Goal: Task Accomplishment & Management: Use online tool/utility

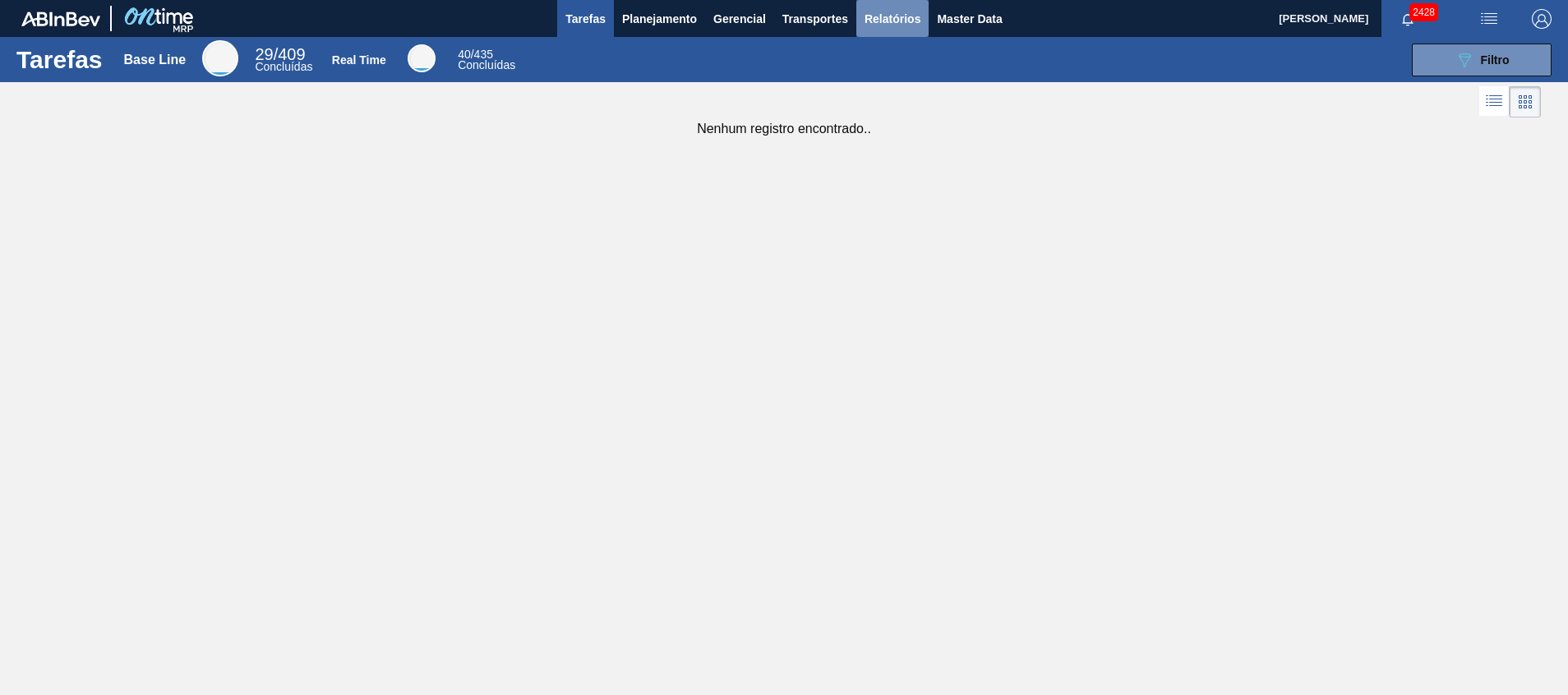
click at [905, 23] on span "Relatórios" at bounding box center [892, 19] width 56 height 20
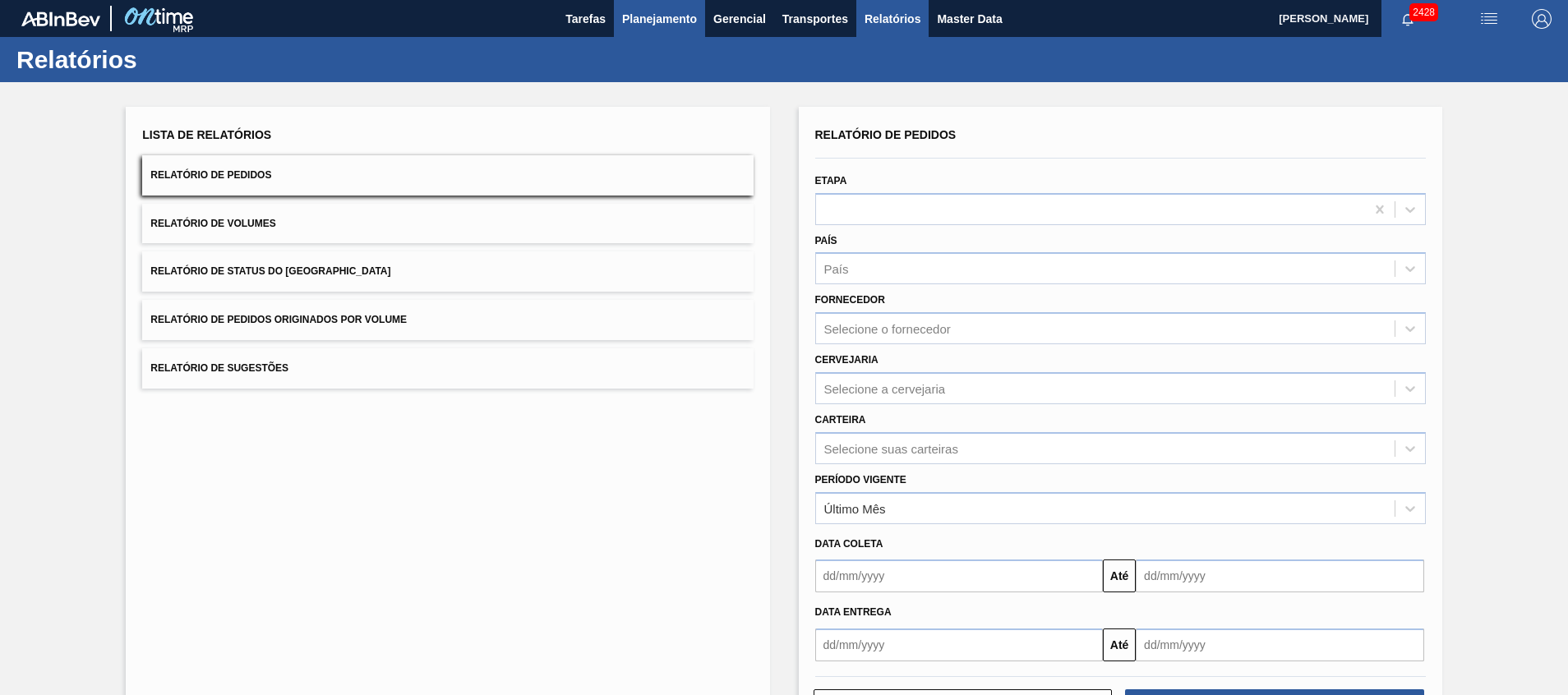
click at [694, 20] on span "Planejamento" at bounding box center [659, 19] width 75 height 20
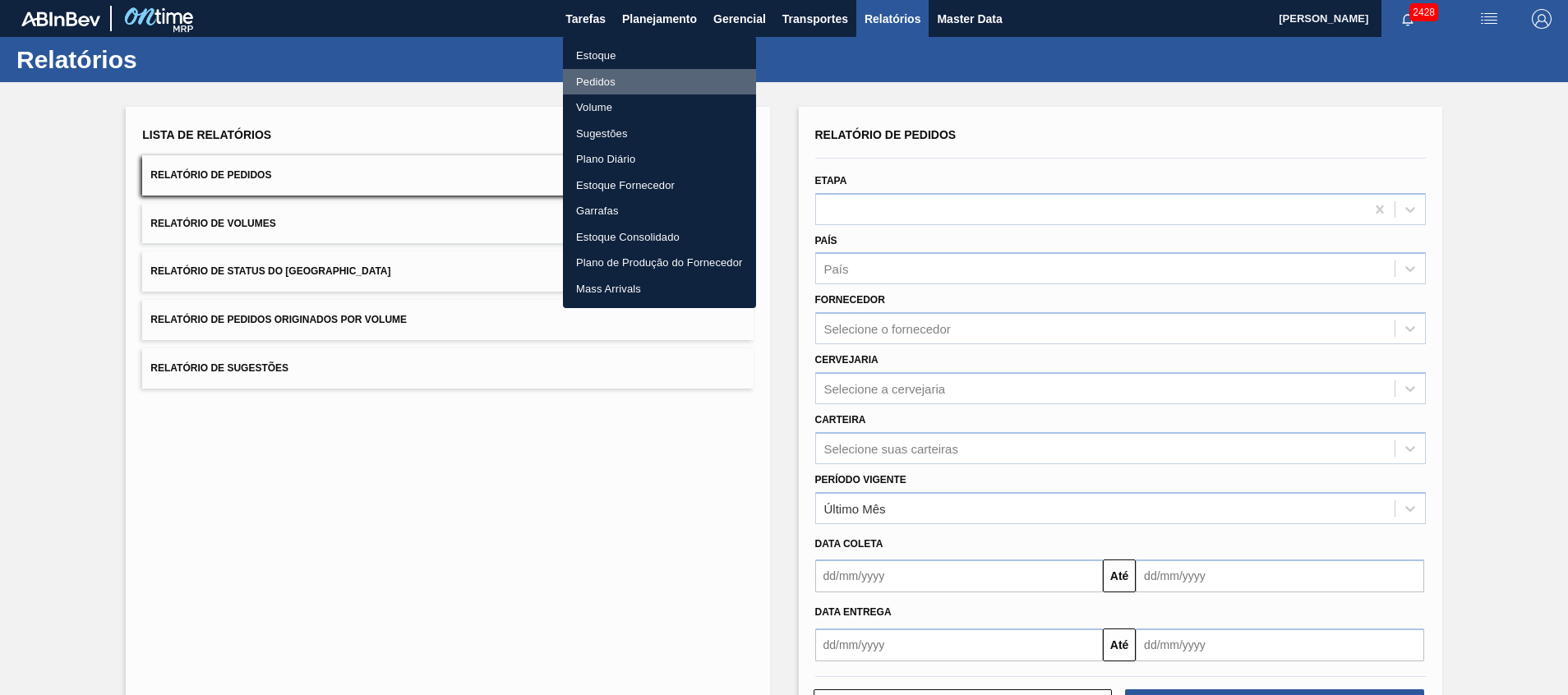
click at [693, 80] on li "Pedidos" at bounding box center [659, 82] width 193 height 26
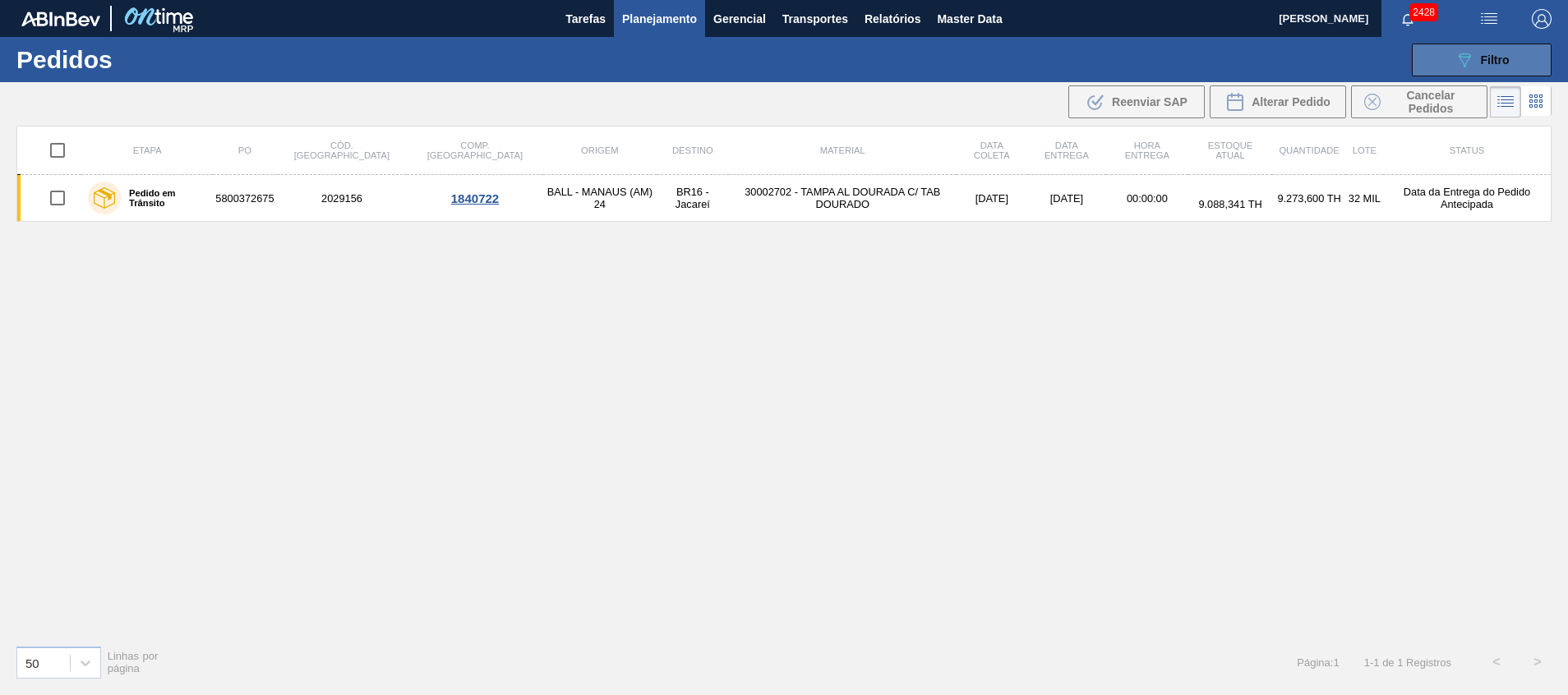
click at [1446, 46] on button "089F7B8B-B2A5-4AFE-B5C0-19BA573D28AC Filtro" at bounding box center [1481, 59] width 139 height 33
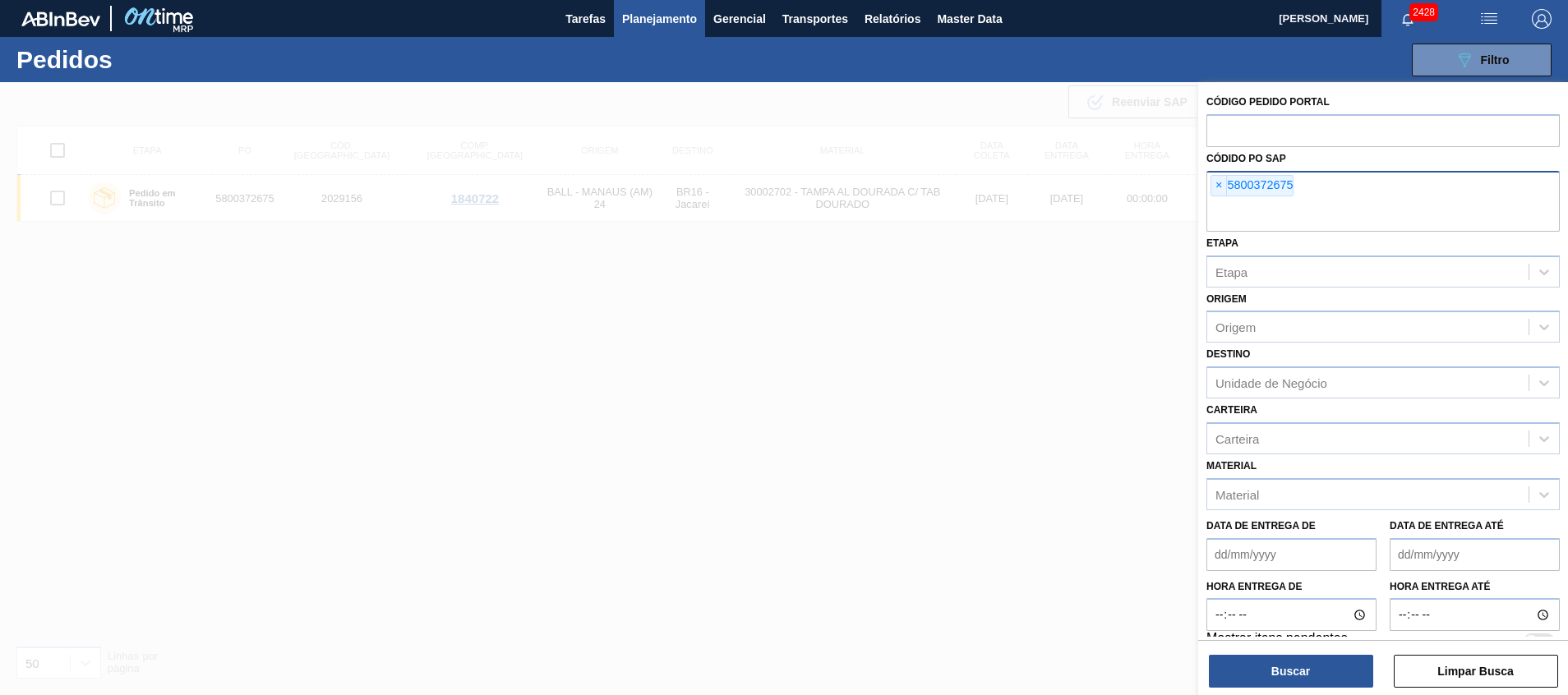
click at [1392, 200] on input "text" at bounding box center [1383, 216] width 354 height 31
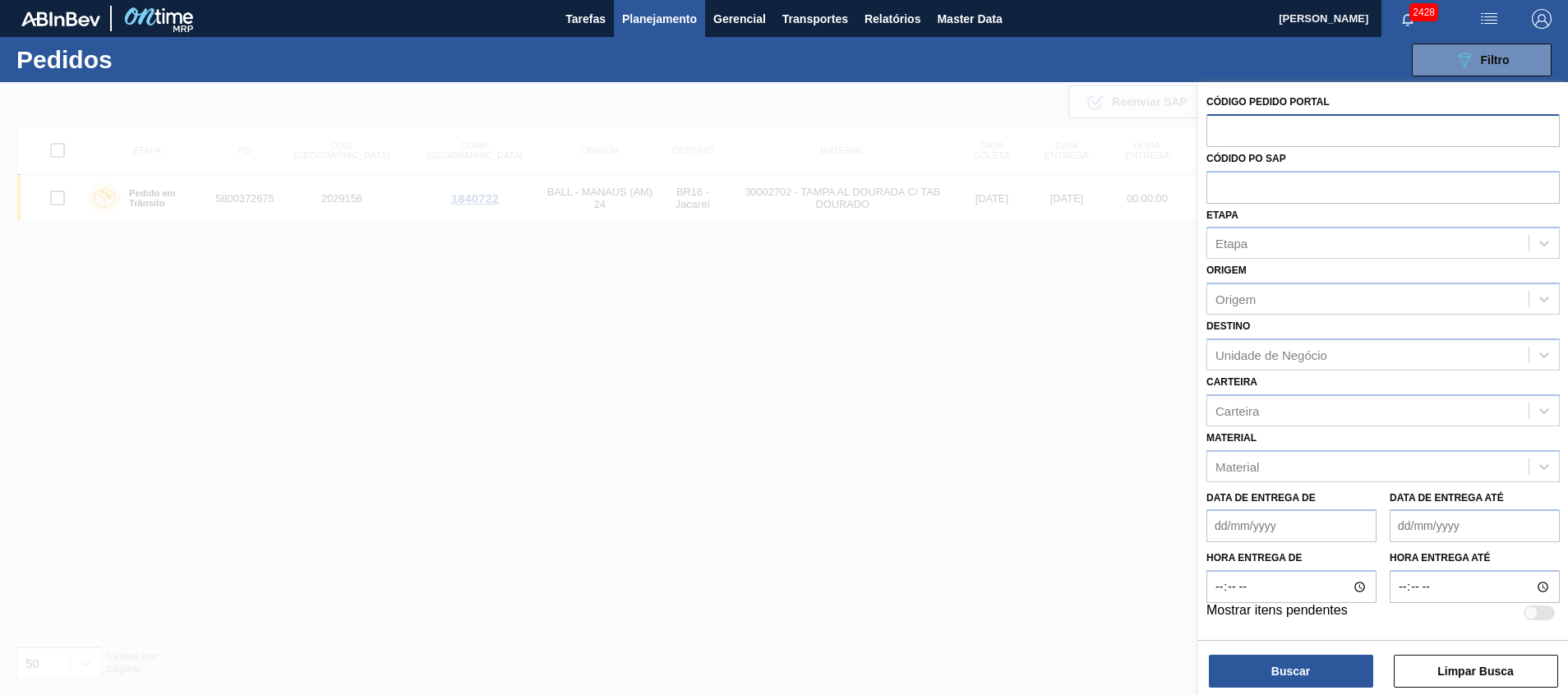
click at [1370, 141] on input "text" at bounding box center [1383, 129] width 354 height 31
paste input "text"
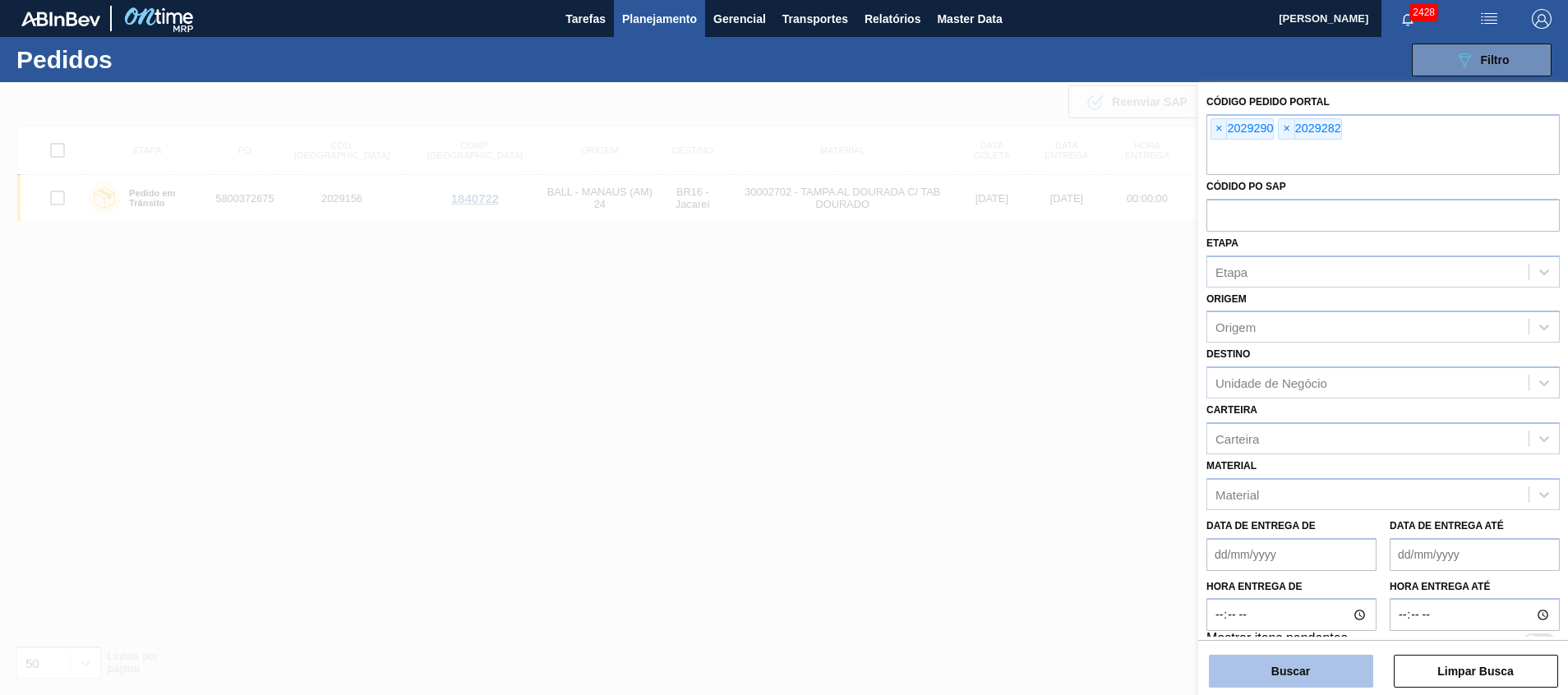
click at [1253, 673] on button "Buscar" at bounding box center [1291, 671] width 165 height 33
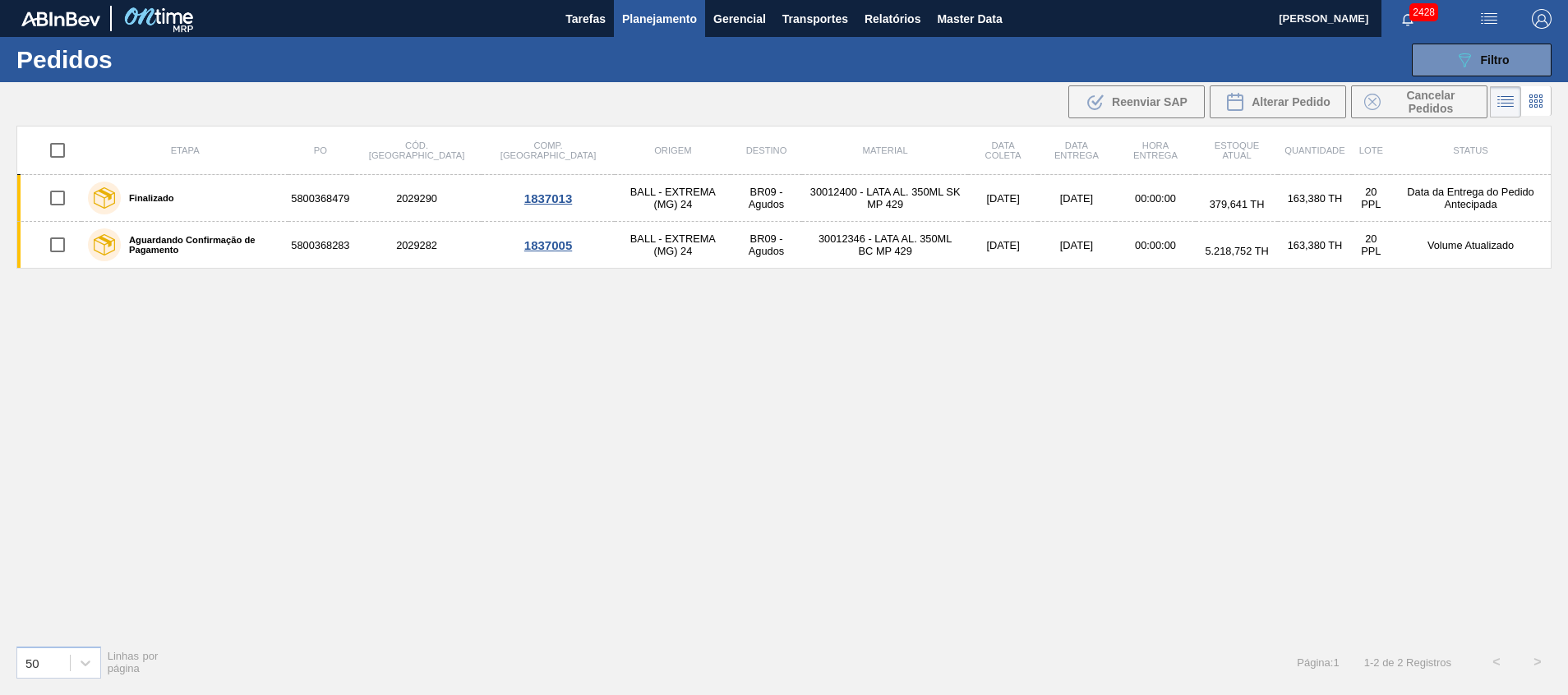
drag, startPoint x: 347, startPoint y: 244, endPoint x: 989, endPoint y: 343, distance: 649.6
click at [988, 347] on div "Etapa PO Cód. Pedido Comp. Carga Origem Destino Material Data coleta Data entre…" at bounding box center [784, 379] width 1535 height 506
click at [1528, 101] on icon at bounding box center [1536, 101] width 20 height 20
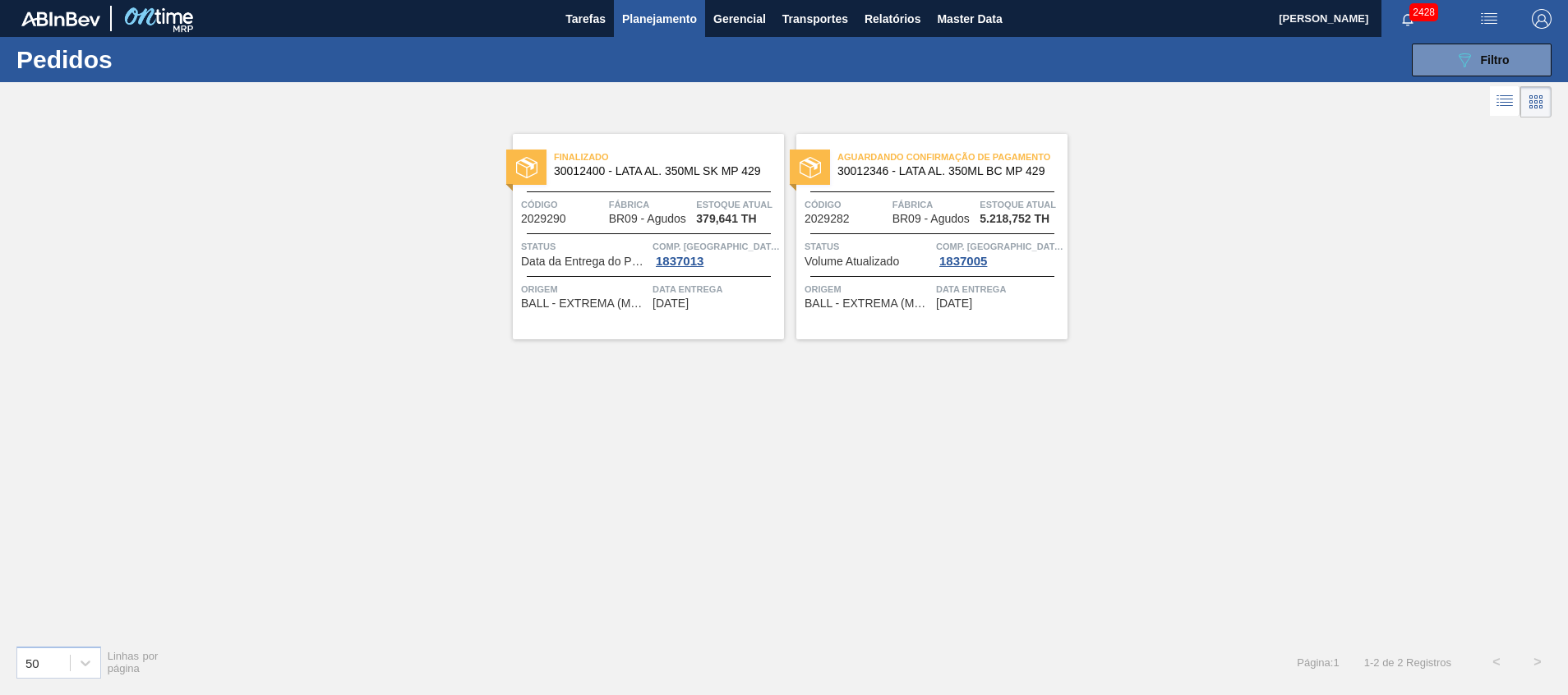
click at [668, 232] on div "Finalizado 30012400 - LATA AL. 350ML SK MP 429 Código 2029290 Fábrica BR09 - Ag…" at bounding box center [648, 236] width 271 height 205
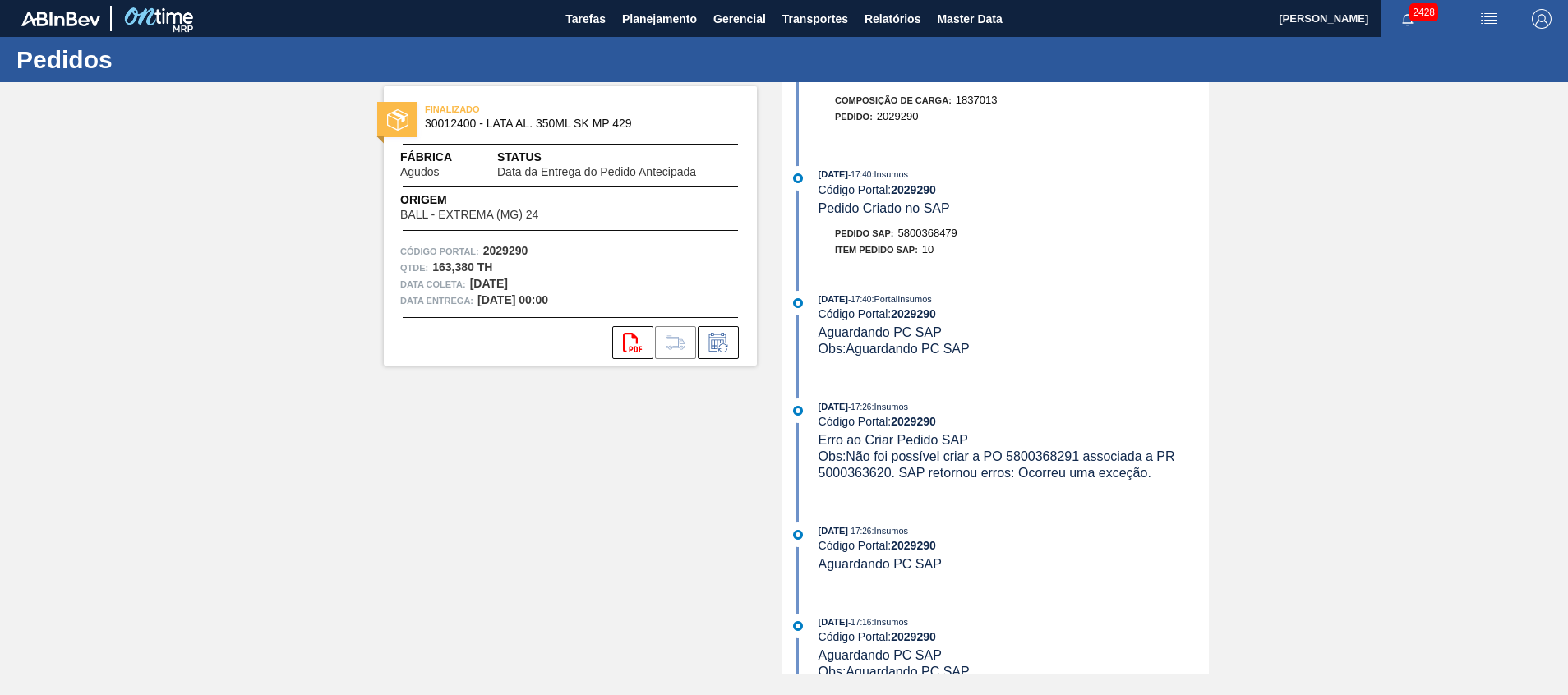
scroll to position [1871, 0]
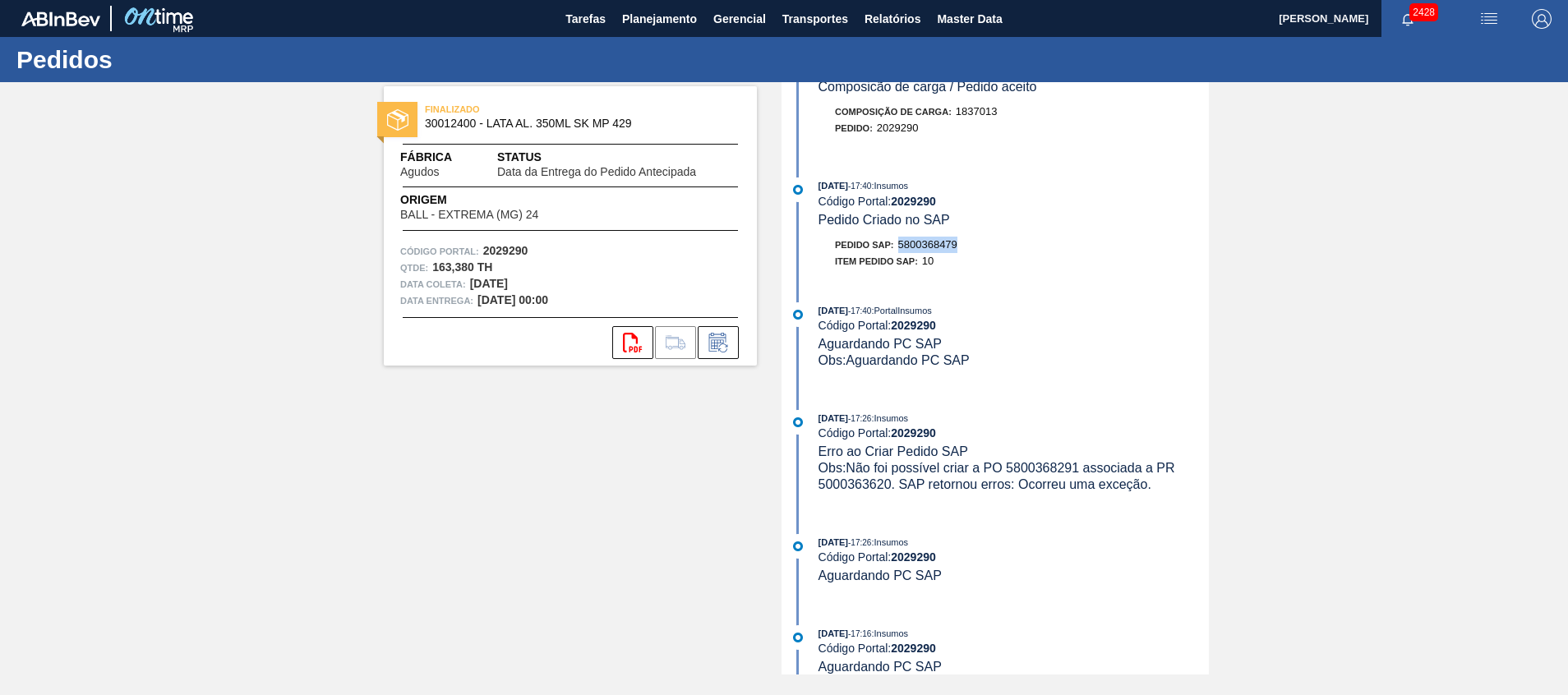
drag, startPoint x: 898, startPoint y: 244, endPoint x: 961, endPoint y: 244, distance: 63.0
click at [961, 244] on div "Pedido SAP: 5800368479" at bounding box center [1014, 245] width 390 height 16
copy span "5800368479"
click at [676, 28] on span "Planejamento" at bounding box center [659, 19] width 75 height 20
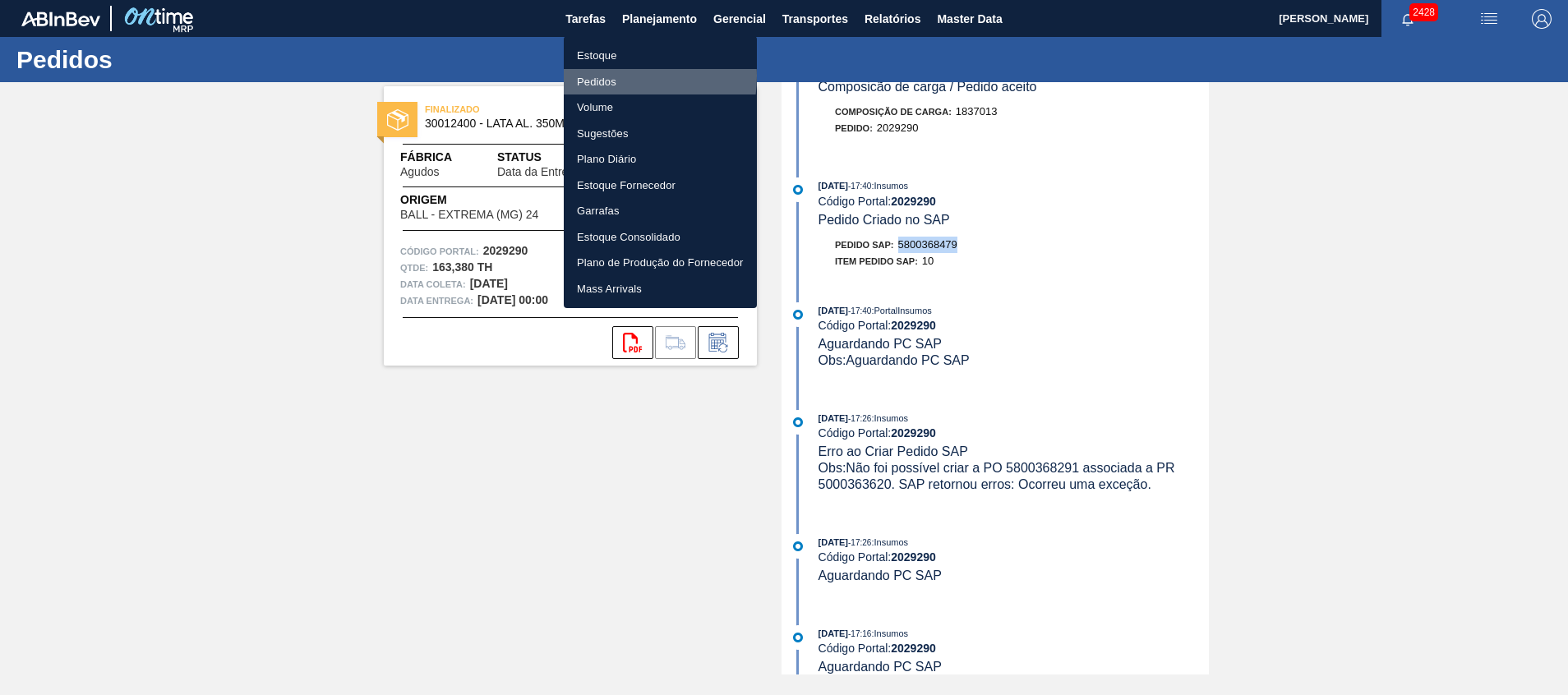
drag, startPoint x: 606, startPoint y: 76, endPoint x: 530, endPoint y: 263, distance: 201.9
click at [606, 76] on li "Pedidos" at bounding box center [660, 82] width 193 height 26
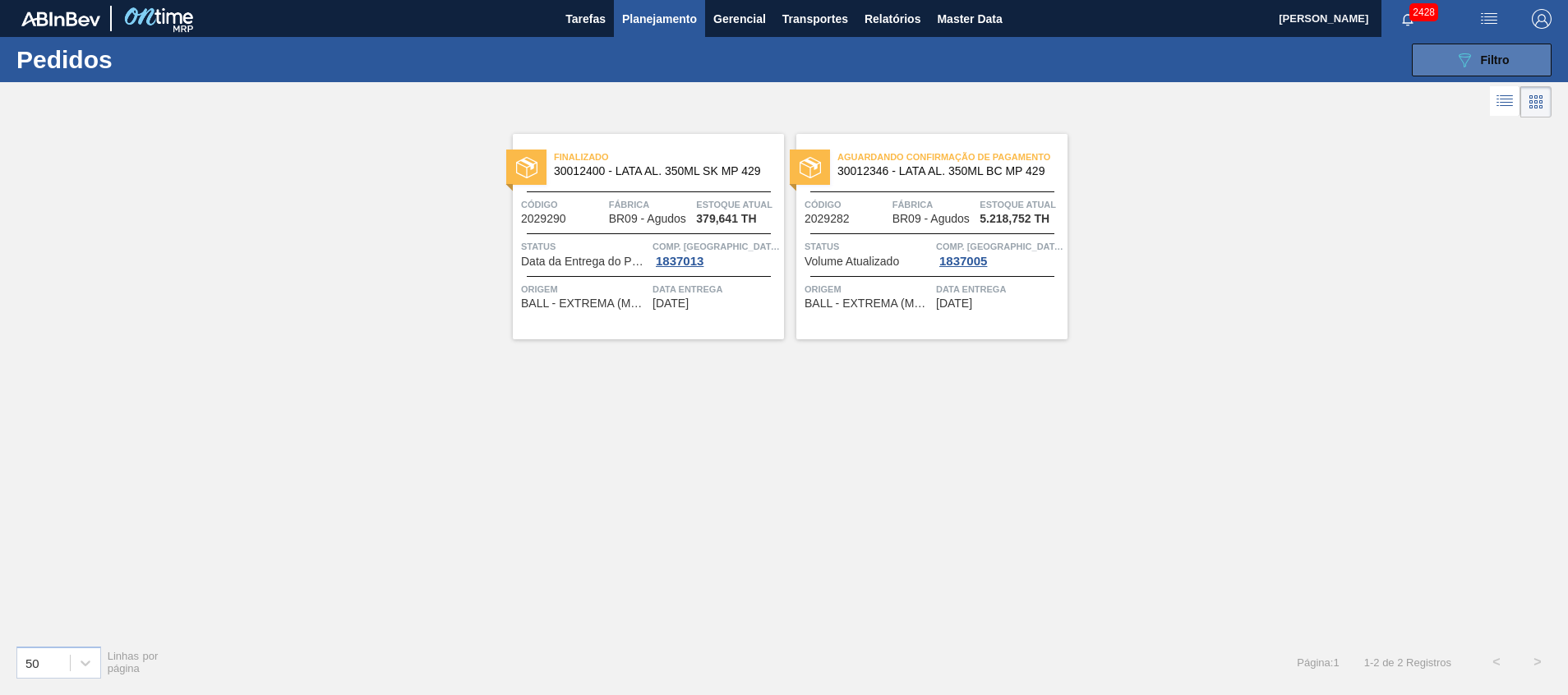
click at [1501, 58] on span "Filtro" at bounding box center [1495, 59] width 29 height 13
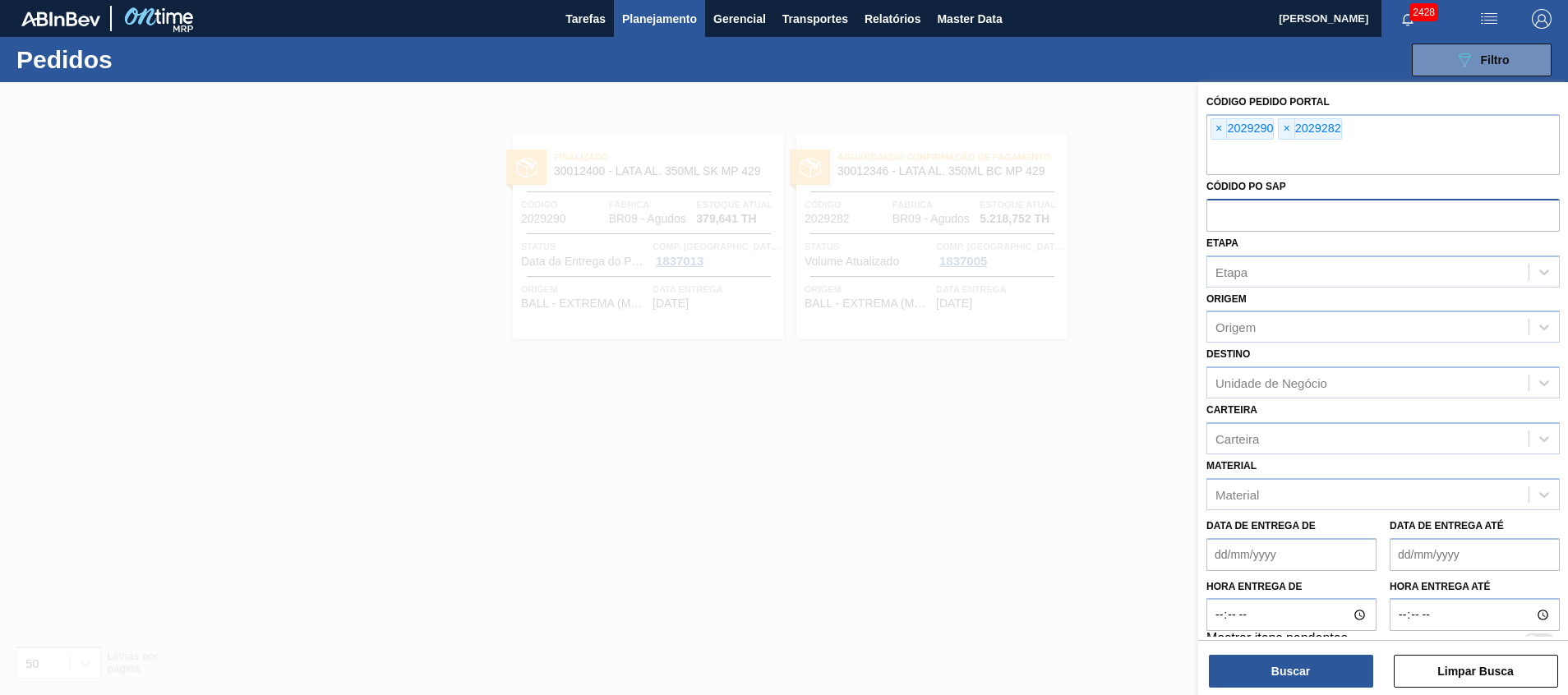
click at [1276, 226] on input "text" at bounding box center [1383, 214] width 354 height 31
paste input "5800368479"
type input "5800368479"
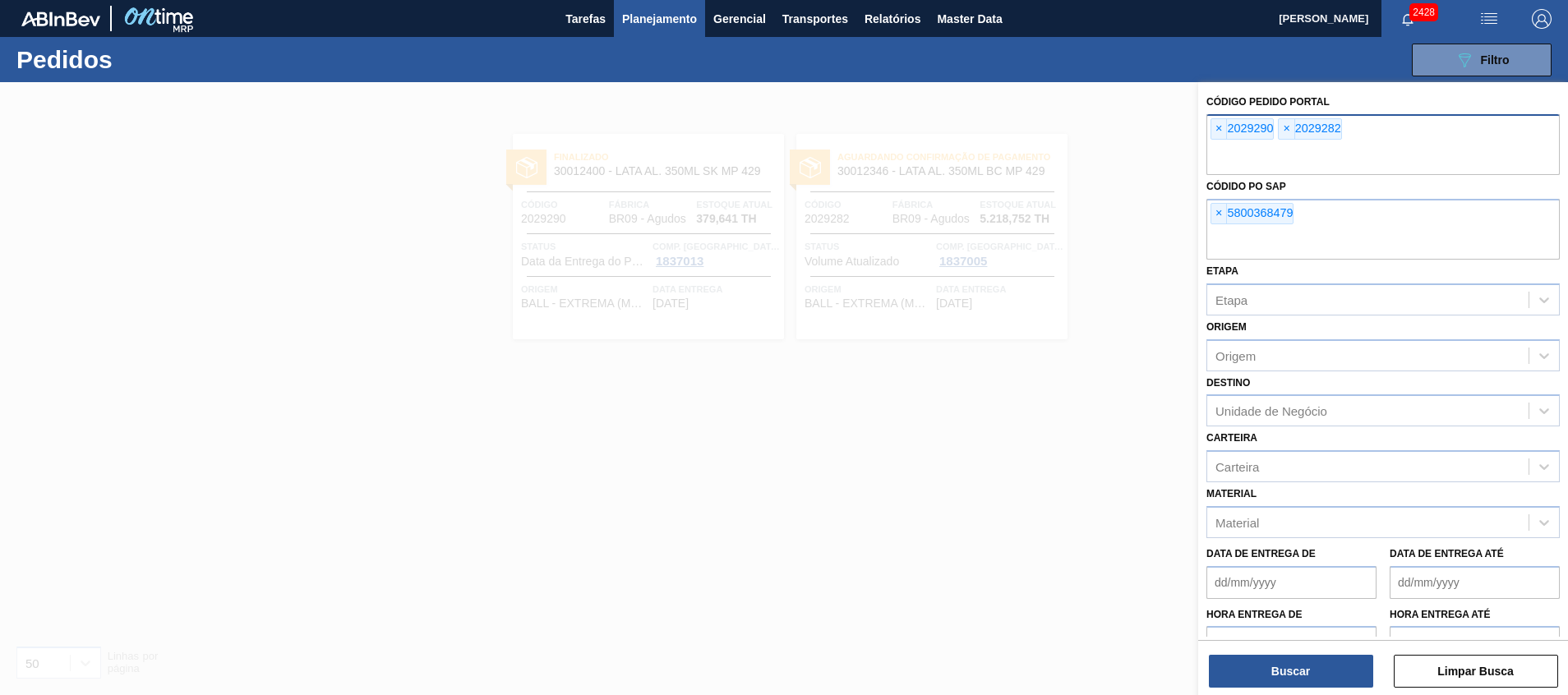
click at [1348, 160] on input "text" at bounding box center [1383, 159] width 354 height 31
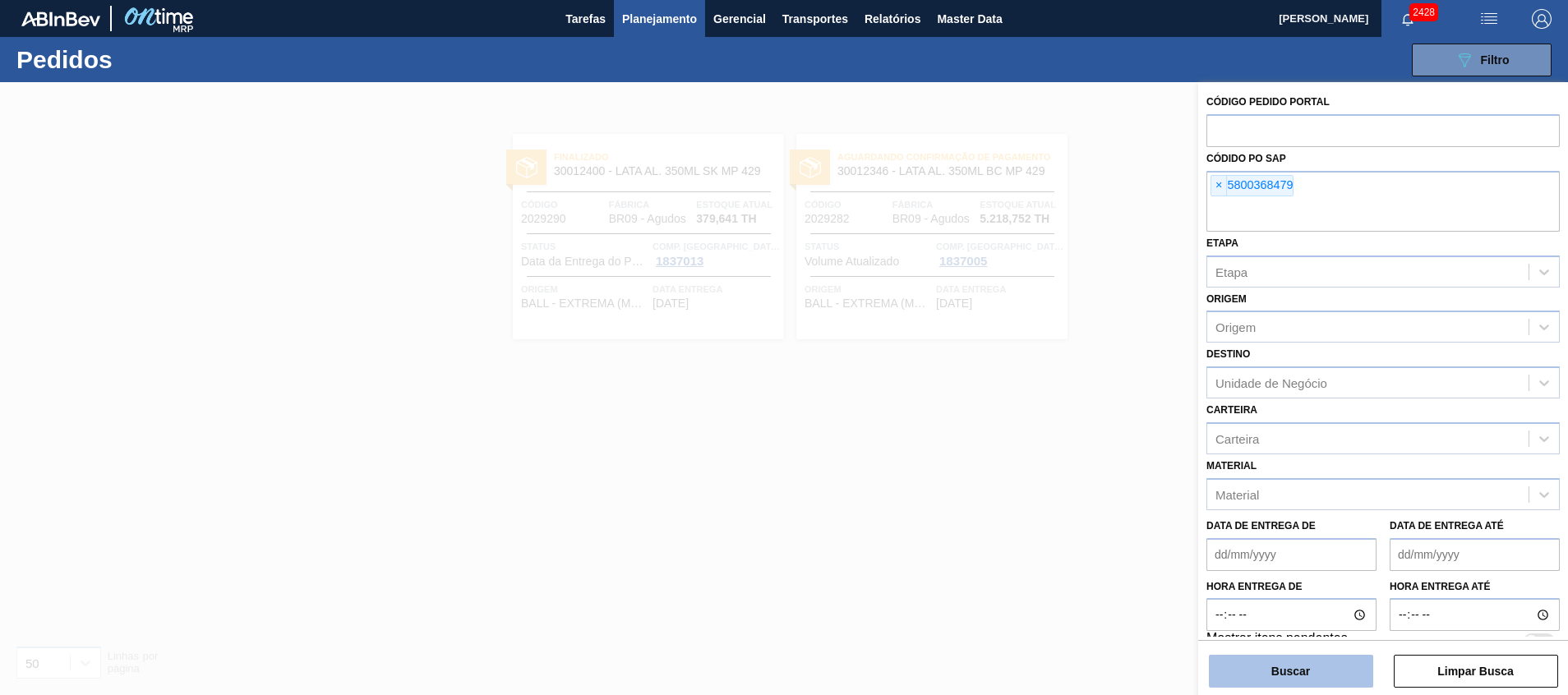
click at [1252, 673] on button "Buscar" at bounding box center [1291, 671] width 165 height 33
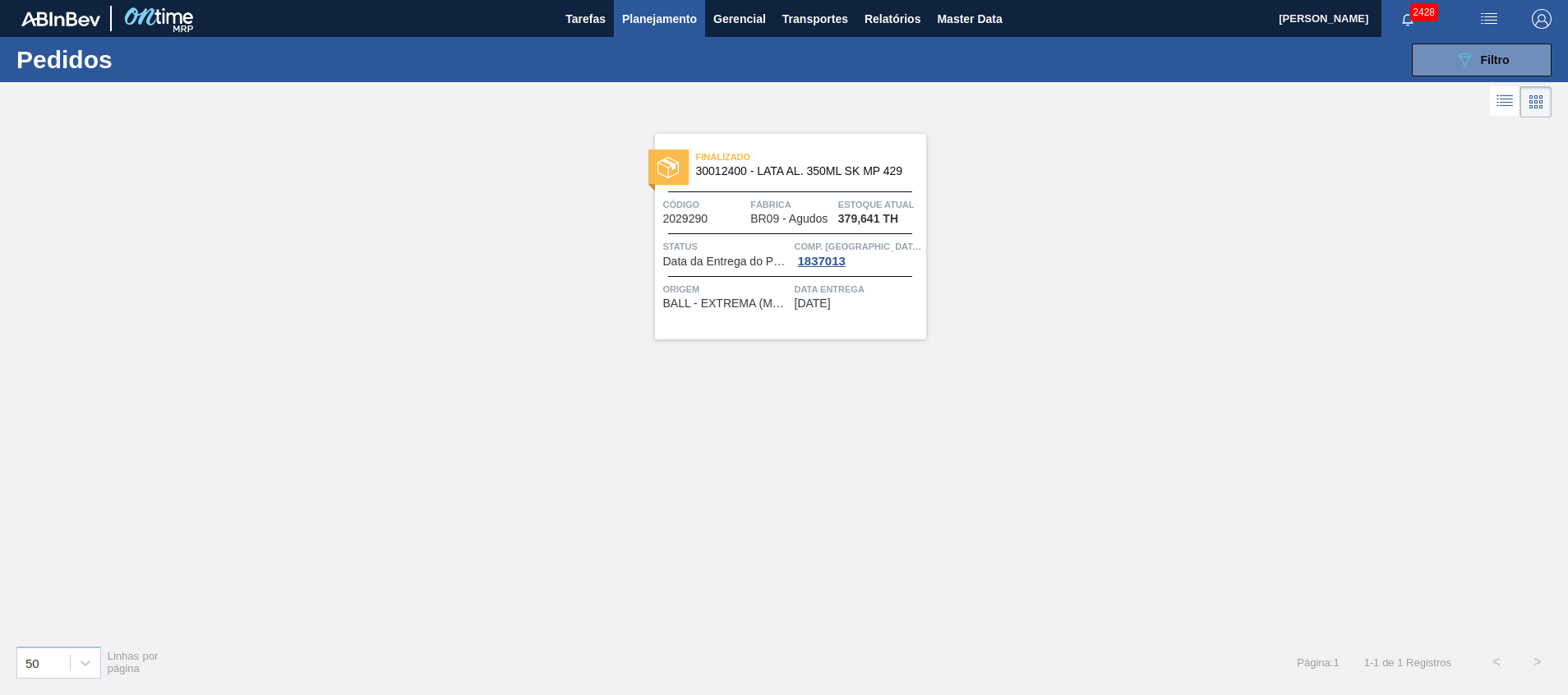
click at [844, 190] on div "Finalizado 30012400 - LATA AL. 350ML SK MP 429 Código 2029290 Fábrica BR09 - Ag…" at bounding box center [790, 236] width 271 height 205
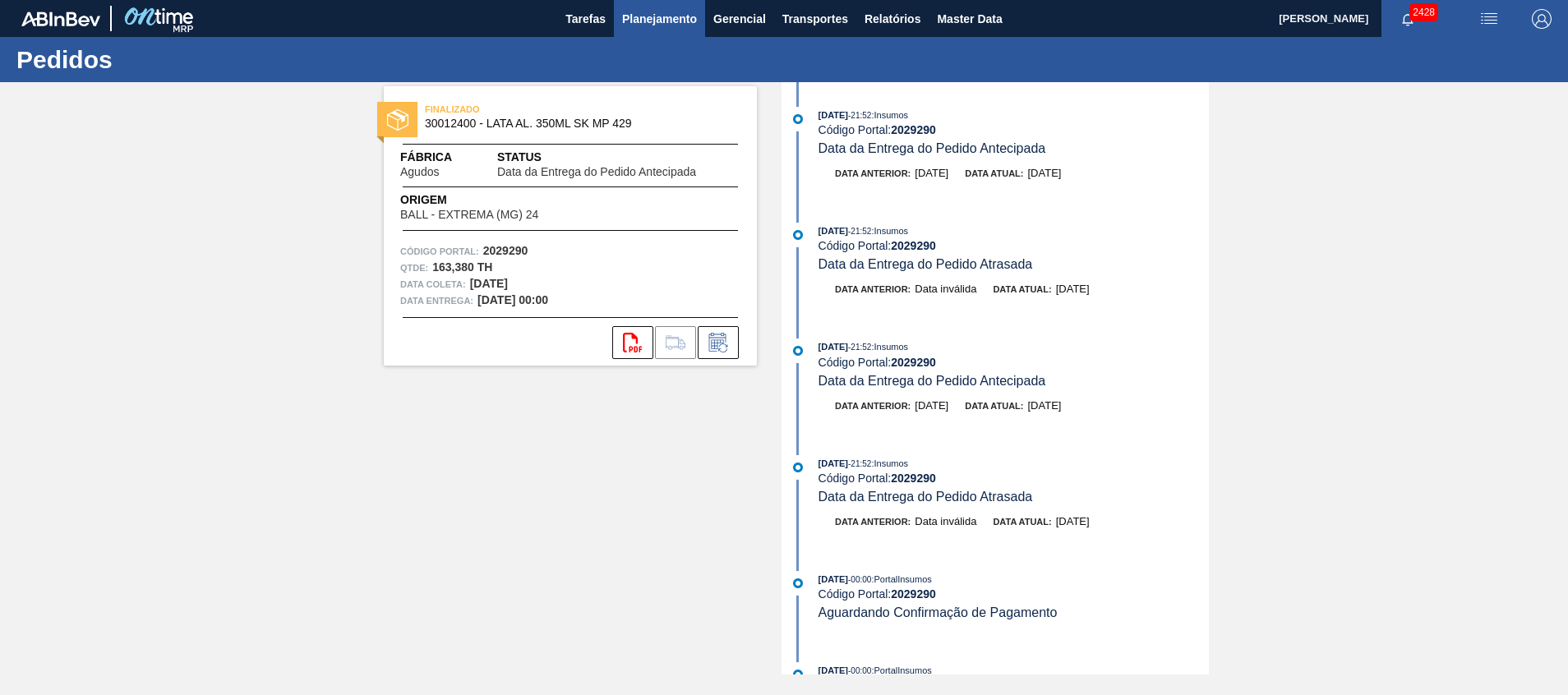
click at [650, 29] on button "Planejamento" at bounding box center [659, 18] width 91 height 37
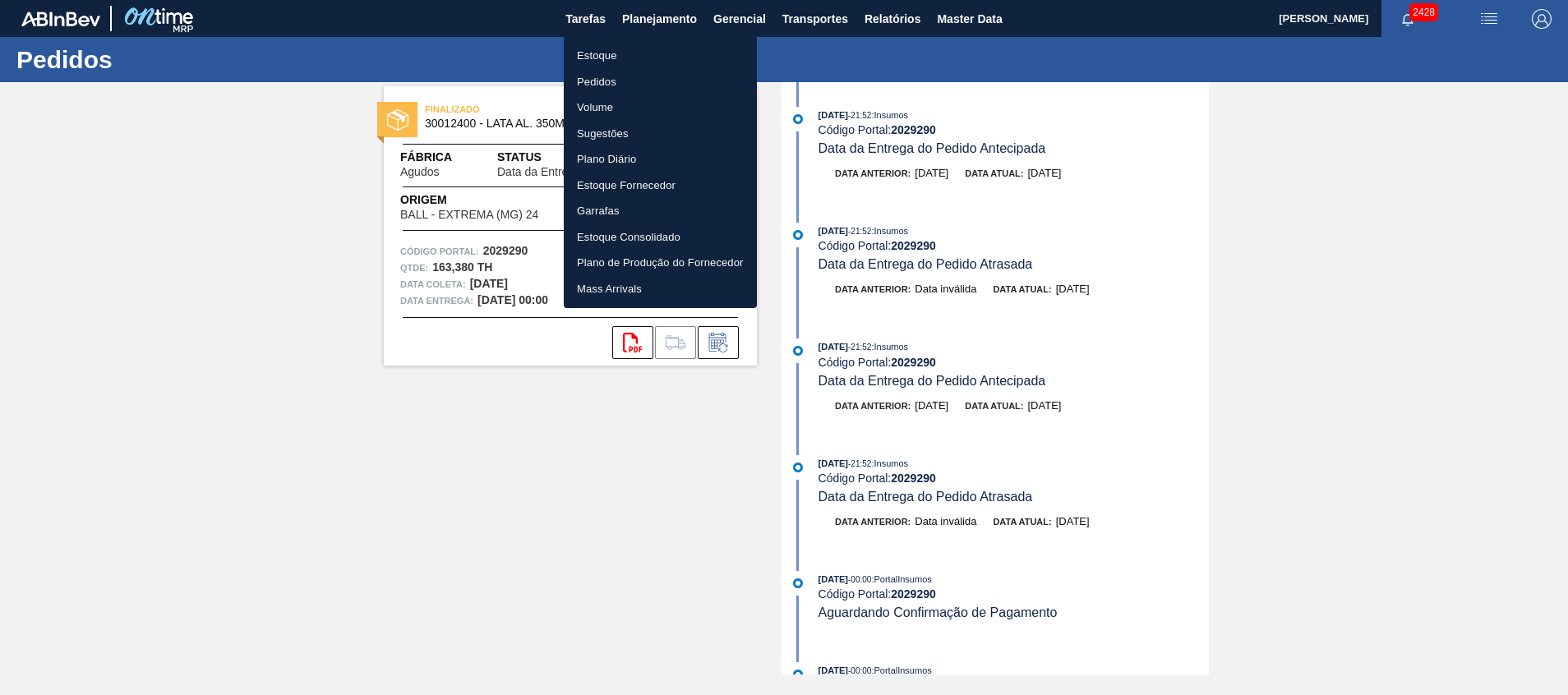
click at [629, 77] on li "Pedidos" at bounding box center [660, 82] width 193 height 26
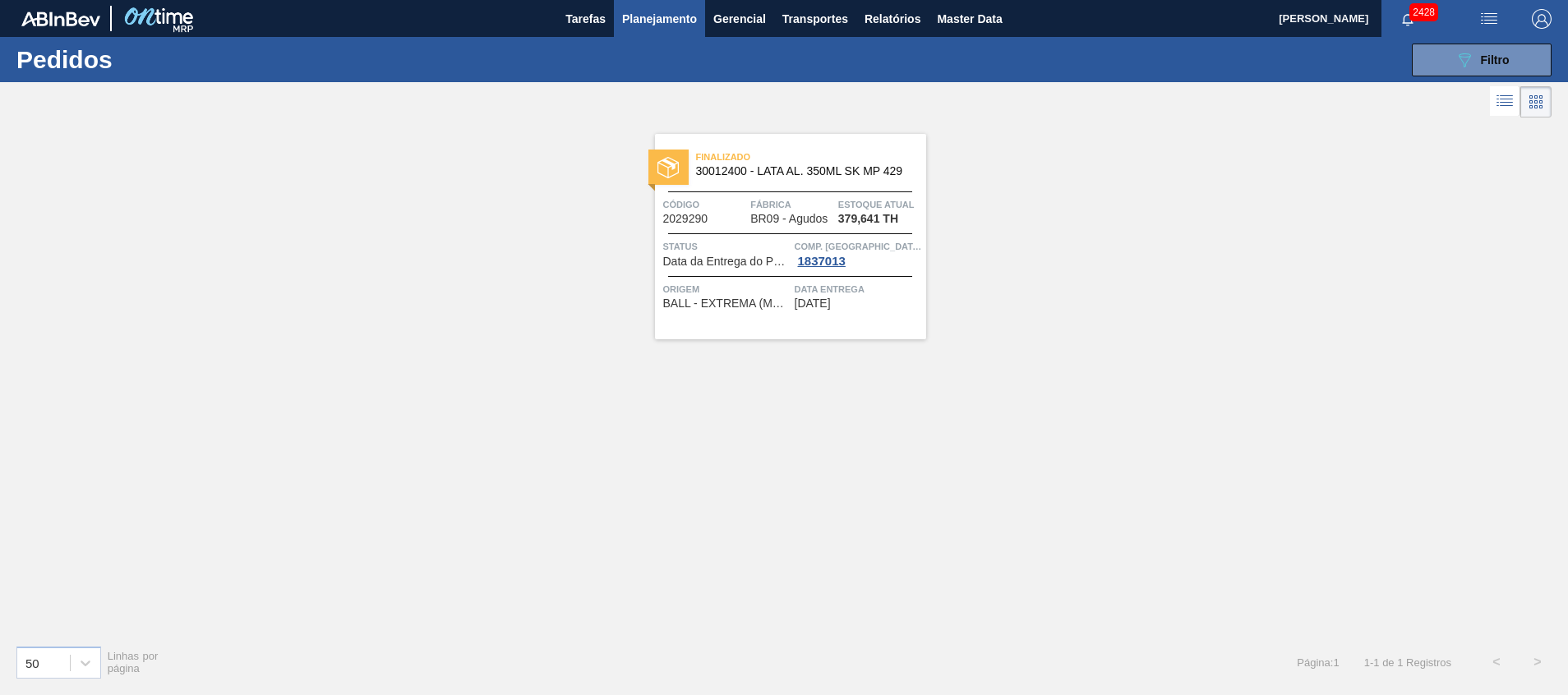
click at [1049, 298] on div "Finalizado 30012400 - LATA AL. 350ML SK MP 429 Código 2029290 Fábrica BR09 - Ag…" at bounding box center [784, 376] width 1568 height 510
click at [1515, 53] on button "089F7B8B-B2A5-4AFE-B5C0-19BA573D28AC Filtro" at bounding box center [1481, 59] width 139 height 33
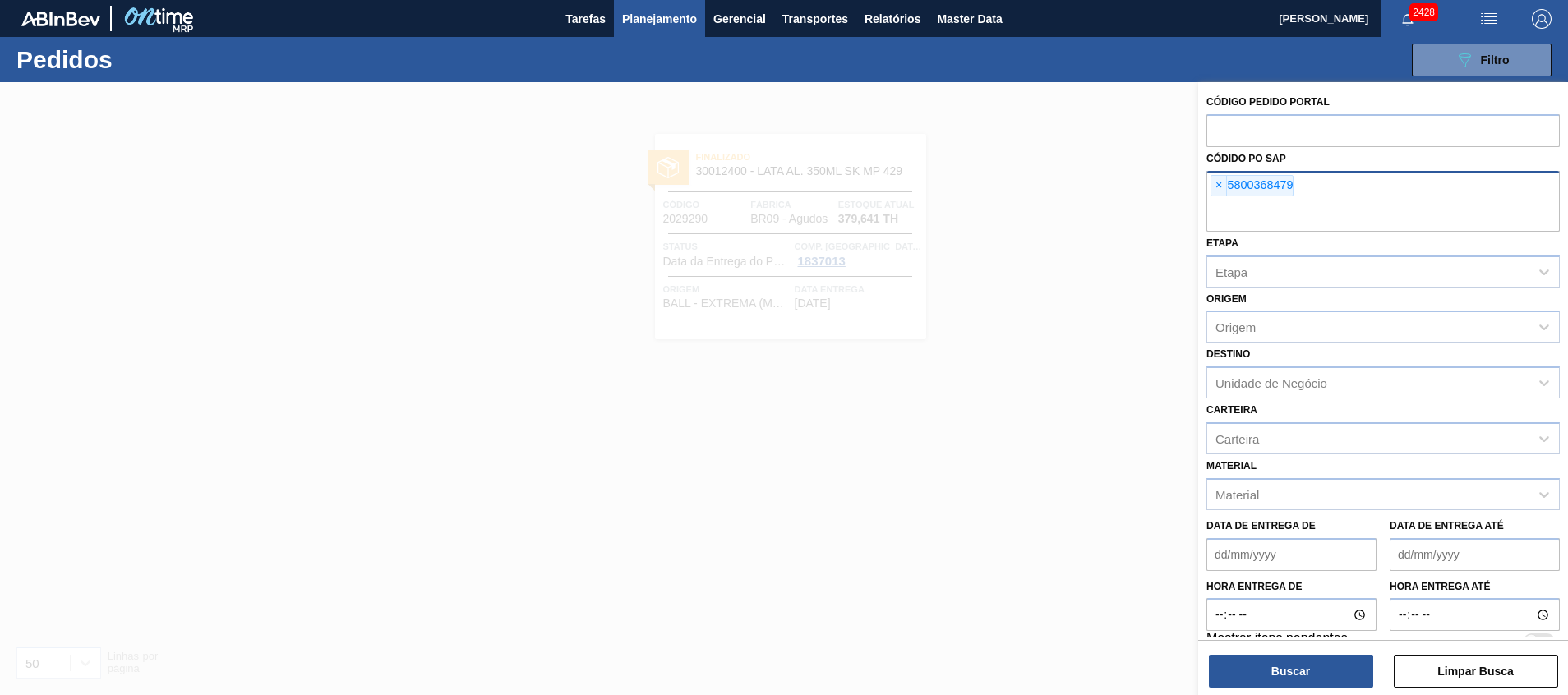
click at [1291, 201] on input "text" at bounding box center [1383, 216] width 354 height 31
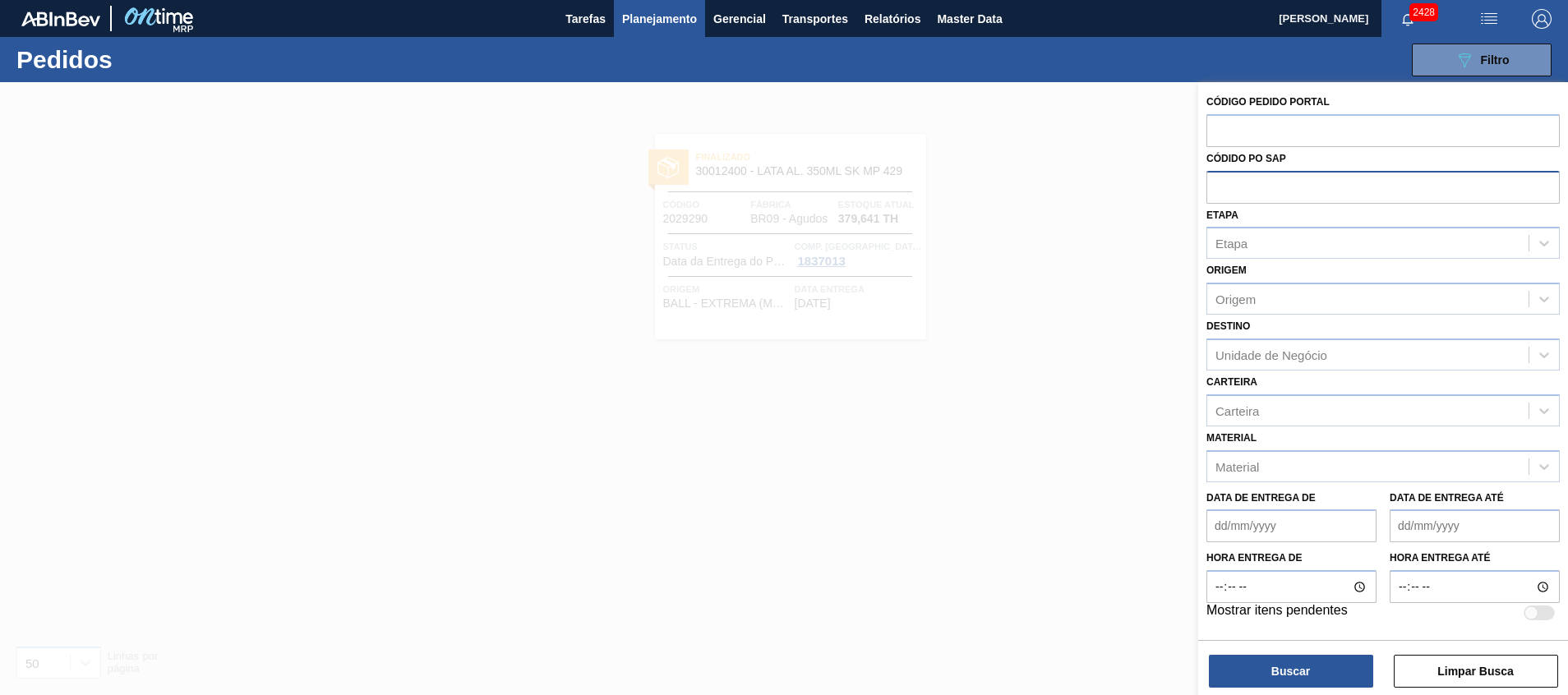
paste input "5800373889"
type input "5800373889"
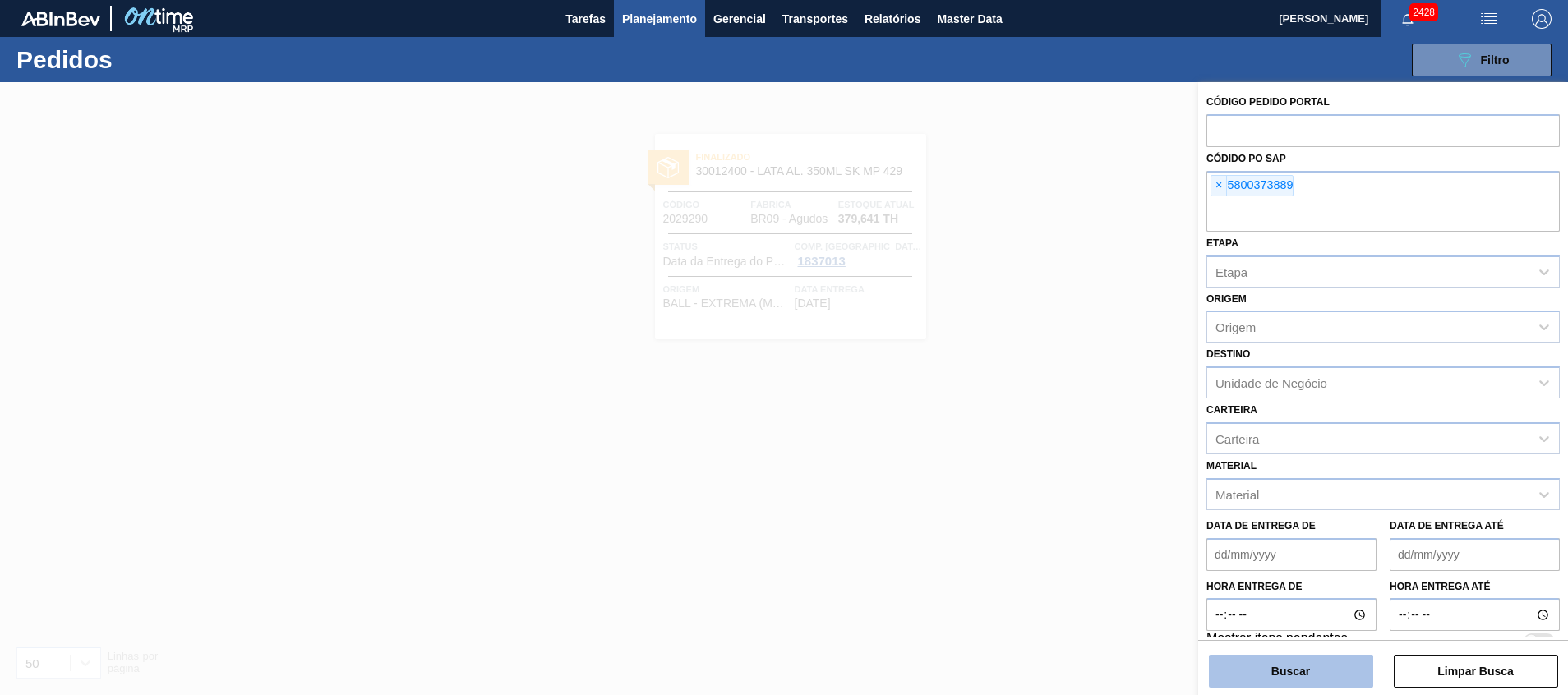
click at [1295, 681] on button "Buscar" at bounding box center [1291, 671] width 165 height 33
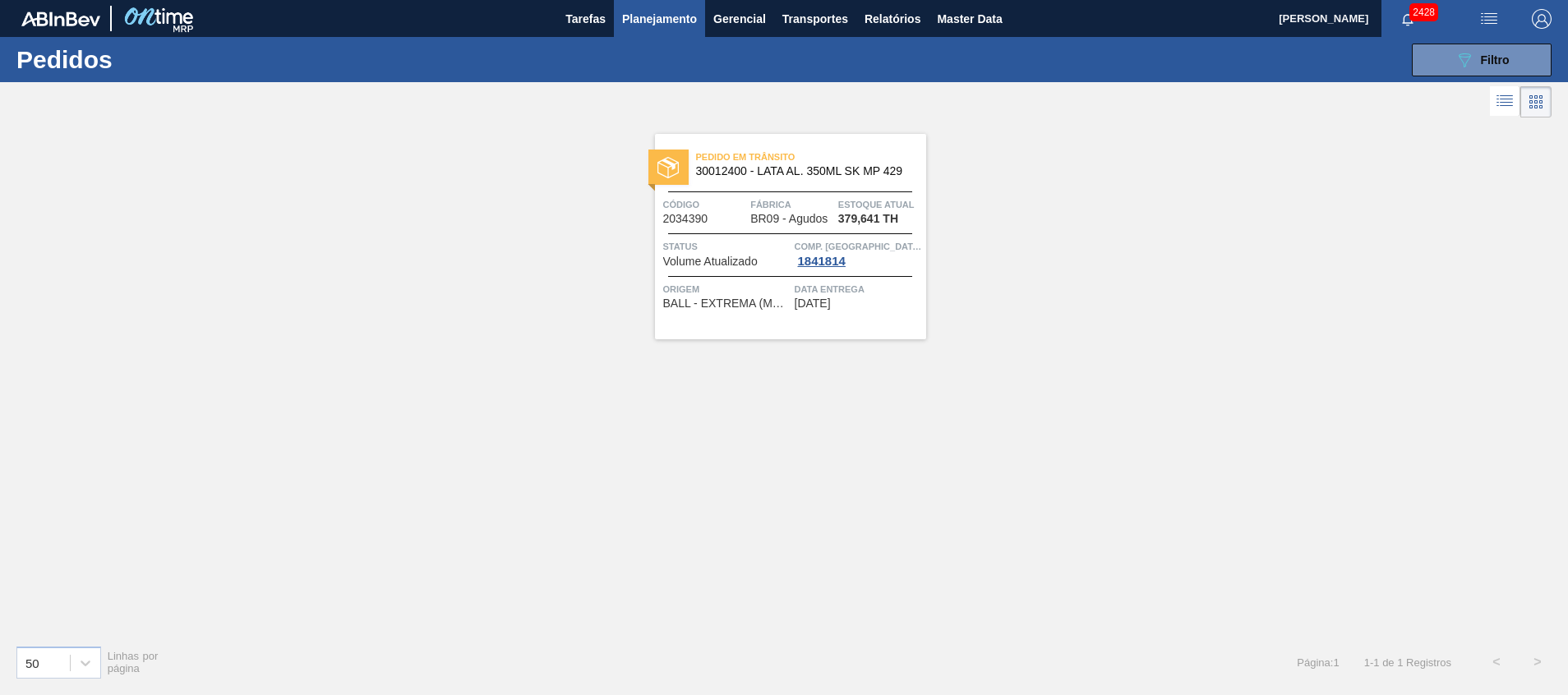
click at [871, 308] on div "Data entrega 20/09/2025" at bounding box center [858, 295] width 128 height 29
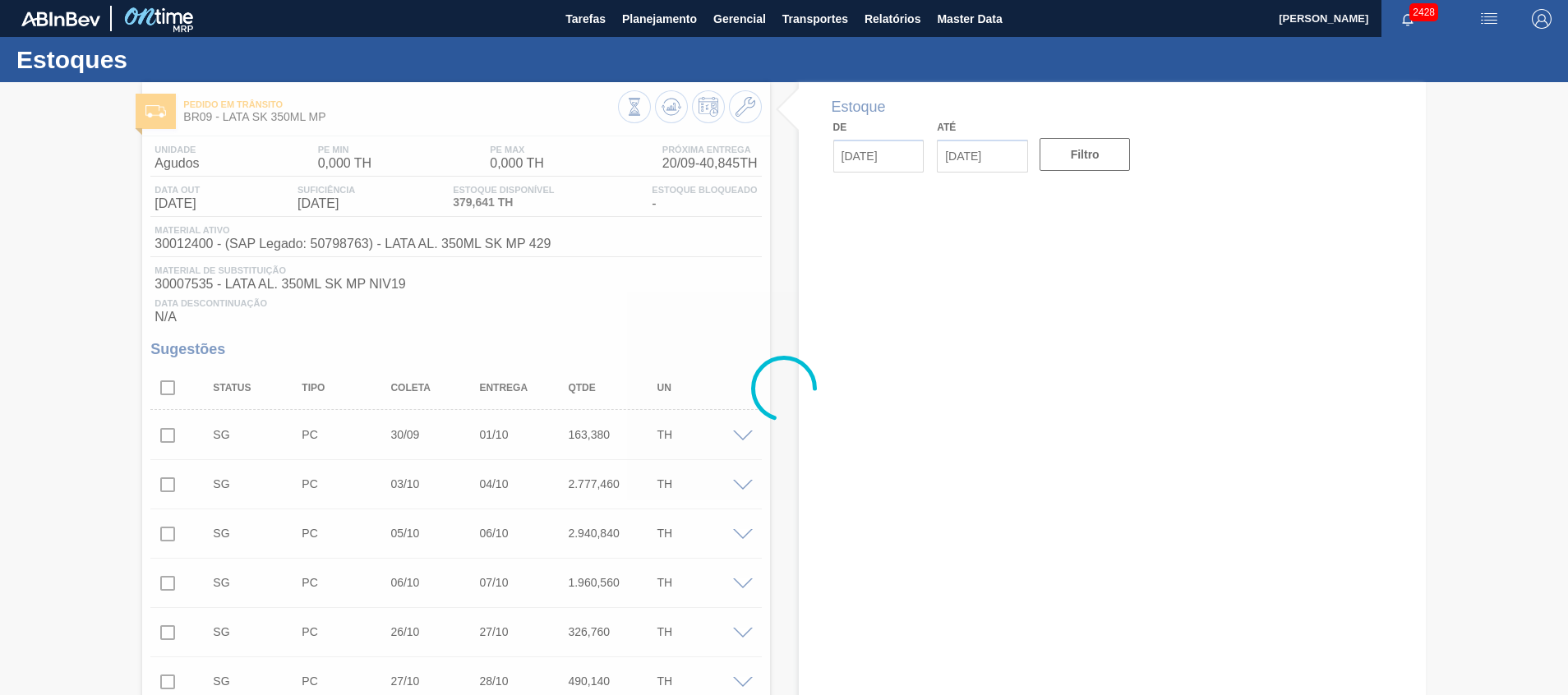
type input "[DATE]"
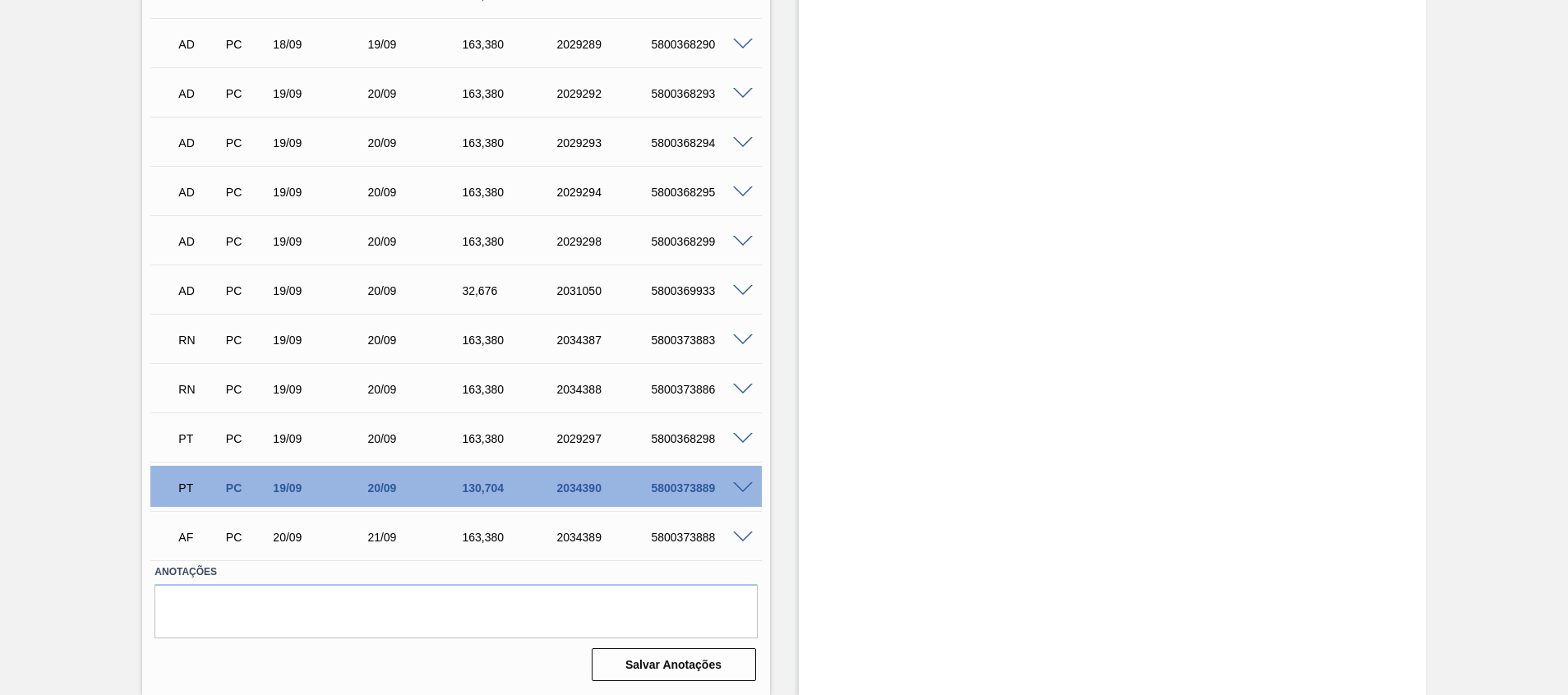
scroll to position [1382, 0]
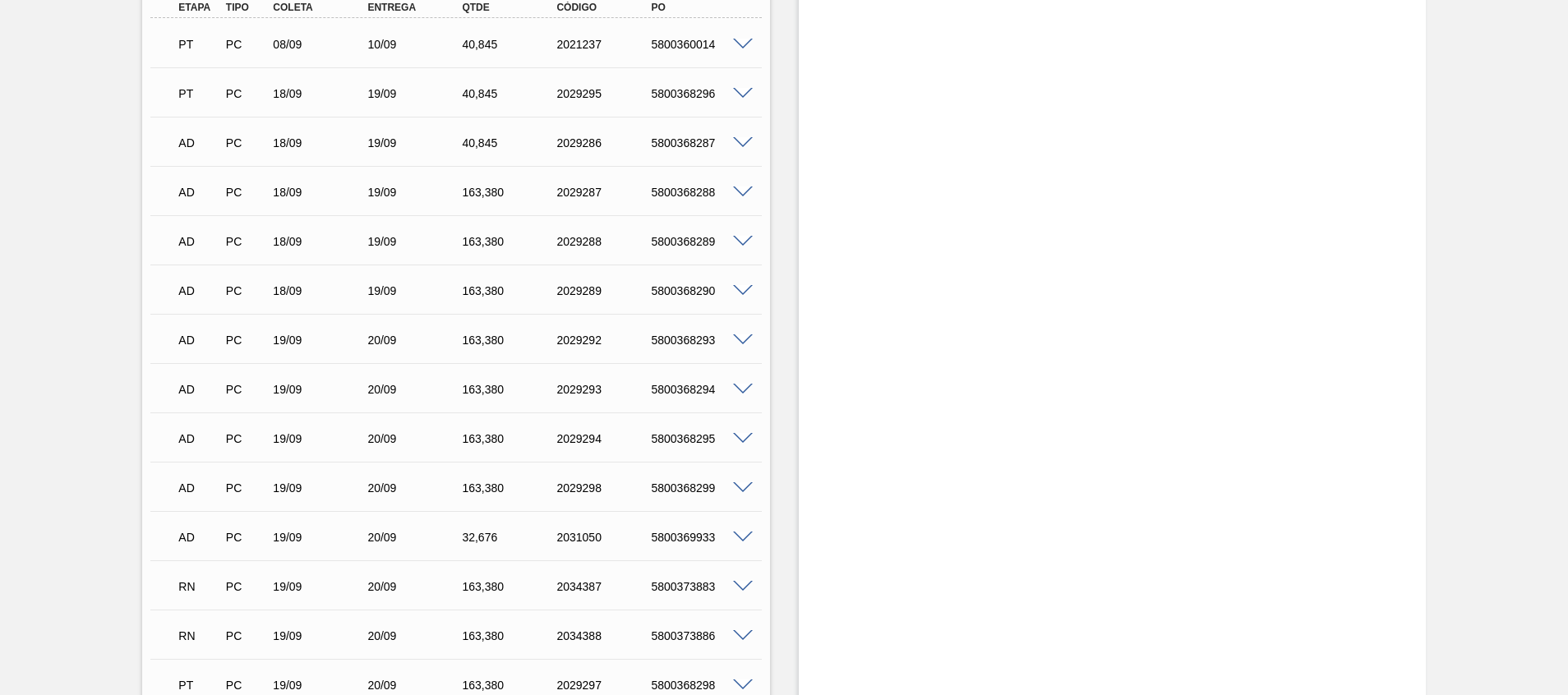
click at [739, 440] on span at bounding box center [743, 439] width 20 height 13
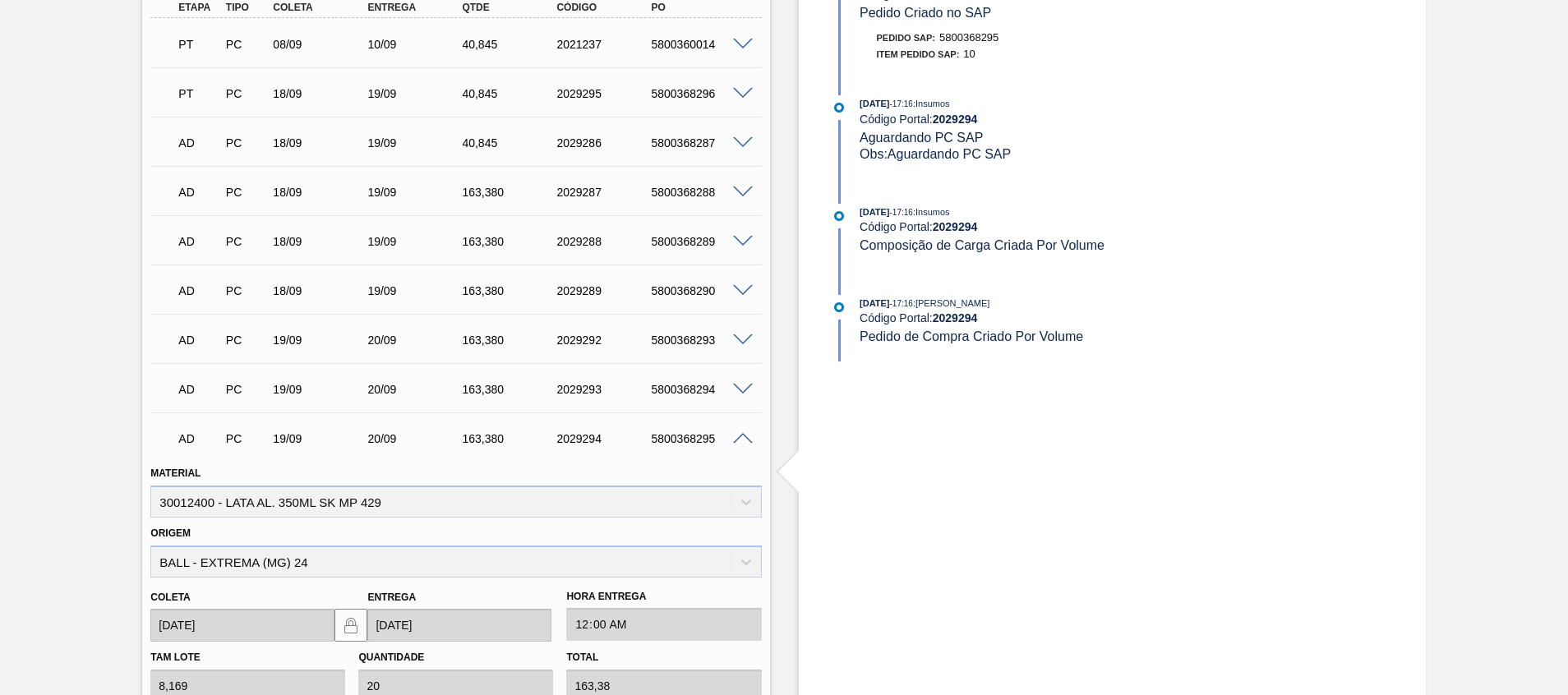
click at [739, 440] on span at bounding box center [743, 439] width 20 height 13
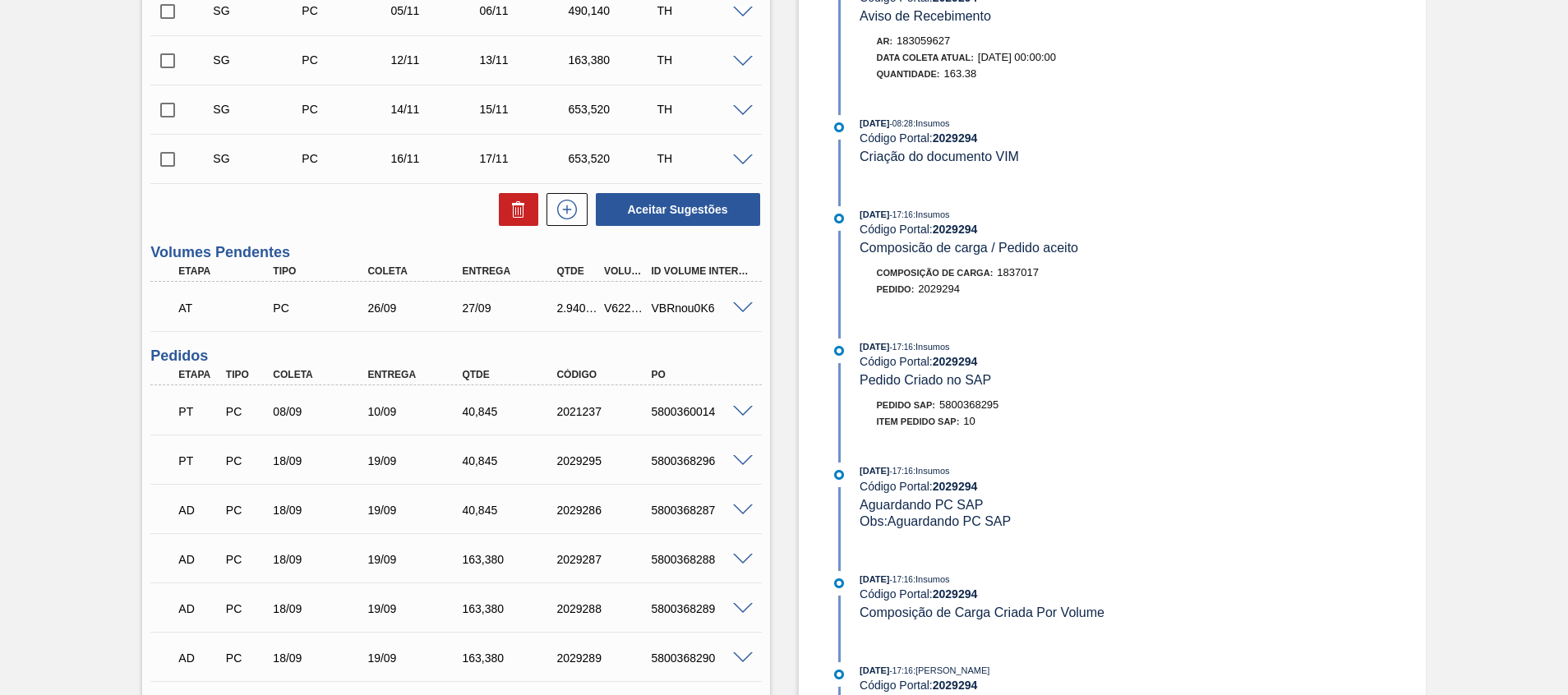
scroll to position [1012, 0]
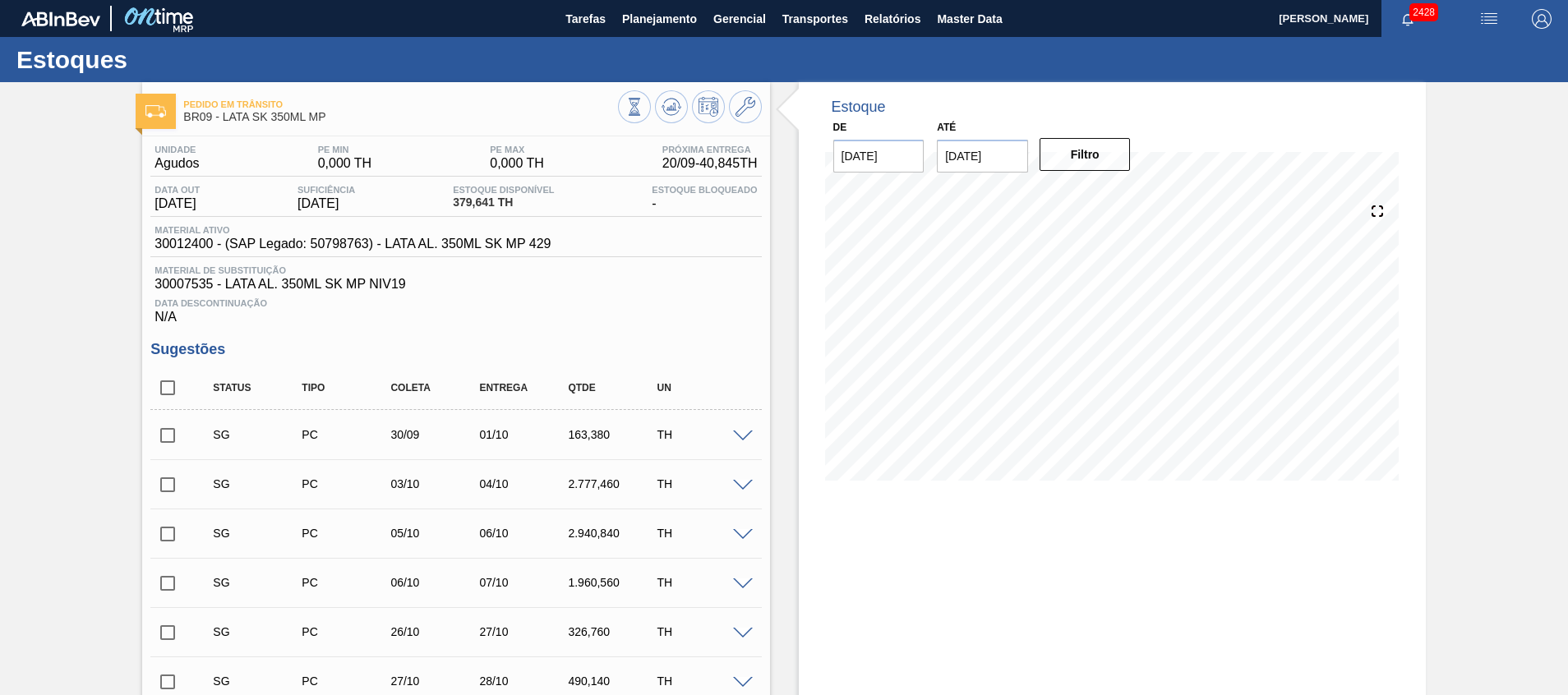
click at [739, 432] on span at bounding box center [743, 437] width 20 height 13
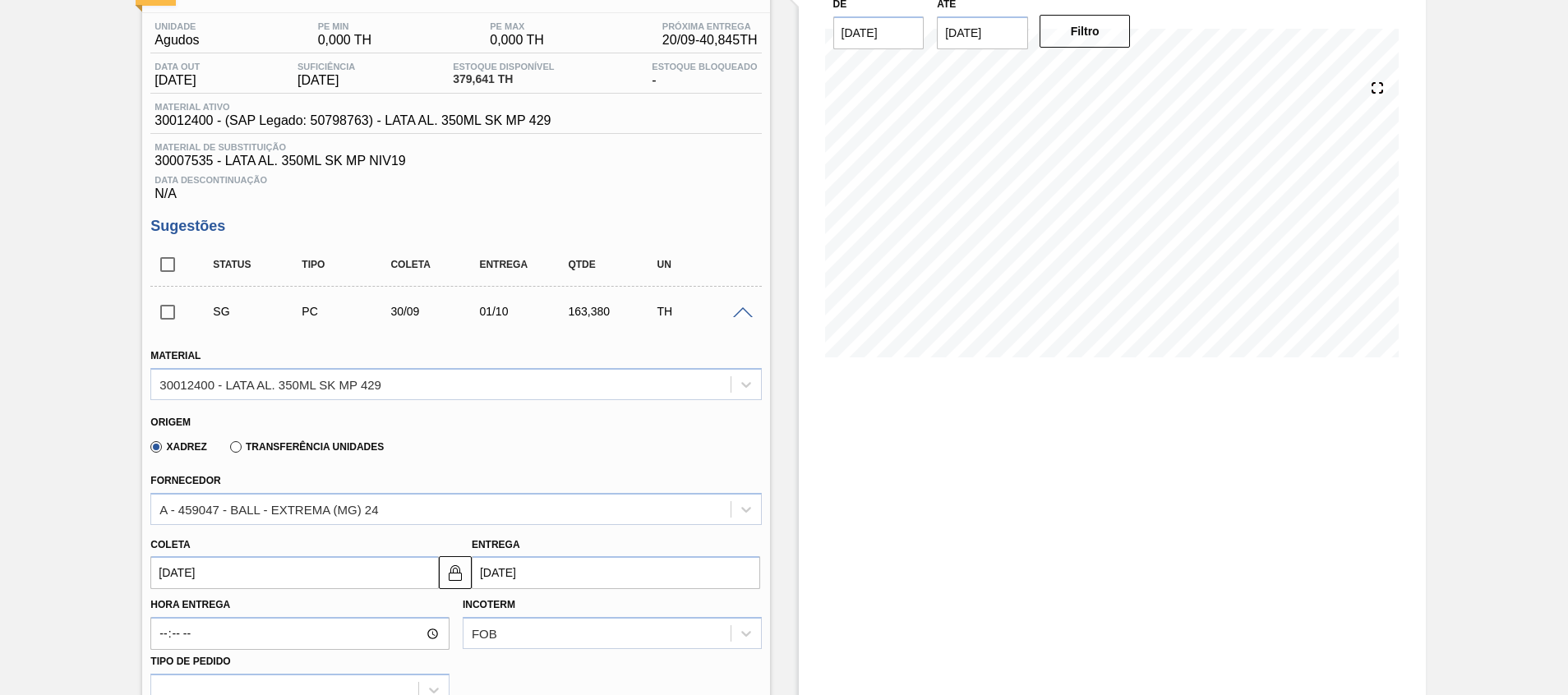
scroll to position [246, 0]
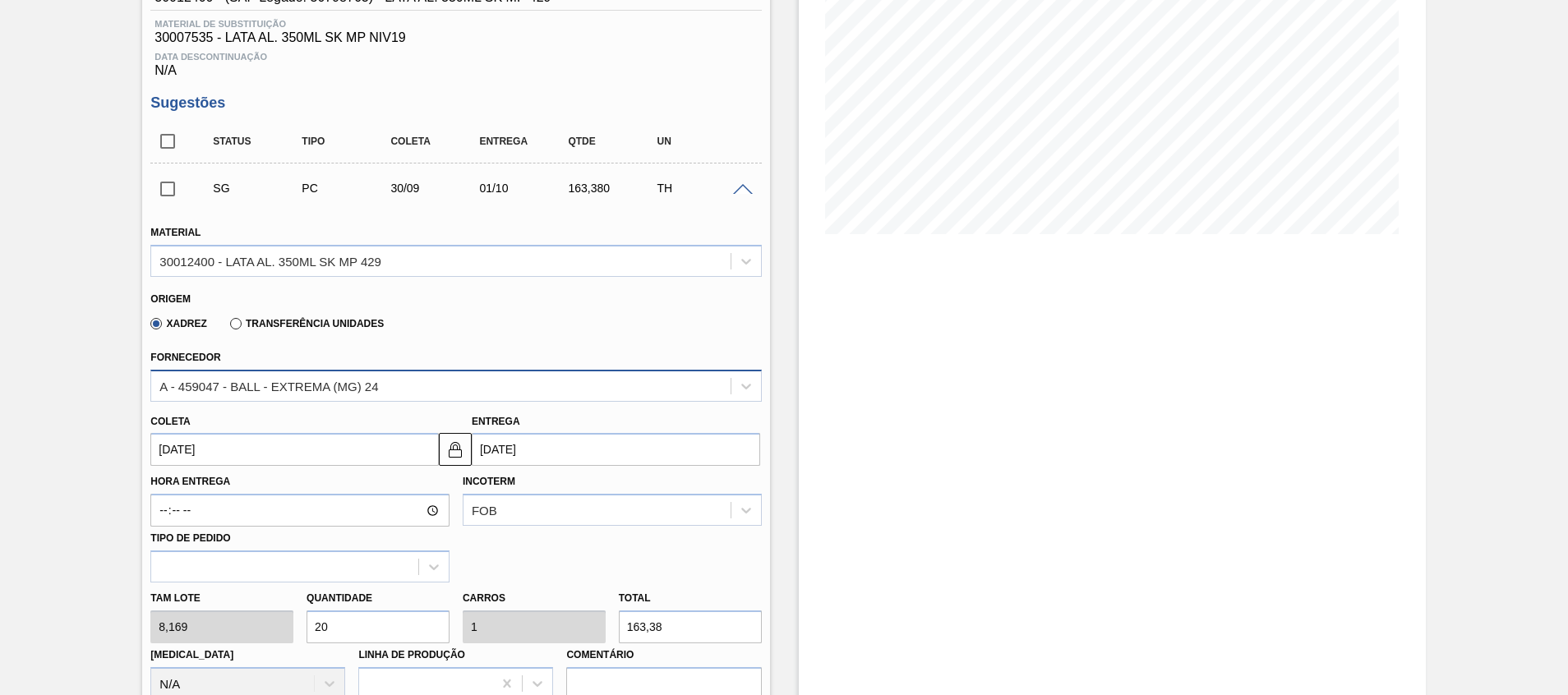
click at [259, 384] on div "A - 459047 - BALL - EXTREMA (MG) 24" at bounding box center [268, 386] width 219 height 14
click at [256, 385] on div "A - 459047 - BALL - EXTREMA (MG) 24" at bounding box center [268, 386] width 219 height 14
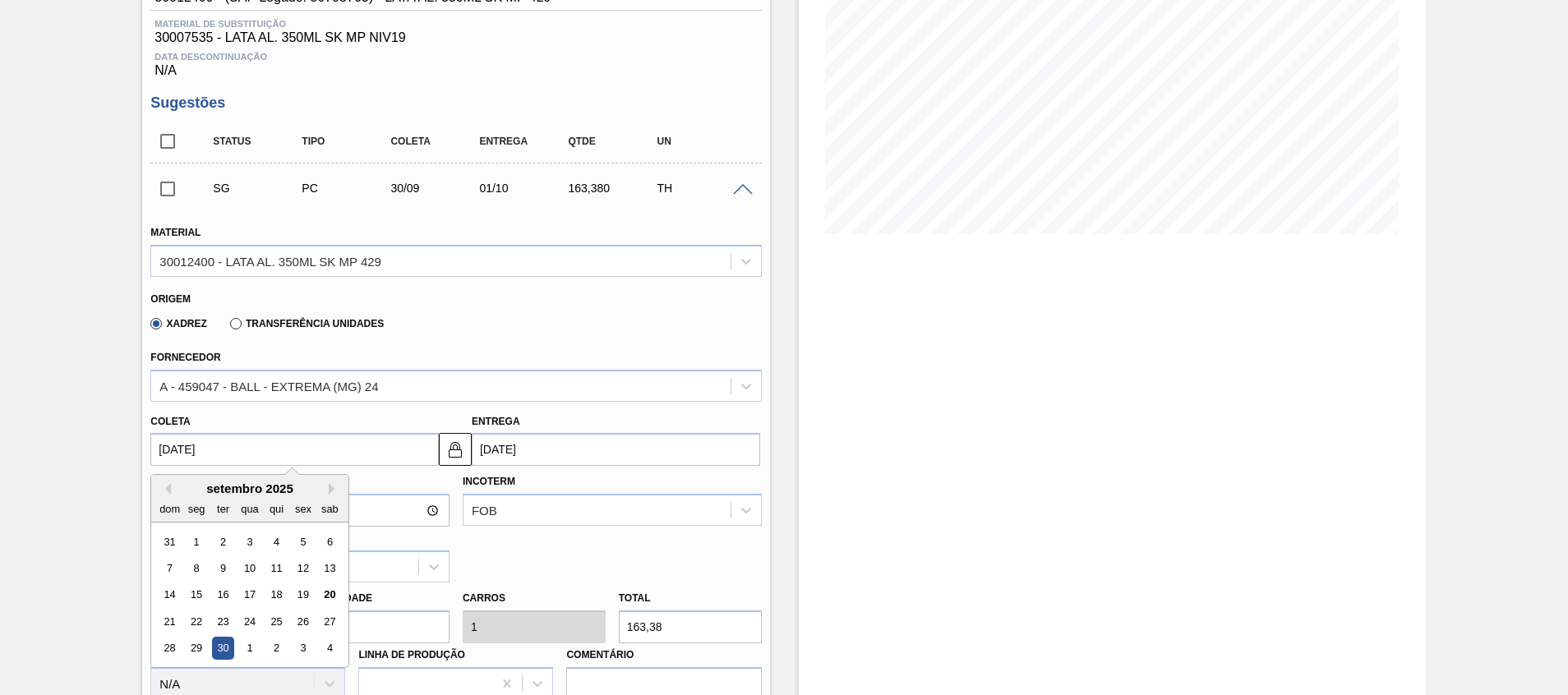
click at [242, 448] on input "30/09/2025" at bounding box center [294, 449] width 289 height 33
click at [322, 599] on div "20" at bounding box center [329, 594] width 22 height 22
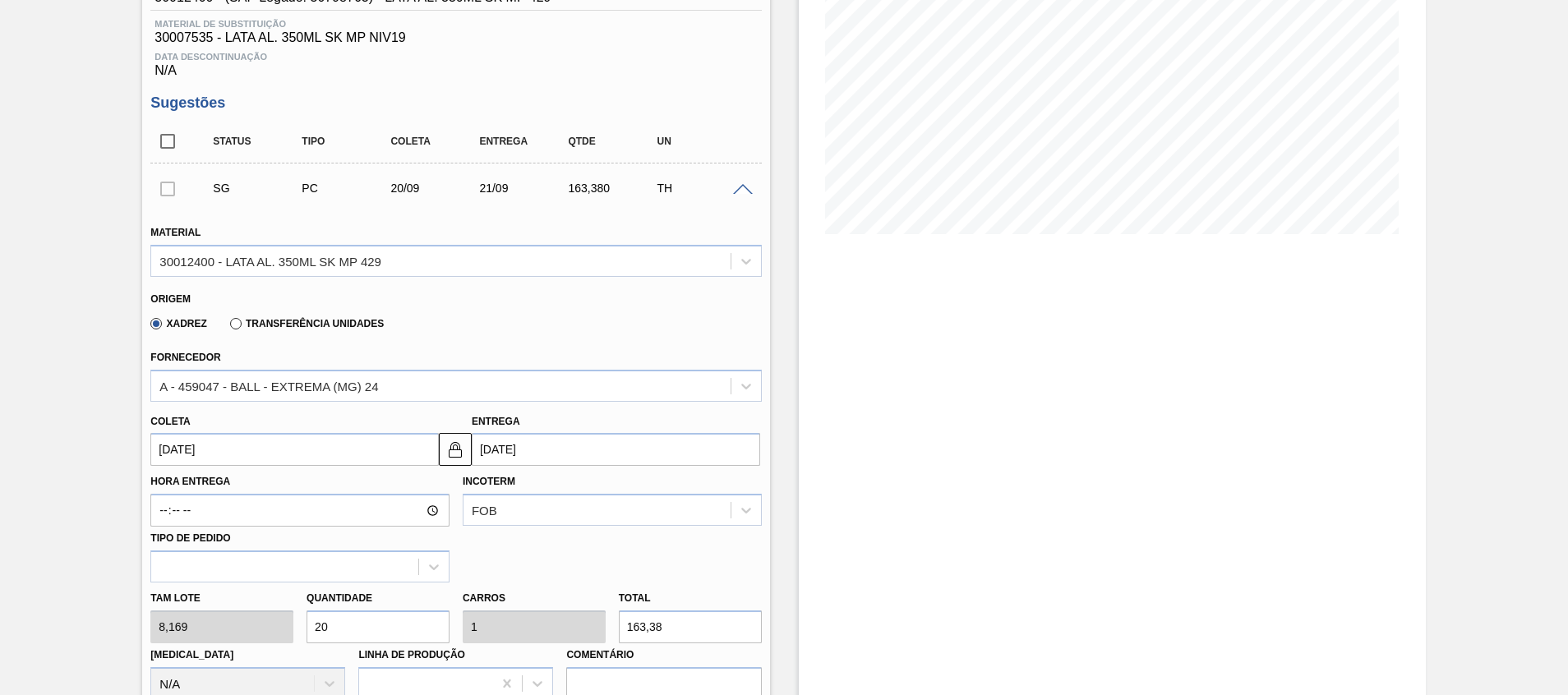
type input "[DATE]"
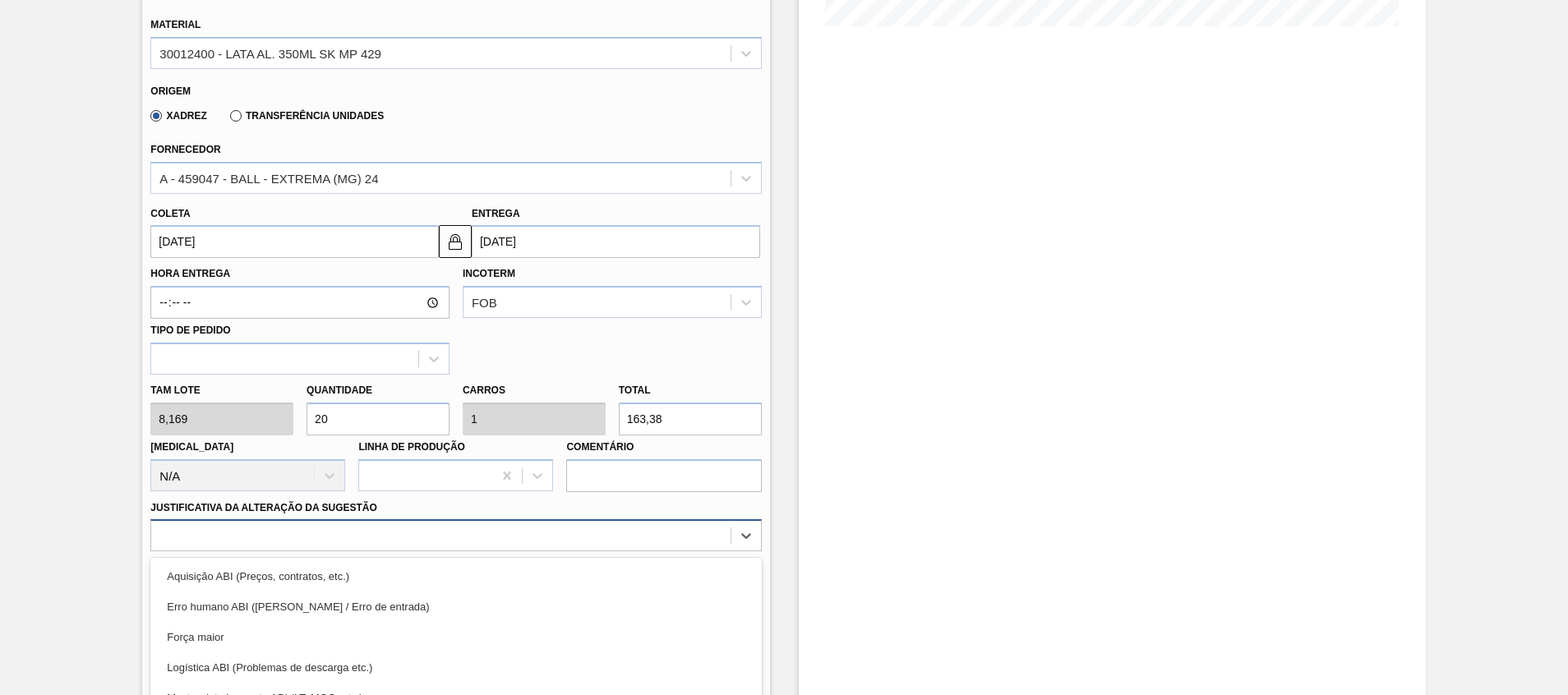
scroll to position [570, 0]
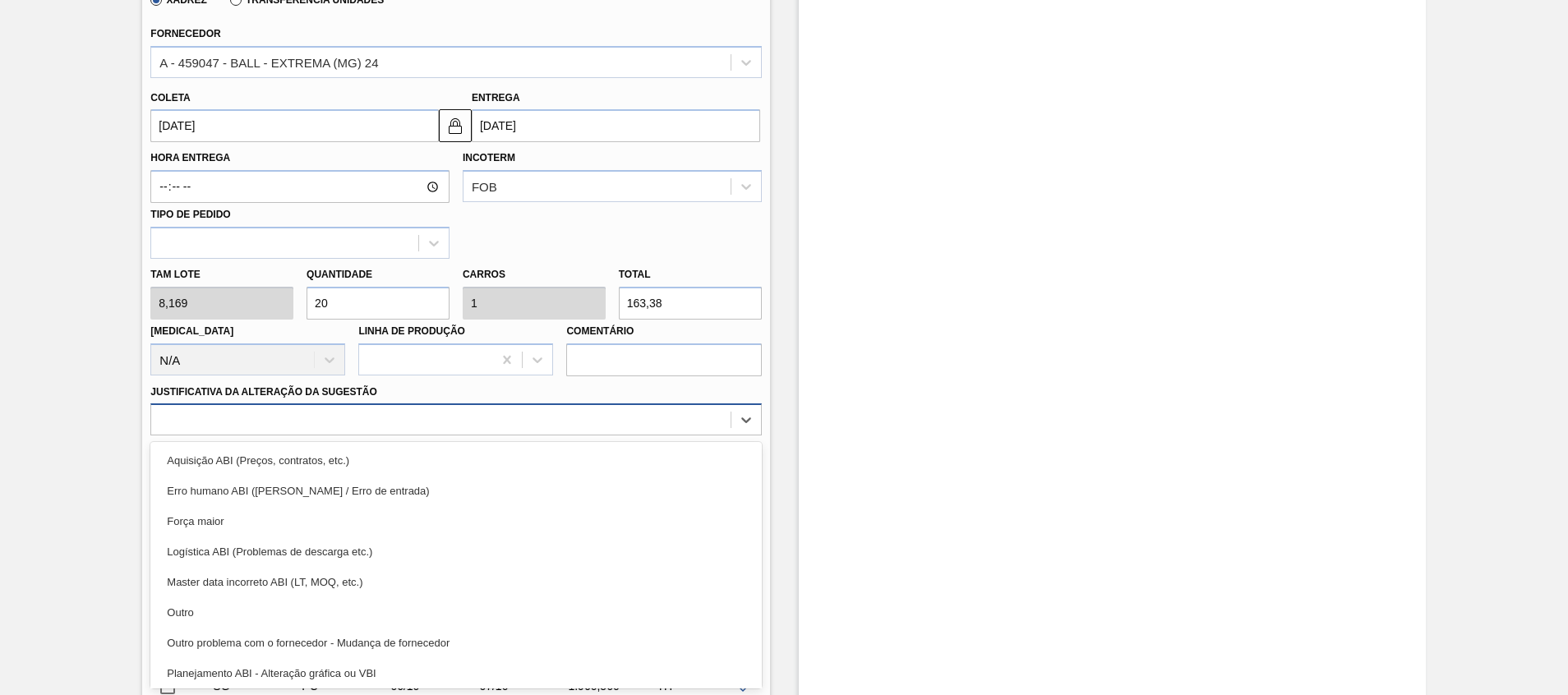
click at [255, 435] on div "option Força maior focused, 3 of 18. 18 results available. Use Up and Down to c…" at bounding box center [455, 419] width 611 height 32
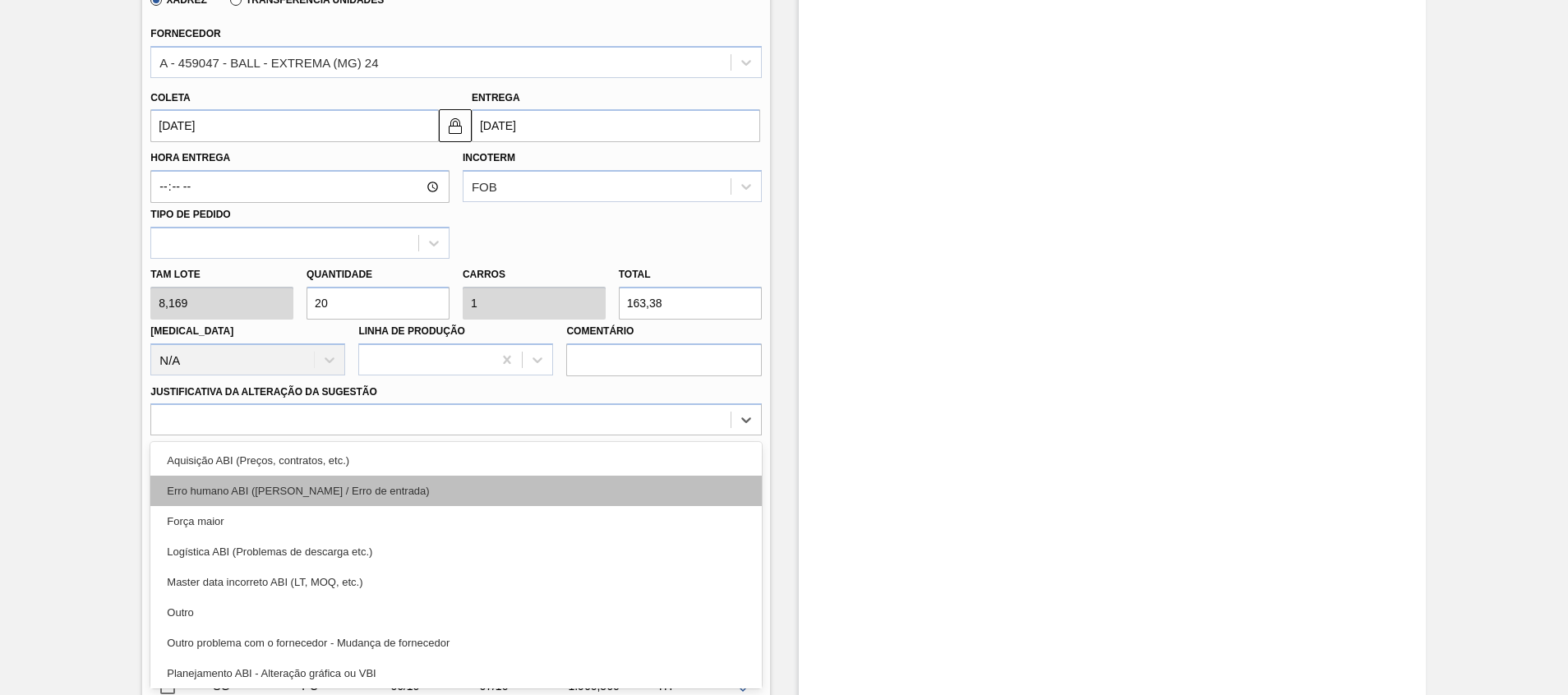
click at [610, 478] on div "Erro humano ABI (Cálculo / Erro de entrada)" at bounding box center [455, 491] width 611 height 31
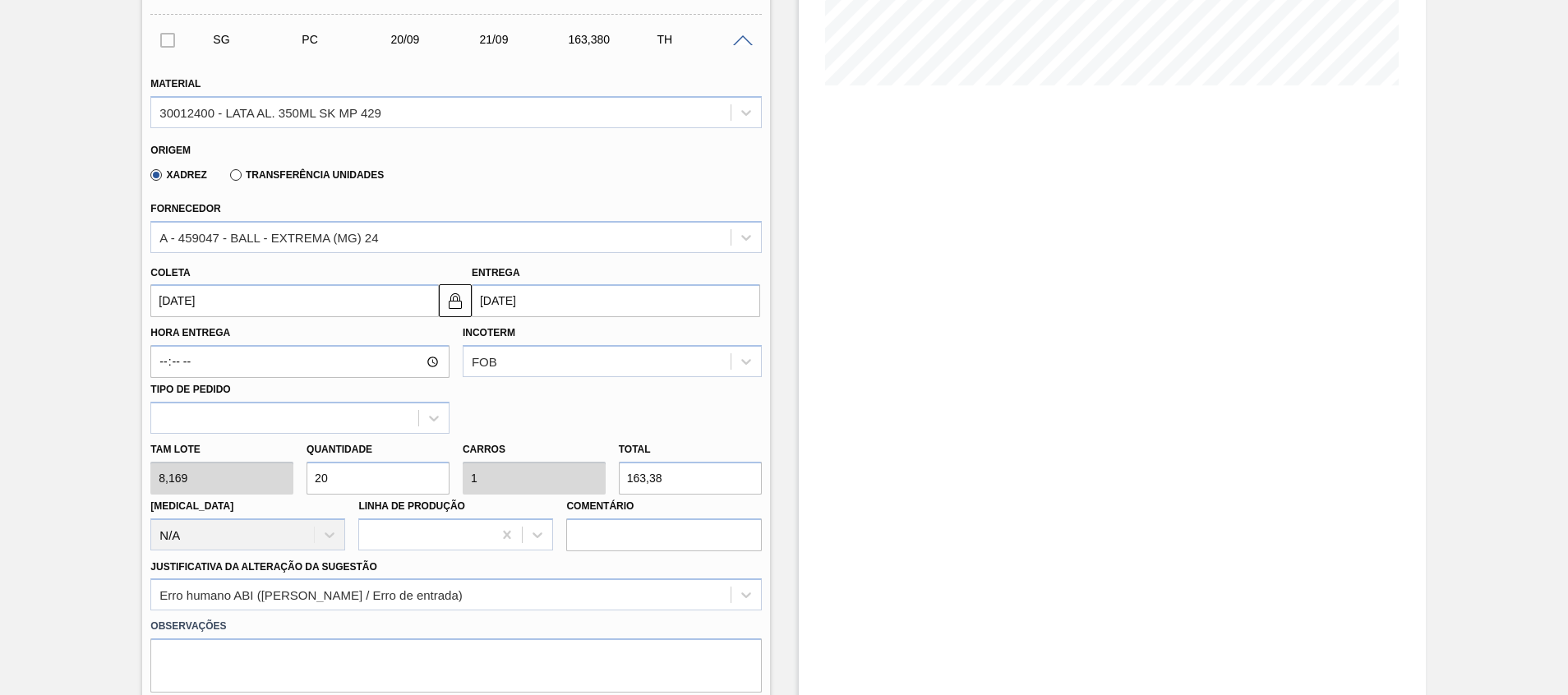
scroll to position [447, 0]
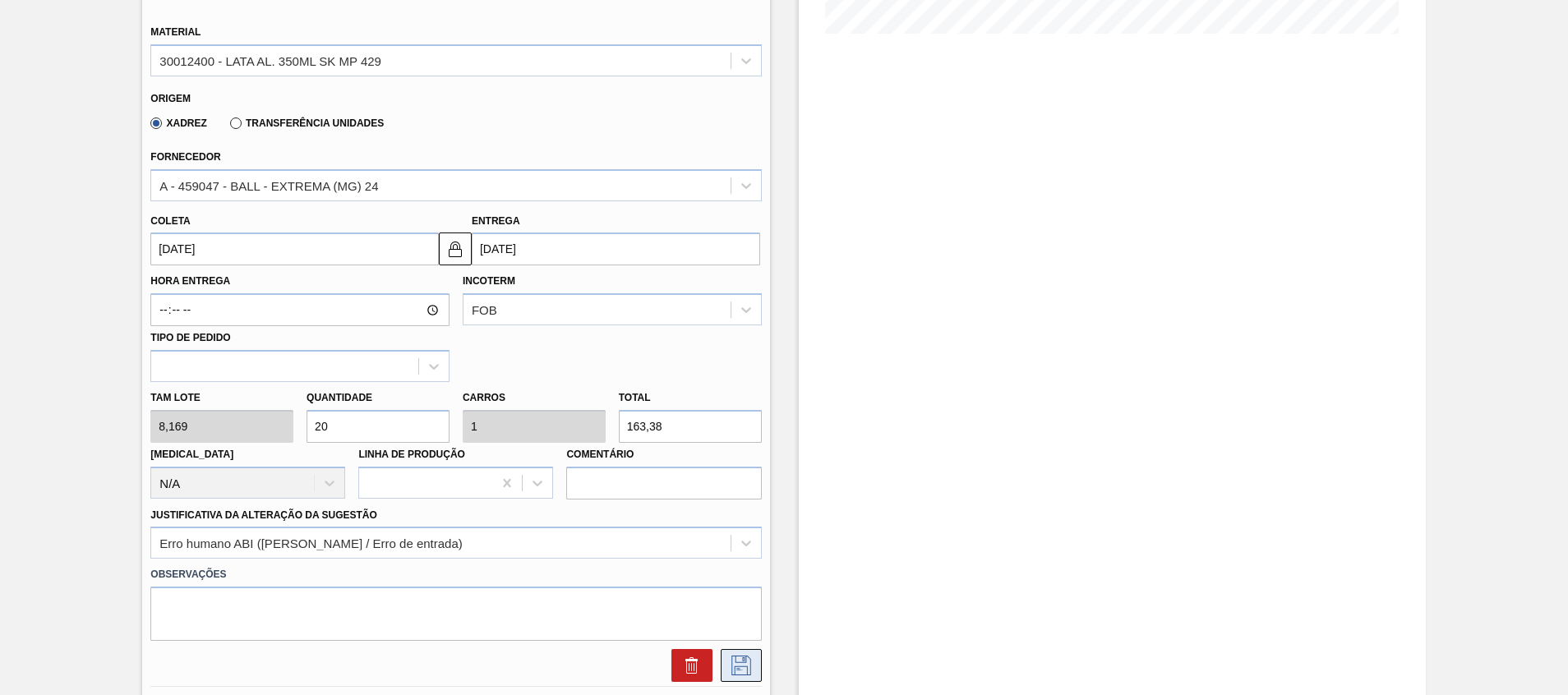
click at [733, 661] on icon at bounding box center [740, 665] width 26 height 20
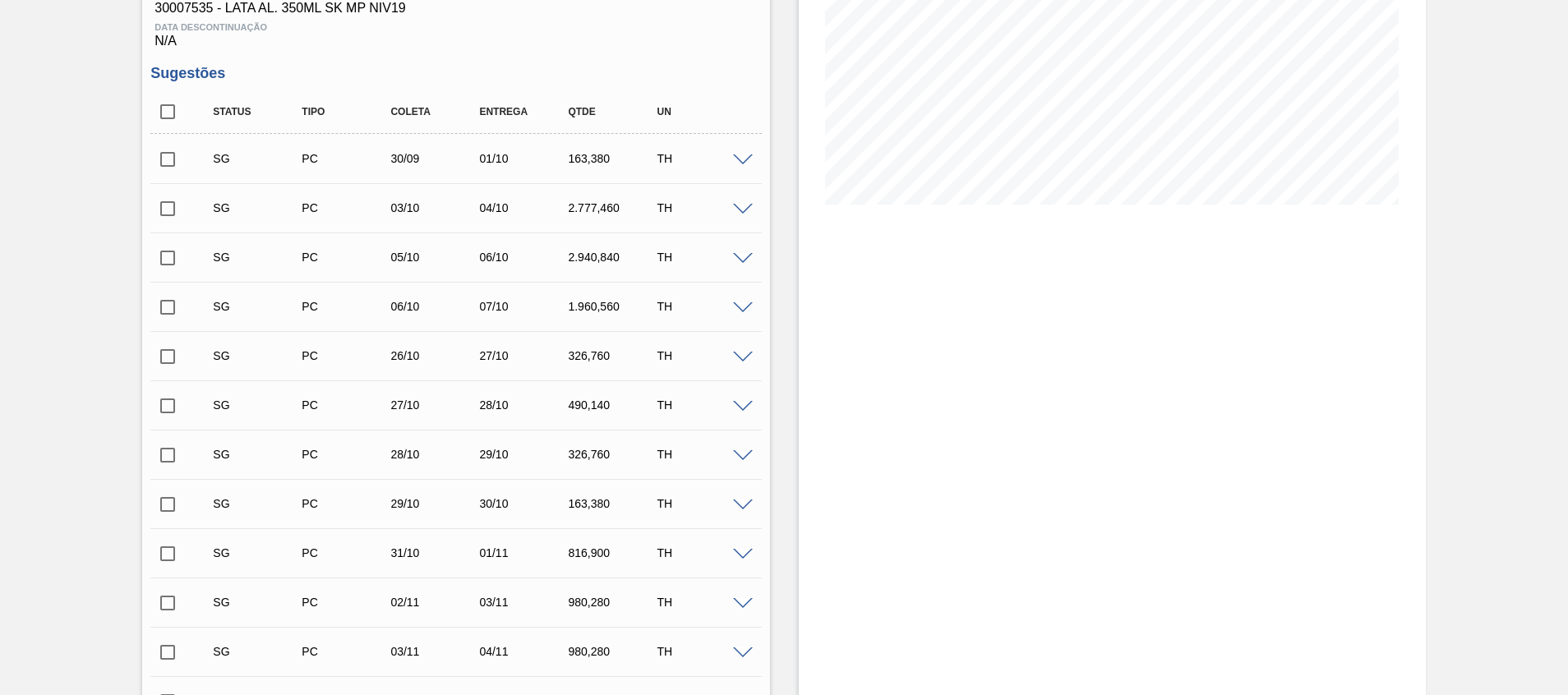
scroll to position [223, 0]
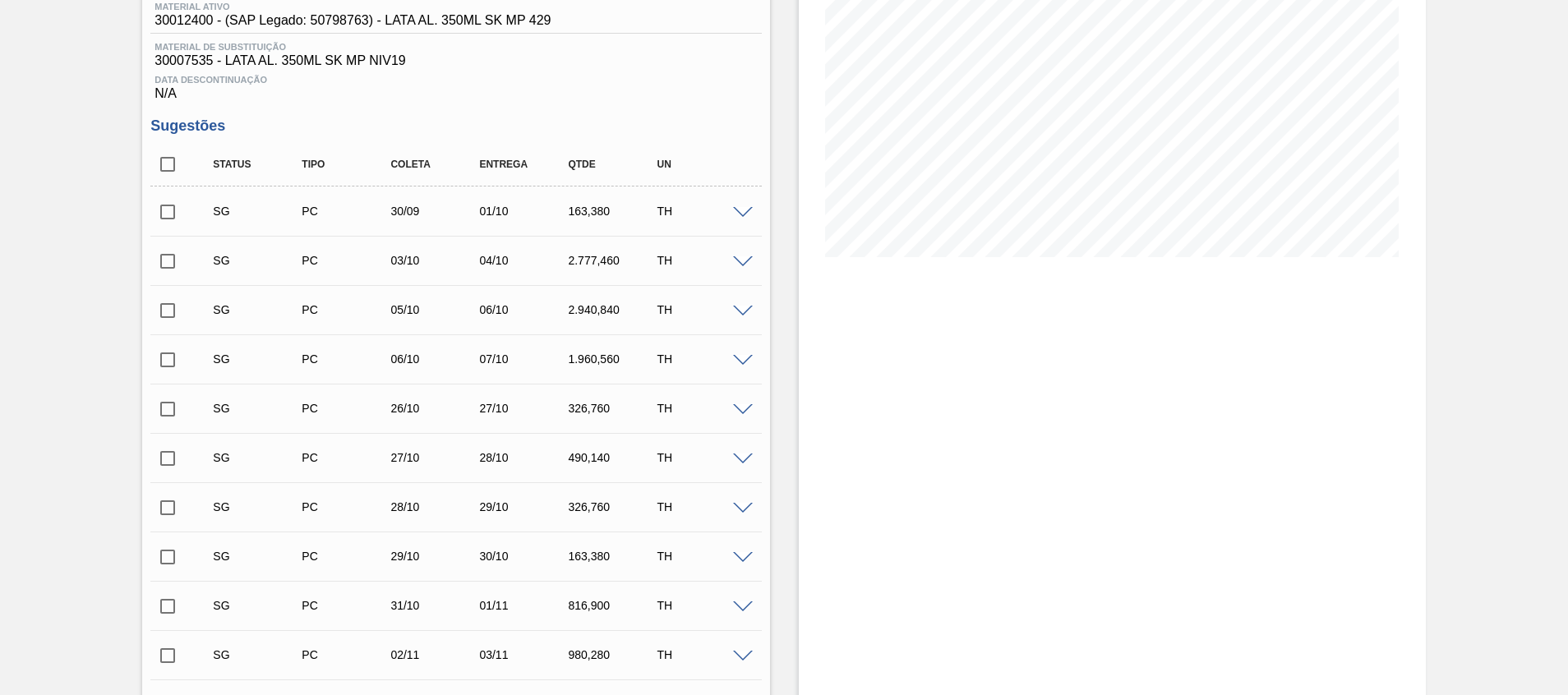
click at [750, 209] on span at bounding box center [743, 213] width 20 height 13
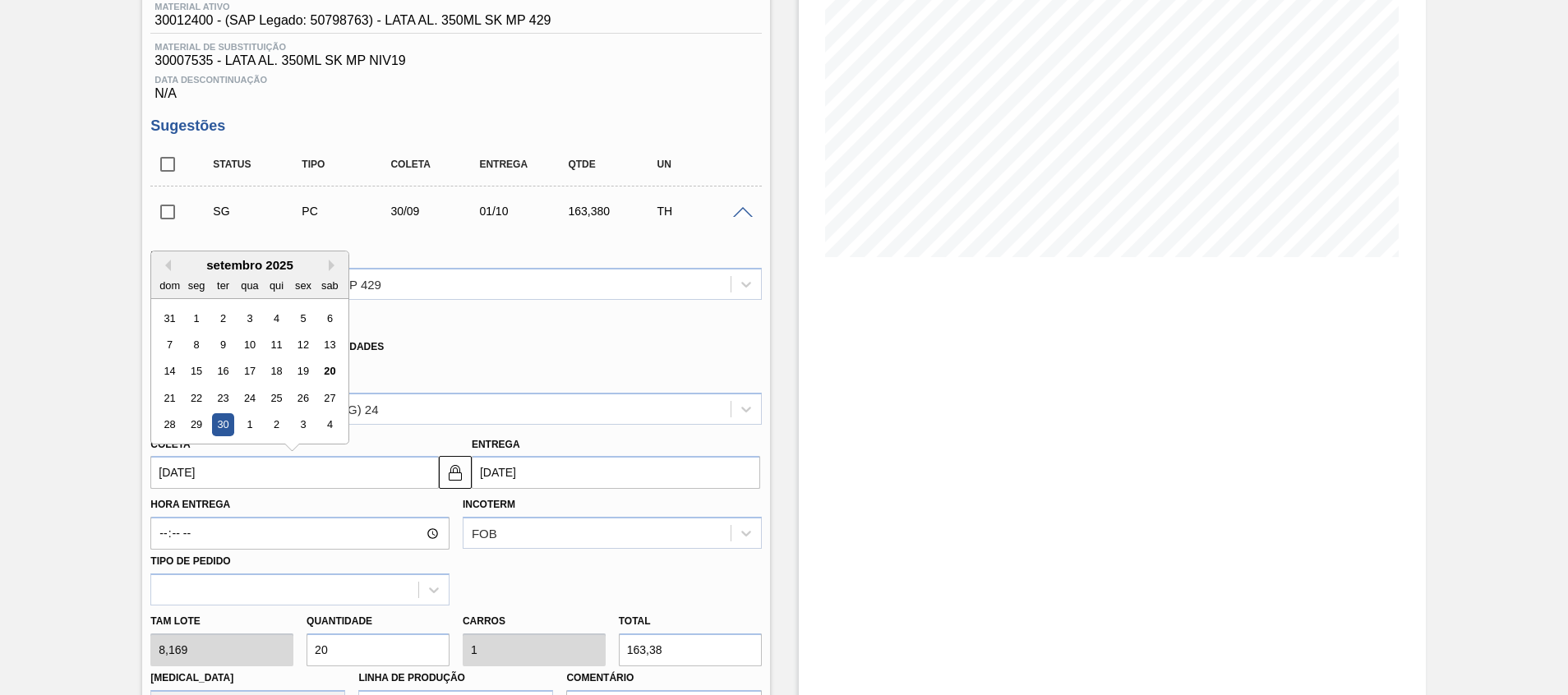
click at [318, 464] on input "[DATE]" at bounding box center [294, 472] width 289 height 33
click at [325, 374] on div "20" at bounding box center [329, 371] width 22 height 22
type input "[DATE]"
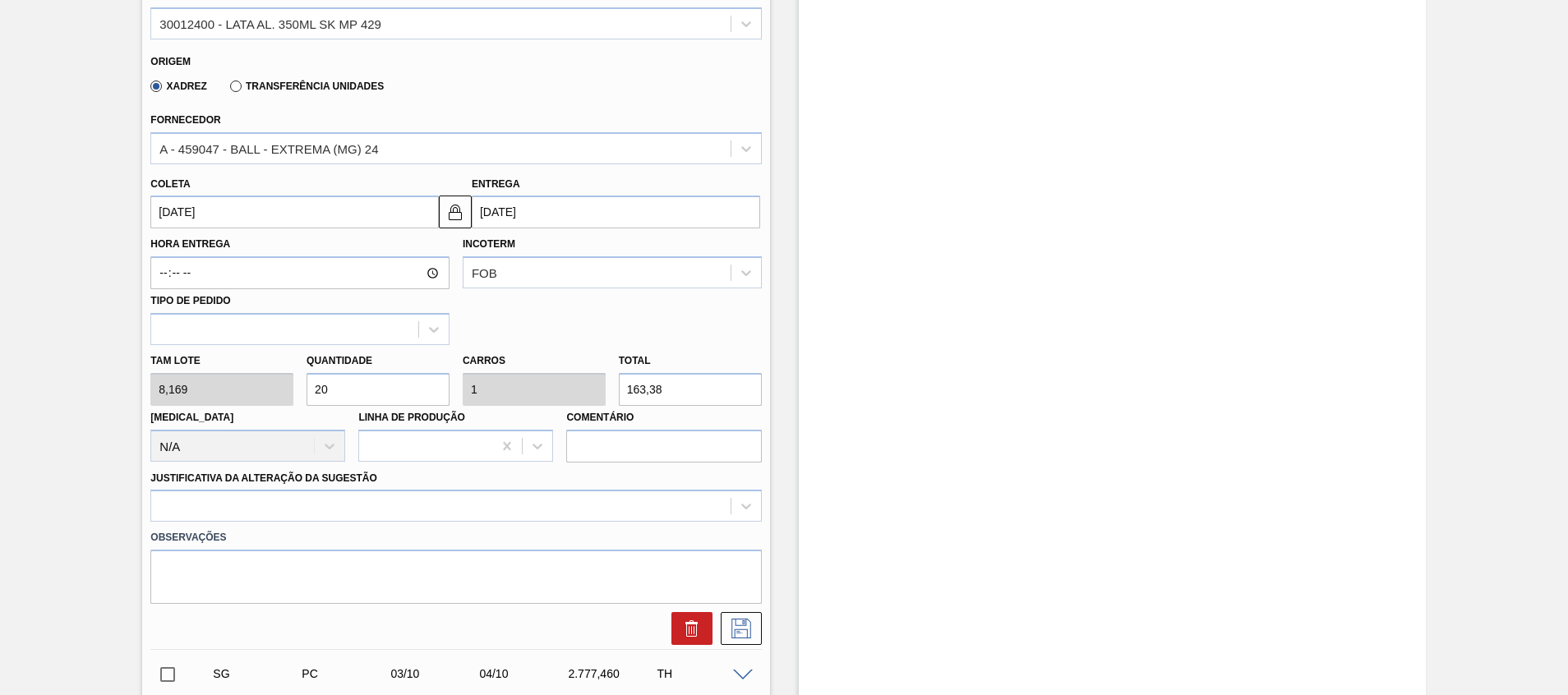
scroll to position [593, 0]
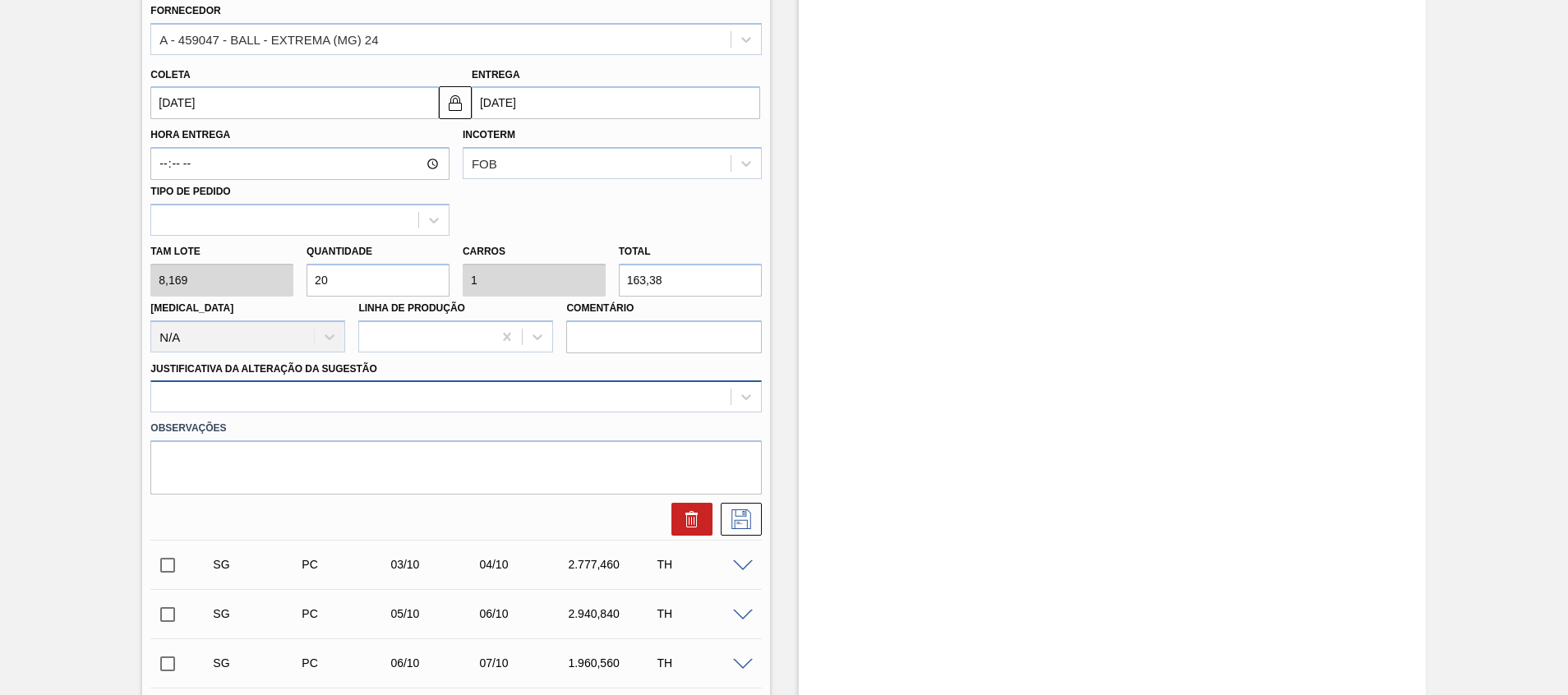
click at [574, 389] on div at bounding box center [440, 397] width 578 height 23
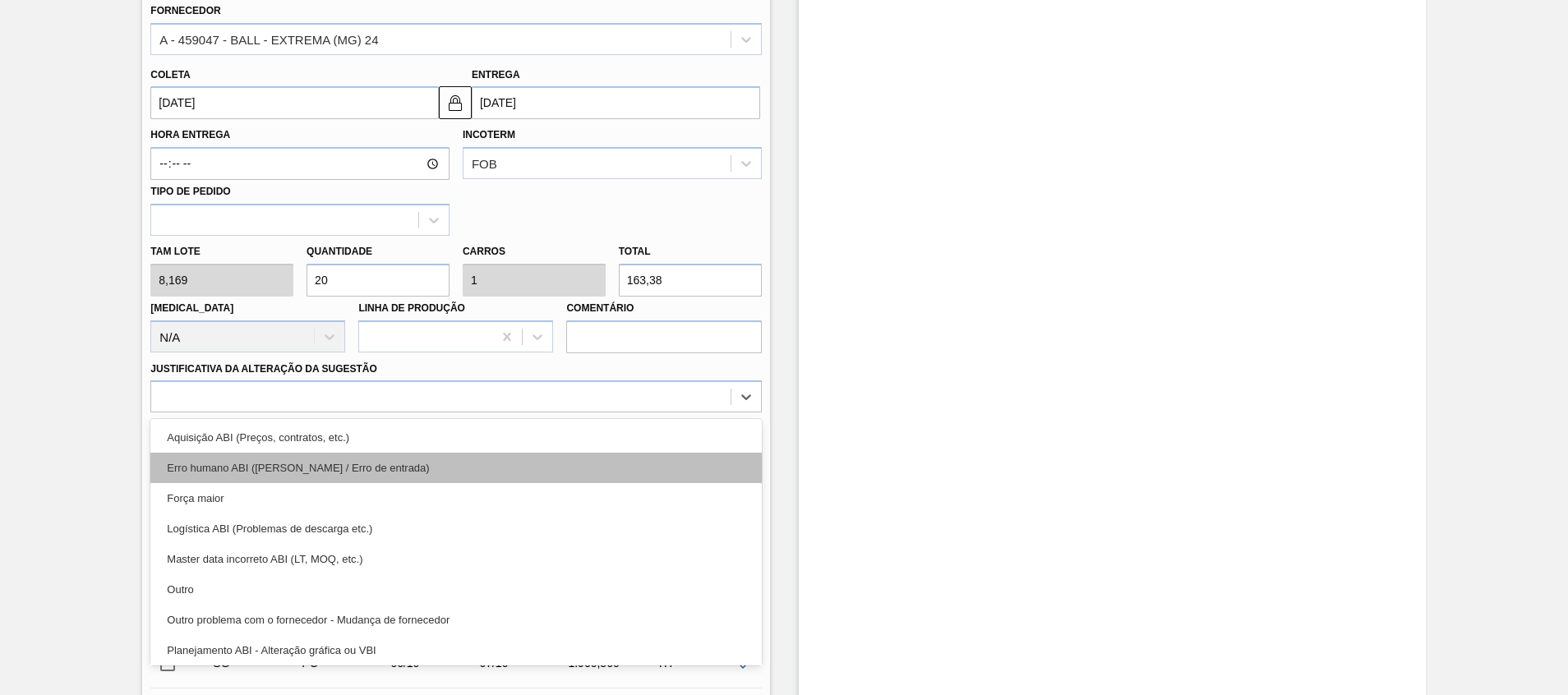
click at [567, 470] on div "Erro humano ABI (Cálculo / Erro de entrada)" at bounding box center [455, 468] width 611 height 31
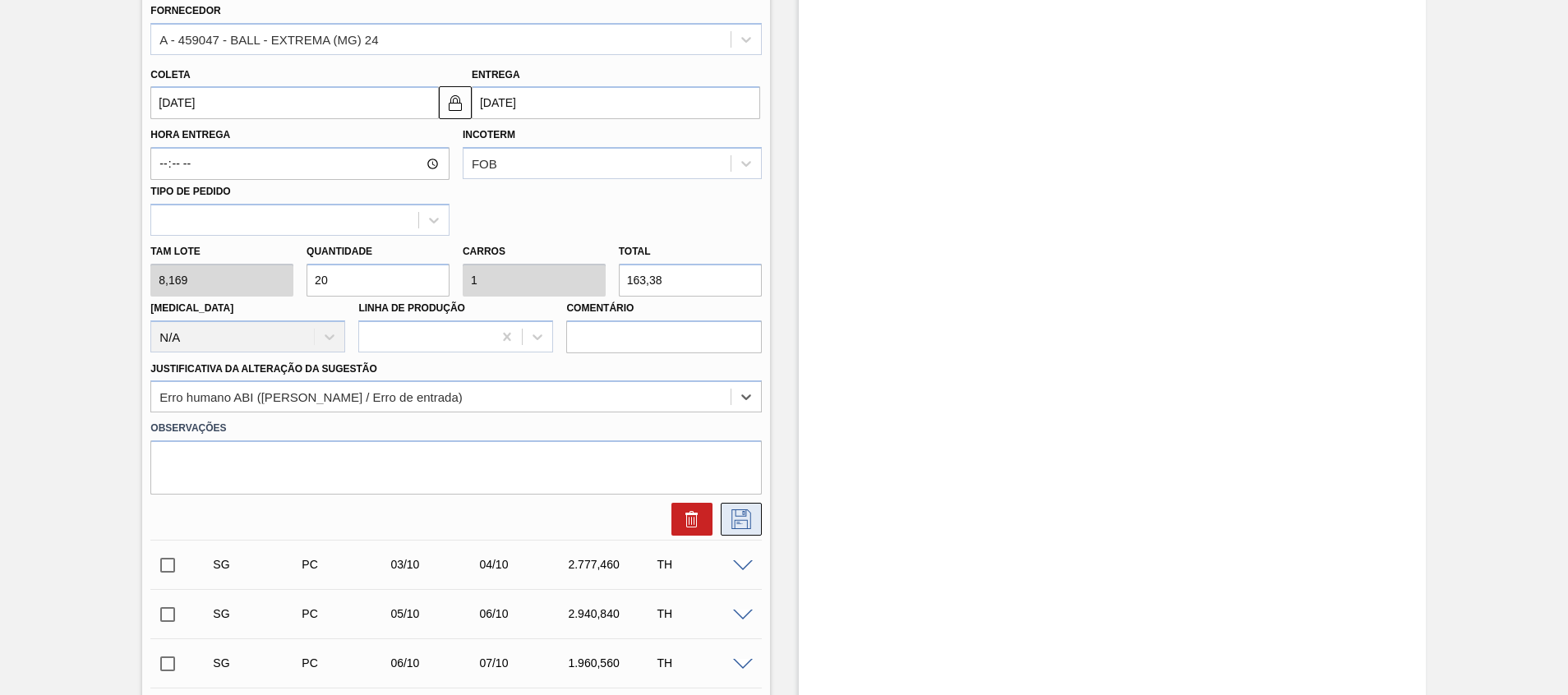
click at [754, 526] on button at bounding box center [741, 519] width 41 height 33
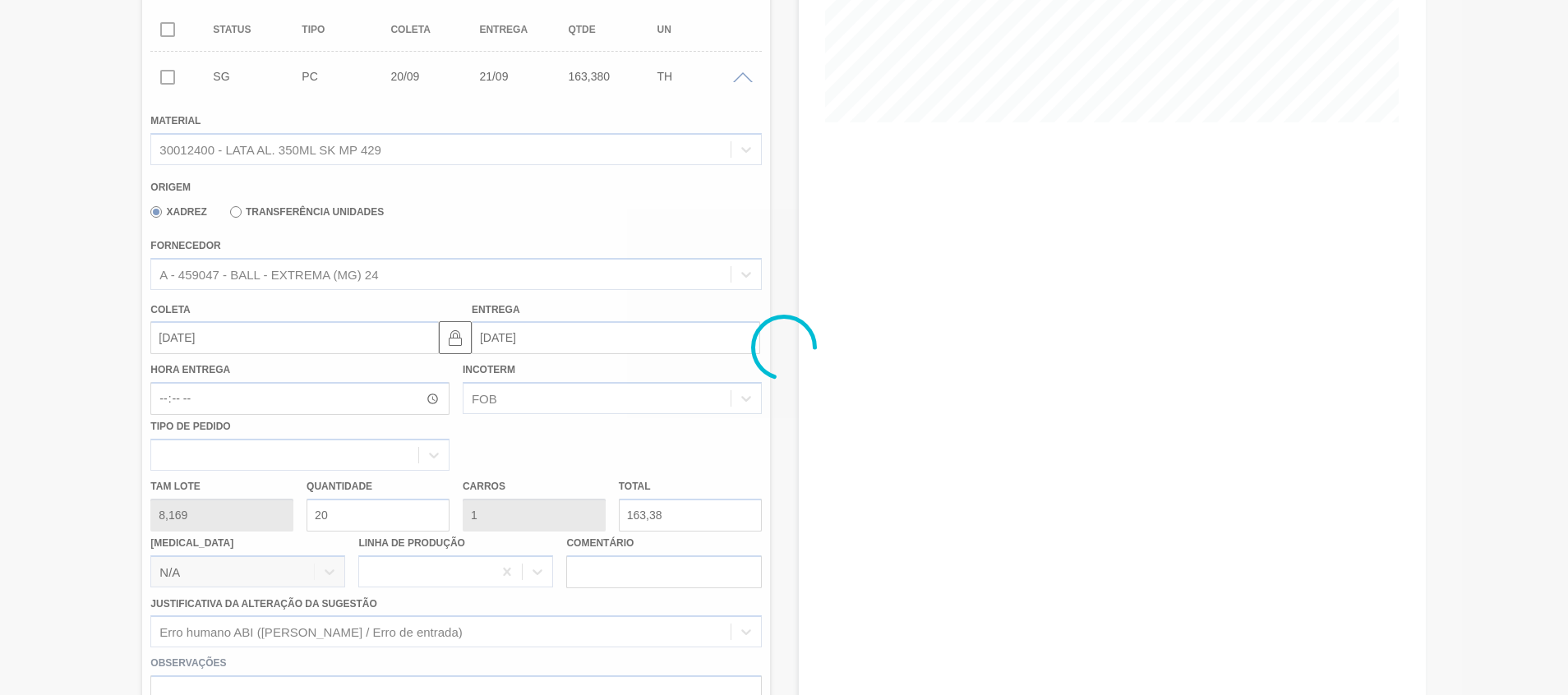
scroll to position [247, 0]
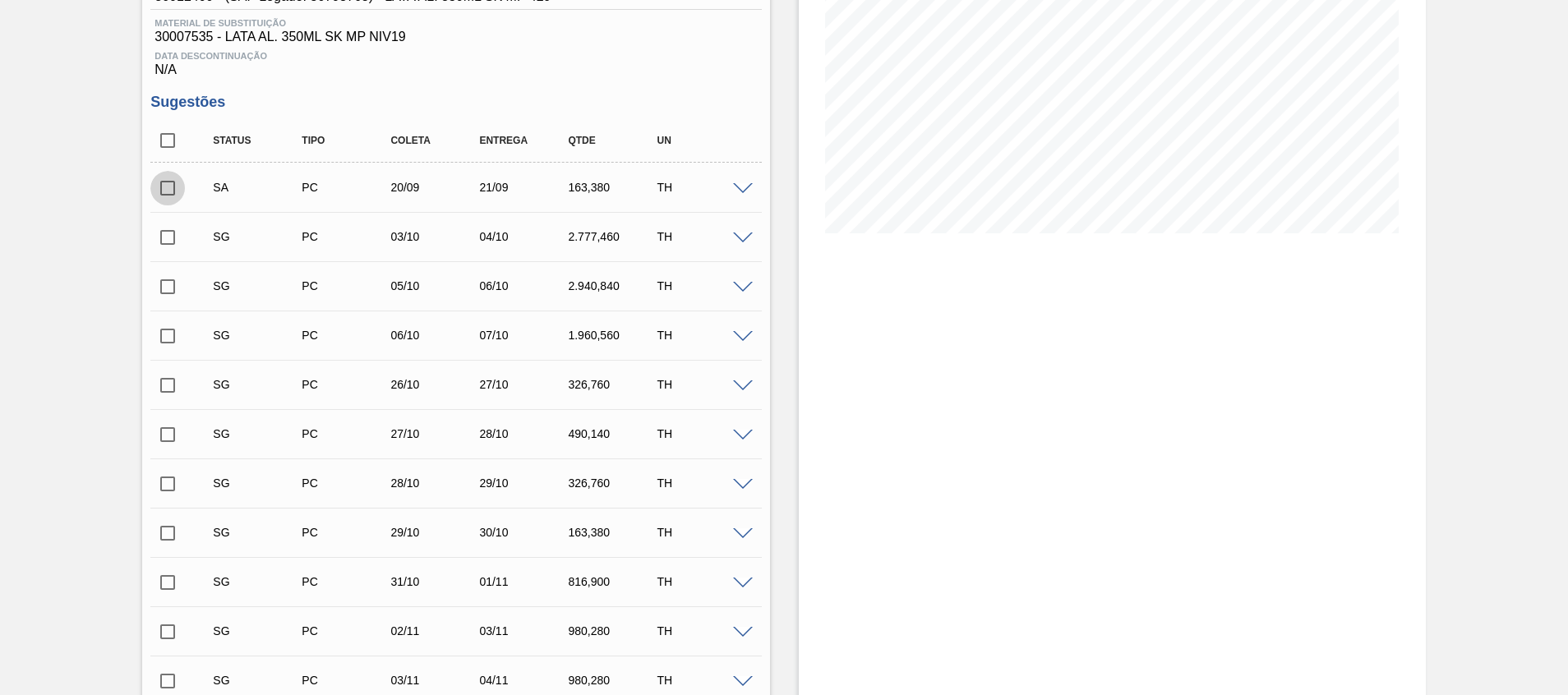
click at [173, 185] on input "checkbox" at bounding box center [167, 188] width 34 height 34
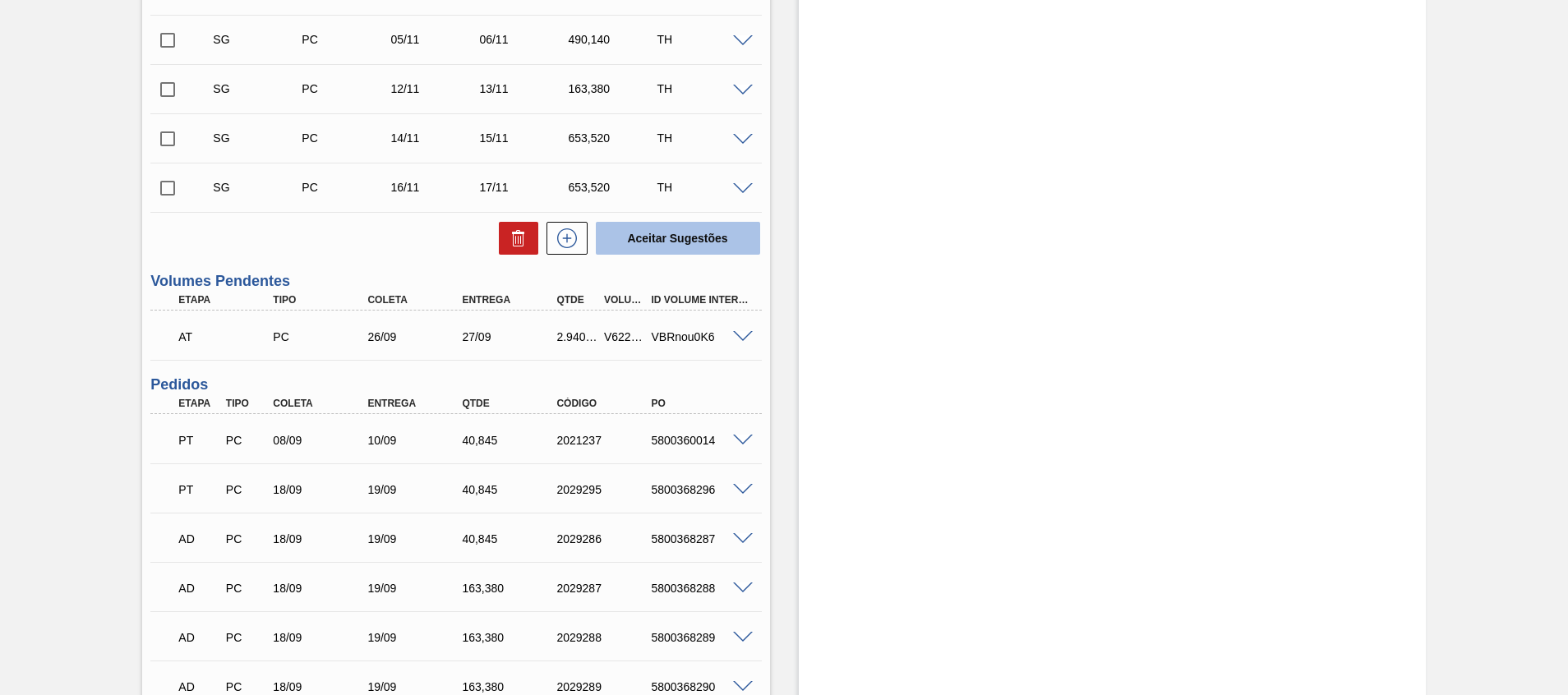
click at [682, 232] on button "Aceitar Sugestões" at bounding box center [677, 238] width 165 height 33
checkbox input "false"
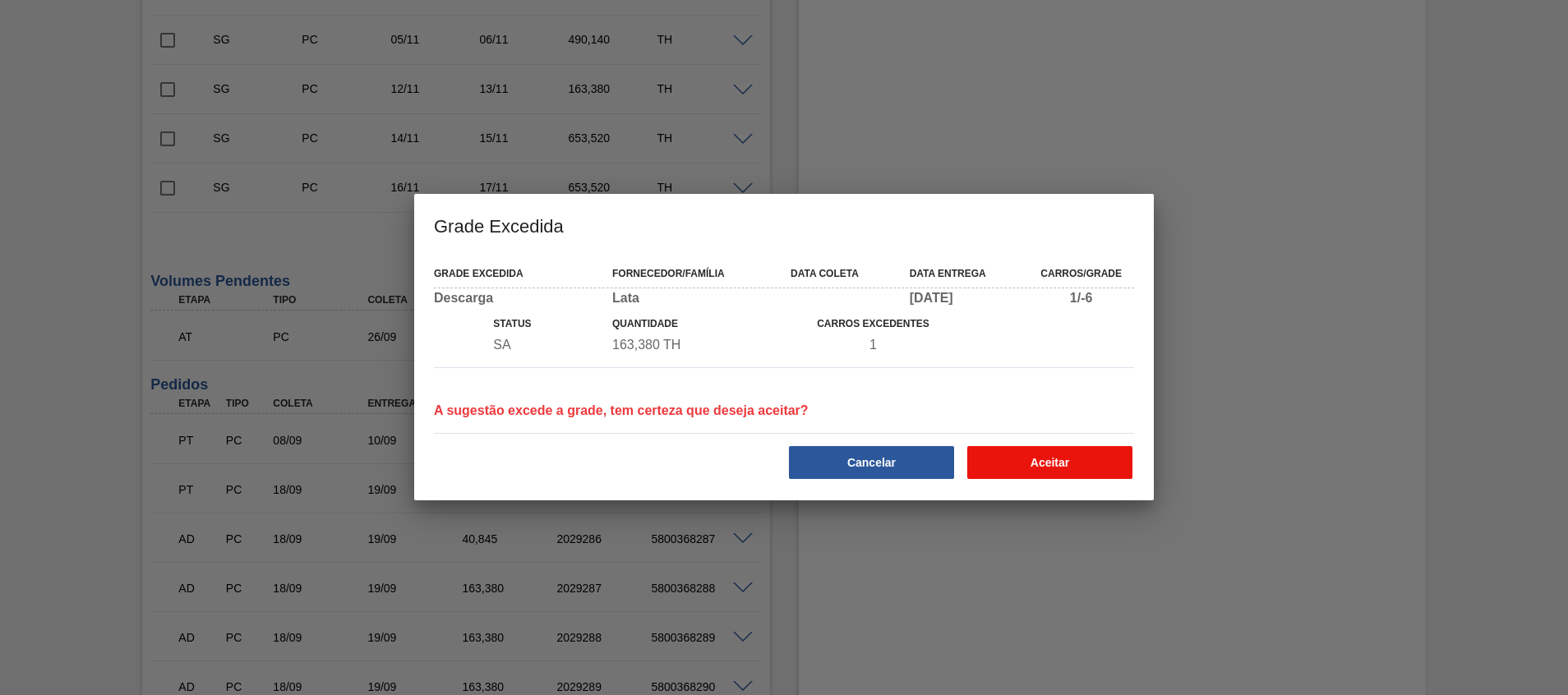
click at [1036, 464] on button "Aceitar" at bounding box center [1050, 462] width 166 height 33
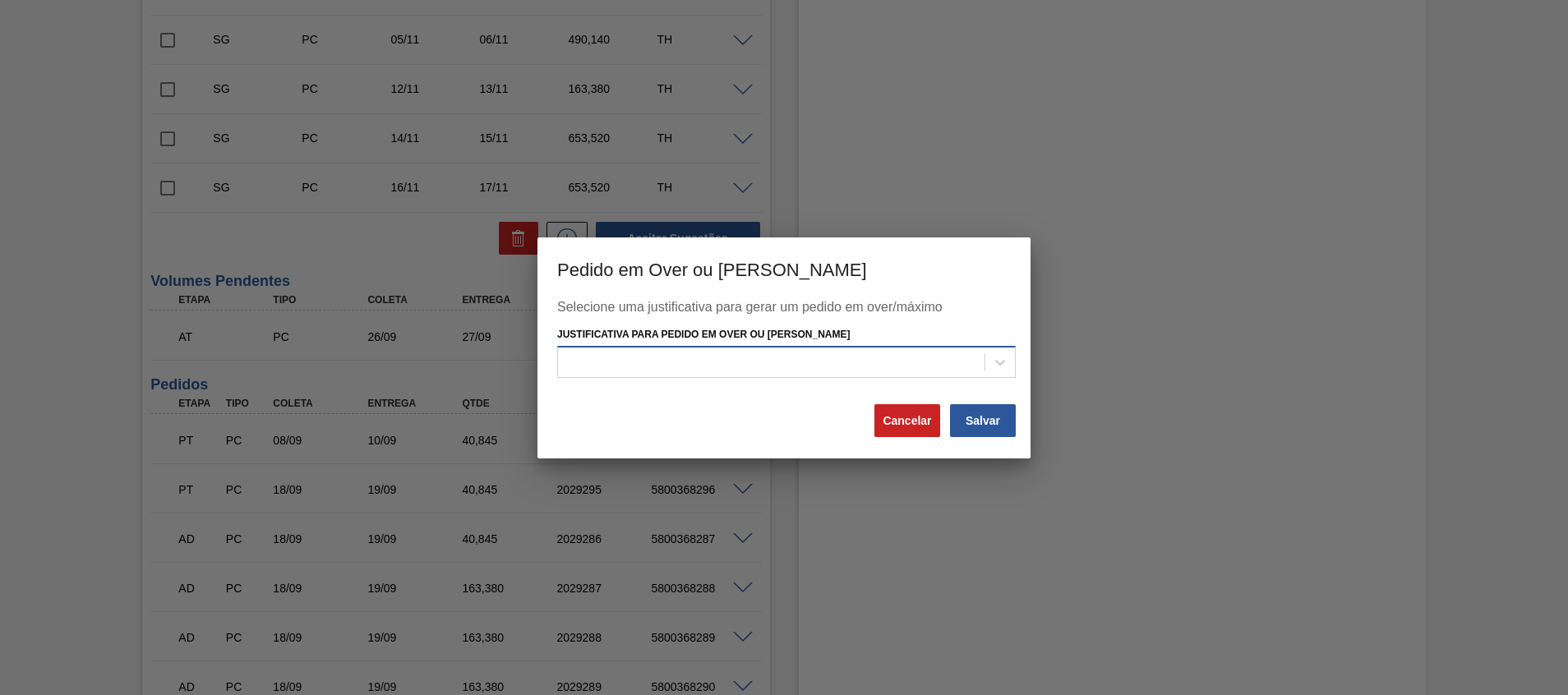
click at [954, 356] on div at bounding box center [771, 362] width 426 height 23
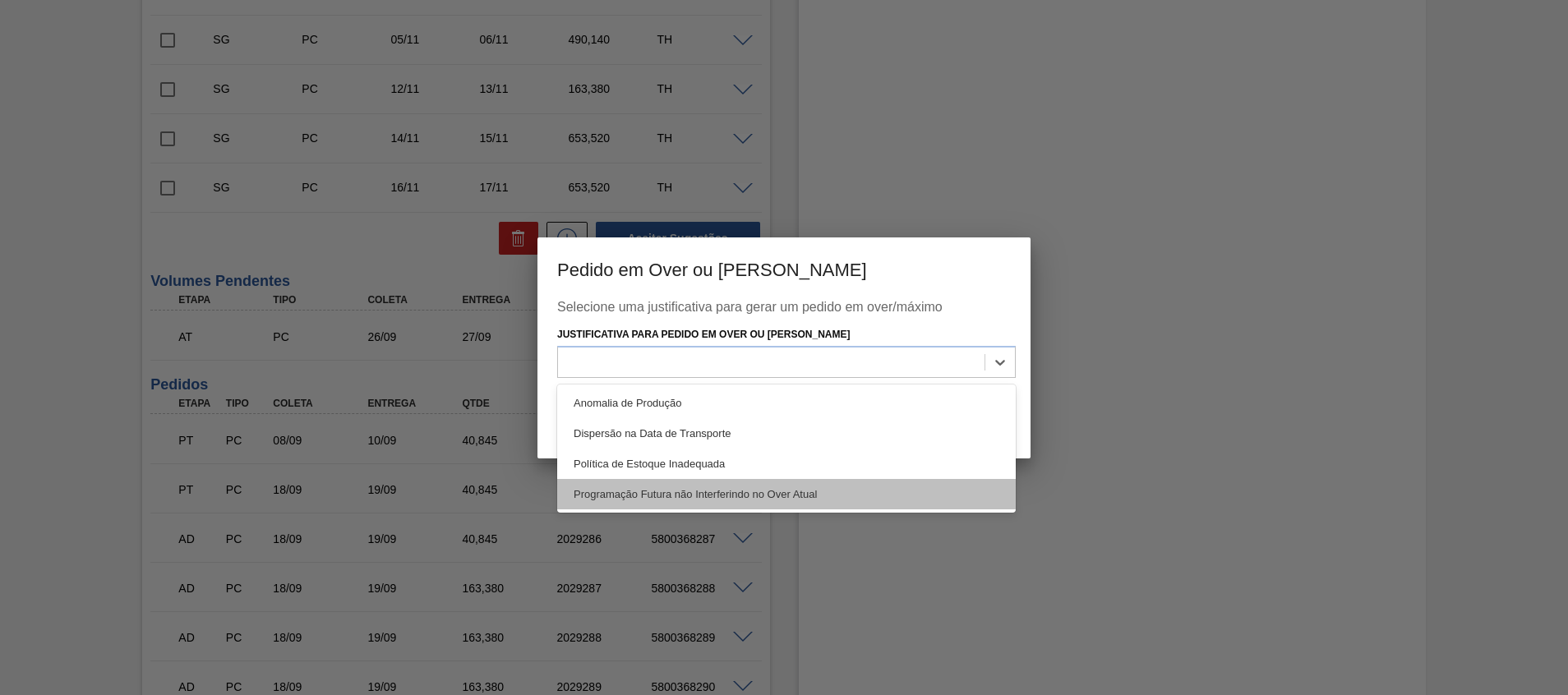
click at [900, 480] on div "Programação Futura não Interferindo no Over Atual" at bounding box center [786, 494] width 459 height 31
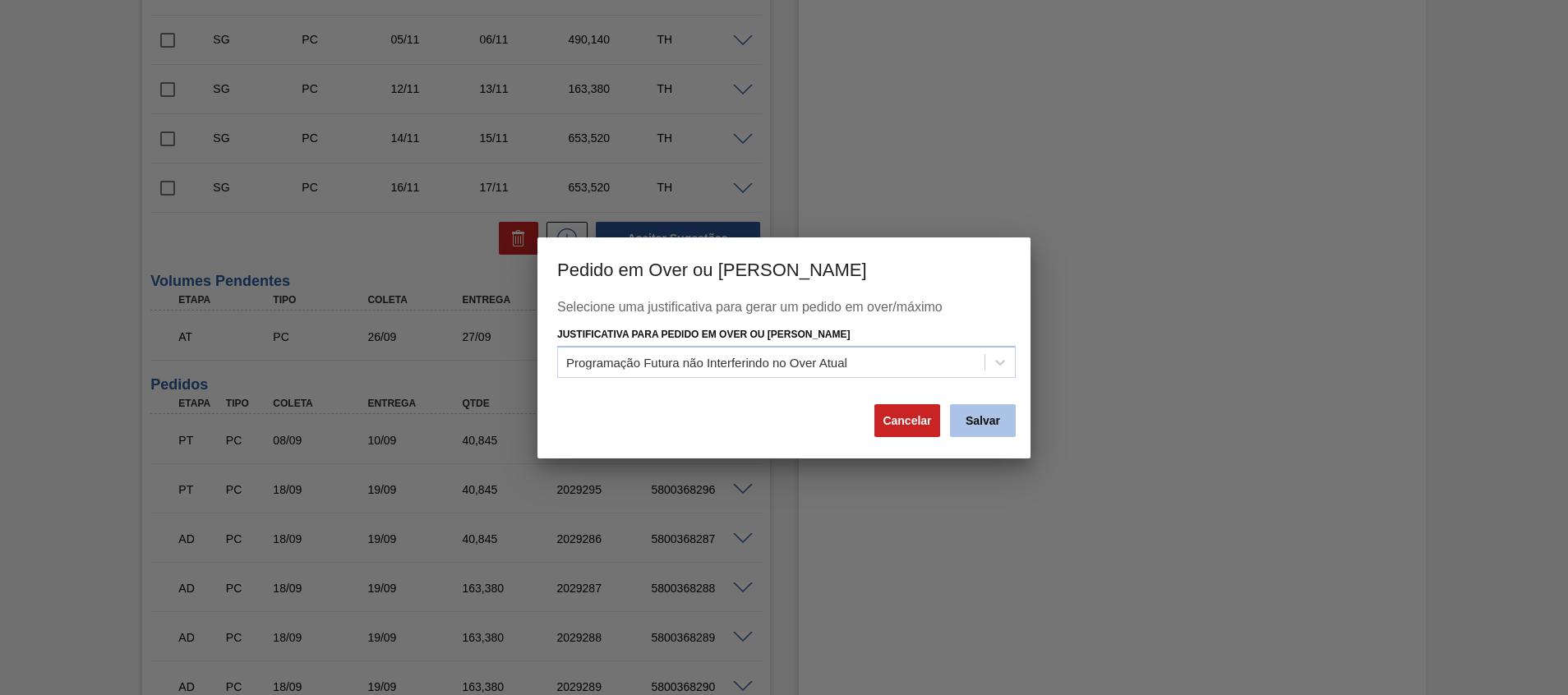
click at [983, 425] on button "Salvar" at bounding box center [982, 420] width 66 height 33
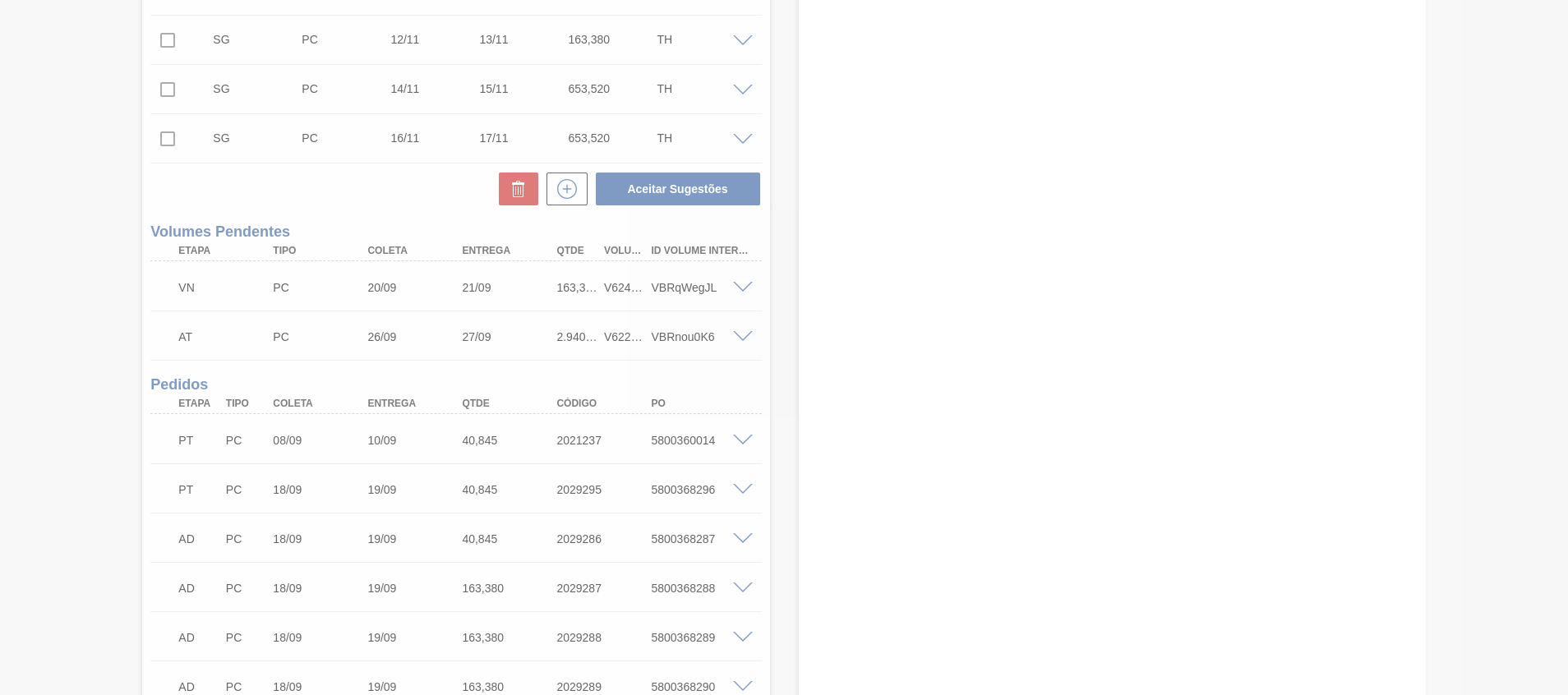
scroll to position [937, 0]
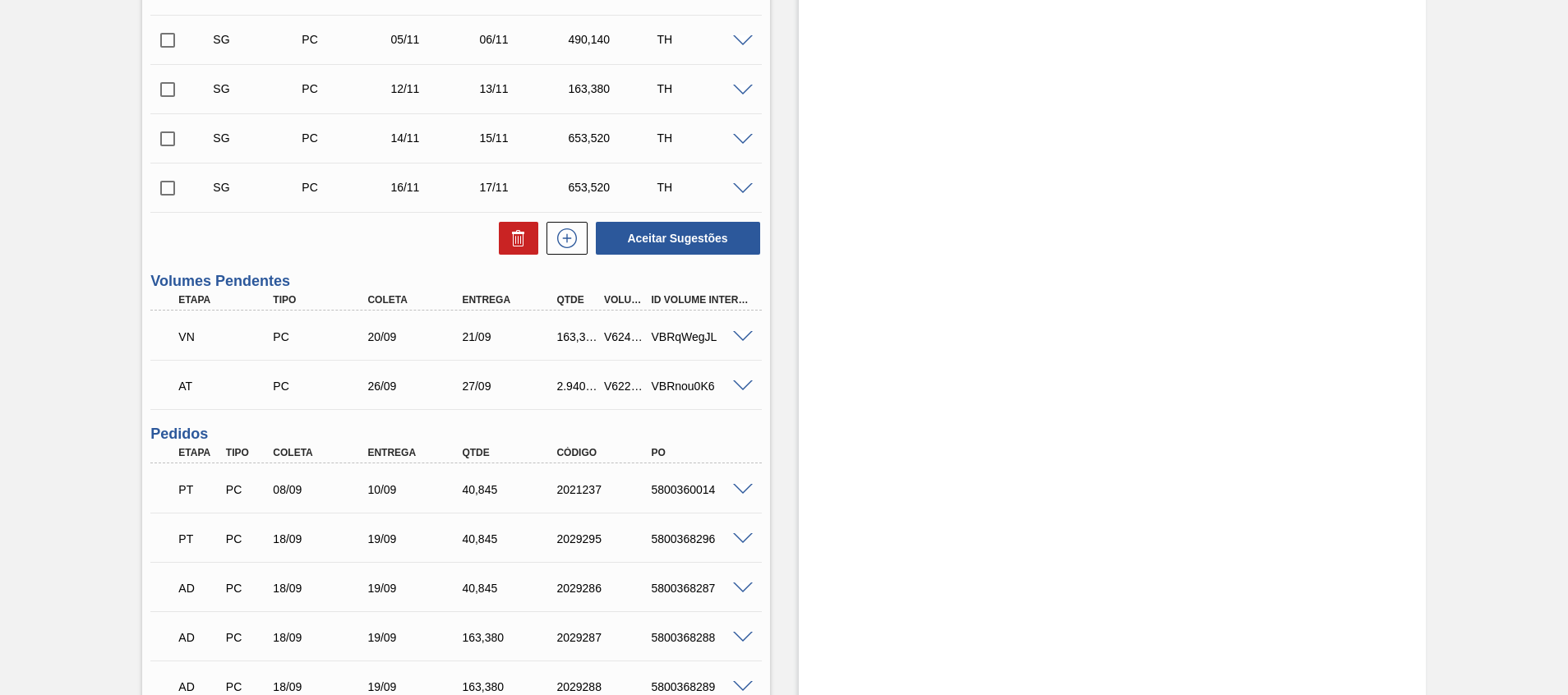
click at [742, 340] on span at bounding box center [743, 337] width 20 height 13
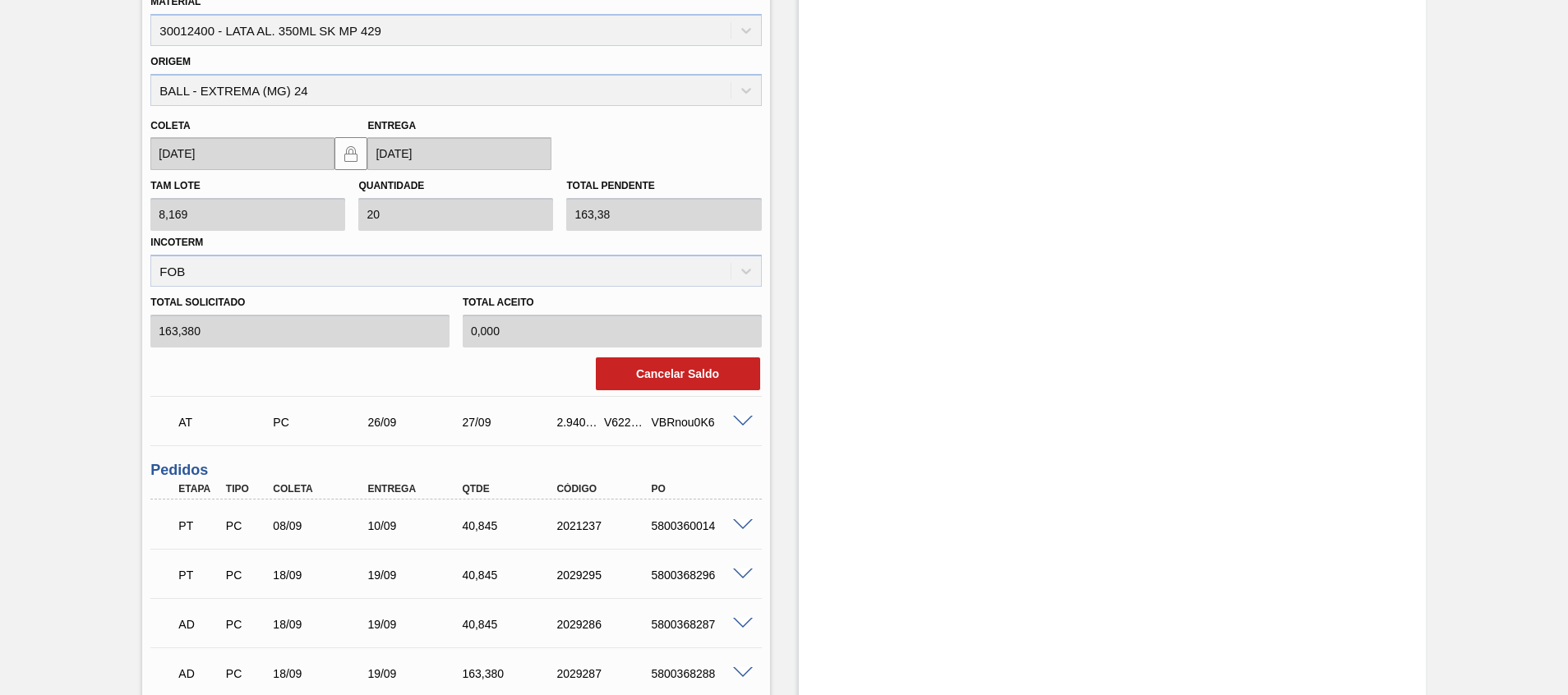
scroll to position [1183, 0]
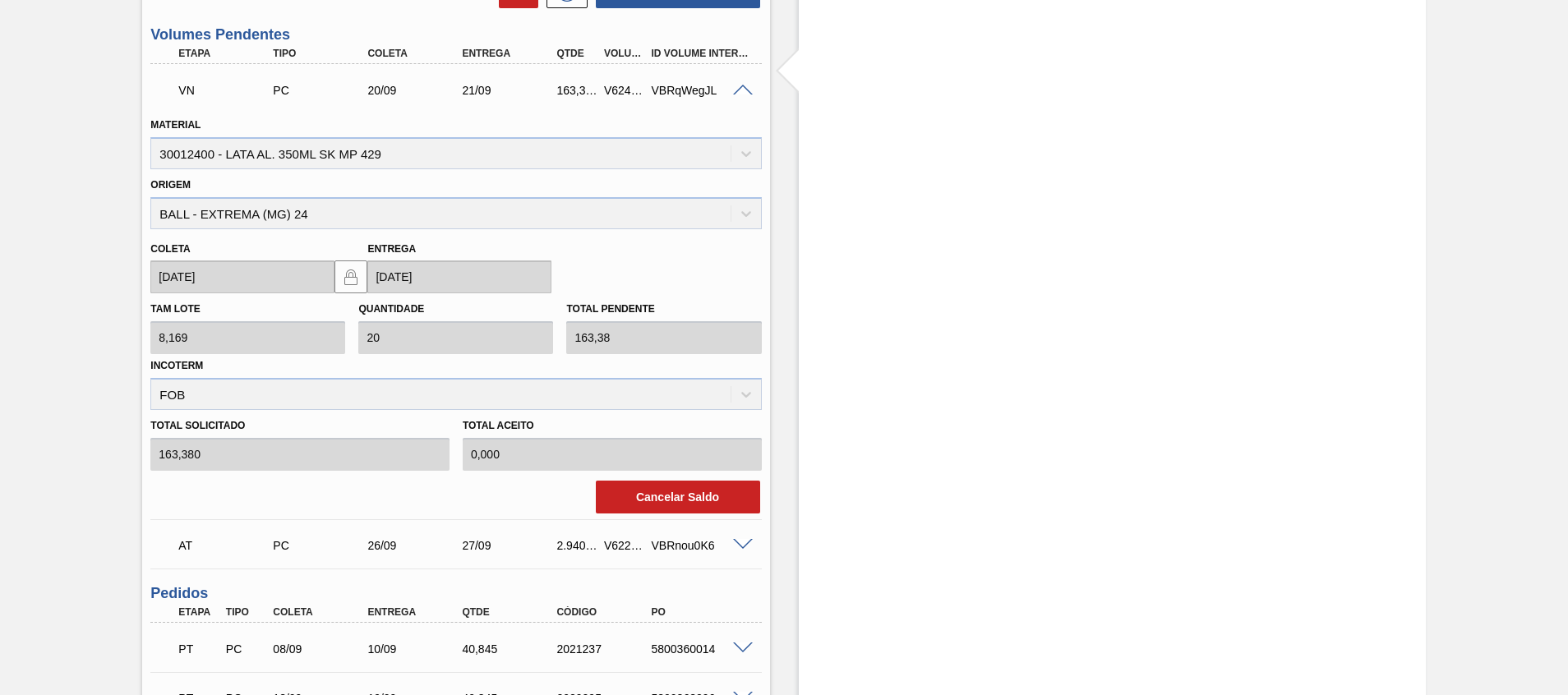
click at [745, 94] on span at bounding box center [743, 91] width 20 height 13
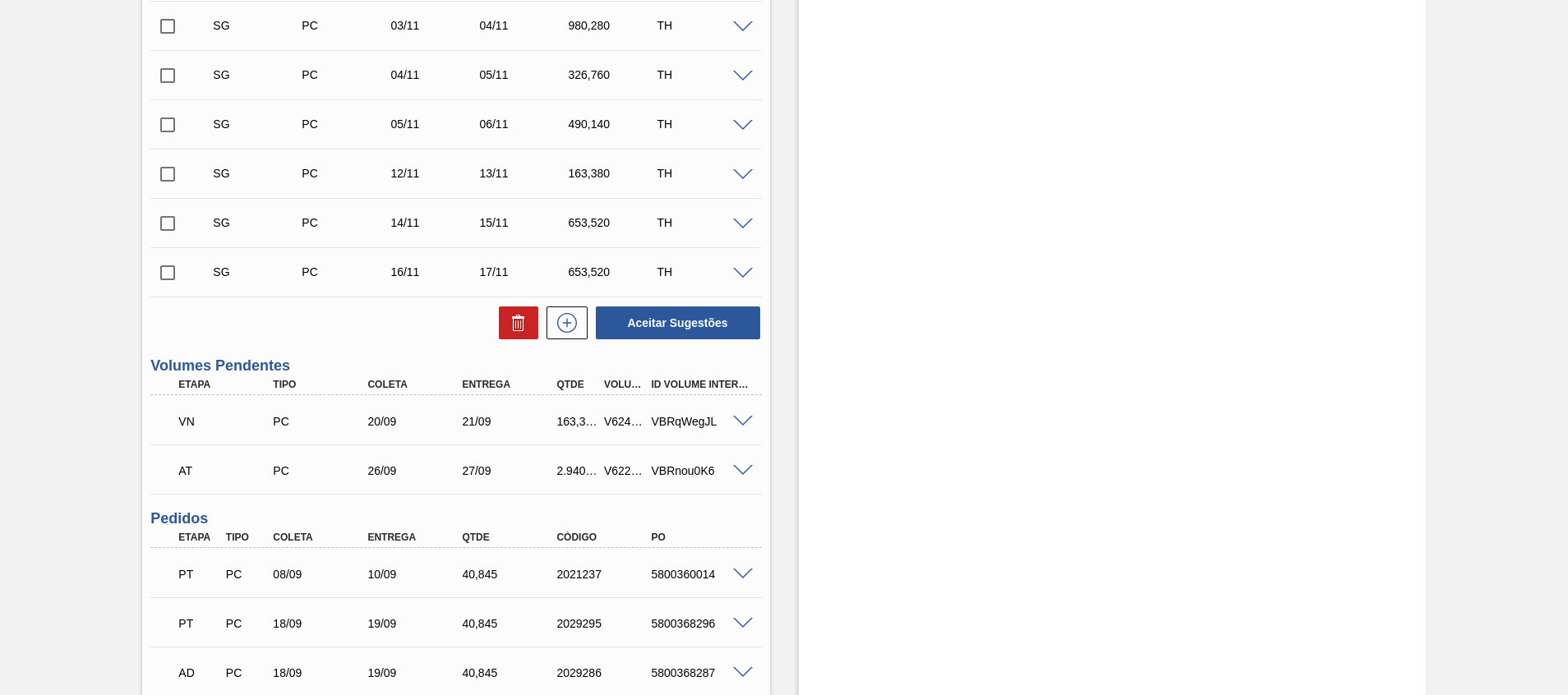
scroll to position [814, 0]
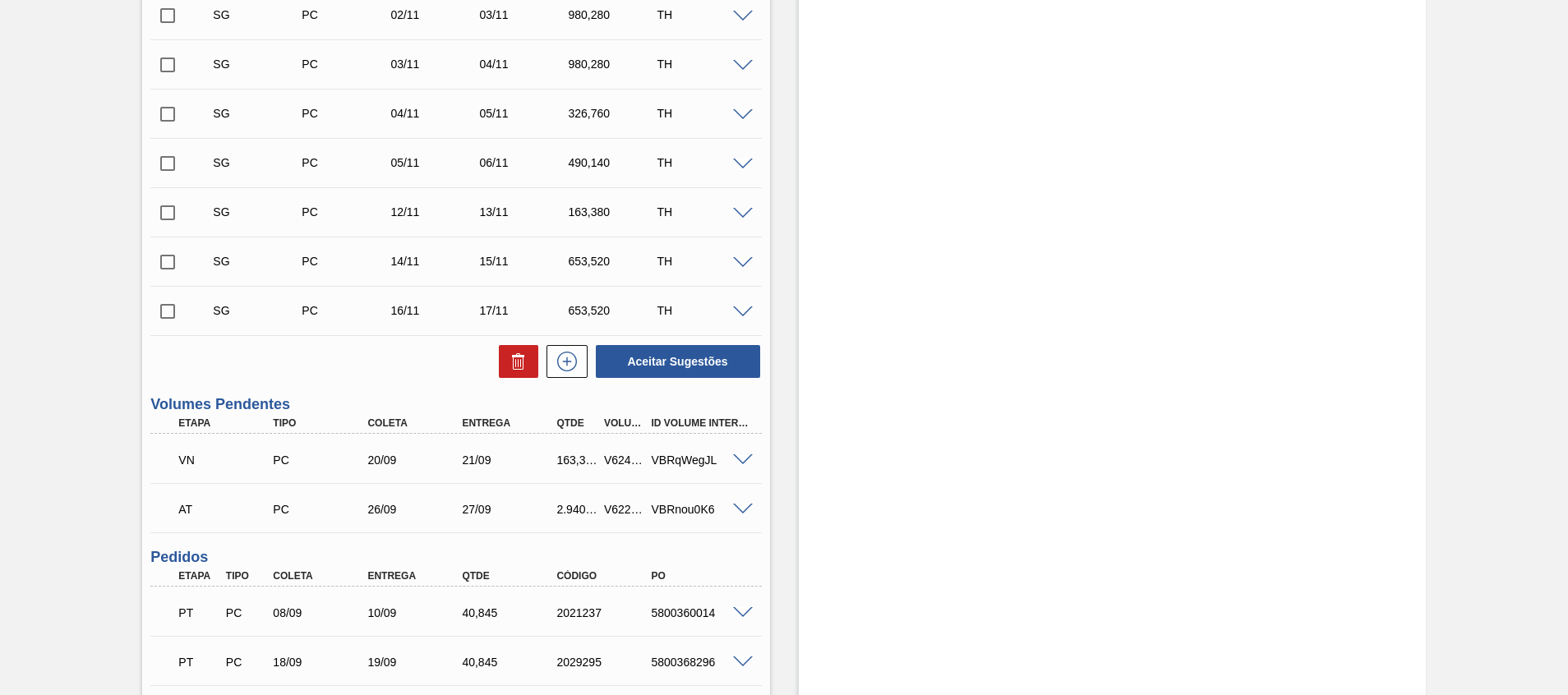
click at [616, 460] on div "V624036" at bounding box center [624, 459] width 49 height 13
click at [616, 459] on div "V624036" at bounding box center [624, 459] width 49 height 13
copy div "V624036"
drag, startPoint x: 0, startPoint y: 297, endPoint x: 4, endPoint y: 305, distance: 8.9
click at [0, 0] on html "Tarefas Planejamento Gerencial Transportes Relatórios Master Data Beatriz Marce…" at bounding box center [784, 0] width 1568 height 0
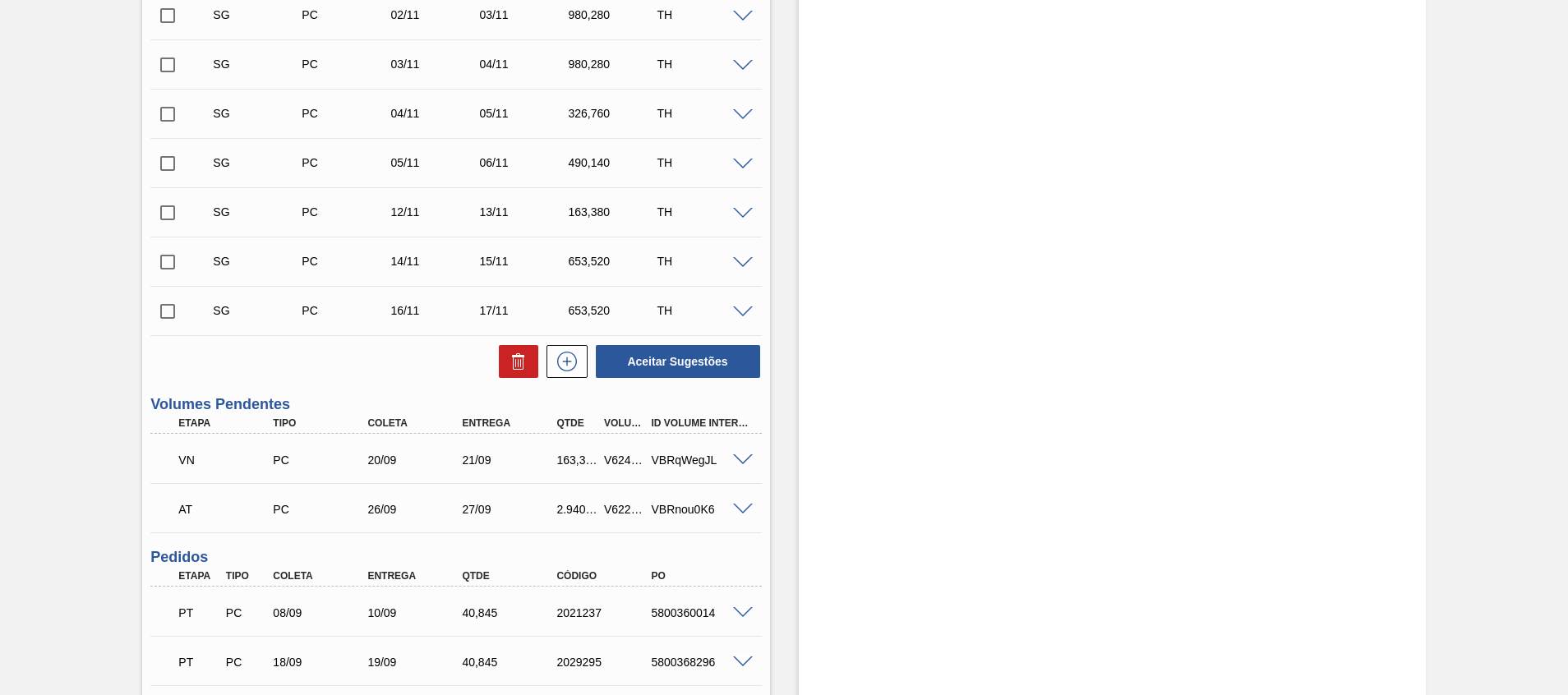
click at [738, 460] on span at bounding box center [743, 460] width 20 height 13
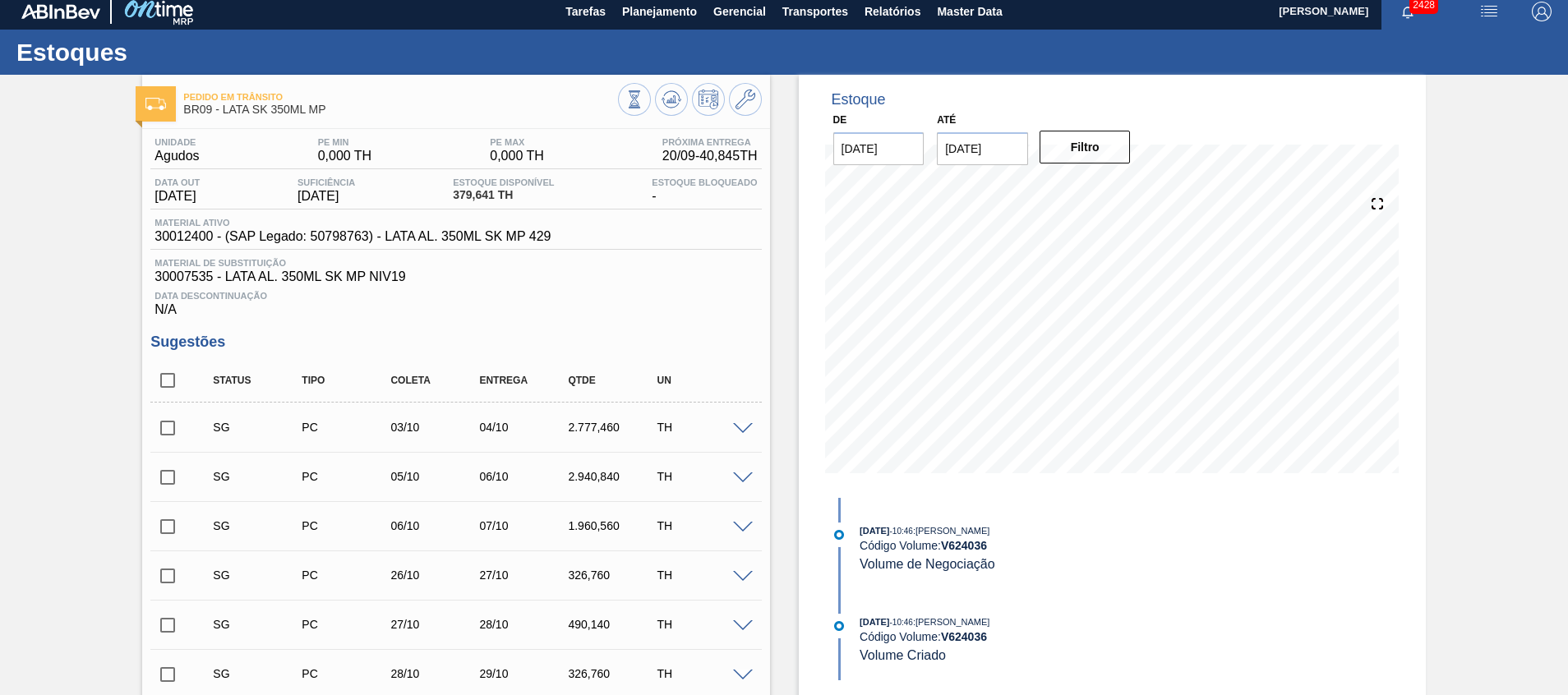
scroll to position [0, 0]
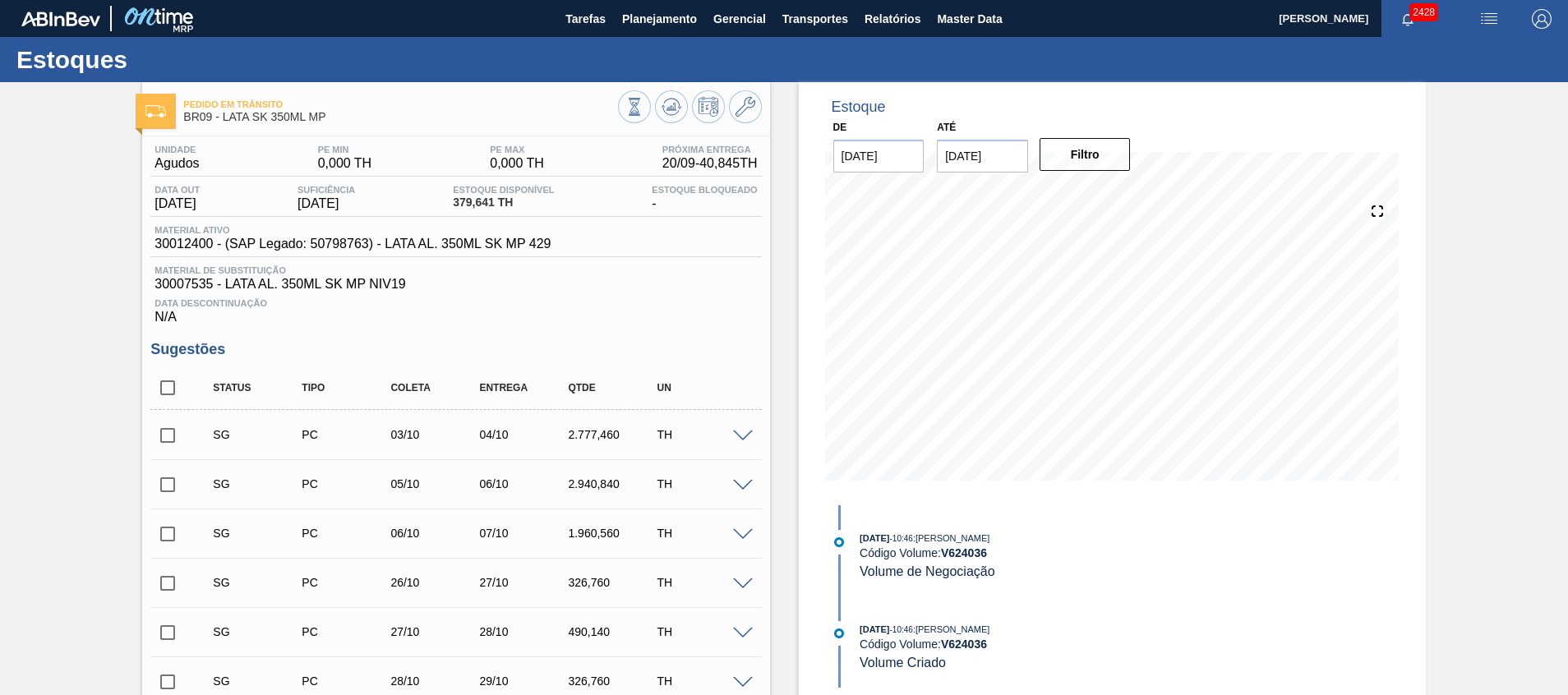
click at [745, 439] on span at bounding box center [743, 437] width 20 height 13
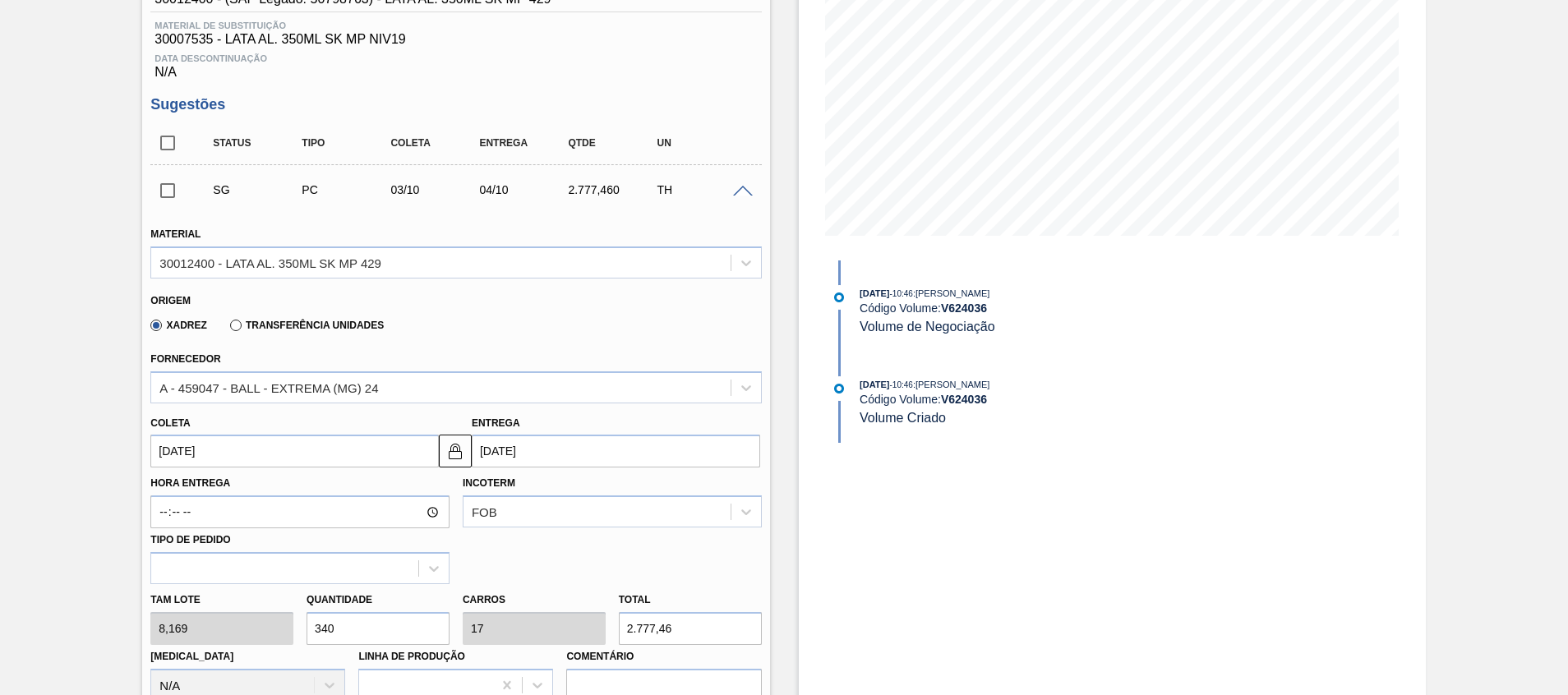
scroll to position [246, 0]
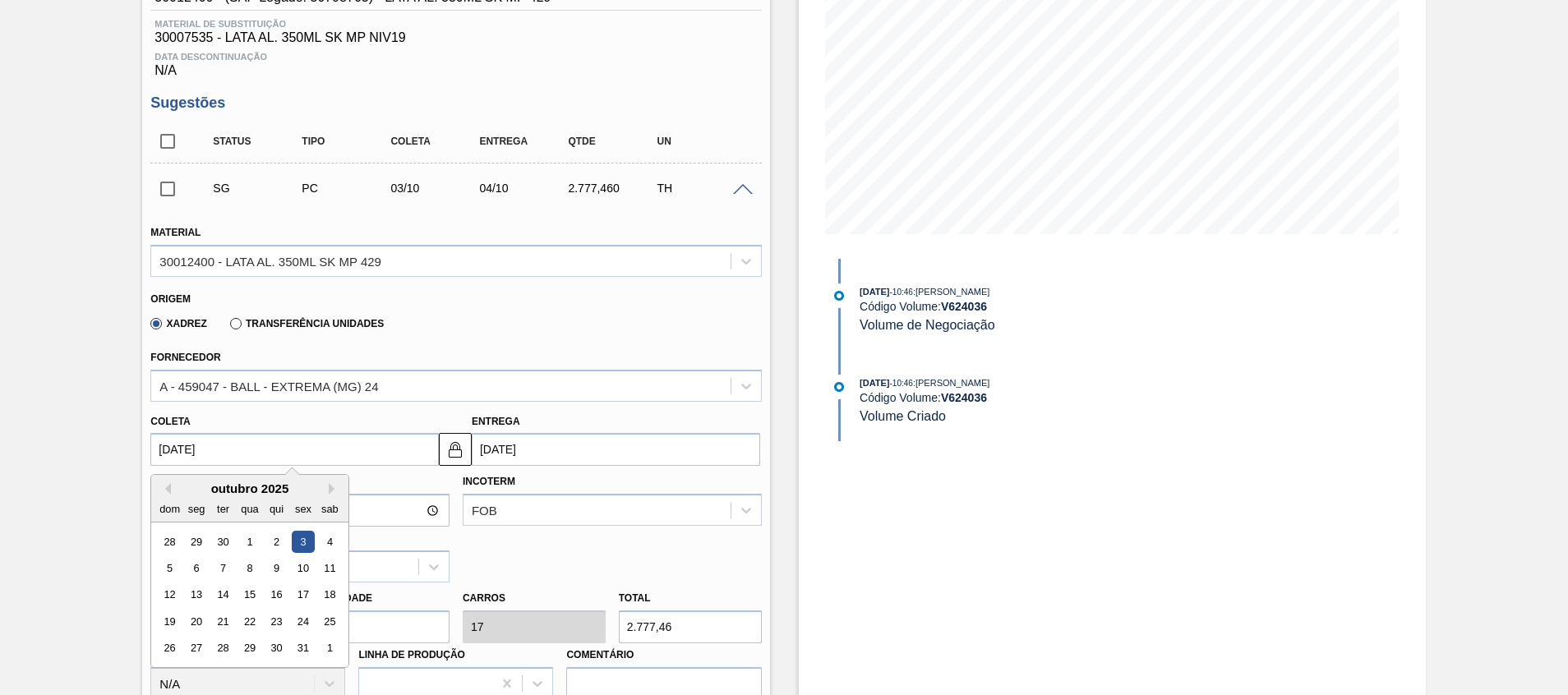
click at [279, 460] on input "[DATE]" at bounding box center [294, 449] width 289 height 33
click at [166, 490] on button "Previous Month" at bounding box center [165, 488] width 12 height 12
click at [337, 586] on div "20" at bounding box center [329, 594] width 22 height 22
type input "[DATE]"
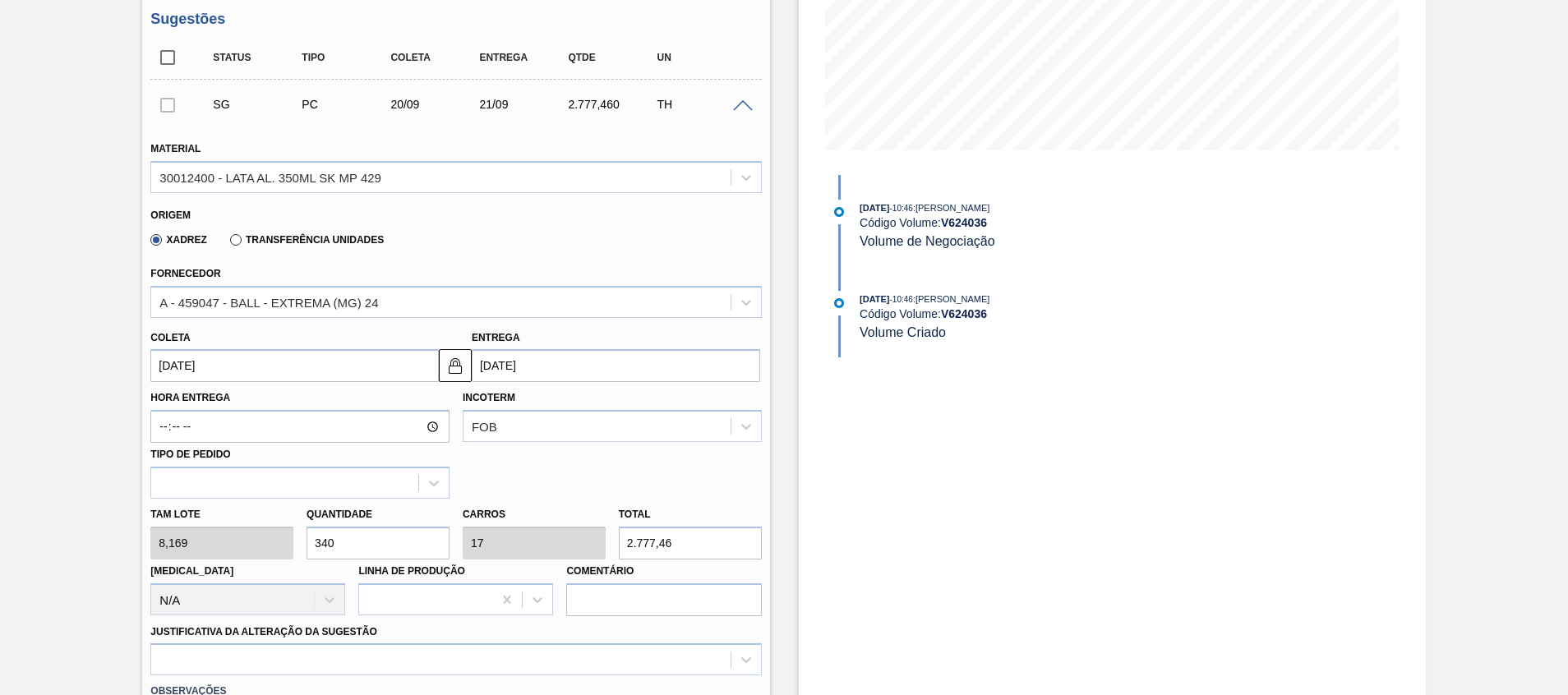
scroll to position [370, 0]
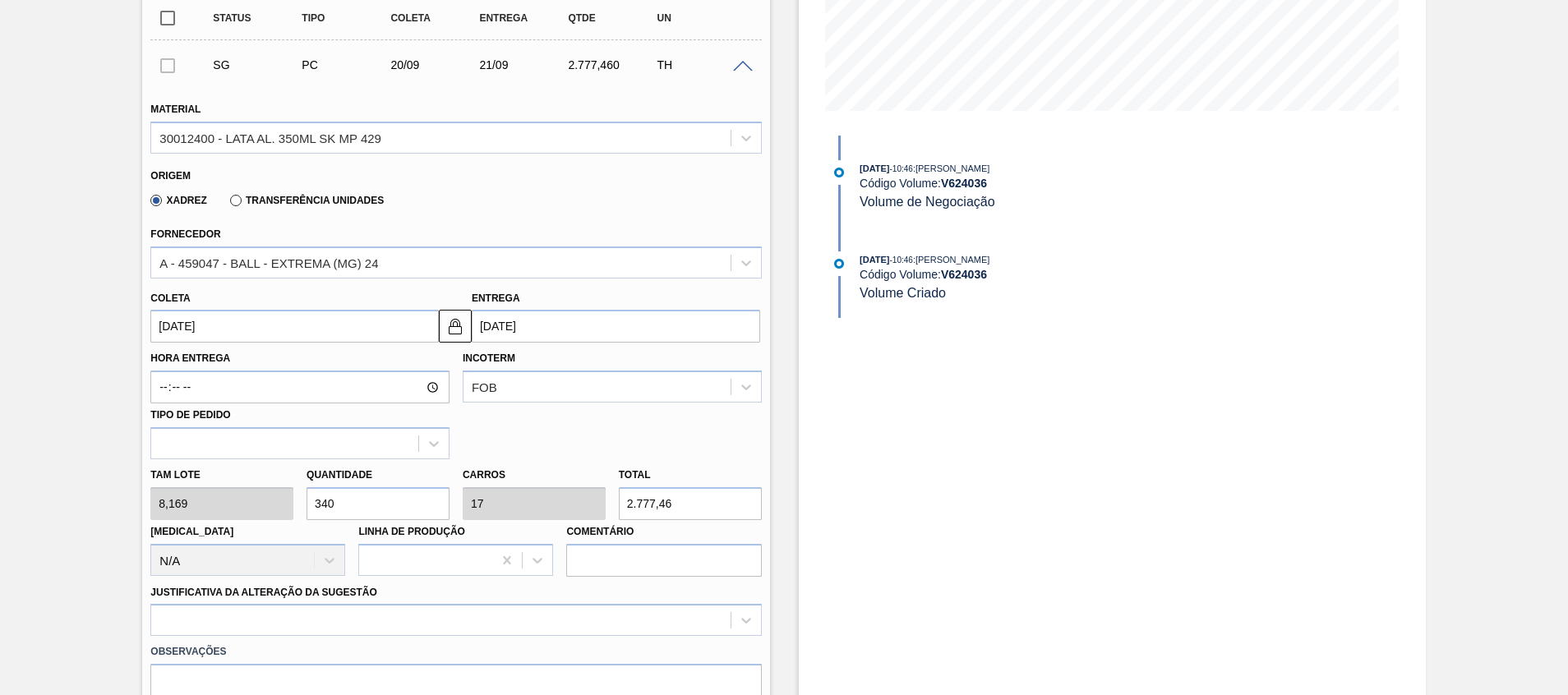
click at [191, 504] on div "Tam lote 8,169 Quantidade 340 Carros 17 Total 2.777,46 Doca N/A Linha de Produç…" at bounding box center [455, 518] width 623 height 118
type input "2"
type input "0,1"
type input "16,338"
type input "20"
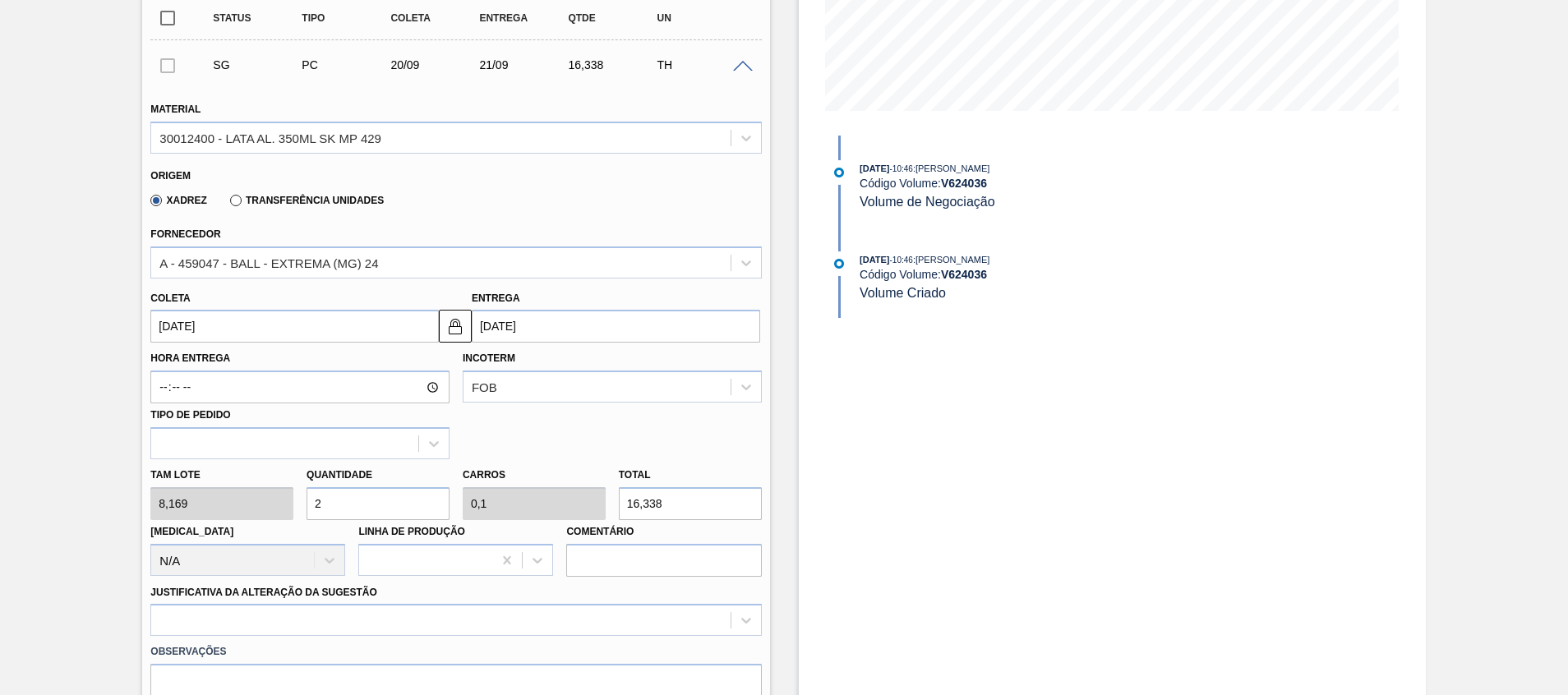
type input "1"
type input "163,38"
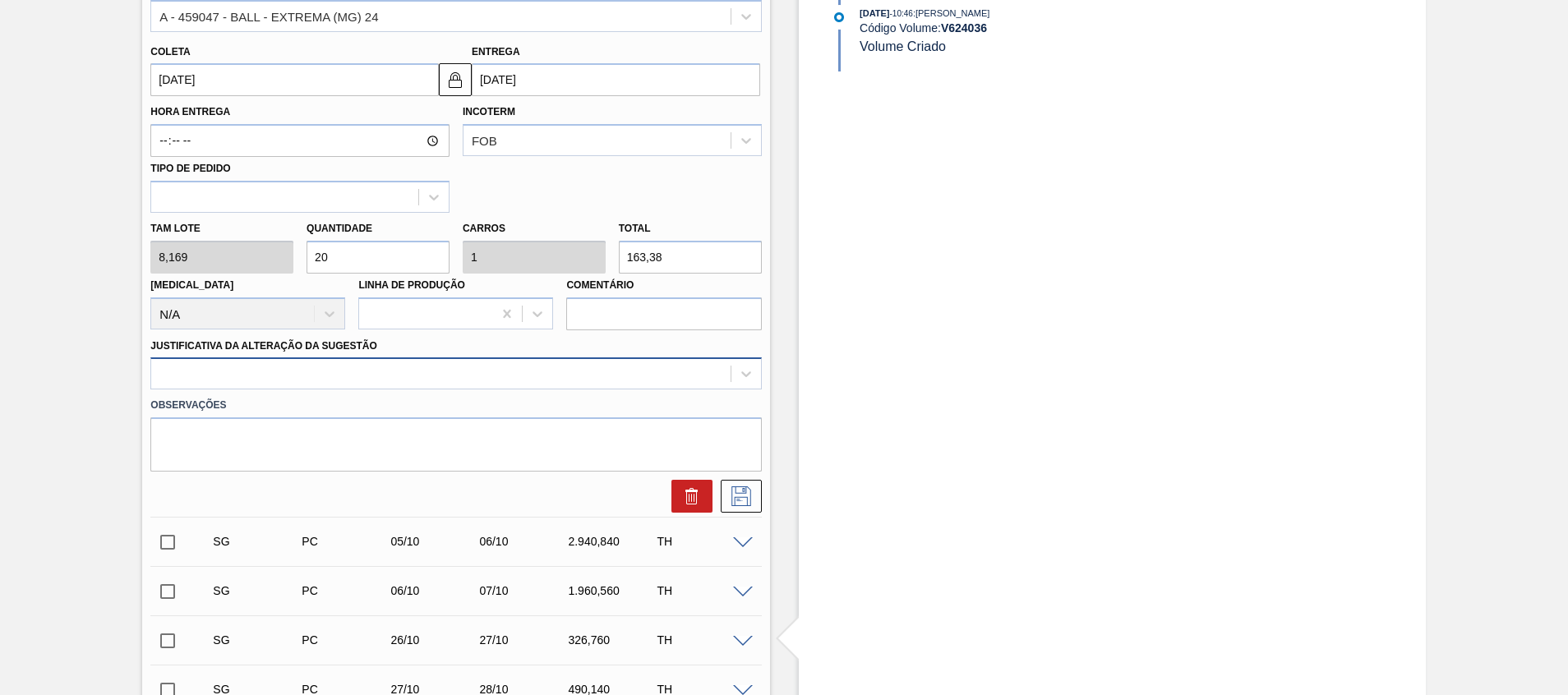
type input "20"
click at [370, 370] on div at bounding box center [440, 374] width 578 height 23
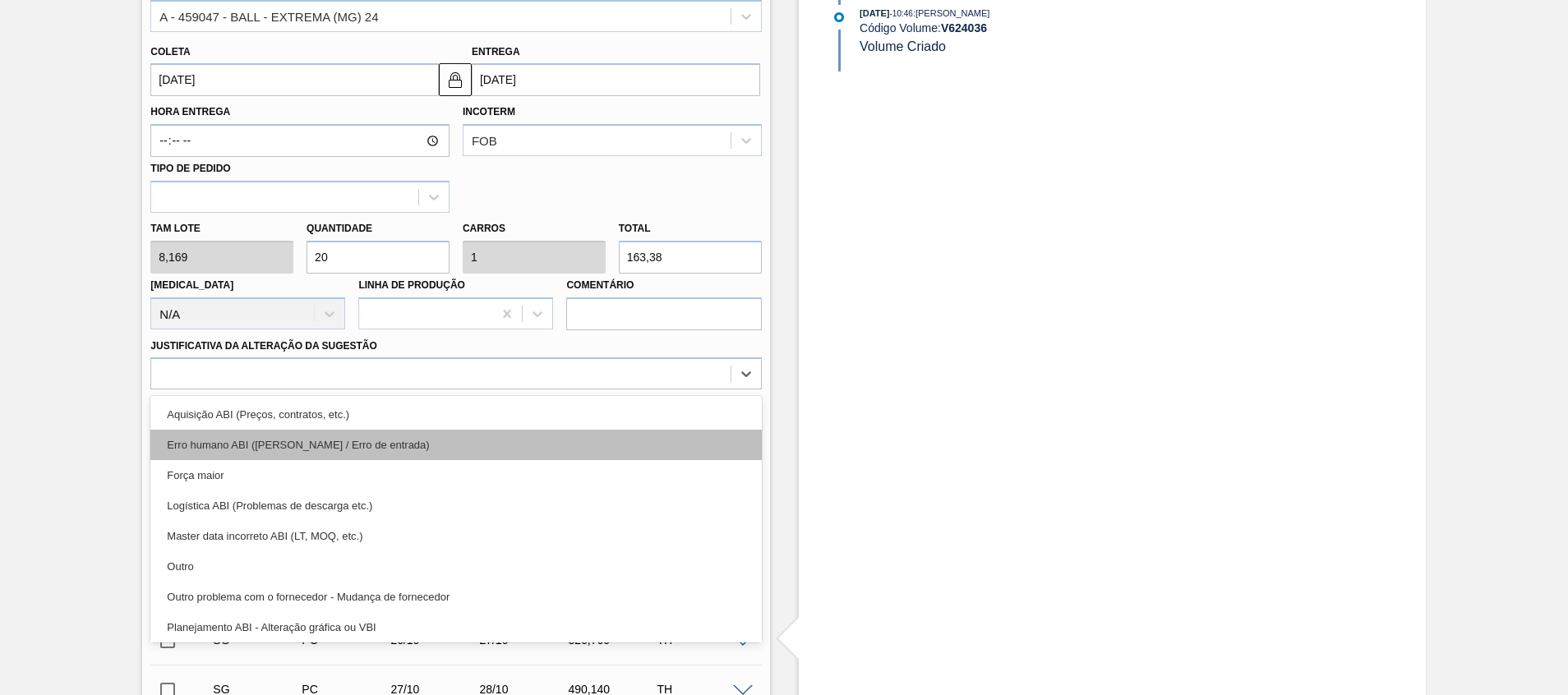
click at [355, 444] on div "Erro humano ABI (Cálculo / Erro de entrada)" at bounding box center [455, 445] width 611 height 31
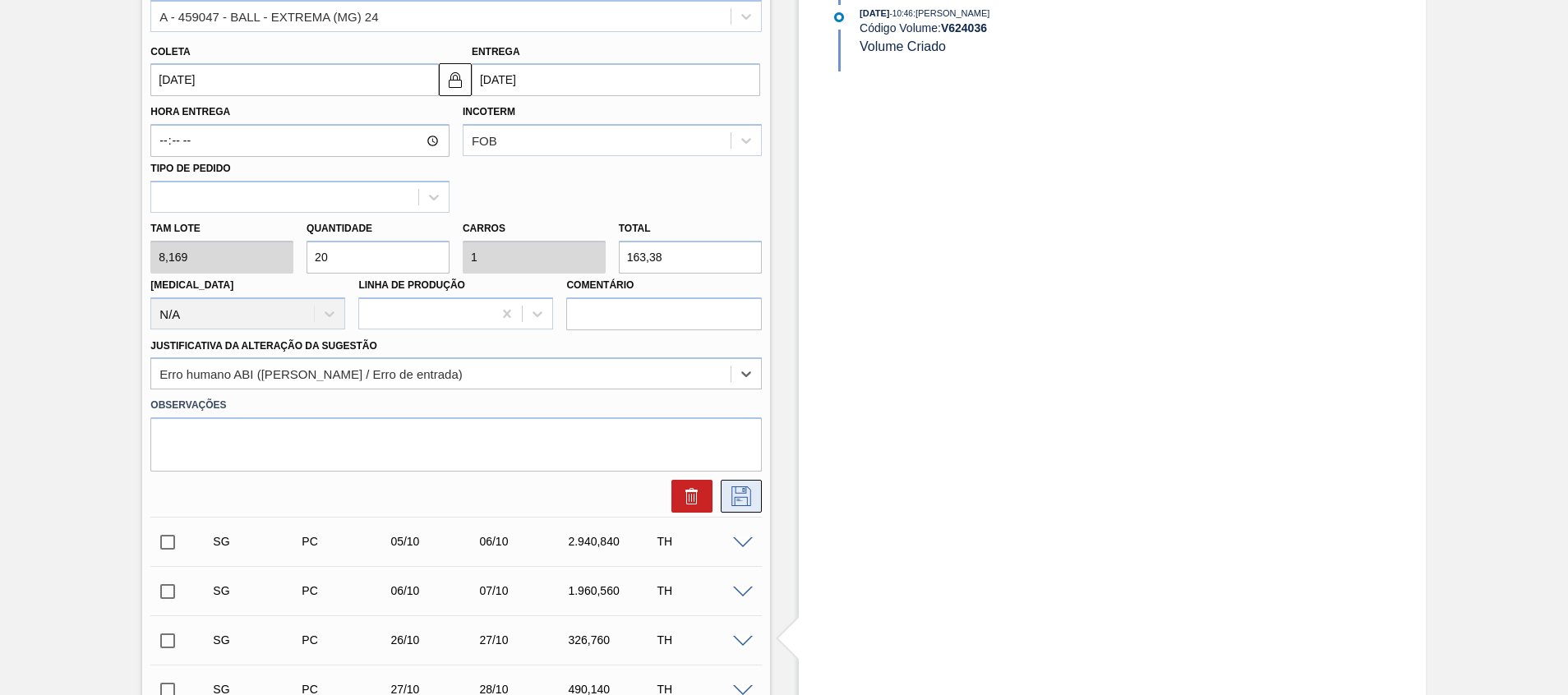
click at [721, 498] on button at bounding box center [741, 495] width 41 height 33
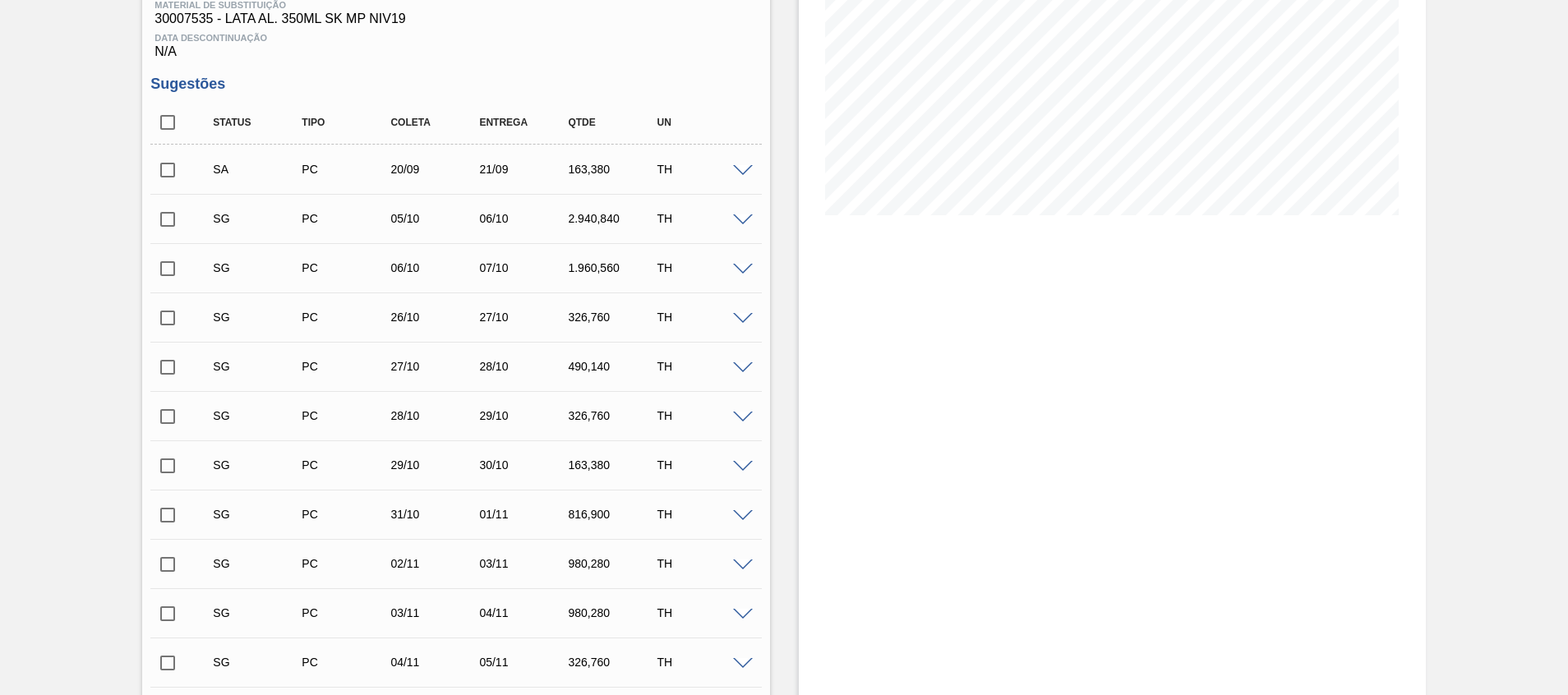
scroll to position [131, 0]
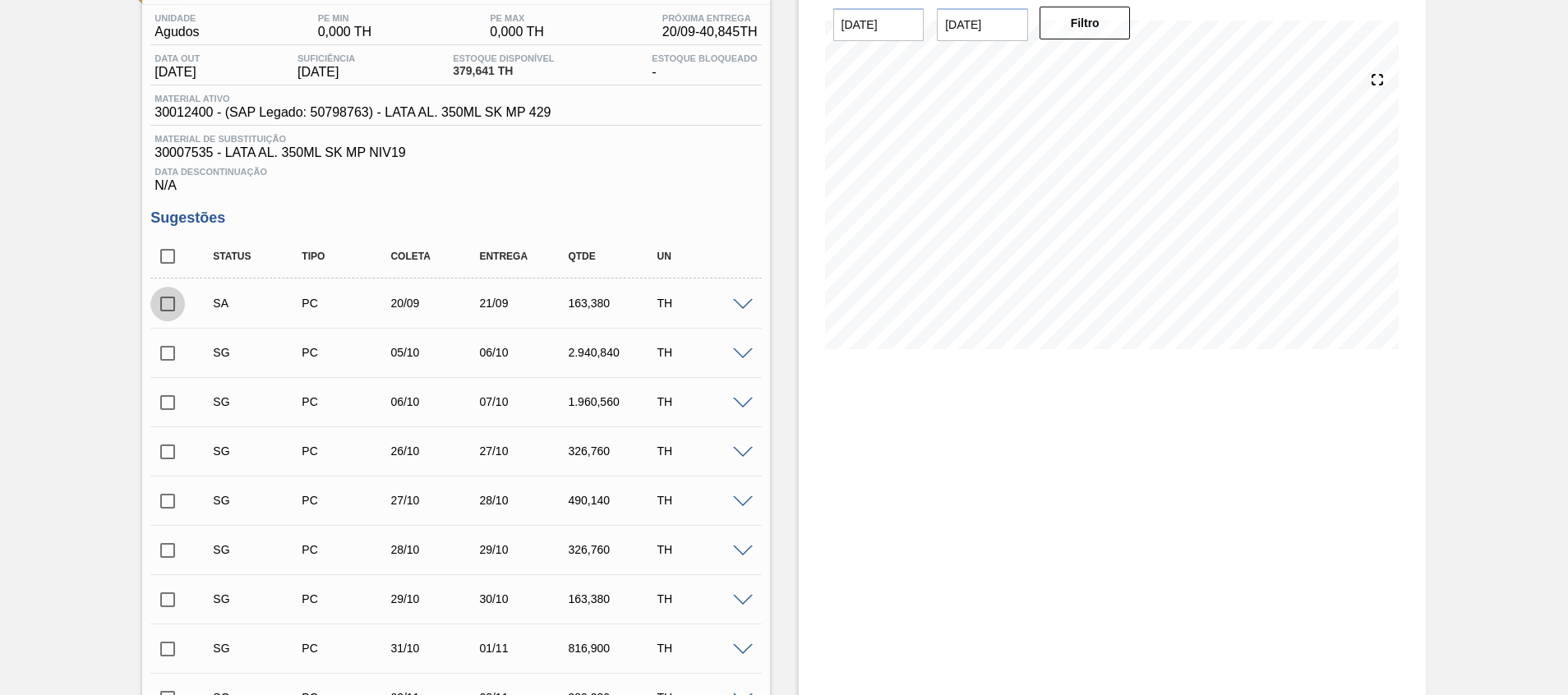
click at [171, 301] on input "checkbox" at bounding box center [167, 304] width 34 height 34
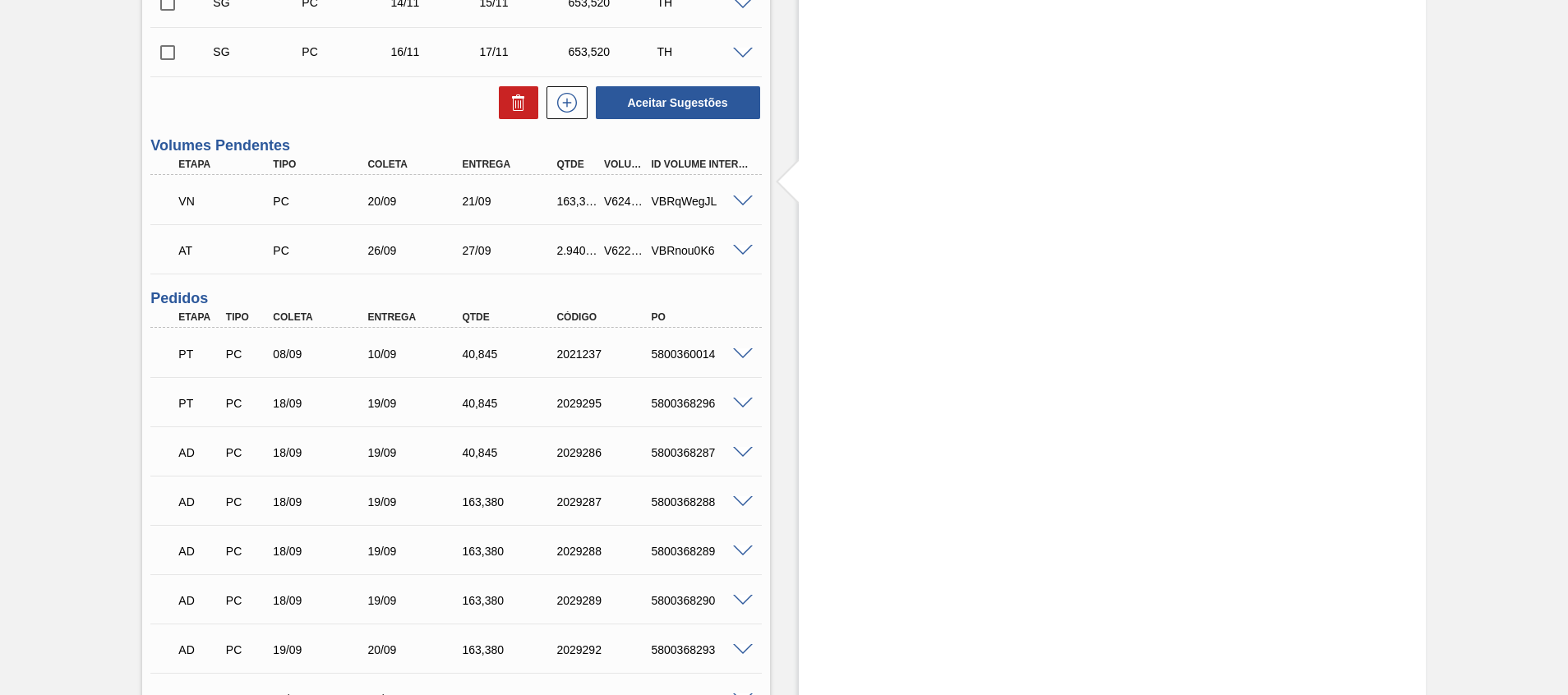
scroll to position [1117, 0]
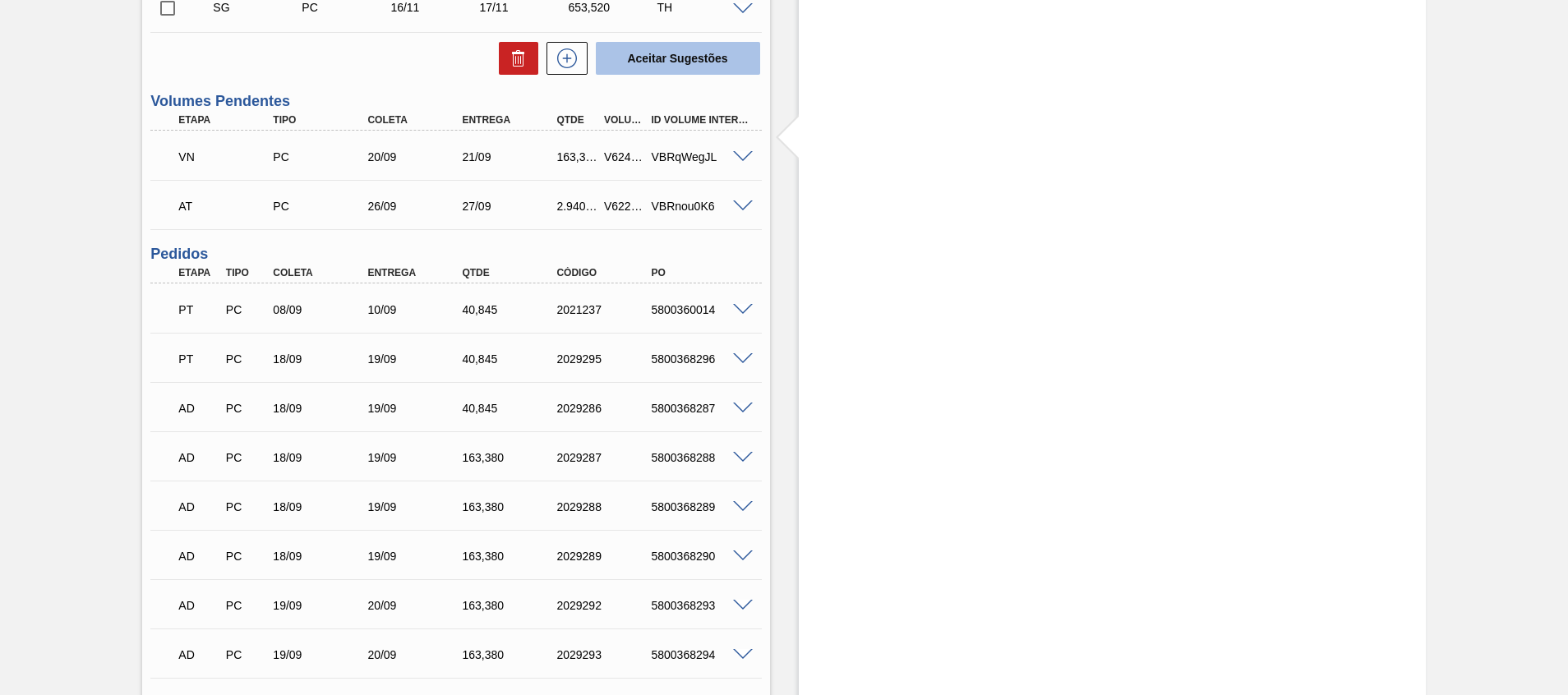
click at [645, 58] on button "Aceitar Sugestões" at bounding box center [677, 58] width 165 height 33
checkbox input "false"
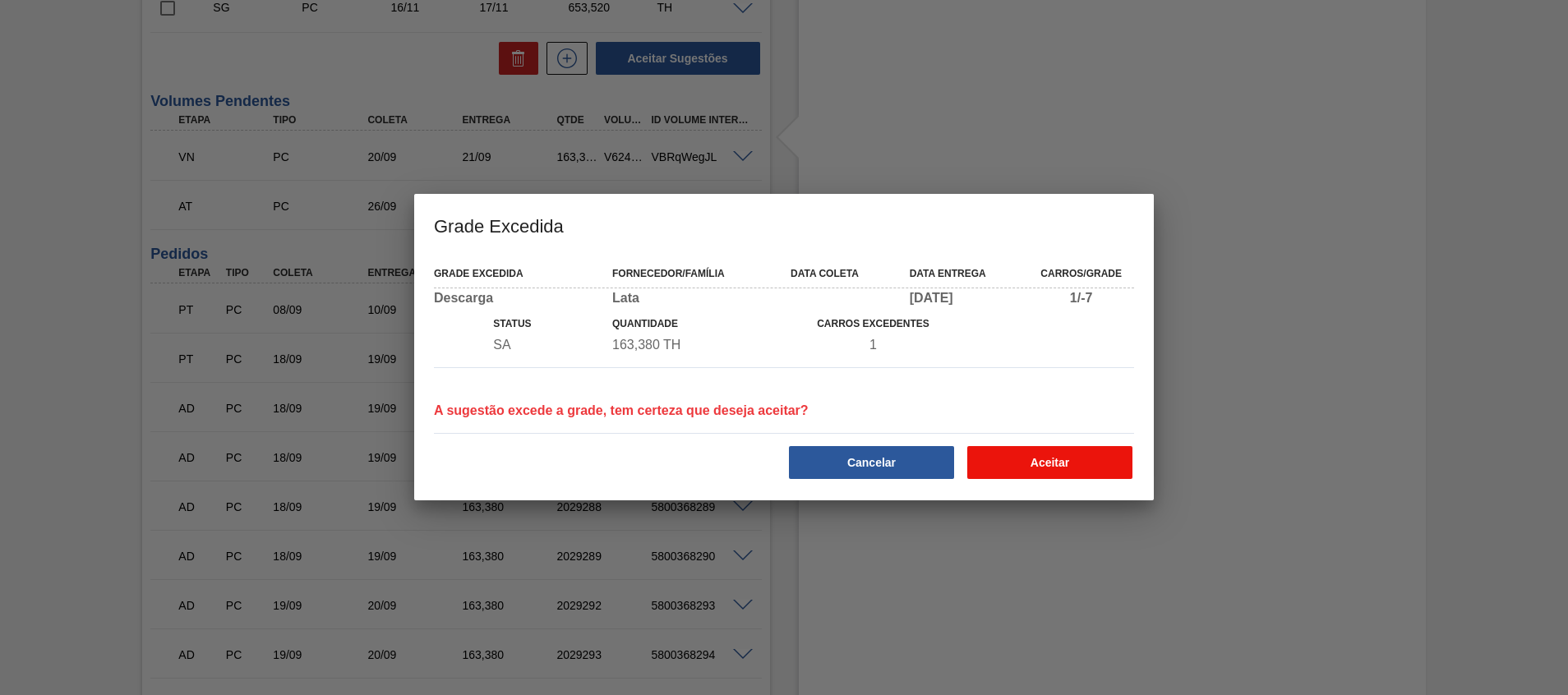
click at [1073, 459] on button "Aceitar" at bounding box center [1050, 462] width 166 height 33
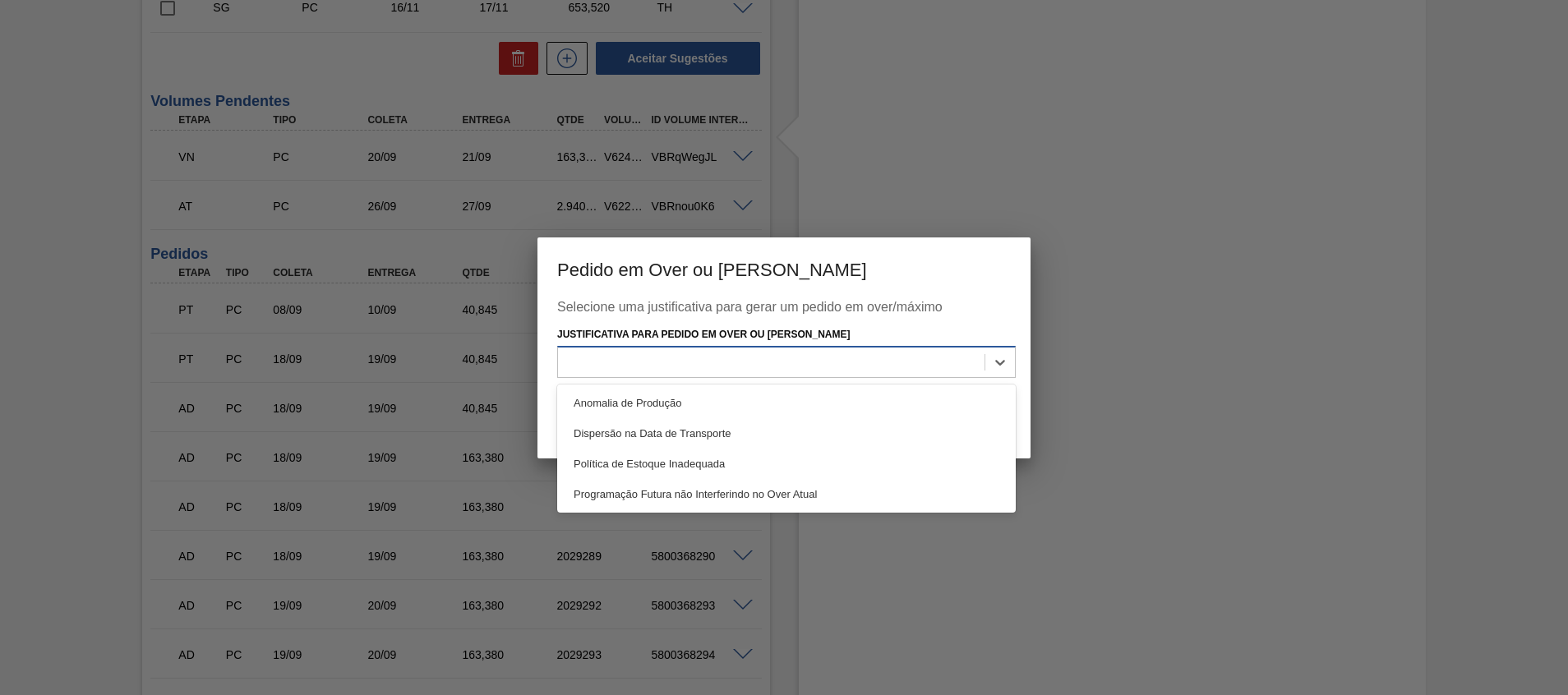
click at [925, 352] on div at bounding box center [771, 362] width 426 height 23
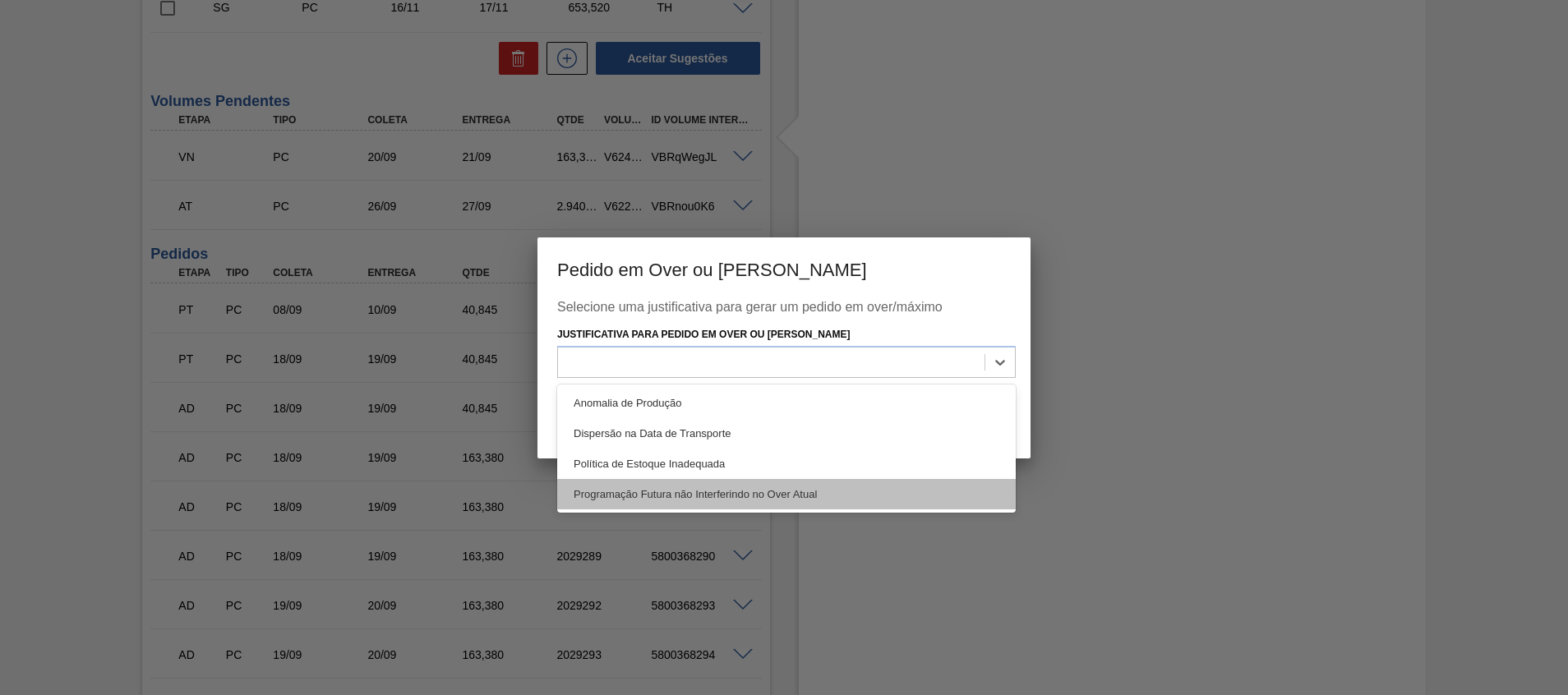
click at [877, 486] on div "Programação Futura não Interferindo no Over Atual" at bounding box center [786, 494] width 459 height 31
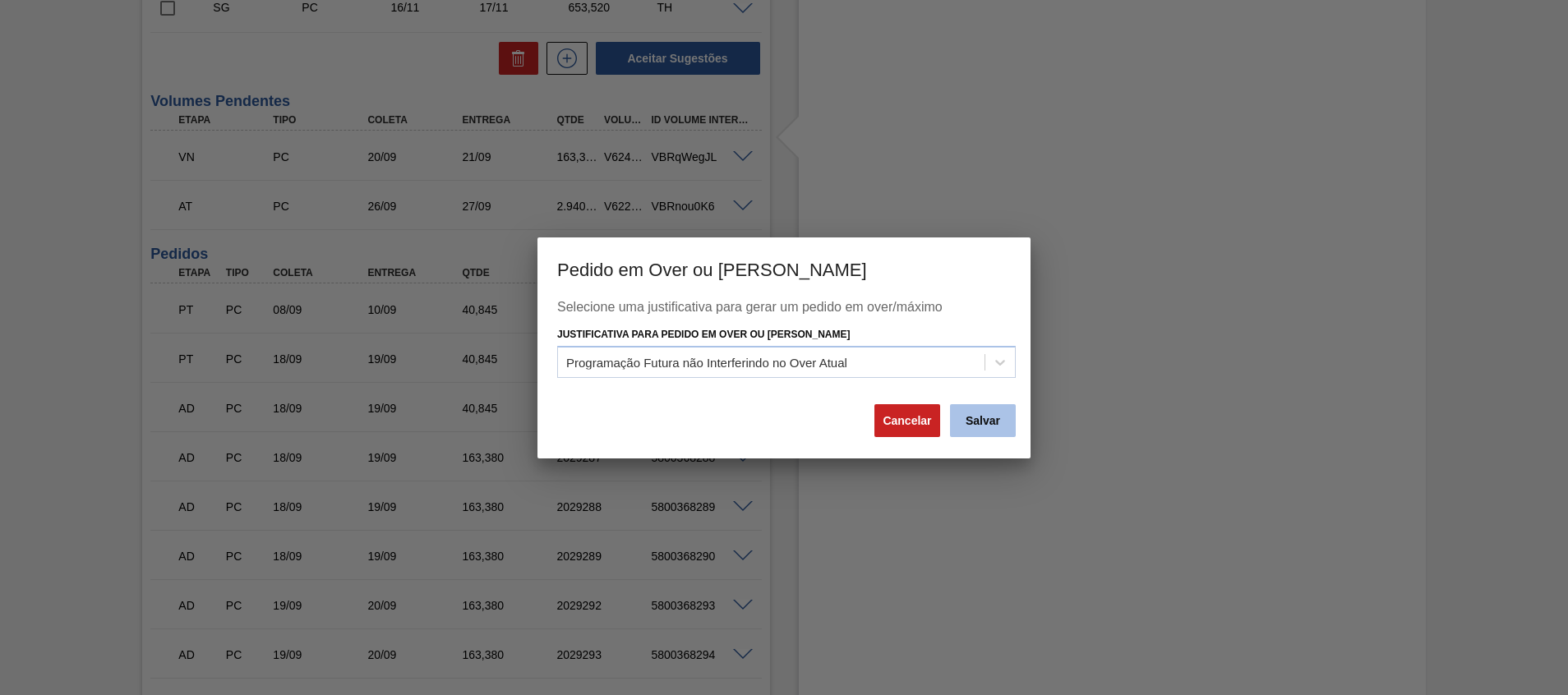
click at [979, 414] on button "Salvar" at bounding box center [982, 420] width 66 height 33
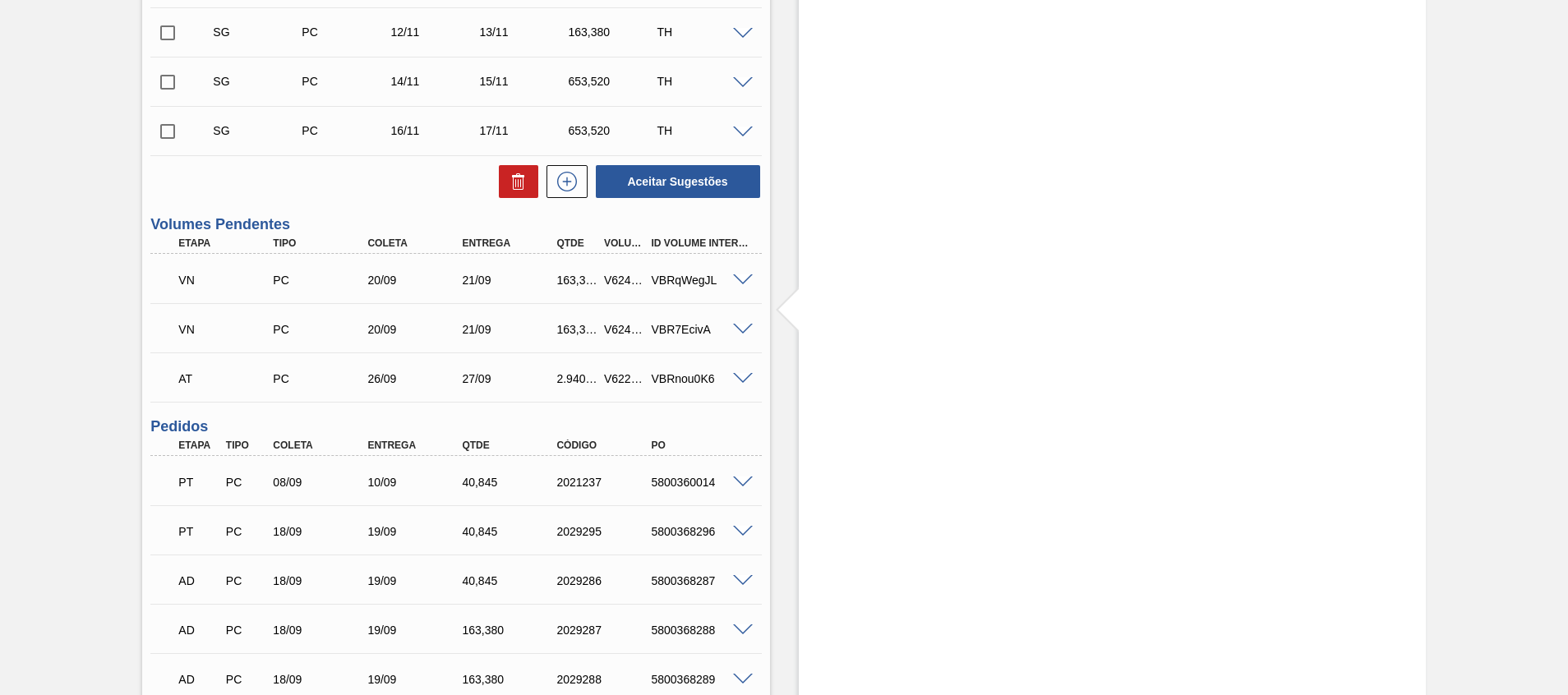
scroll to position [821, 0]
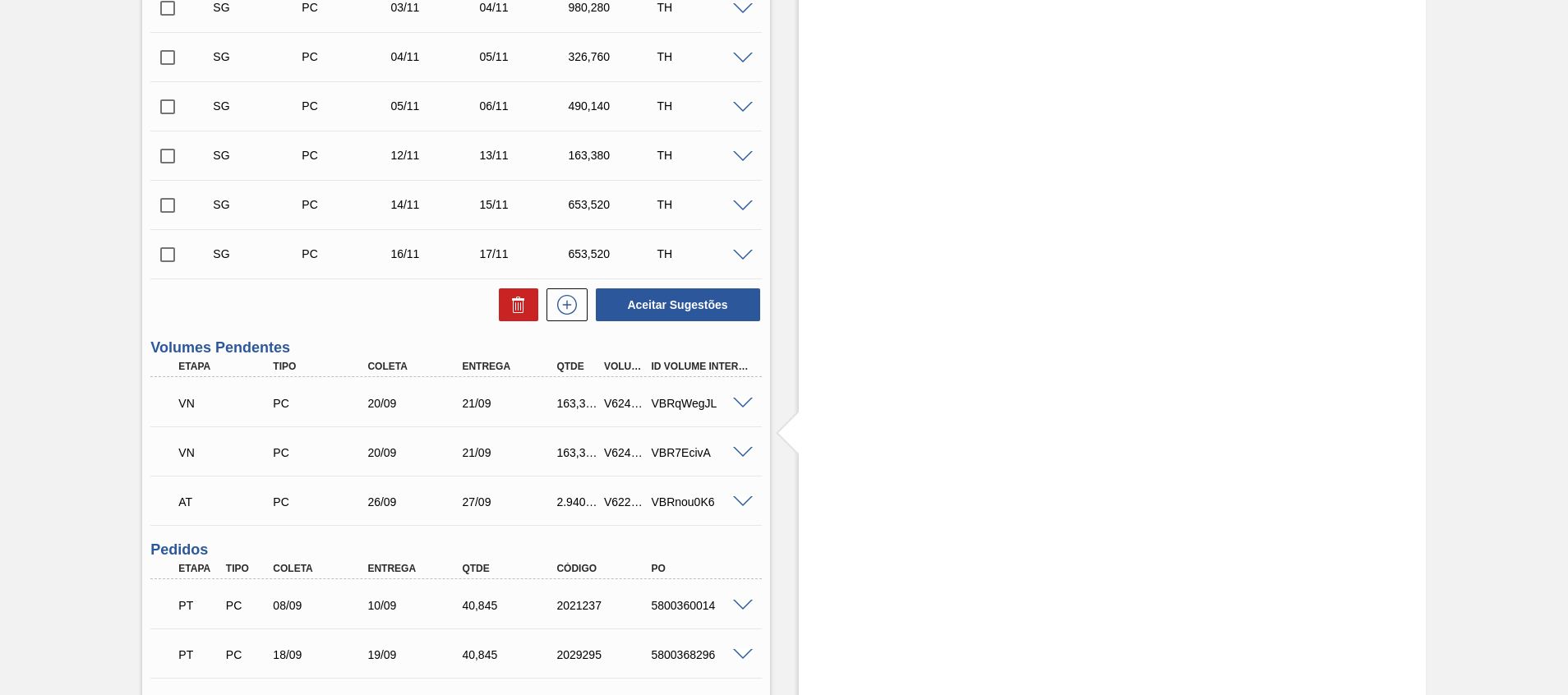
click at [740, 448] on span at bounding box center [743, 453] width 20 height 13
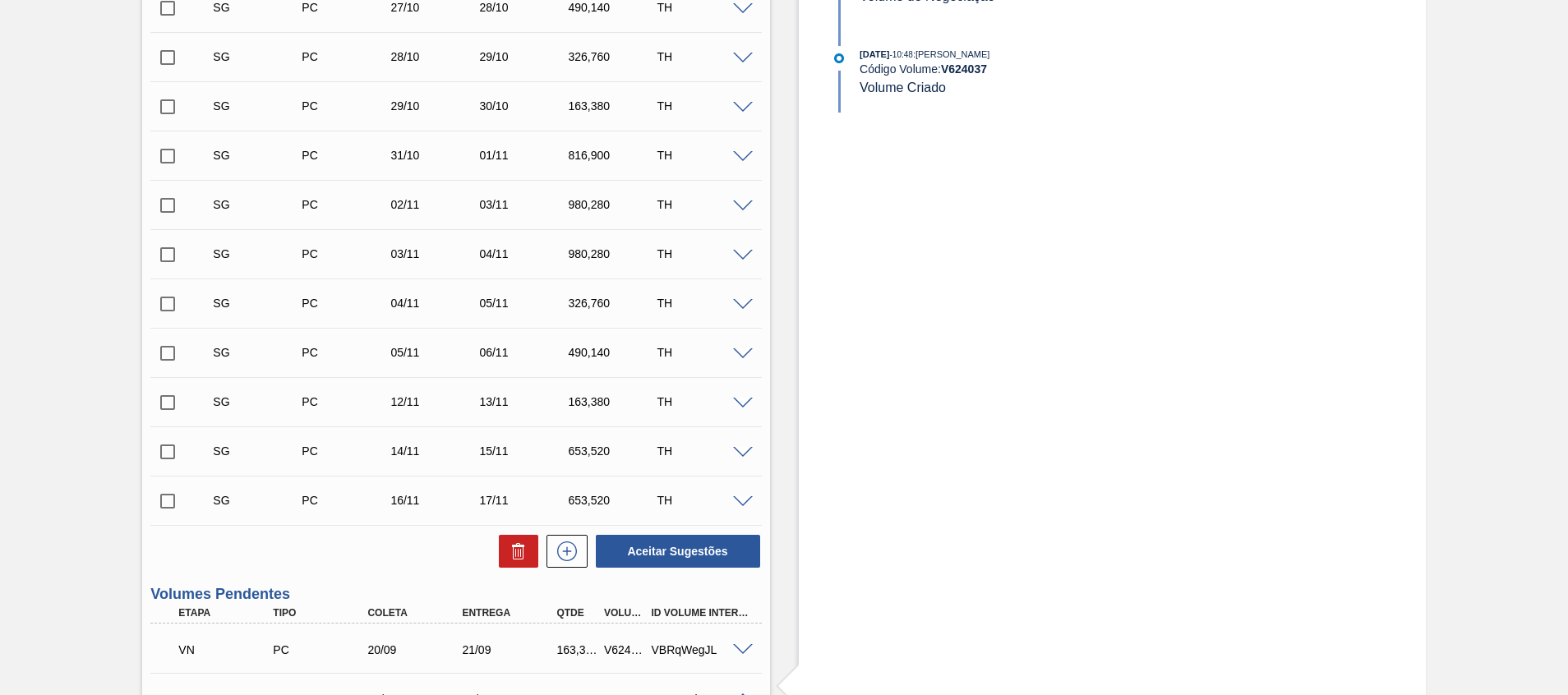
scroll to position [0, 0]
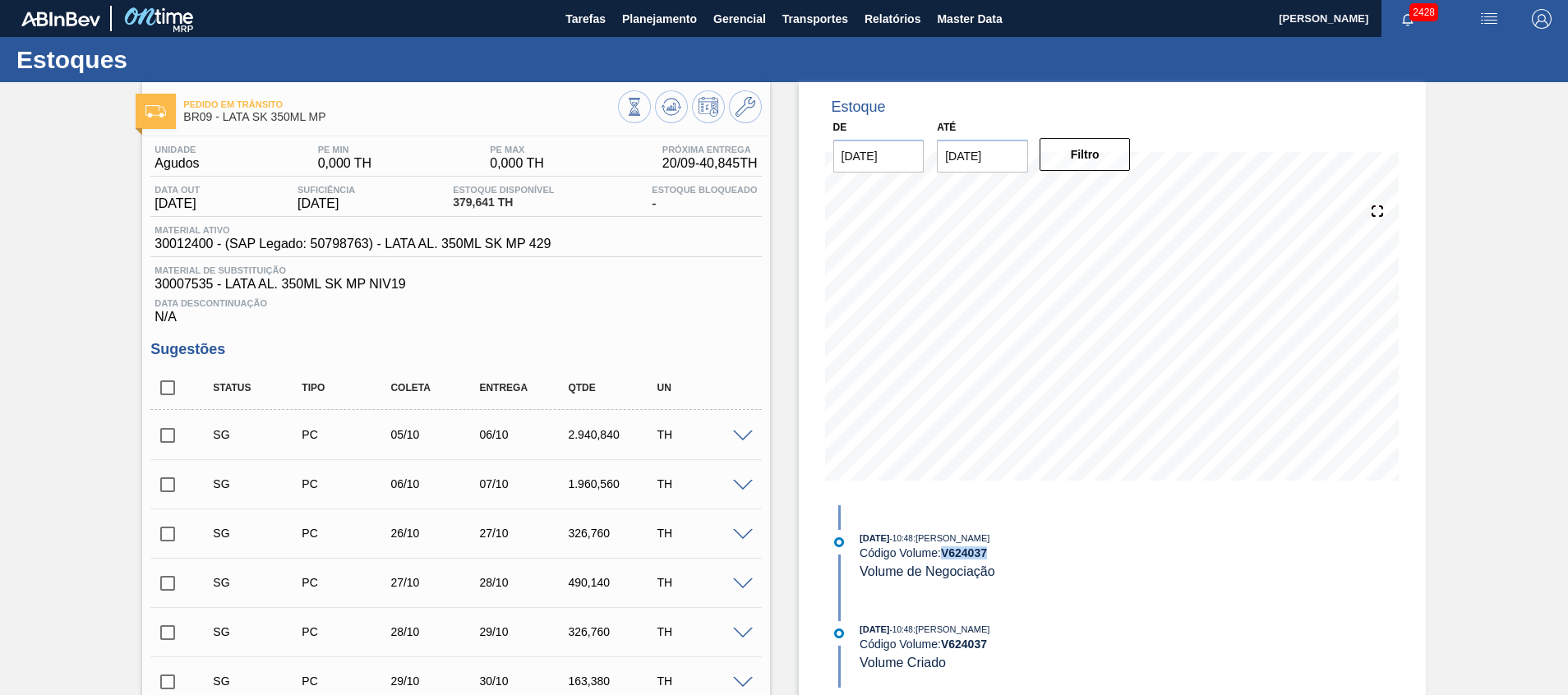
drag, startPoint x: 984, startPoint y: 555, endPoint x: 940, endPoint y: 555, distance: 44.0
click at [940, 555] on div "Código Volume: V 624037" at bounding box center [1054, 552] width 390 height 13
copy div "V 624037"
click at [0, 0] on html "Tarefas Planejamento Gerencial Transportes Relatórios Master Data Beatriz Marce…" at bounding box center [784, 0] width 1568 height 0
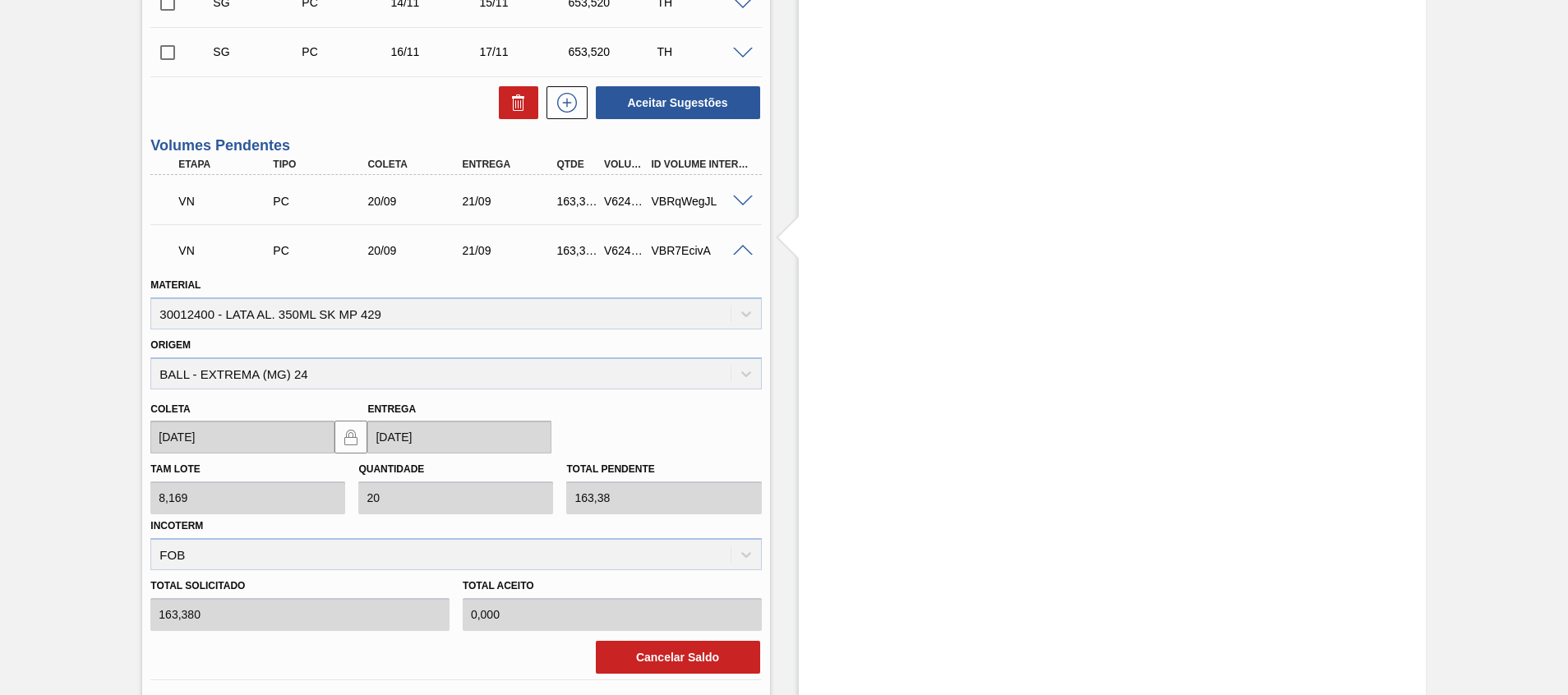
scroll to position [985, 0]
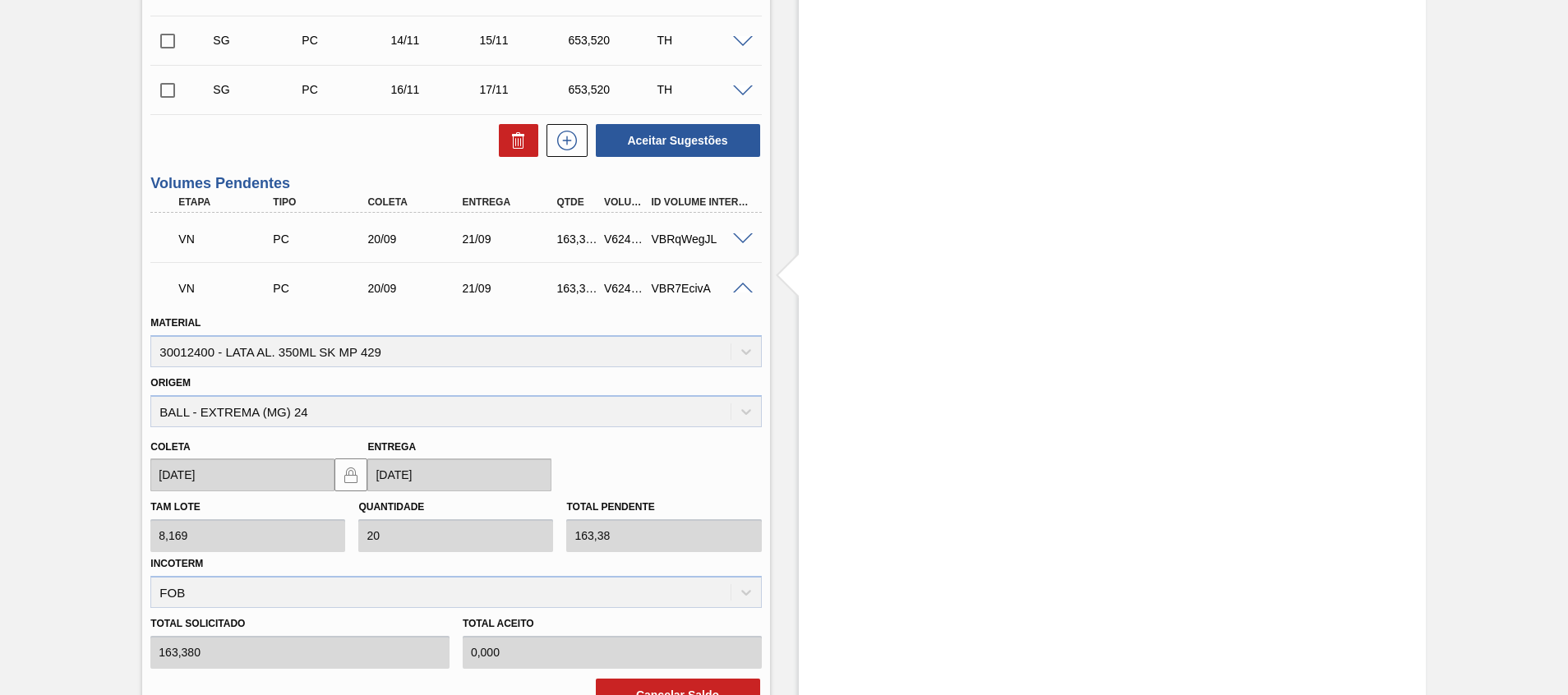
click at [744, 284] on span at bounding box center [743, 289] width 20 height 13
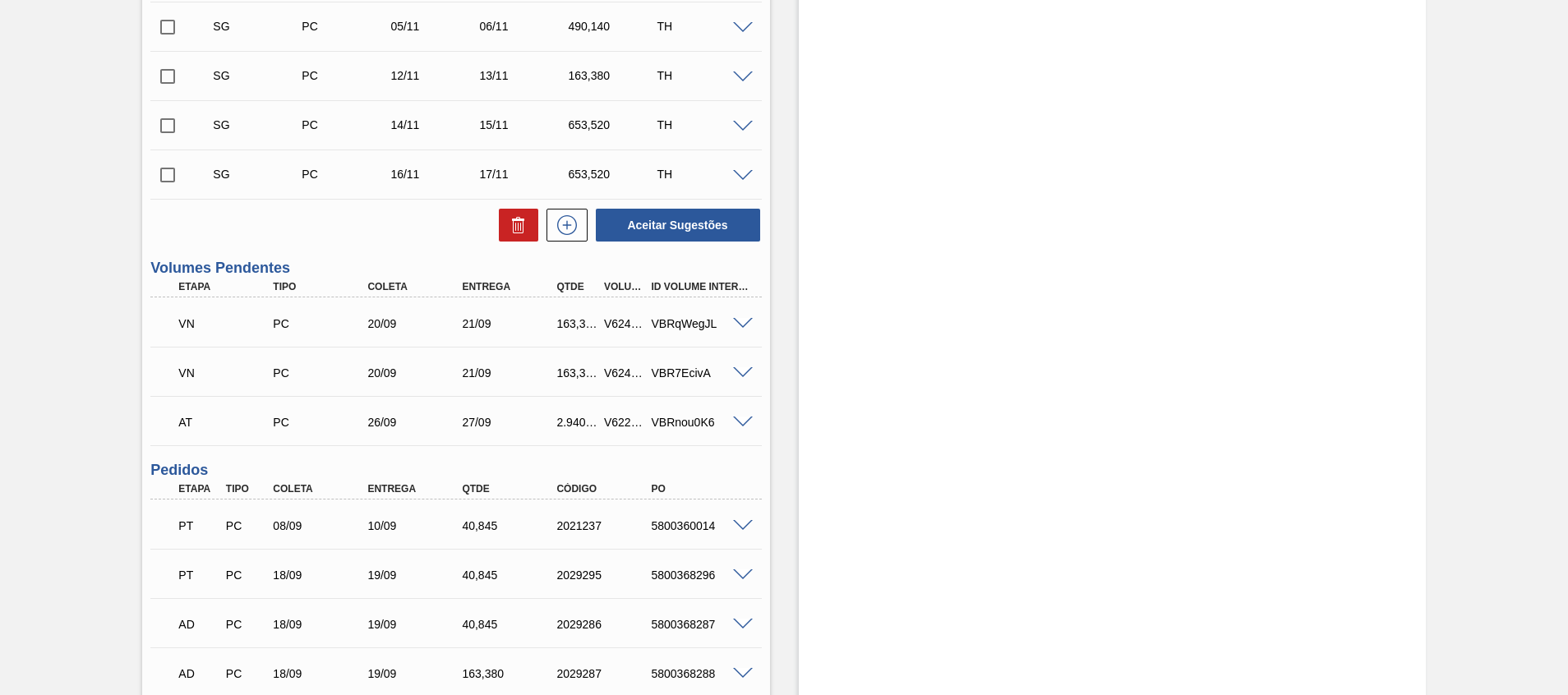
scroll to position [862, 0]
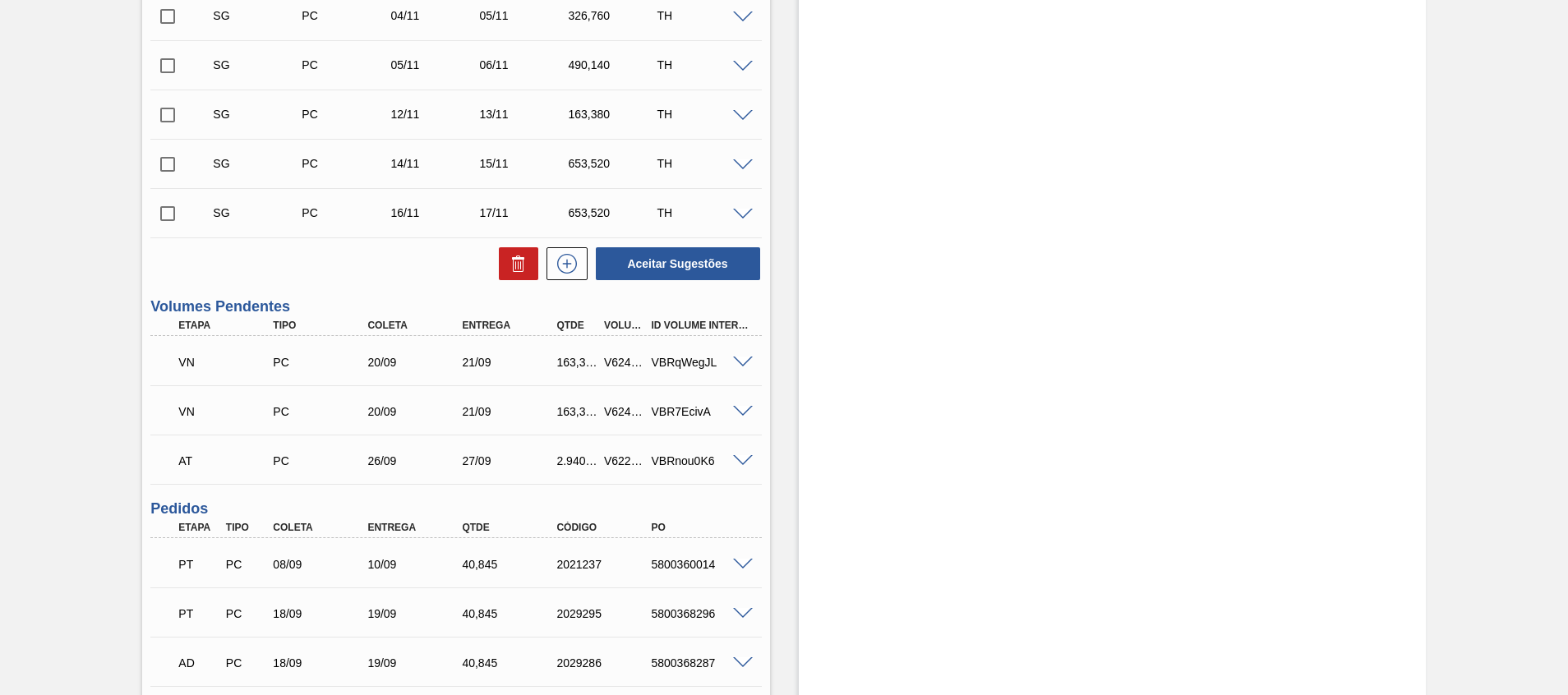
click at [744, 410] on span at bounding box center [743, 412] width 20 height 13
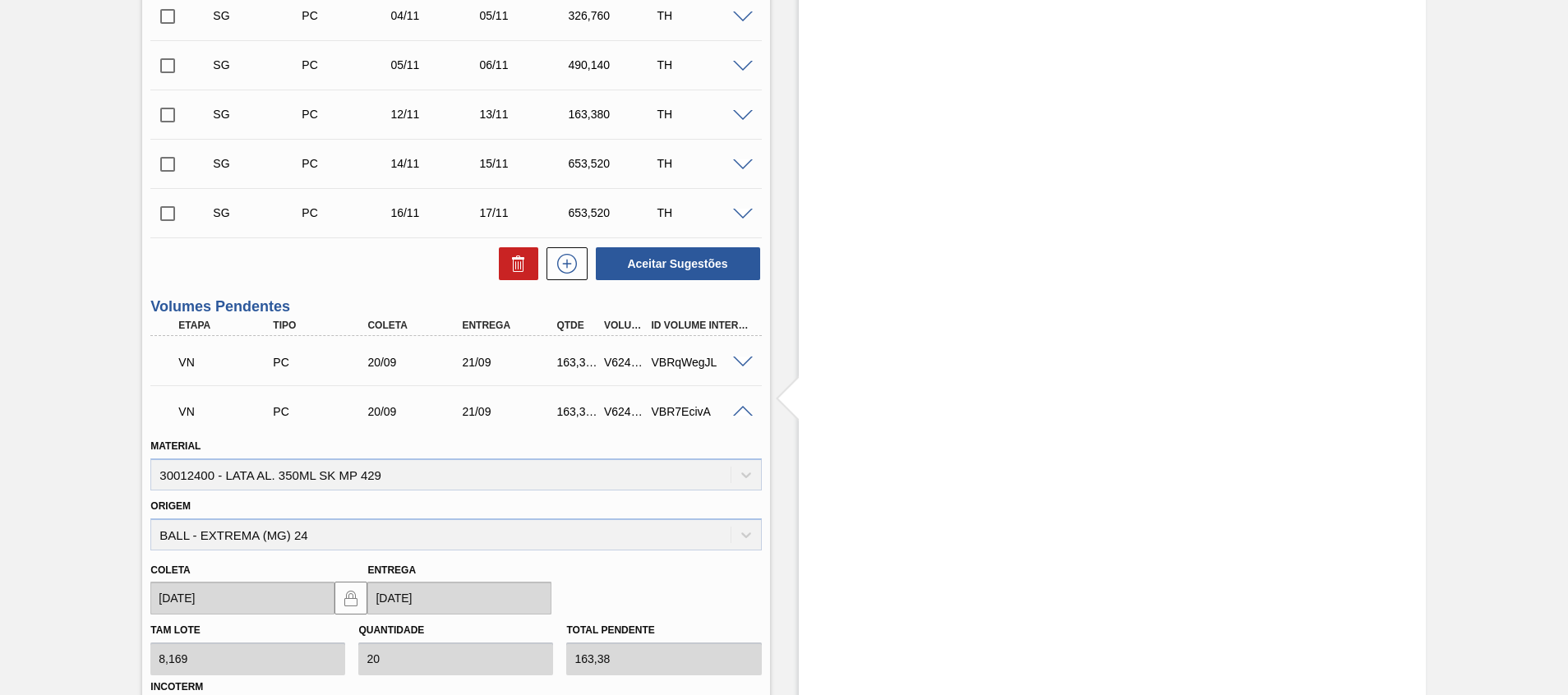
click at [744, 410] on span at bounding box center [743, 412] width 20 height 13
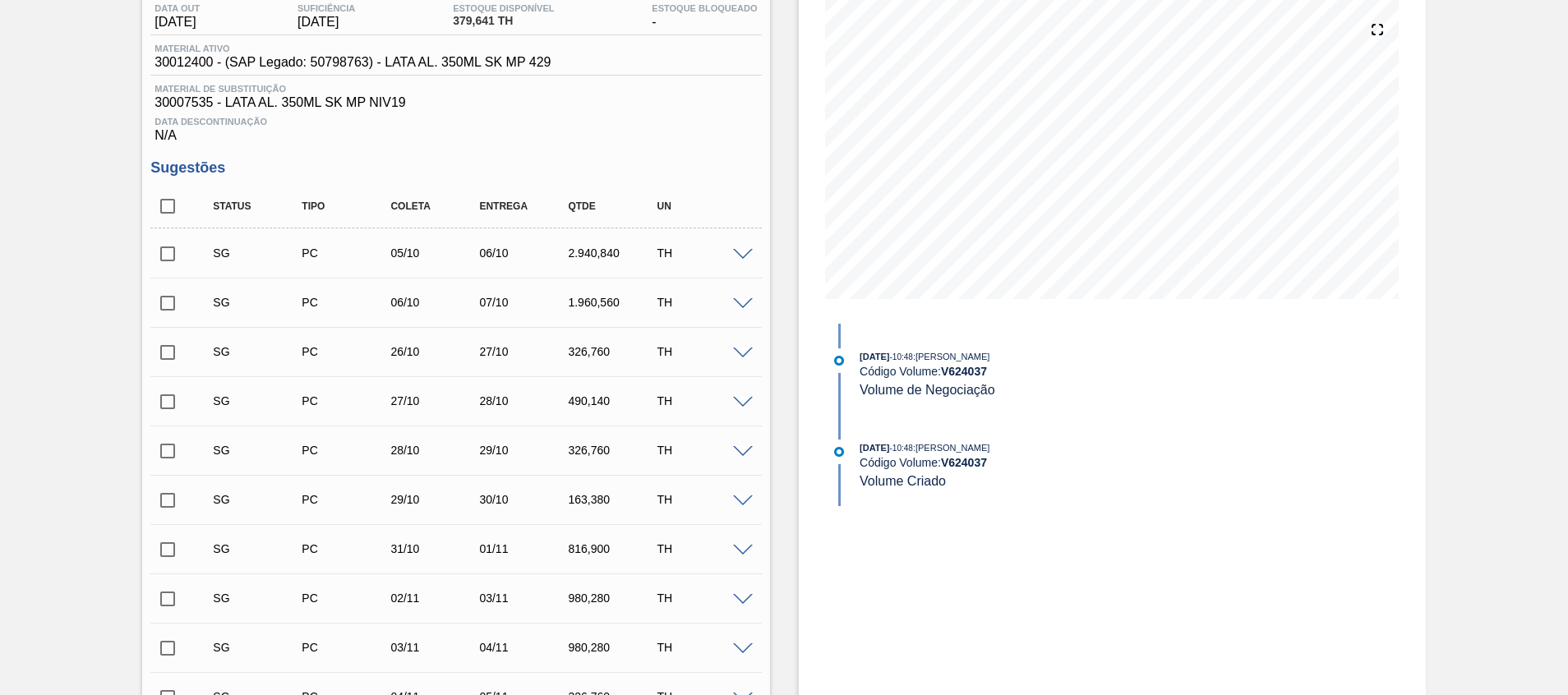
scroll to position [0, 0]
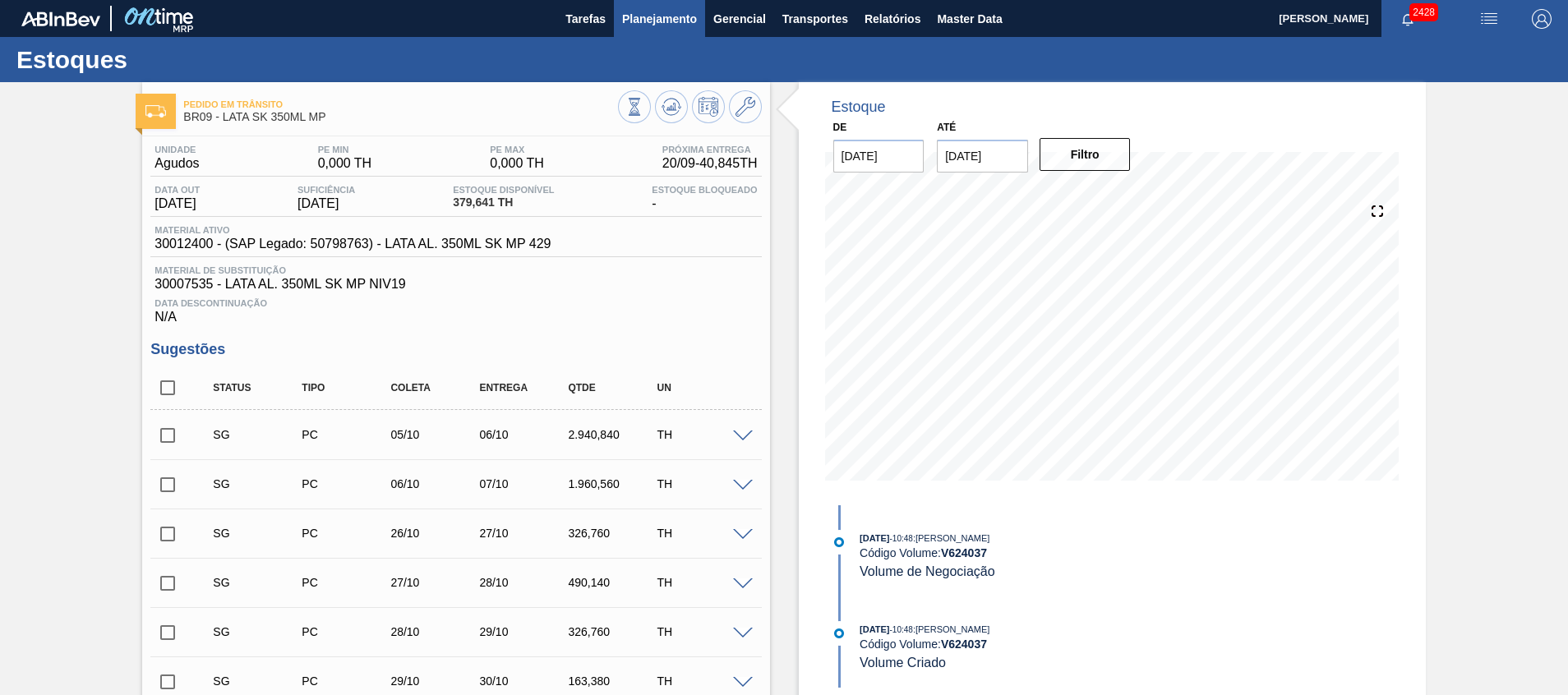
click at [620, 10] on button "Planejamento" at bounding box center [659, 18] width 91 height 37
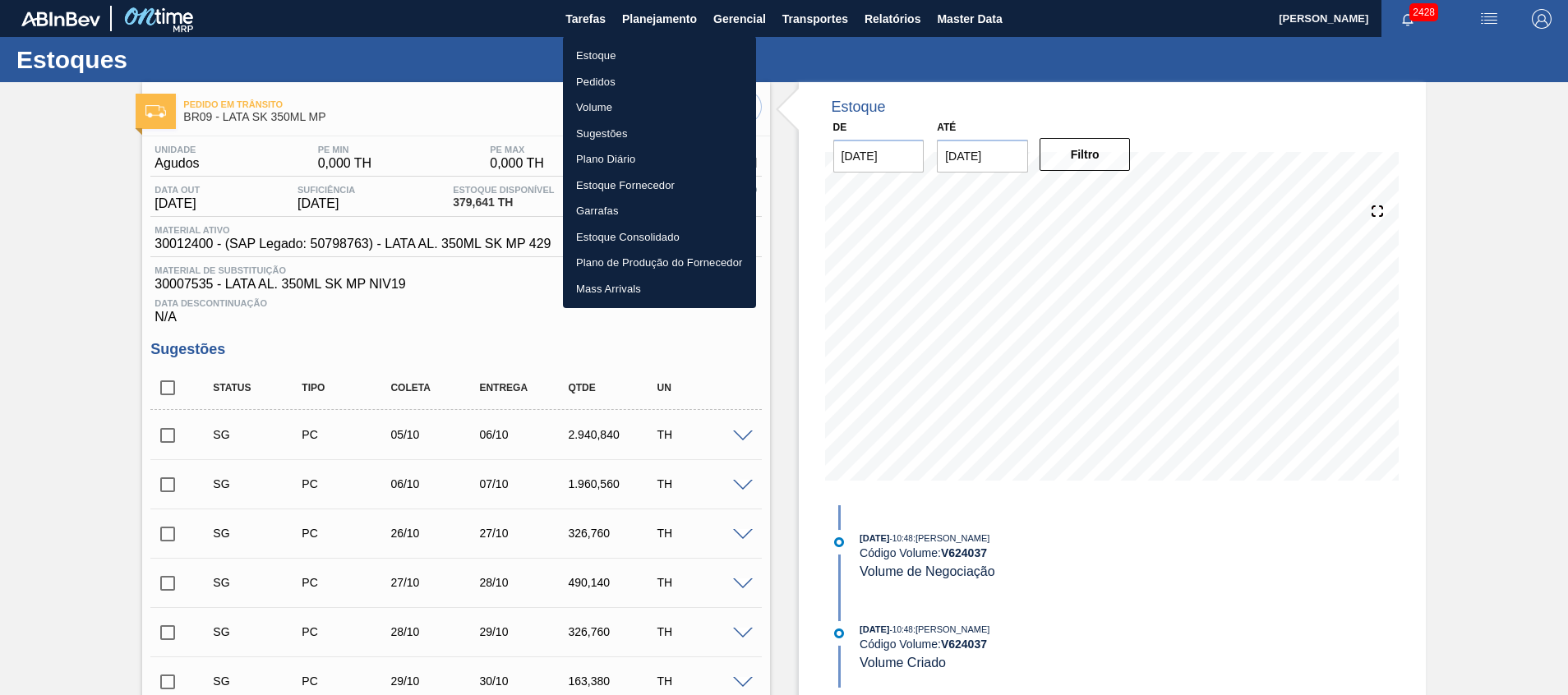
click at [621, 51] on li "Estoque" at bounding box center [659, 55] width 193 height 26
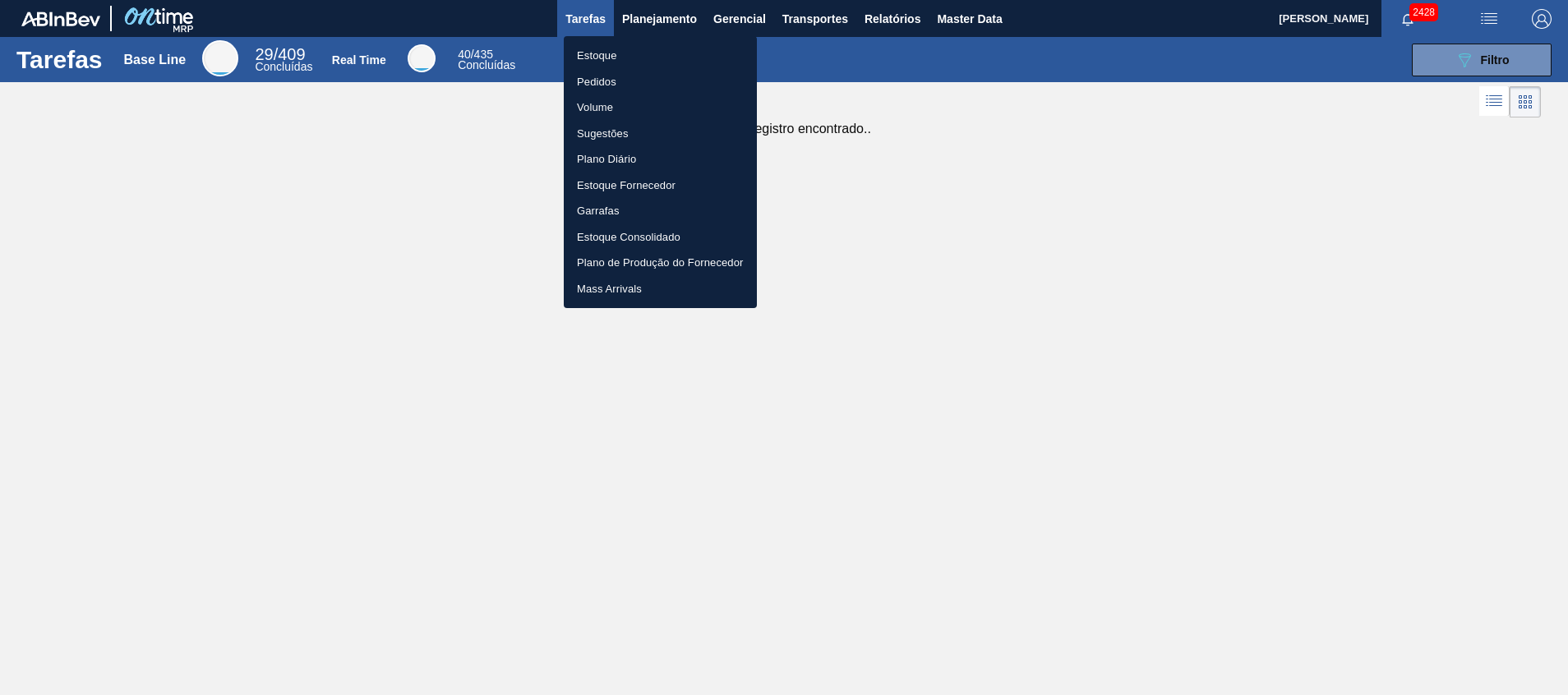
click at [612, 85] on li "Pedidos" at bounding box center [660, 82] width 193 height 26
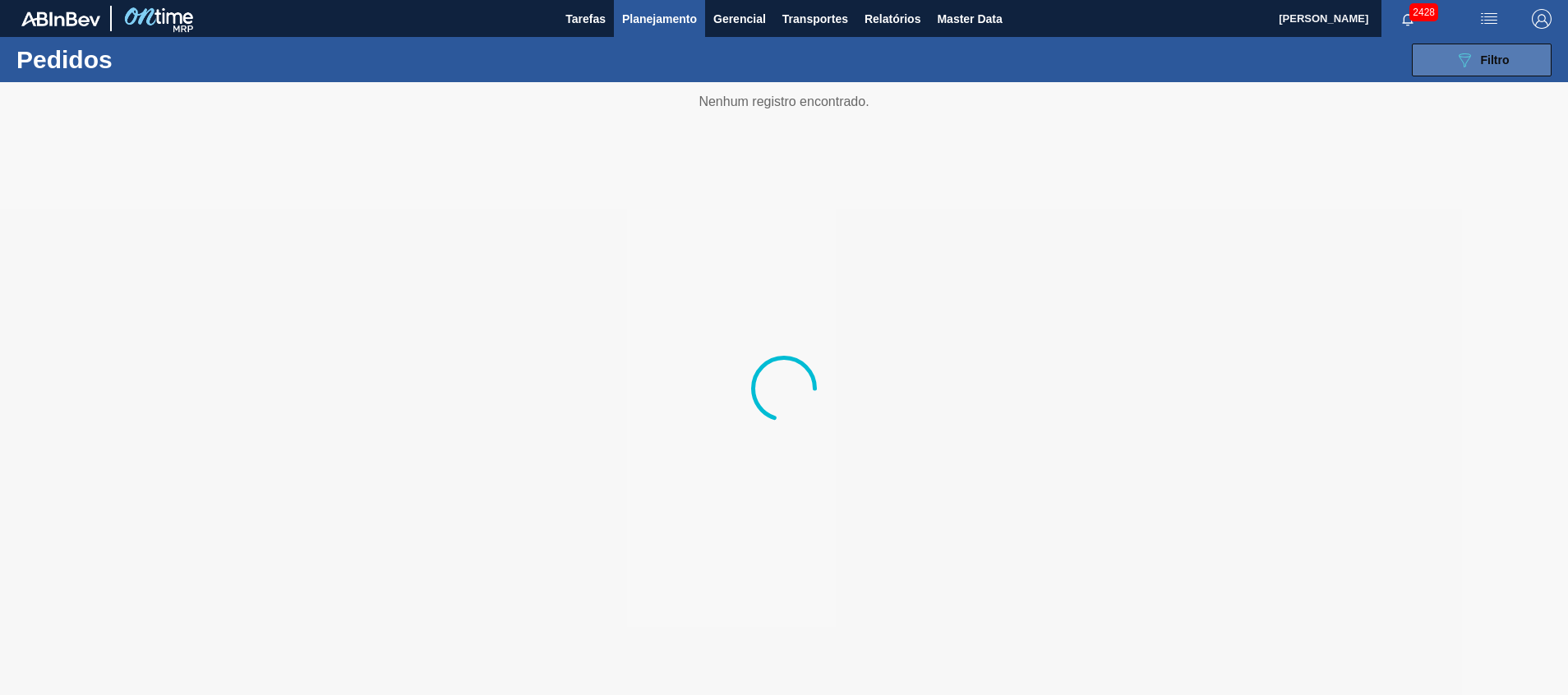
click at [1515, 57] on button "089F7B8B-B2A5-4AFE-B5C0-19BA573D28AC Filtro" at bounding box center [1481, 59] width 139 height 33
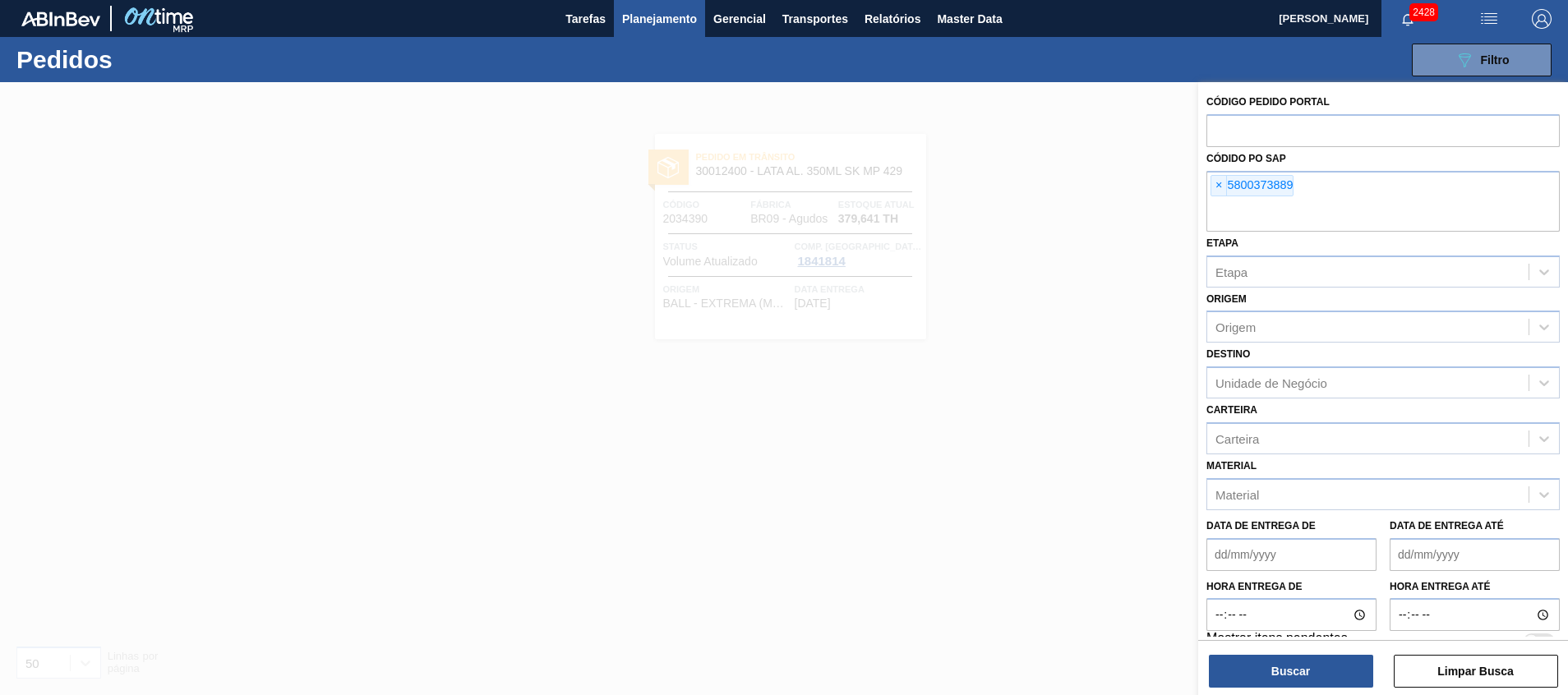
click at [940, 227] on div at bounding box center [784, 429] width 1568 height 695
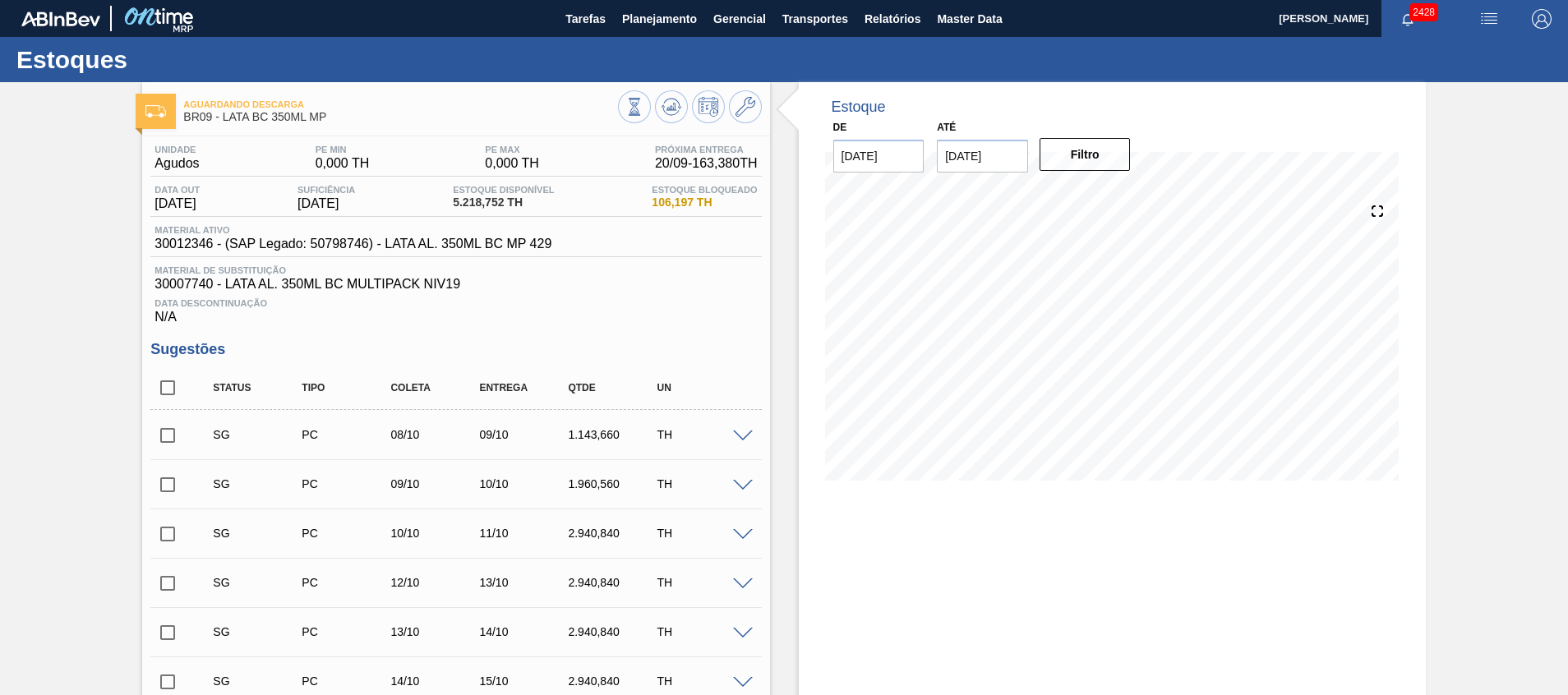
click at [745, 437] on span at bounding box center [743, 437] width 20 height 13
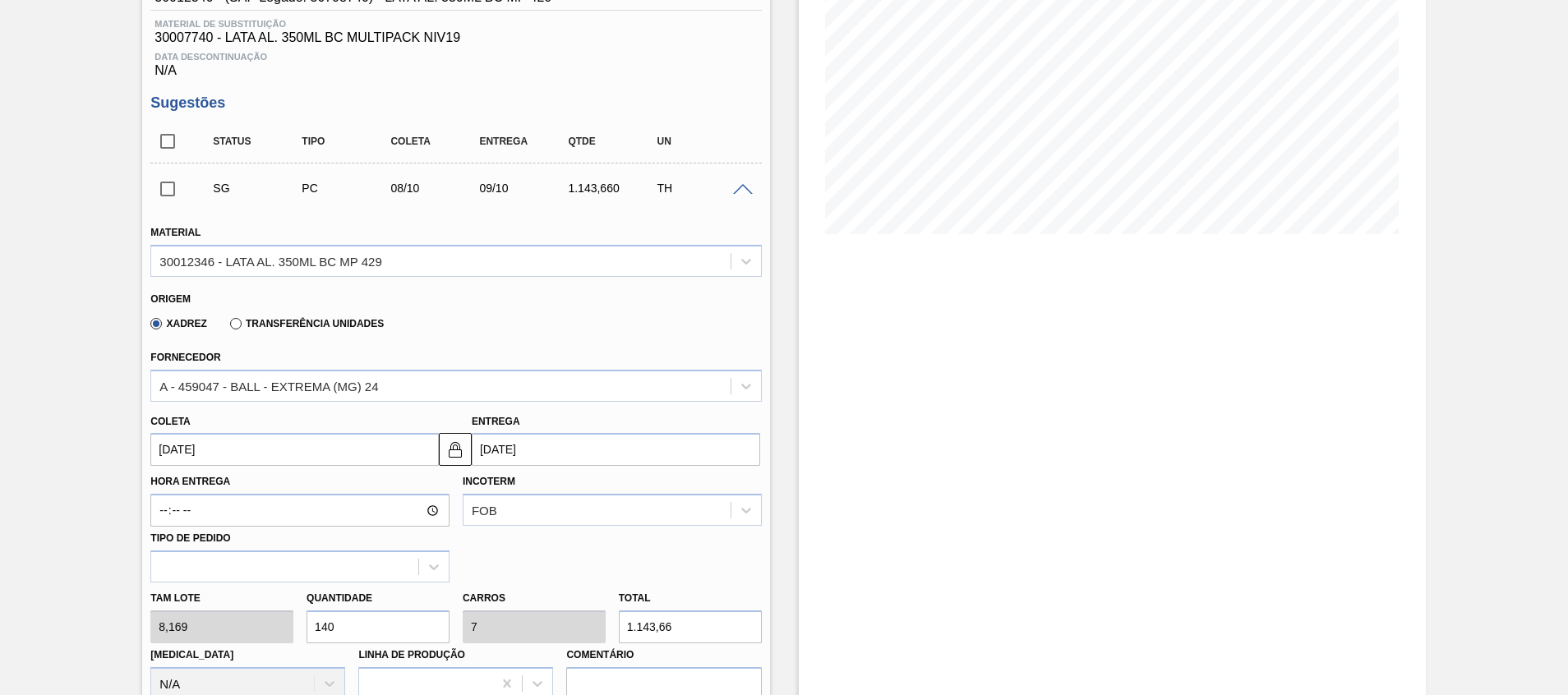
scroll to position [370, 0]
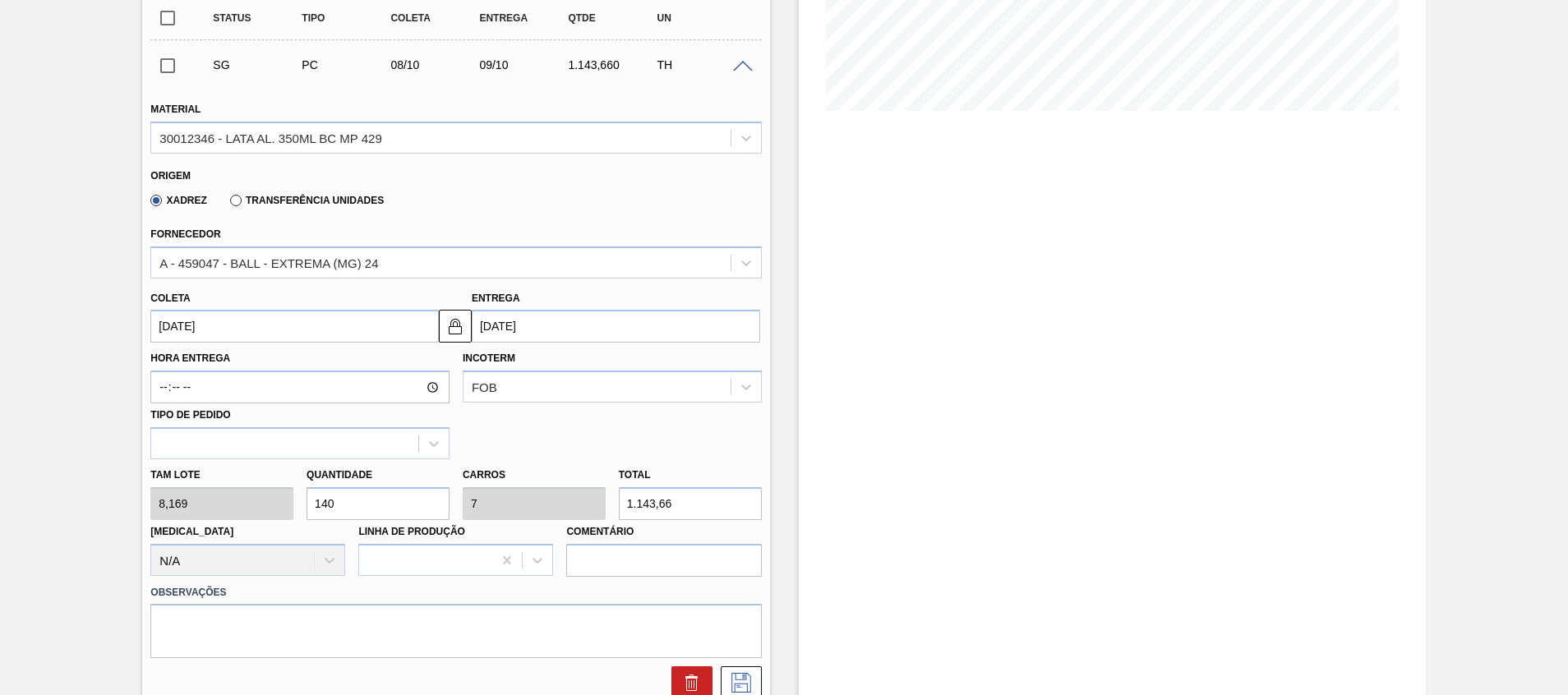
click at [366, 317] on input "08/10/2025" at bounding box center [294, 325] width 289 height 33
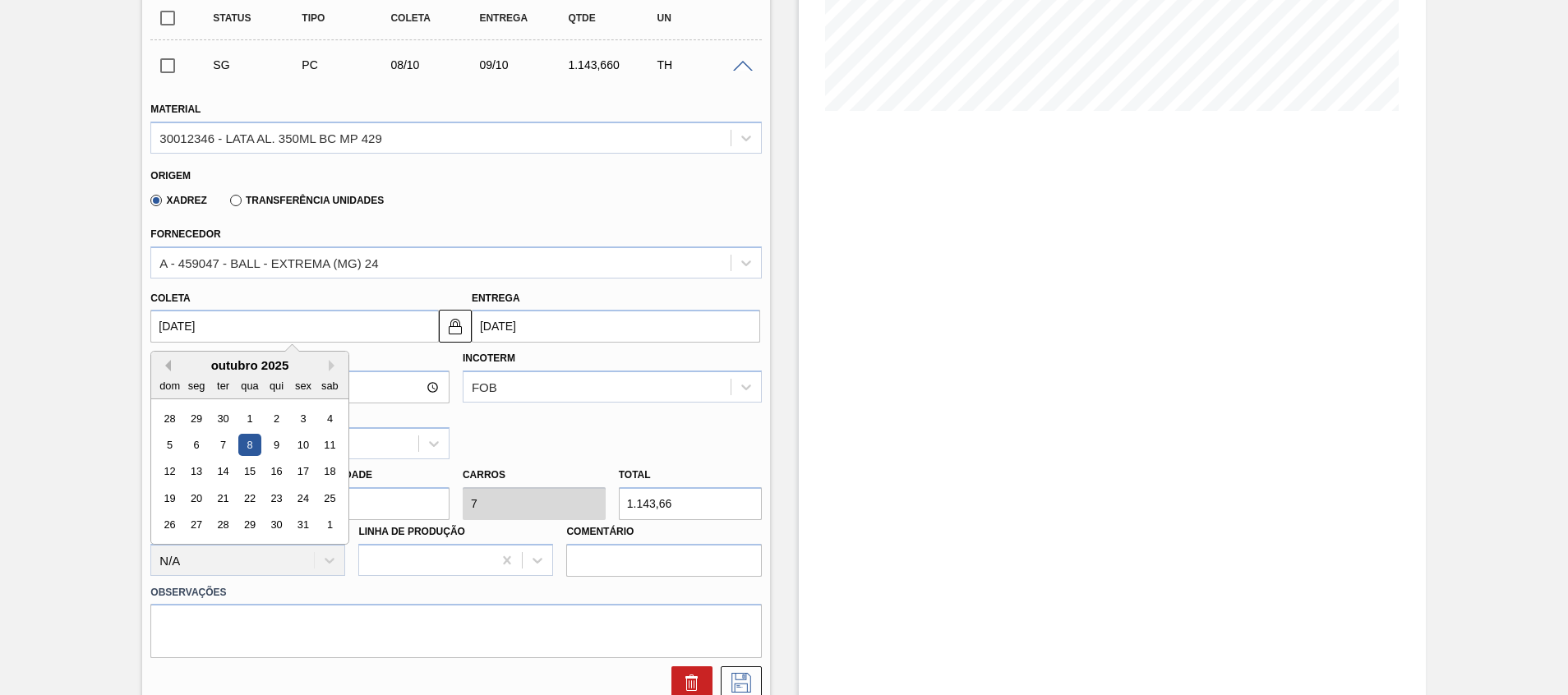
click at [165, 368] on button "Previous Month" at bounding box center [165, 365] width 12 height 12
click at [336, 469] on div "20" at bounding box center [329, 471] width 22 height 22
type input "[DATE]"
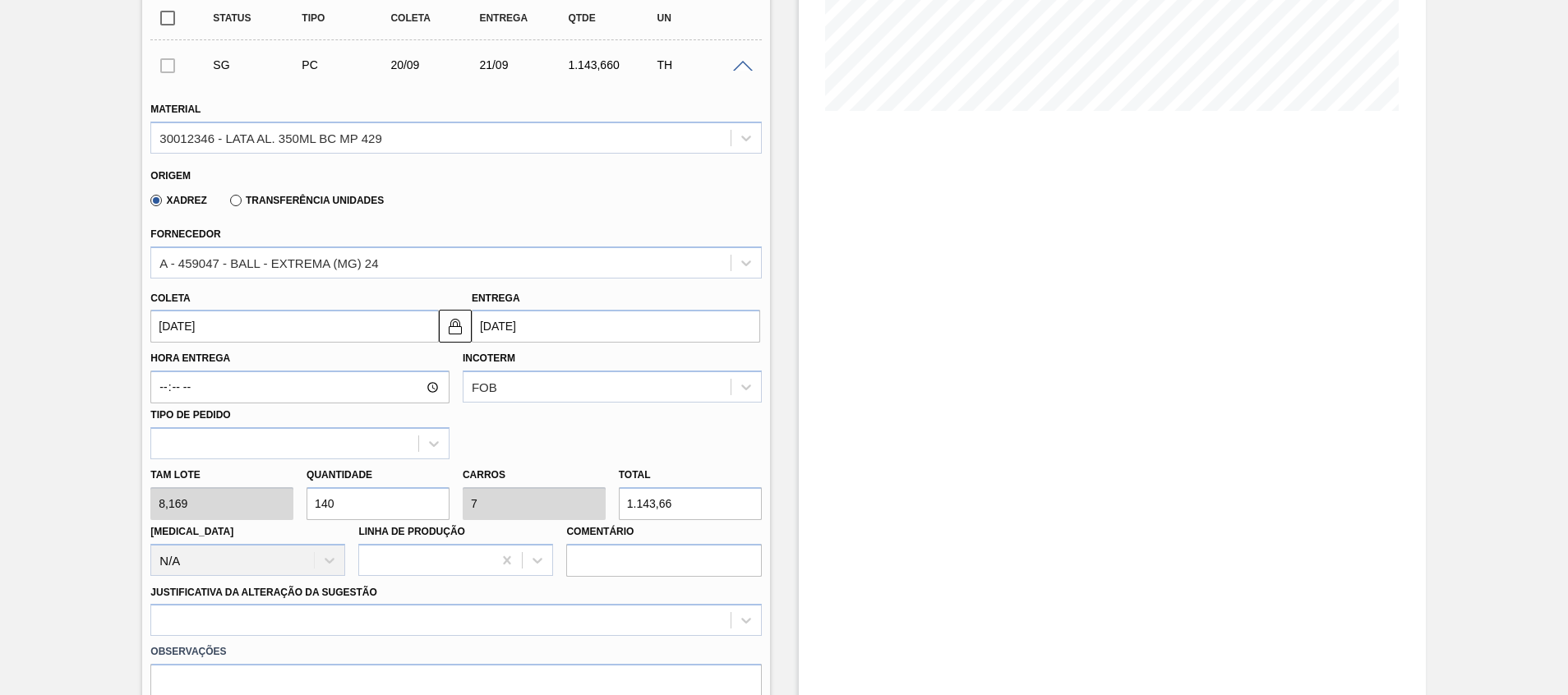
drag, startPoint x: 405, startPoint y: 501, endPoint x: 0, endPoint y: 507, distance: 405.0
click at [0, 0] on html "Tarefas Planejamento Gerencial Transportes Relatórios Master Data Beatriz Marce…" at bounding box center [784, 0] width 1568 height 0
type input "2"
type input "0,1"
type input "16,338"
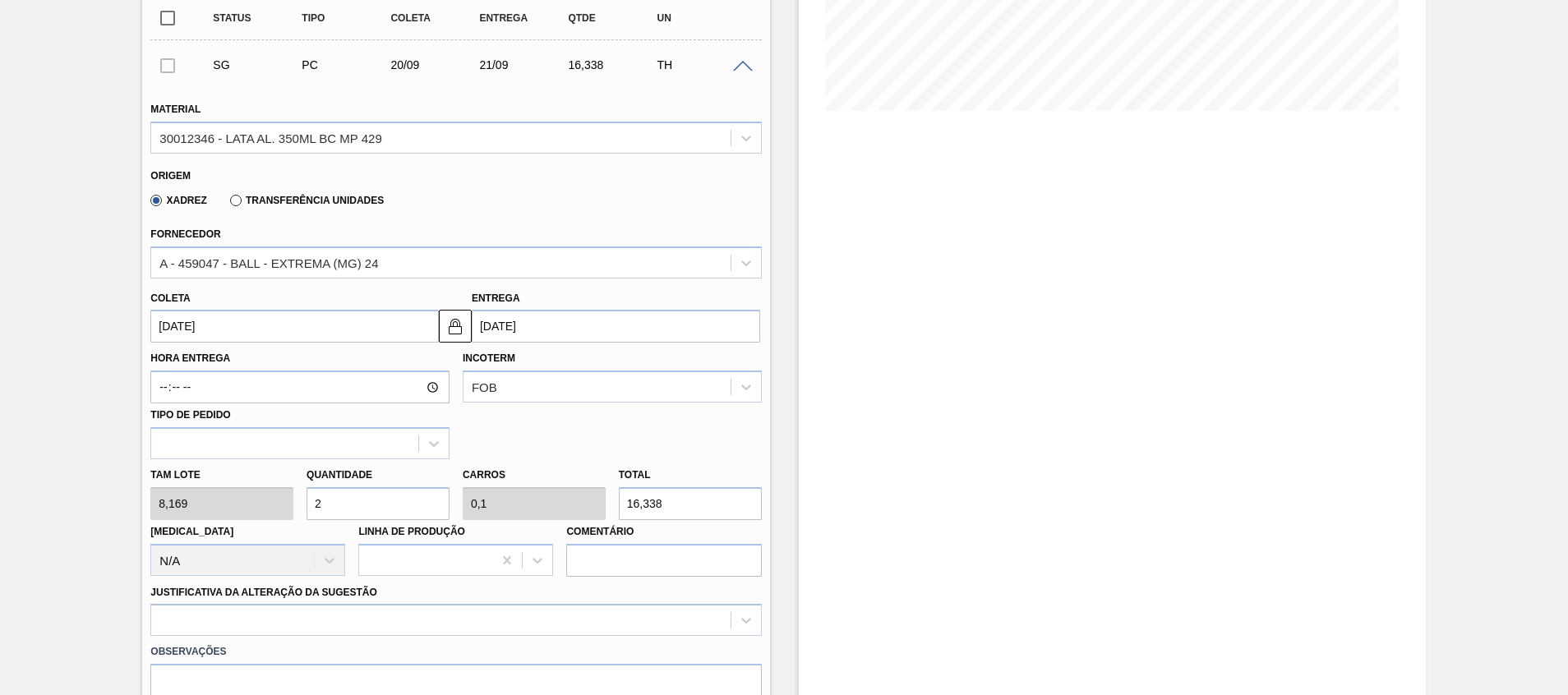
type input "20"
type input "1"
type input "163,38"
type input "20"
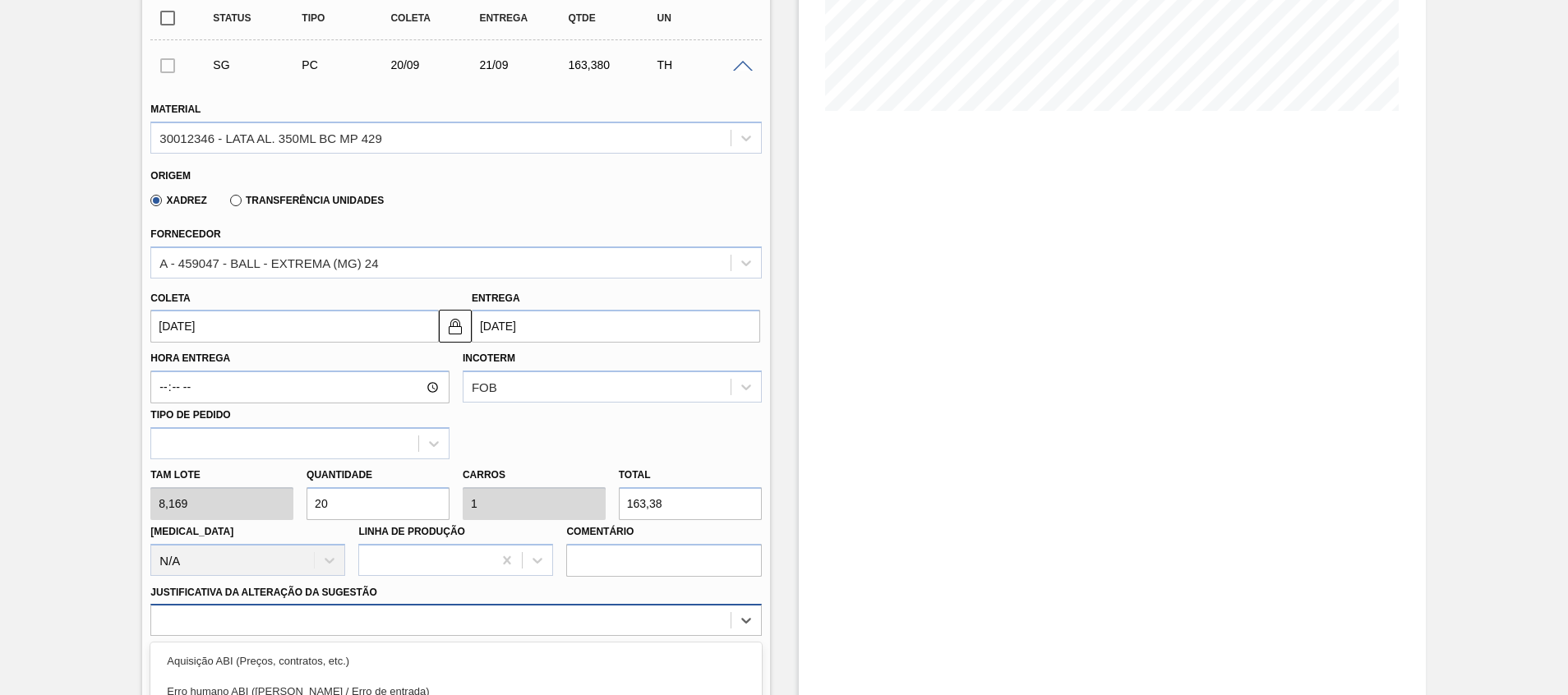
click at [228, 625] on div "option Outro focused, 6 of 18. 18 results available. Use Up and Down to choose …" at bounding box center [455, 619] width 611 height 32
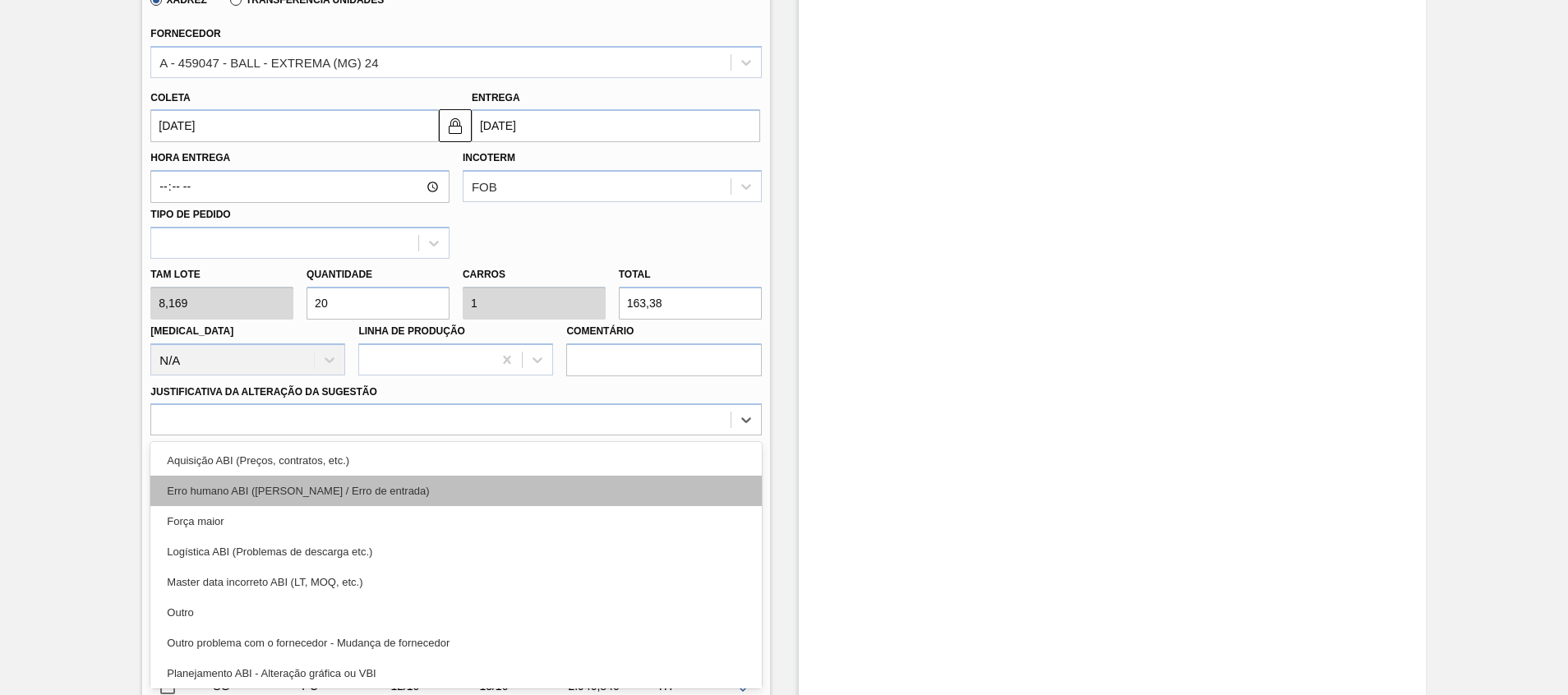
click at [332, 491] on div "Erro humano ABI (Cálculo / Erro de entrada)" at bounding box center [455, 491] width 611 height 31
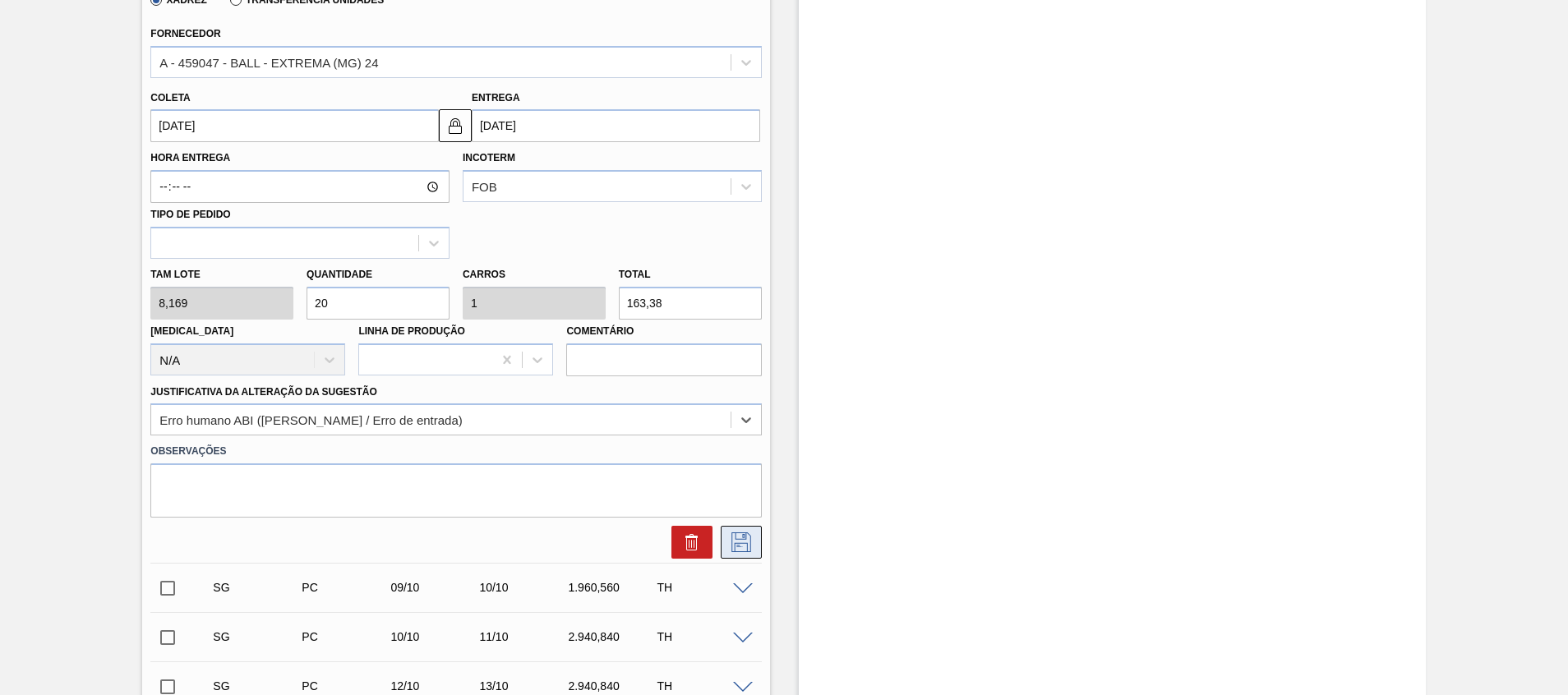
click at [749, 552] on icon at bounding box center [740, 542] width 26 height 20
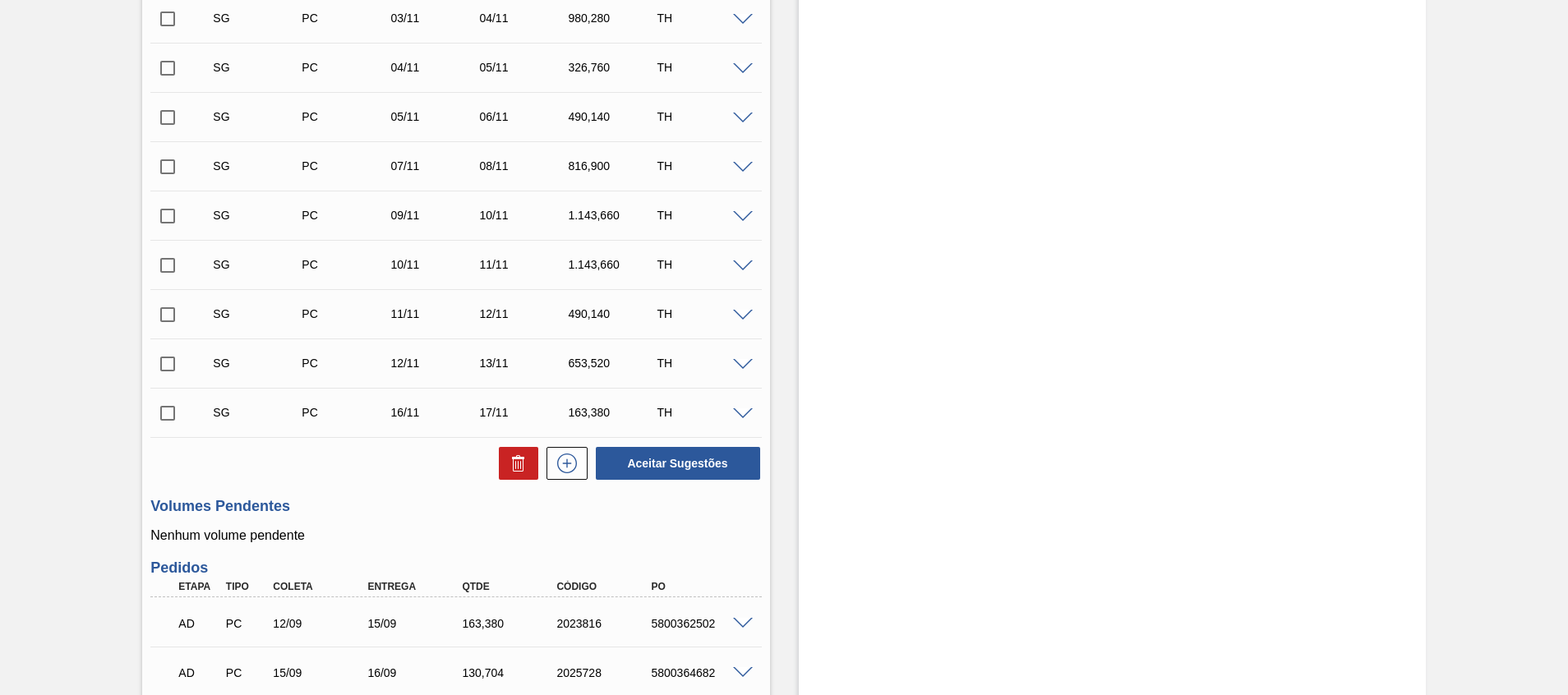
scroll to position [246, 0]
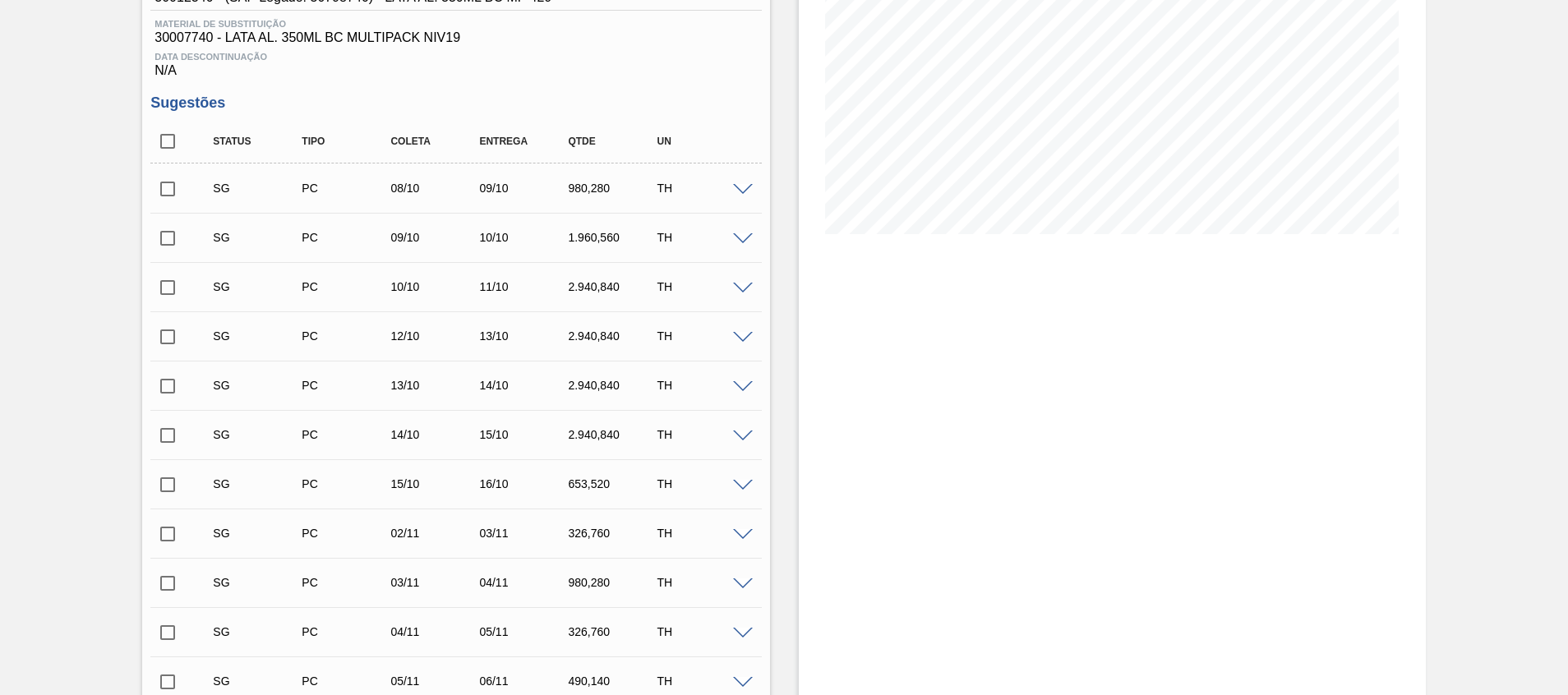
click at [745, 190] on span at bounding box center [743, 191] width 20 height 13
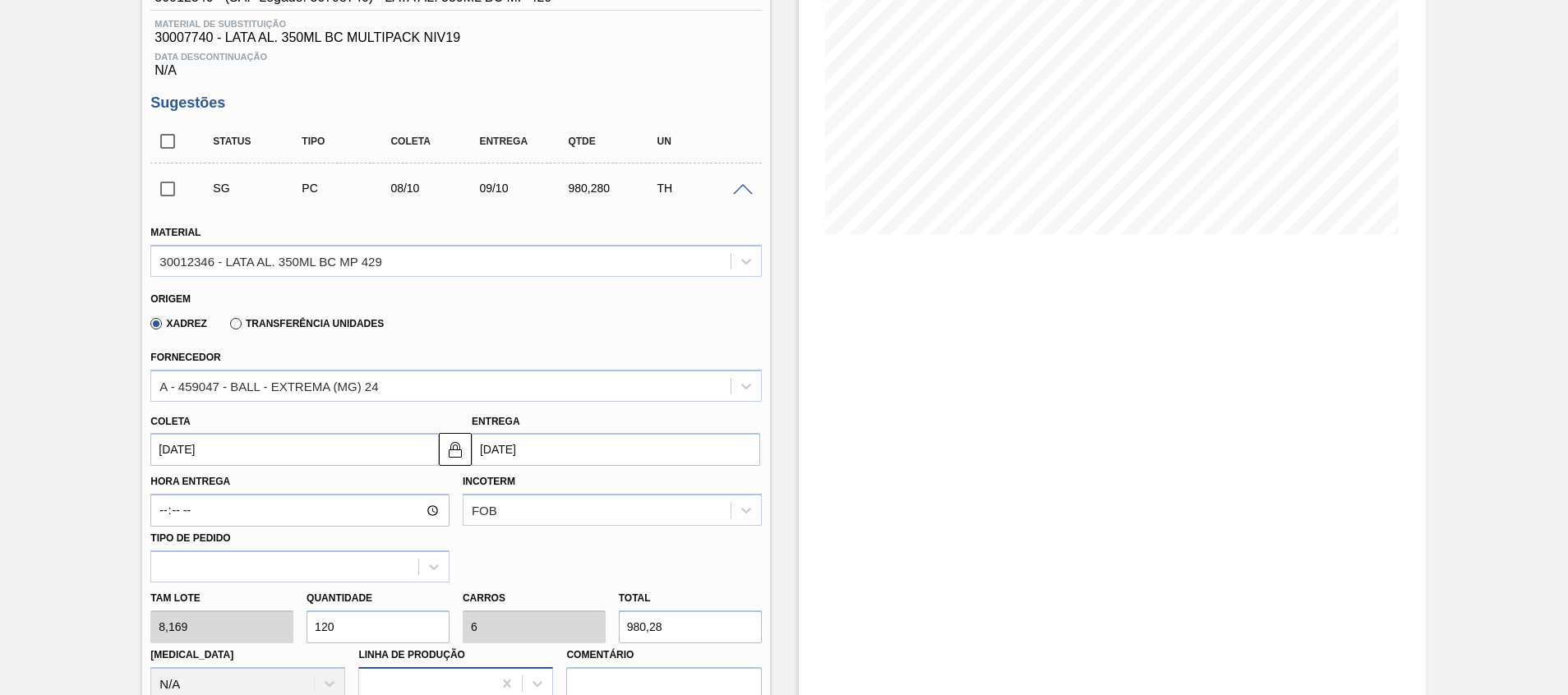
scroll to position [493, 0]
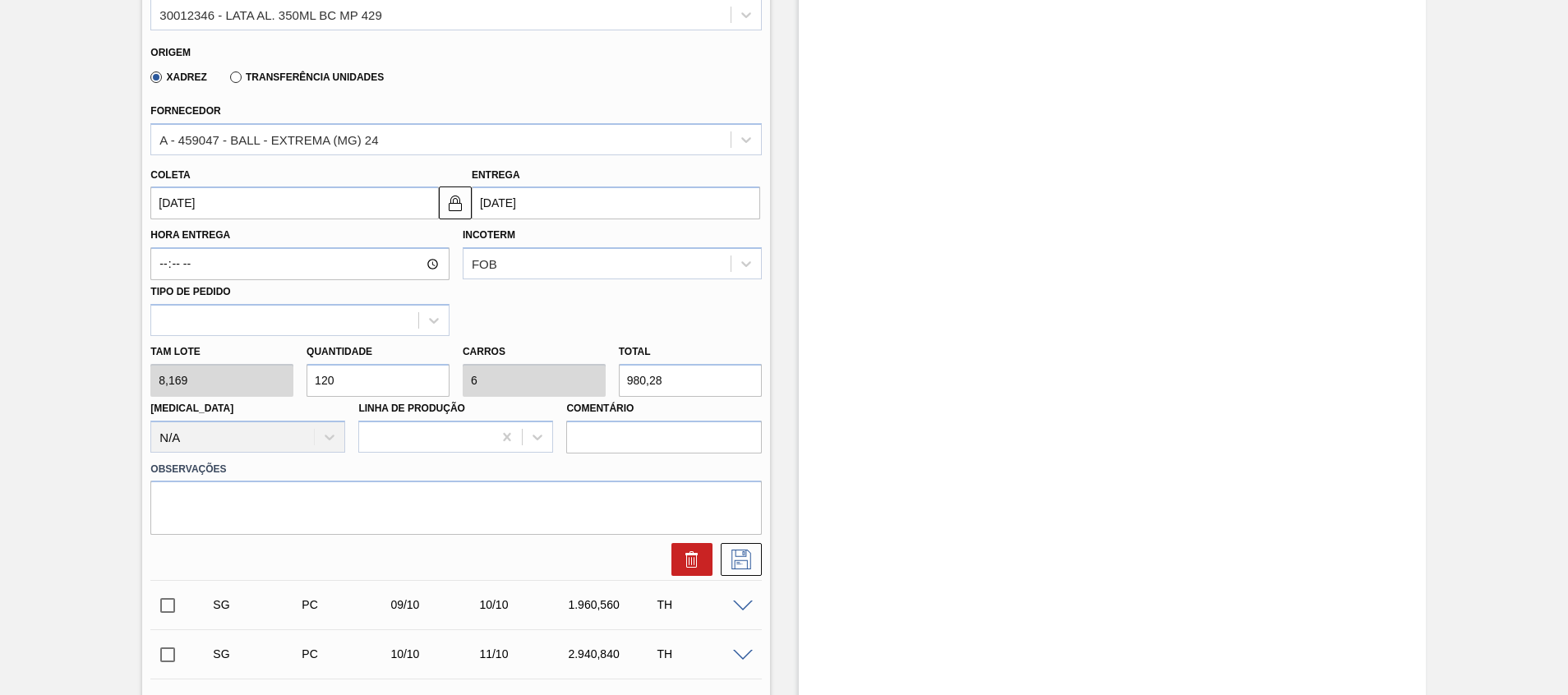
drag, startPoint x: 264, startPoint y: 387, endPoint x: 114, endPoint y: 391, distance: 150.1
type input "2"
type input "0,1"
type input "16,338"
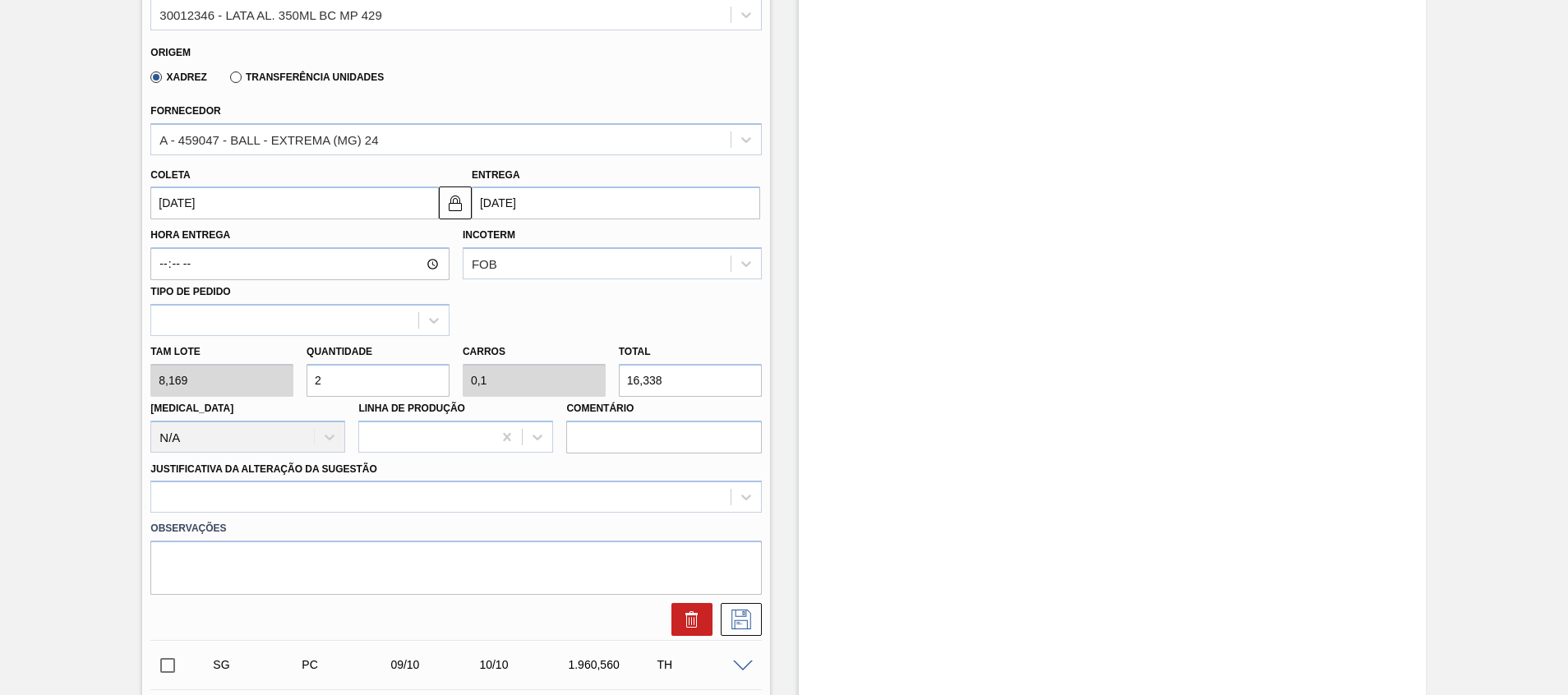
type input "20"
type input "1"
type input "163,38"
type input "20"
click at [282, 199] on input "[DATE]" at bounding box center [294, 202] width 289 height 33
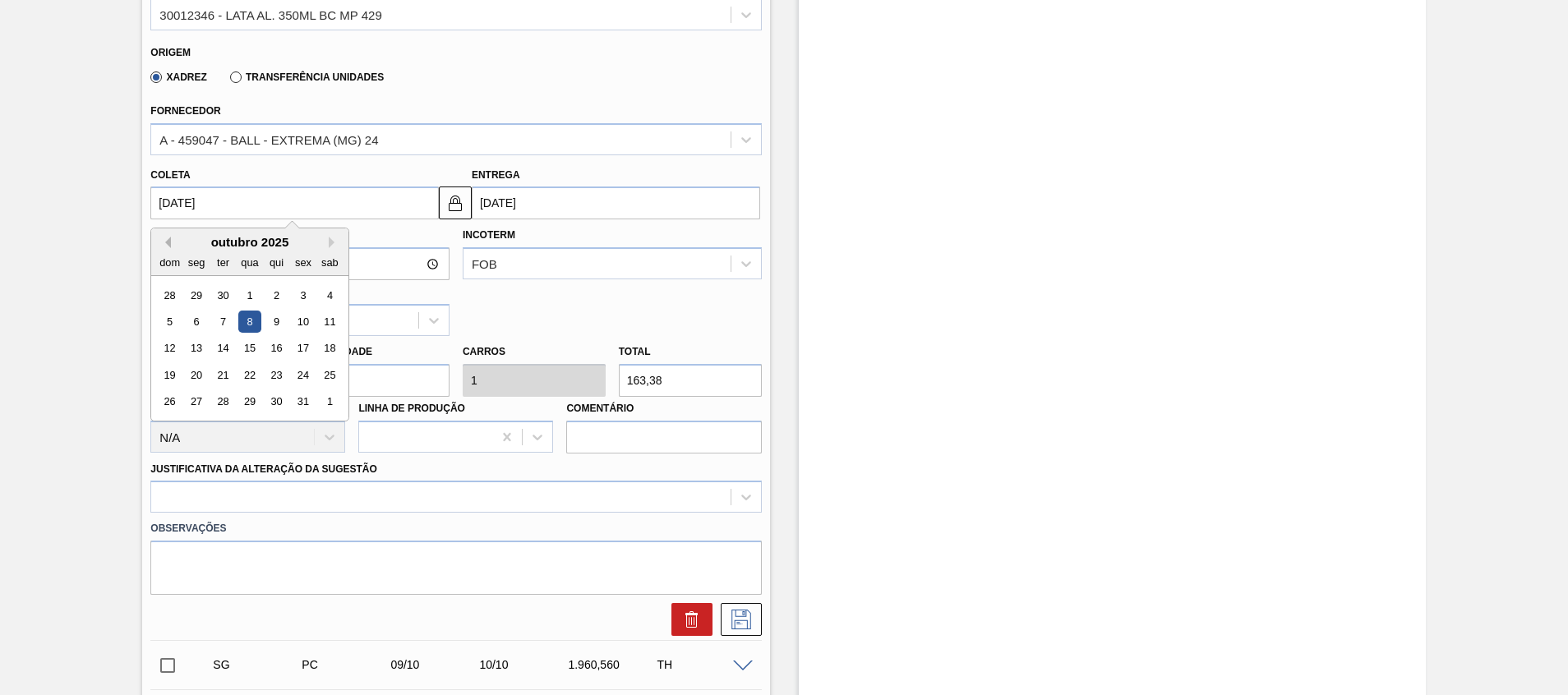
click at [166, 240] on button "Previous Month" at bounding box center [165, 242] width 12 height 12
click at [343, 350] on div "14 15 16 17 18 19 20" at bounding box center [249, 348] width 186 height 26
click at [338, 349] on div "20" at bounding box center [329, 348] width 22 height 22
type input "[DATE]"
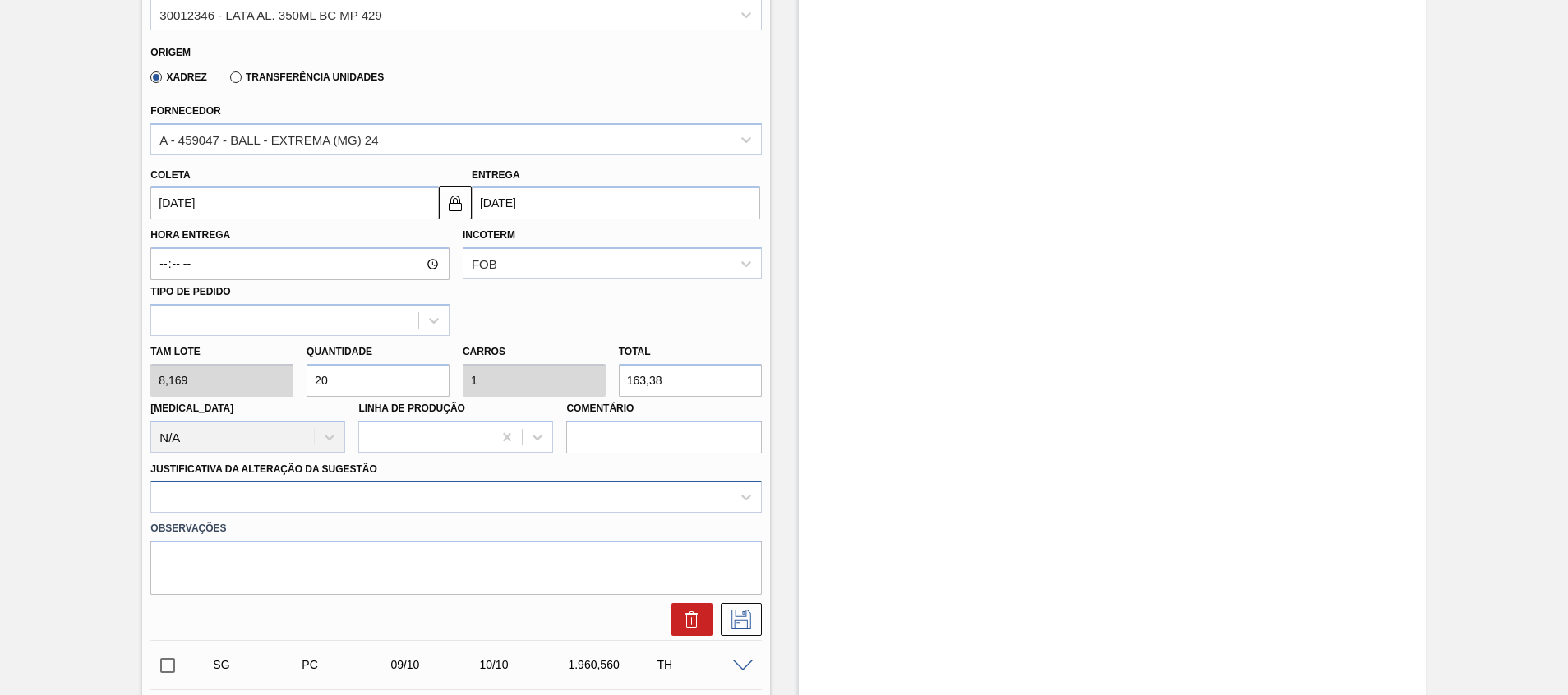
scroll to position [570, 0]
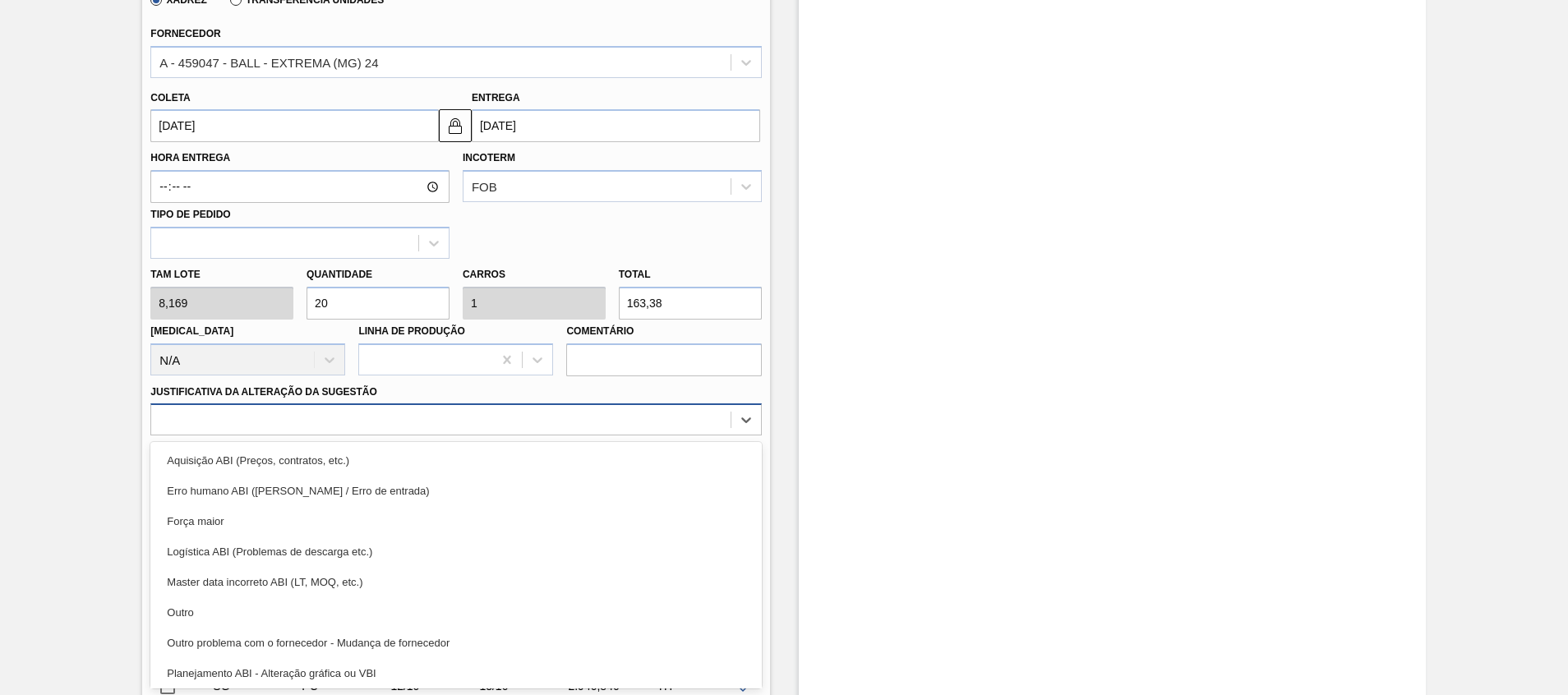
click at [320, 435] on div "option Erro humano ABI (Cálculo / Erro de entrada) focused, 2 of 18. 18 results…" at bounding box center [455, 419] width 611 height 32
click at [320, 502] on div "Erro humano ABI (Cálculo / Erro de entrada)" at bounding box center [455, 491] width 611 height 31
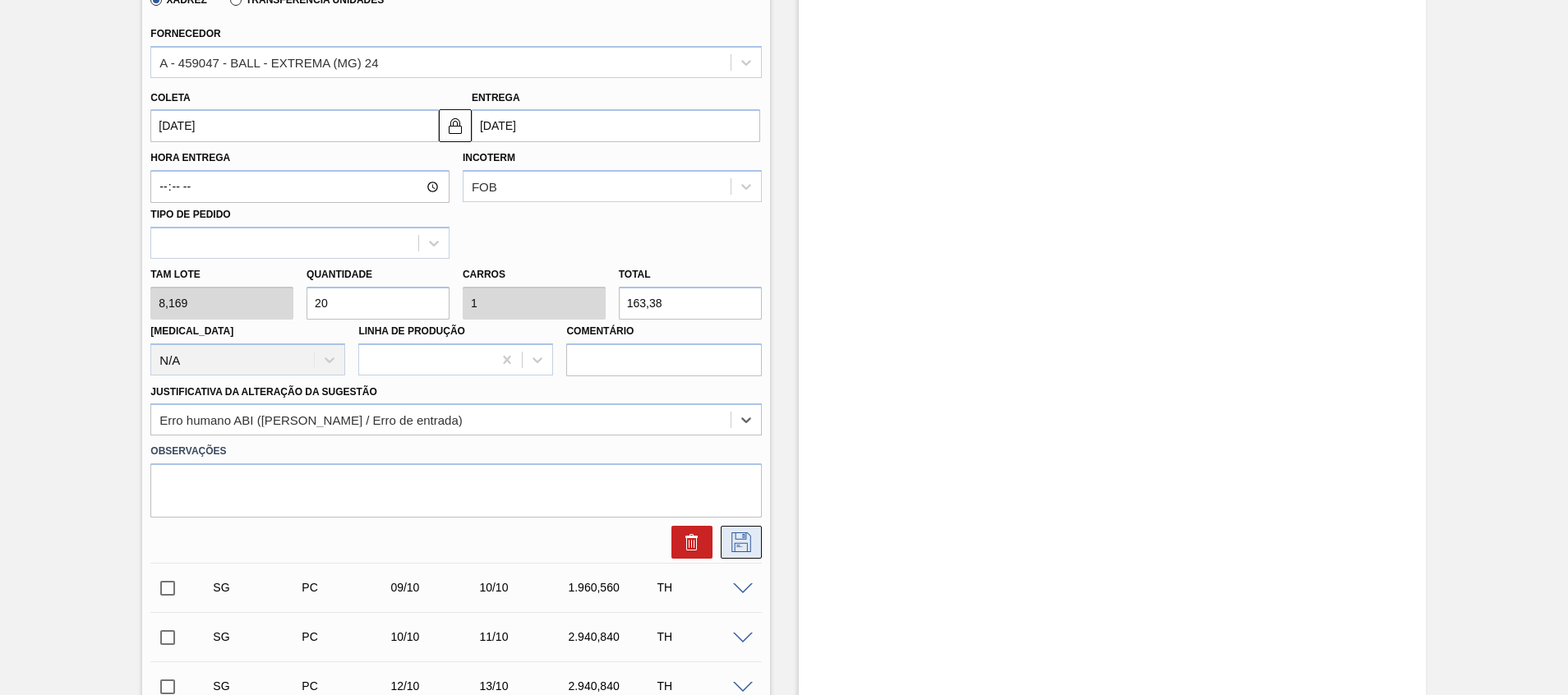
click at [725, 545] on button at bounding box center [741, 542] width 41 height 33
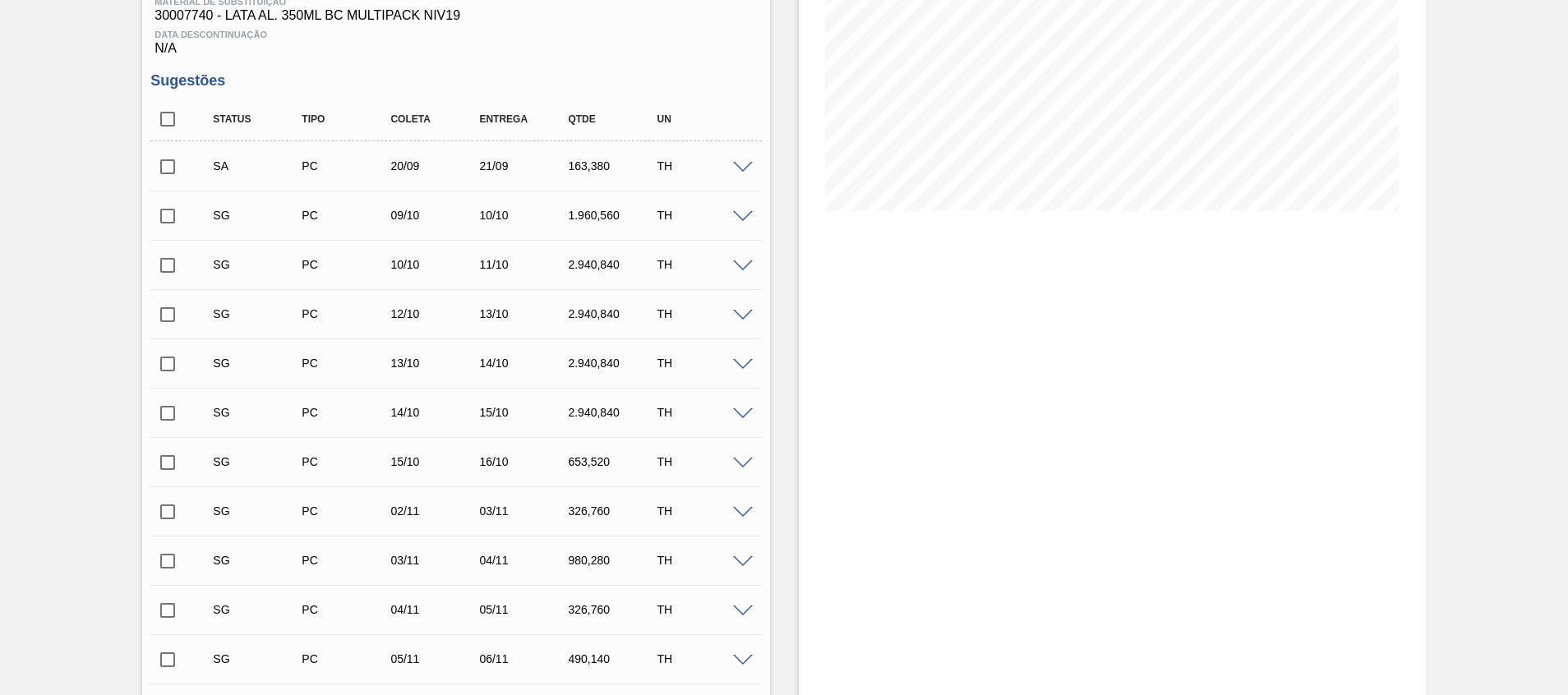
scroll to position [0, 0]
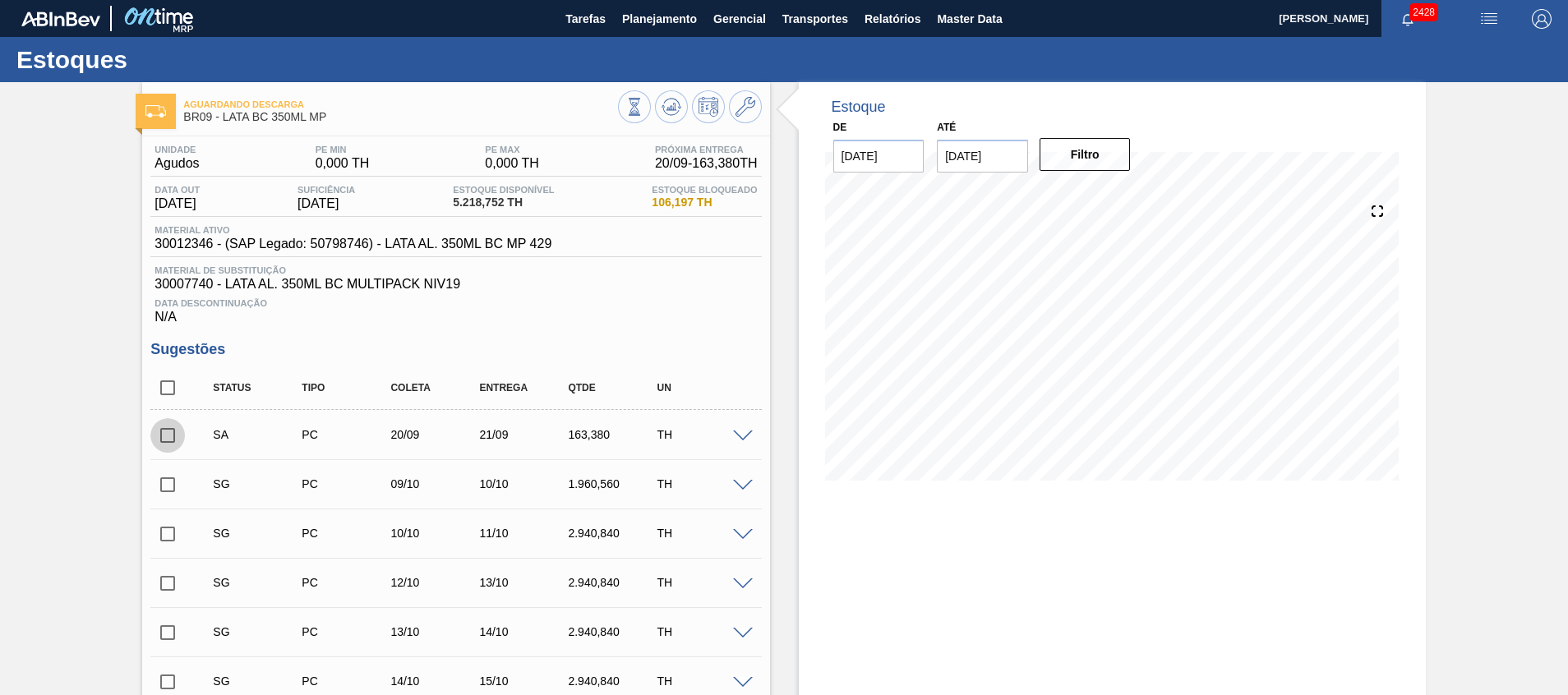
click at [165, 441] on input "checkbox" at bounding box center [167, 435] width 34 height 34
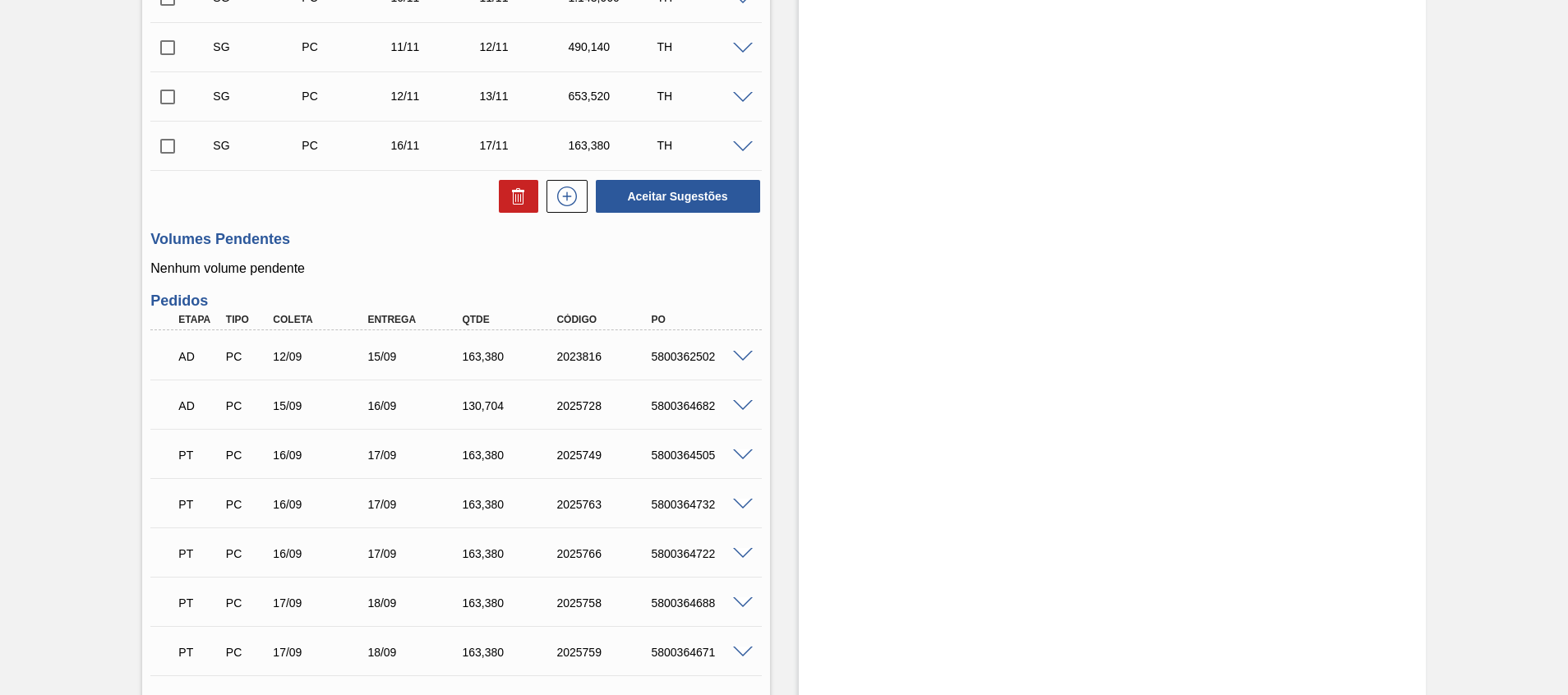
scroll to position [1109, 0]
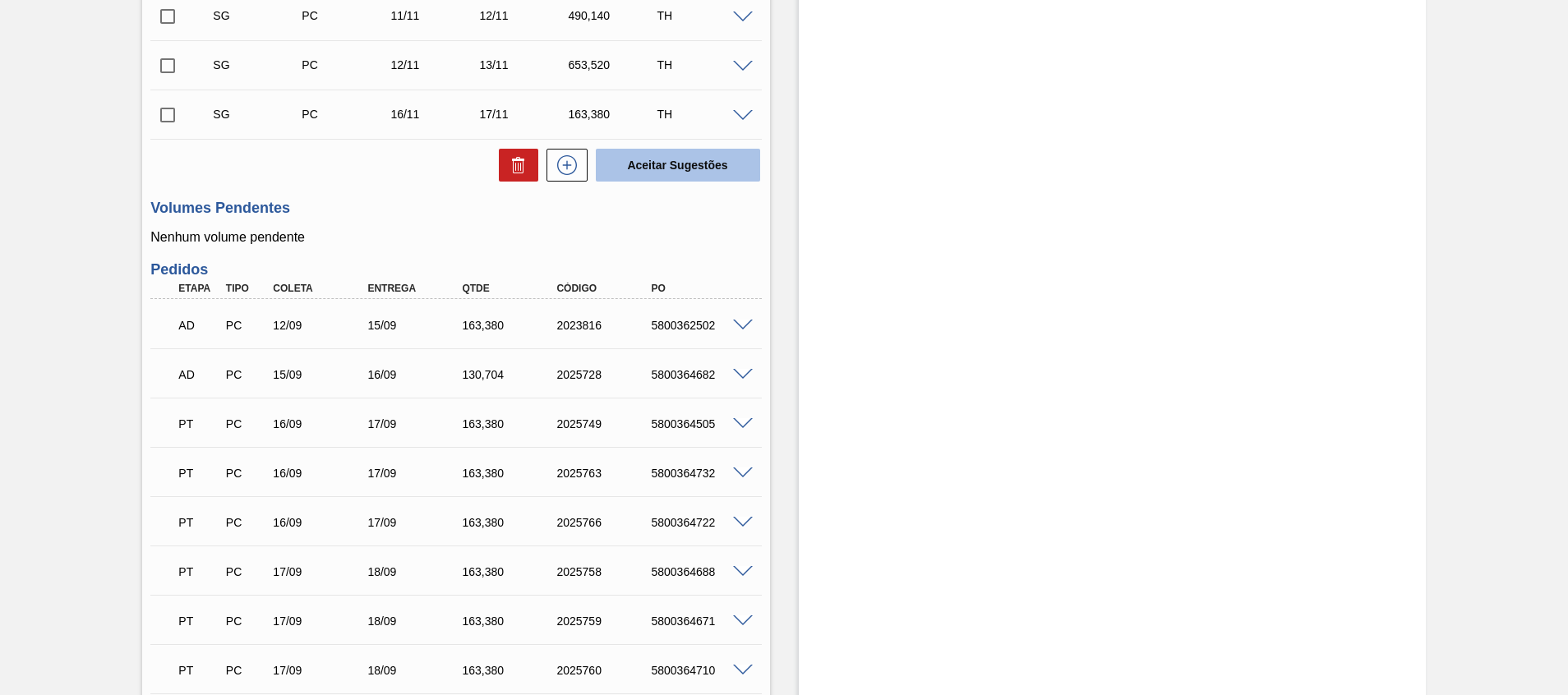
click at [650, 174] on button "Aceitar Sugestões" at bounding box center [677, 165] width 165 height 33
checkbox input "false"
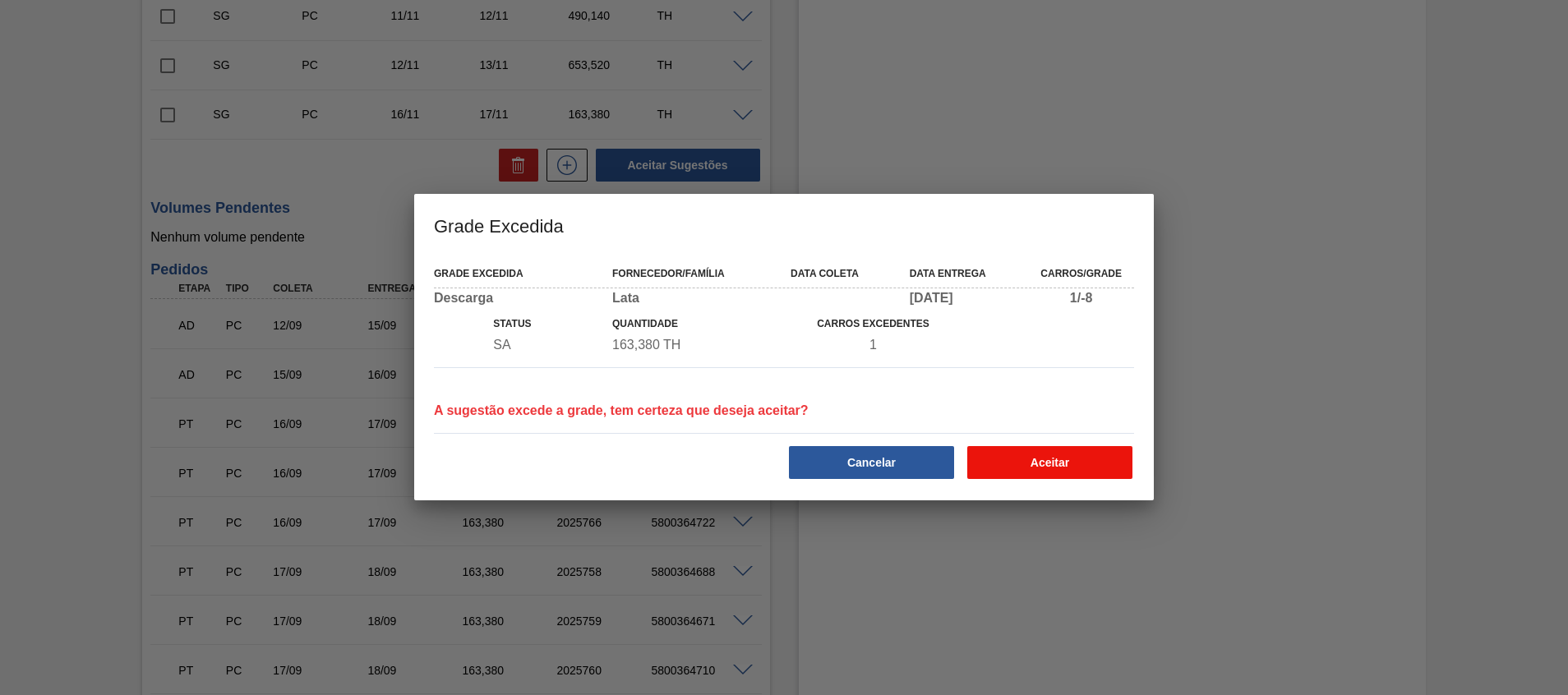
click at [1034, 459] on button "Aceitar" at bounding box center [1050, 462] width 166 height 33
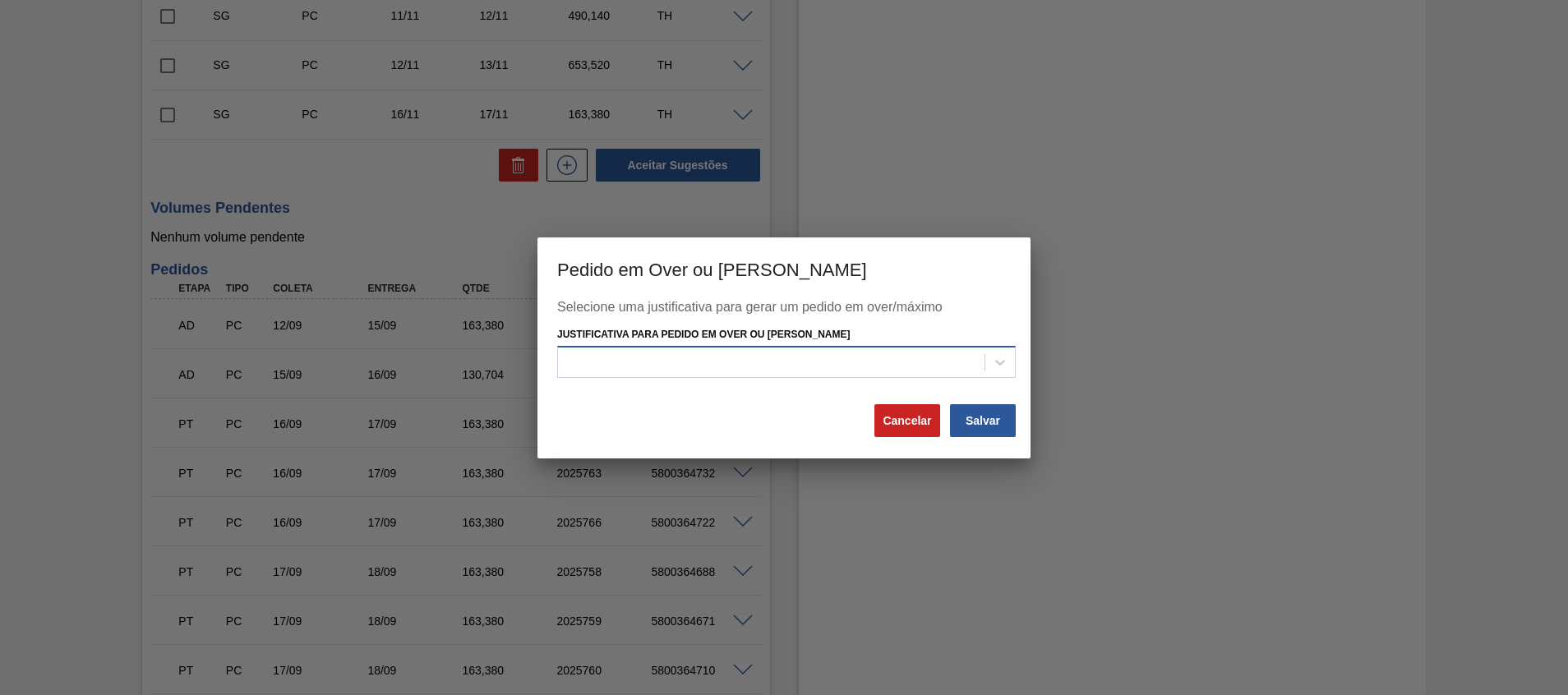
click at [938, 373] on div at bounding box center [771, 362] width 426 height 23
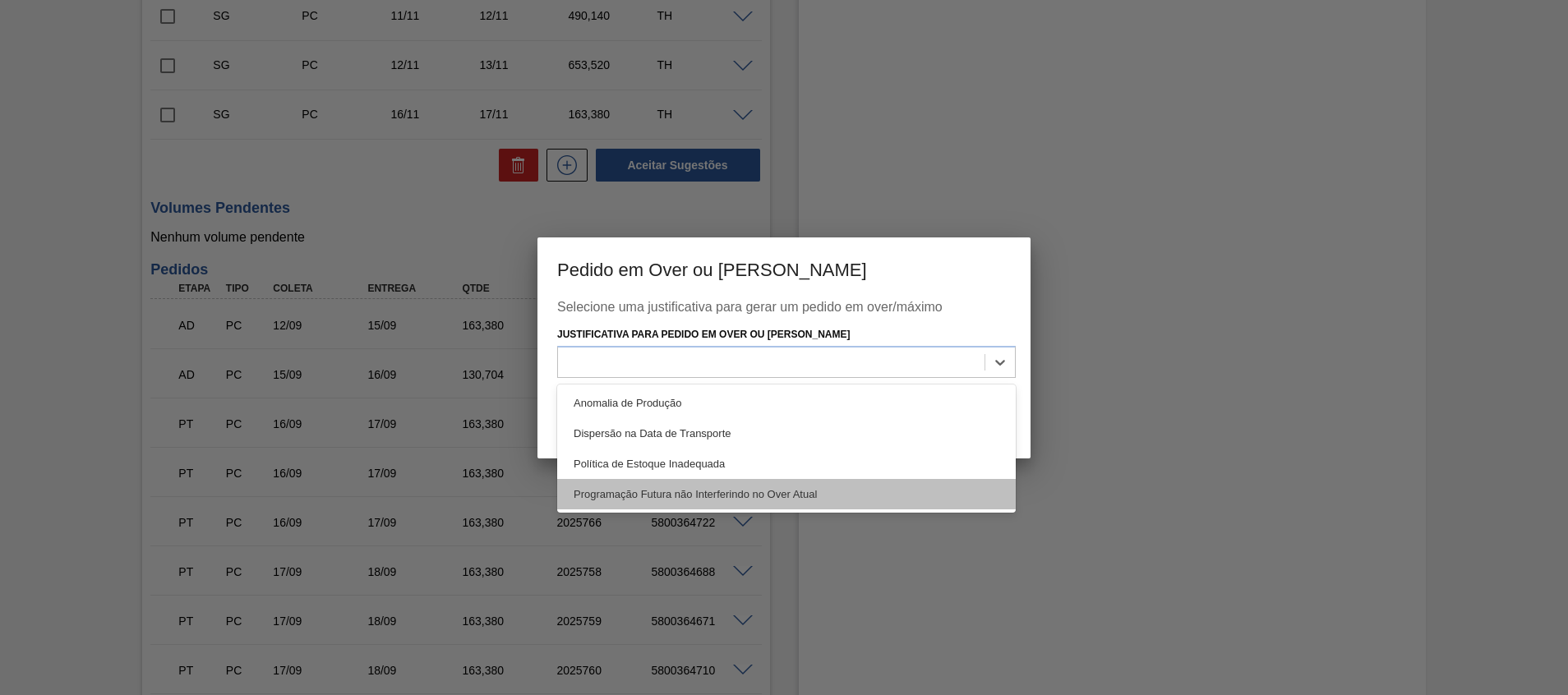
click at [914, 481] on div "Programação Futura não Interferindo no Over Atual" at bounding box center [786, 494] width 459 height 31
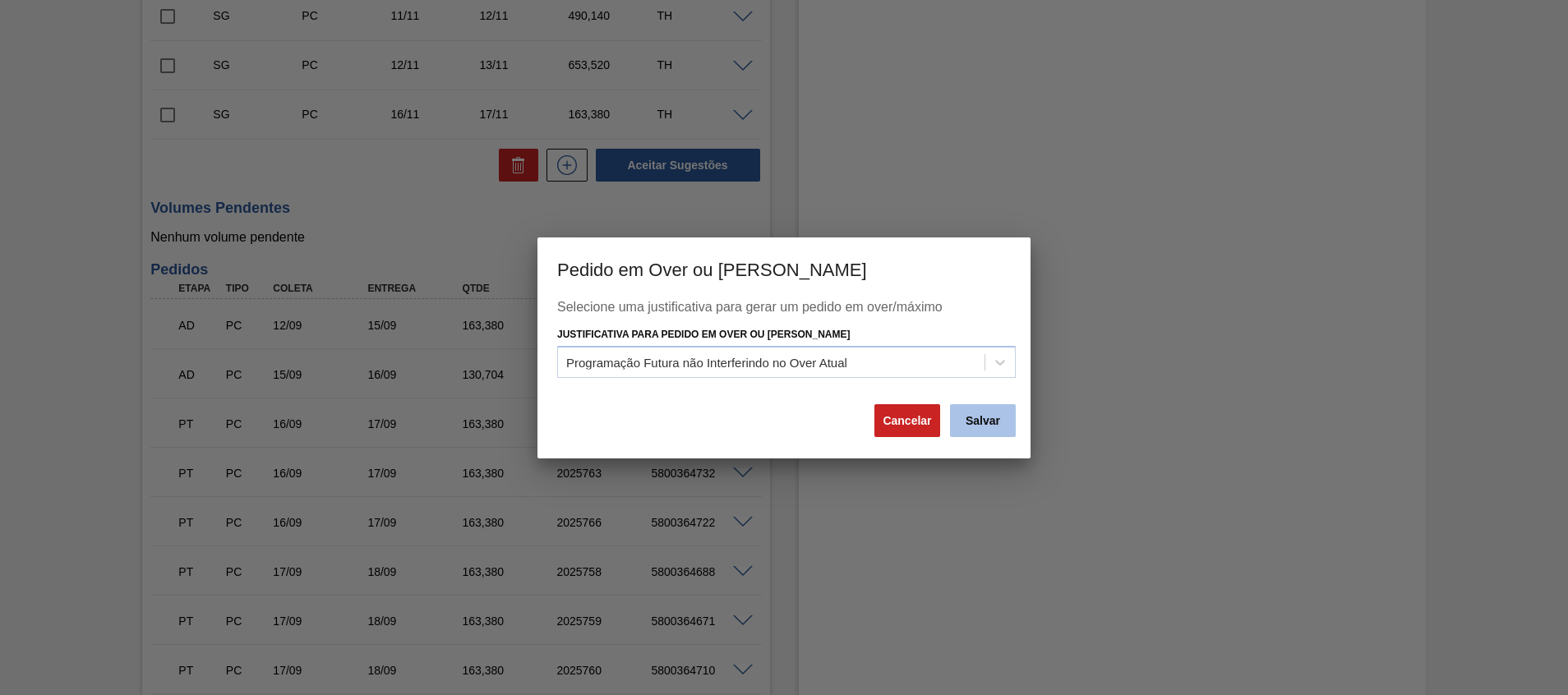
click at [968, 427] on button "Salvar" at bounding box center [982, 420] width 66 height 33
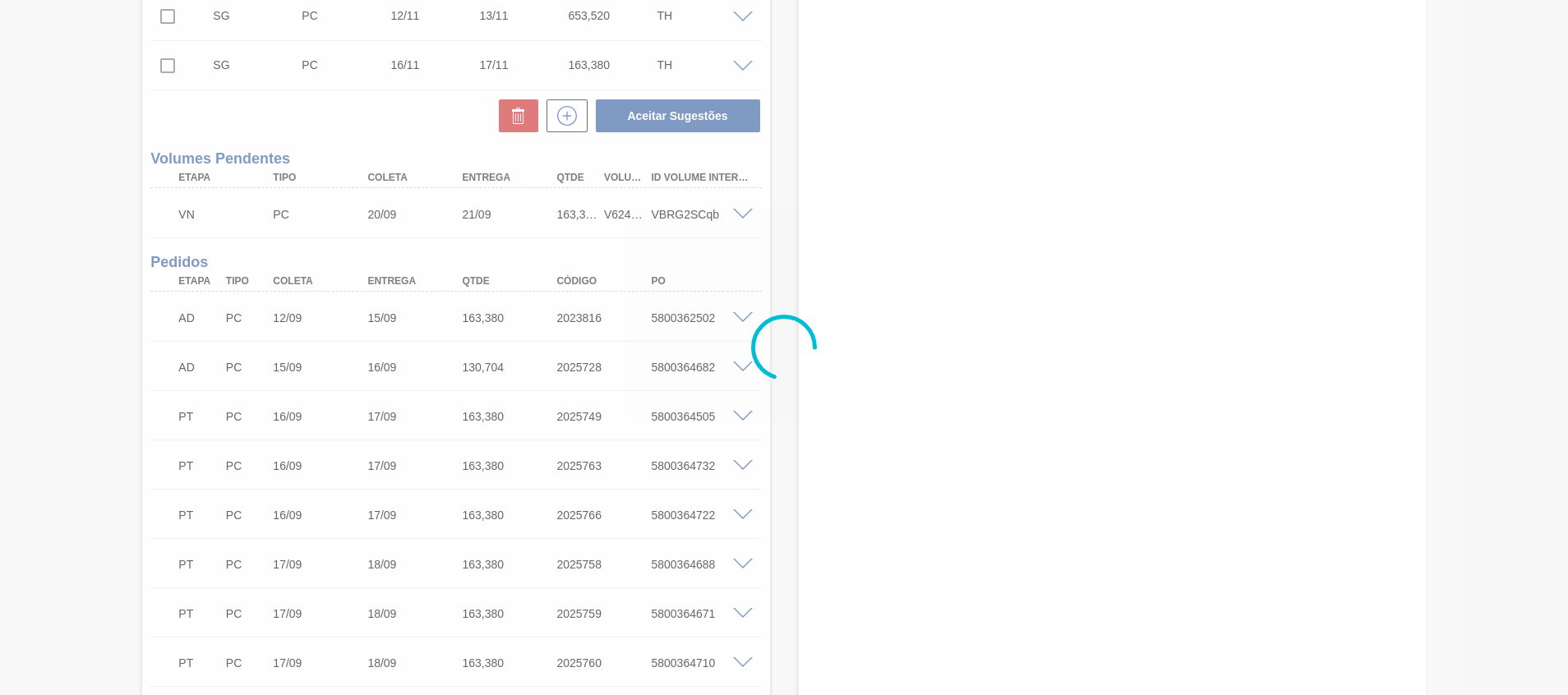
scroll to position [1059, 0]
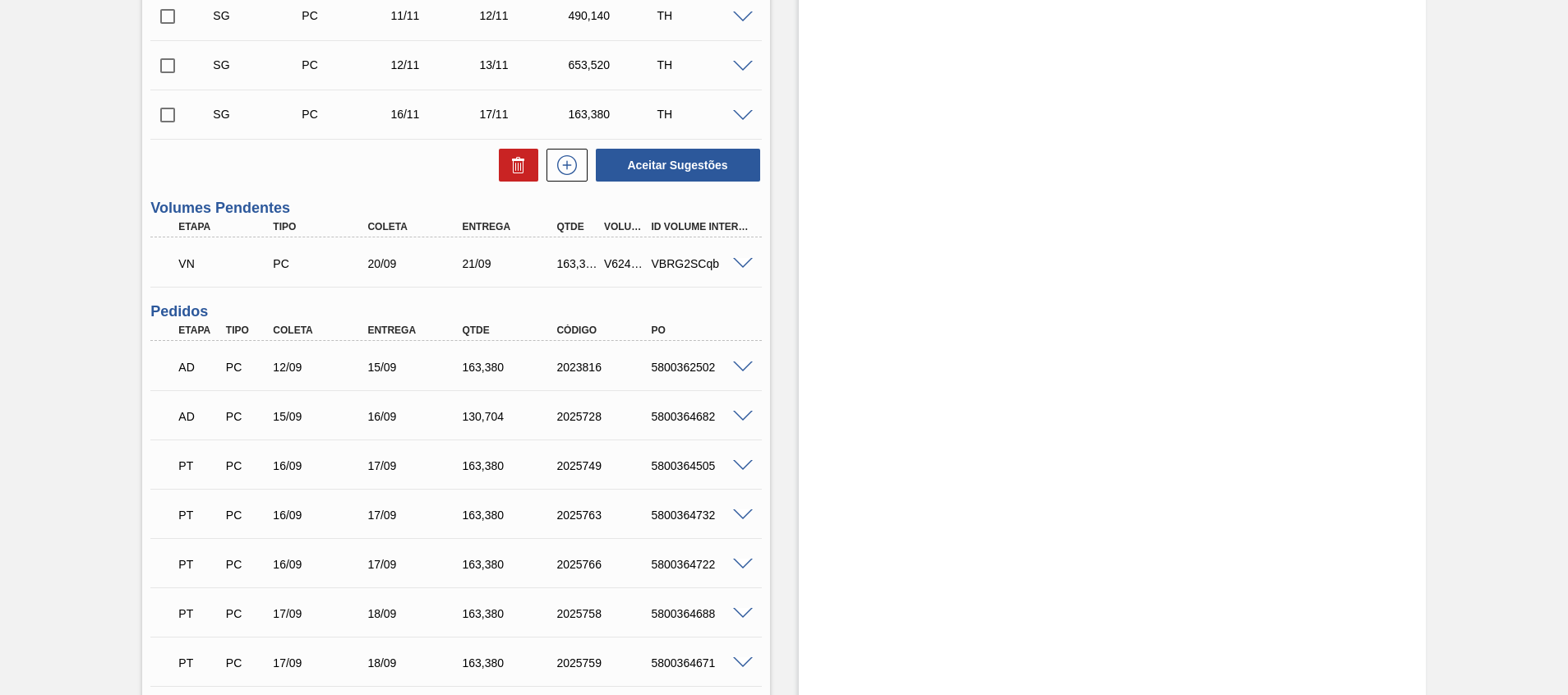
click at [737, 261] on span at bounding box center [743, 264] width 20 height 13
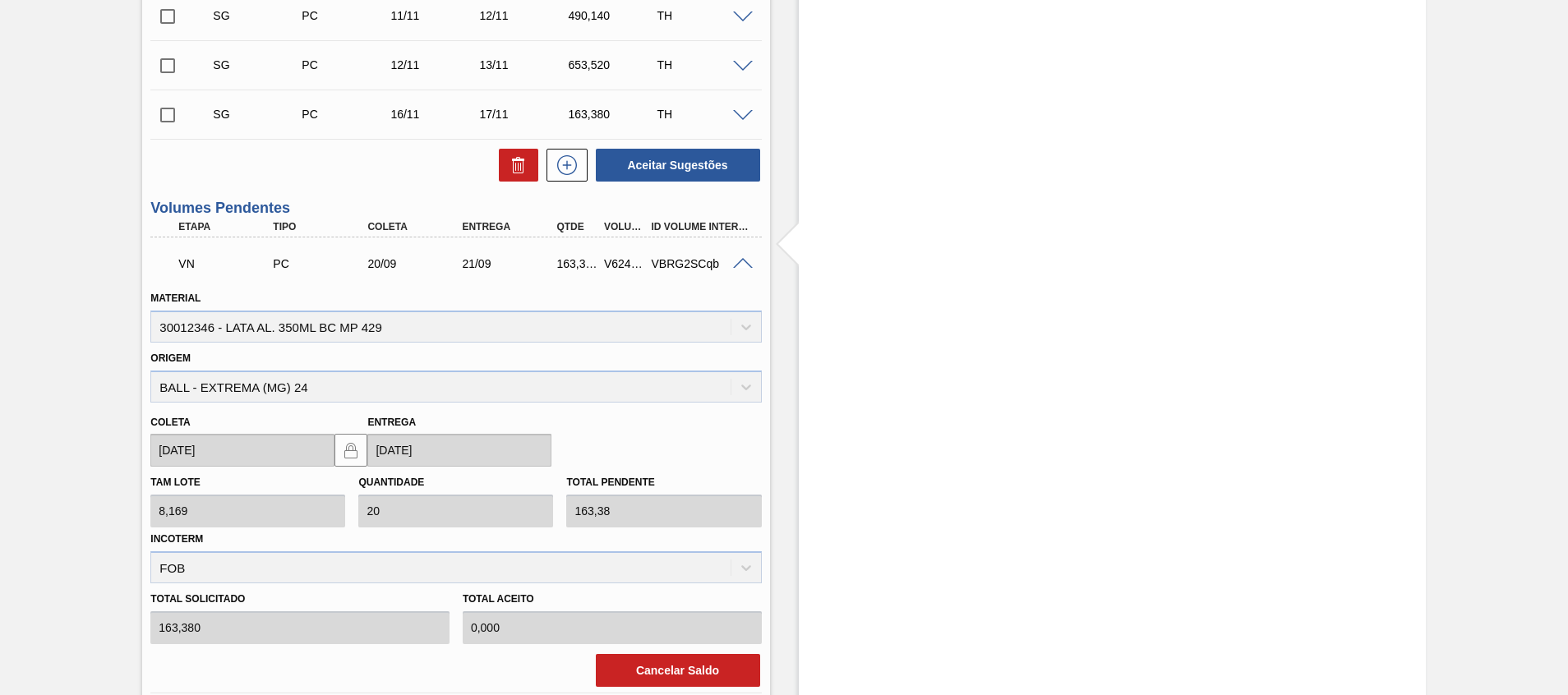
click at [620, 264] on div "V624038" at bounding box center [624, 263] width 49 height 13
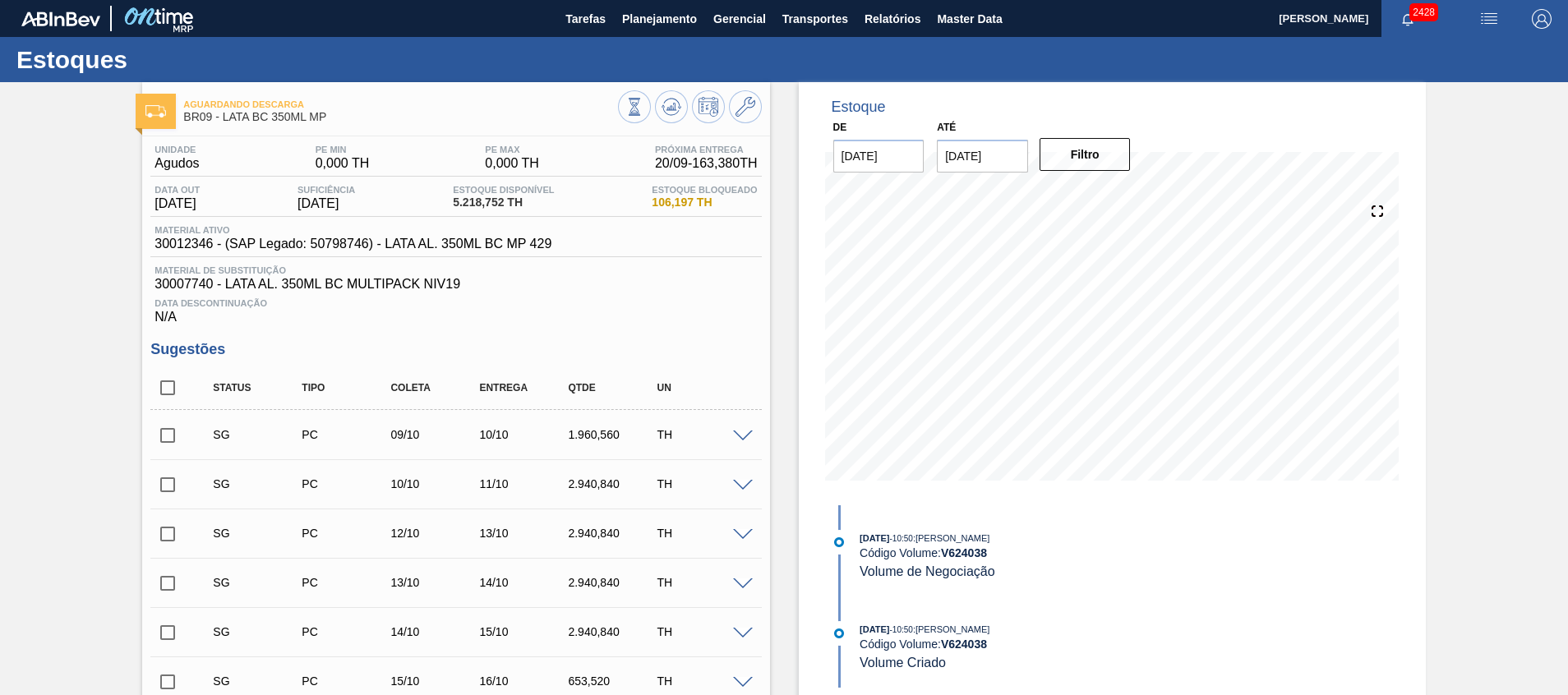
scroll to position [246, 0]
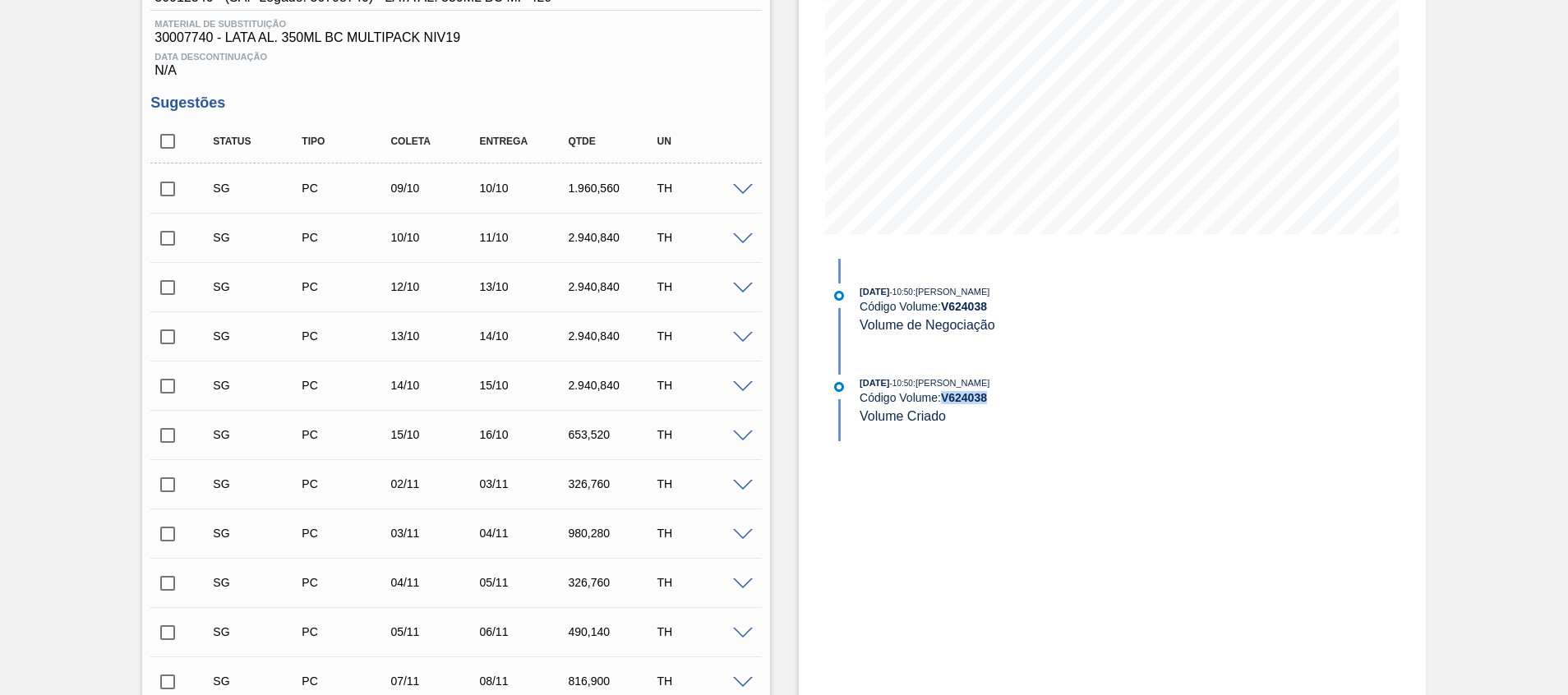
drag, startPoint x: 997, startPoint y: 399, endPoint x: 944, endPoint y: 396, distance: 53.1
click at [944, 396] on div "Código Volume: V 624038" at bounding box center [1054, 397] width 390 height 13
copy strong "V 624038"
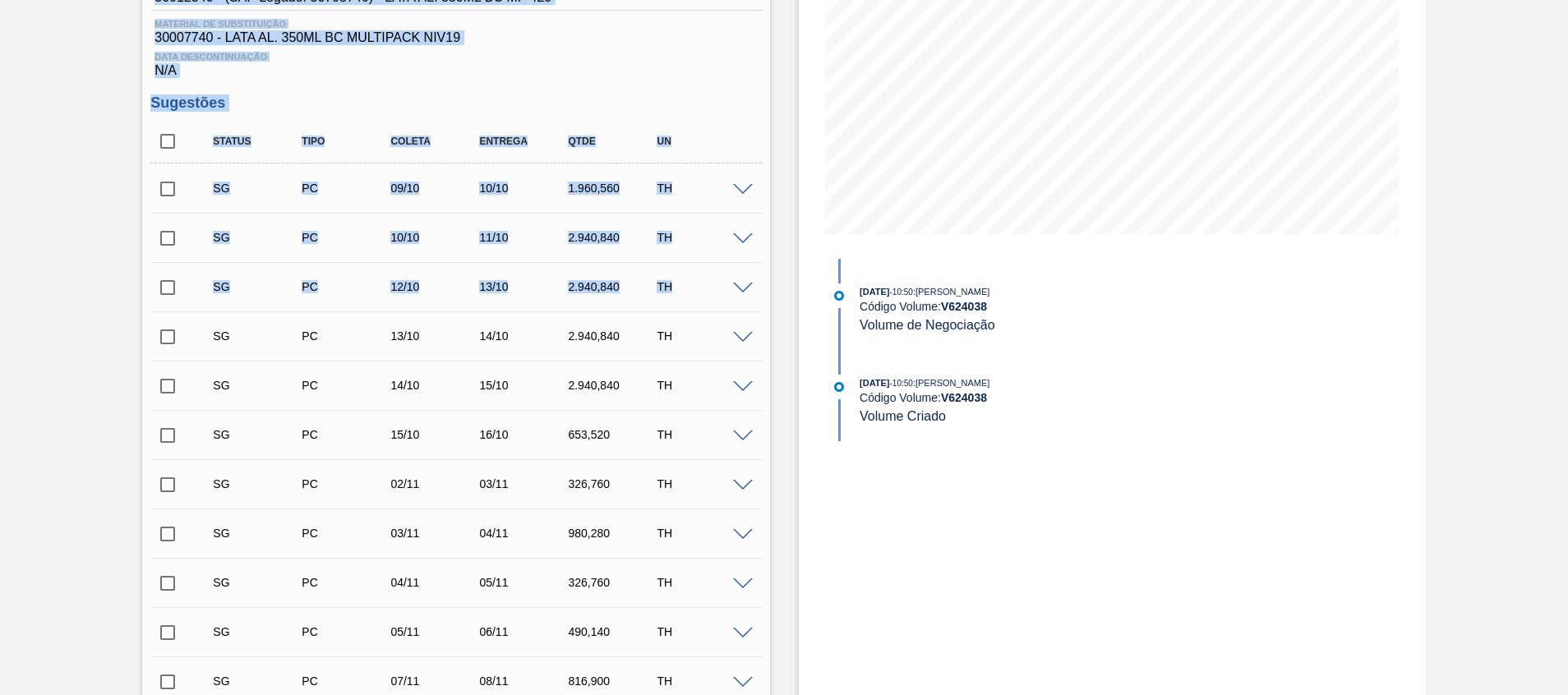
click at [0, 0] on html "Tarefas Planejamento Gerencial Transportes Relatórios Master Data Beatriz Marce…" at bounding box center [784, 0] width 1568 height 0
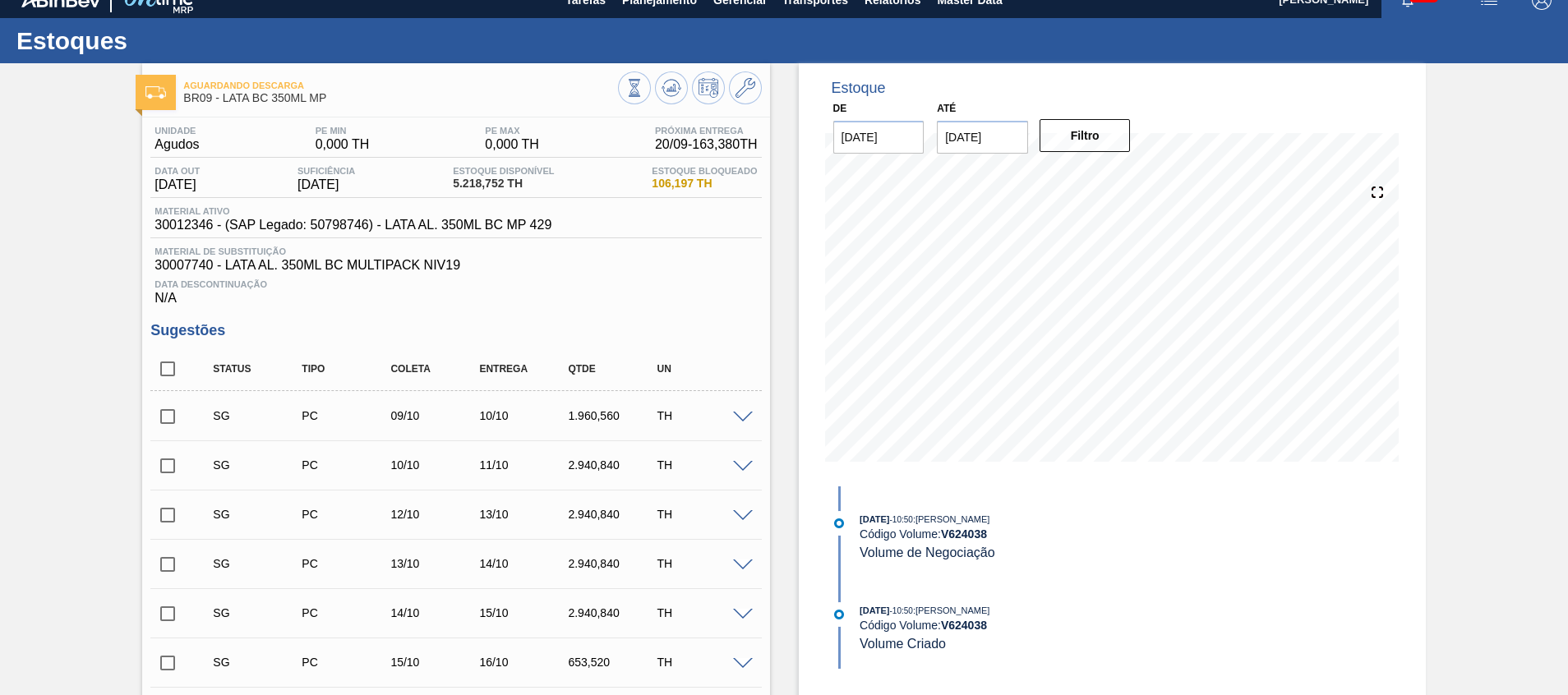
scroll to position [0, 0]
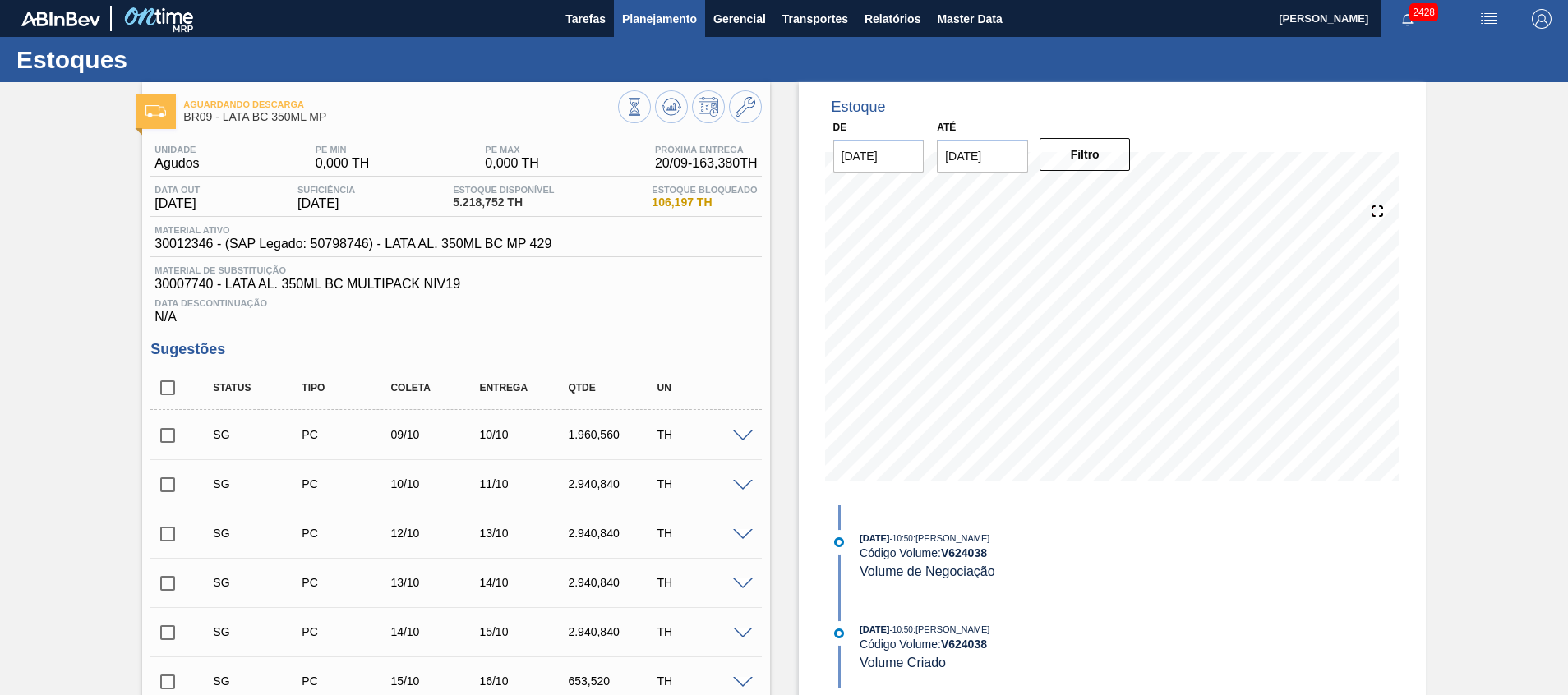
click at [668, 9] on span "Planejamento" at bounding box center [659, 19] width 75 height 20
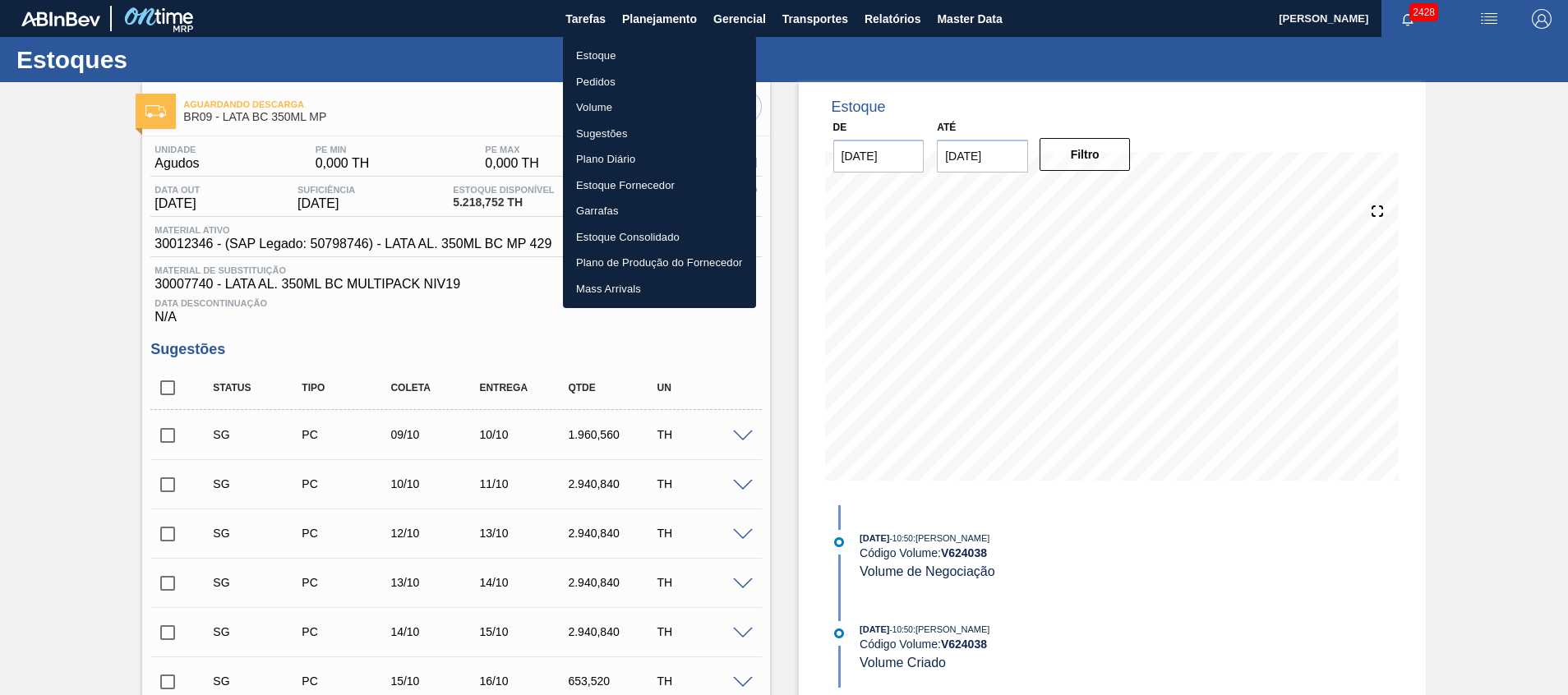
drag, startPoint x: 614, startPoint y: 105, endPoint x: 414, endPoint y: 686, distance: 614.5
click at [614, 105] on li "Volume" at bounding box center [659, 107] width 193 height 26
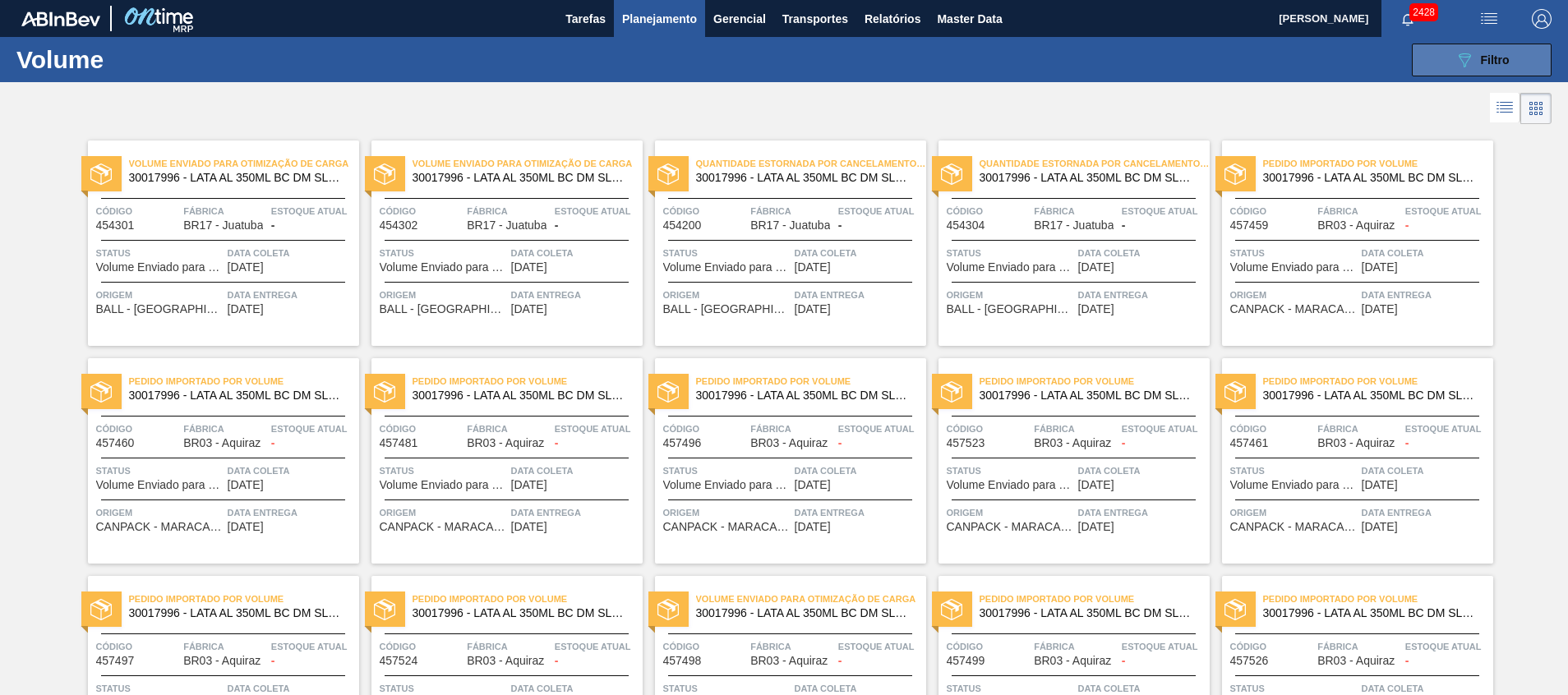
click at [1456, 65] on icon "089F7B8B-B2A5-4AFE-B5C0-19BA573D28AC" at bounding box center [1465, 60] width 20 height 20
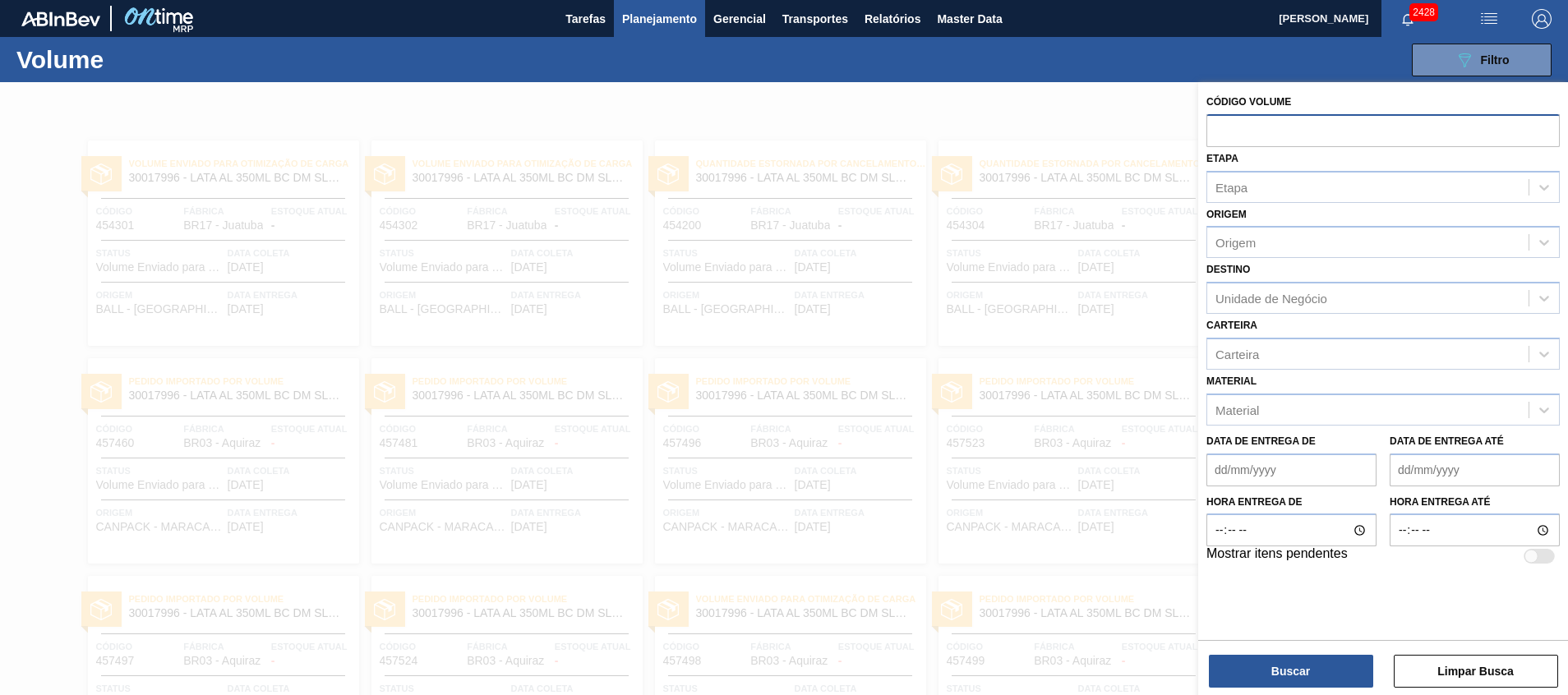
click at [1351, 137] on input "text" at bounding box center [1383, 129] width 354 height 31
paste input "text"
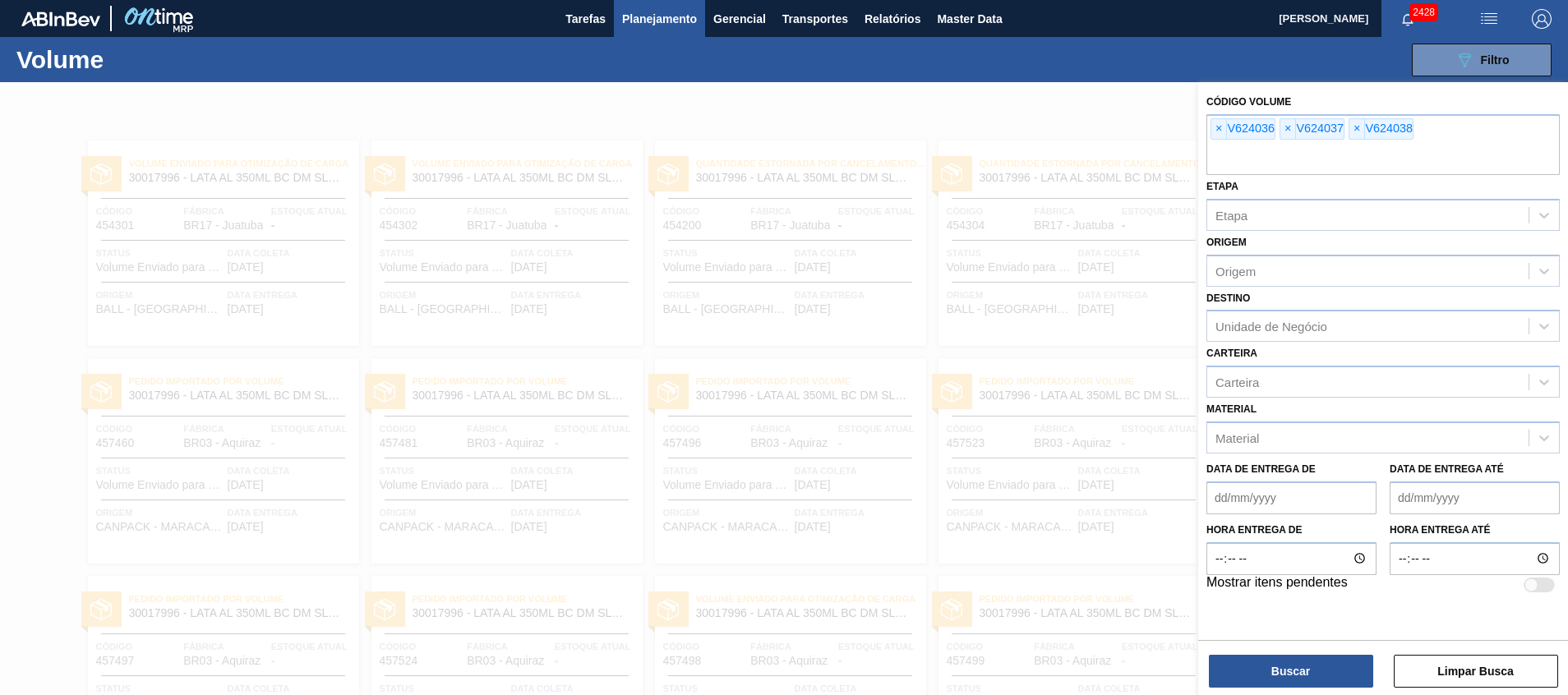
click at [1283, 654] on div "Buscar Limpar Busca" at bounding box center [1383, 662] width 370 height 46
click at [1277, 660] on button "Buscar" at bounding box center [1291, 671] width 165 height 33
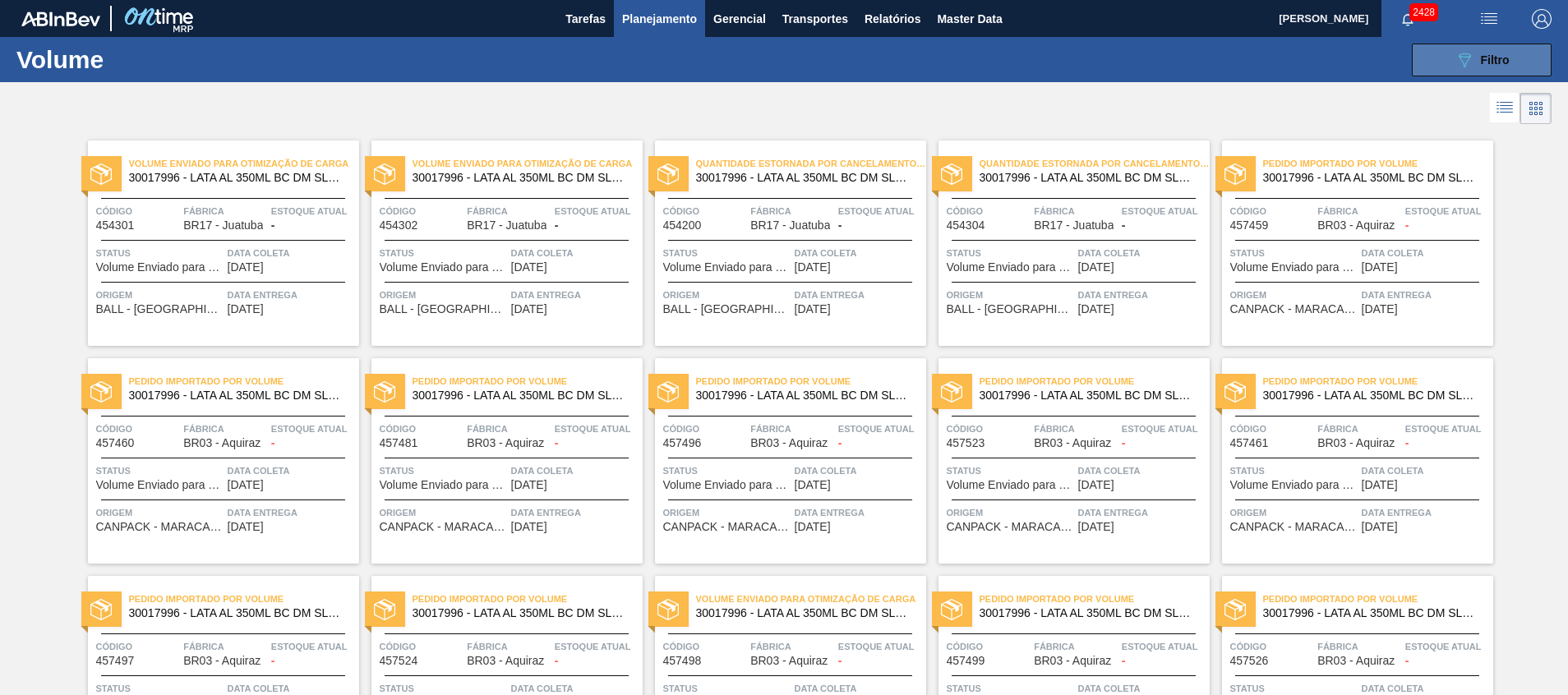
click at [1435, 60] on button "089F7B8B-B2A5-4AFE-B5C0-19BA573D28AC Filtro" at bounding box center [1481, 59] width 139 height 33
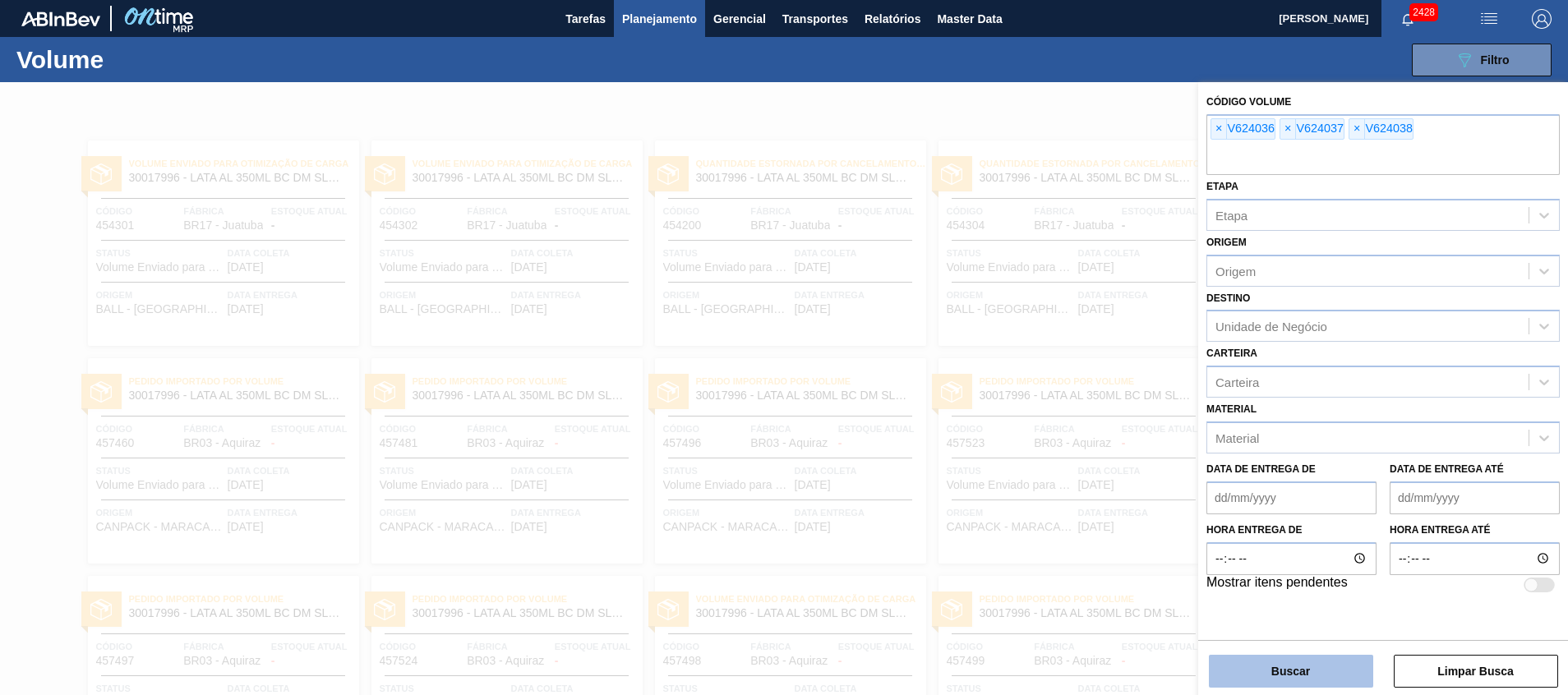
click at [1292, 675] on button "Buscar" at bounding box center [1291, 671] width 165 height 33
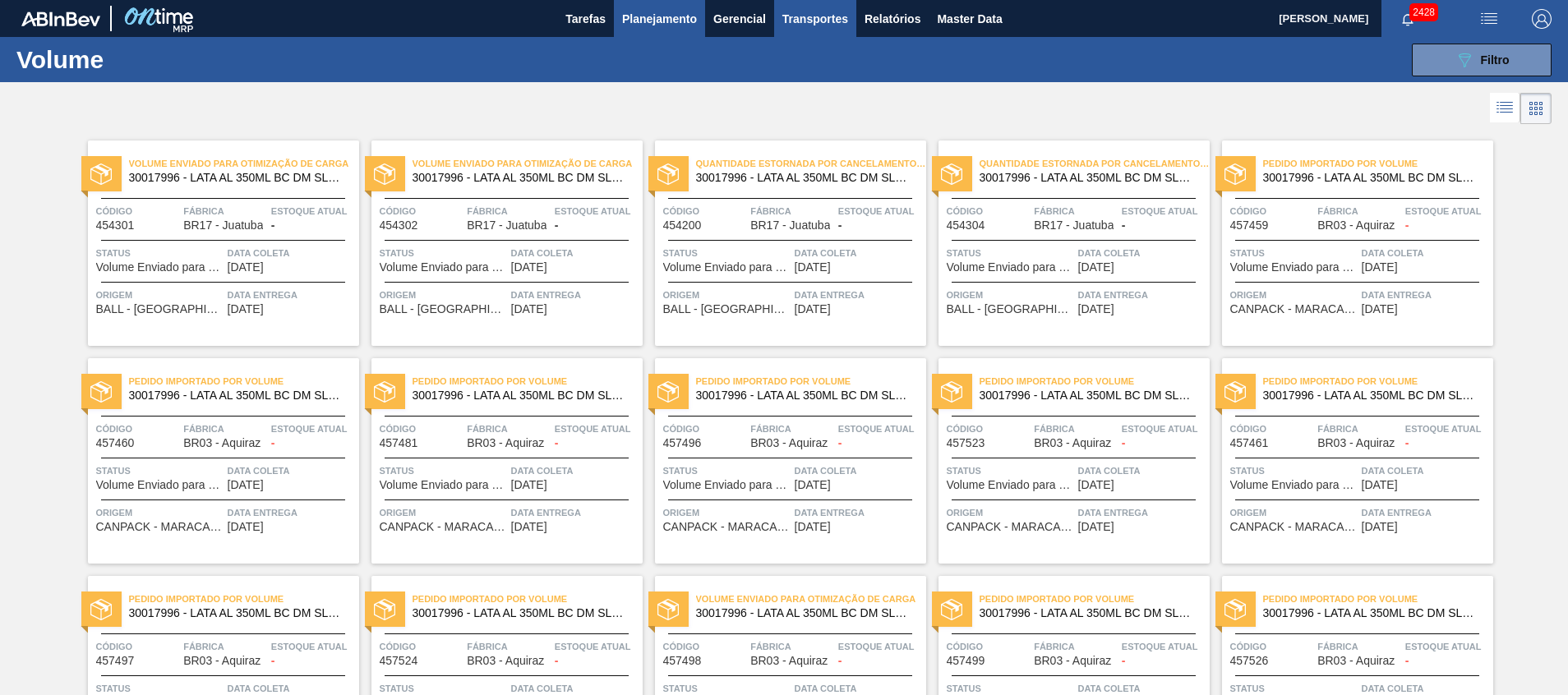
click at [820, 26] on span "Transportes" at bounding box center [814, 19] width 66 height 20
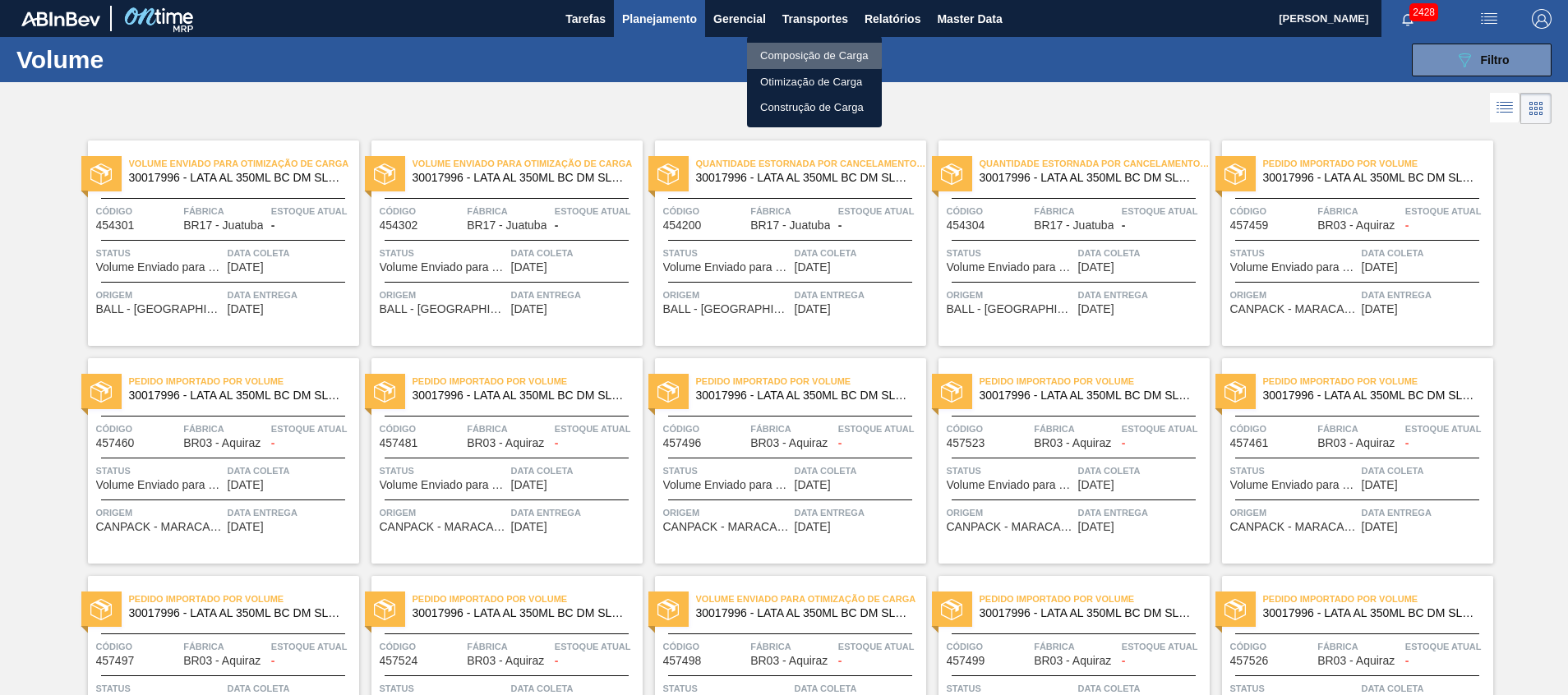
click at [793, 50] on li "Composição de Carga" at bounding box center [814, 55] width 135 height 26
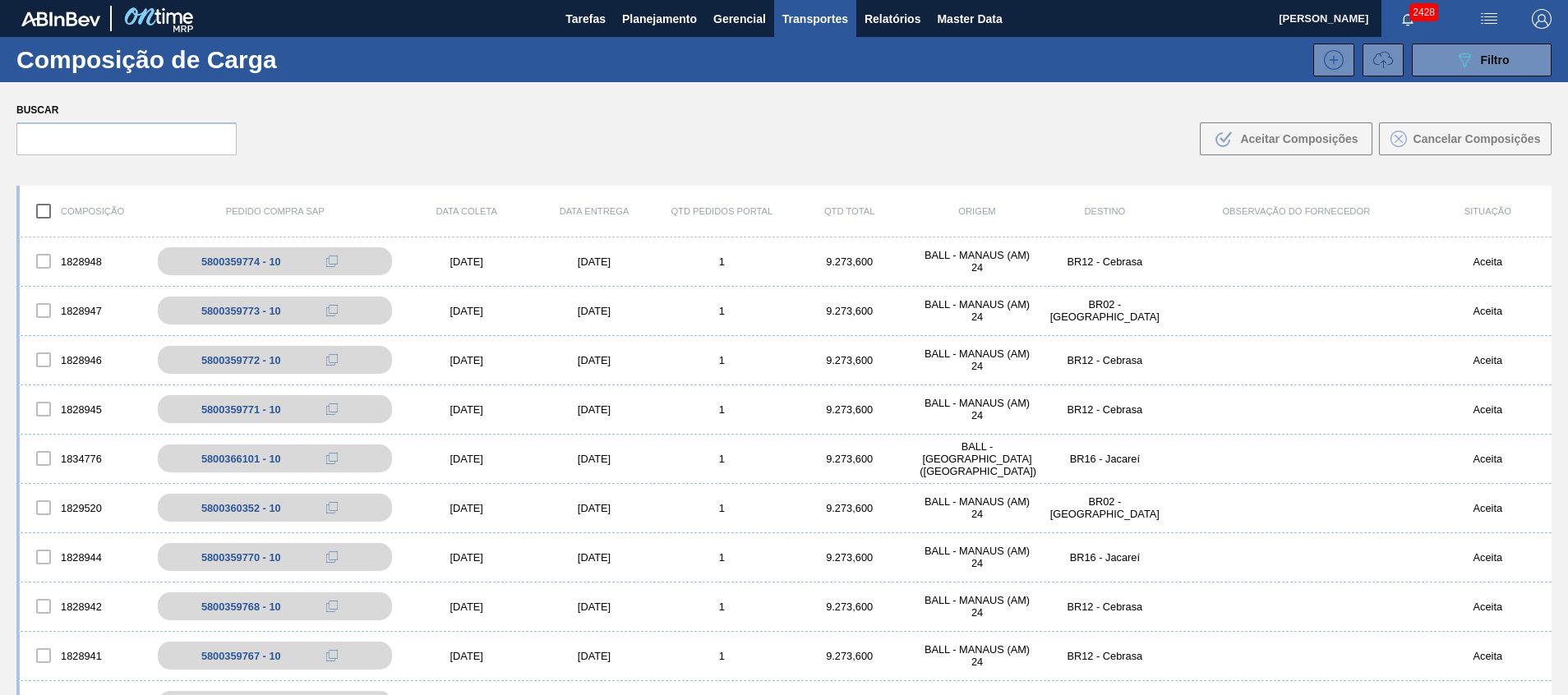
click at [832, 14] on span "Transportes" at bounding box center [814, 19] width 66 height 20
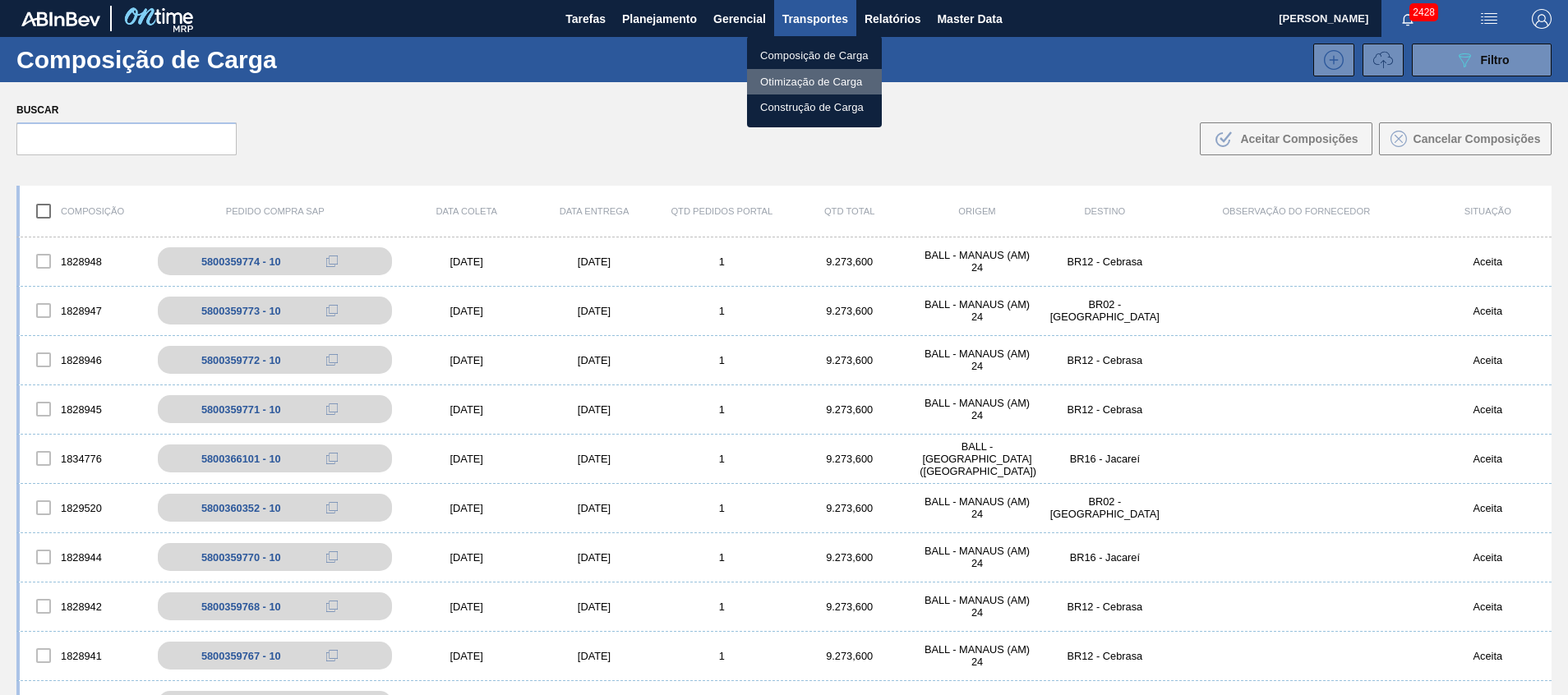
click at [823, 84] on li "Otimização de Carga" at bounding box center [814, 82] width 135 height 26
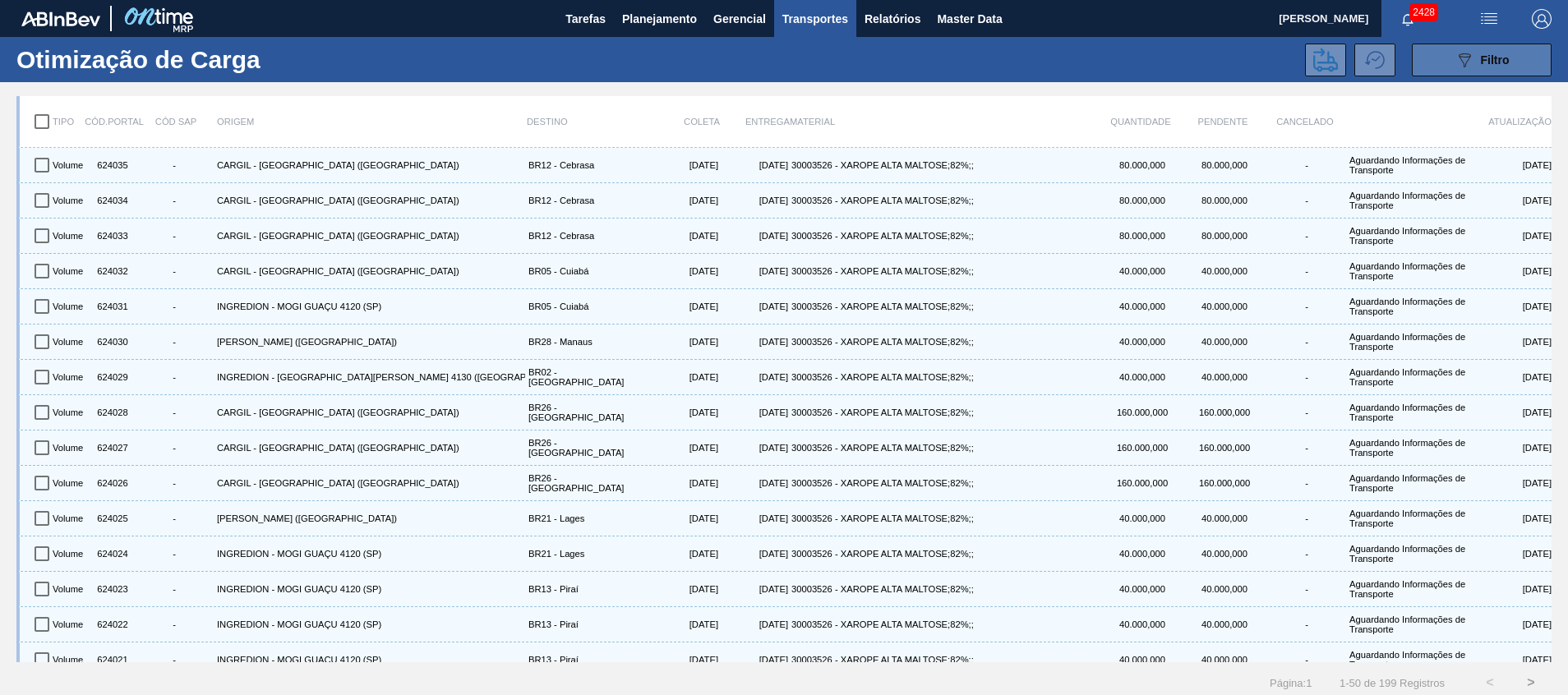
click at [1447, 58] on button "089F7B8B-B2A5-4AFE-B5C0-19BA573D28AC Filtro" at bounding box center [1481, 59] width 139 height 33
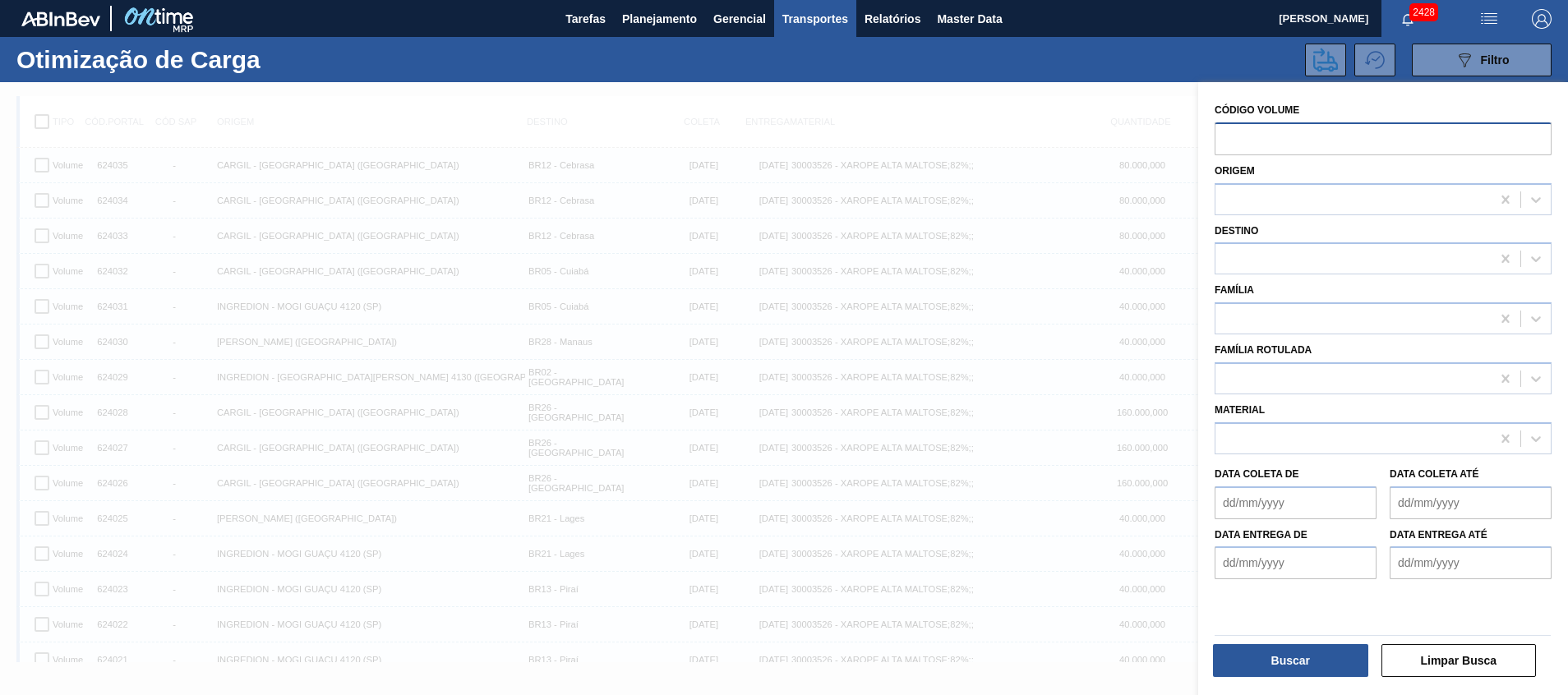
click at [1371, 142] on input "text" at bounding box center [1383, 138] width 336 height 33
paste input "624036624037624038"
drag, startPoint x: 1307, startPoint y: 155, endPoint x: 1046, endPoint y: 147, distance: 261.1
click at [1198, 147] on div "089F7B8B-B2A5-4AFE-B5C0-19BA573D28AC Created with sketchtool. Código Volume 624…" at bounding box center [1383, 429] width 370 height 695
paste input "text"
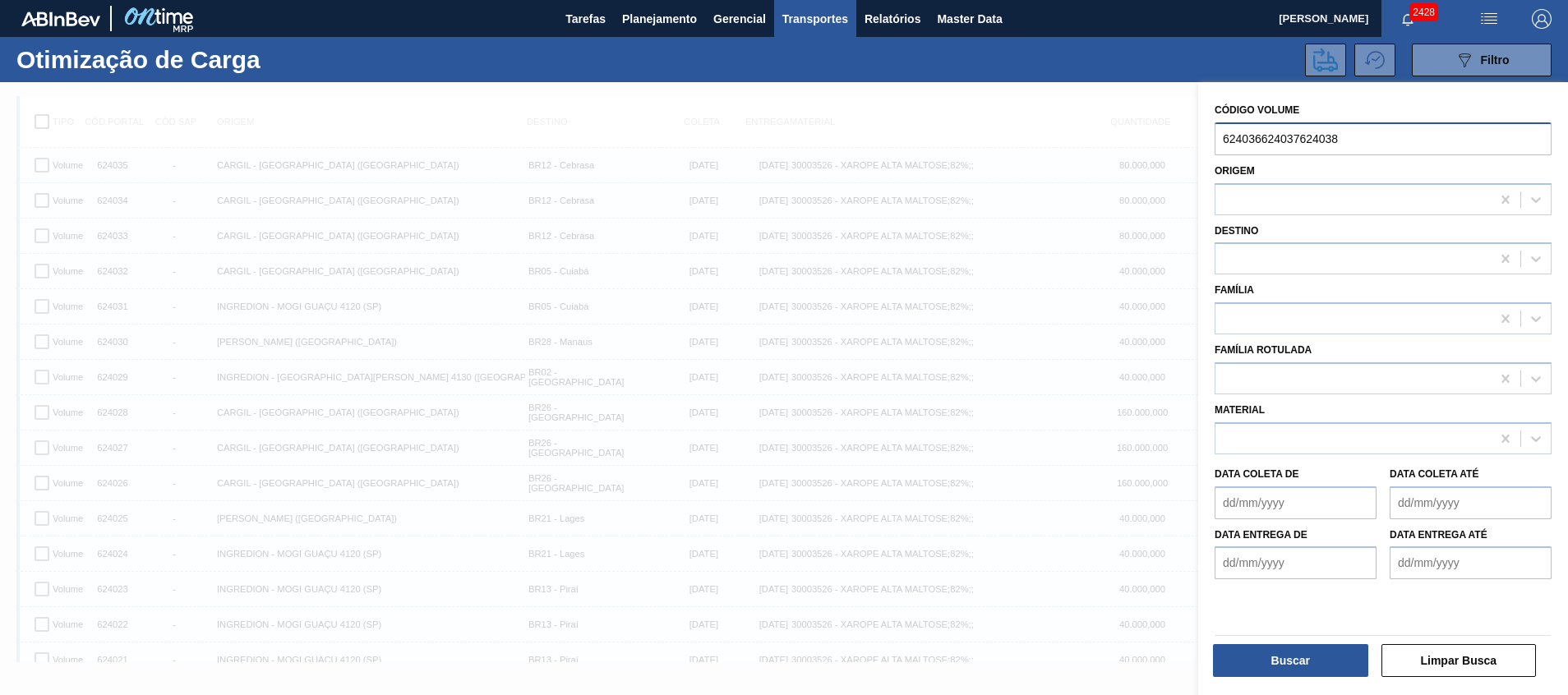
click at [1265, 136] on input "624036624037624038" at bounding box center [1383, 138] width 336 height 33
type input "624036624037624038"
drag, startPoint x: 1366, startPoint y: 134, endPoint x: 908, endPoint y: 227, distance: 467.3
click at [1198, 223] on div "089F7B8B-B2A5-4AFE-B5C0-19BA573D28AC Created with sketchtool. Código Volume 624…" at bounding box center [1383, 429] width 370 height 695
click at [1287, 248] on div at bounding box center [1353, 259] width 275 height 23
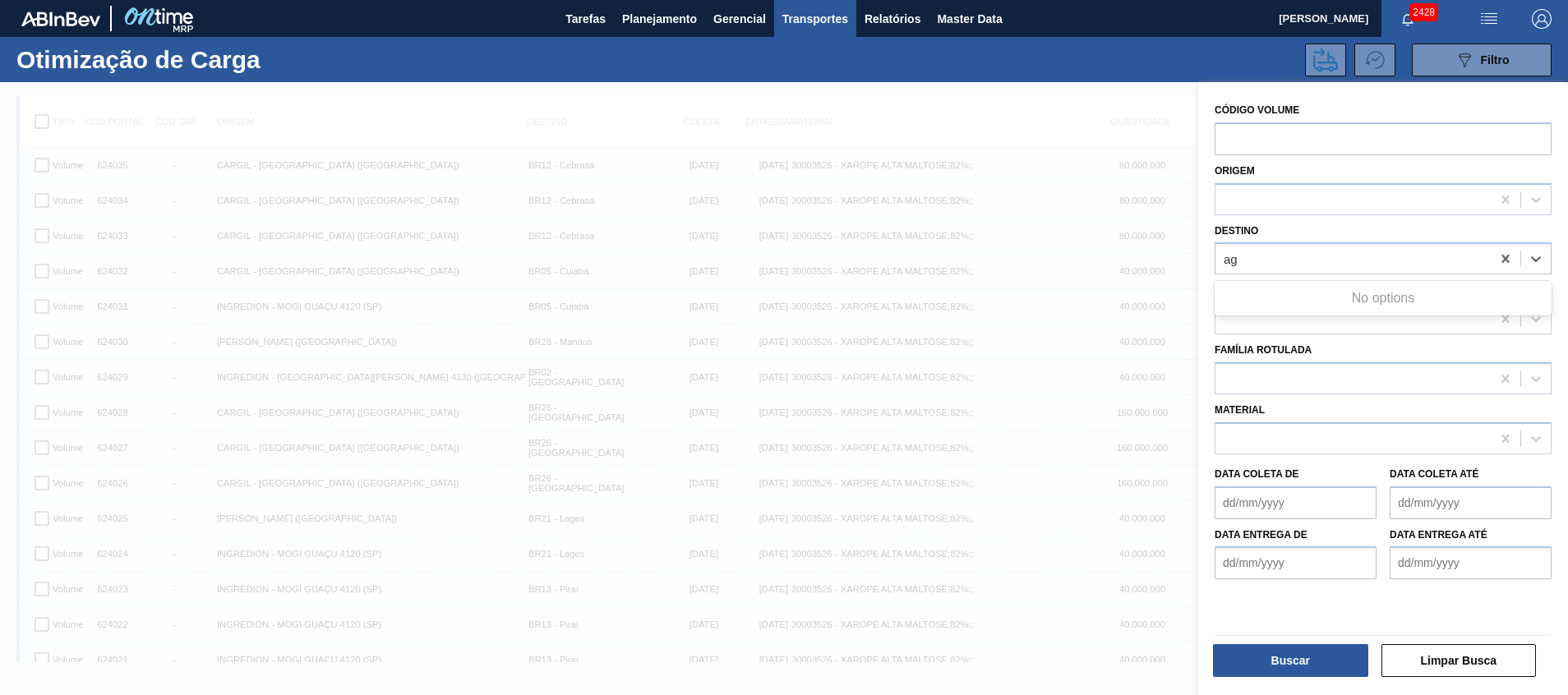
type input "ag"
click at [1288, 232] on div "Destino Use Up and Down to choose options, press Enter to select the currently …" at bounding box center [1383, 247] width 336 height 56
click at [1286, 263] on div at bounding box center [1353, 259] width 275 height 23
click at [1276, 432] on div at bounding box center [1353, 438] width 275 height 23
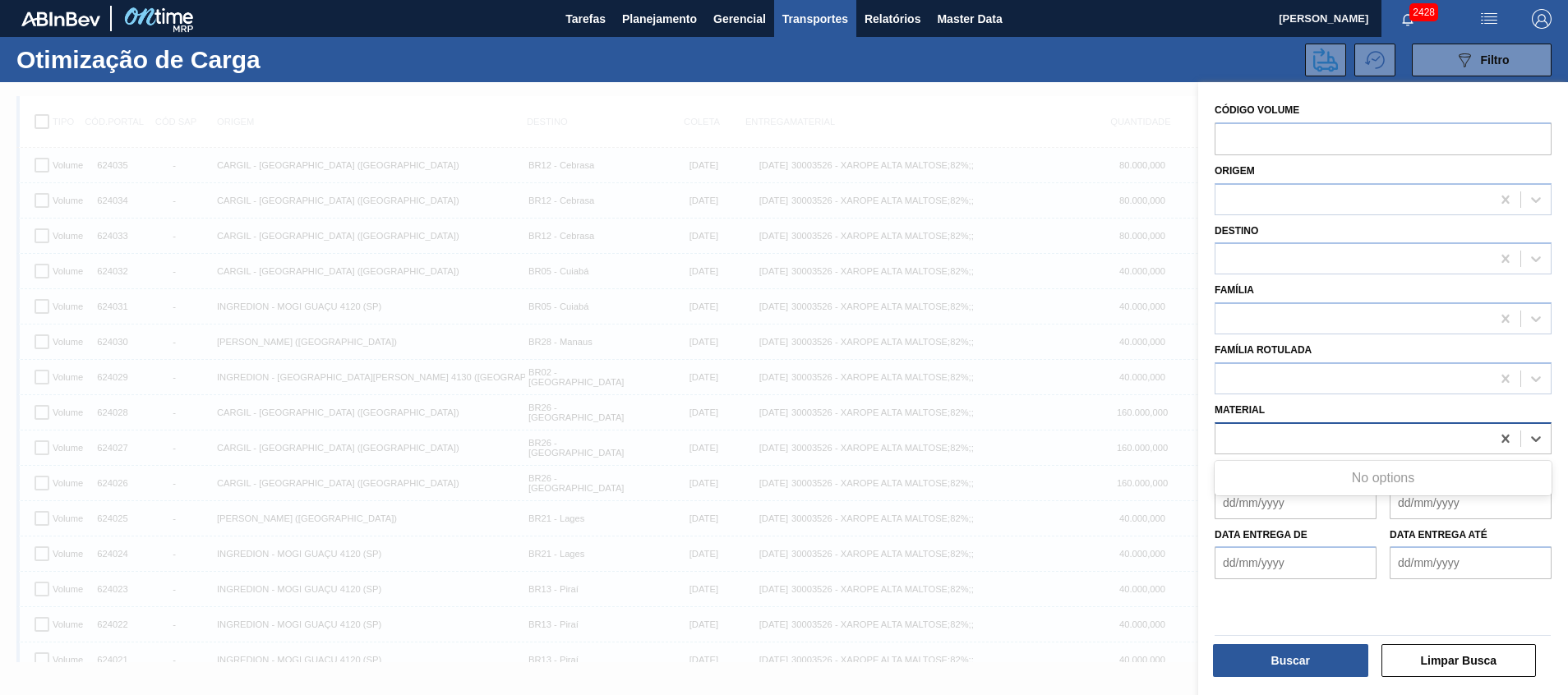
click at [1276, 432] on div at bounding box center [1353, 438] width 275 height 23
click at [1284, 133] on input "text" at bounding box center [1383, 138] width 336 height 33
paste input "624036"
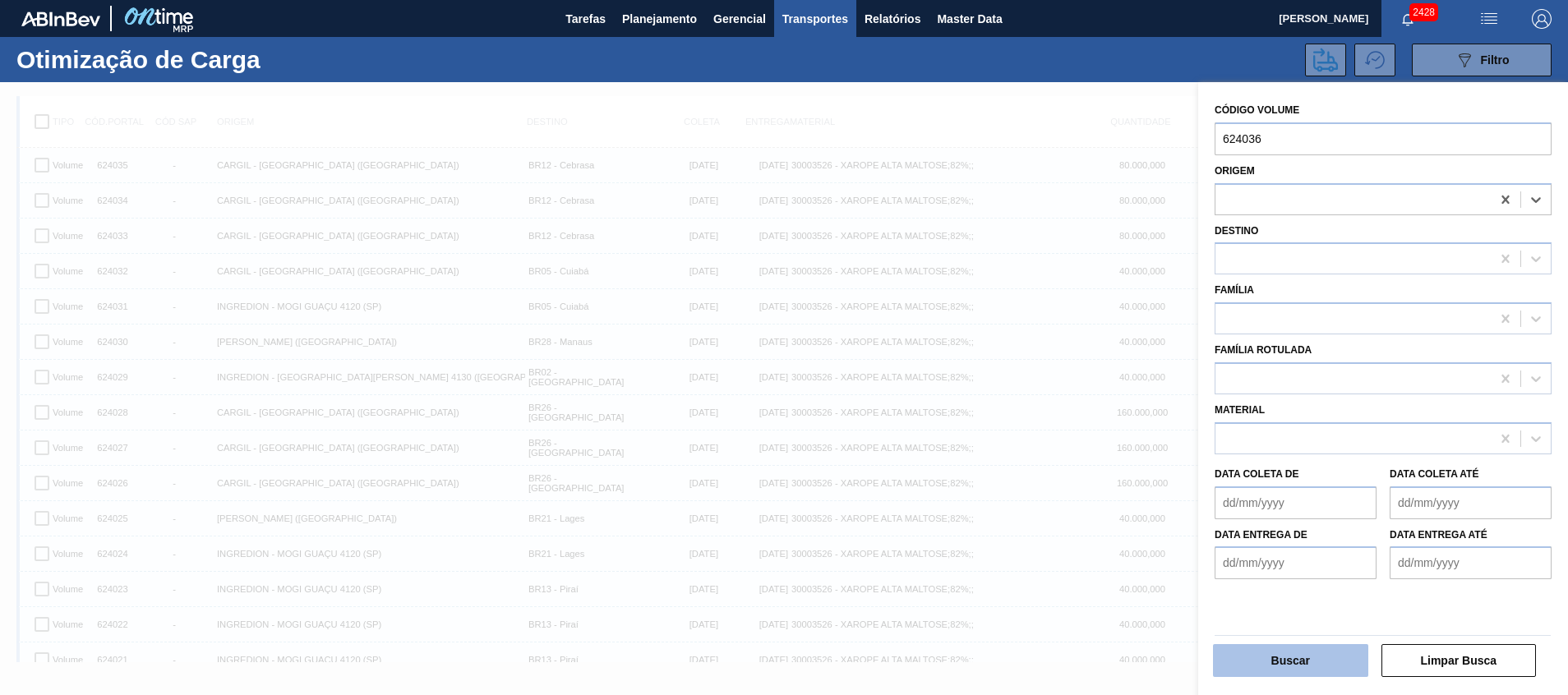
click at [1304, 671] on button "Buscar" at bounding box center [1290, 660] width 156 height 33
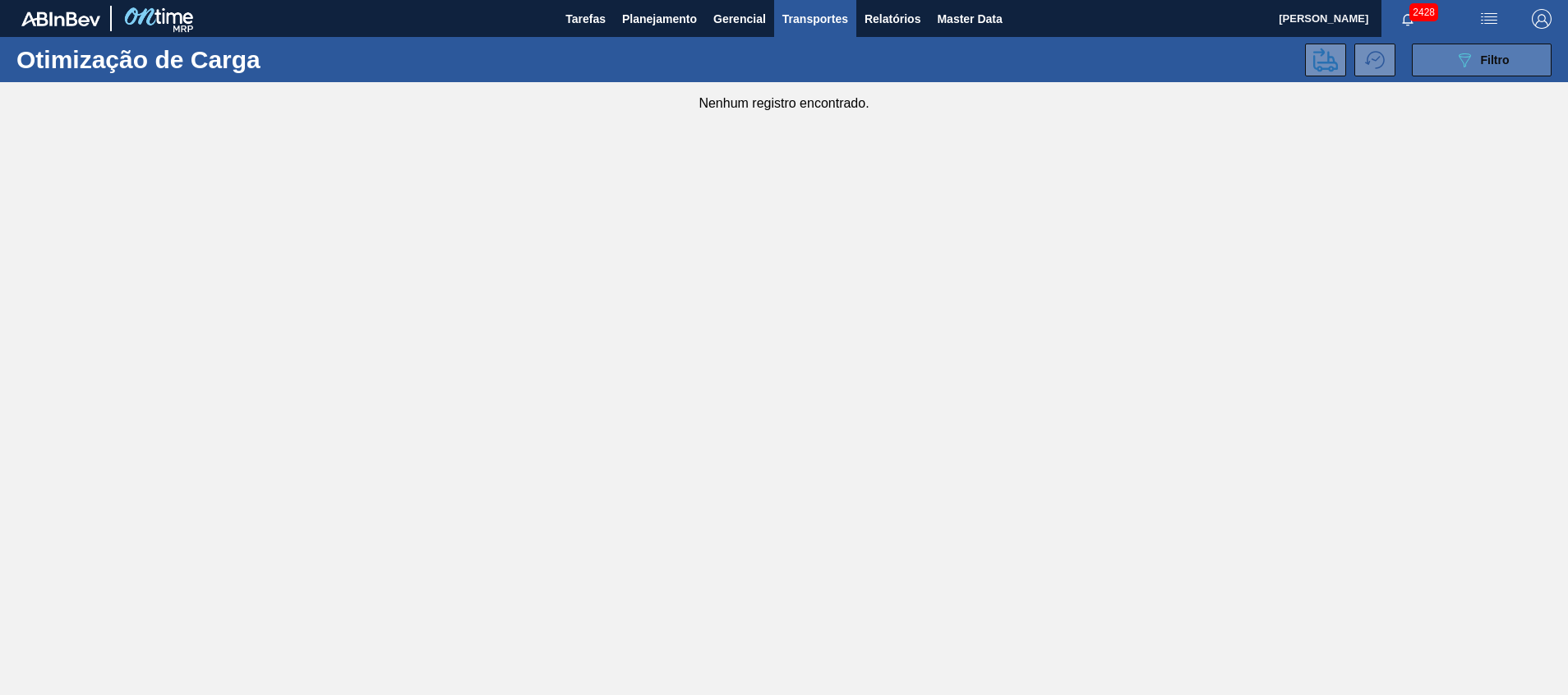
click at [1447, 54] on button "089F7B8B-B2A5-4AFE-B5C0-19BA573D28AC Filtro" at bounding box center [1481, 59] width 139 height 33
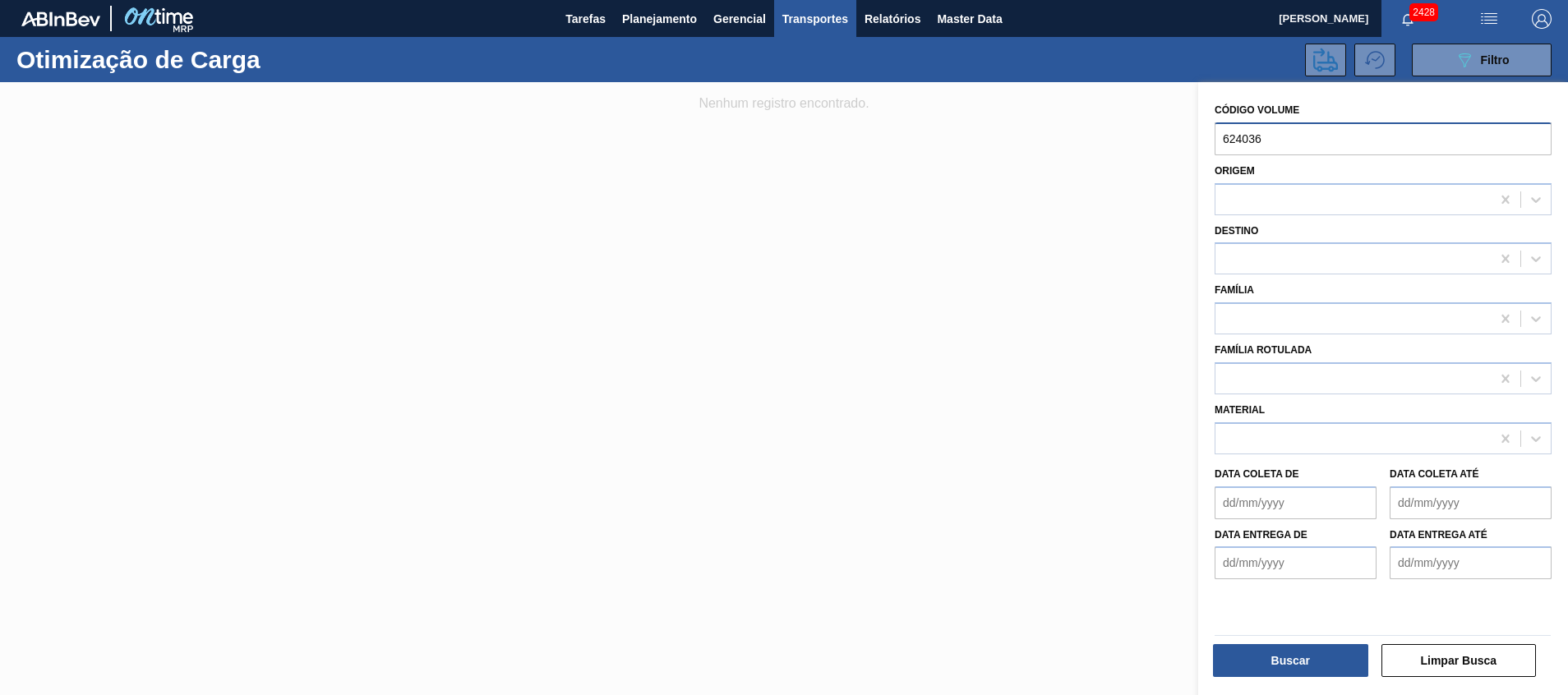
click at [1288, 136] on input "624036" at bounding box center [1383, 138] width 336 height 33
click at [1286, 651] on button "Buscar" at bounding box center [1290, 660] width 156 height 33
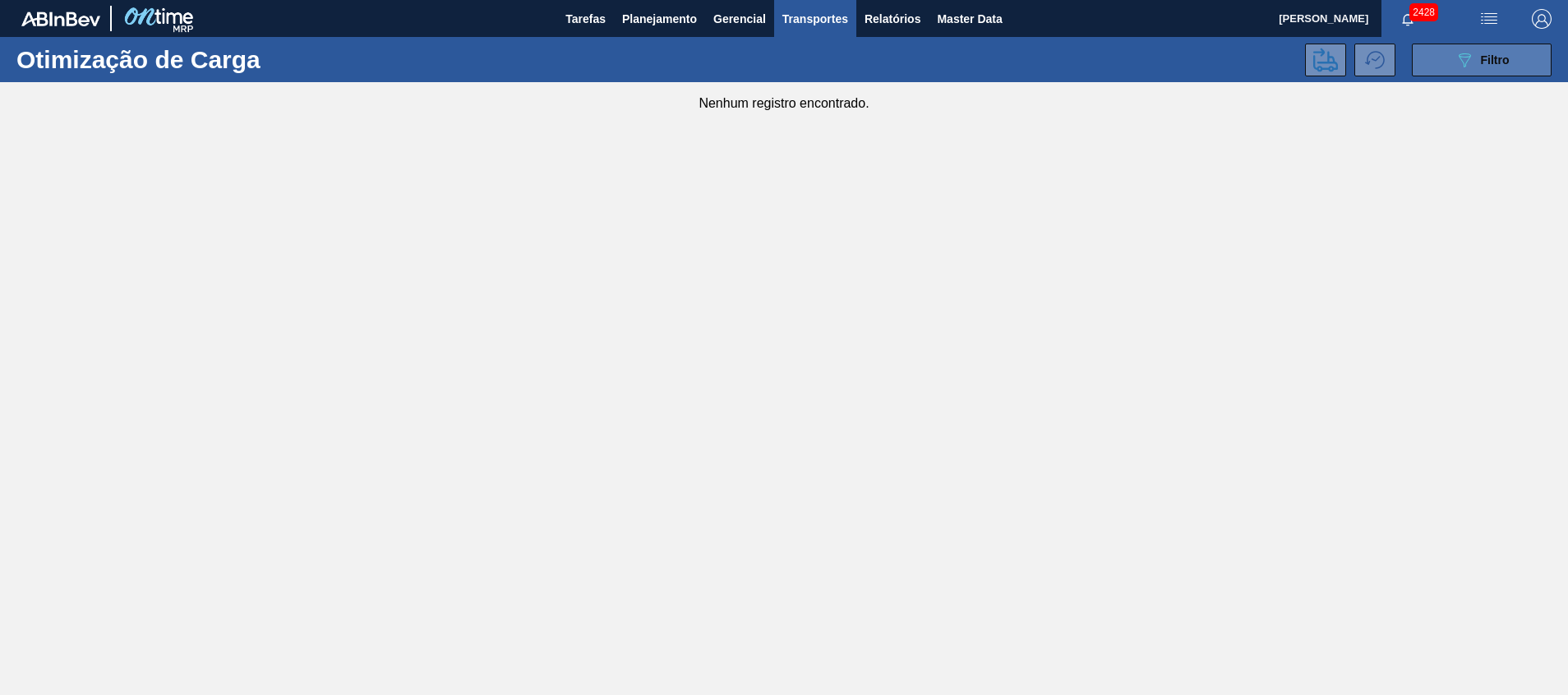
click at [1459, 48] on button "089F7B8B-B2A5-4AFE-B5C0-19BA573D28AC Filtro" at bounding box center [1481, 59] width 139 height 33
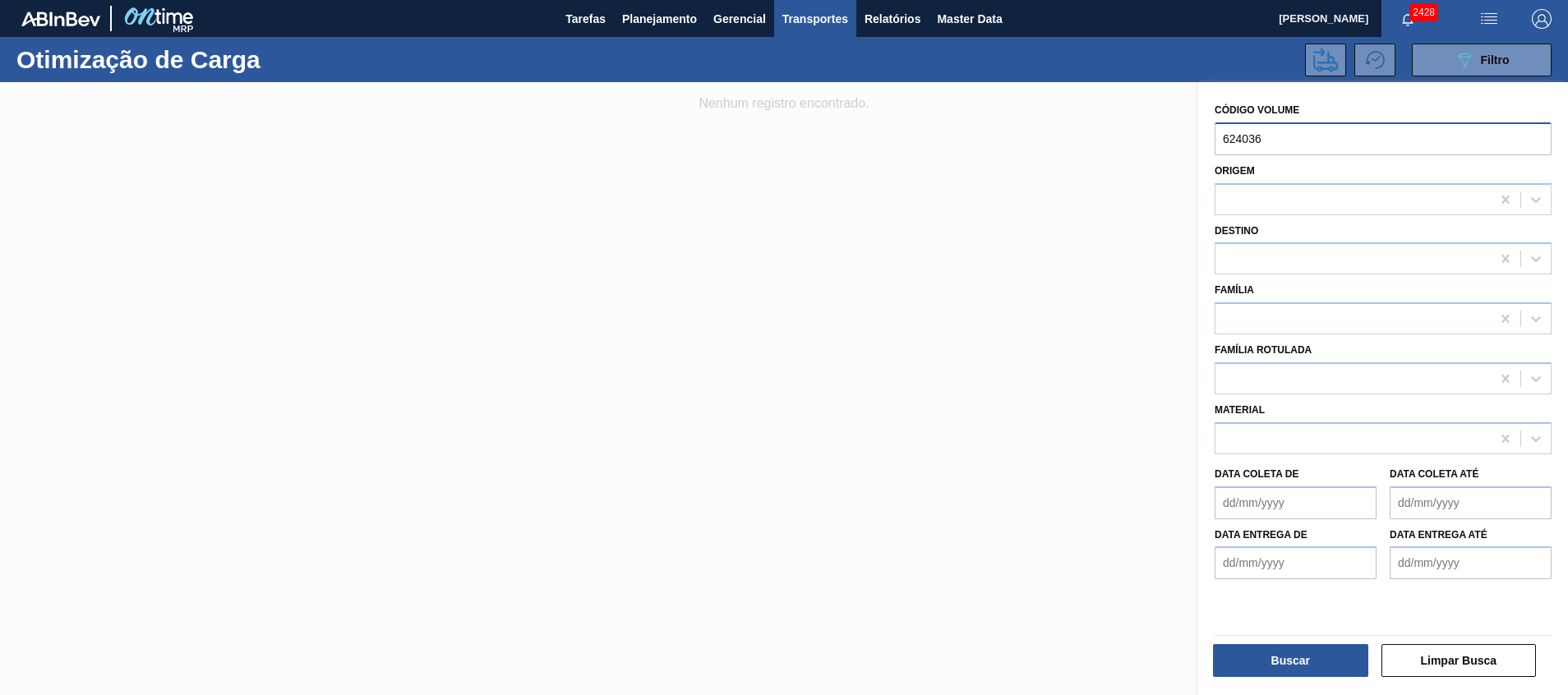
click at [1226, 139] on input "624036" at bounding box center [1383, 138] width 336 height 33
click at [1217, 139] on input "624036" at bounding box center [1383, 138] width 336 height 33
type input "624036"
click at [1496, 157] on div "Origem" at bounding box center [1383, 185] width 350 height 60
drag, startPoint x: 1487, startPoint y: 141, endPoint x: 604, endPoint y: 92, distance: 884.4
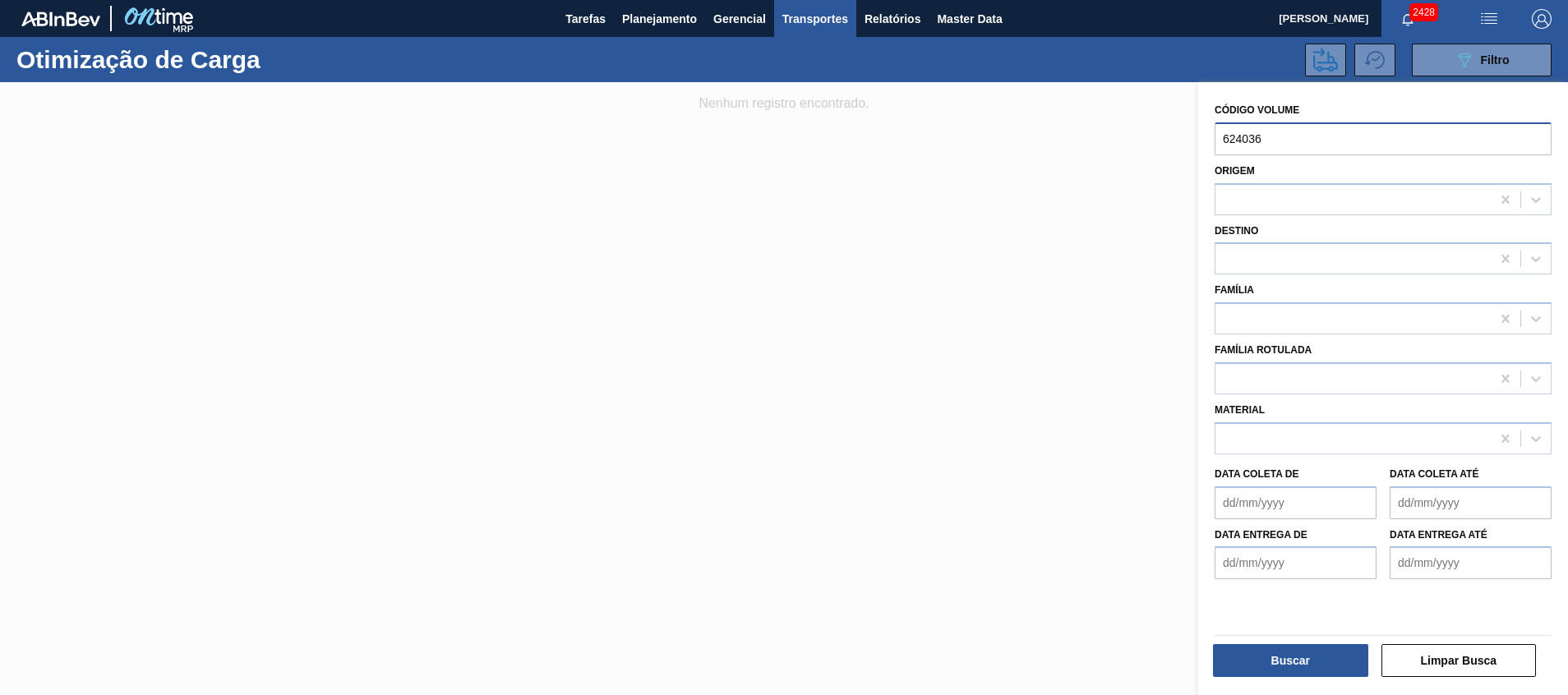
click at [1198, 96] on div "089F7B8B-B2A5-4AFE-B5C0-19BA573D28AC Created with sketchtool. Código Volume 624…" at bounding box center [1383, 429] width 370 height 695
click at [971, 192] on div at bounding box center [784, 429] width 1568 height 695
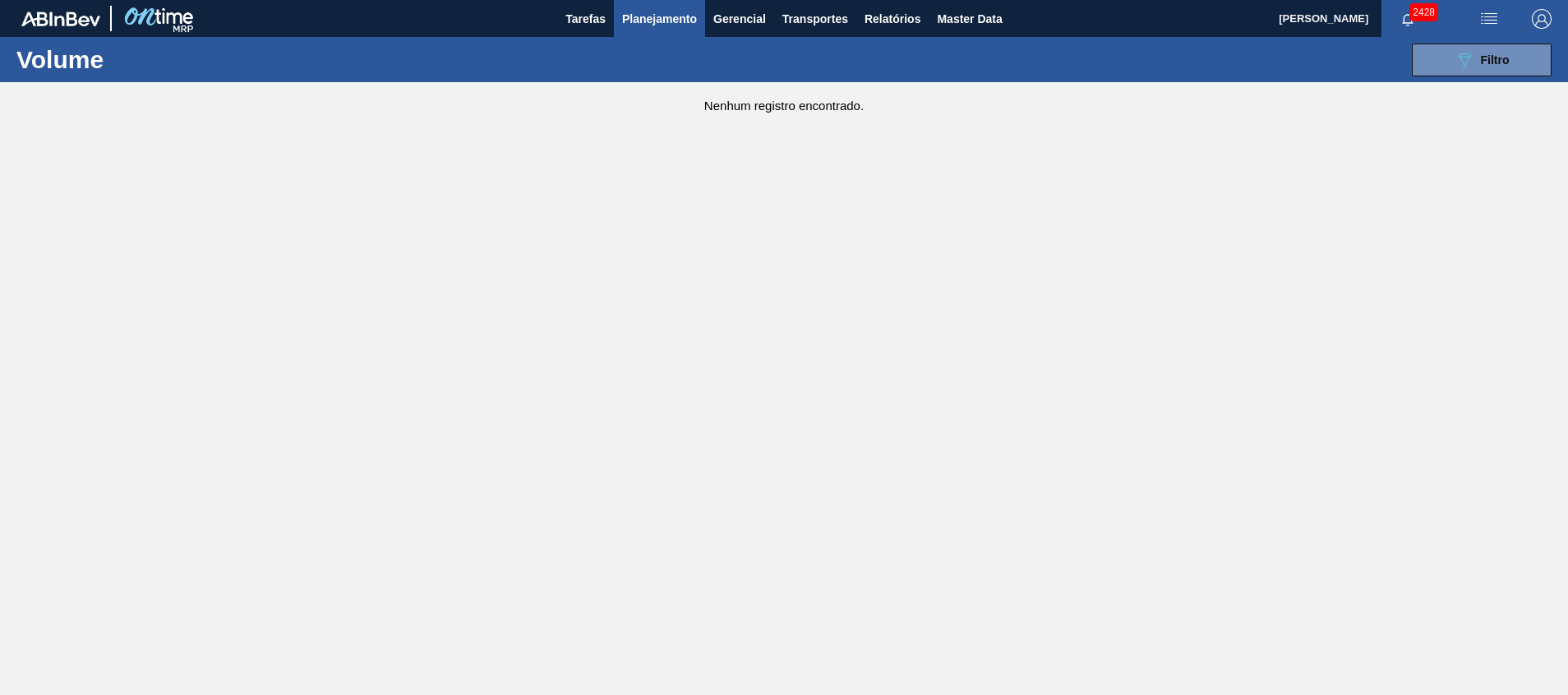
click at [641, 4] on button "Planejamento" at bounding box center [659, 18] width 91 height 37
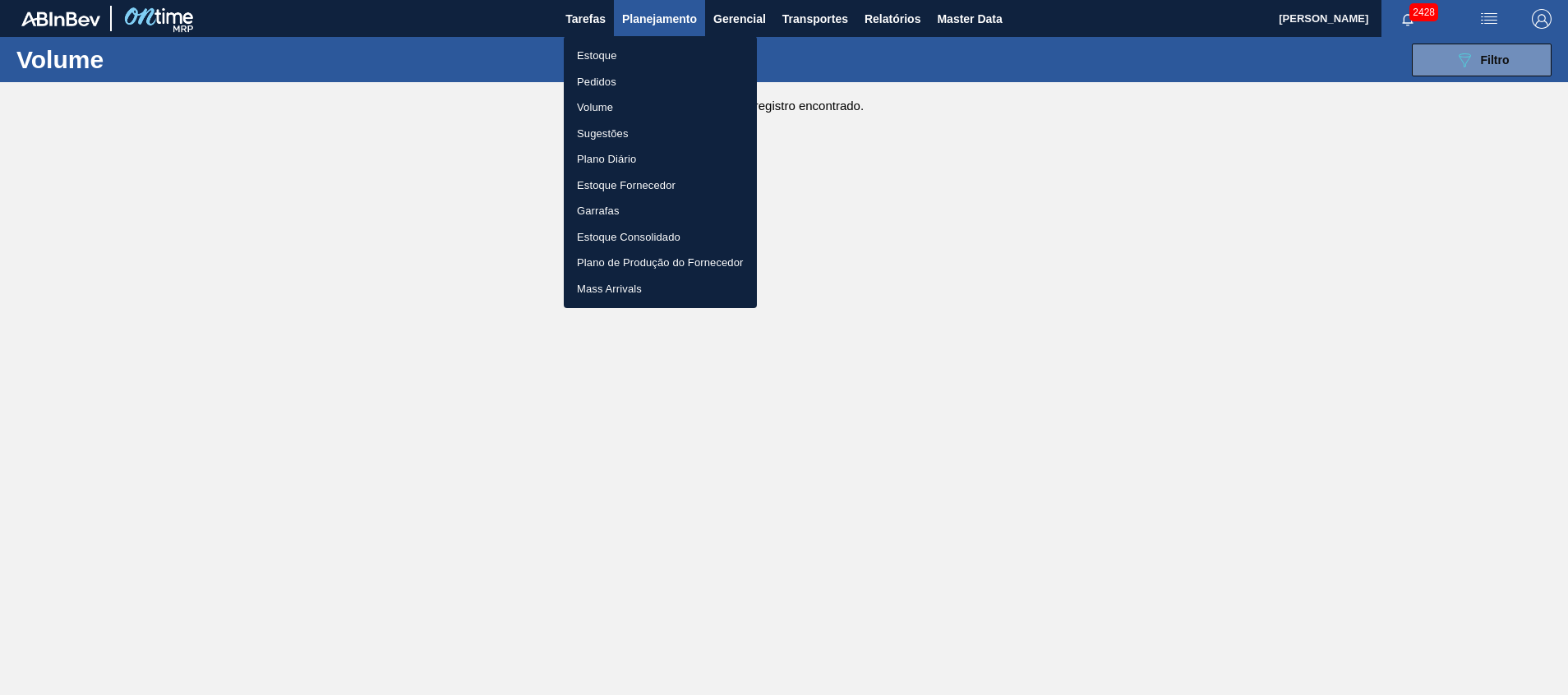
click at [349, 212] on div at bounding box center [784, 347] width 1568 height 695
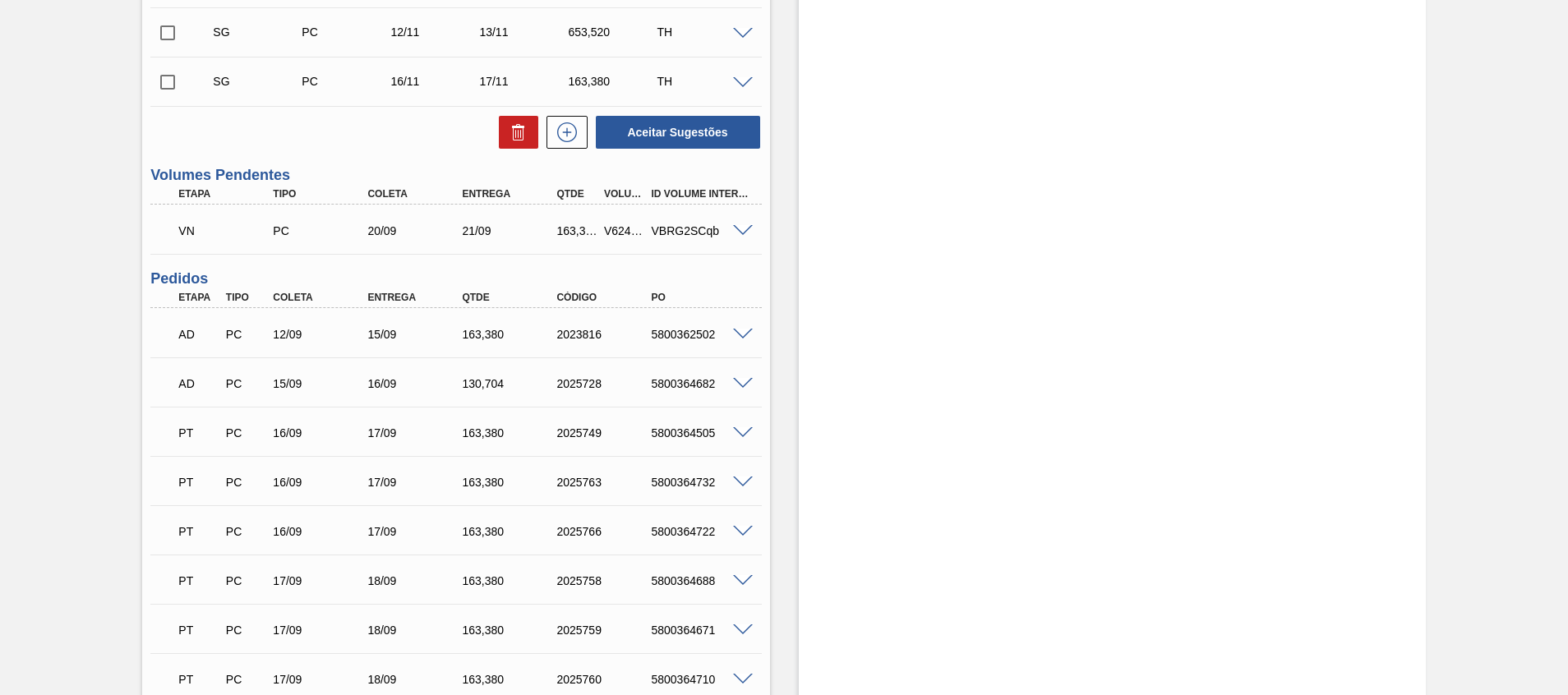
scroll to position [1109, 0]
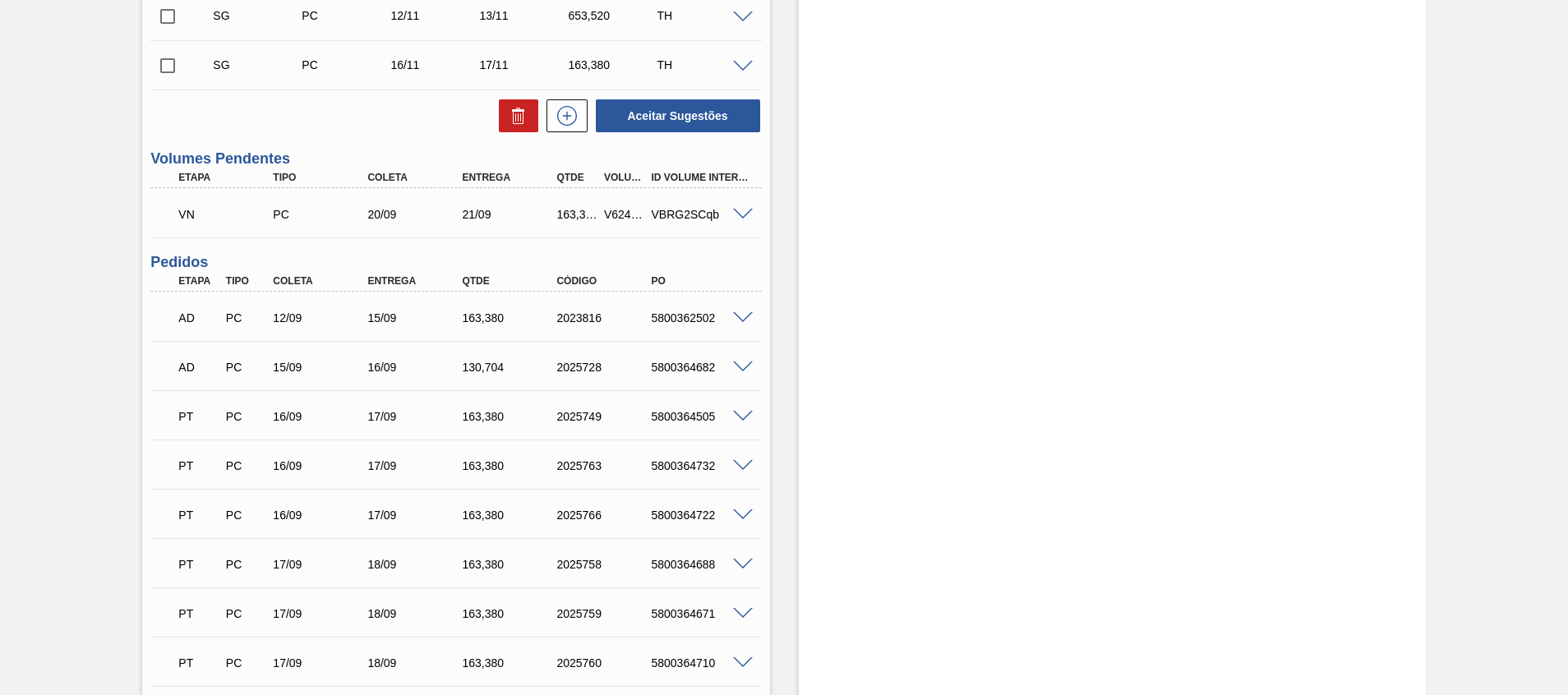
click at [738, 211] on span at bounding box center [743, 215] width 20 height 13
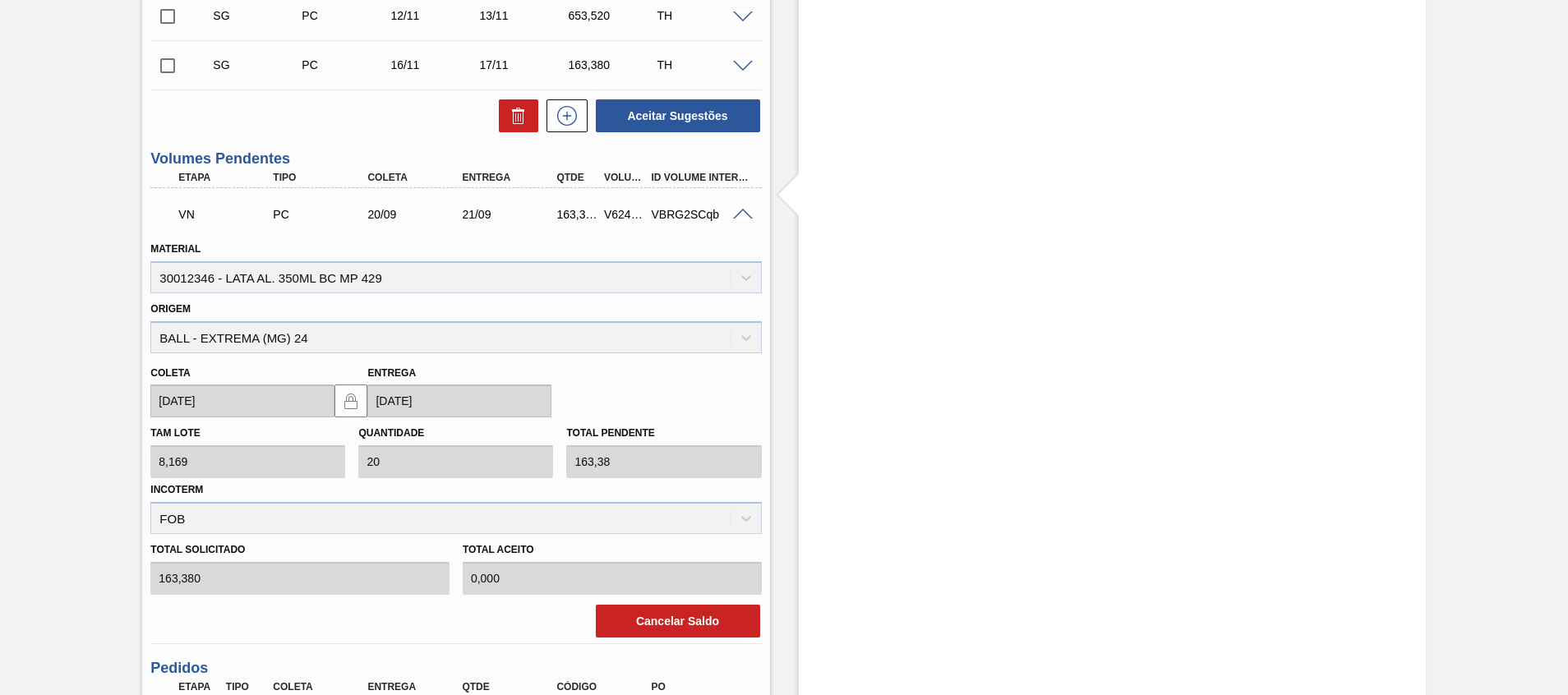
click at [738, 211] on span at bounding box center [743, 215] width 20 height 13
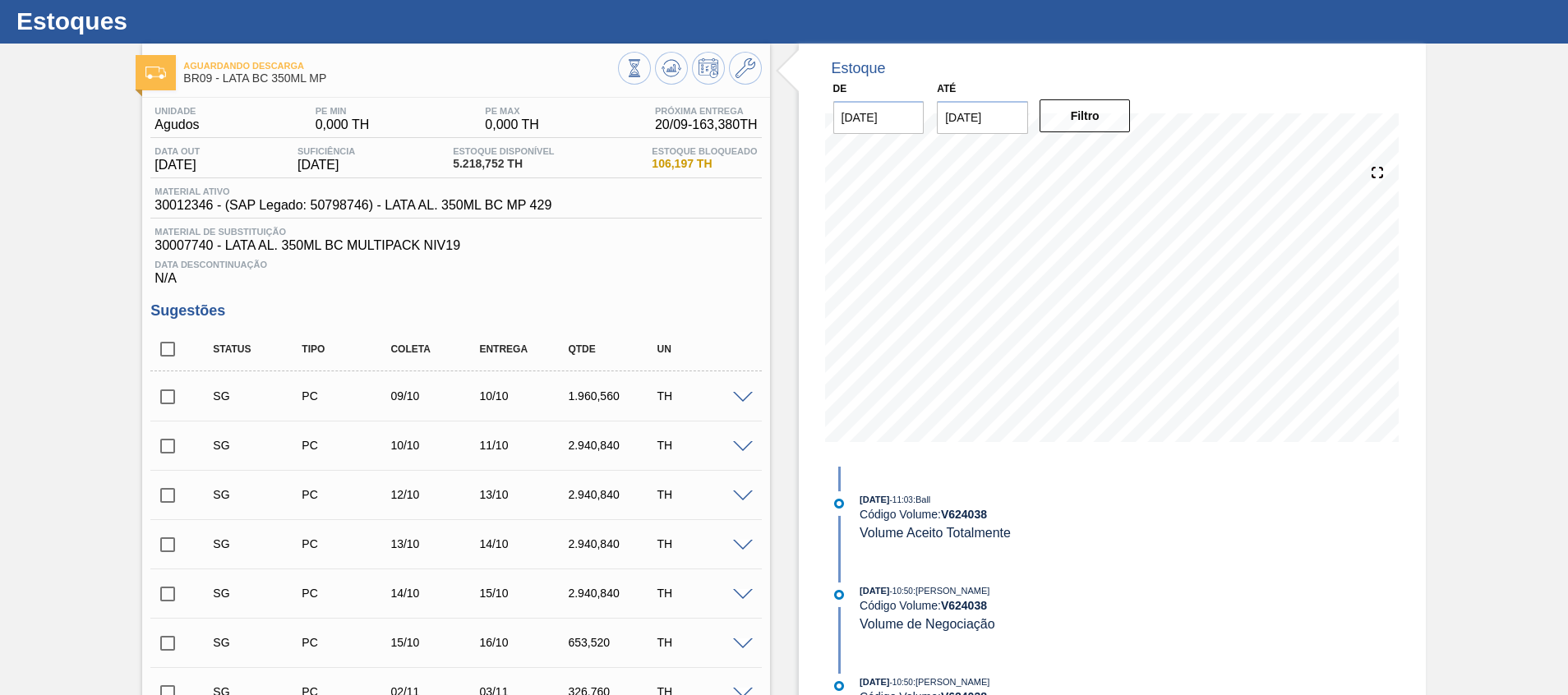
scroll to position [0, 0]
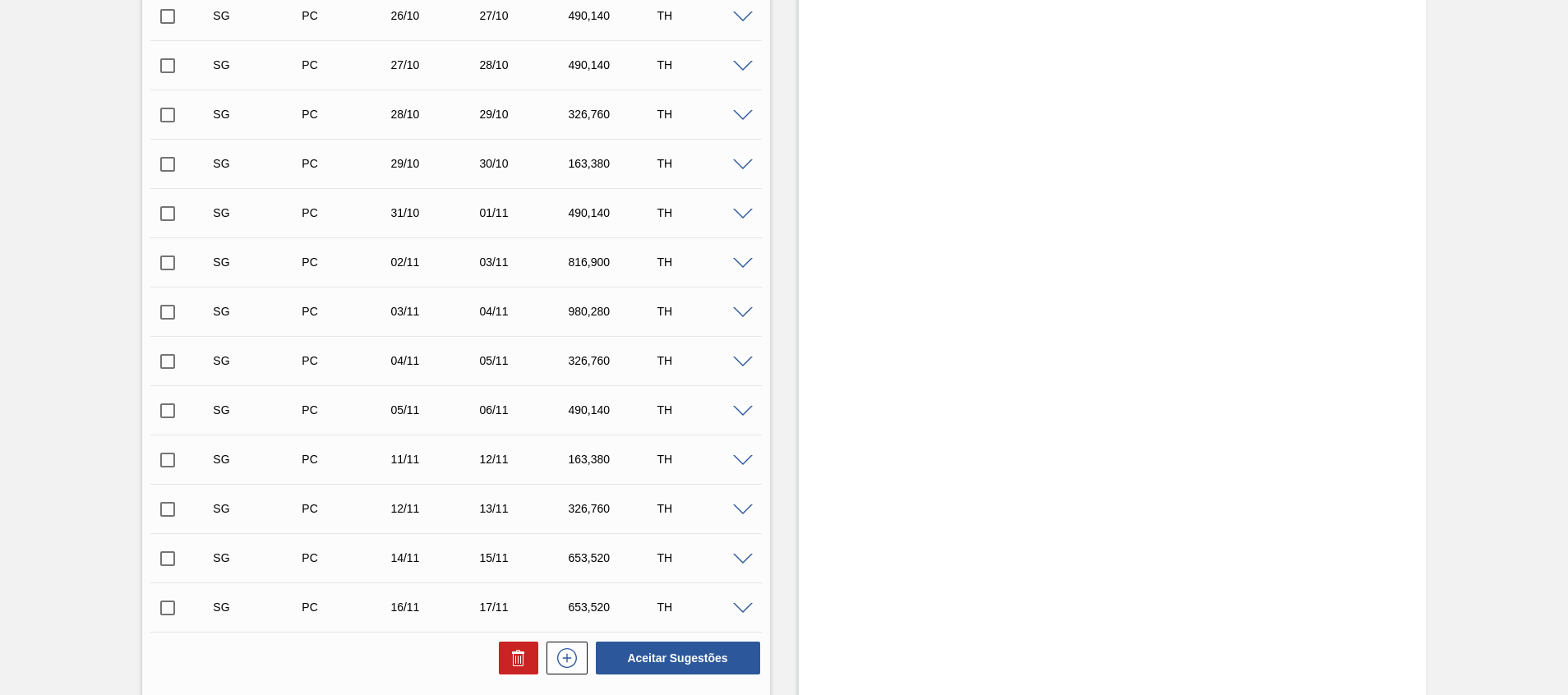
scroll to position [1232, 0]
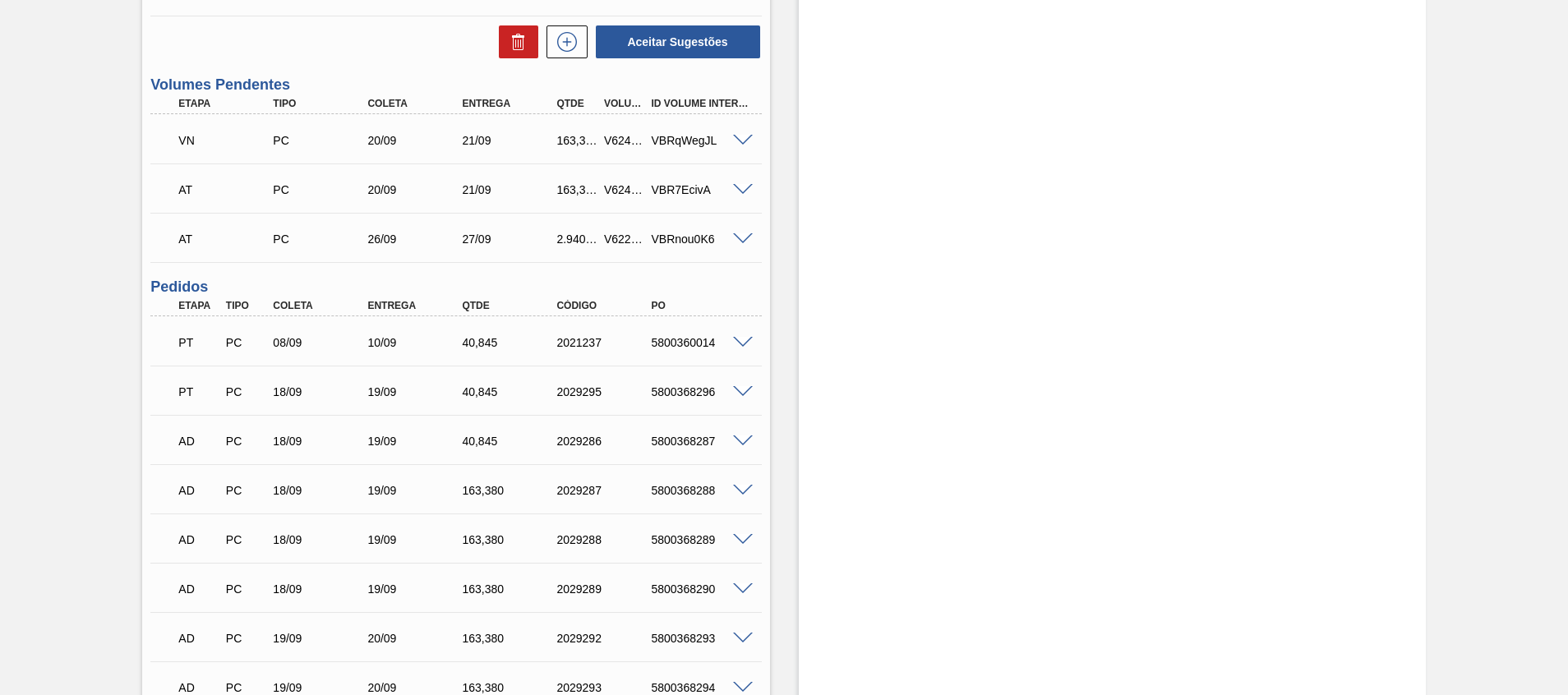
click at [739, 138] on span at bounding box center [743, 141] width 20 height 13
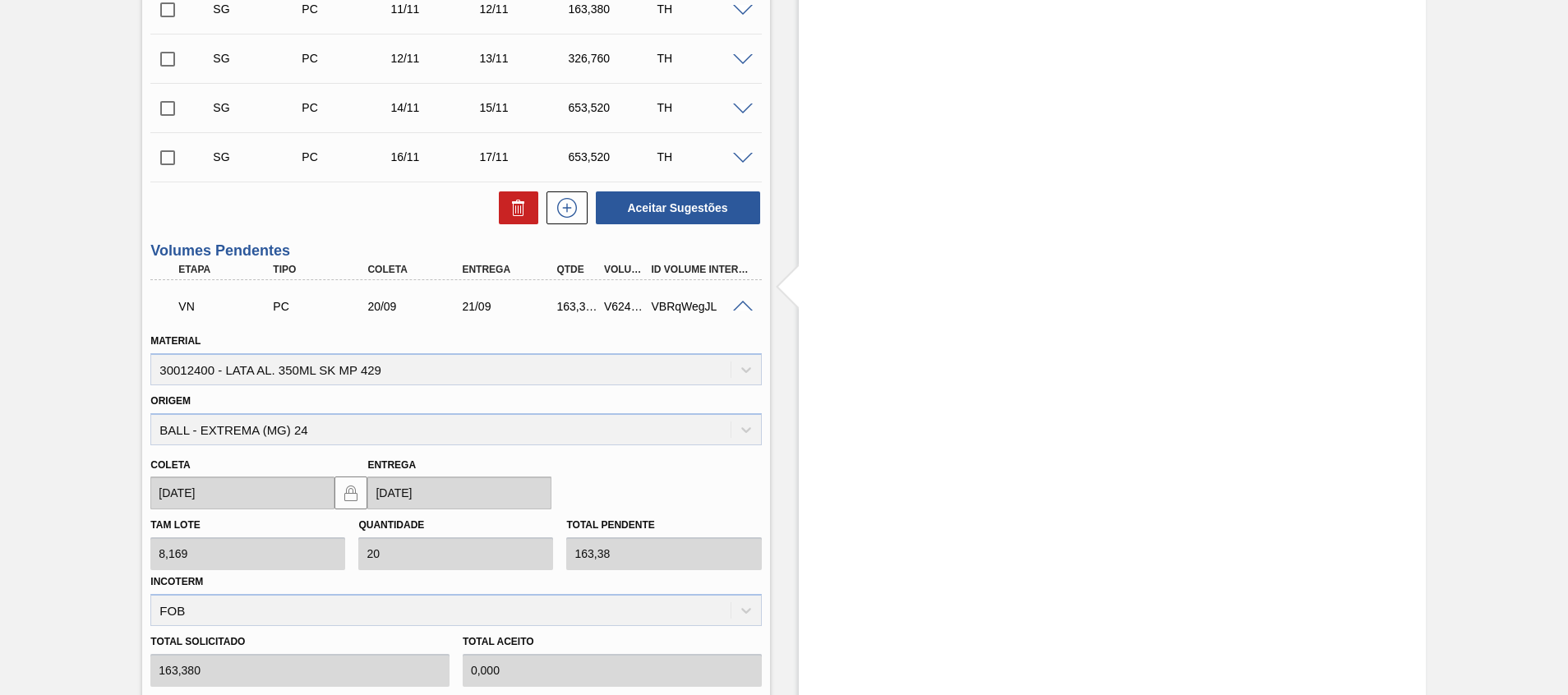
scroll to position [1109, 0]
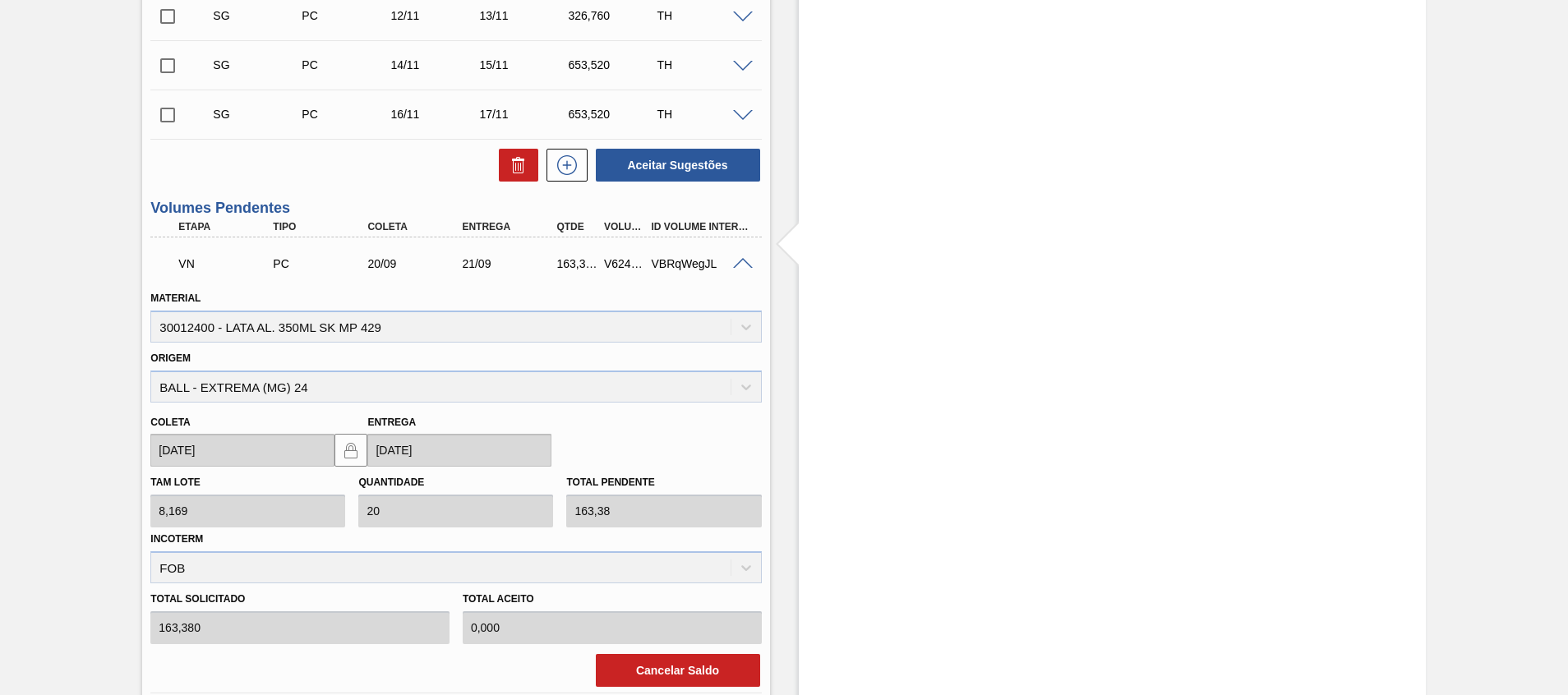
click at [748, 265] on span at bounding box center [743, 264] width 20 height 13
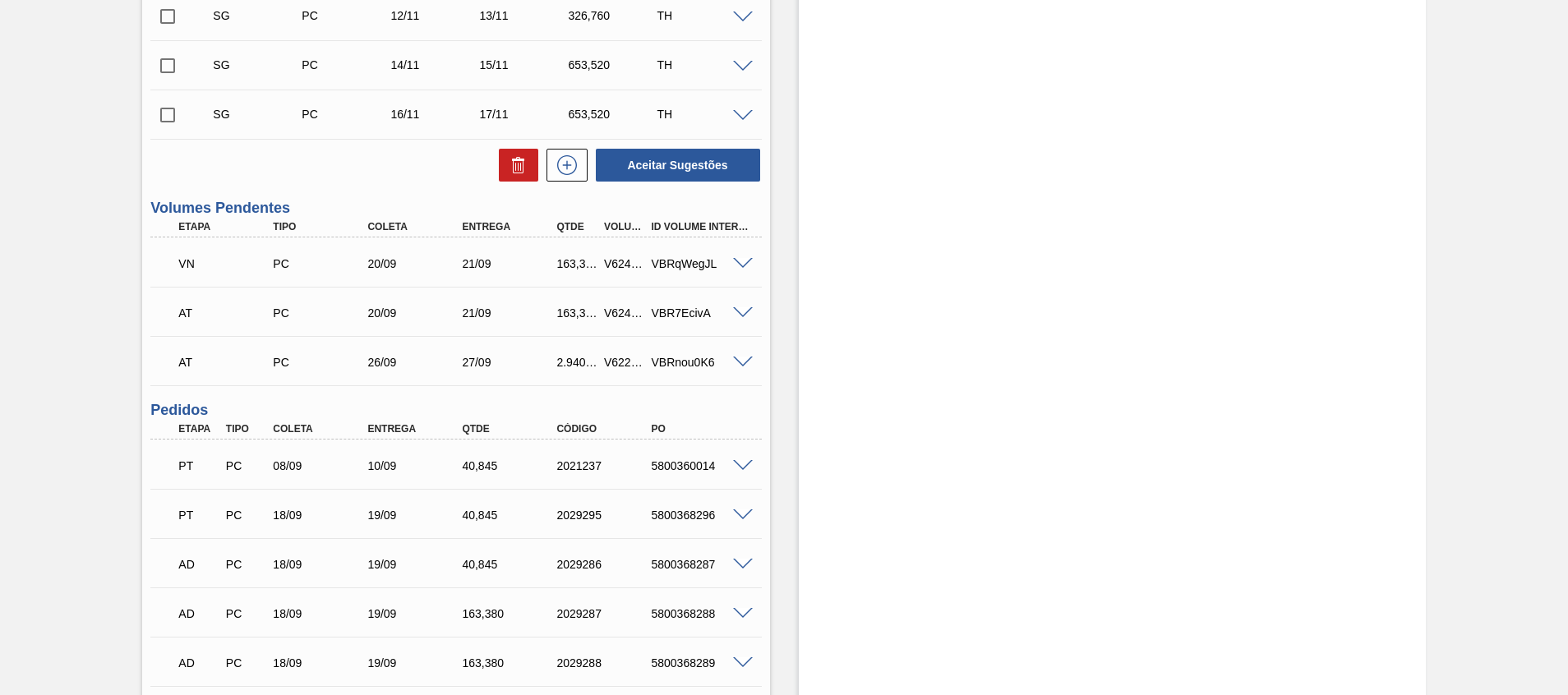
click at [737, 316] on span at bounding box center [743, 314] width 20 height 13
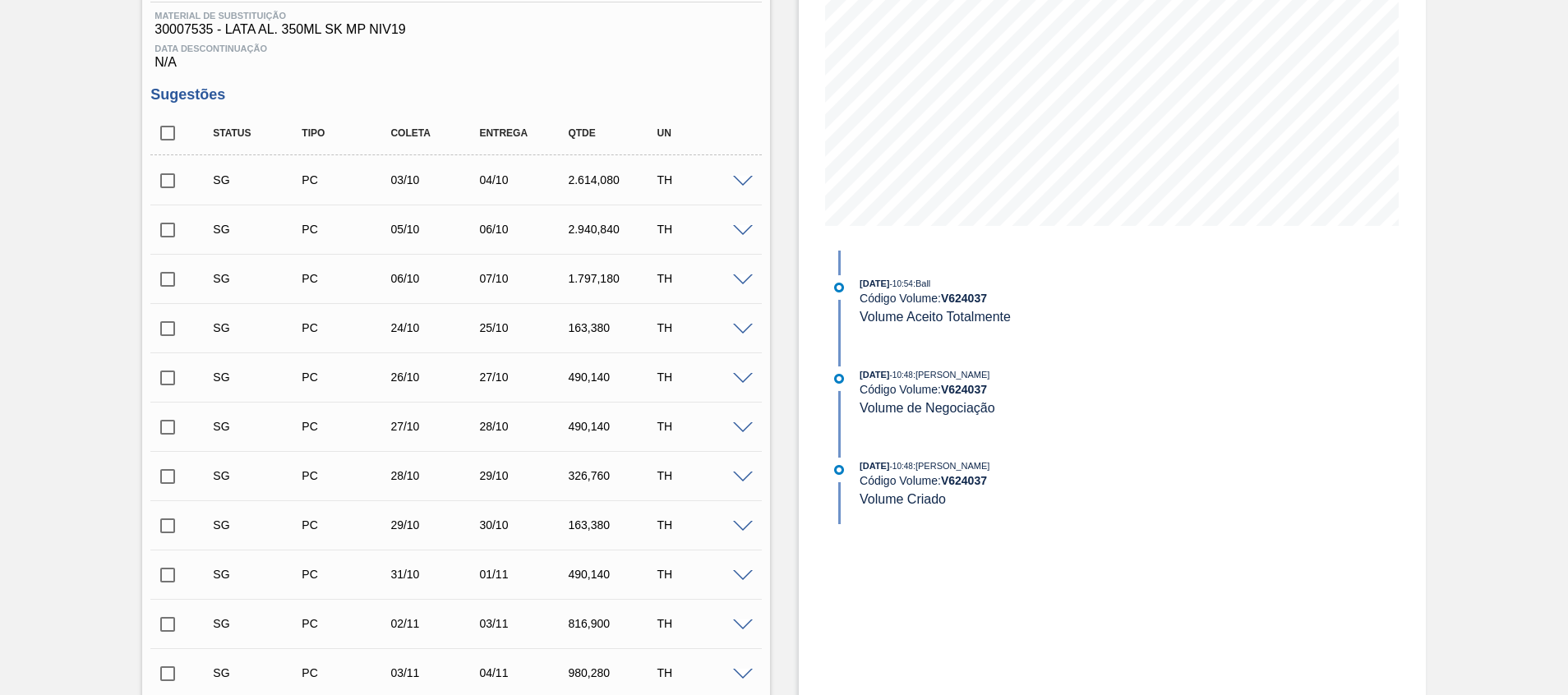
scroll to position [0, 0]
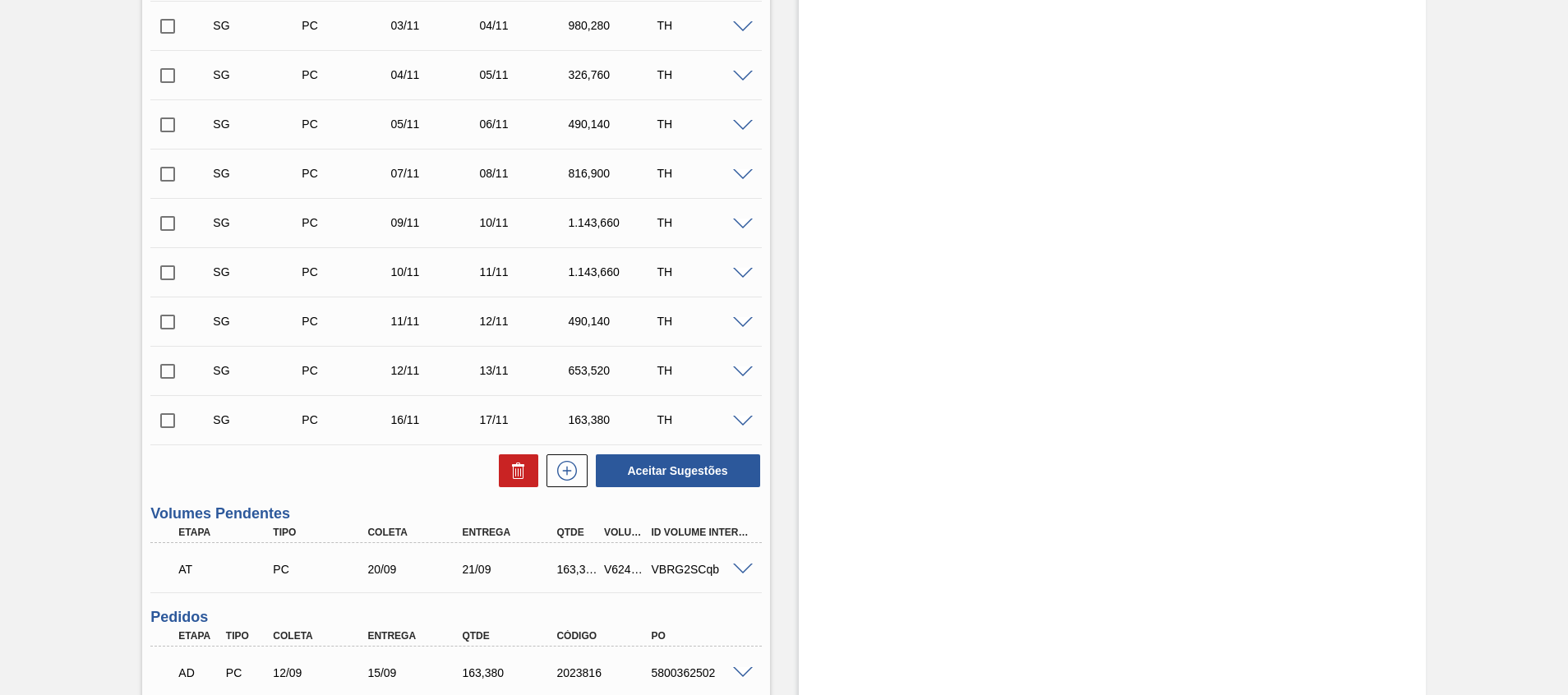
scroll to position [1109, 0]
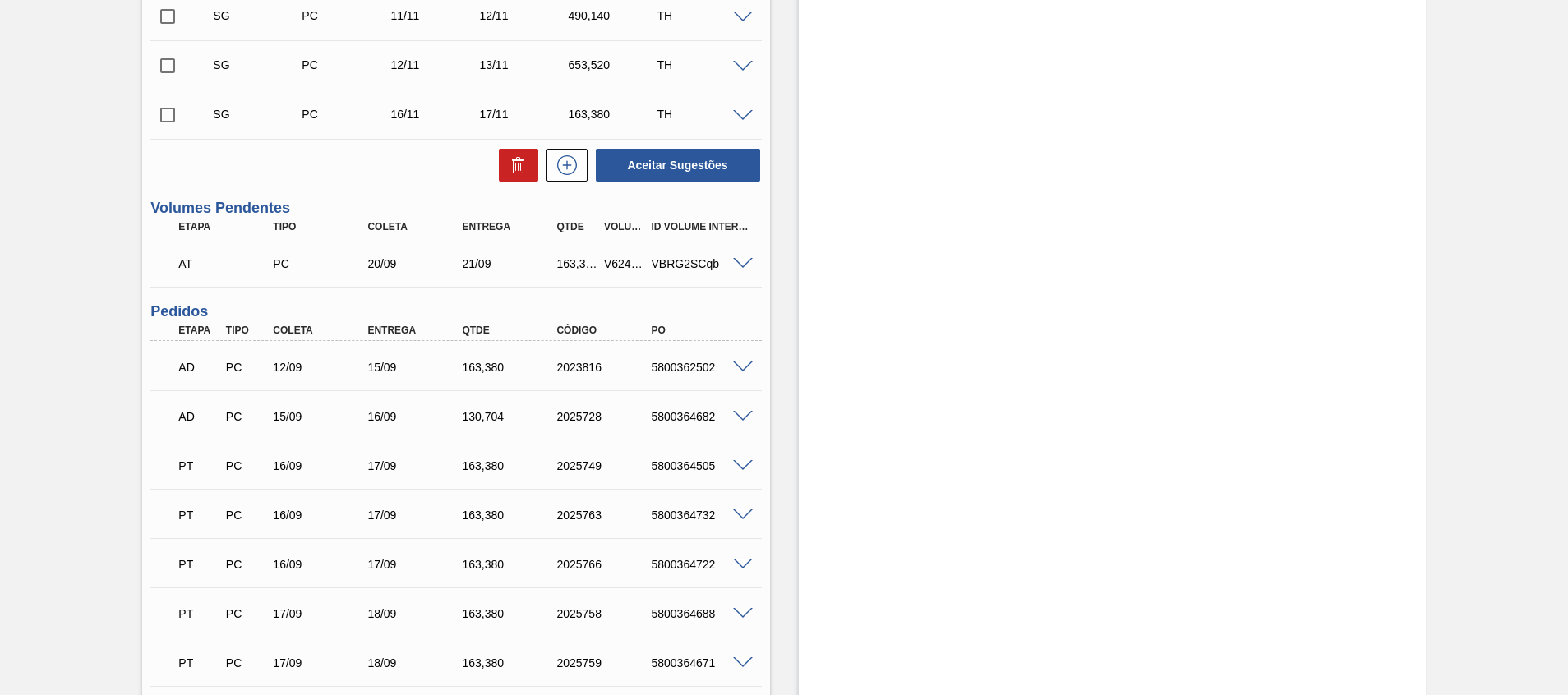
click at [742, 263] on span at bounding box center [743, 264] width 20 height 13
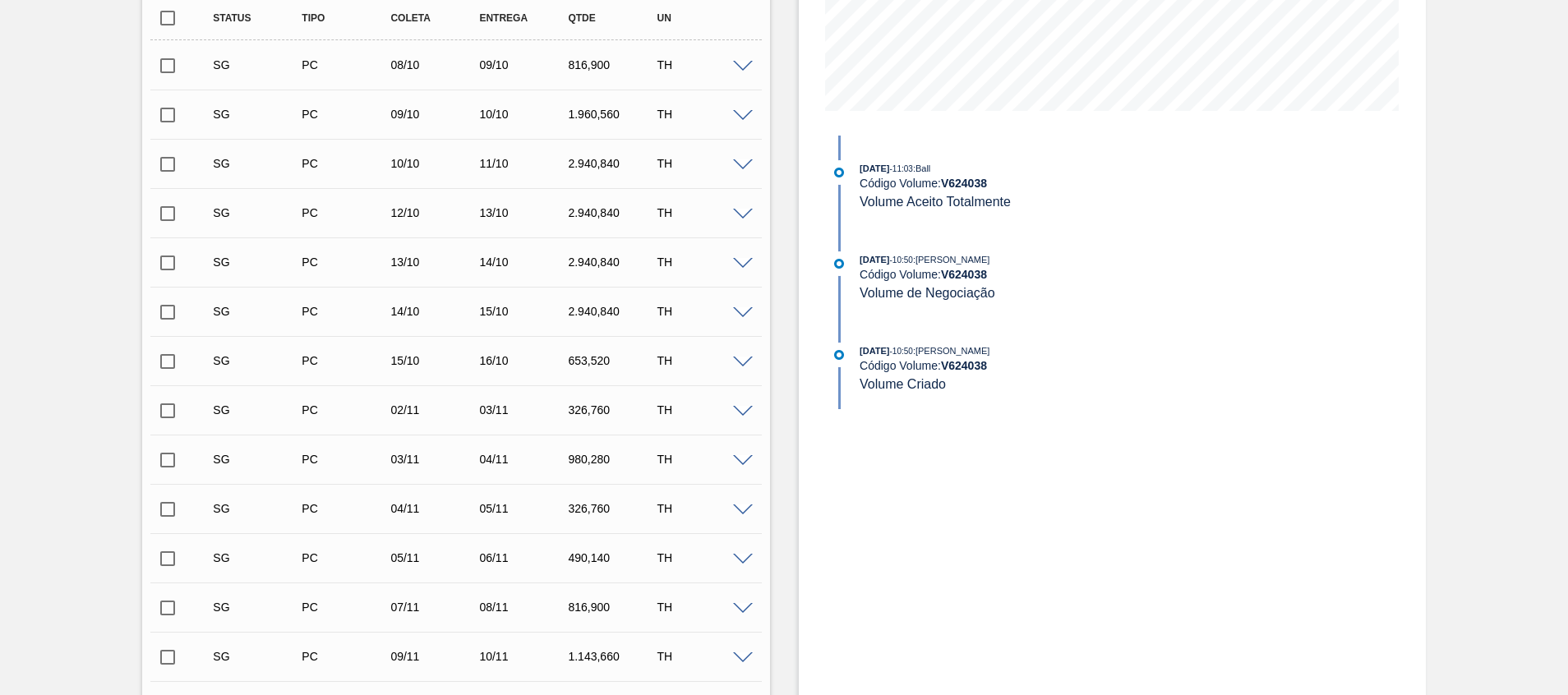
scroll to position [0, 0]
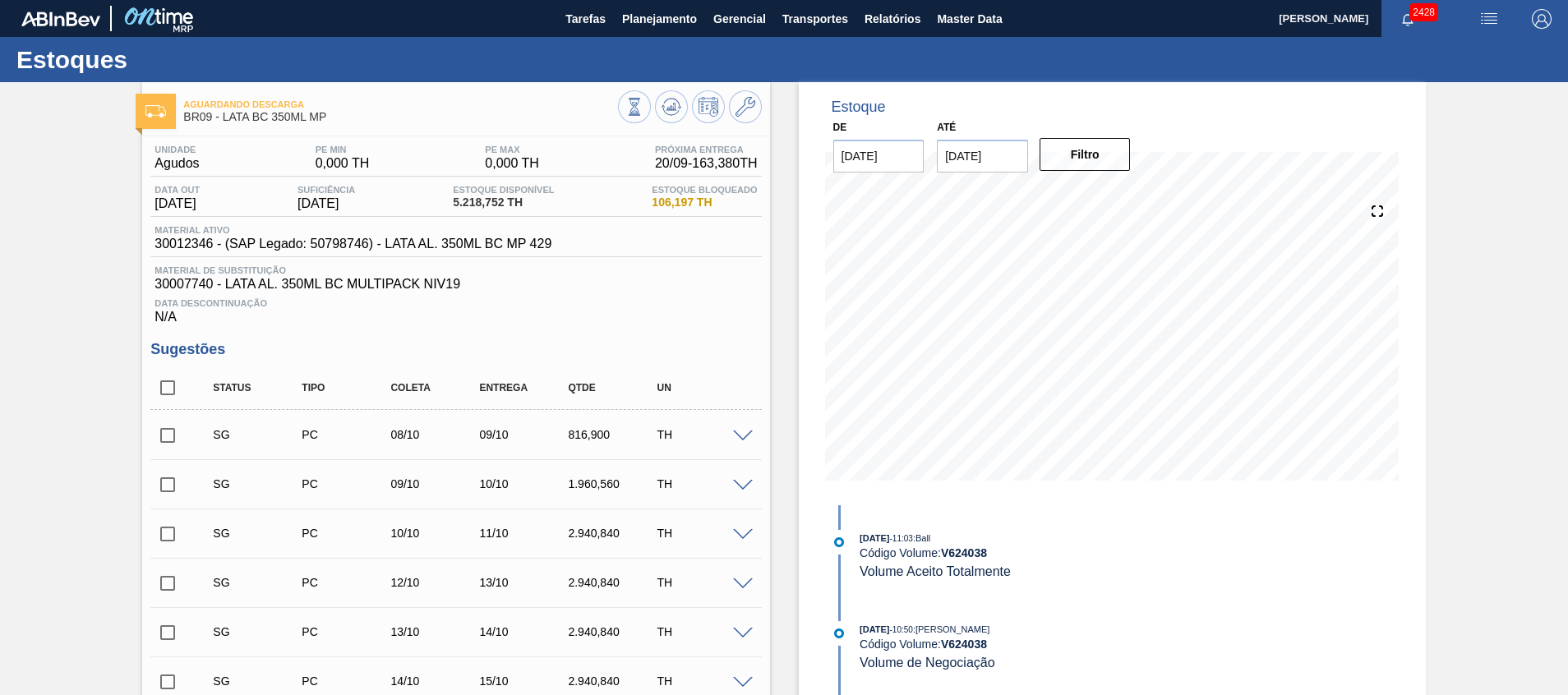
click at [637, 38] on div "Estoques" at bounding box center [784, 59] width 1568 height 45
click at [642, 22] on span "Planejamento" at bounding box center [659, 19] width 75 height 20
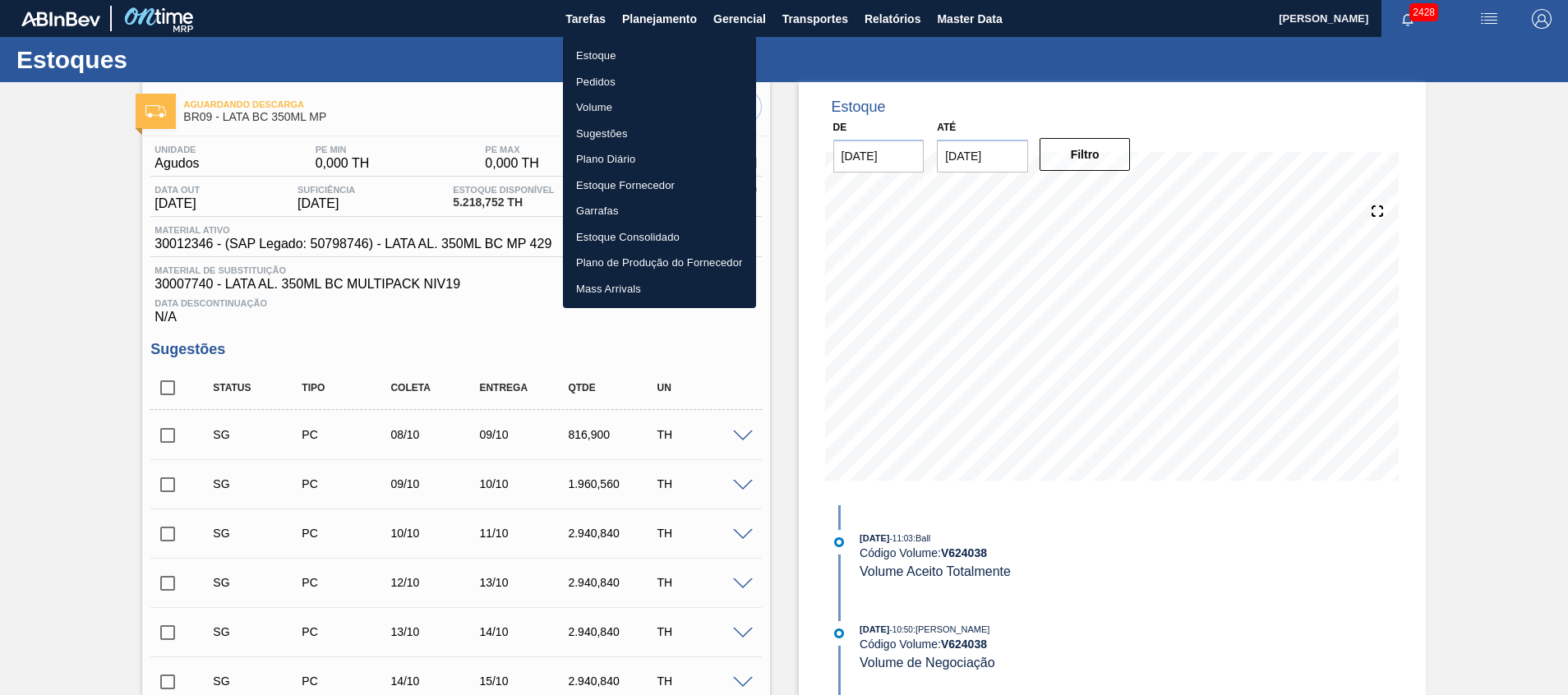
click at [805, 22] on div at bounding box center [784, 347] width 1568 height 695
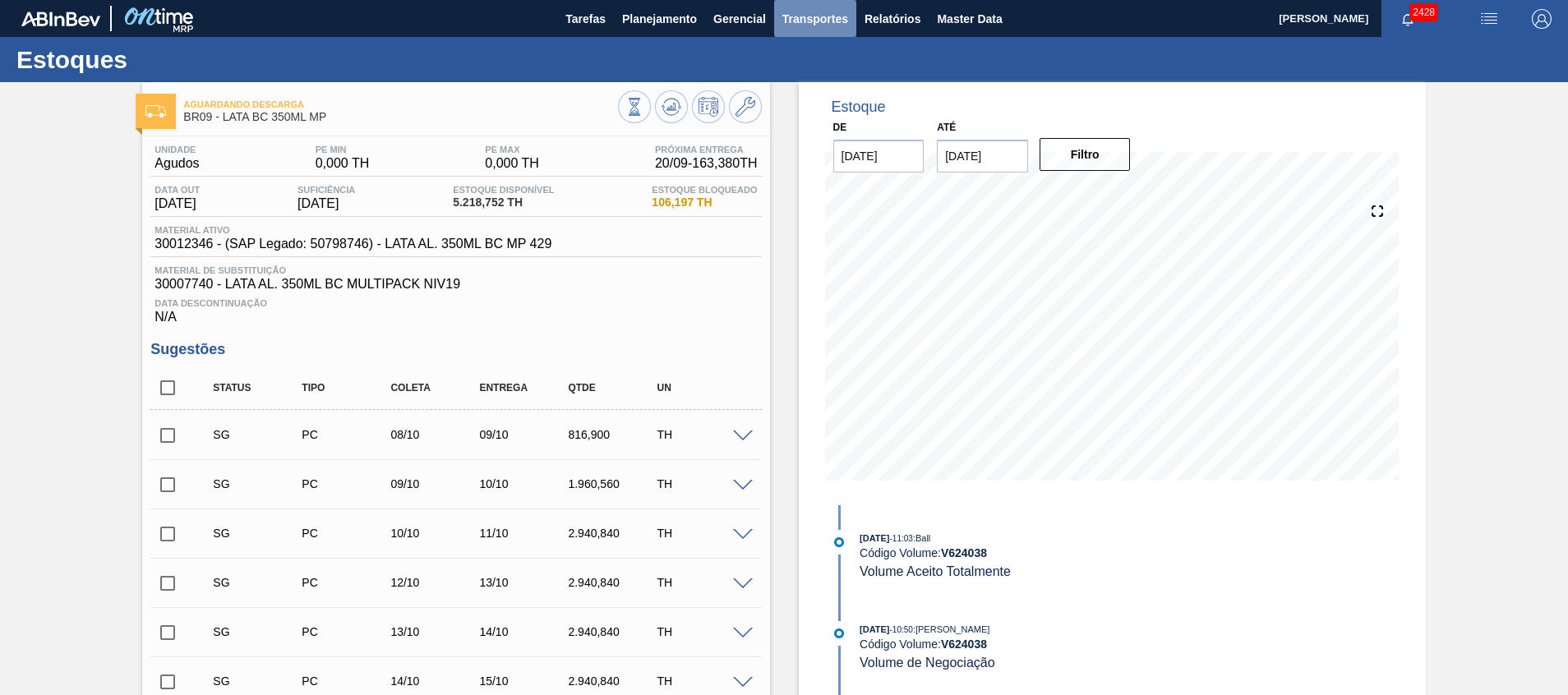
click at [817, 22] on span "Transportes" at bounding box center [814, 19] width 66 height 20
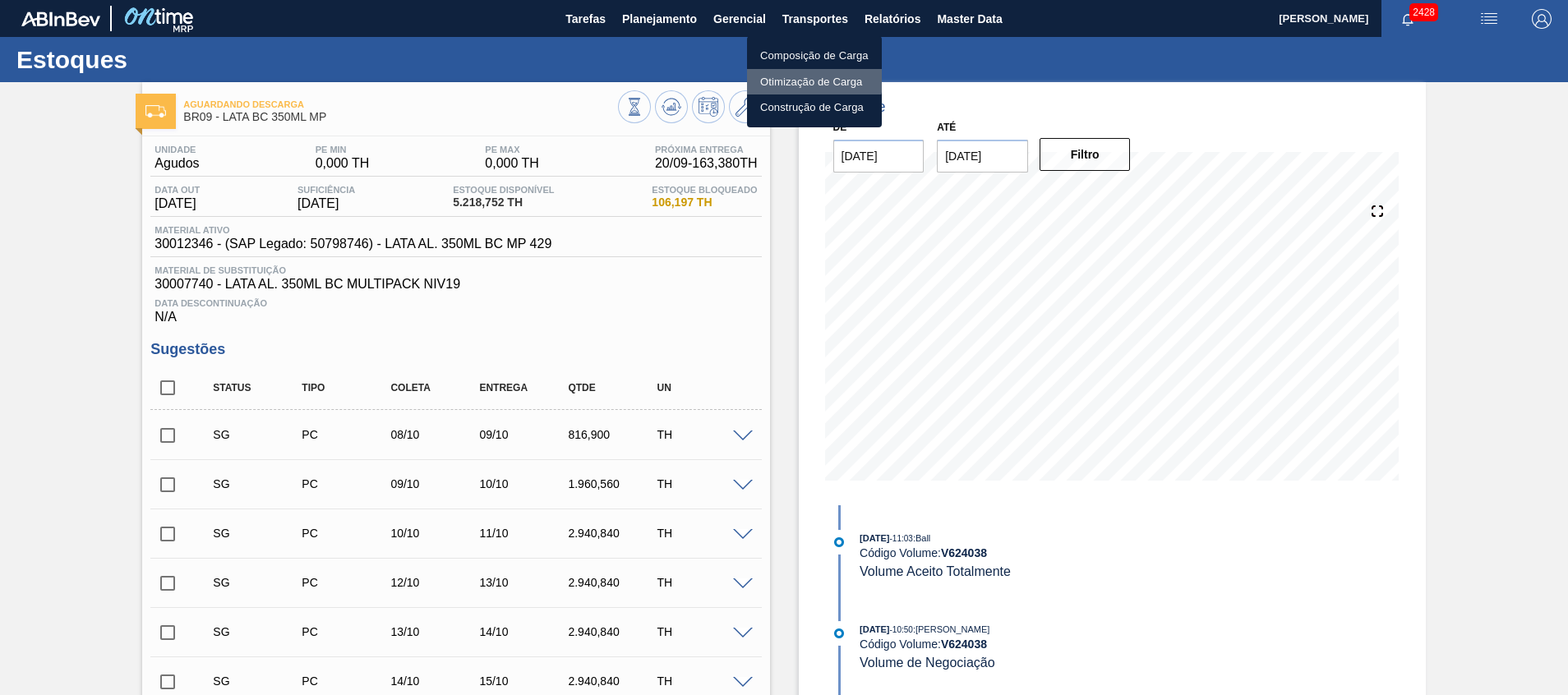
click at [793, 75] on li "Otimização de Carga" at bounding box center [814, 82] width 135 height 26
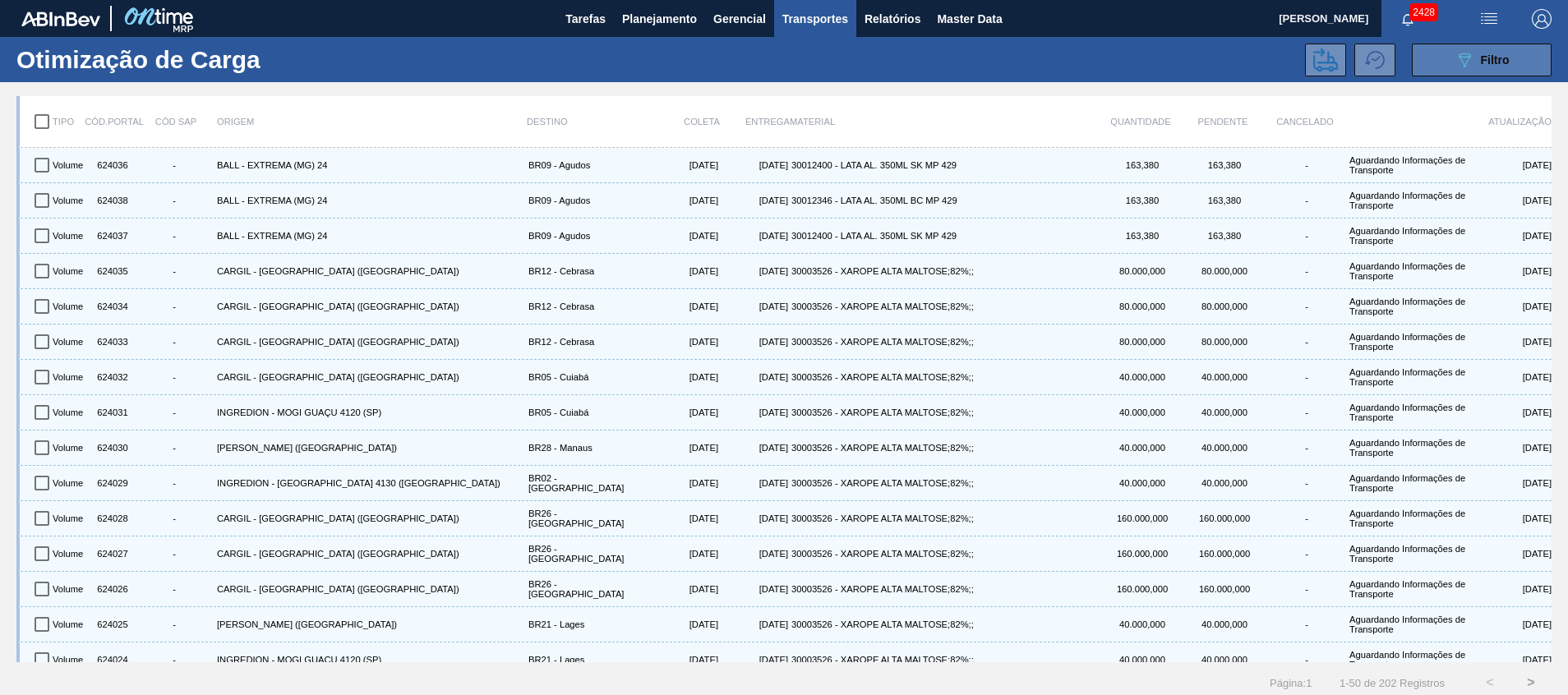
click at [1462, 62] on icon "089F7B8B-B2A5-4AFE-B5C0-19BA573D28AC" at bounding box center [1465, 60] width 20 height 20
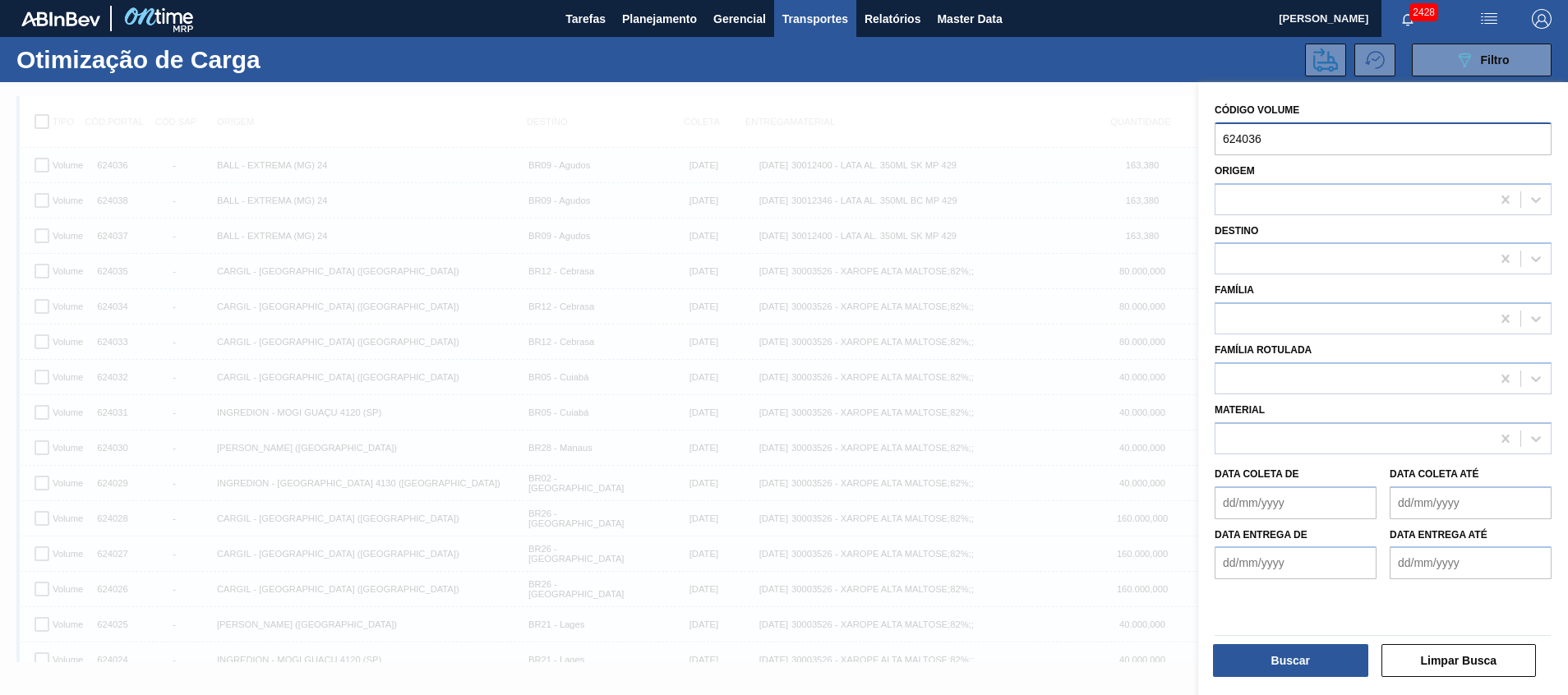
click at [1287, 142] on input "624036" at bounding box center [1383, 138] width 336 height 33
click at [1327, 655] on button "Buscar" at bounding box center [1290, 660] width 156 height 33
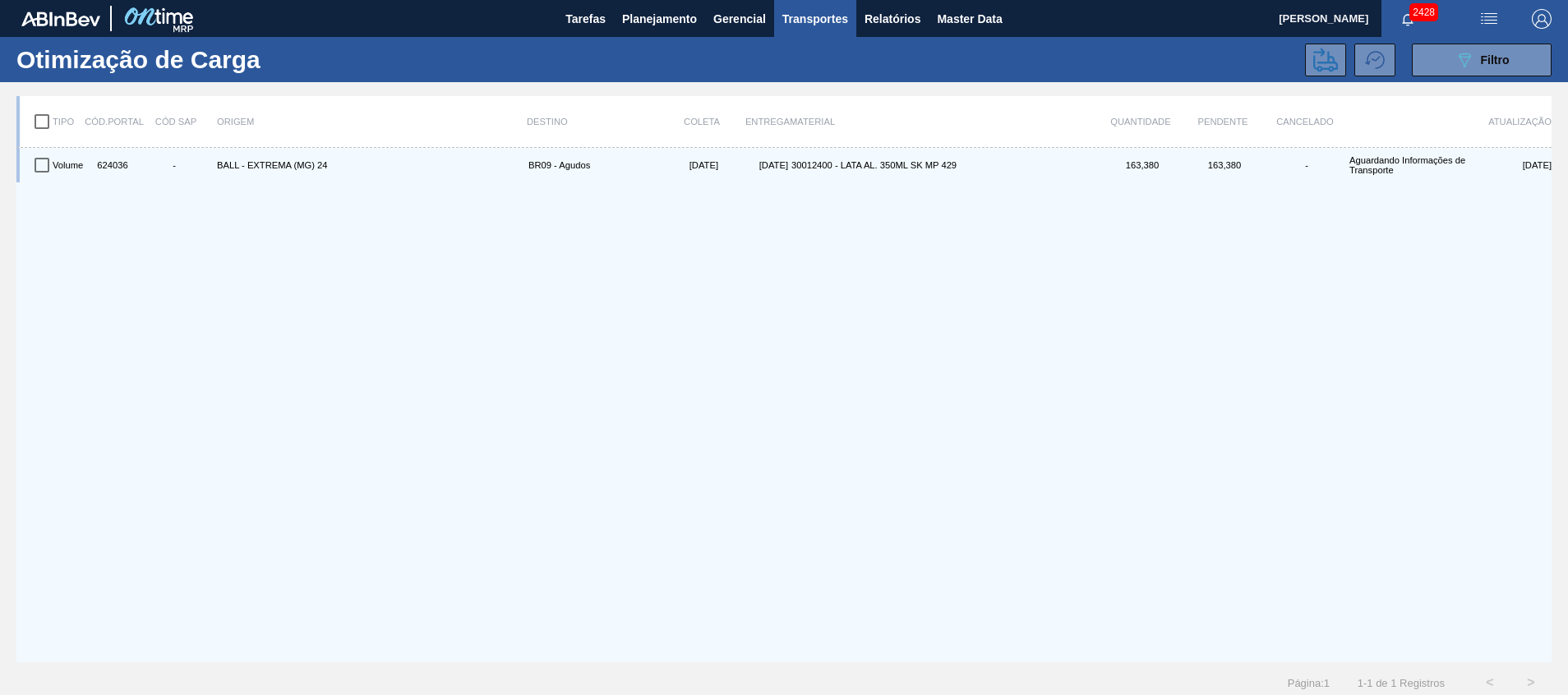
click at [52, 242] on div "Volume 624036 - BALL - EXTREMA (MG) 24 BR09 - Agudos 20/09/2025 21/09/2025 3001…" at bounding box center [784, 405] width 1535 height 514
click at [44, 287] on div "Volume 624036 - BALL - EXTREMA (MG) 24 BR09 - Agudos 20/09/2025 21/09/2025 3001…" at bounding box center [784, 405] width 1535 height 514
click at [1457, 62] on icon "089F7B8B-B2A5-4AFE-B5C0-19BA573D28AC" at bounding box center [1465, 60] width 20 height 20
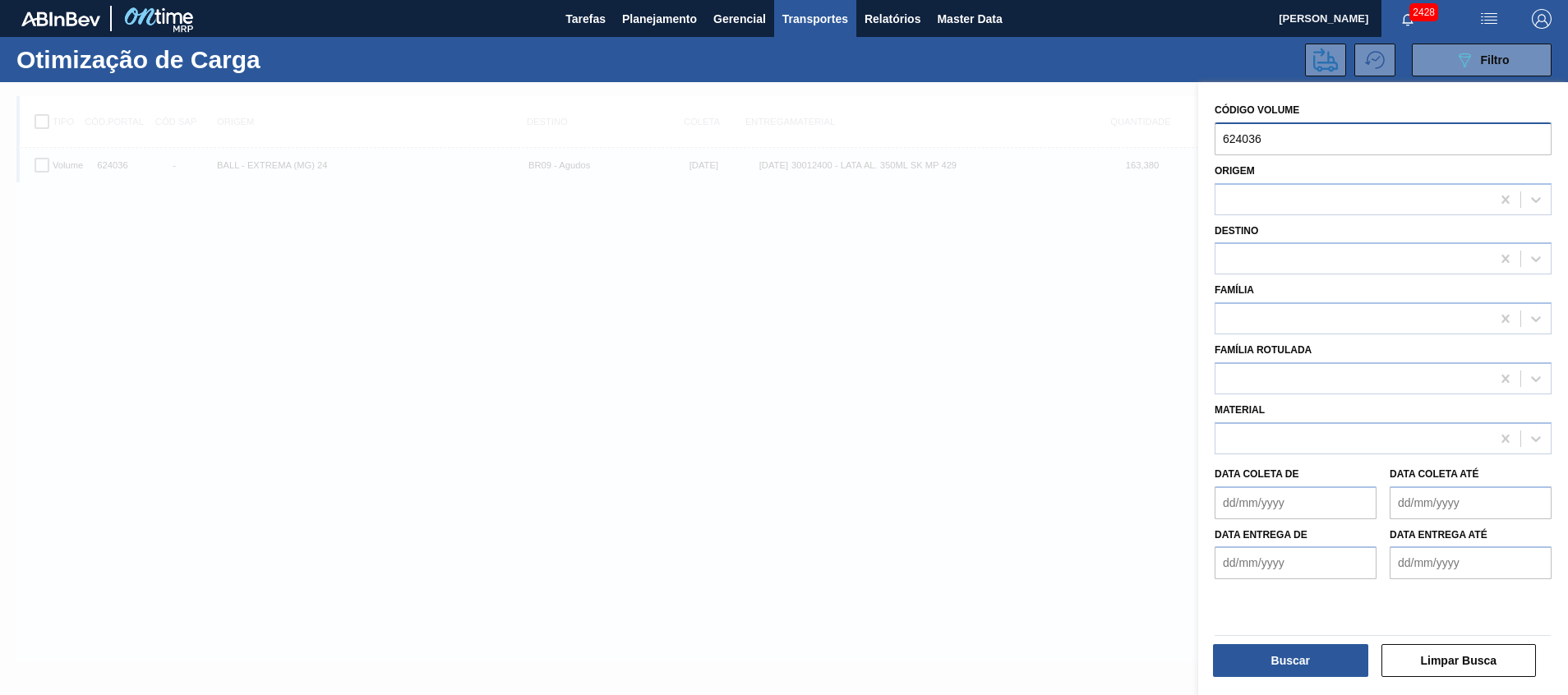
click at [1322, 140] on input "624036" at bounding box center [1383, 138] width 336 height 33
click at [778, 250] on div at bounding box center [784, 429] width 1568 height 695
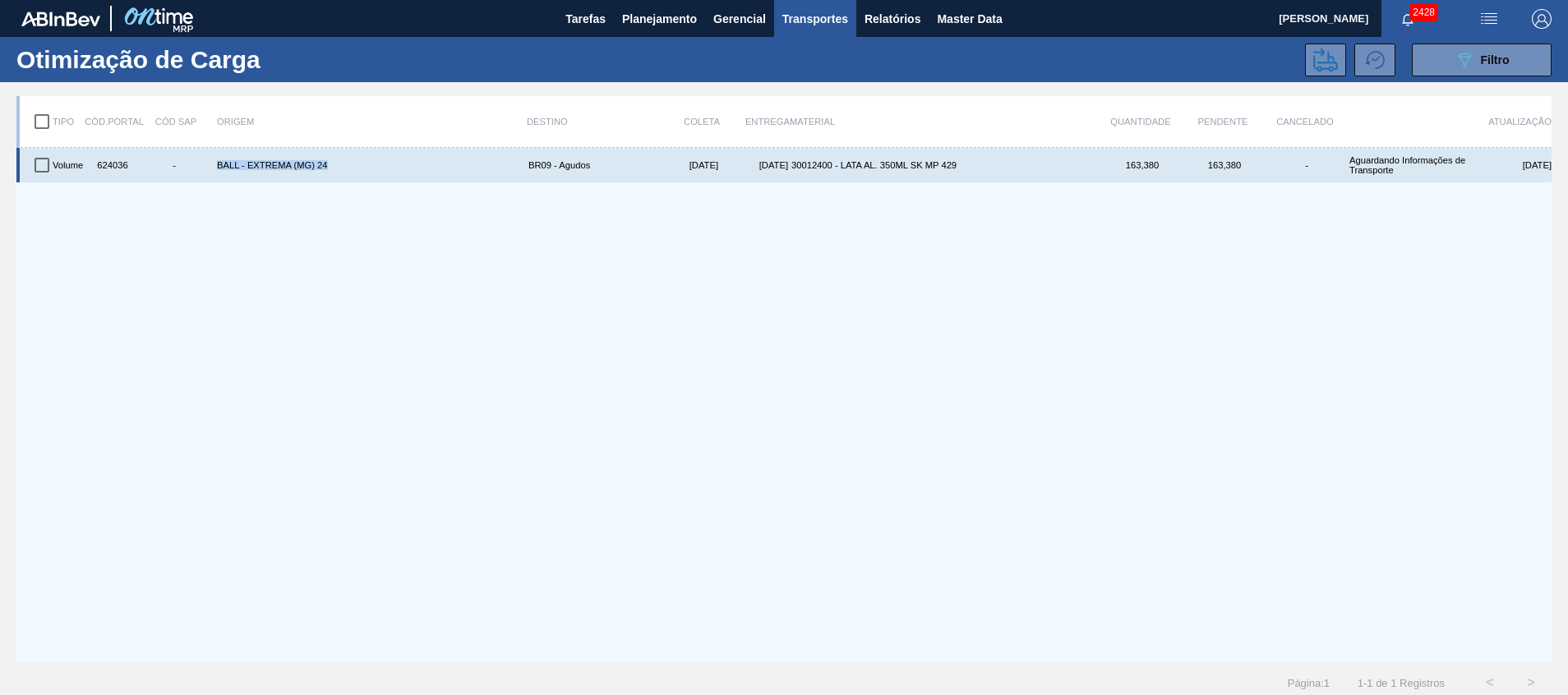
drag, startPoint x: 242, startPoint y: 171, endPoint x: 355, endPoint y: 170, distance: 113.0
click at [355, 170] on div "BALL - EXTREMA (MG) 24" at bounding box center [369, 165] width 311 height 28
copy div "BALL - EXTREMA (MG) 24"
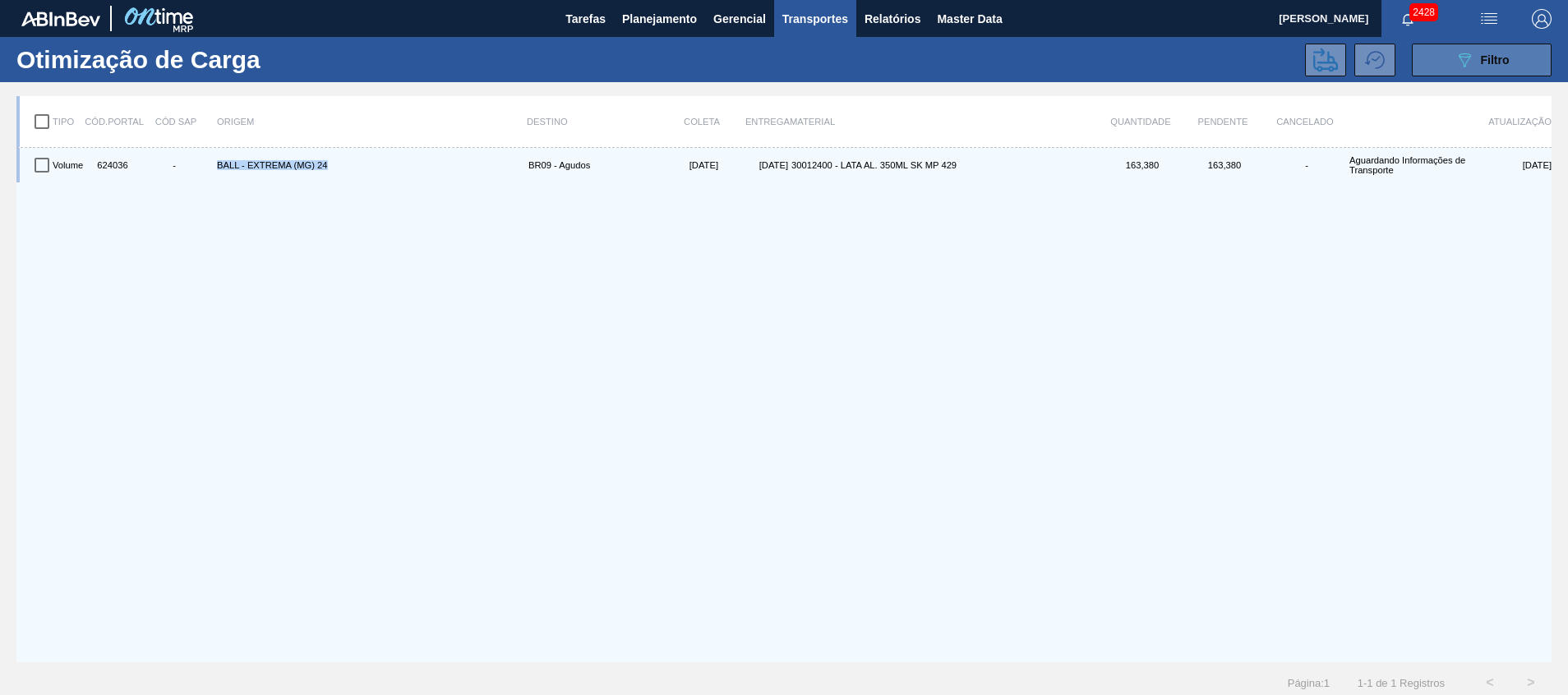
click at [1456, 48] on button "089F7B8B-B2A5-4AFE-B5C0-19BA573D28AC Filtro" at bounding box center [1481, 59] width 139 height 33
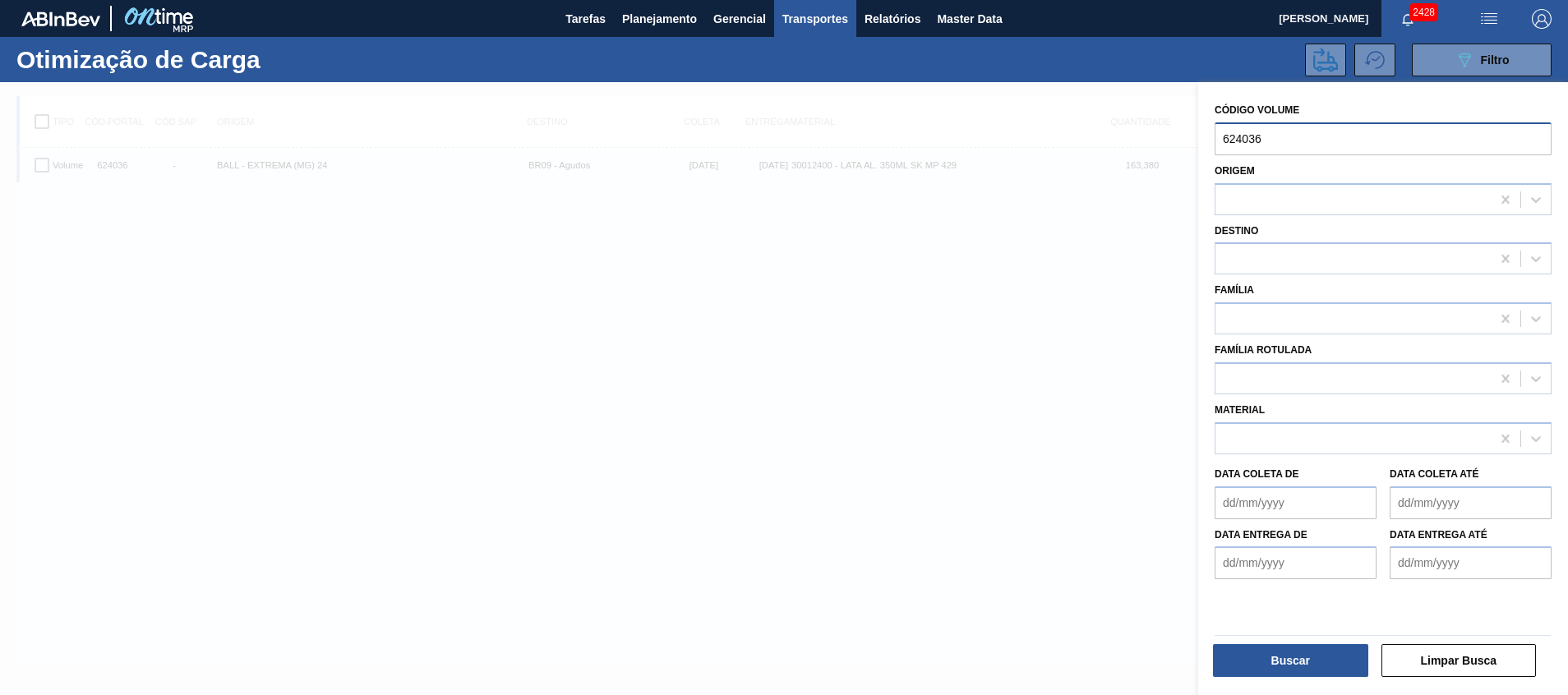
click at [1357, 138] on input "624036" at bounding box center [1383, 138] width 336 height 33
type input "6"
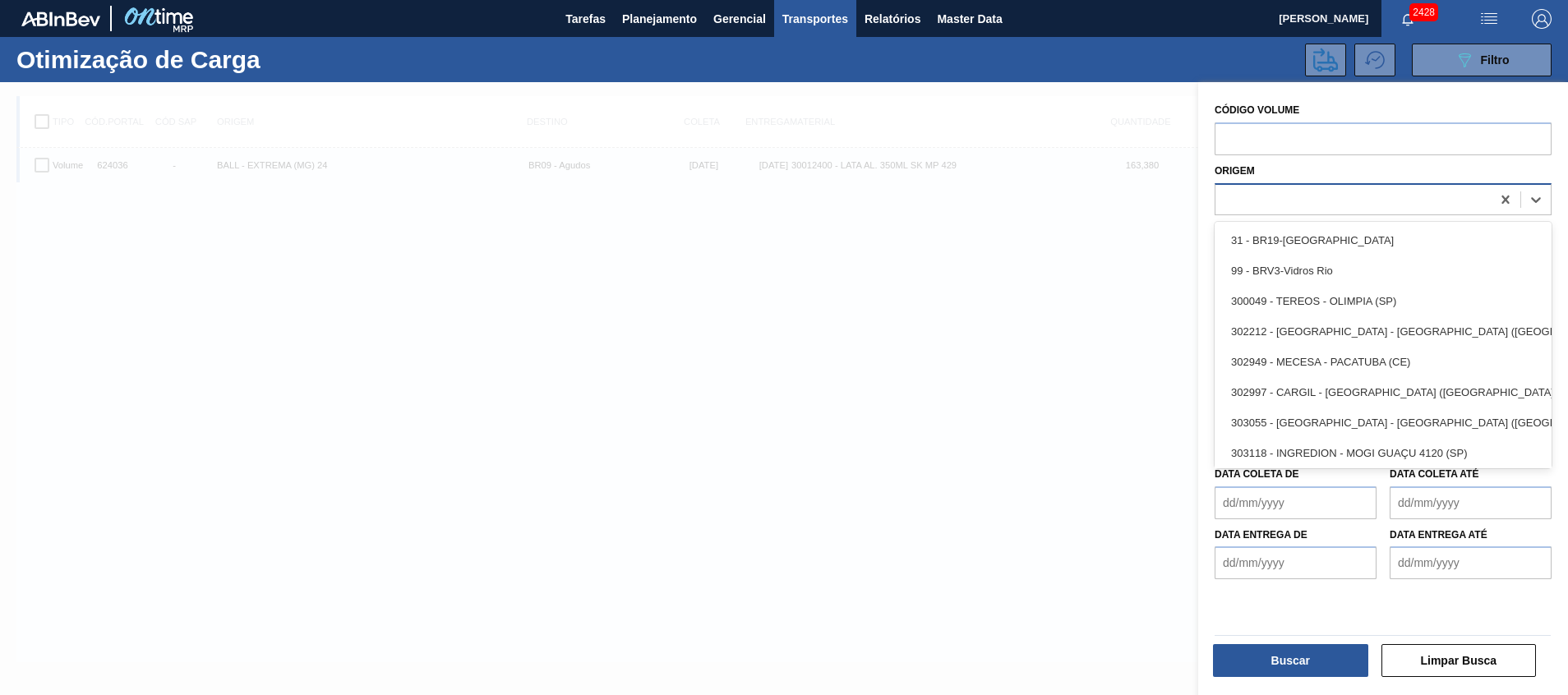
click at [1313, 204] on div at bounding box center [1353, 199] width 275 height 23
paste input "BALL - EXTREMA (MG) 24"
type input "BALL - EXTREMA (MG) 24"
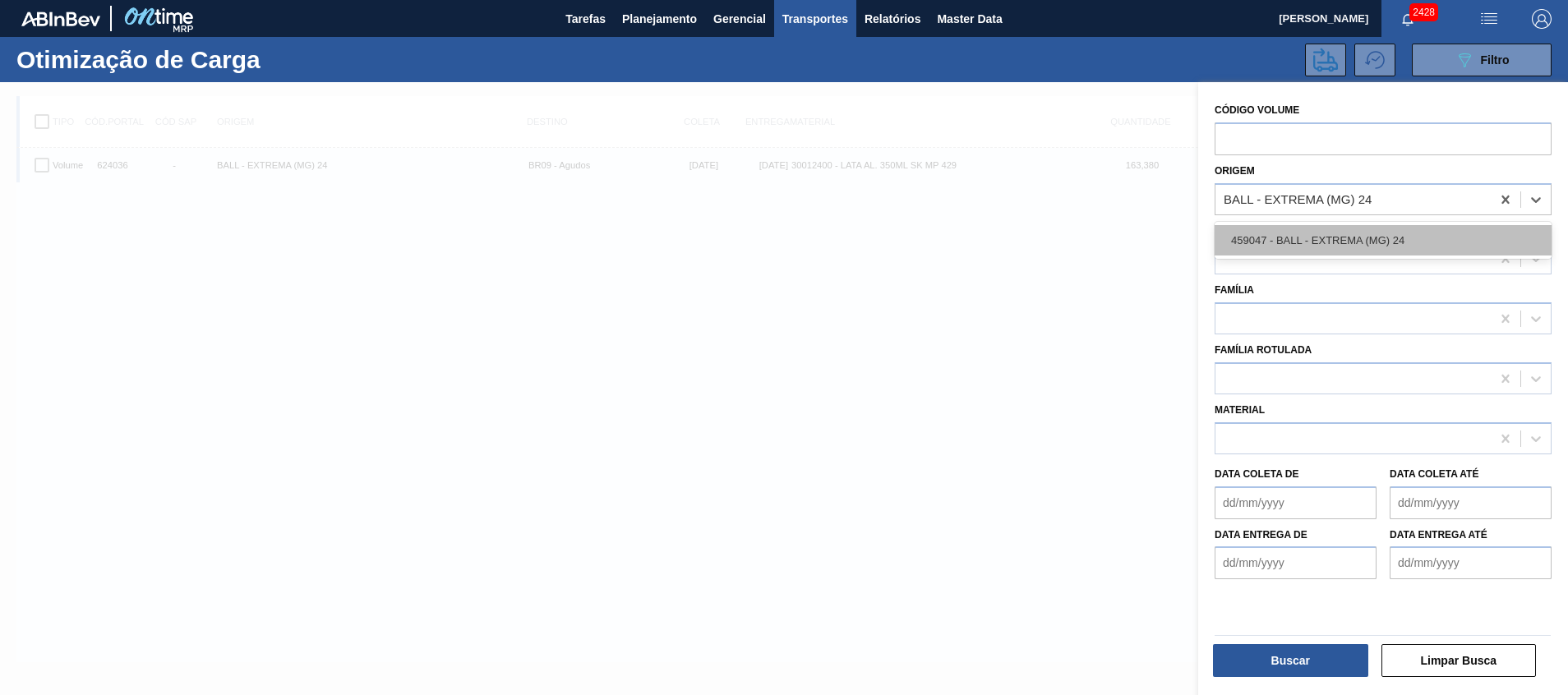
click at [1328, 232] on div "459047 - BALL - EXTREMA (MG) 24" at bounding box center [1383, 240] width 336 height 31
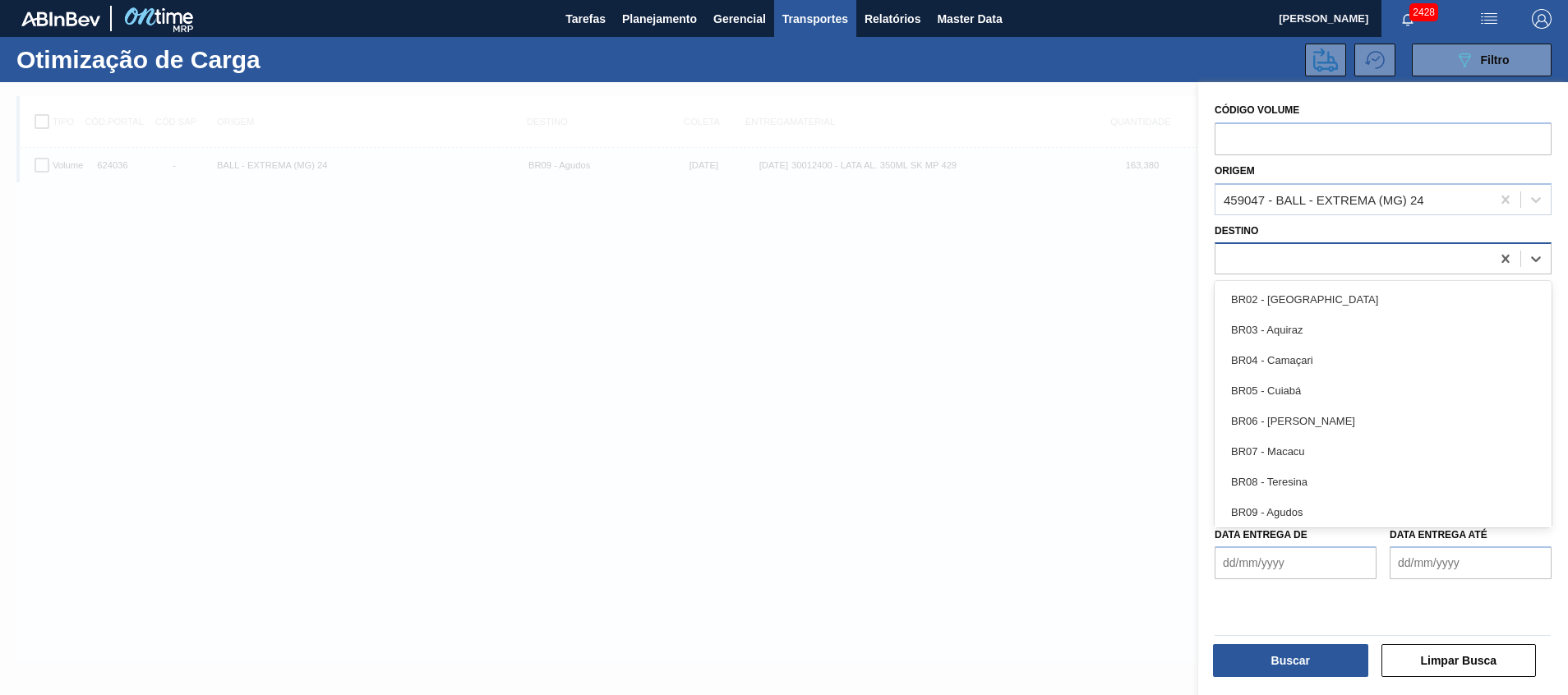
click at [1282, 249] on div at bounding box center [1353, 259] width 275 height 23
type input "ag"
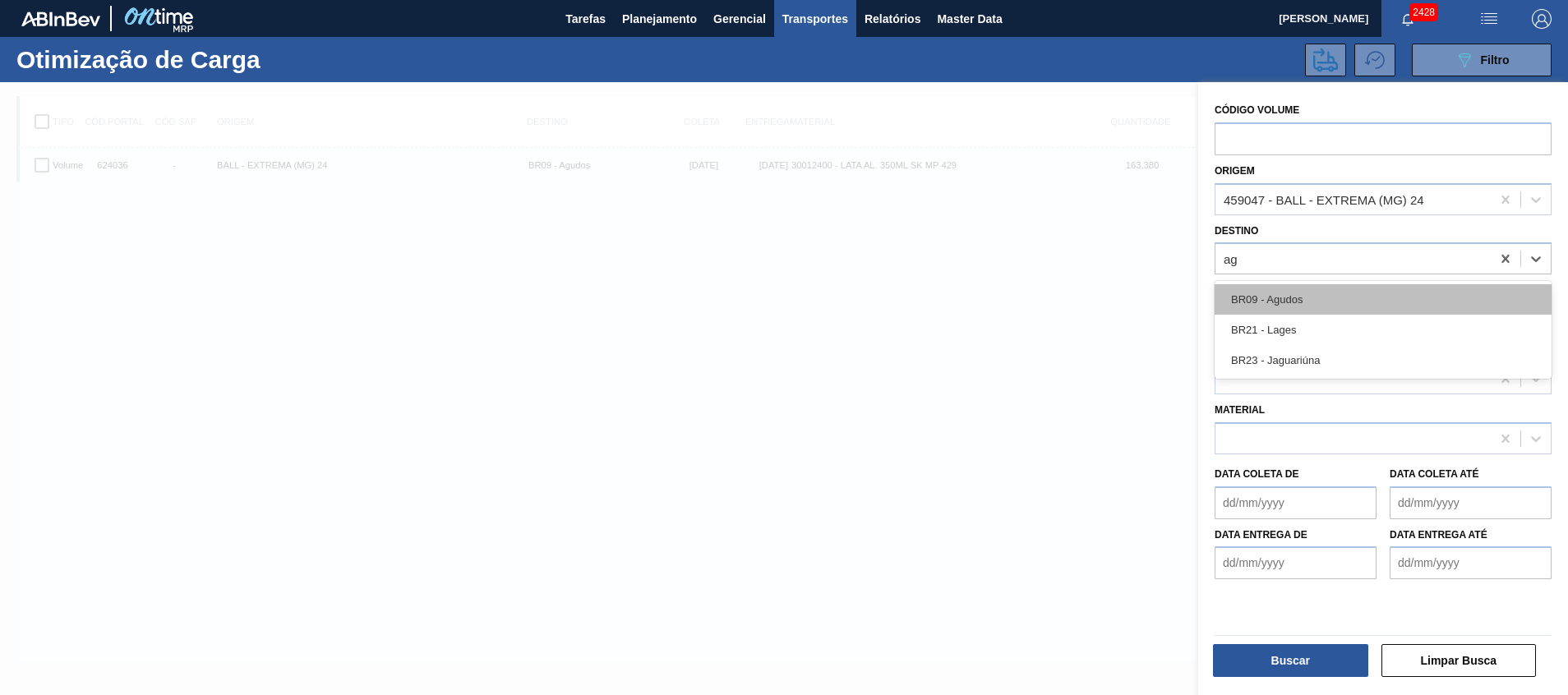
click at [1295, 288] on div "BR09 - Agudos" at bounding box center [1383, 299] width 336 height 31
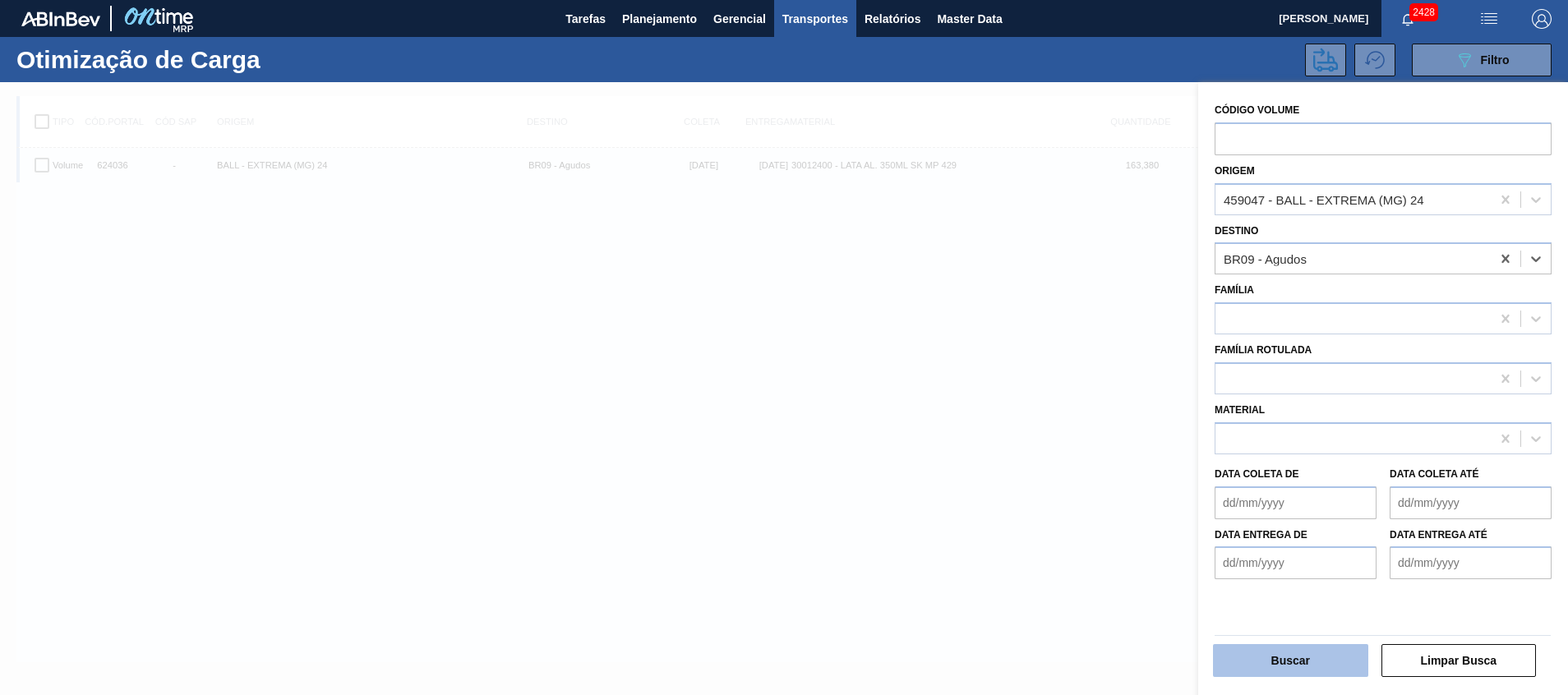
click at [1285, 658] on button "Buscar" at bounding box center [1290, 660] width 156 height 33
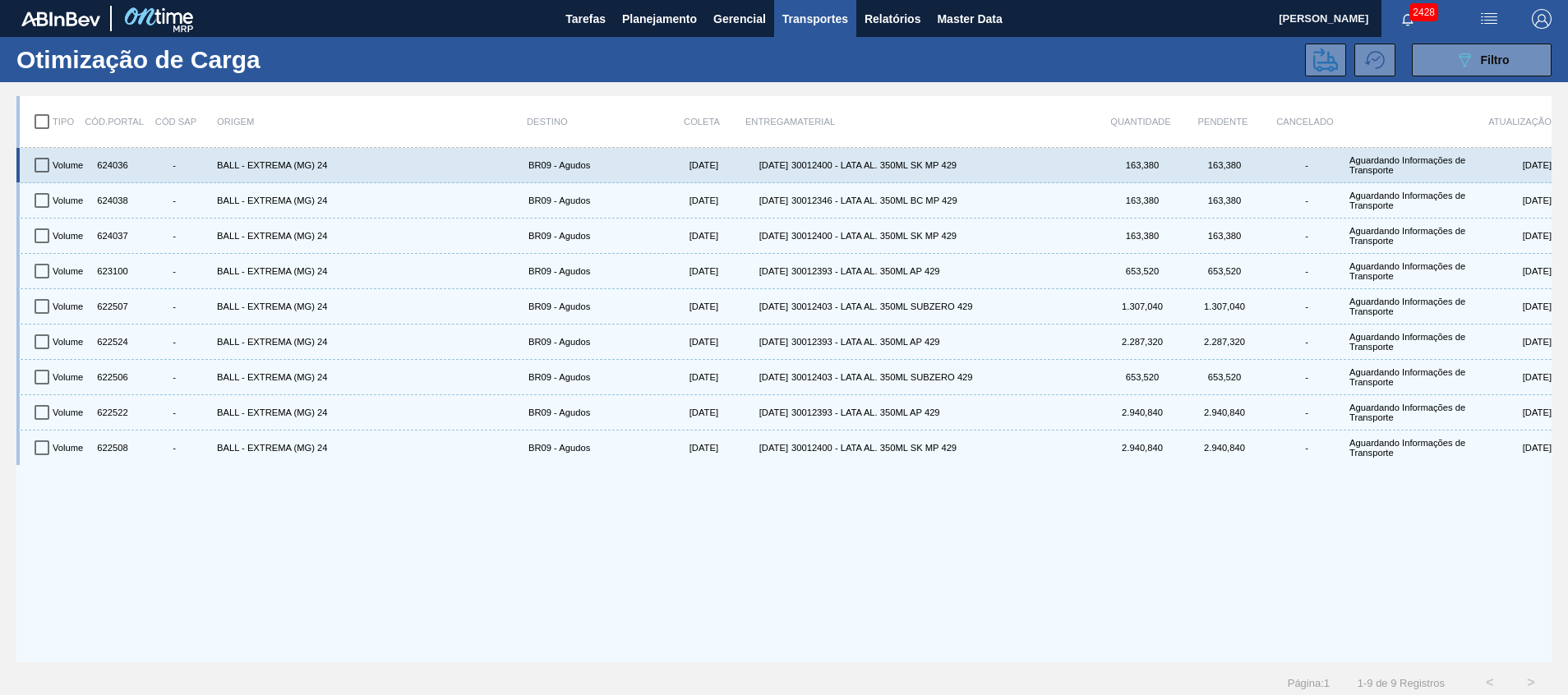
drag, startPoint x: 45, startPoint y: 166, endPoint x: 45, endPoint y: 176, distance: 10.0
click at [45, 166] on input "checkbox" at bounding box center [41, 165] width 34 height 34
checkbox input "true"
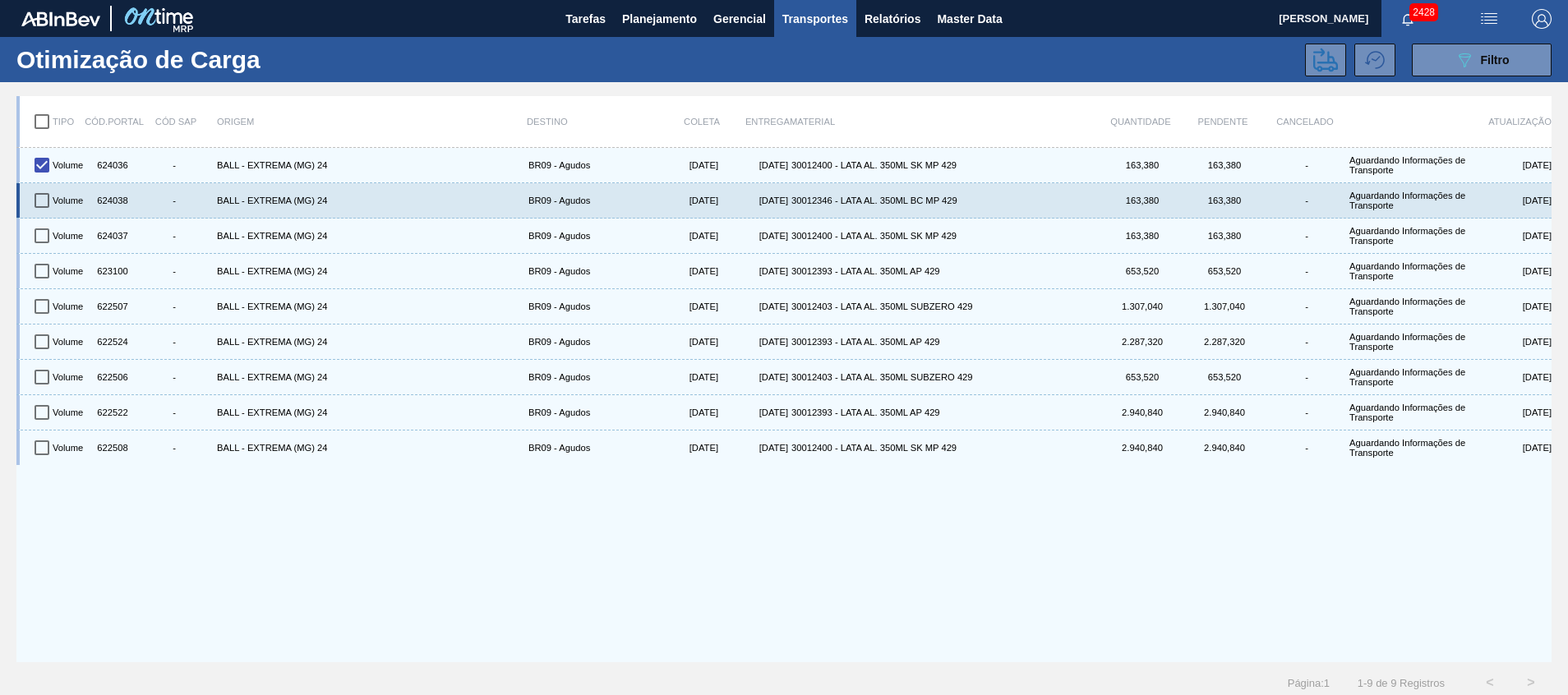
click at [47, 207] on input "checkbox" at bounding box center [41, 200] width 34 height 34
checkbox input "true"
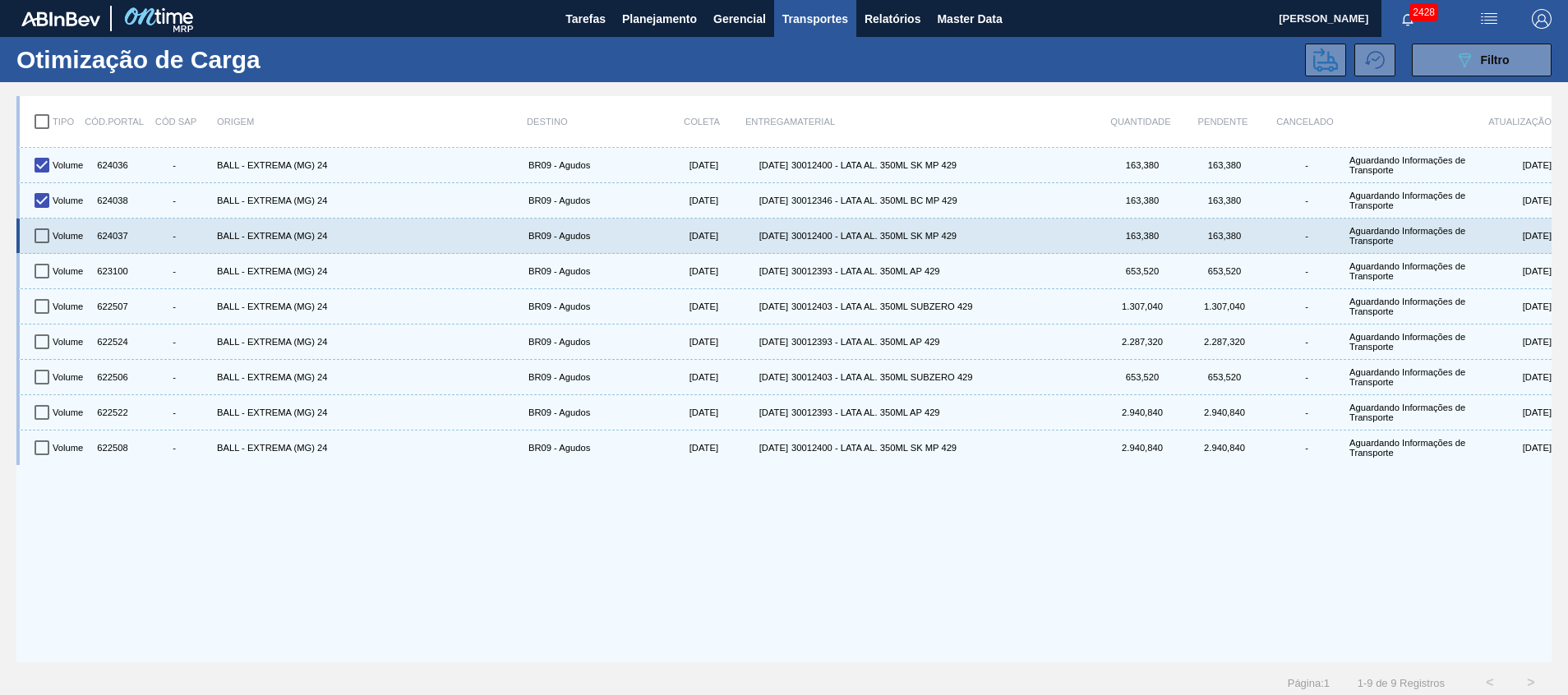
click at [45, 234] on input "checkbox" at bounding box center [41, 236] width 34 height 34
checkbox input "true"
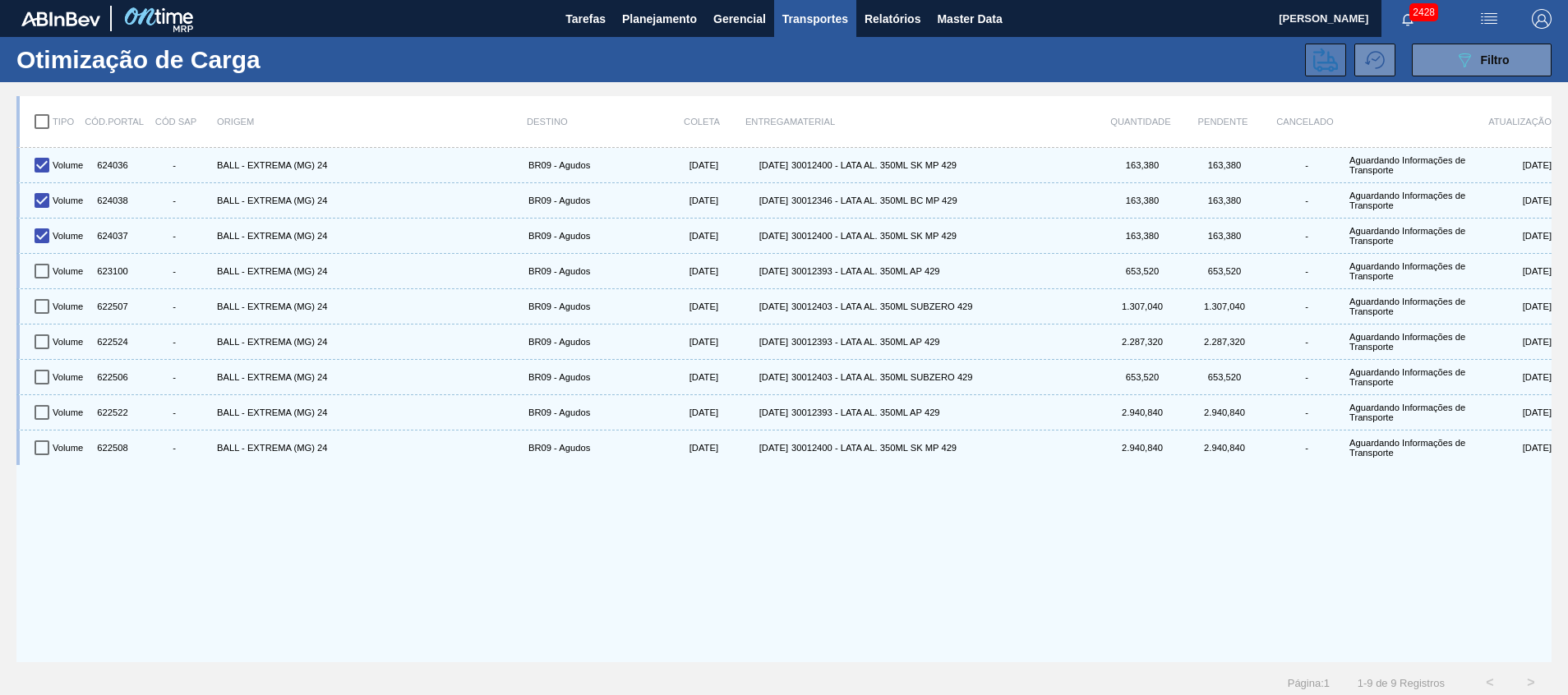
click at [1322, 66] on icon at bounding box center [1325, 59] width 24 height 24
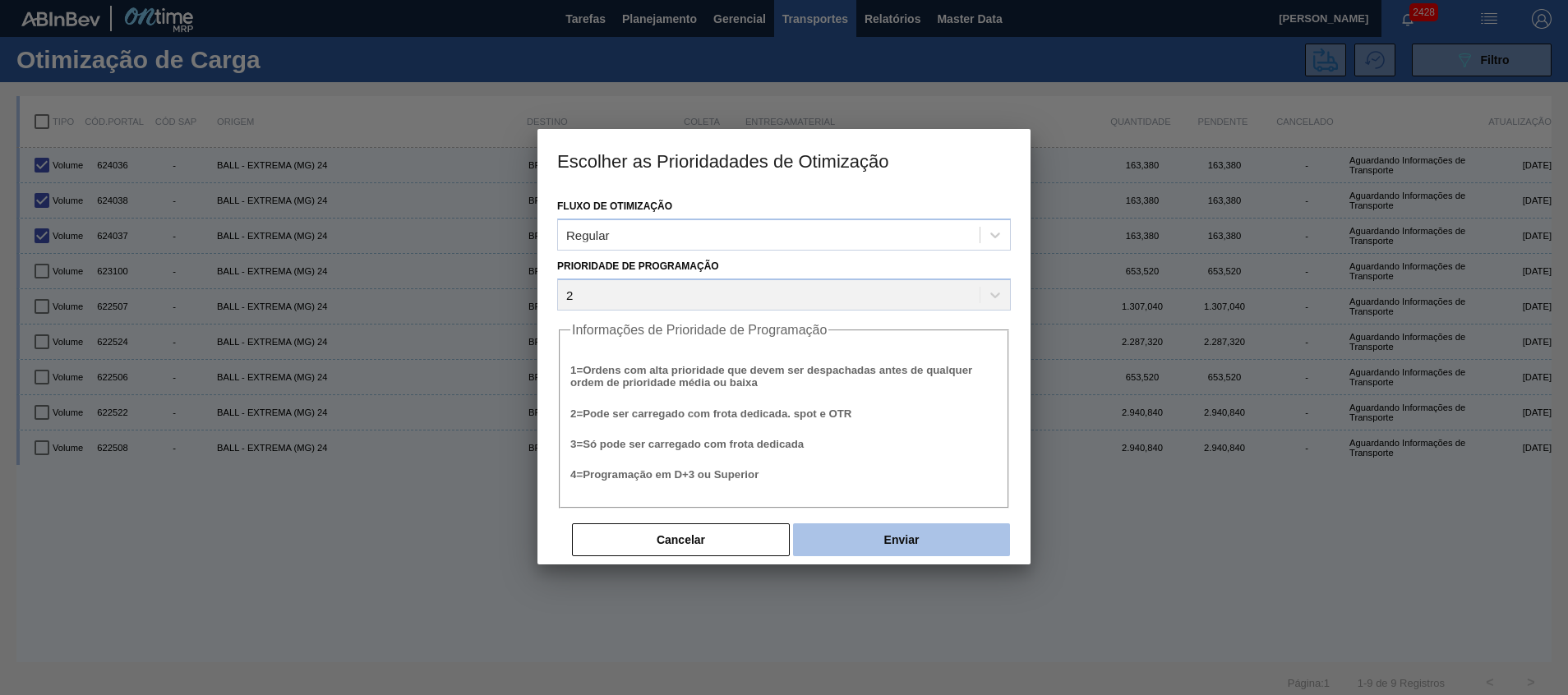
click at [842, 545] on button "Enviar" at bounding box center [900, 539] width 217 height 33
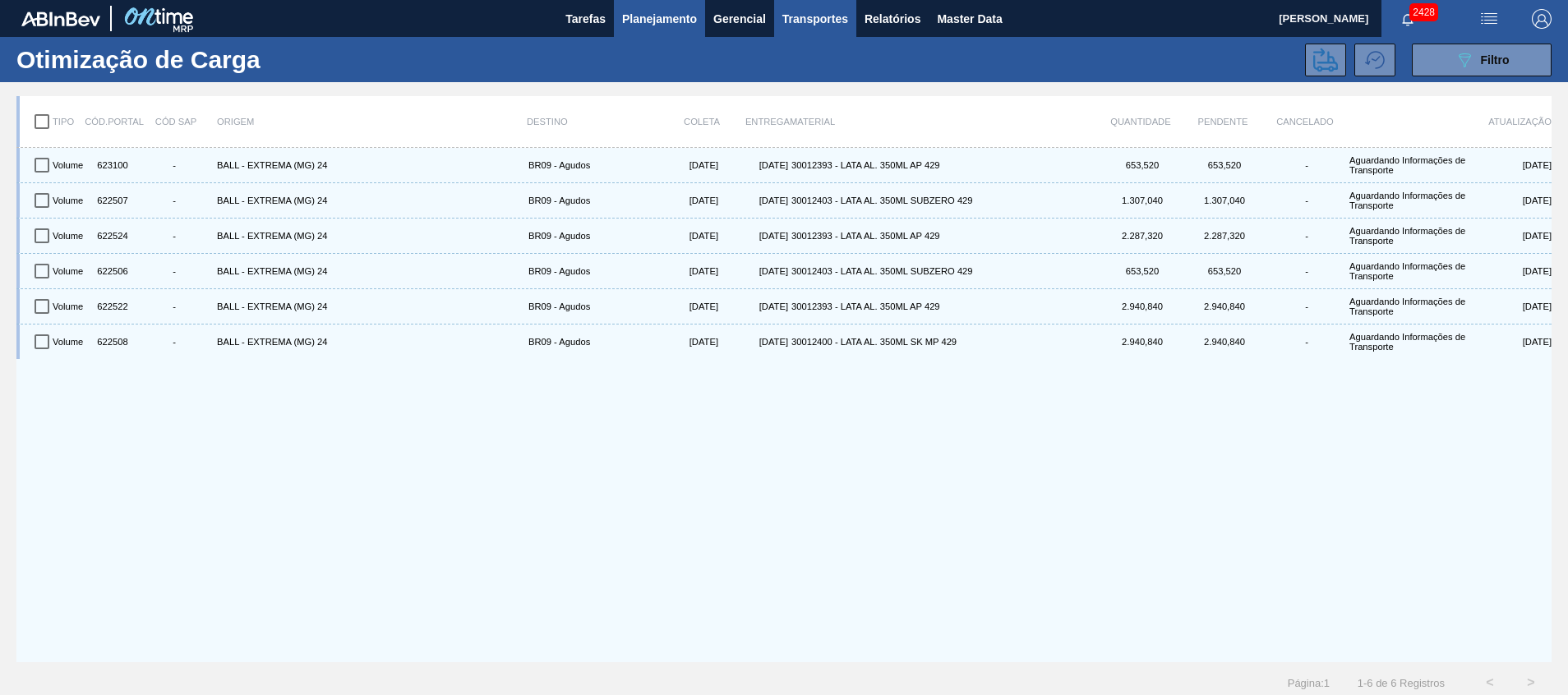
click at [614, 20] on button "Planejamento" at bounding box center [659, 18] width 91 height 37
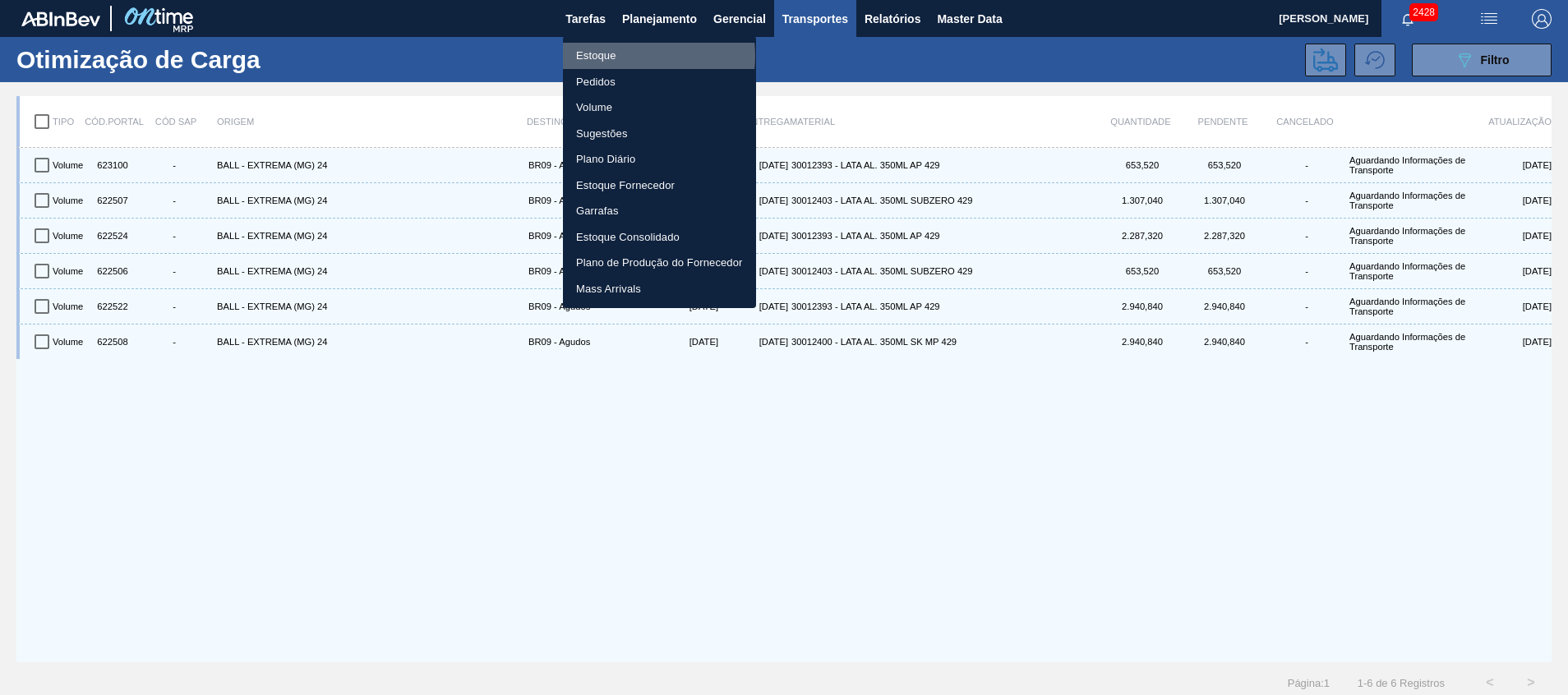
click at [626, 56] on li "Estoque" at bounding box center [659, 55] width 193 height 26
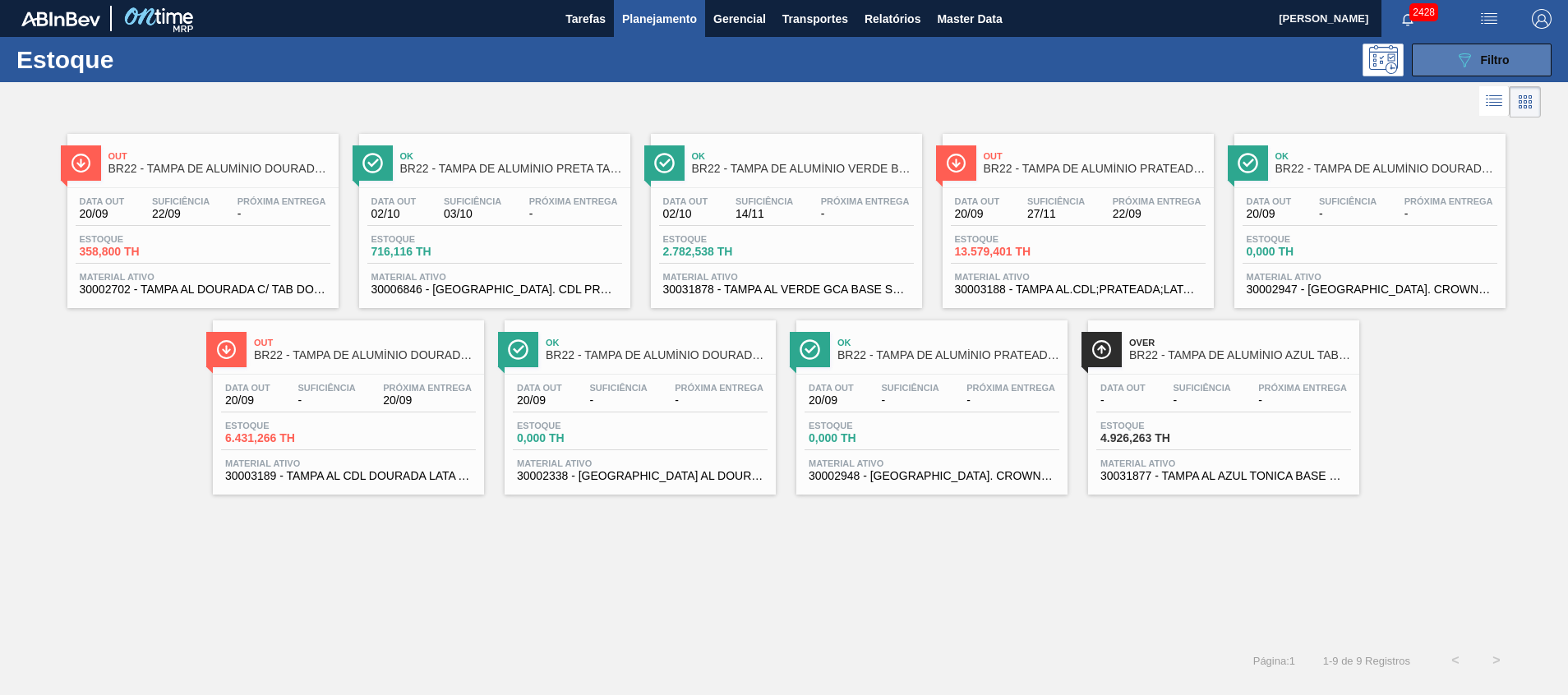
click at [1450, 46] on button "089F7B8B-B2A5-4AFE-B5C0-19BA573D28AC Filtro" at bounding box center [1481, 59] width 139 height 33
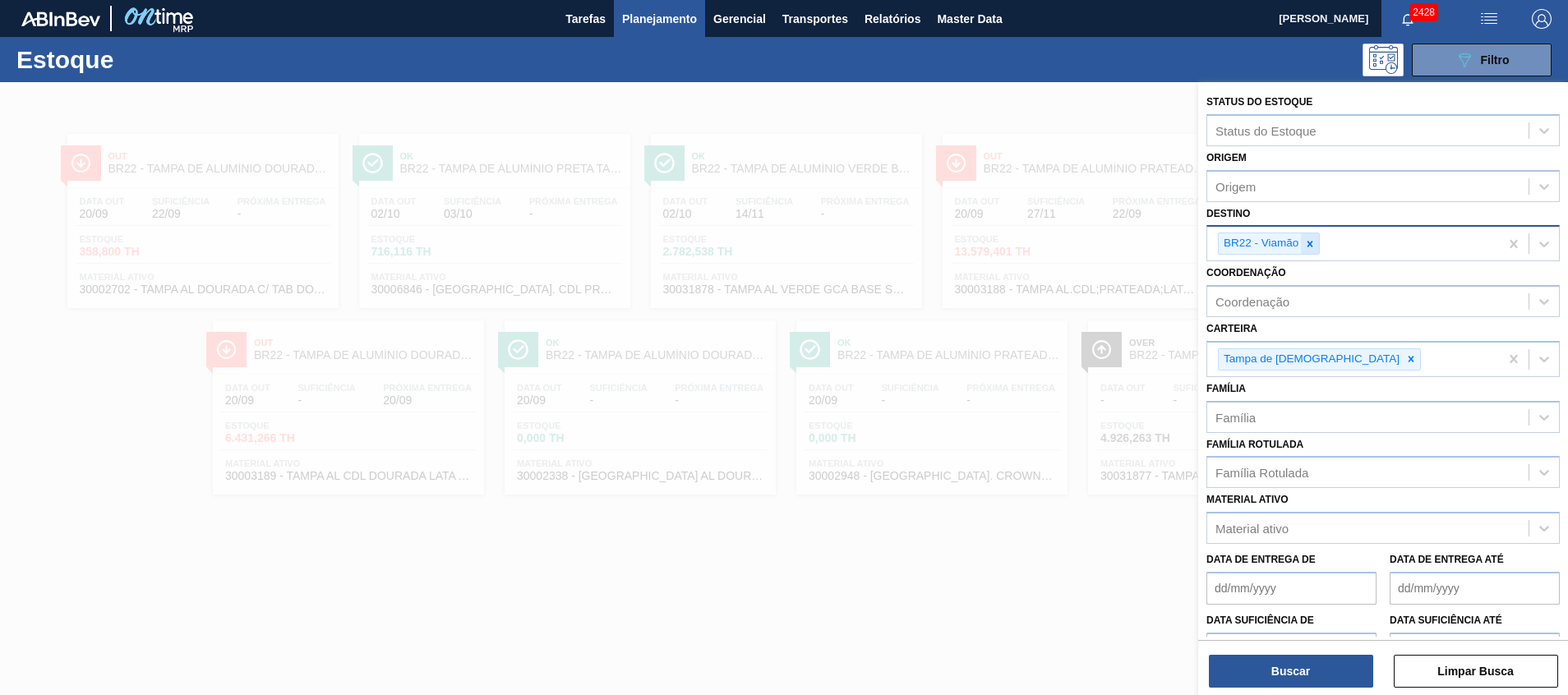
click at [1311, 249] on icon at bounding box center [1309, 244] width 12 height 12
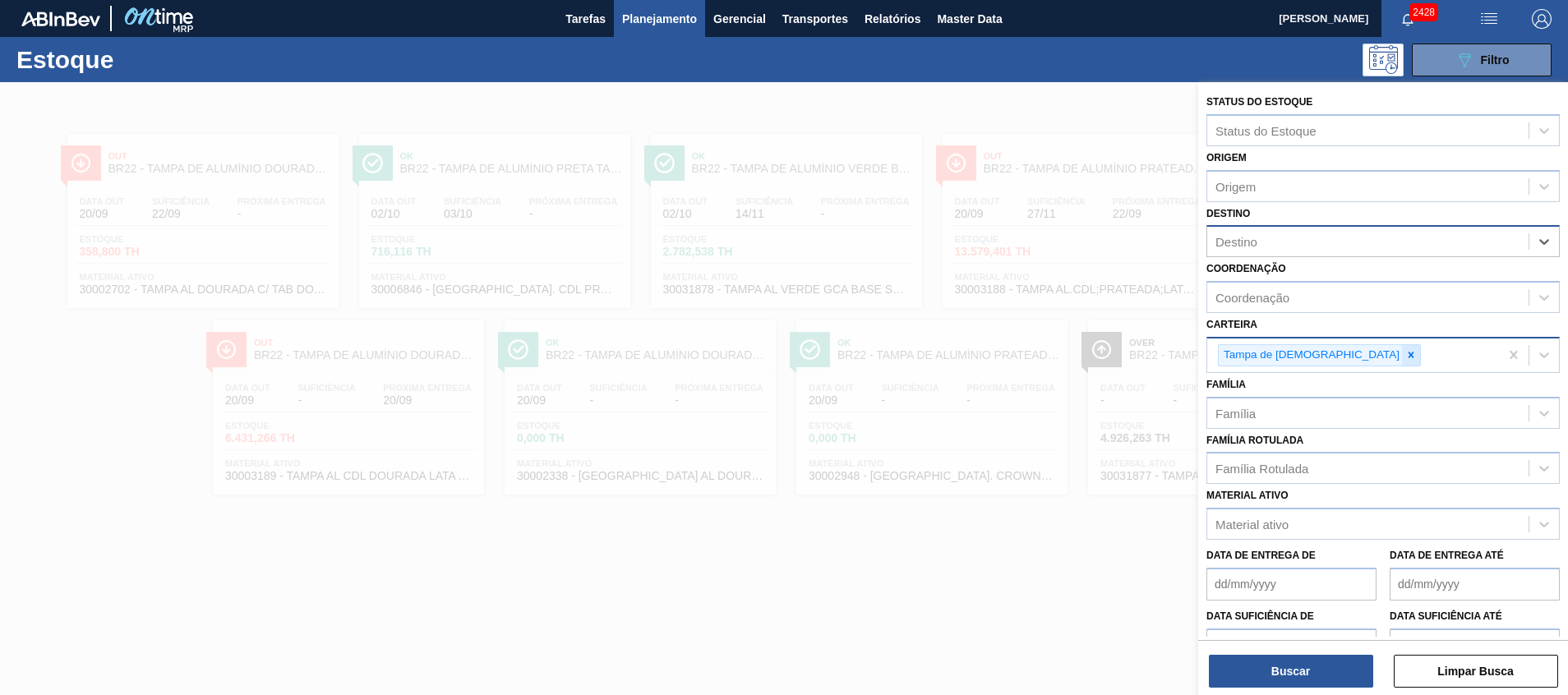
click at [1408, 356] on icon at bounding box center [1411, 355] width 5 height 5
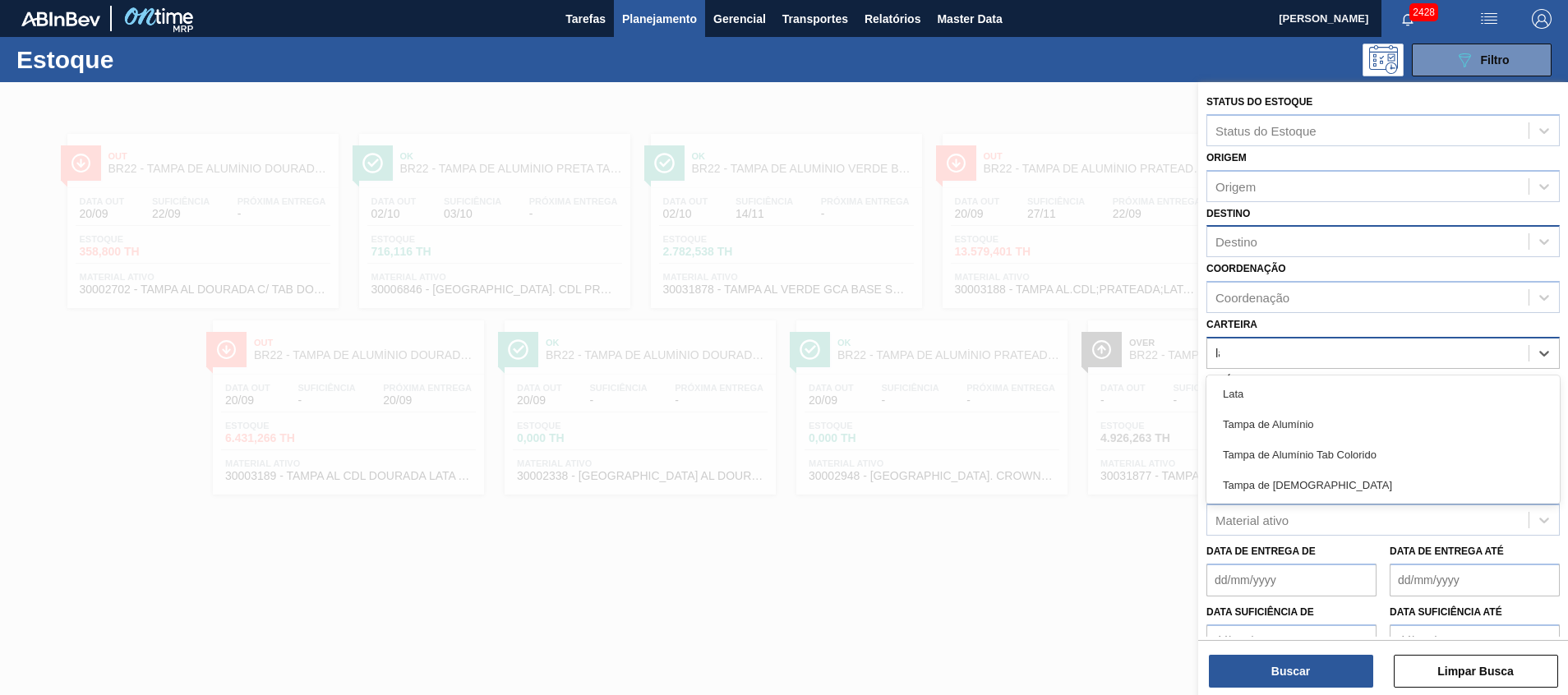
type input "lata"
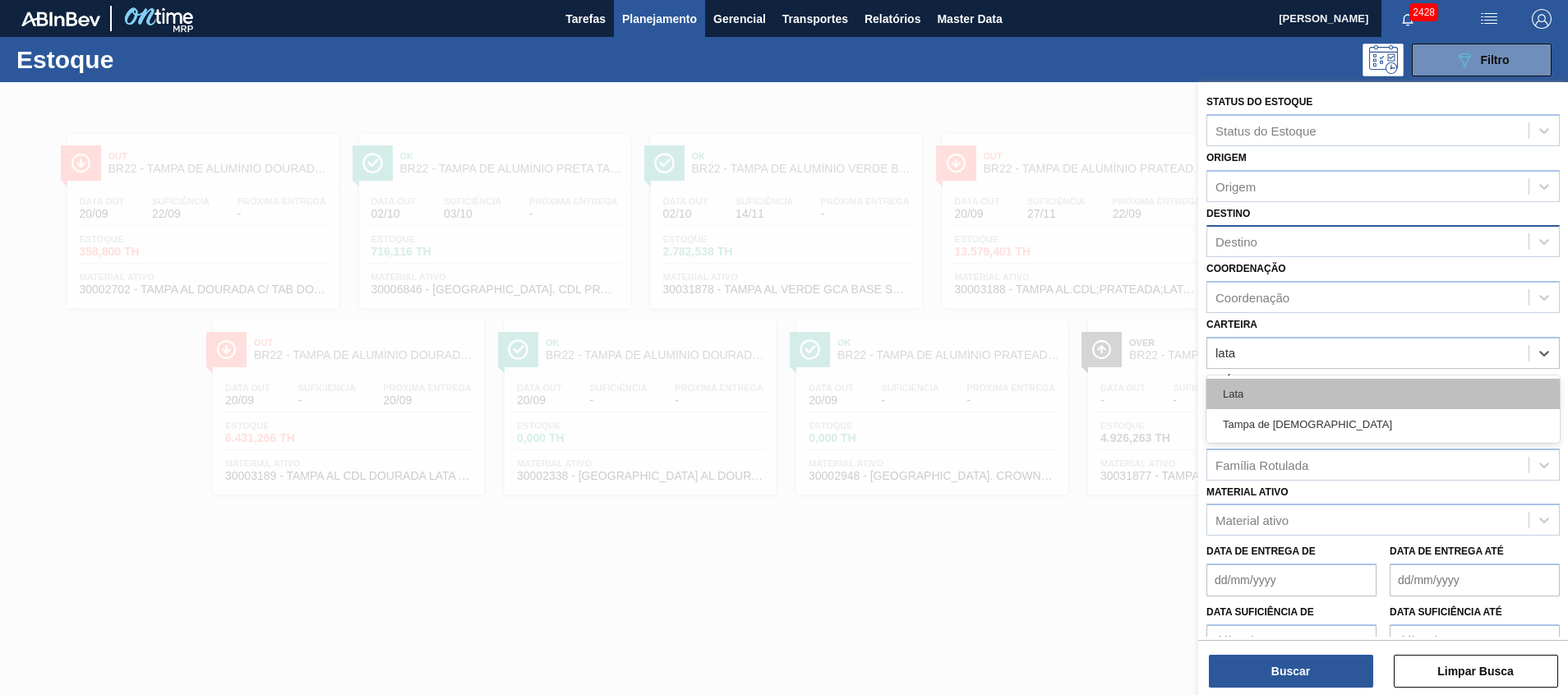
click at [1250, 397] on div "Lata" at bounding box center [1383, 394] width 354 height 31
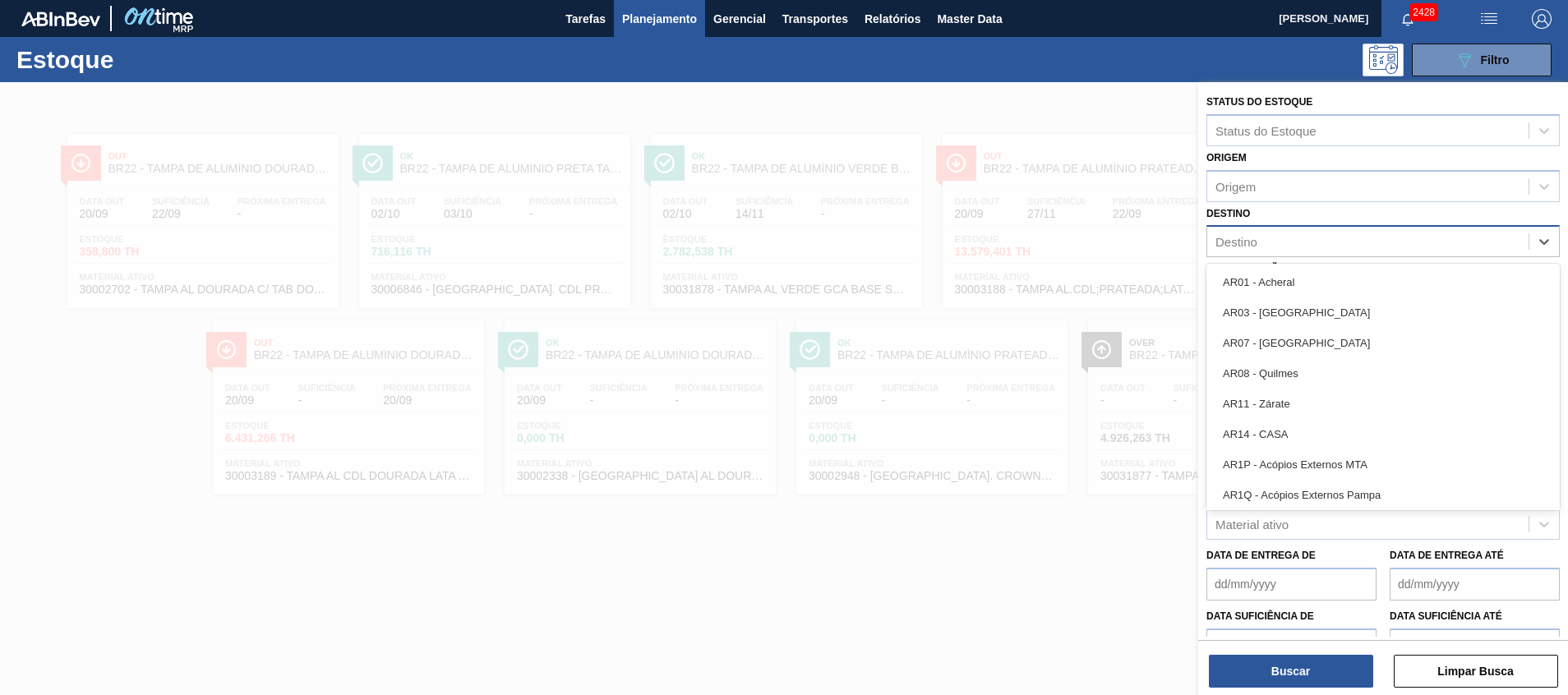
click at [1268, 242] on div "Destino" at bounding box center [1367, 242] width 321 height 23
type input "ag"
drag, startPoint x: 1294, startPoint y: 270, endPoint x: 1291, endPoint y: 285, distance: 15.3
click at [1294, 270] on div "BR09 - Agudos" at bounding box center [1383, 282] width 354 height 31
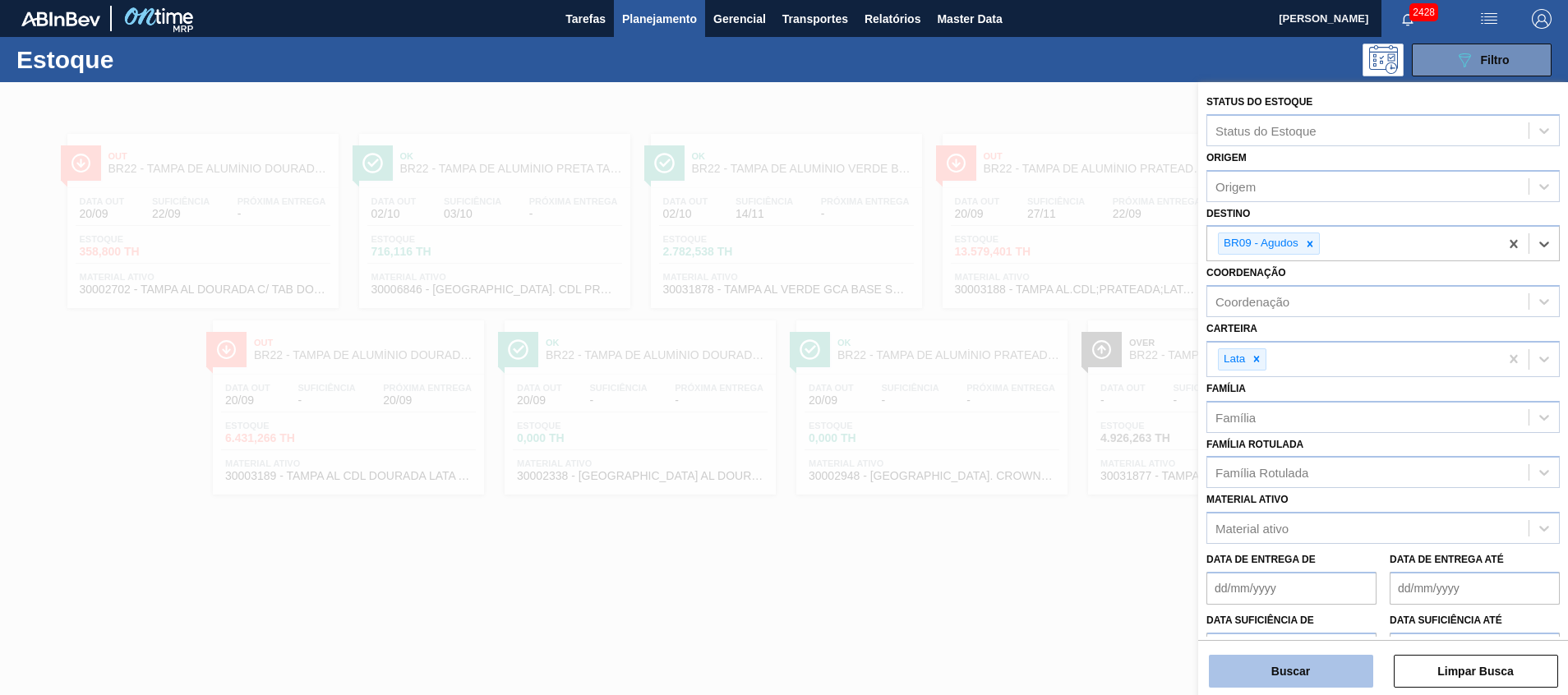
click at [1230, 660] on button "Buscar" at bounding box center [1291, 671] width 165 height 33
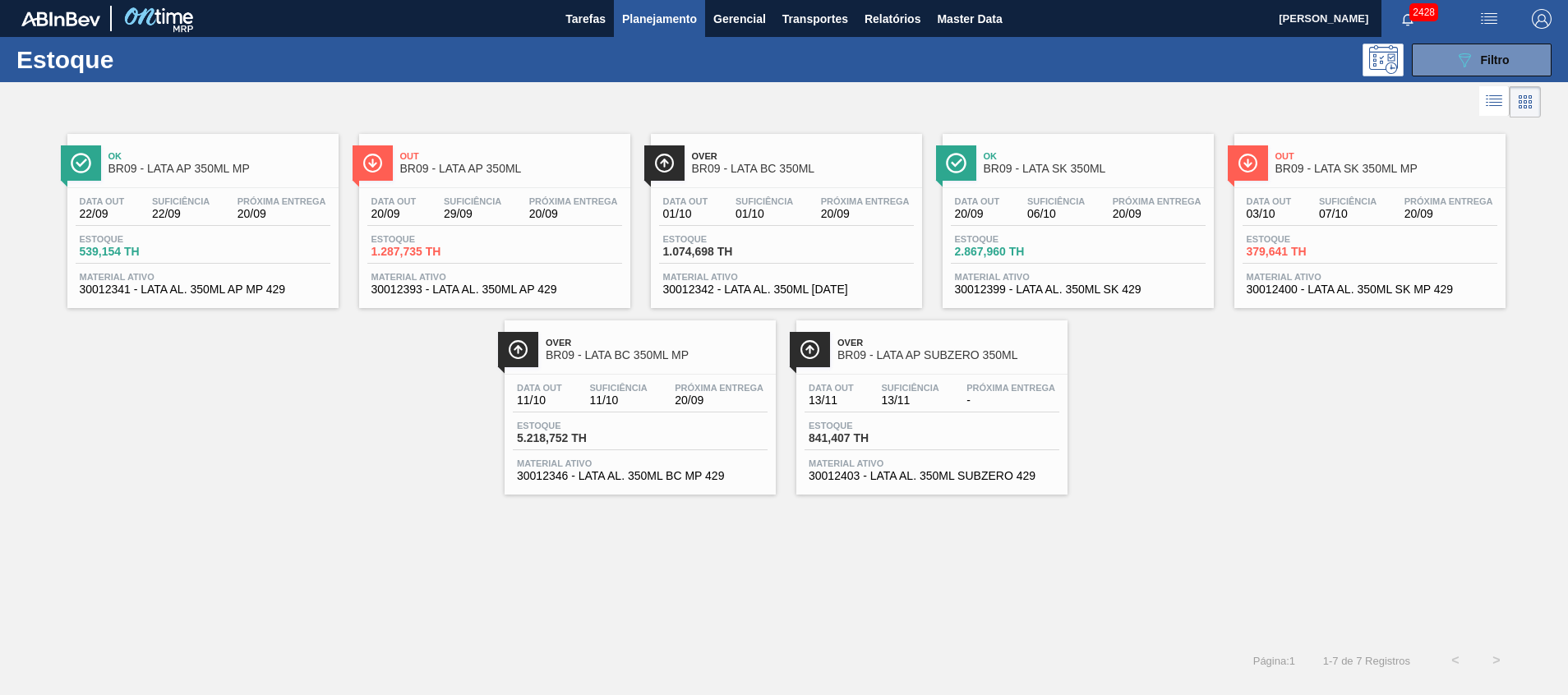
click at [742, 219] on span "01/10" at bounding box center [764, 214] width 58 height 13
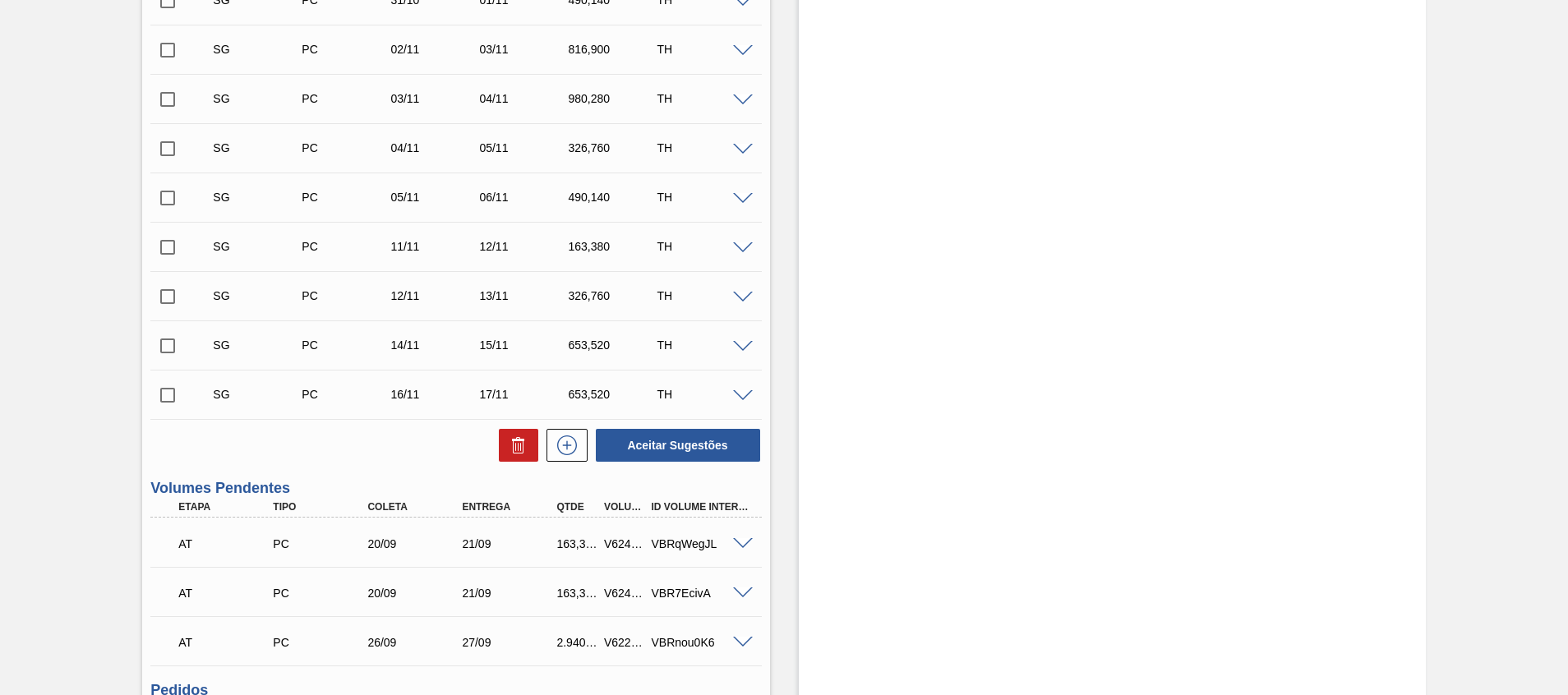
scroll to position [862, 0]
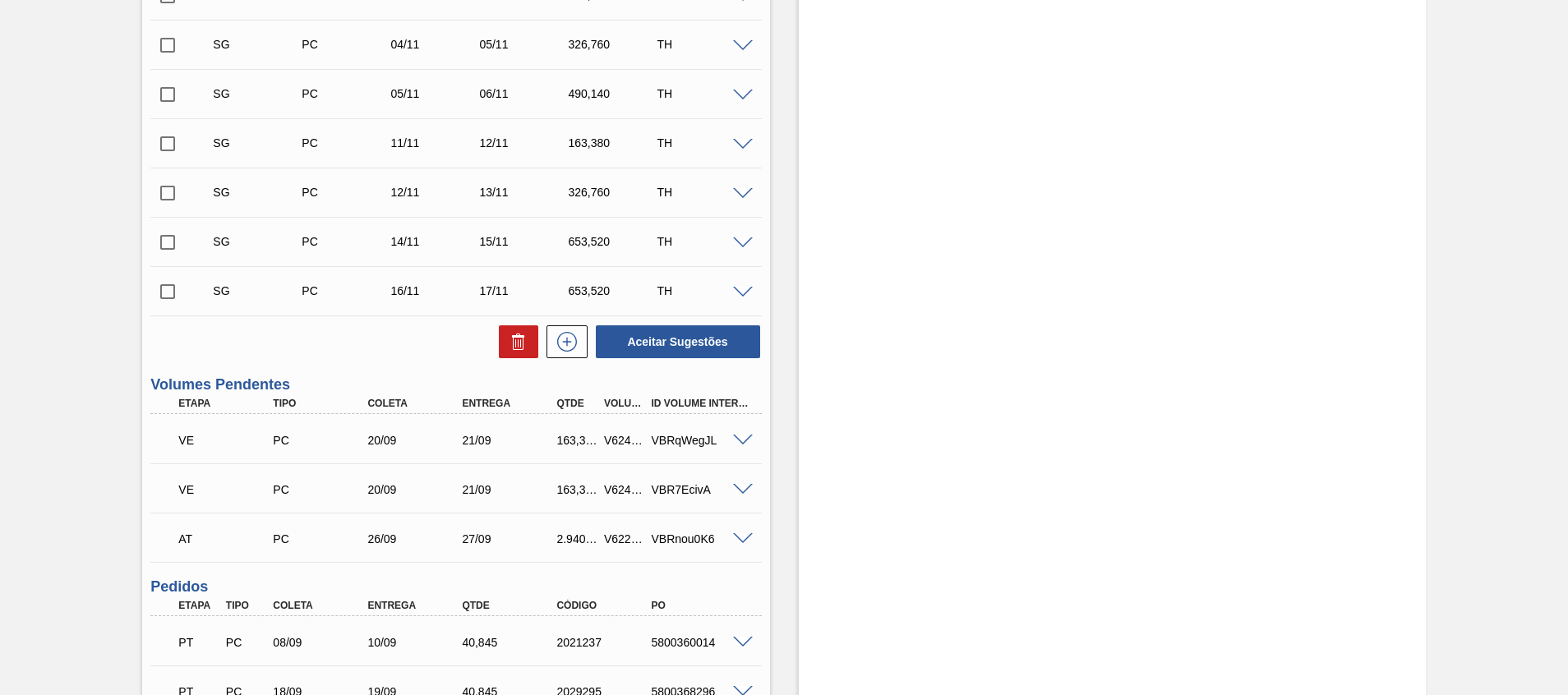
scroll to position [985, 0]
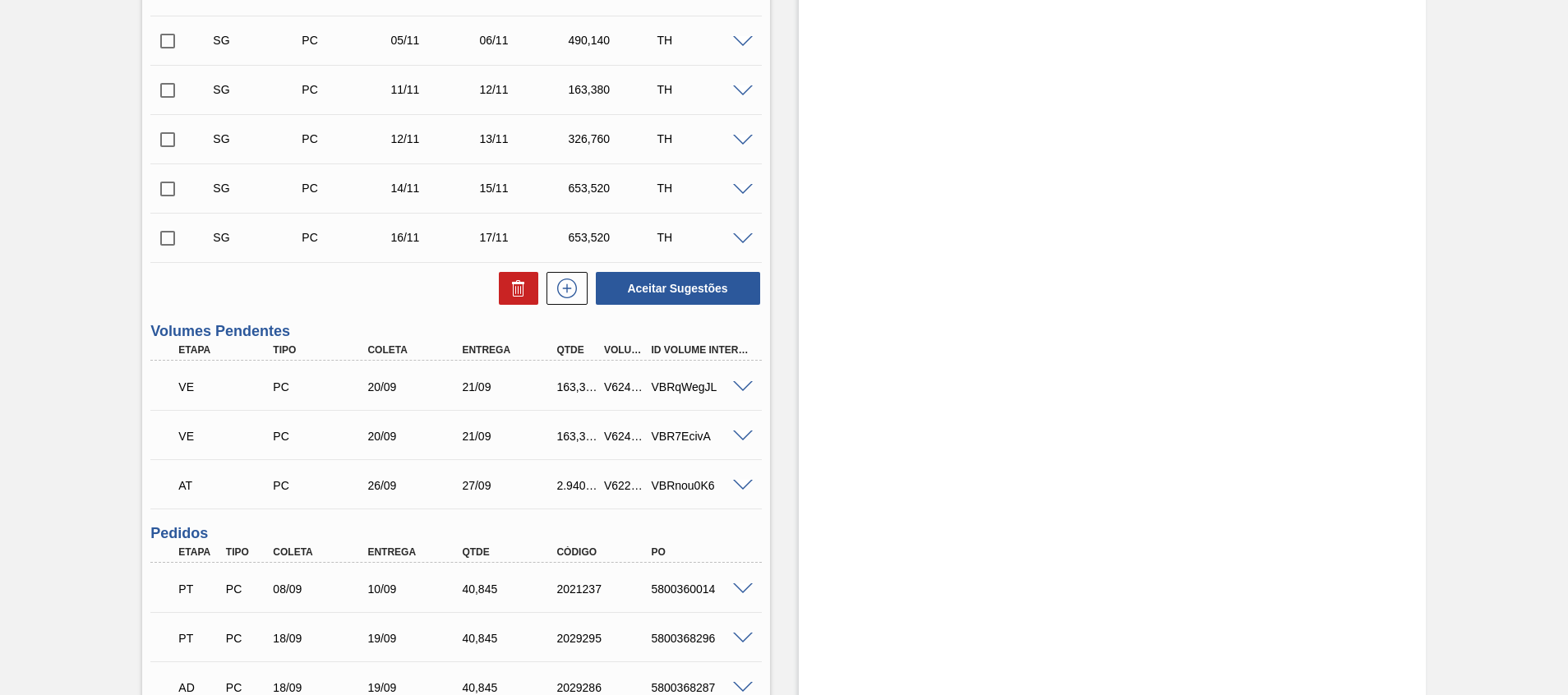
click at [743, 376] on div "VE PC 20/09 21/09 163,380 V624036 VBRqWegJL" at bounding box center [455, 386] width 611 height 41
click at [743, 381] on span at bounding box center [743, 388] width 20 height 13
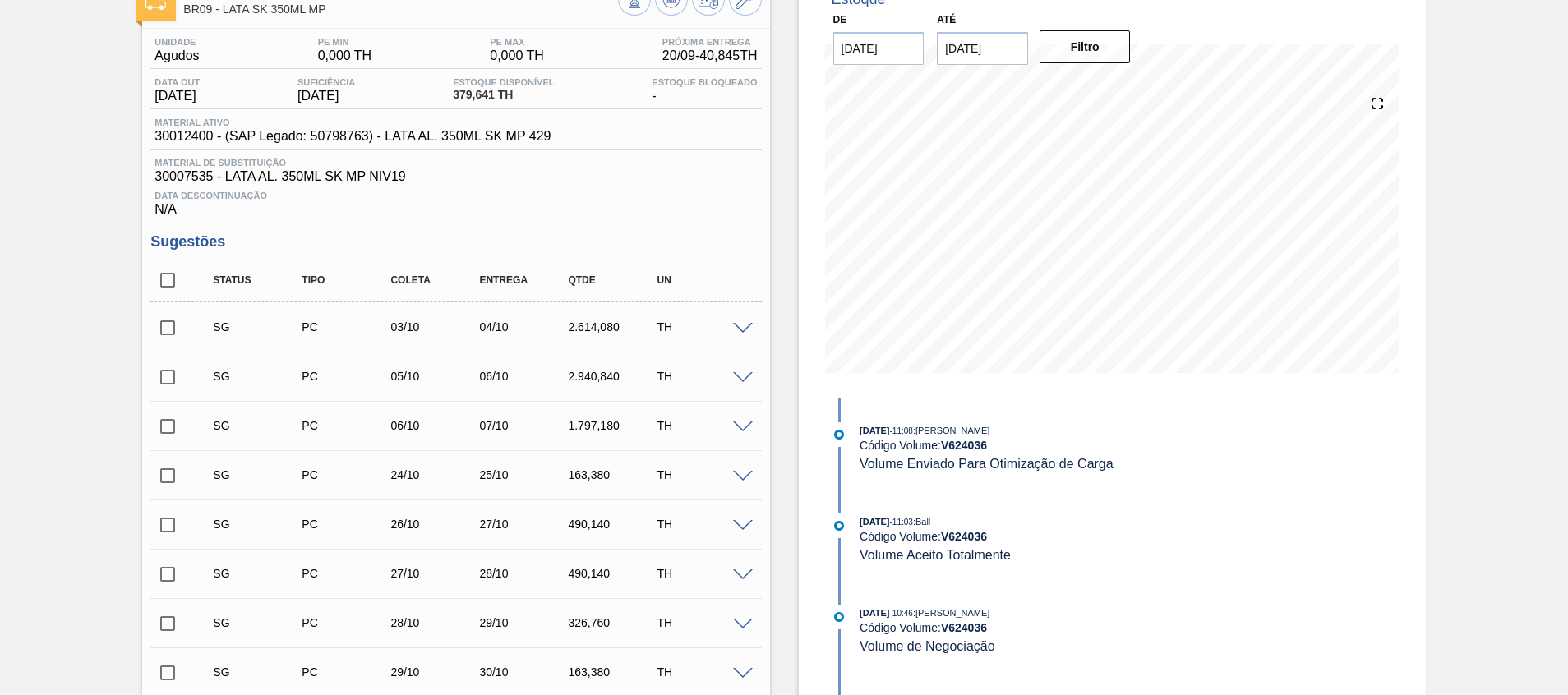
scroll to position [0, 0]
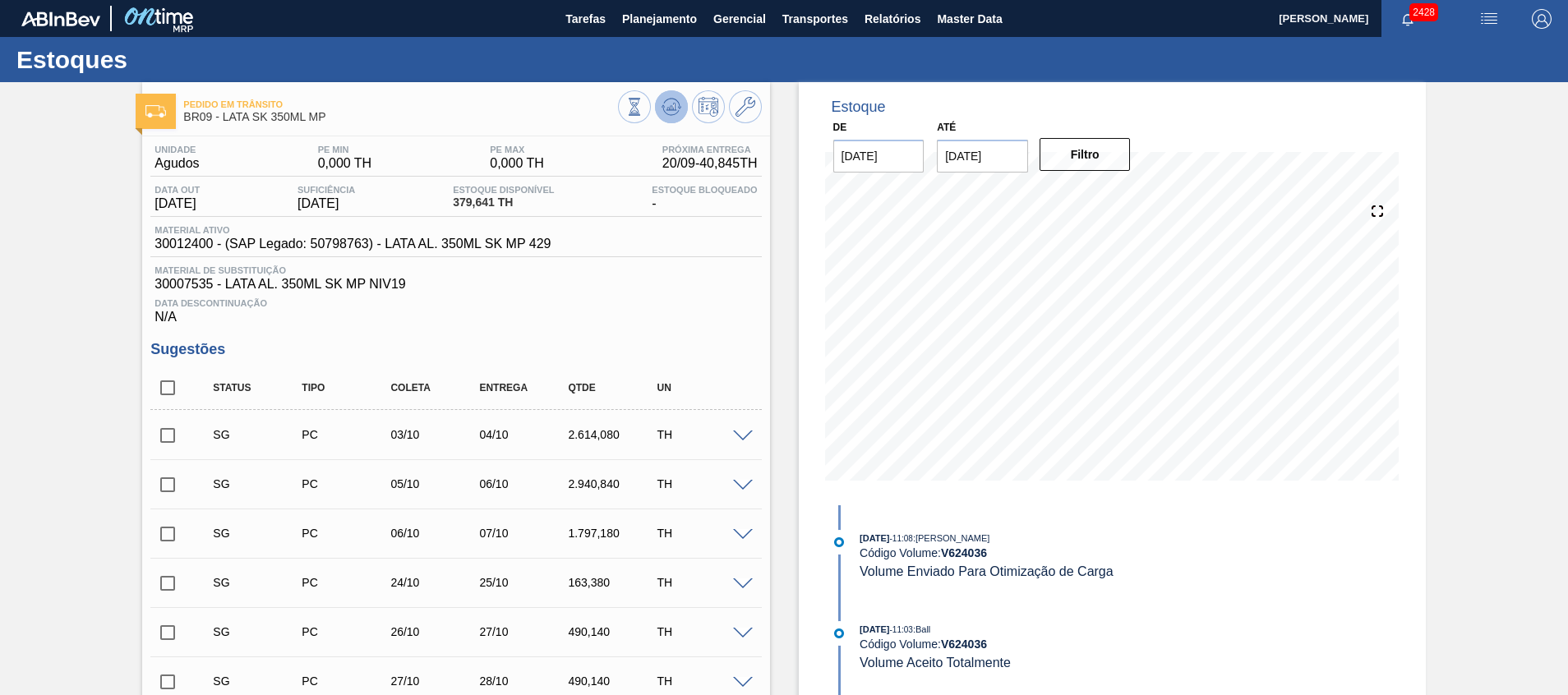
click at [676, 107] on icon at bounding box center [671, 107] width 20 height 20
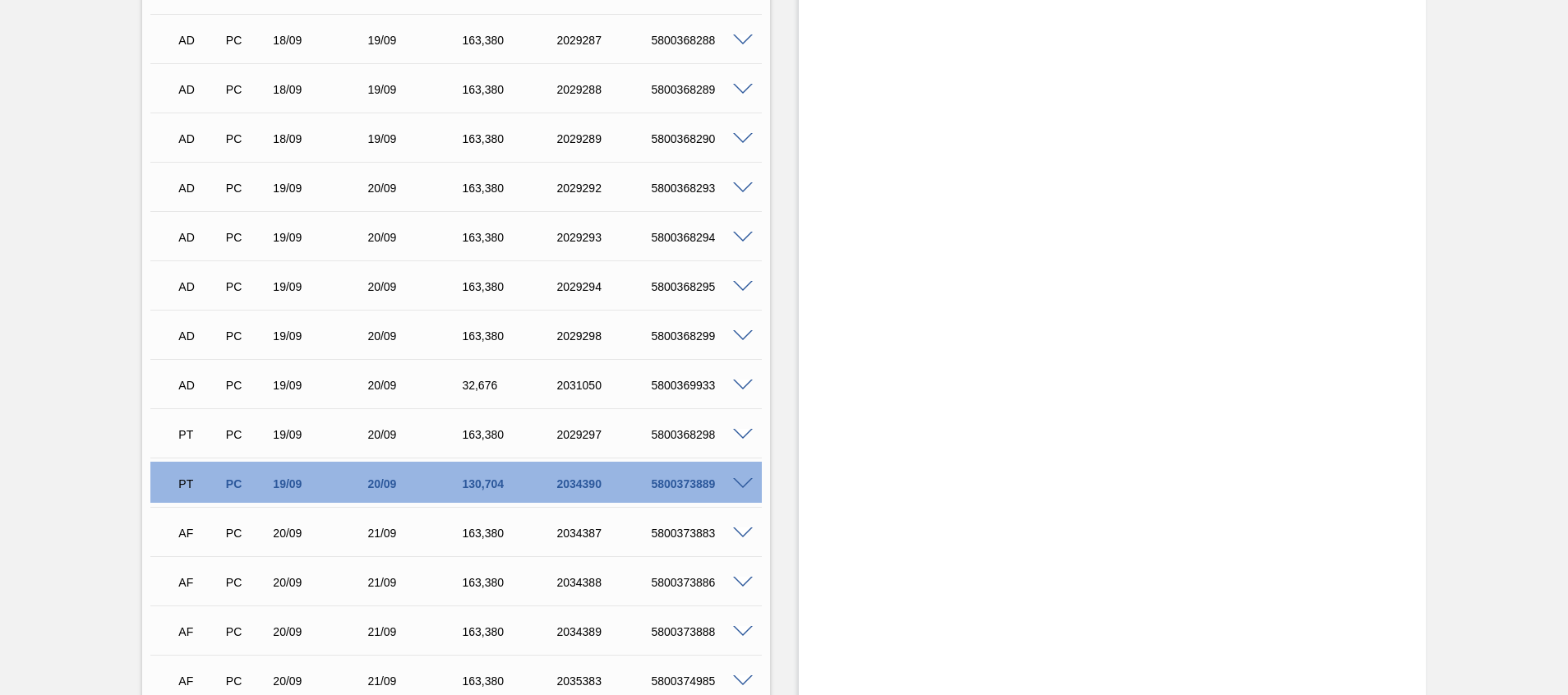
scroll to position [1678, 0]
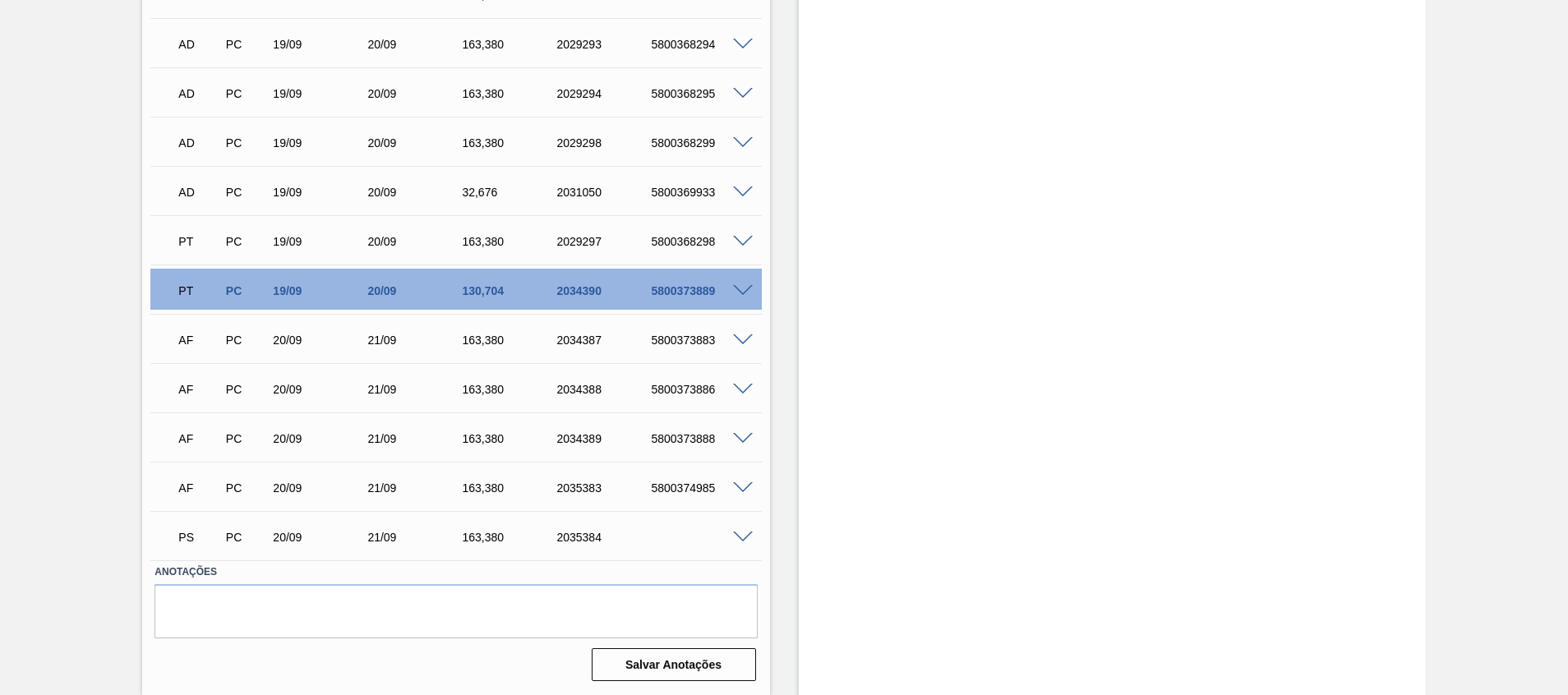
click at [690, 485] on div "5800374985" at bounding box center [700, 487] width 106 height 13
copy div "5800374985"
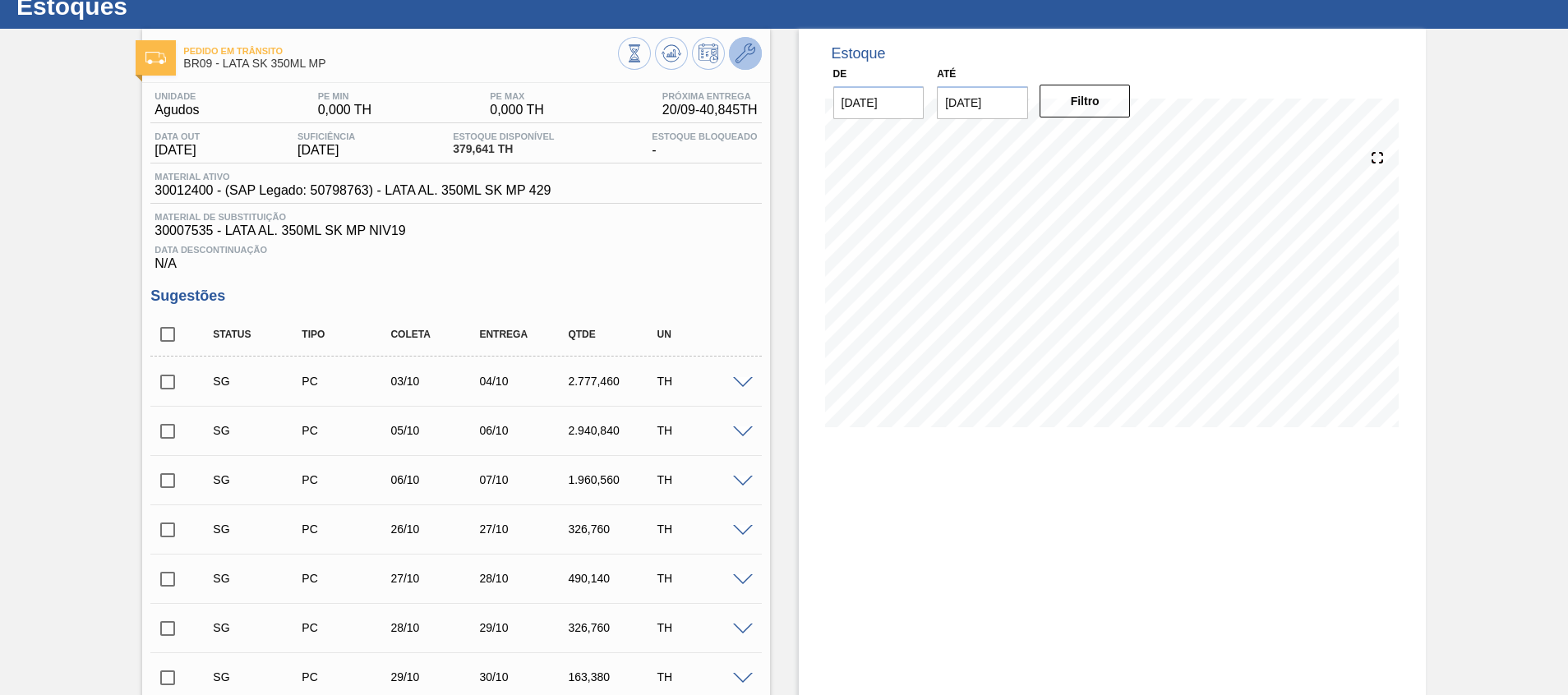
scroll to position [0, 0]
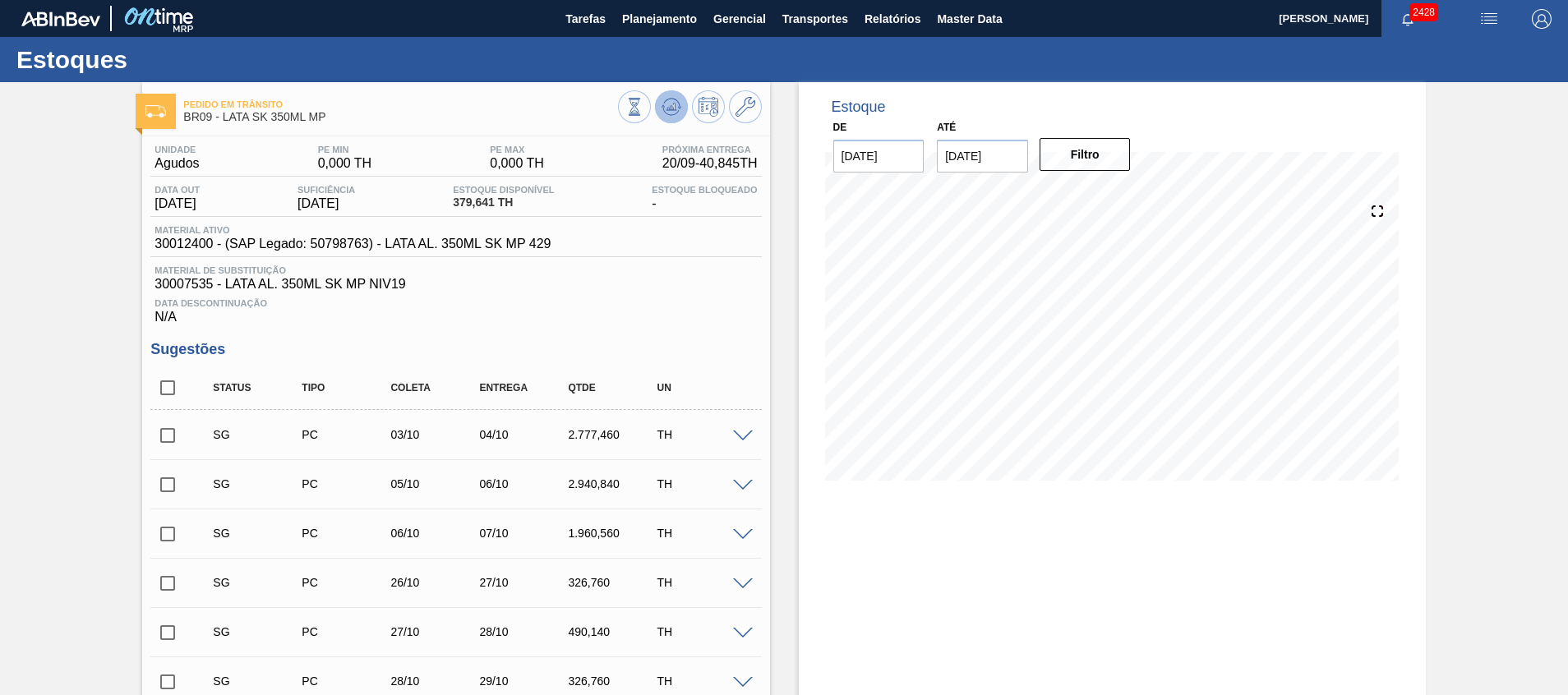
click at [664, 108] on icon at bounding box center [671, 107] width 20 height 20
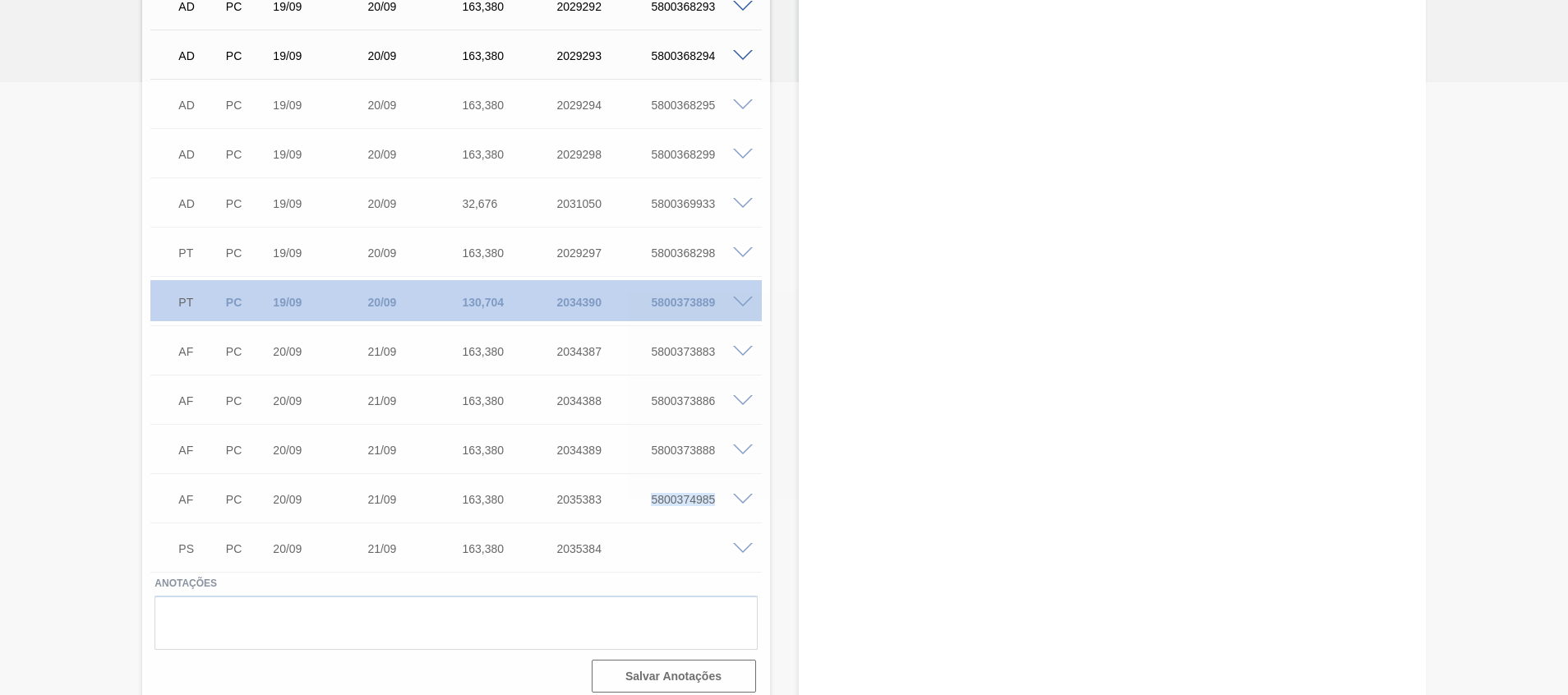
scroll to position [1678, 0]
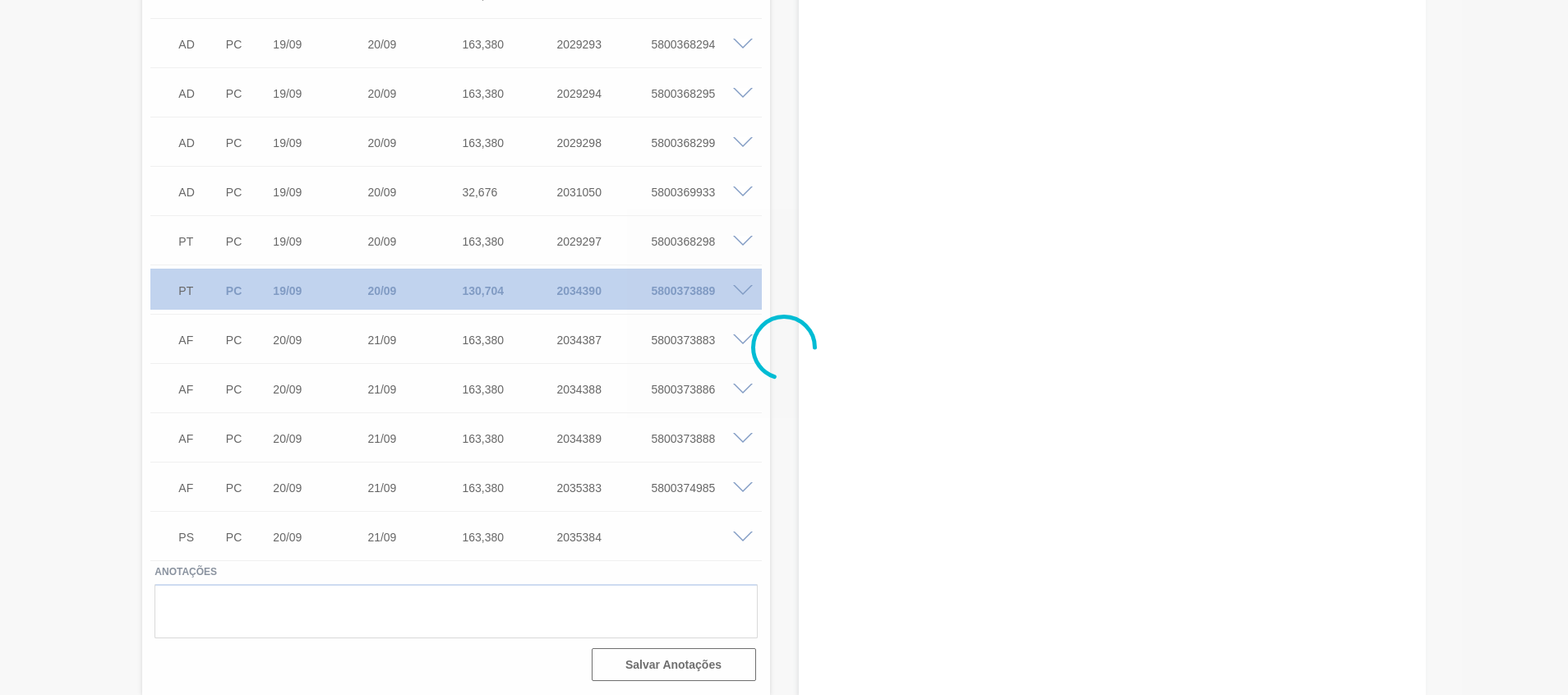
click at [713, 542] on div at bounding box center [784, 347] width 1568 height 695
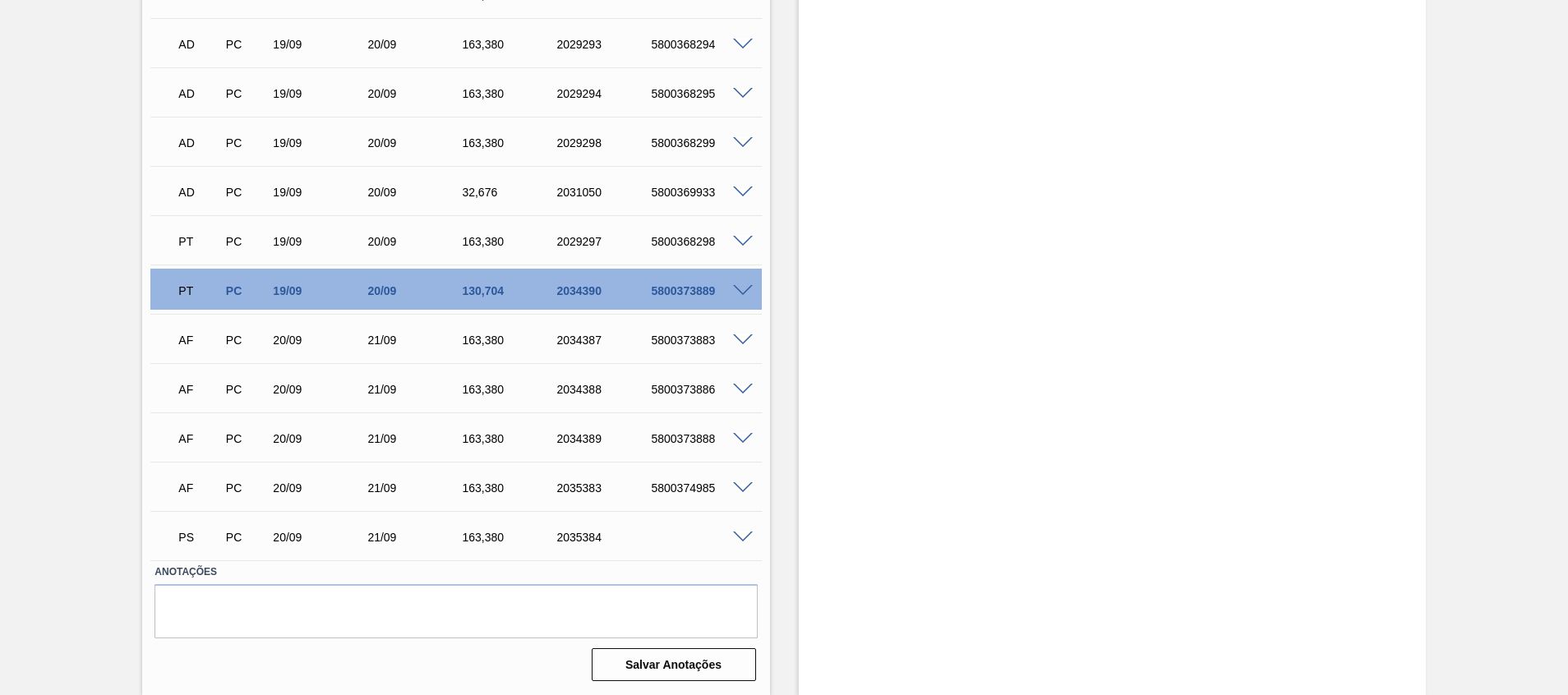
click at [739, 543] on div "PS PC 20/09 21/09 163,380 2035384" at bounding box center [455, 536] width 611 height 41
click at [742, 533] on span at bounding box center [743, 538] width 20 height 13
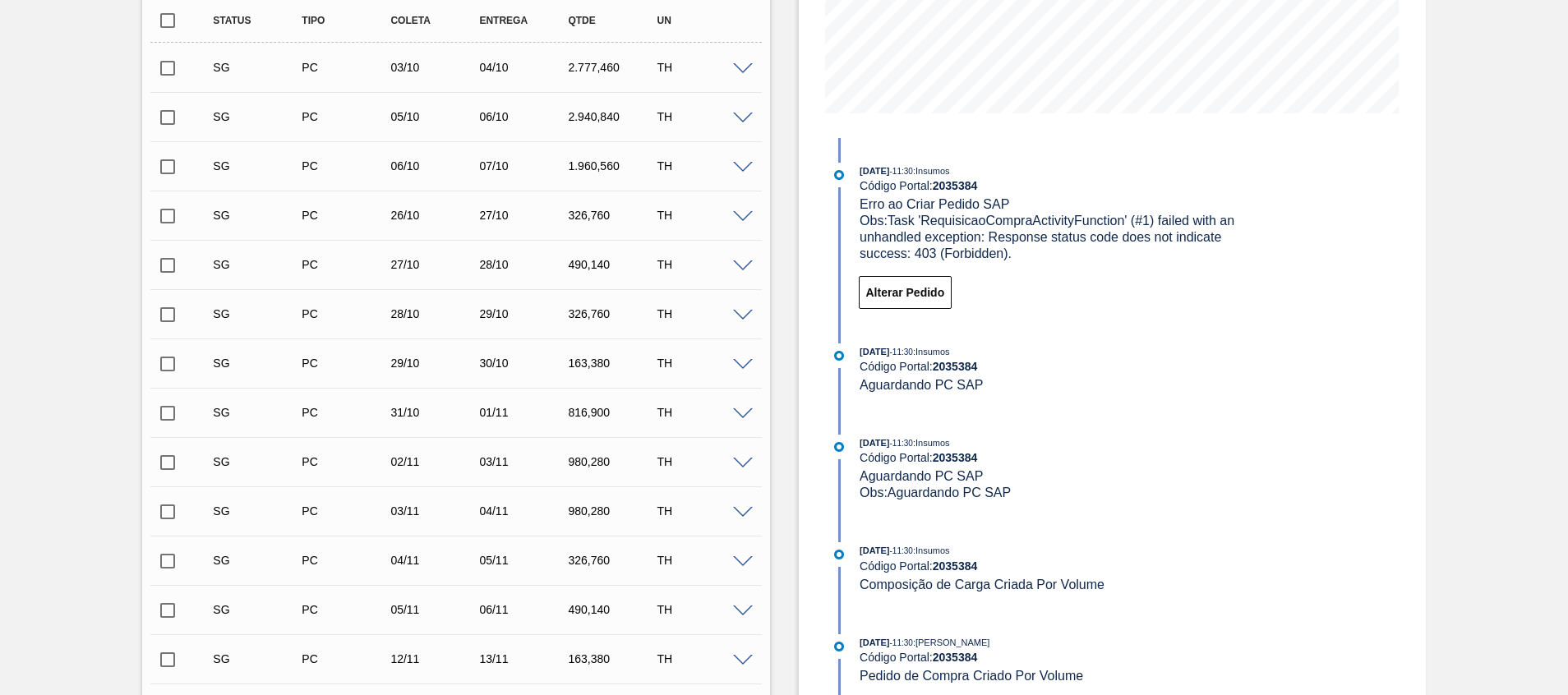
scroll to position [360, 0]
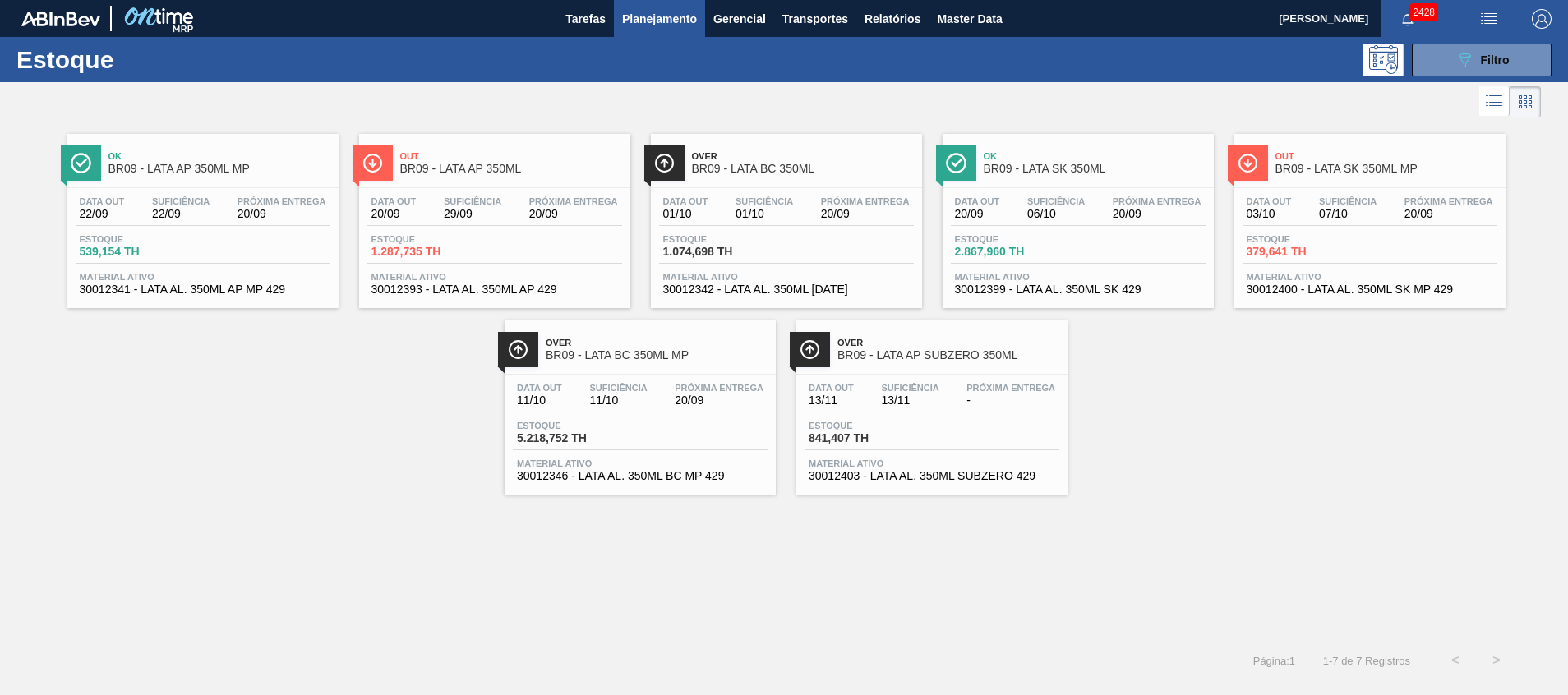
click at [701, 469] on span "30012346 - LATA AL. 350ML BC MP 429" at bounding box center [640, 476] width 246 height 13
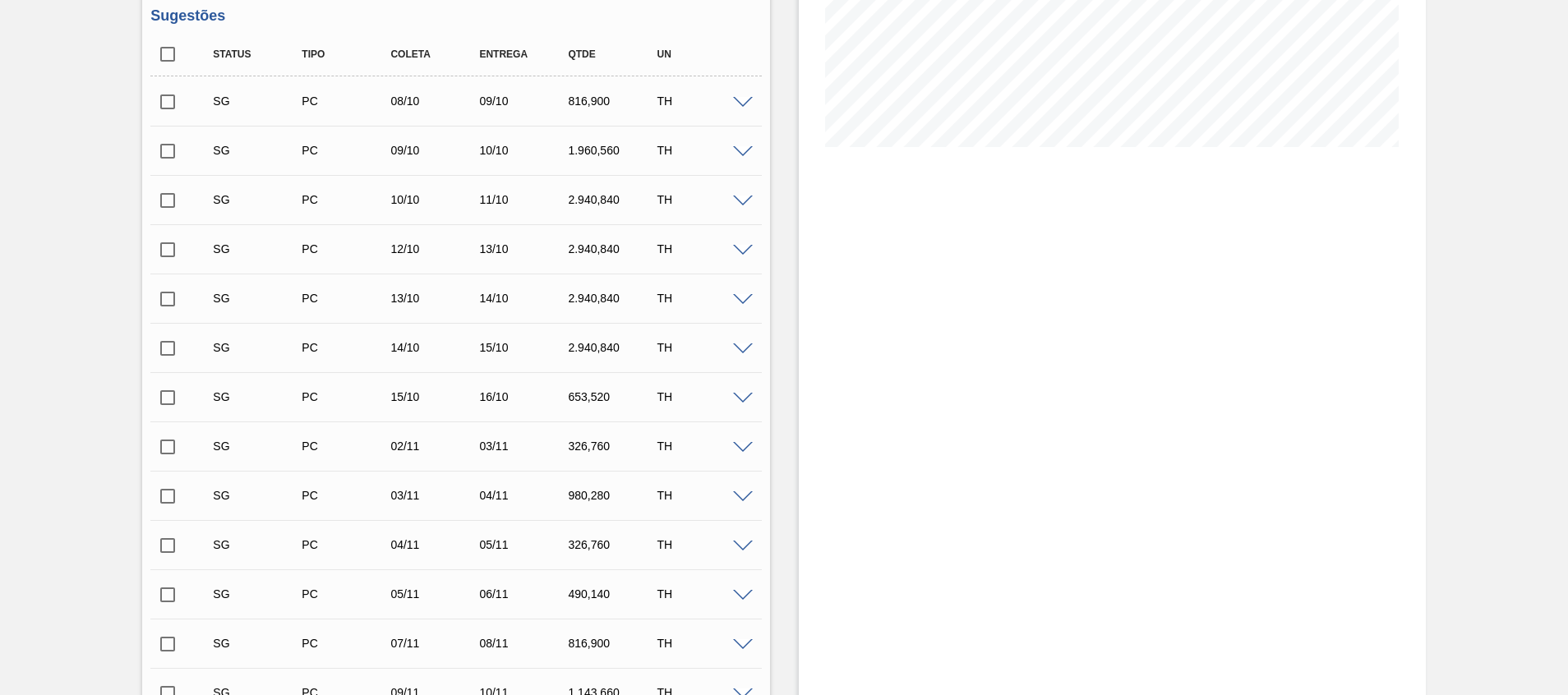
scroll to position [493, 0]
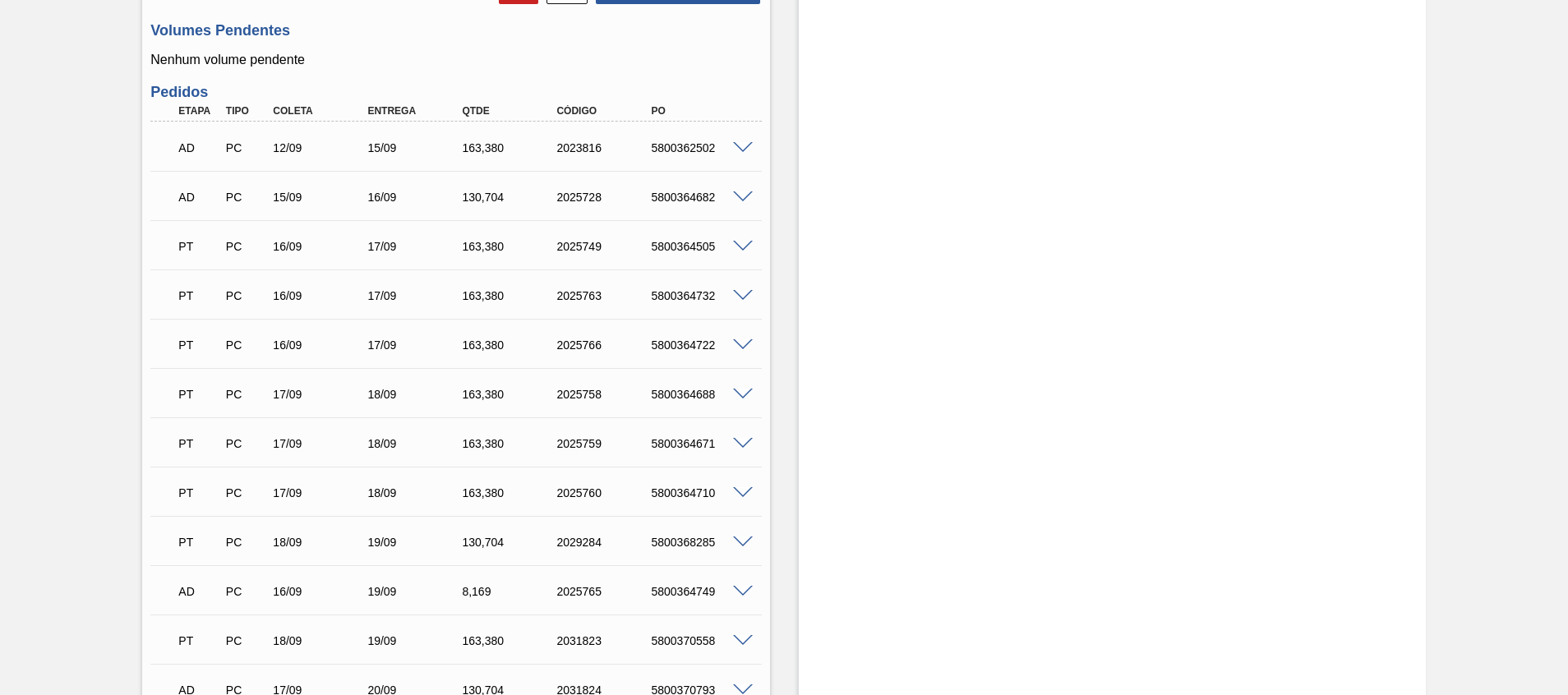
scroll to position [1478, 0]
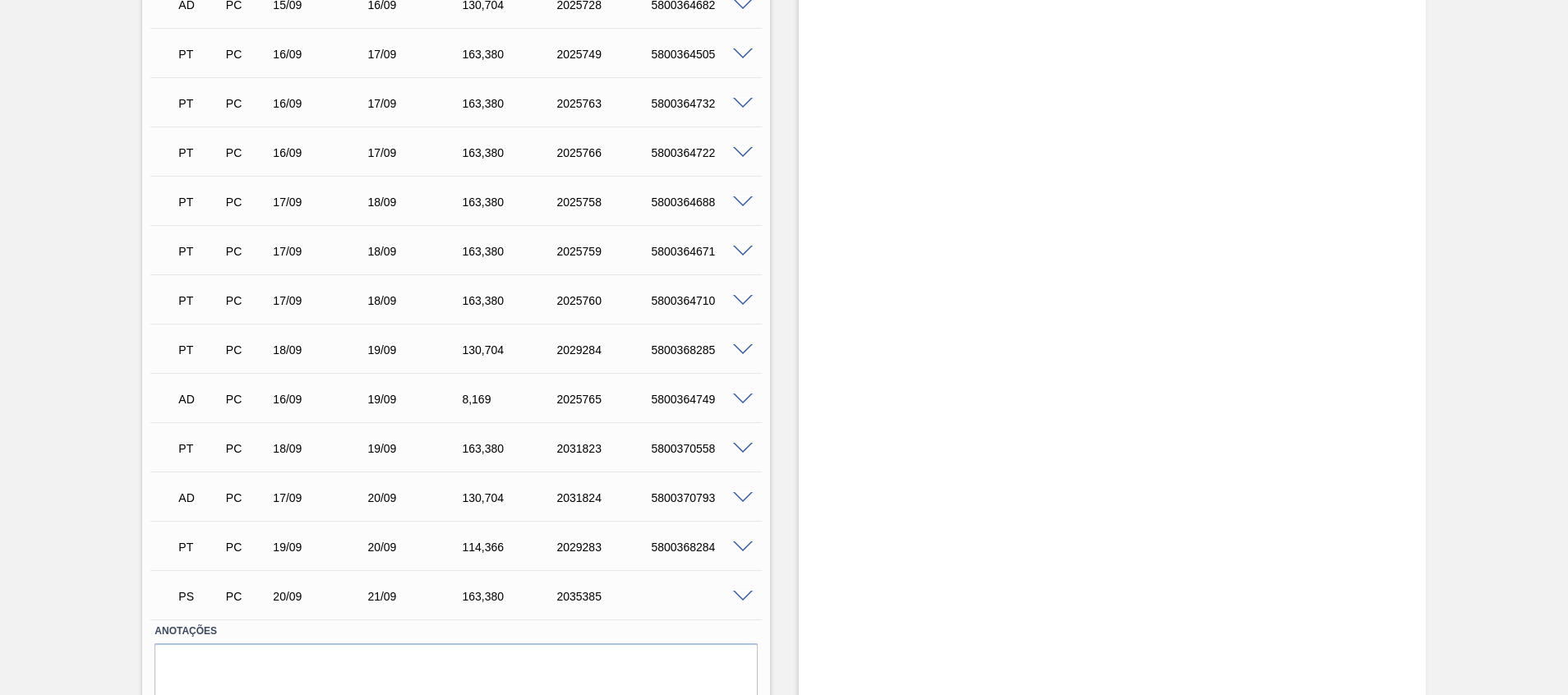
click at [733, 592] on span at bounding box center [743, 597] width 20 height 13
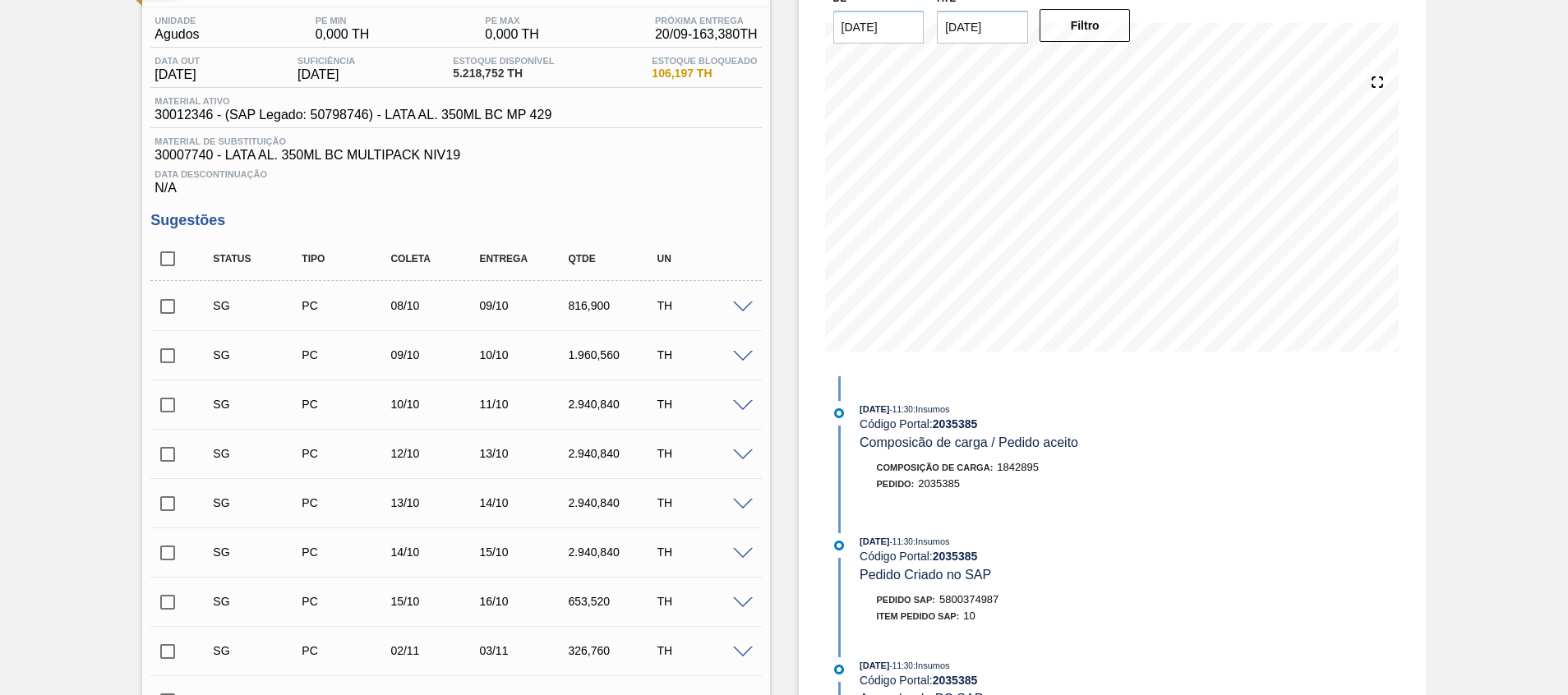
scroll to position [0, 0]
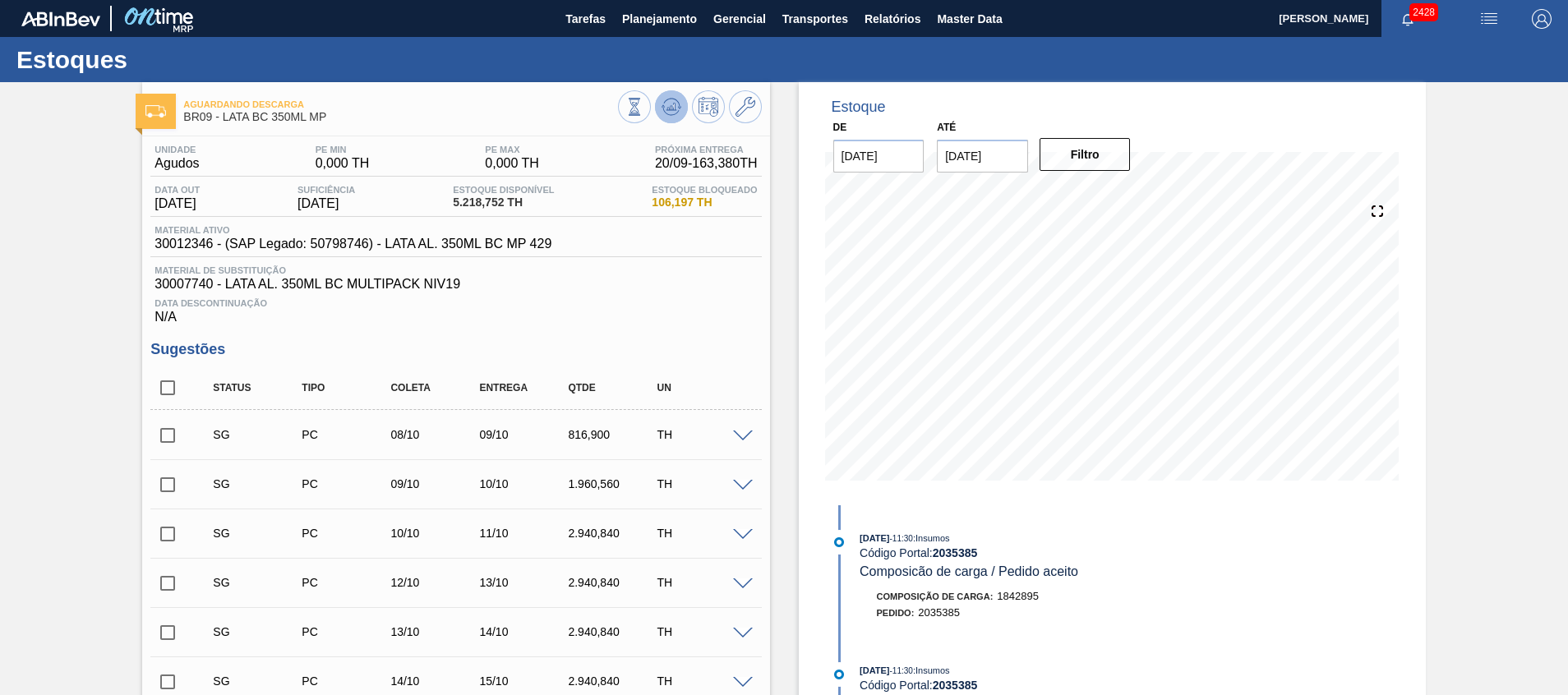
click at [666, 110] on icon at bounding box center [671, 106] width 11 height 7
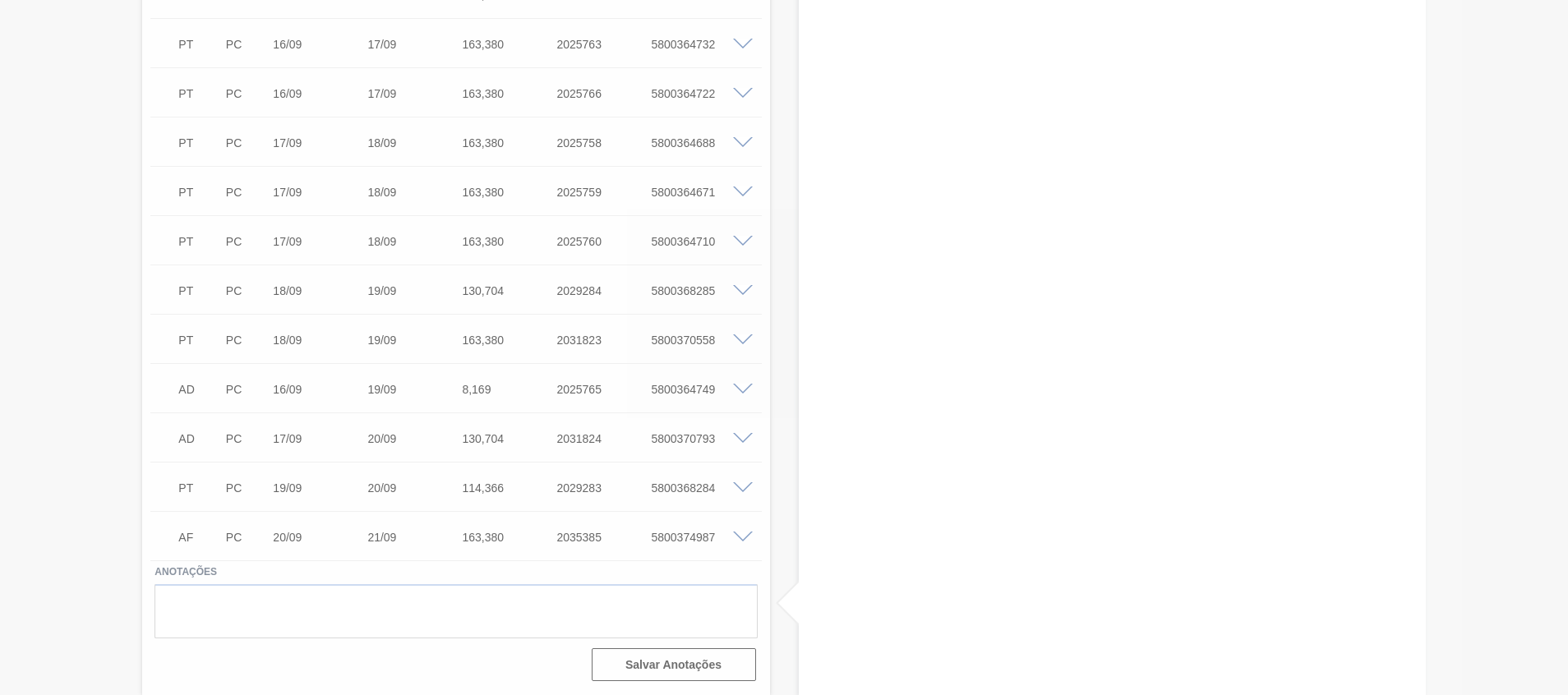
scroll to position [1537, 0]
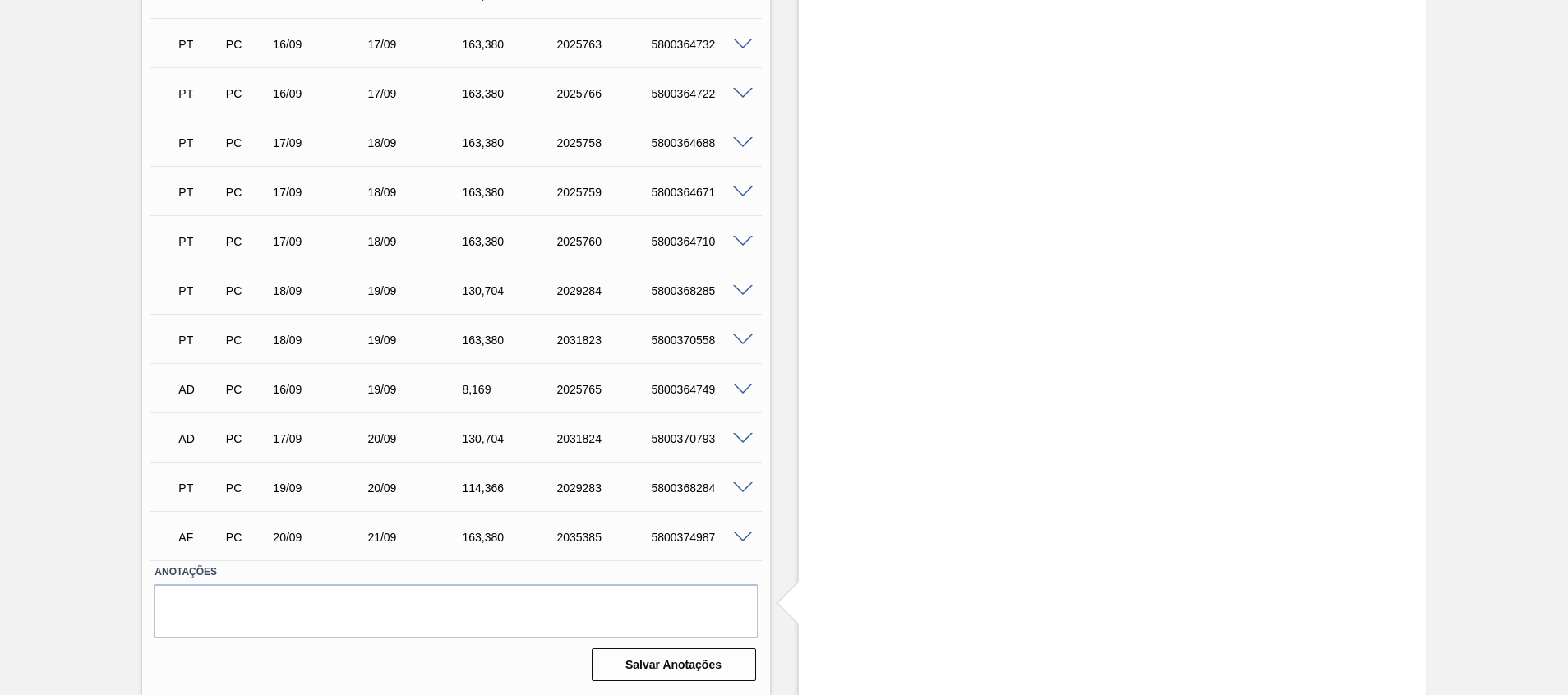
click at [685, 537] on div "5800374987" at bounding box center [700, 537] width 106 height 13
copy div "5800374987"
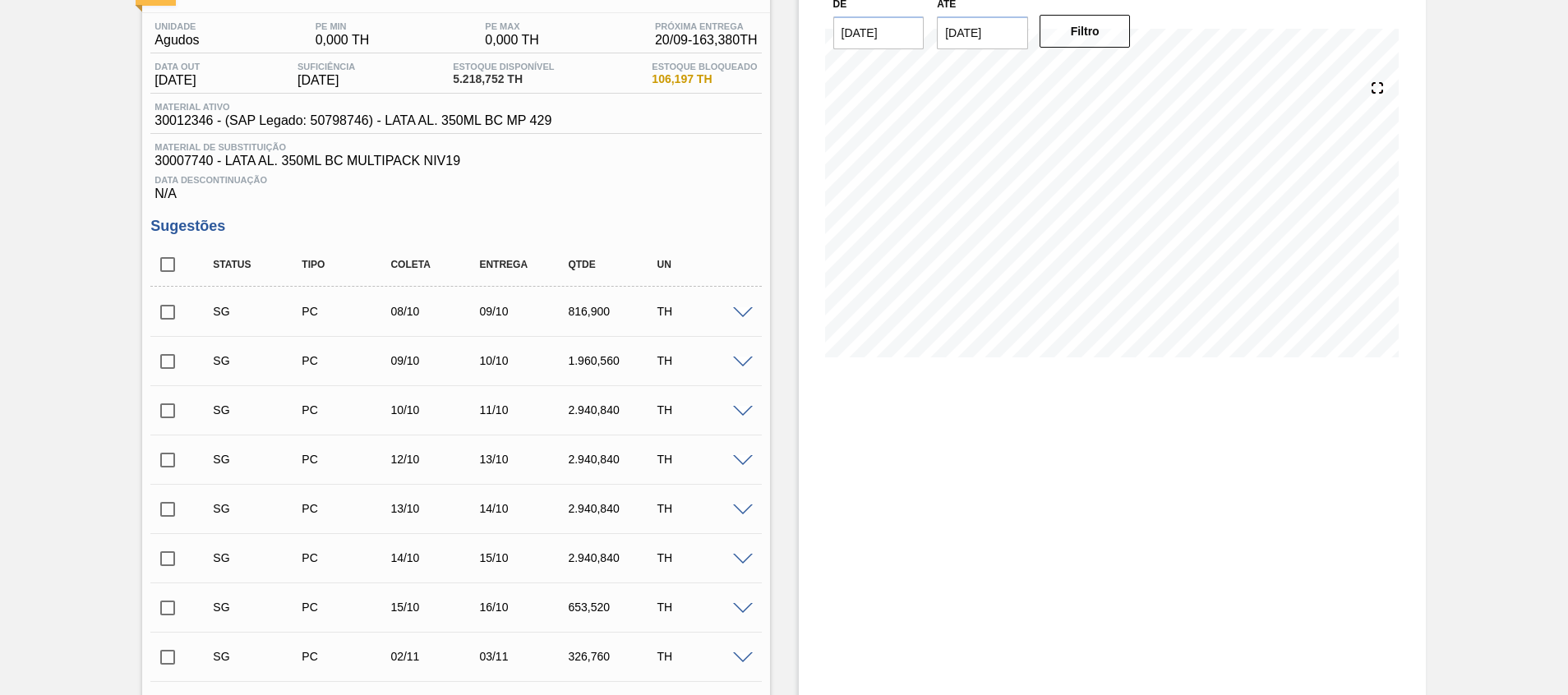
scroll to position [0, 0]
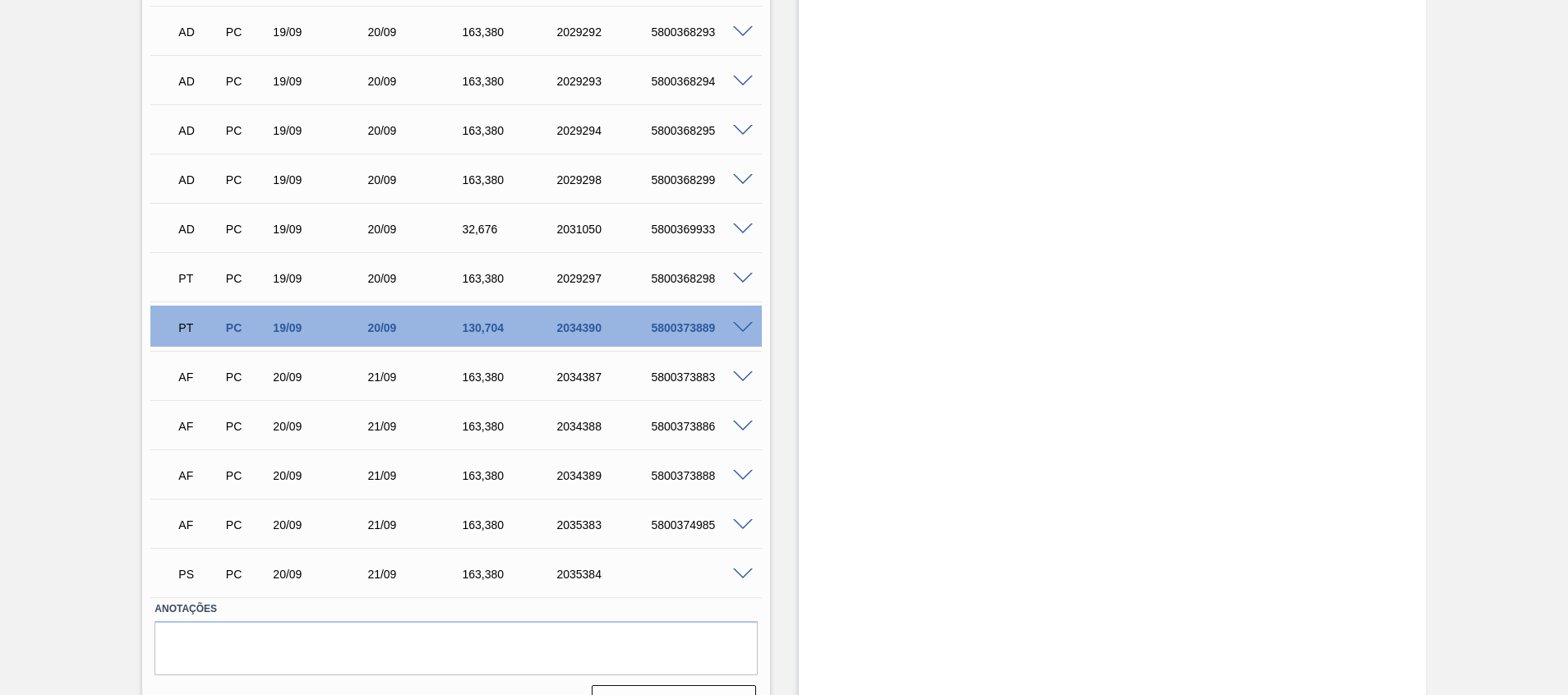
scroll to position [1678, 0]
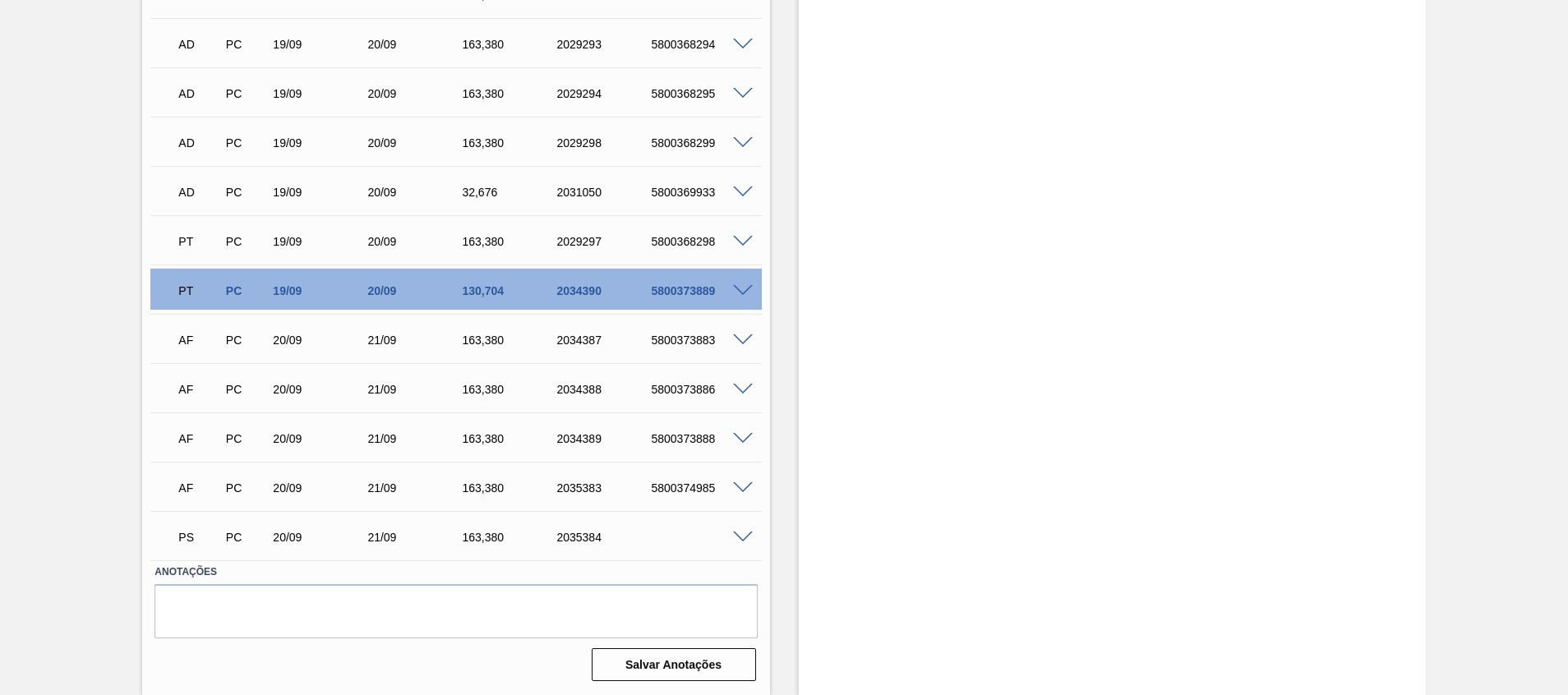
click at [748, 539] on span at bounding box center [743, 538] width 20 height 13
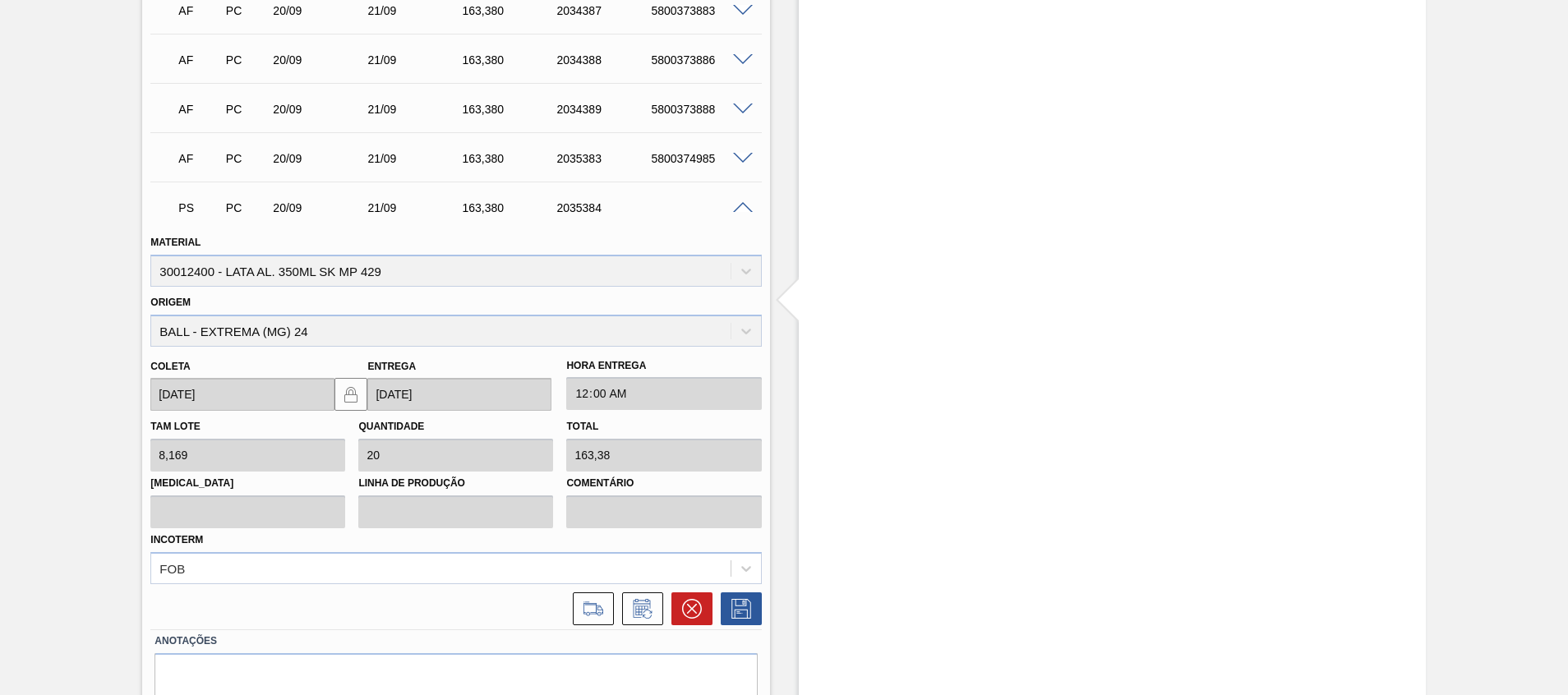
scroll to position [2076, 0]
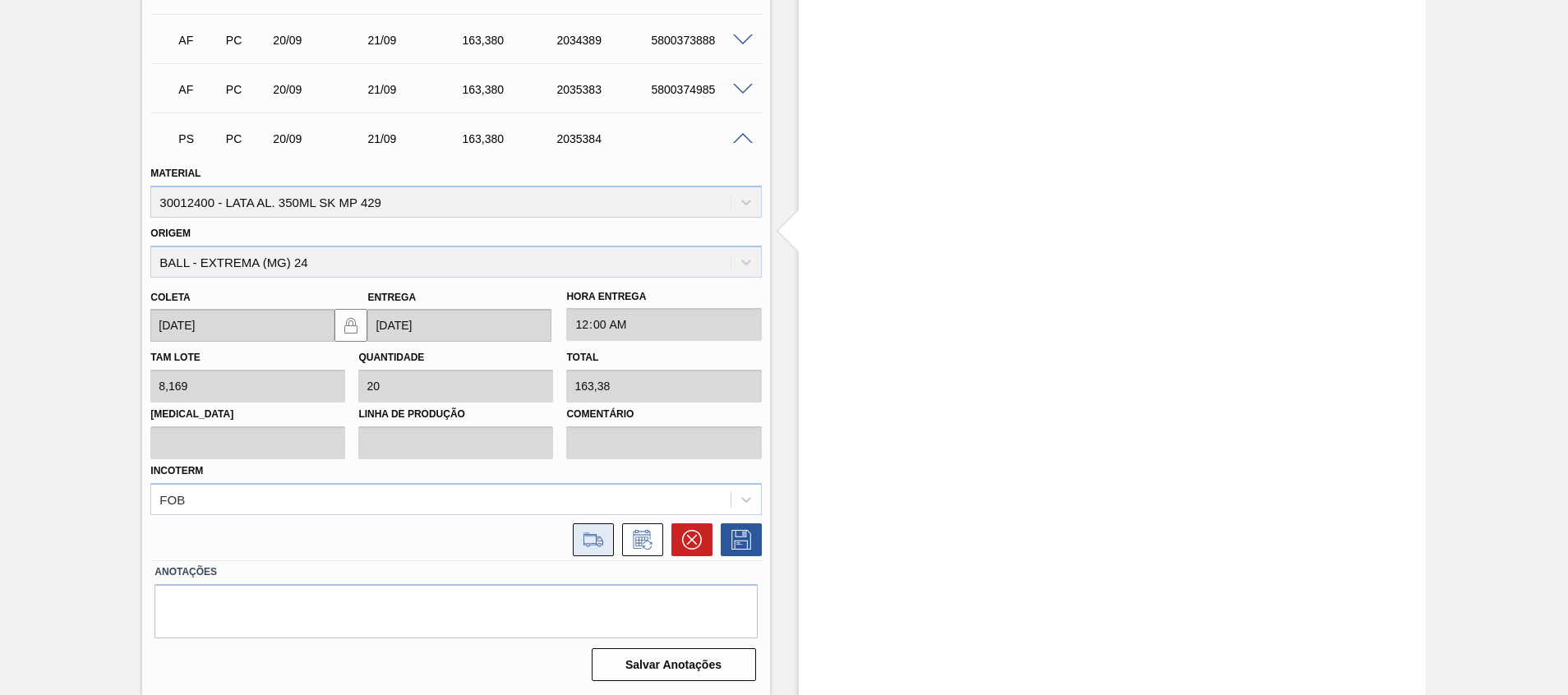
click at [587, 536] on icon at bounding box center [593, 539] width 26 height 20
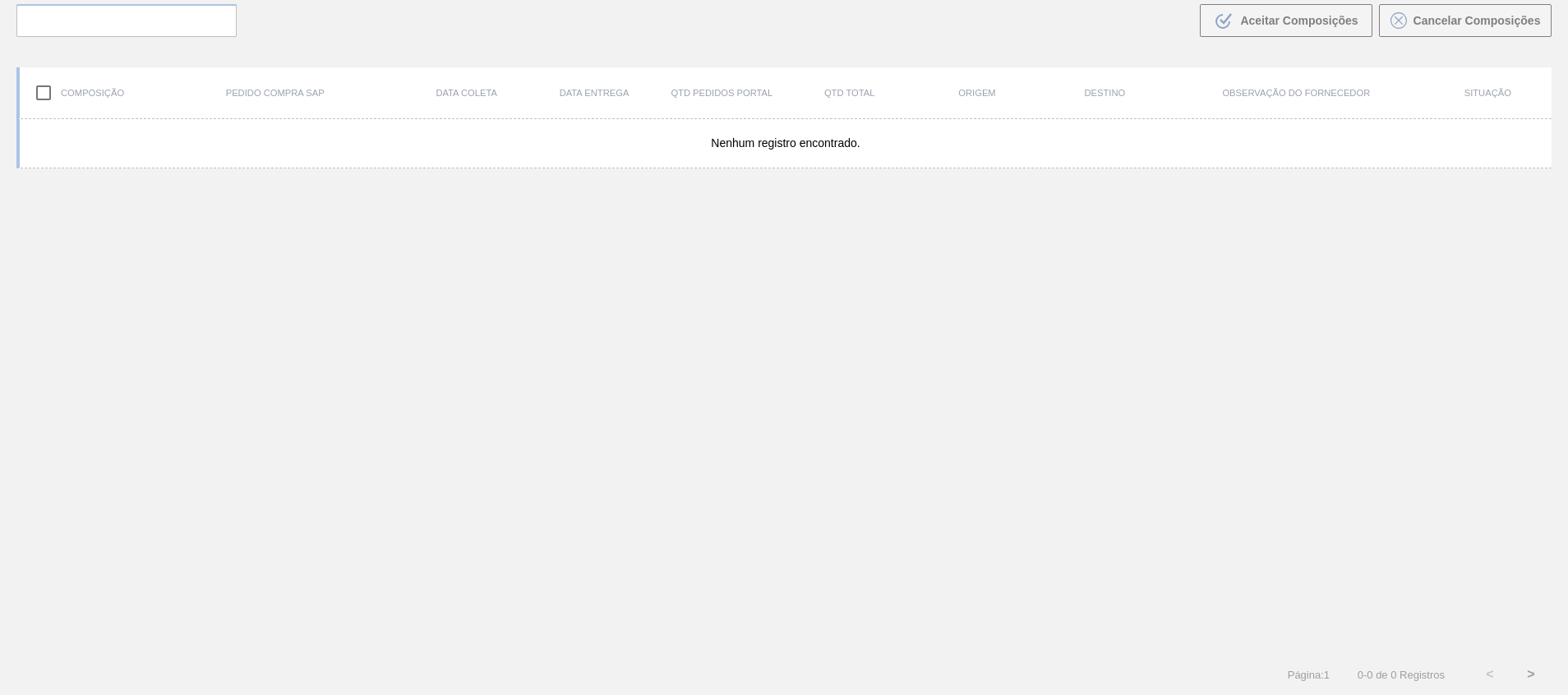
scroll to position [119, 0]
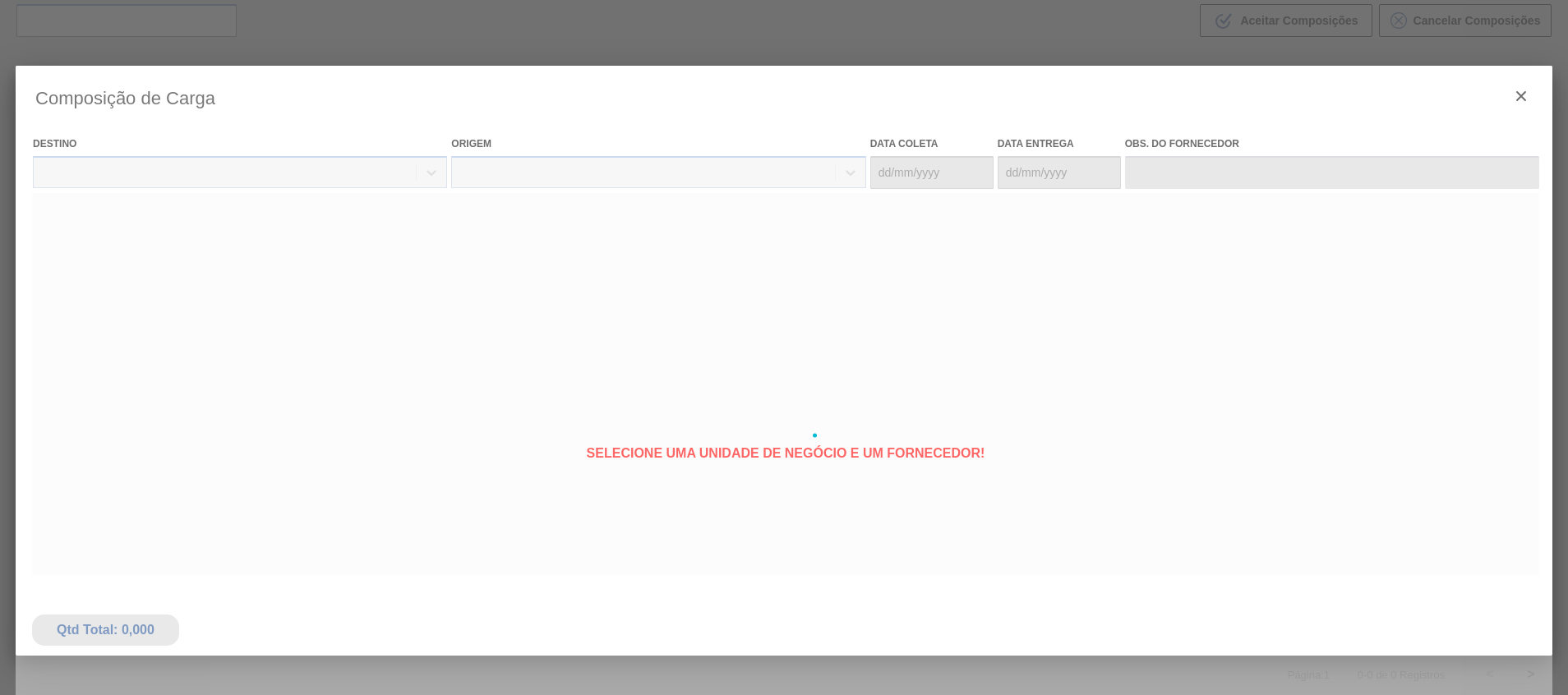
type coleta "[DATE]"
type entrega "[DATE]"
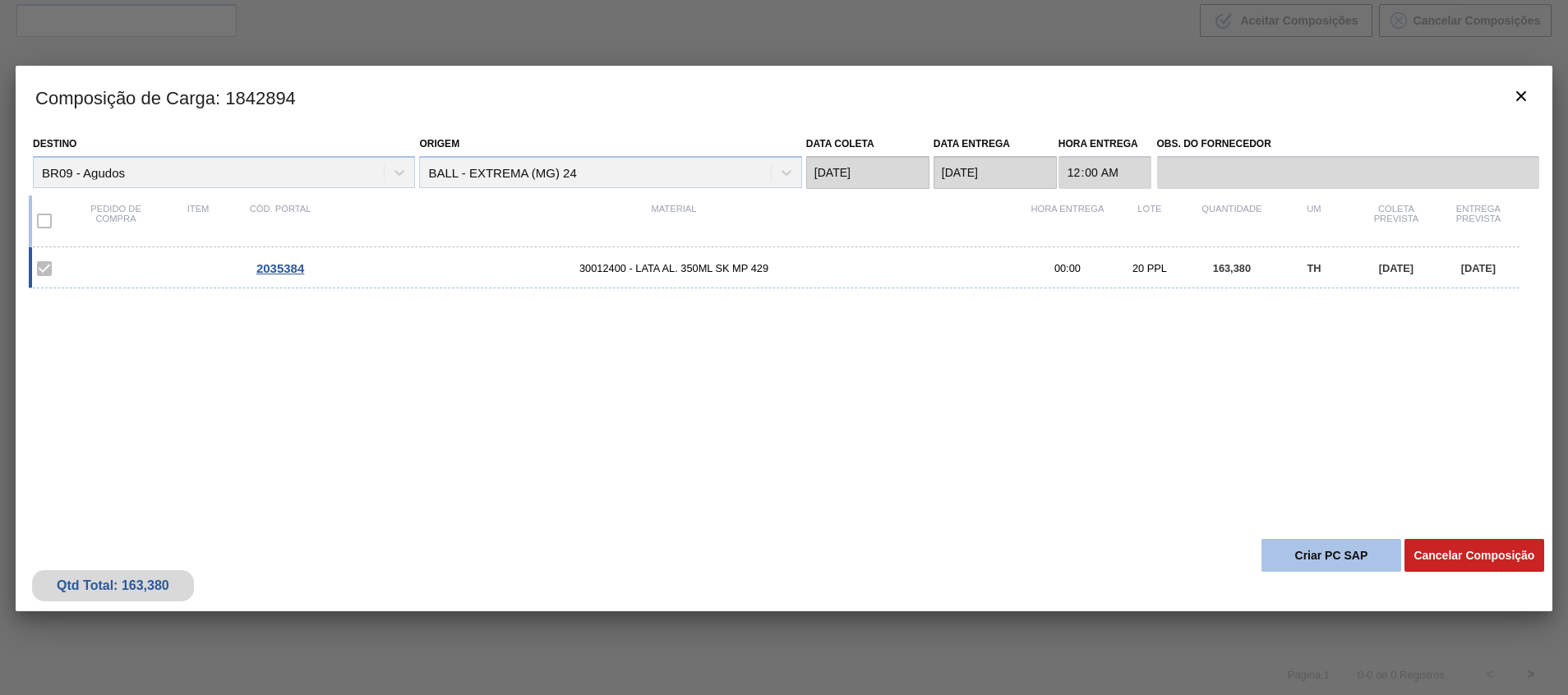
click at [1290, 564] on button "Criar PC SAP" at bounding box center [1331, 555] width 139 height 33
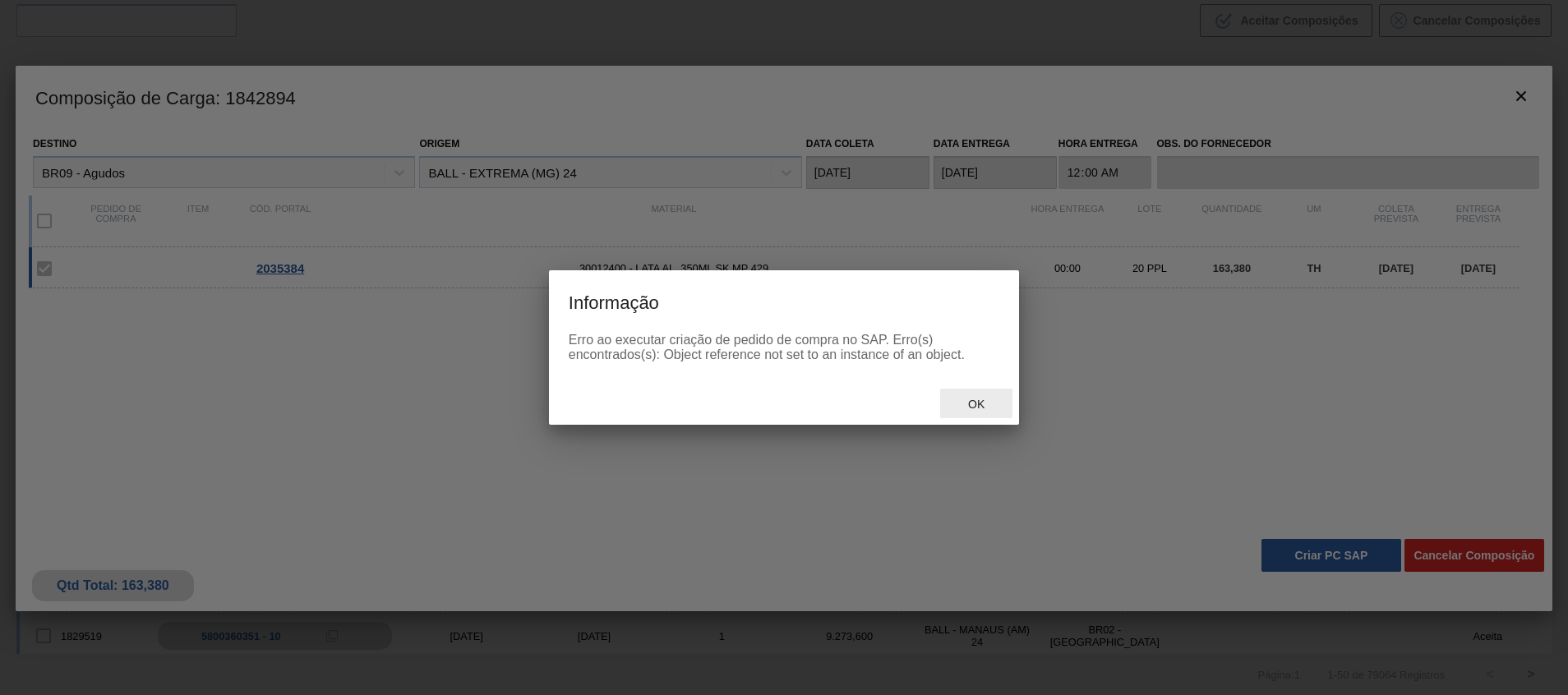
click at [995, 407] on span "Ok" at bounding box center [975, 404] width 42 height 13
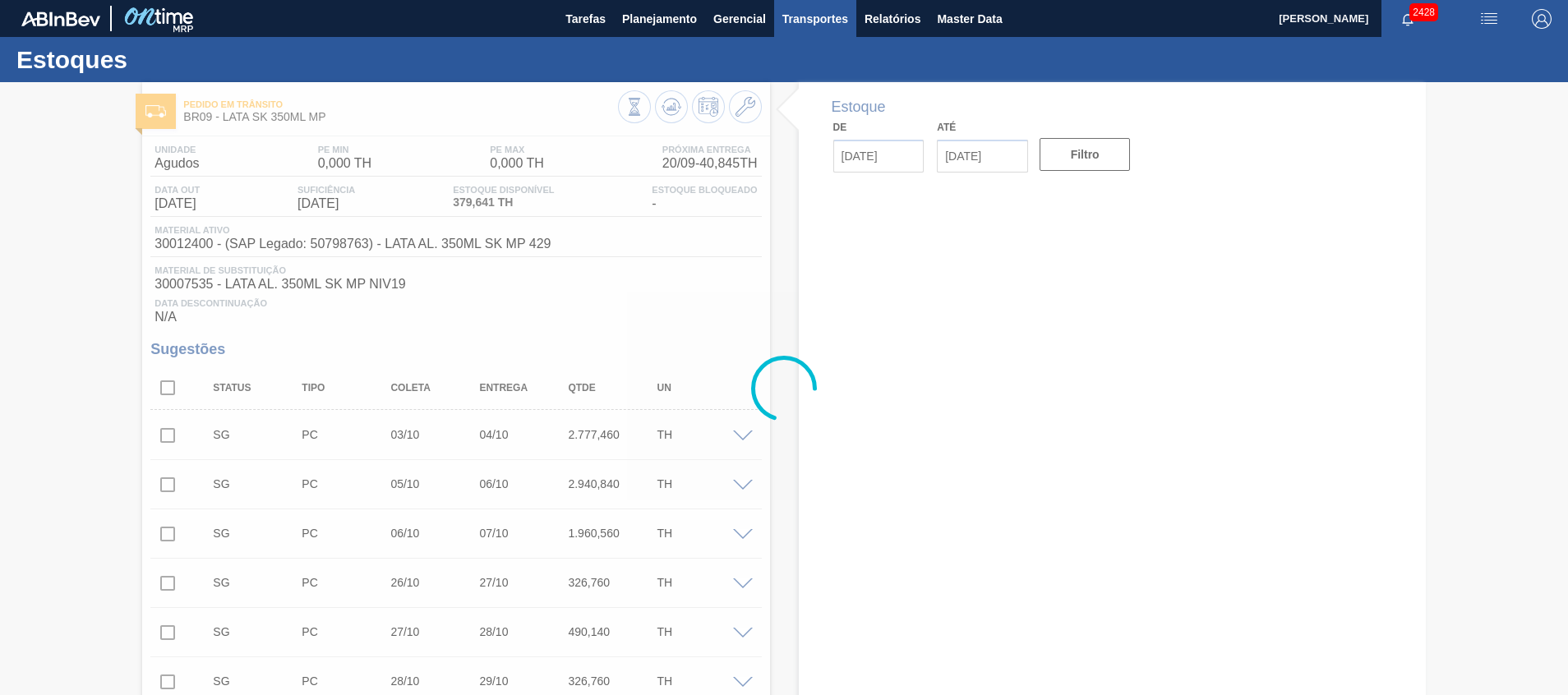
type input "[DATE]"
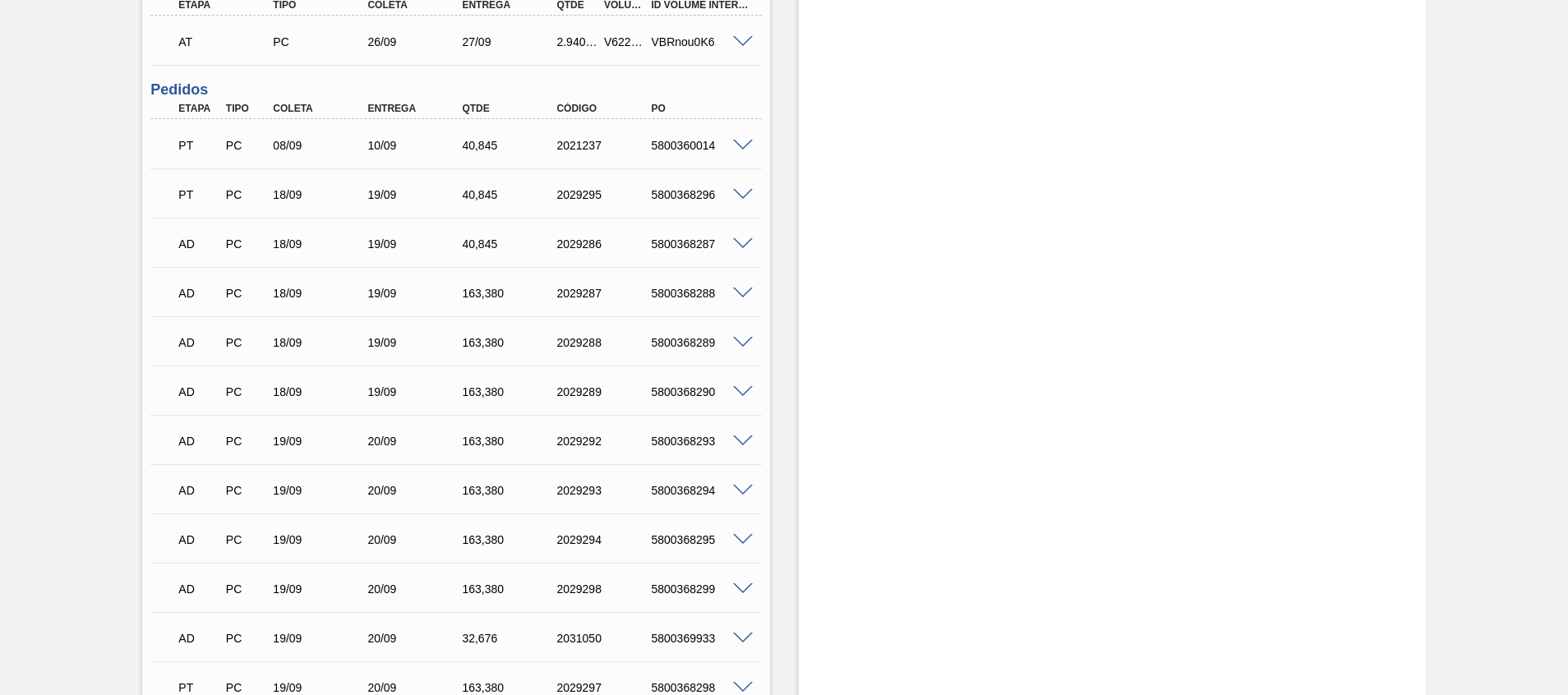
scroll to position [1678, 0]
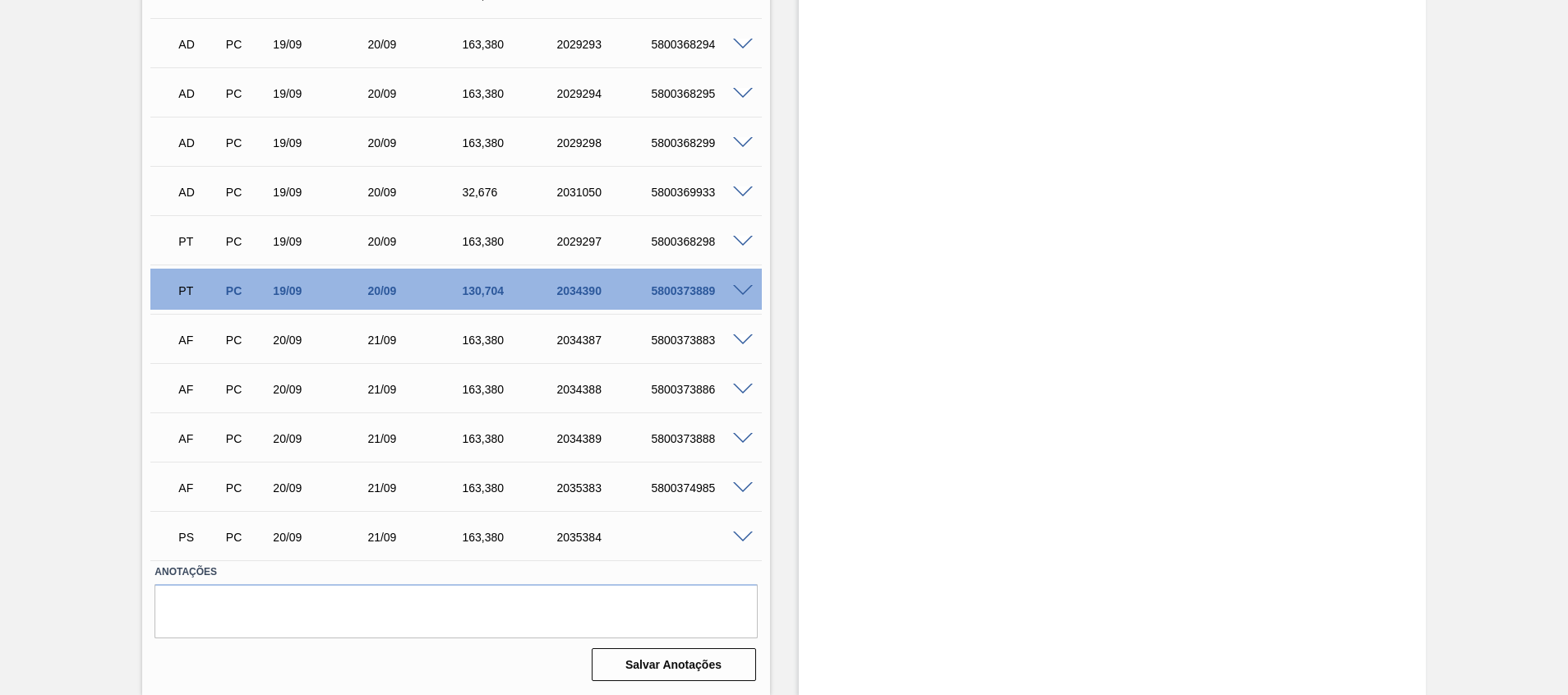
click at [746, 539] on span at bounding box center [743, 538] width 20 height 13
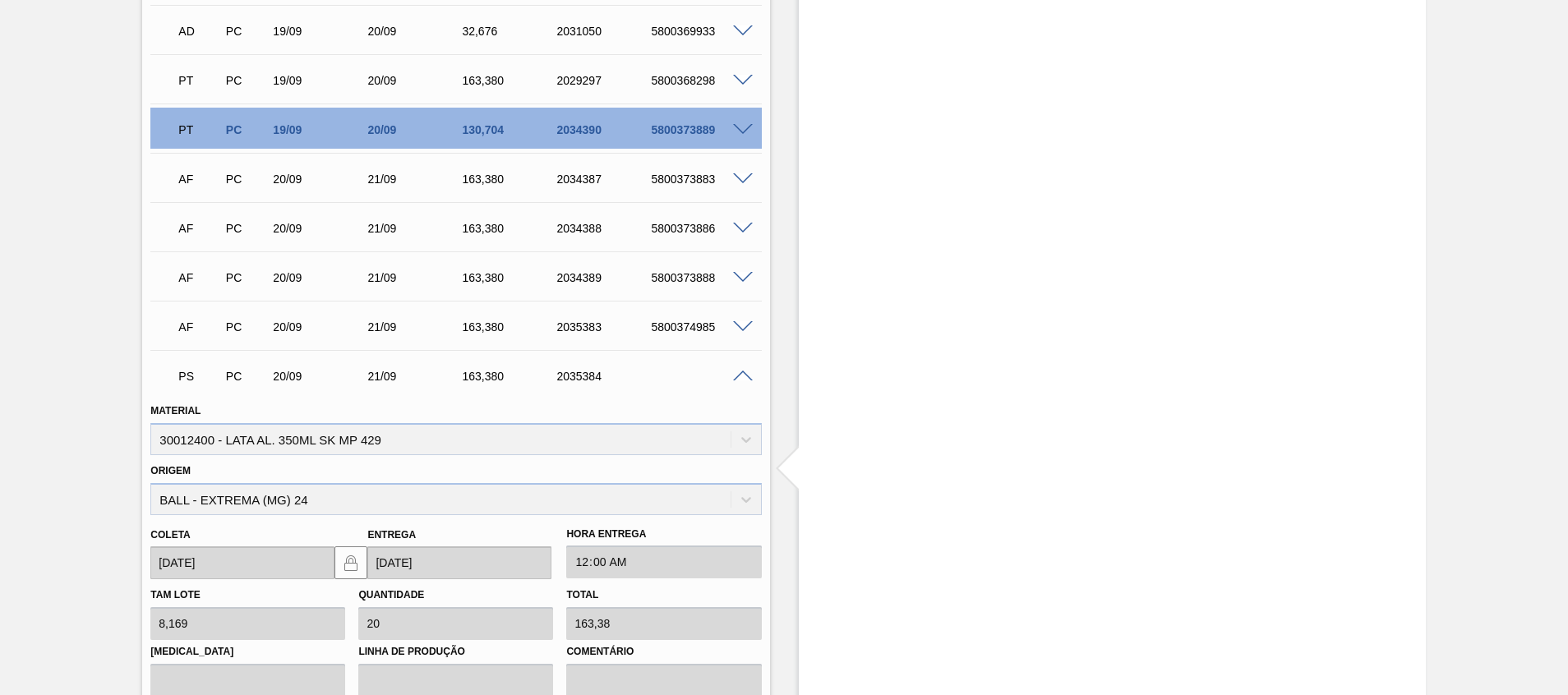
scroll to position [2076, 0]
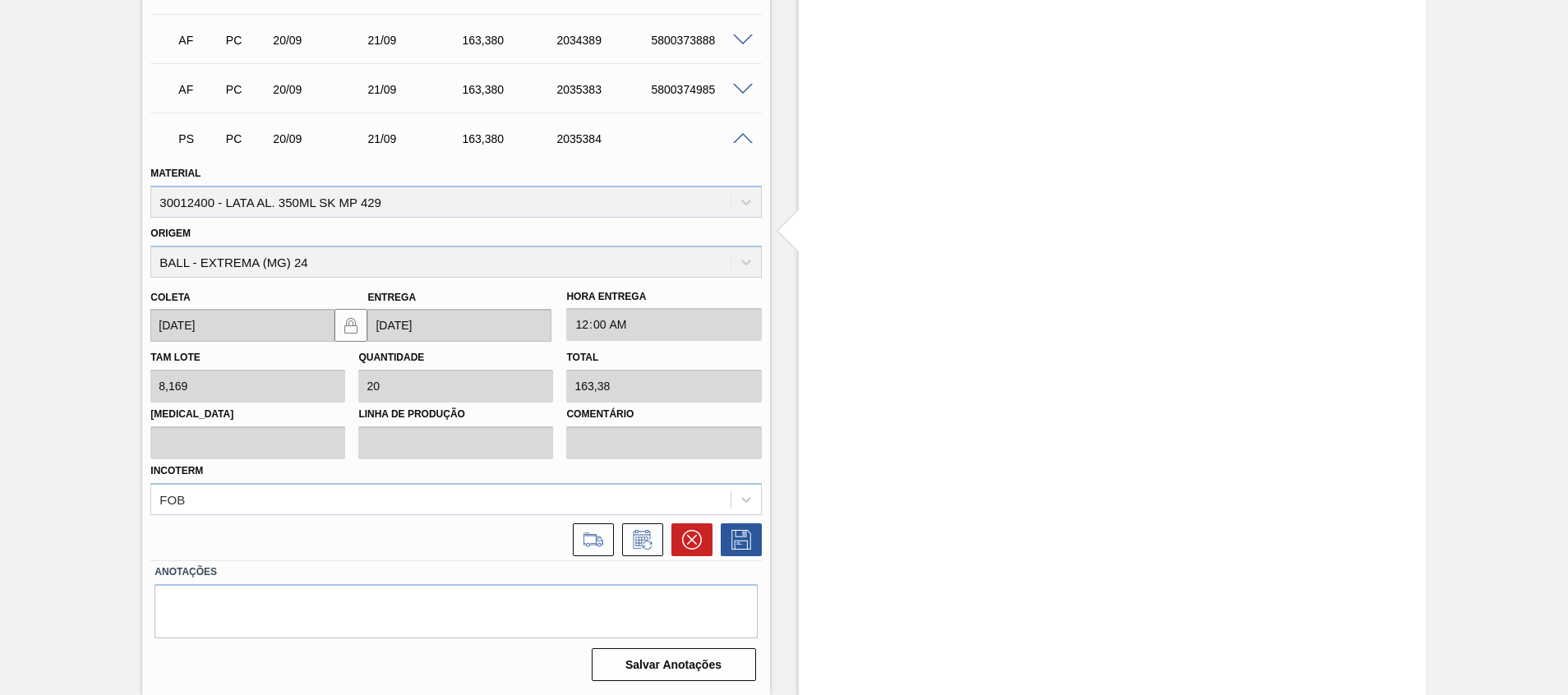
click at [744, 148] on div "PS PC 20/09 21/09 163,380 2035384" at bounding box center [455, 138] width 611 height 41
click at [745, 138] on span at bounding box center [743, 139] width 20 height 13
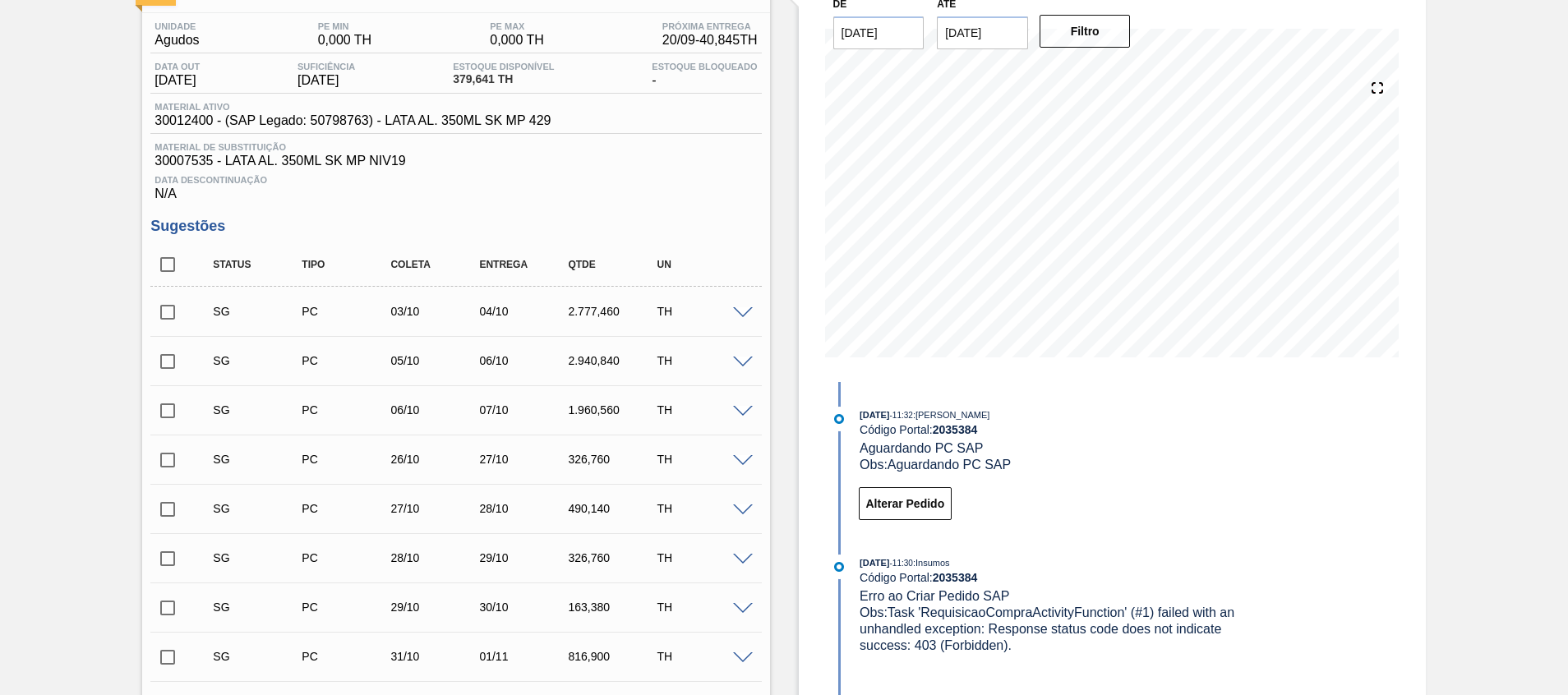
scroll to position [0, 0]
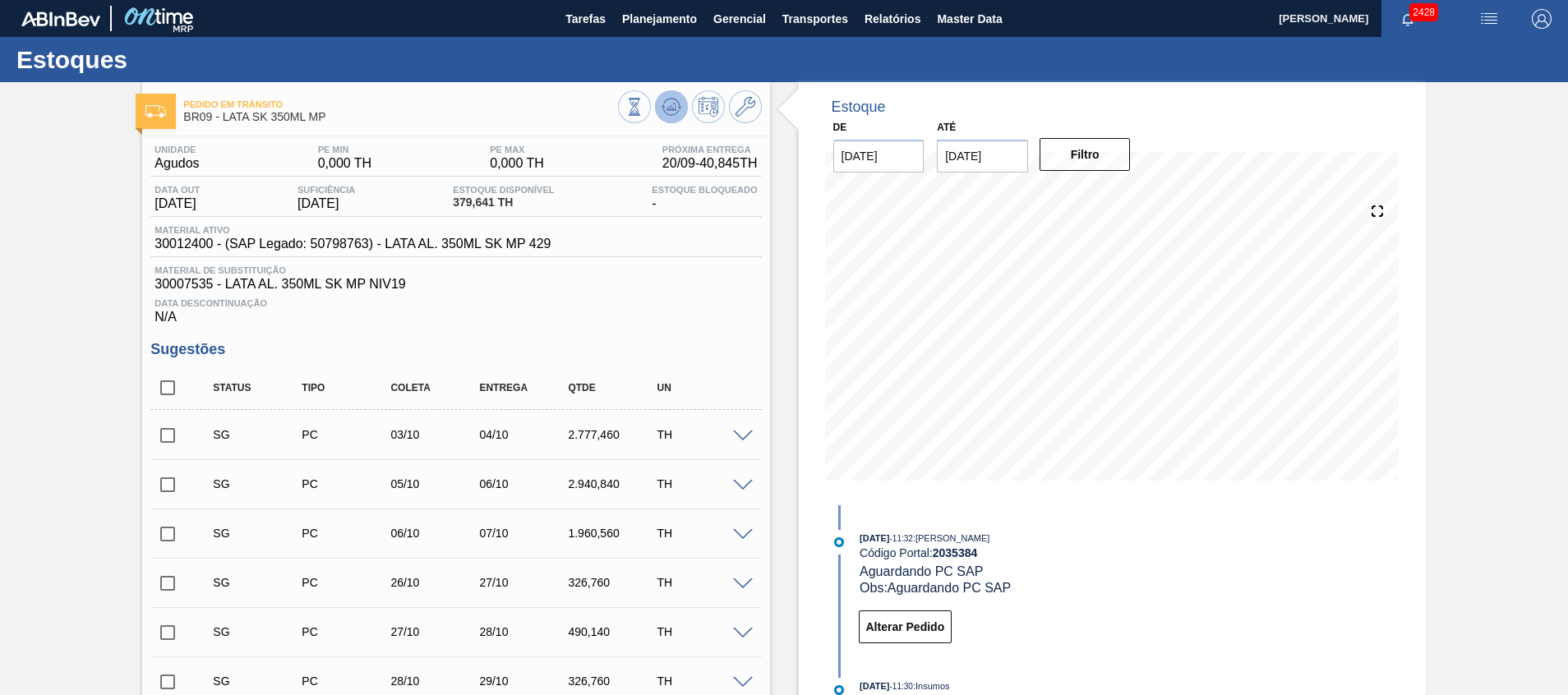
click at [667, 118] on button at bounding box center [671, 106] width 33 height 33
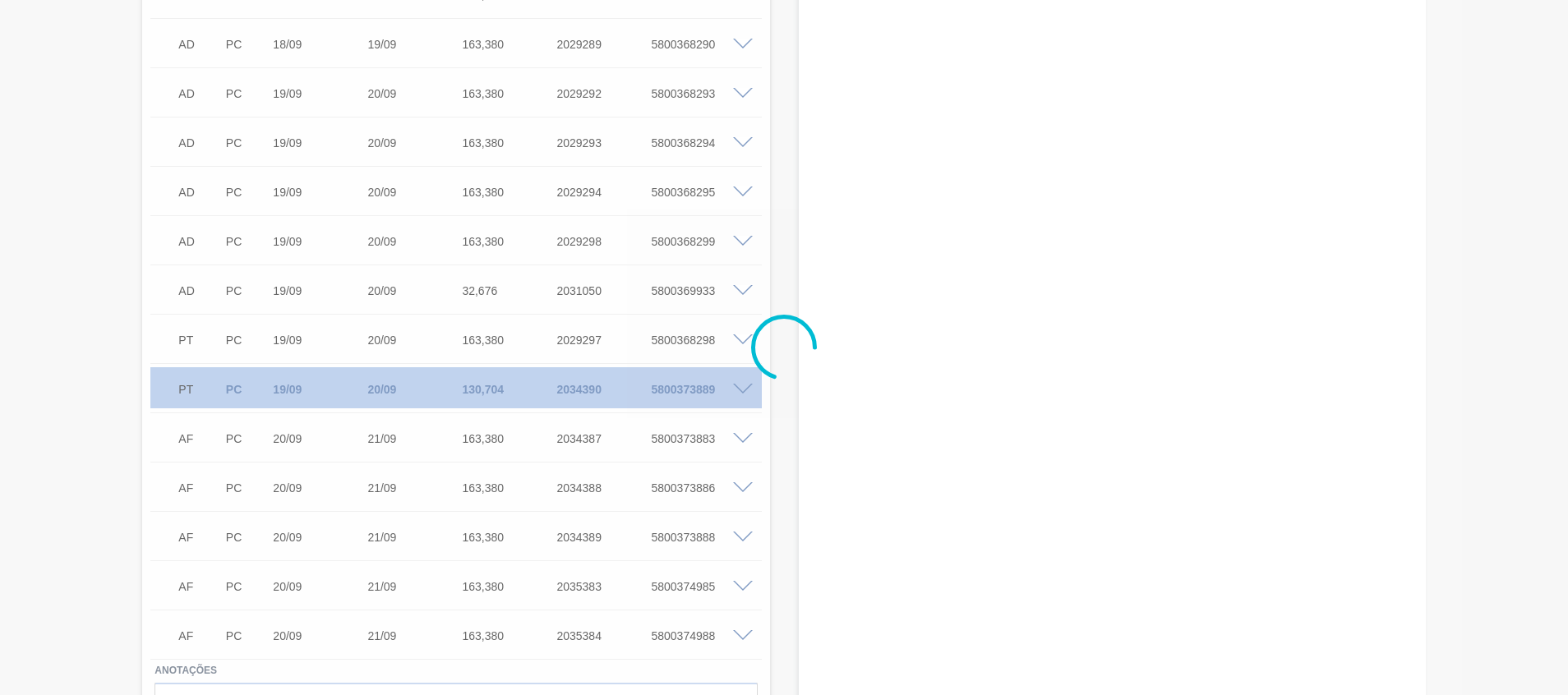
scroll to position [1777, 0]
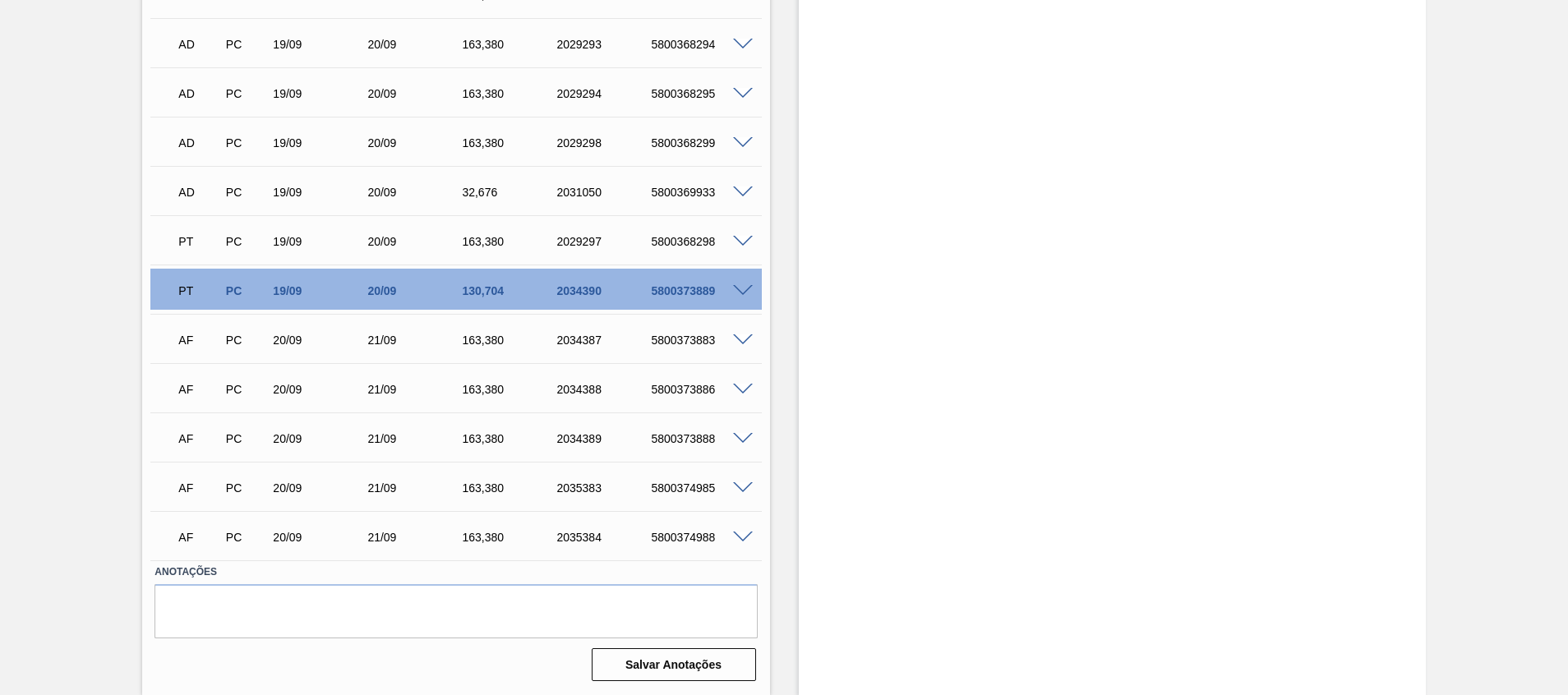
click at [679, 527] on div "AF PC 20/09 21/09 163,380 2035384 5800374988" at bounding box center [451, 535] width 567 height 33
click at [679, 532] on div "5800374988" at bounding box center [700, 537] width 106 height 13
copy div "5800374988"
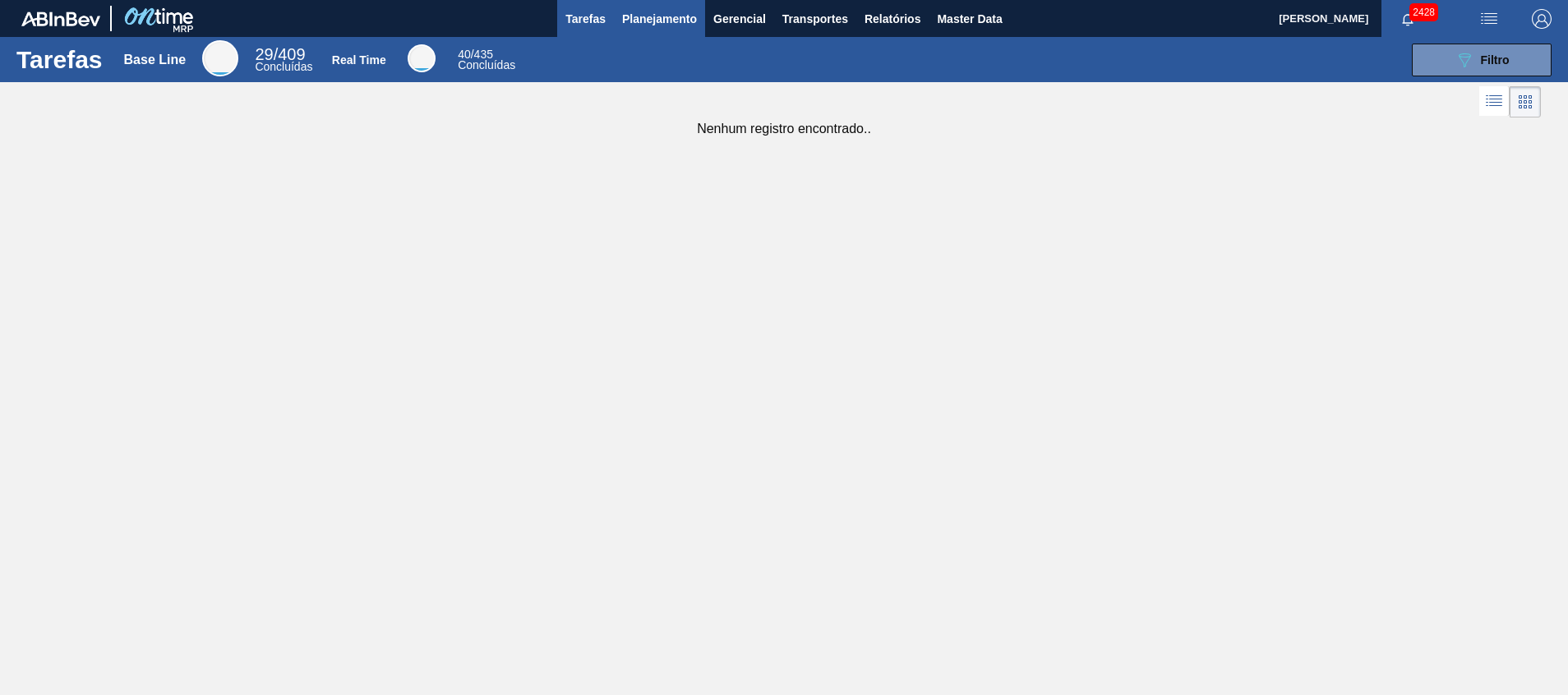
click at [688, 21] on span "Planejamento" at bounding box center [659, 19] width 75 height 20
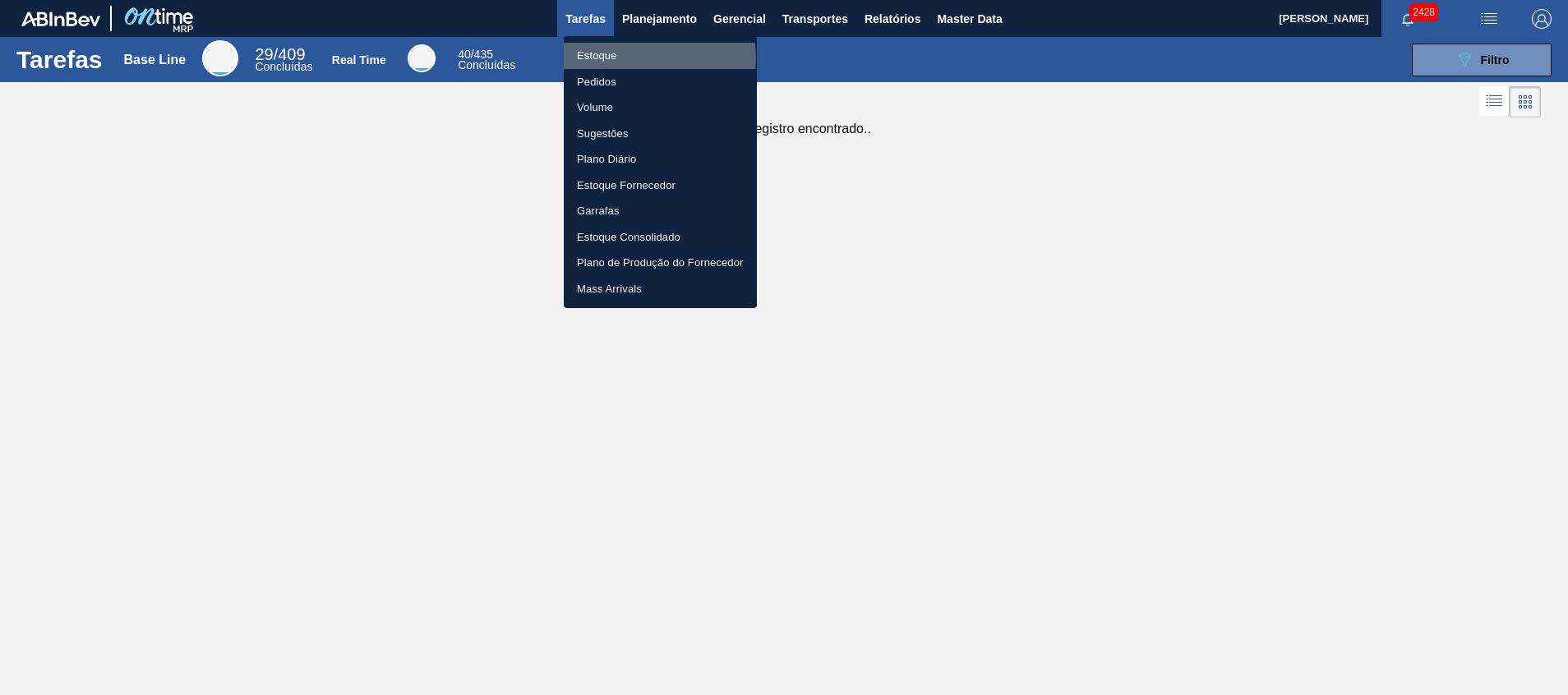
click at [643, 58] on li "Estoque" at bounding box center [660, 55] width 193 height 26
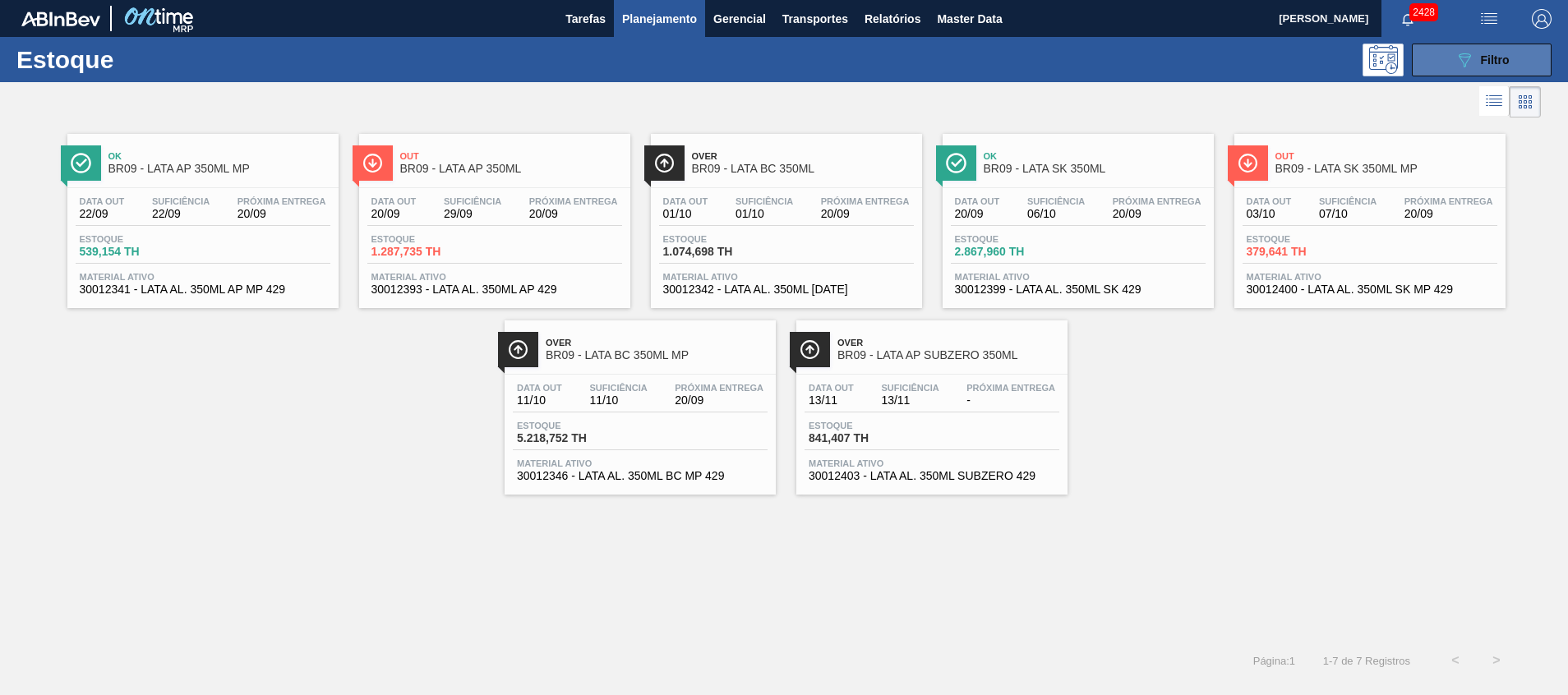
click at [1044, 74] on button "089F7B8B-B2A5-4AFE-B5C0-19BA573D28AC Filtro" at bounding box center [1481, 59] width 139 height 33
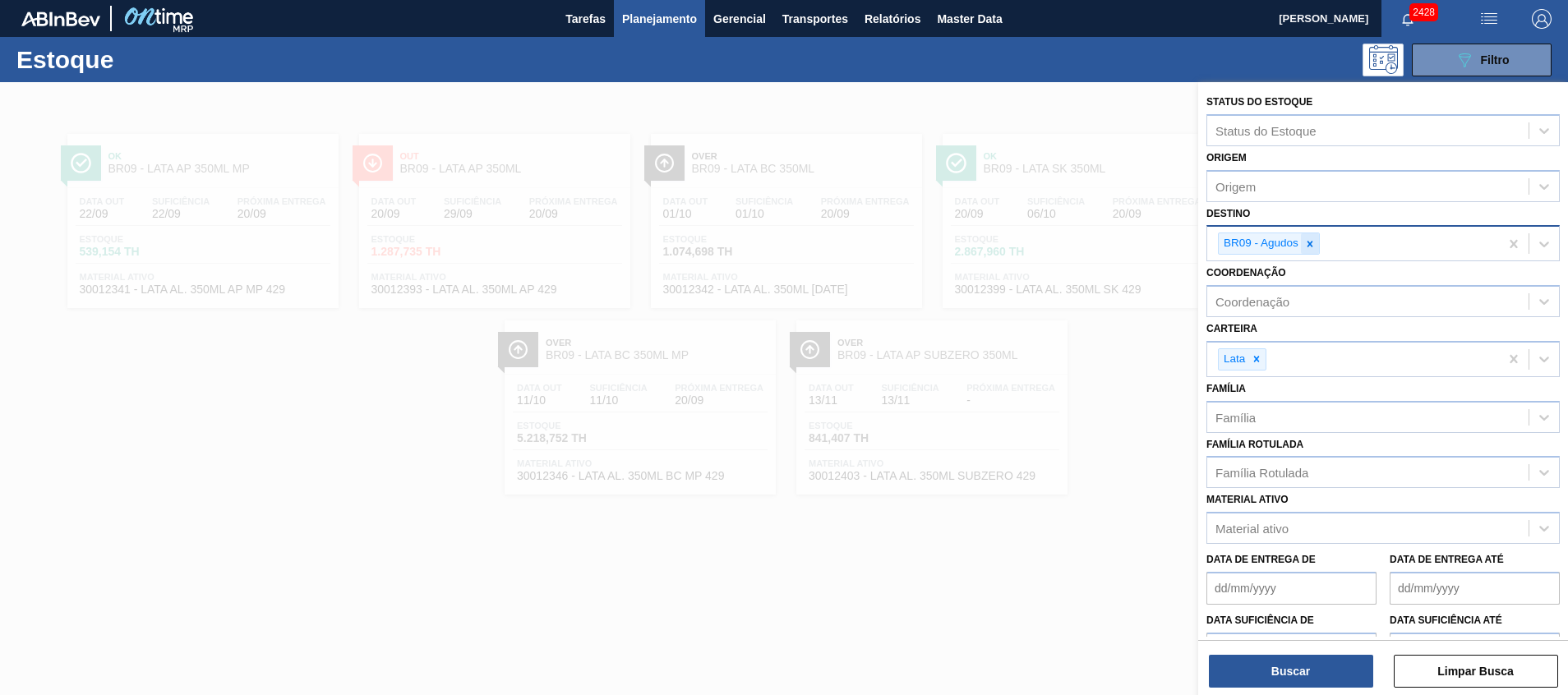
click at [1044, 239] on icon at bounding box center [1309, 244] width 12 height 12
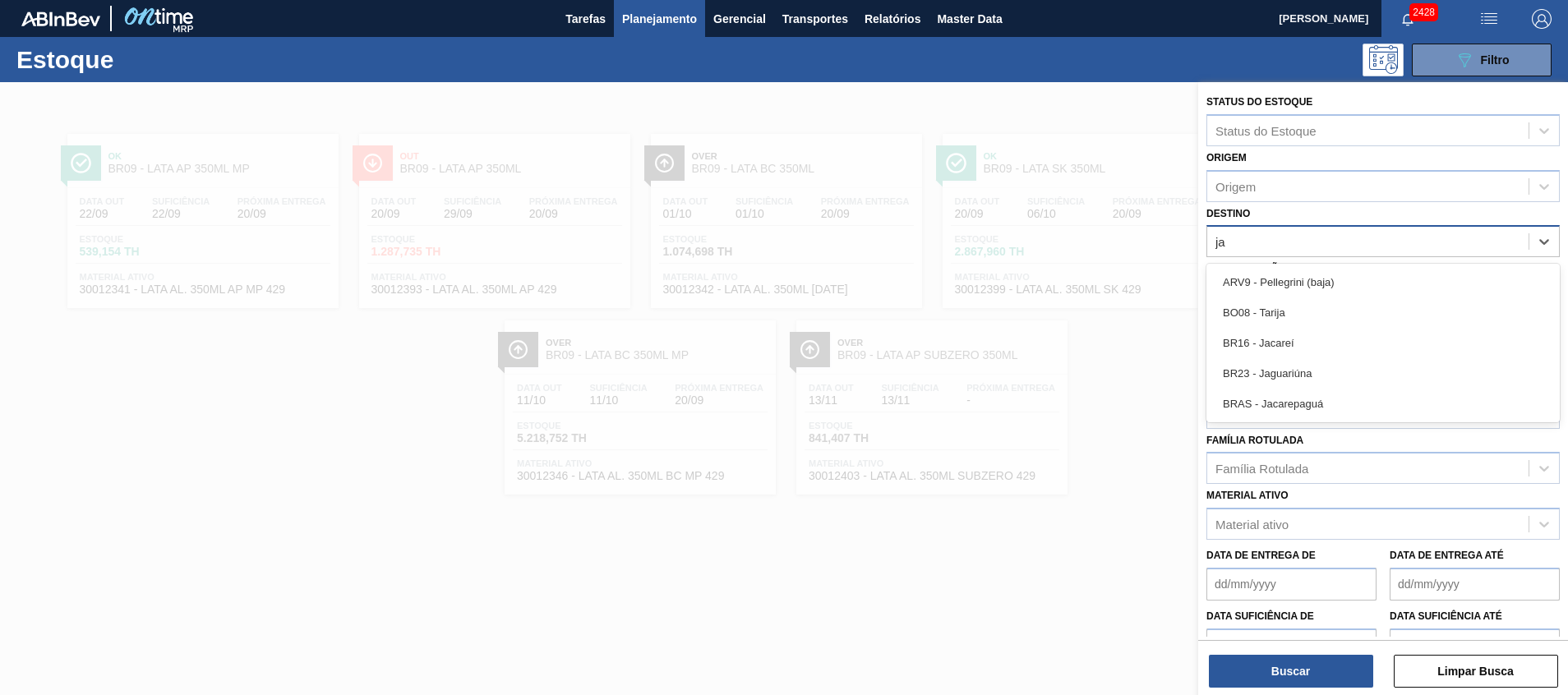
type input "jac"
drag, startPoint x: 1282, startPoint y: 276, endPoint x: 1270, endPoint y: 444, distance: 168.4
click at [1044, 277] on div "BR16 - Jacareí" at bounding box center [1383, 282] width 354 height 31
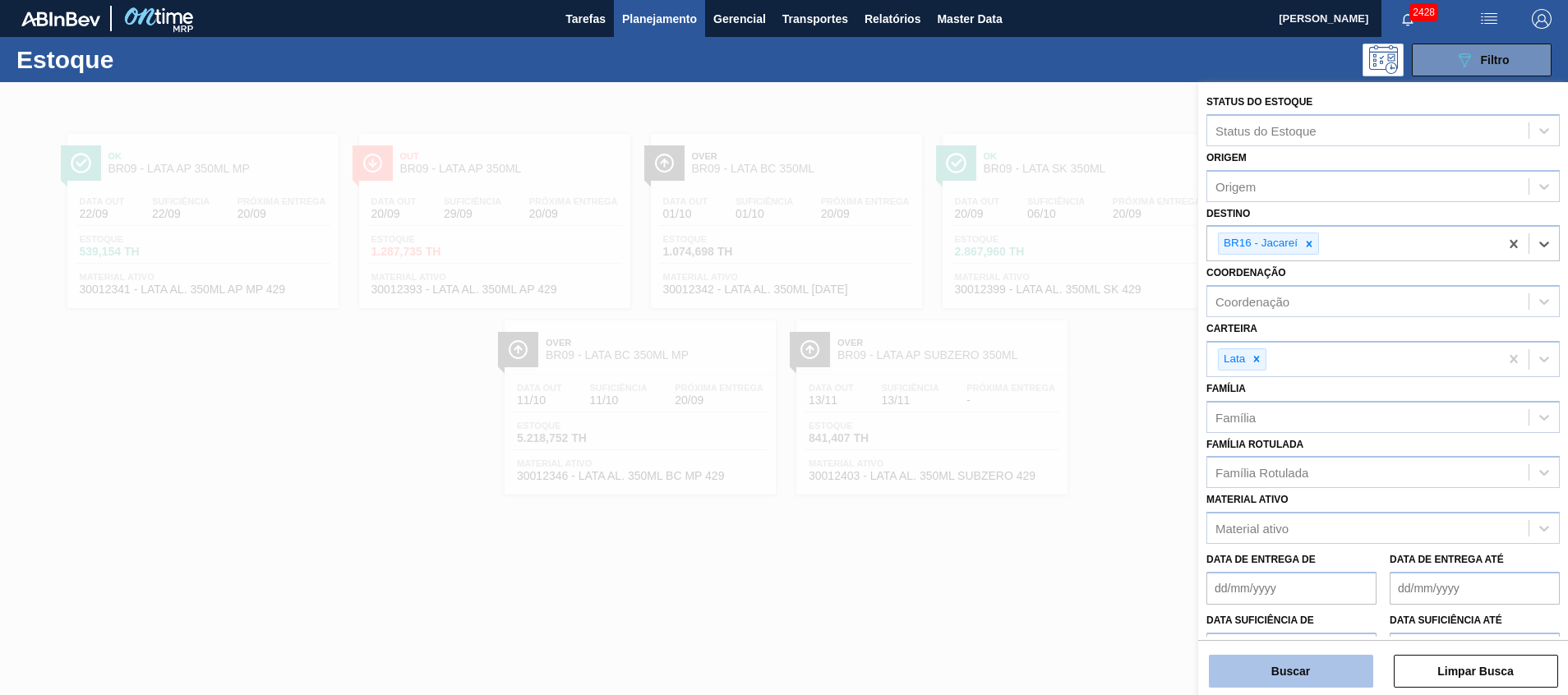
click at [1044, 462] on button "Buscar" at bounding box center [1291, 671] width 165 height 33
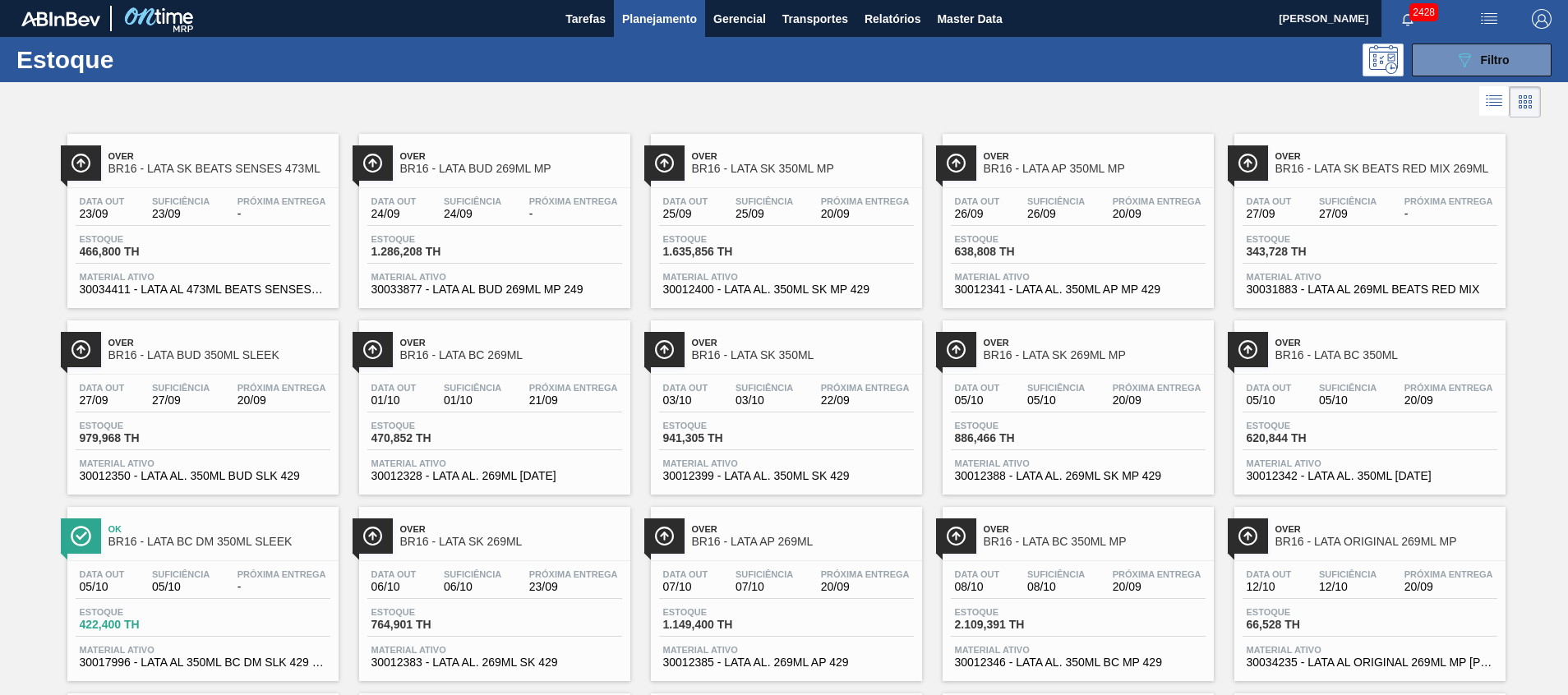
click at [1044, 152] on span "Over" at bounding box center [1094, 156] width 222 height 10
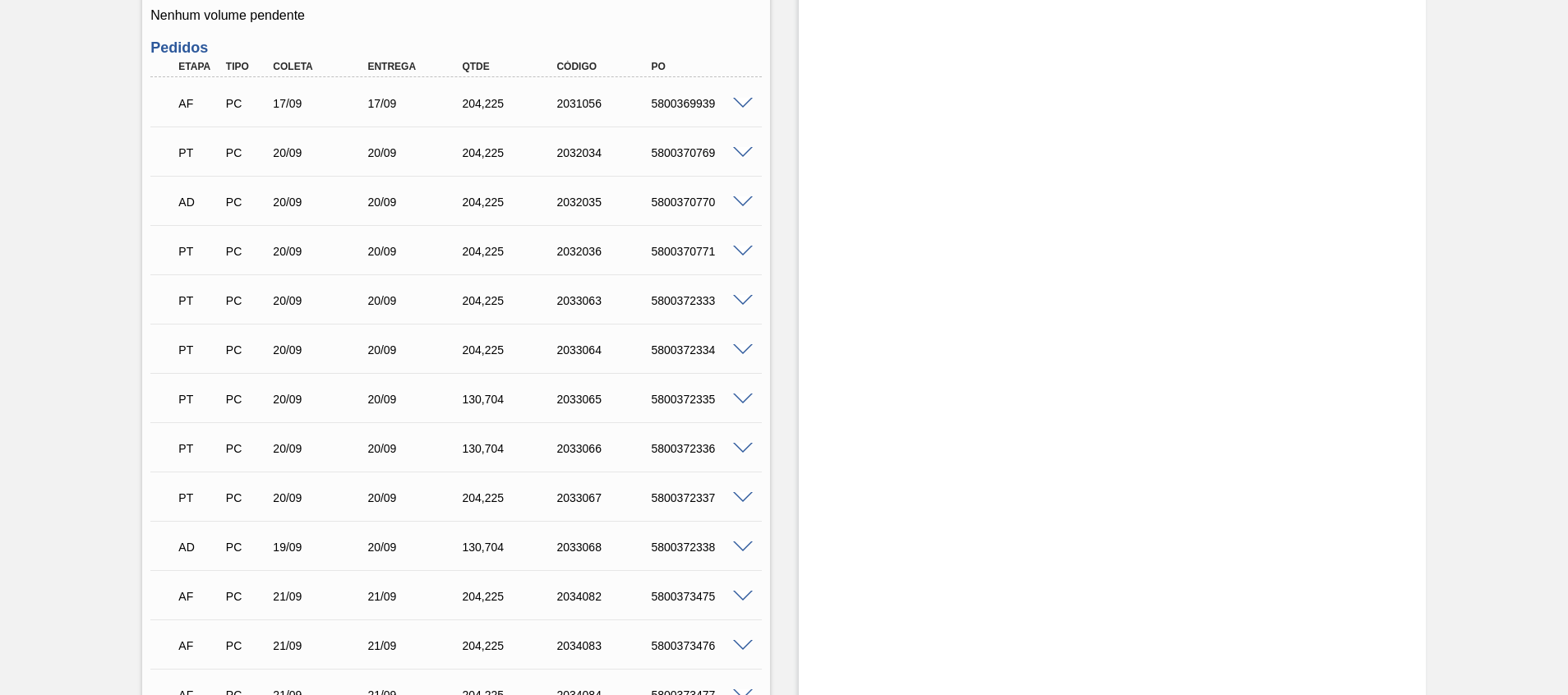
scroll to position [1587, 0]
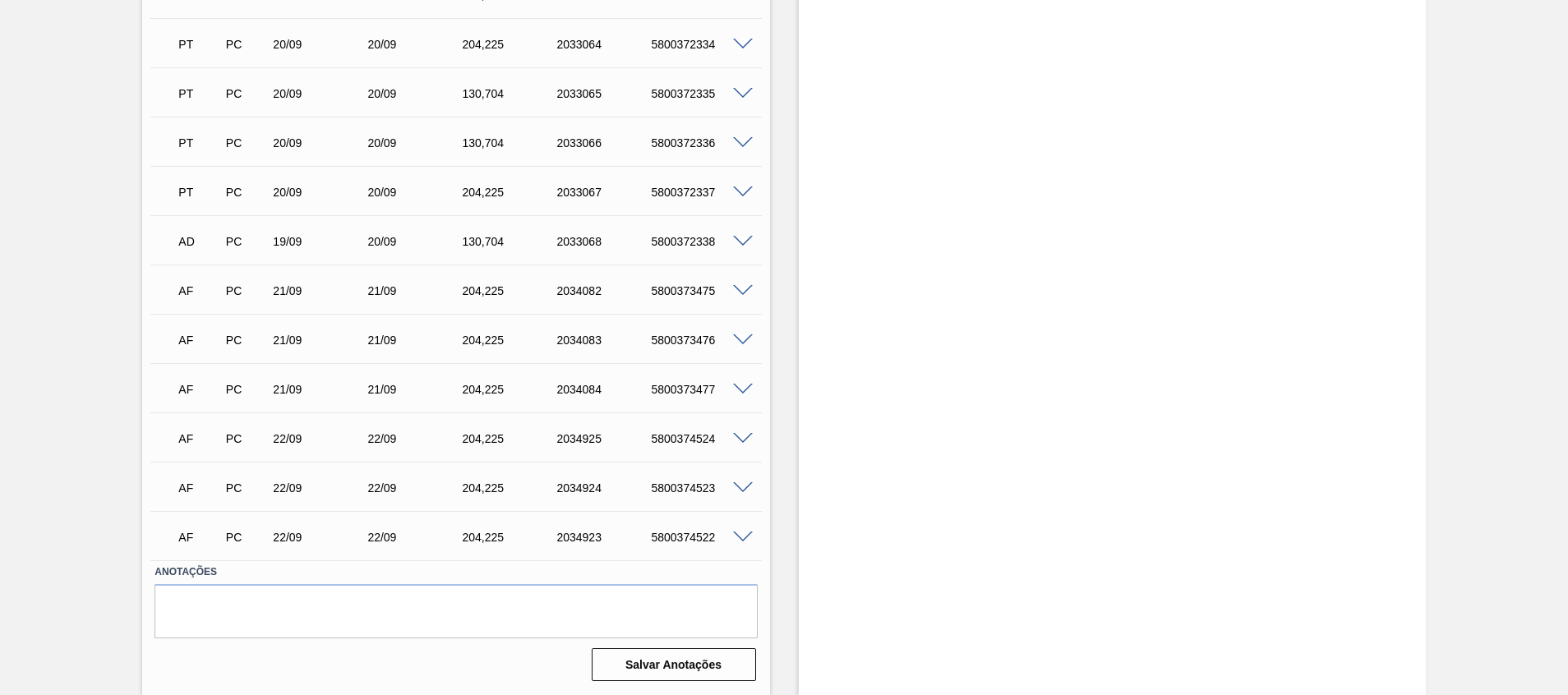
click at [743, 462] on span at bounding box center [743, 538] width 20 height 13
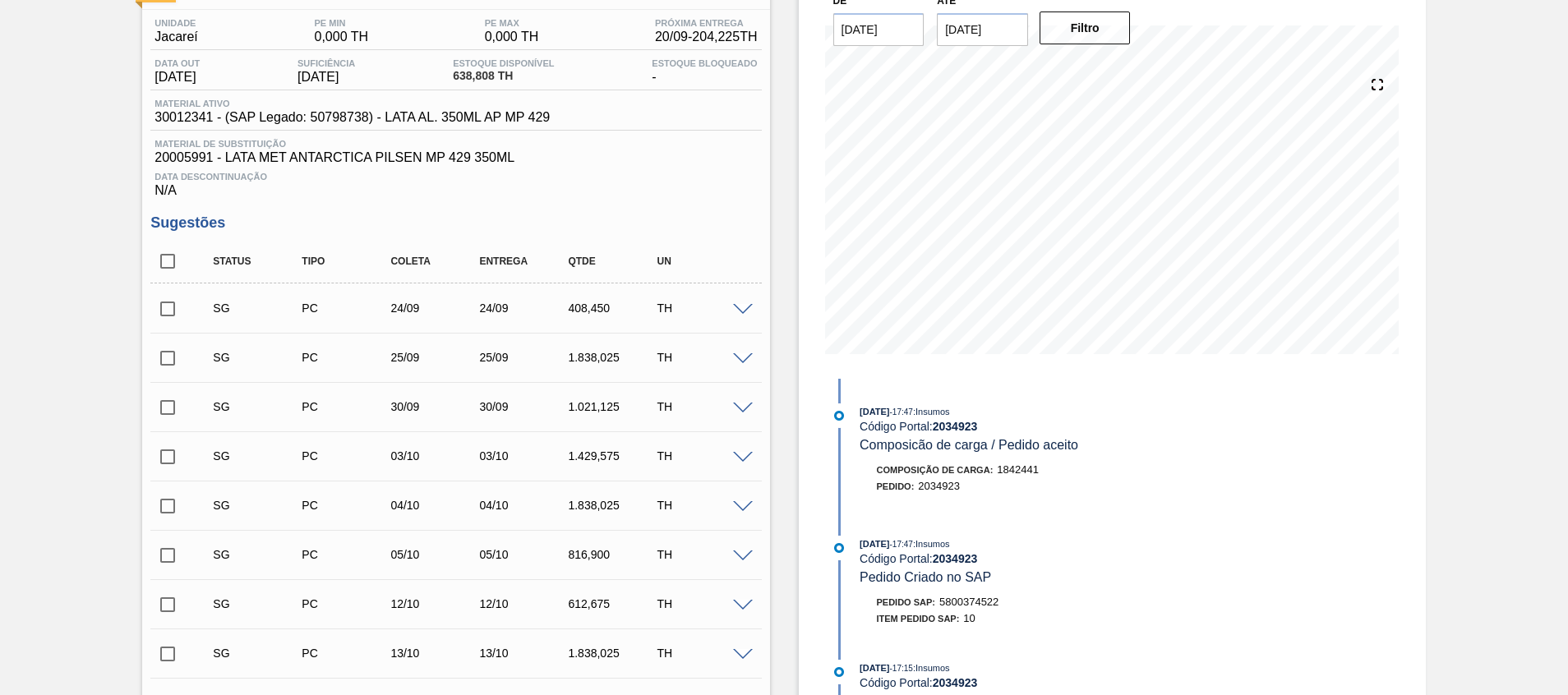
scroll to position [0, 0]
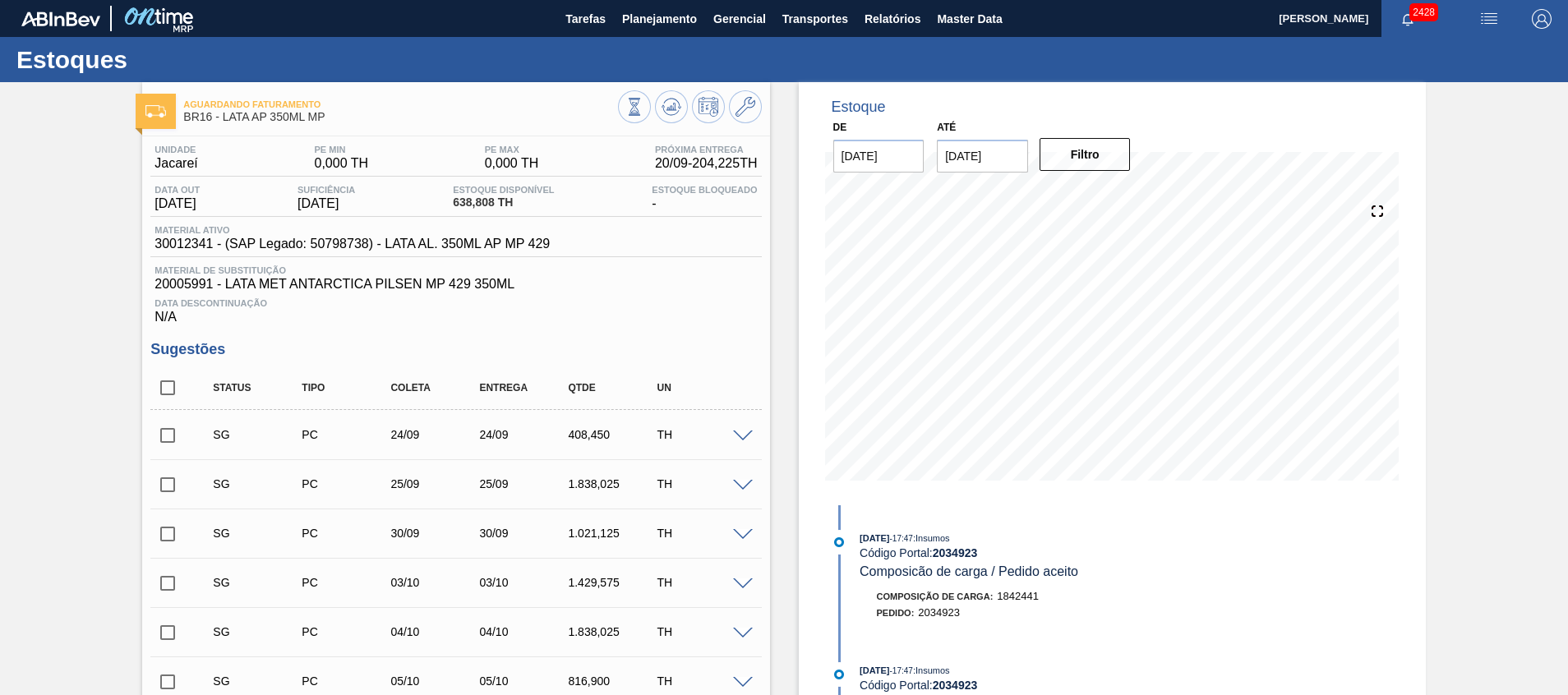
click at [748, 434] on span at bounding box center [743, 437] width 20 height 13
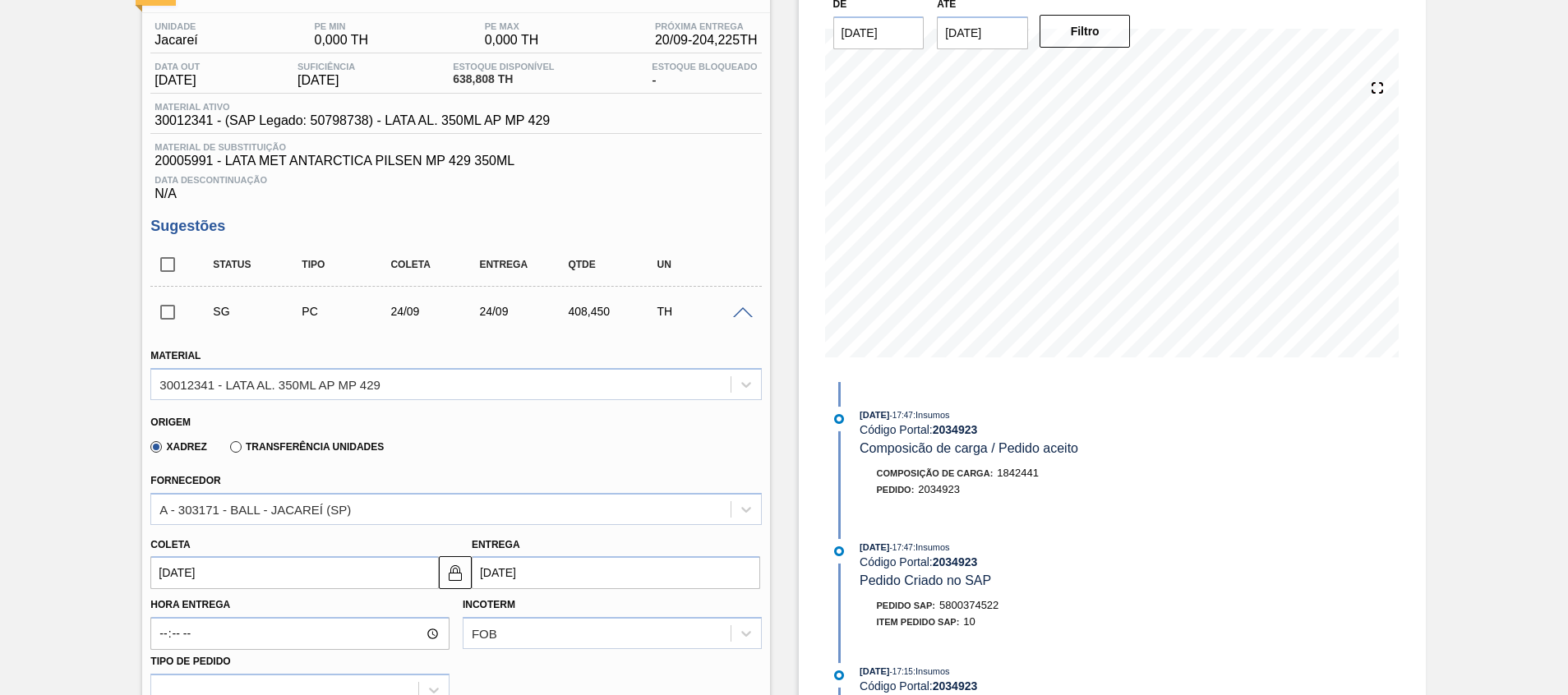
scroll to position [246, 0]
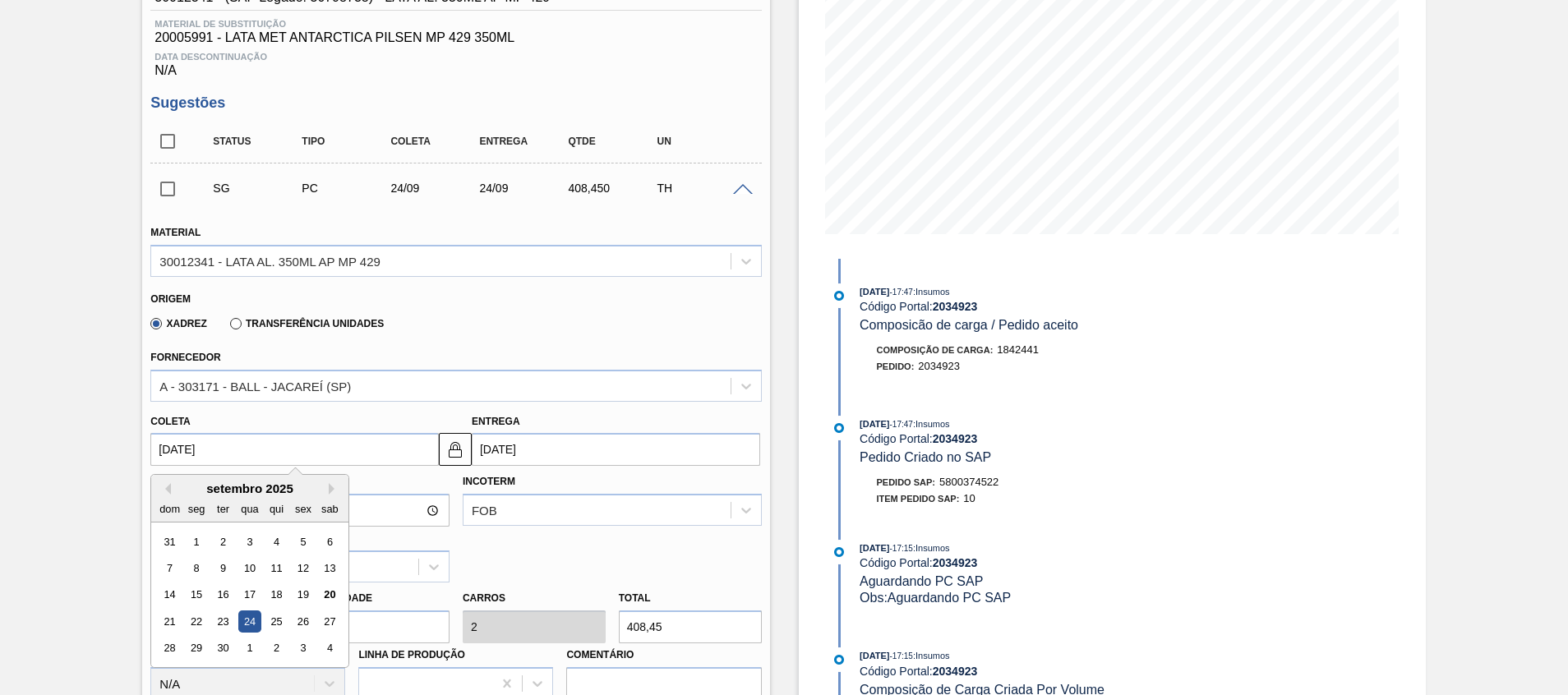
click at [287, 448] on input "[DATE]" at bounding box center [294, 449] width 289 height 33
click at [336, 462] on div "20" at bounding box center [329, 594] width 22 height 22
type input "[DATE]"
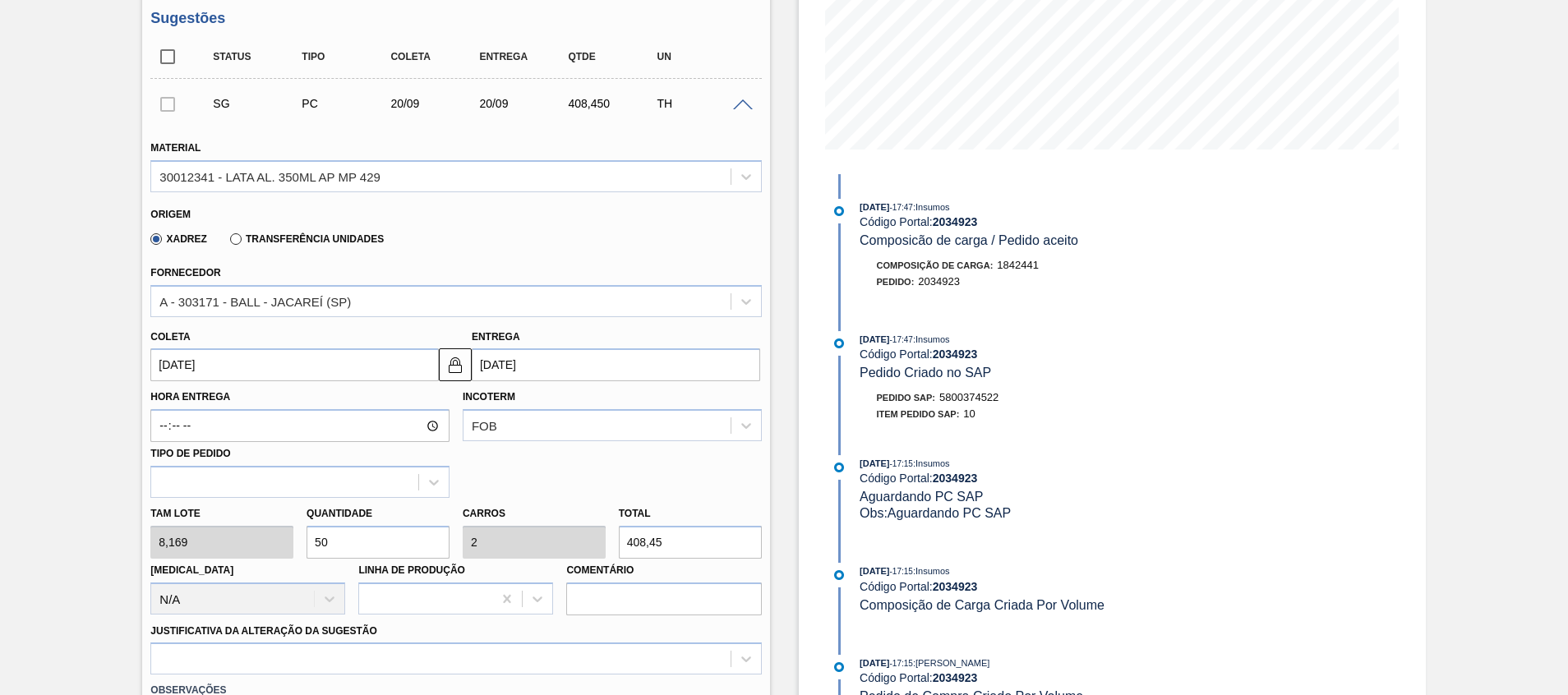
scroll to position [370, 0]
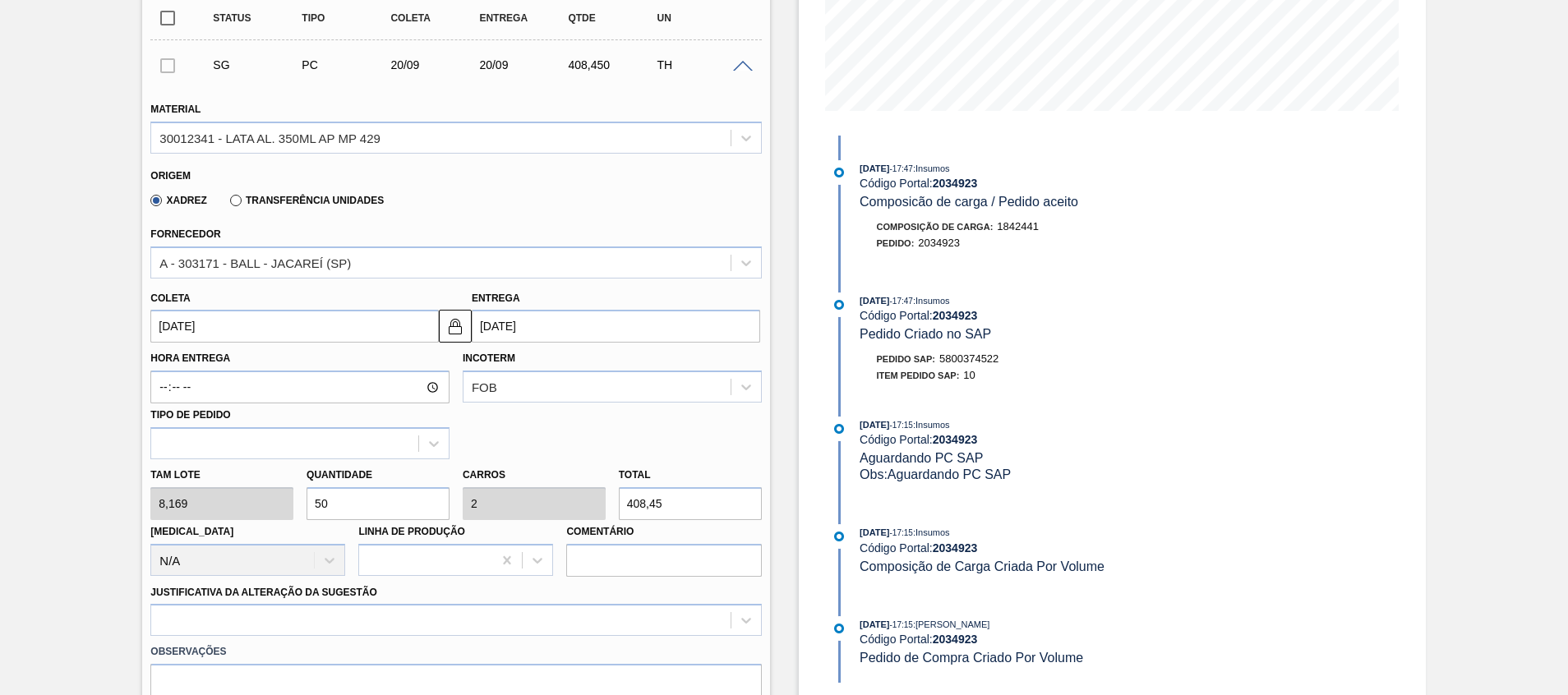
click at [217, 462] on div "Tam lote 8,169 Quantidade 50 Carros 2 Total 408,45 Doca N/A Linha de Produção C…" at bounding box center [455, 518] width 623 height 118
type input "2"
type input "0,08"
type input "16,338"
type input "24"
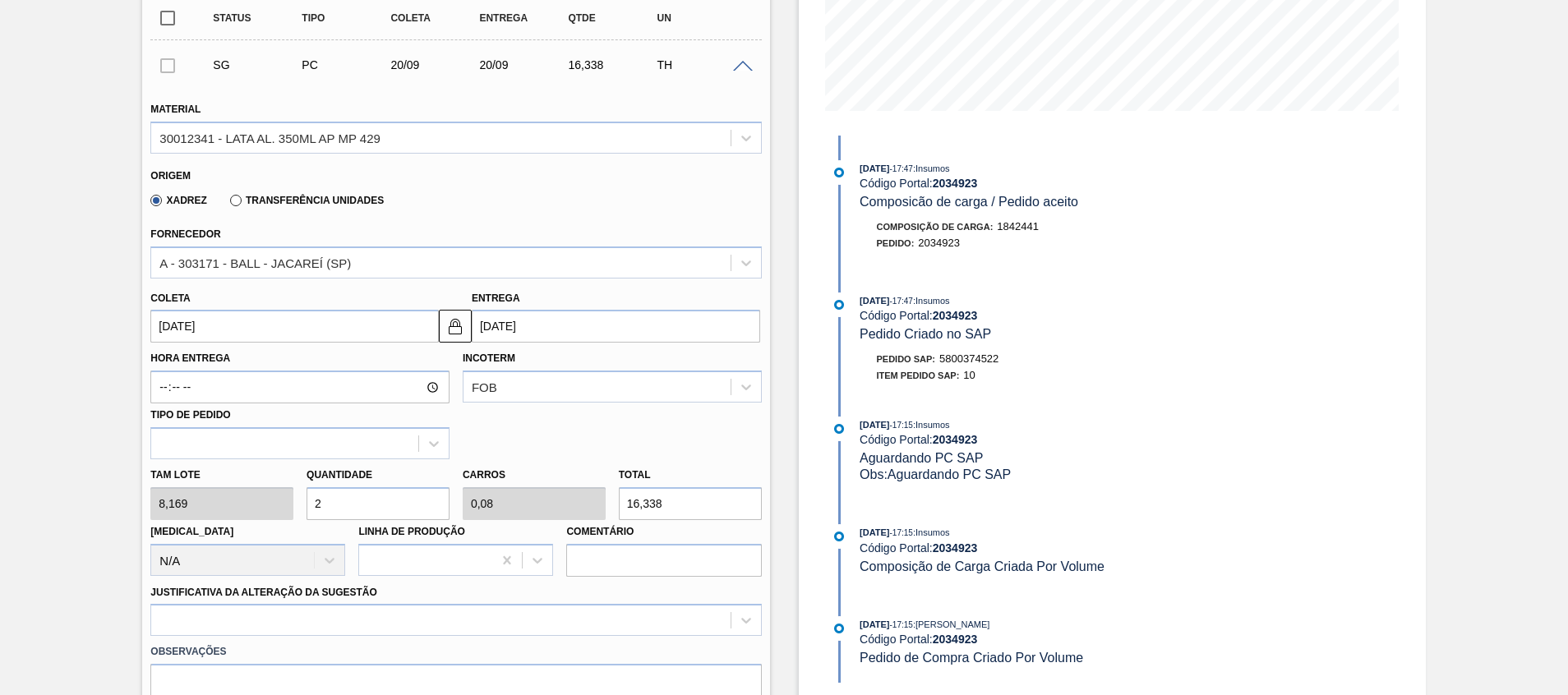
type input "0,96"
type input "196,056"
type input "2"
type input "0,08"
type input "16,338"
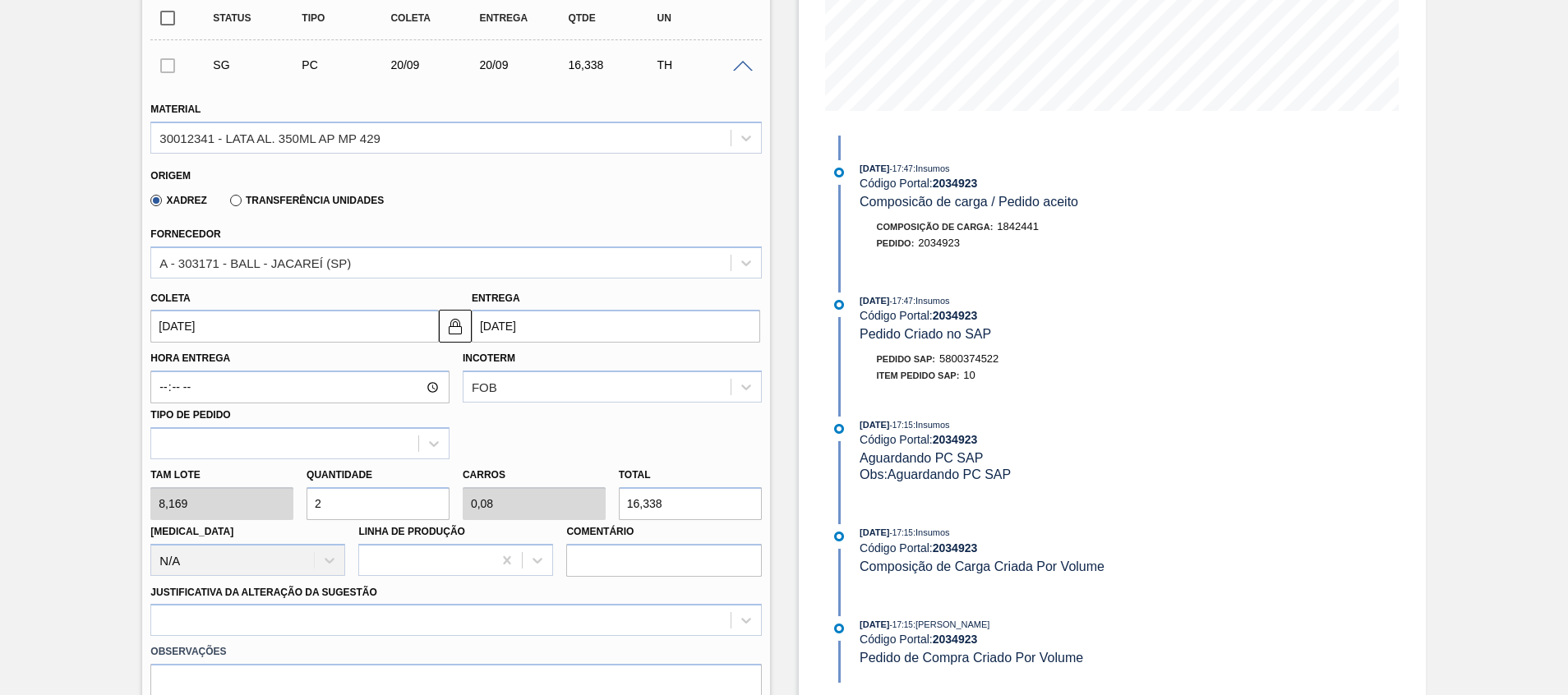
type input "25"
type input "1"
type input "204,225"
type input "25"
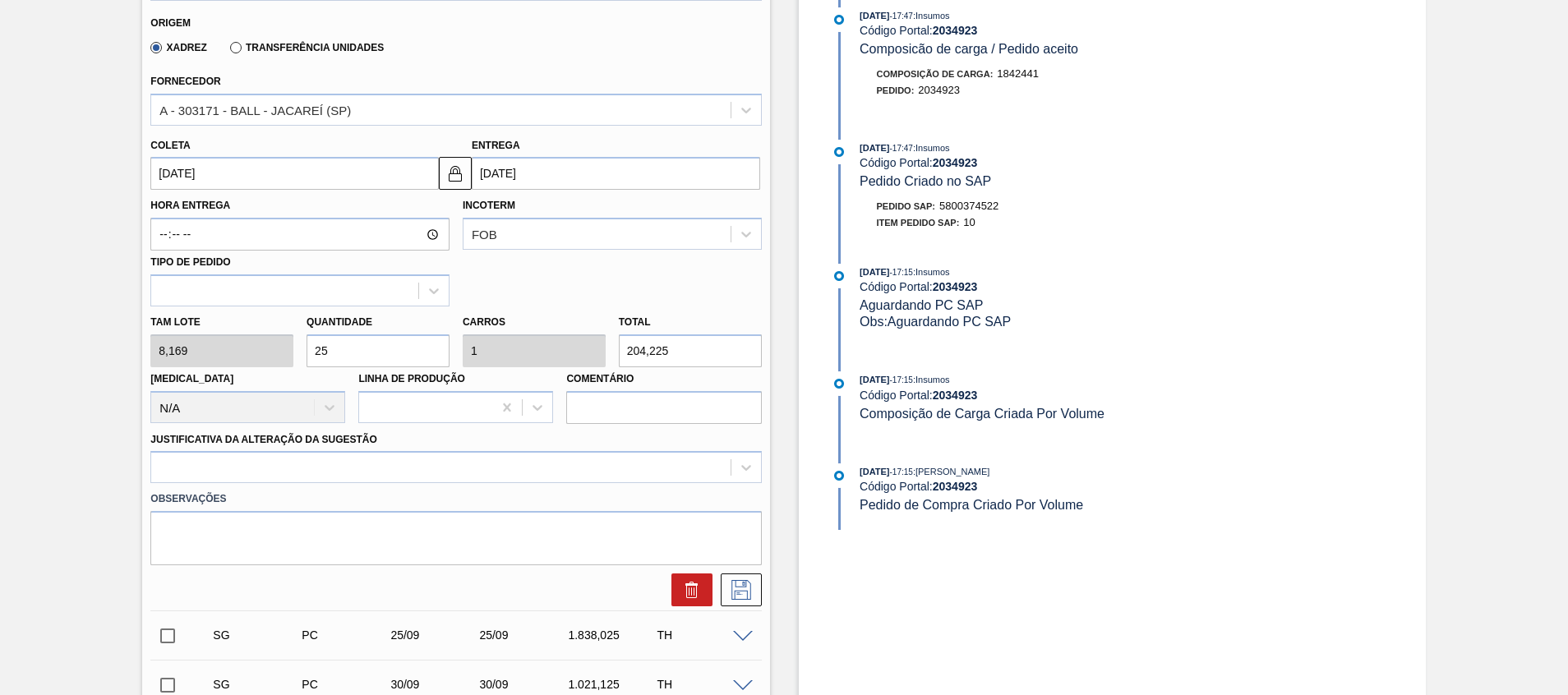
scroll to position [616, 0]
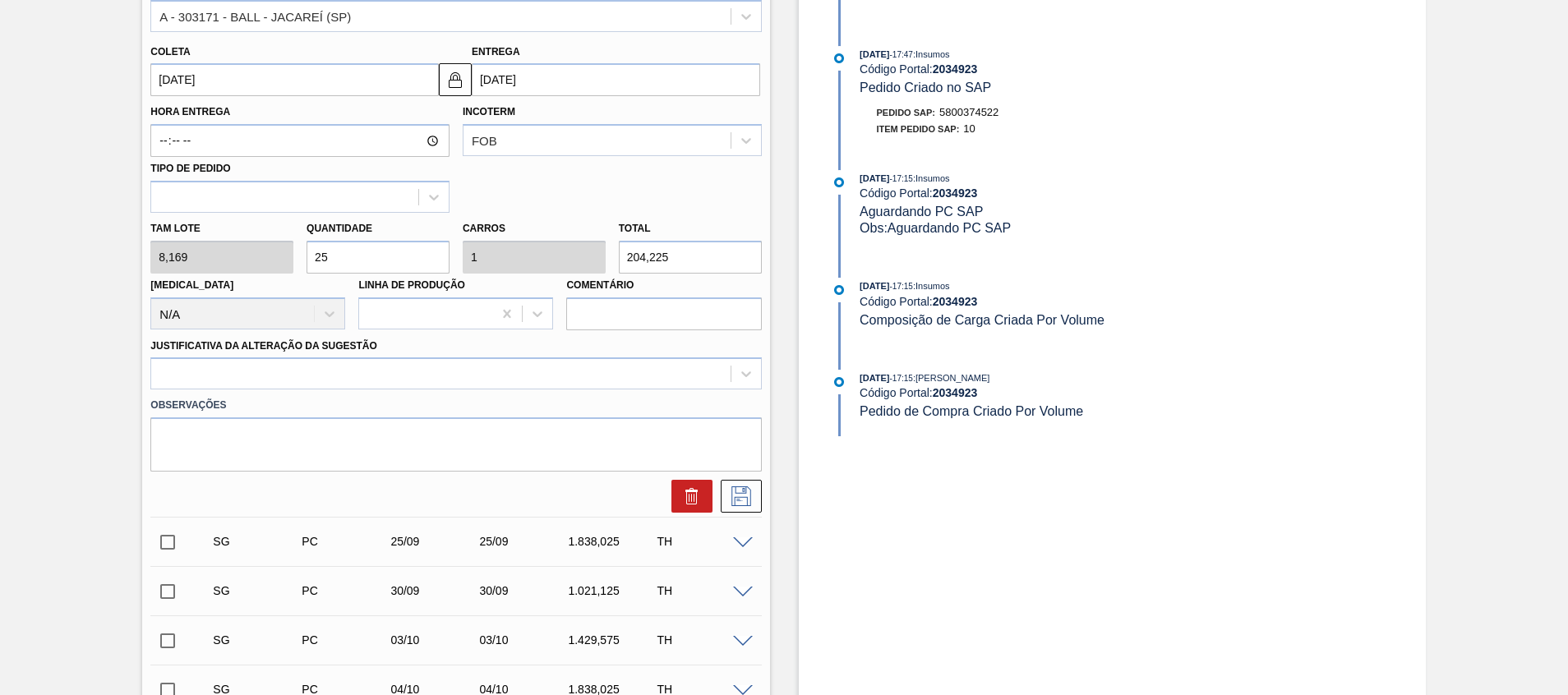
click at [470, 356] on div "Justificativa da Alteração da Sugestão" at bounding box center [455, 362] width 611 height 56
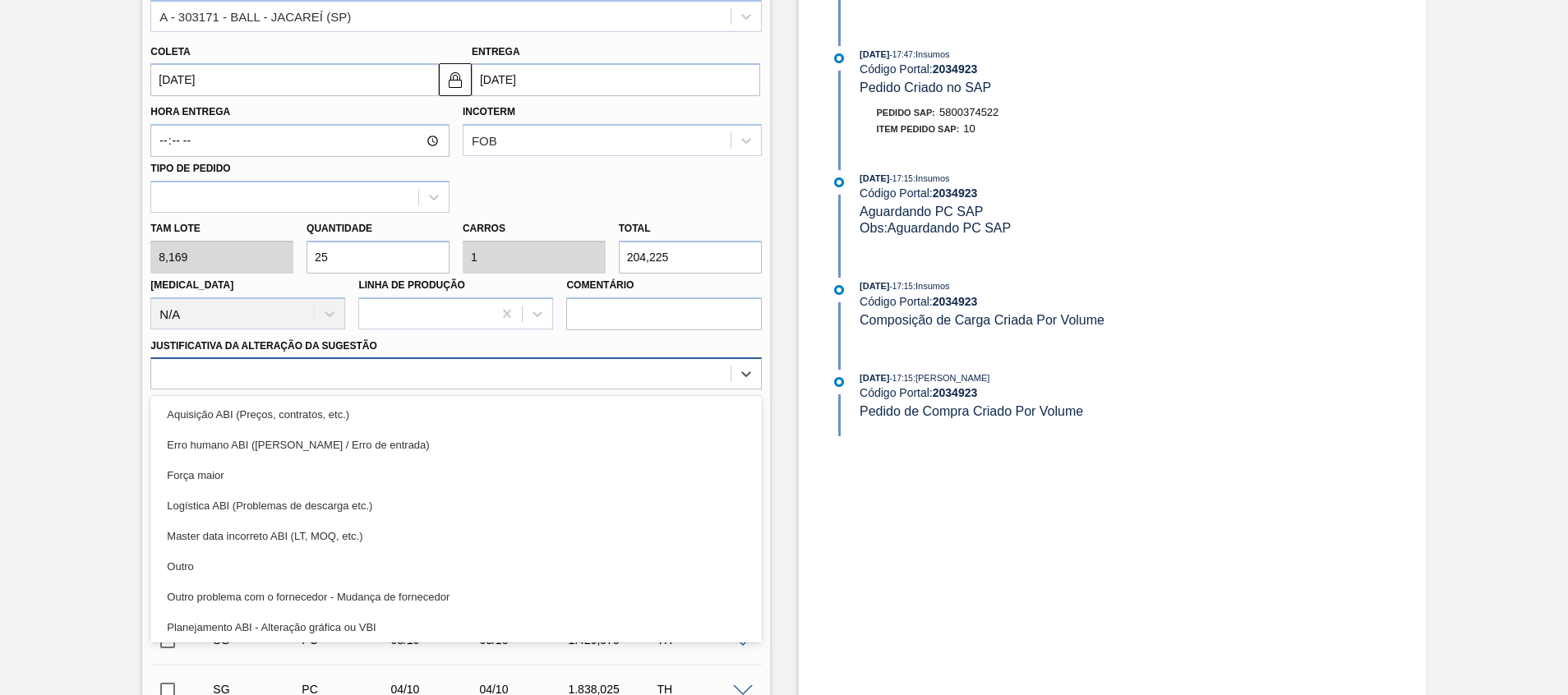
click at [460, 376] on div at bounding box center [440, 374] width 578 height 23
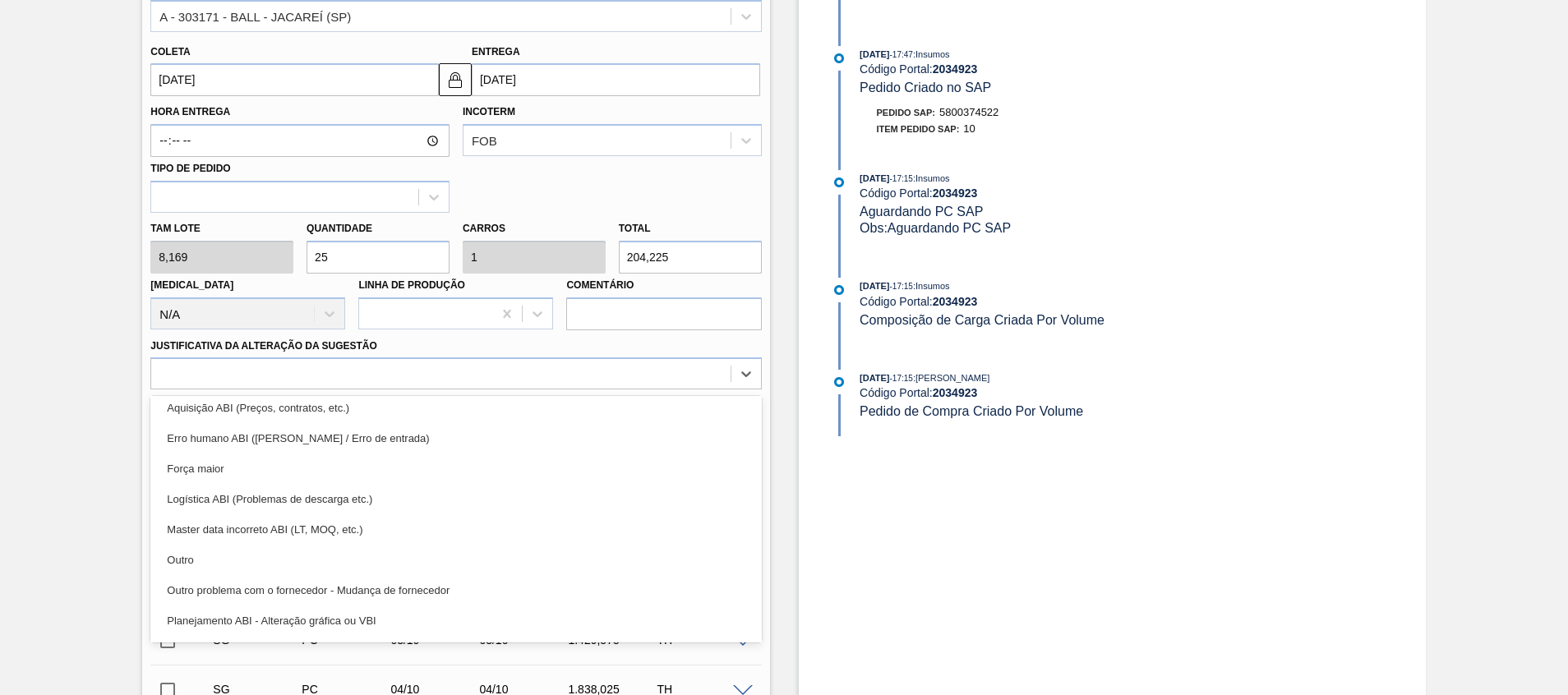
scroll to position [0, 0]
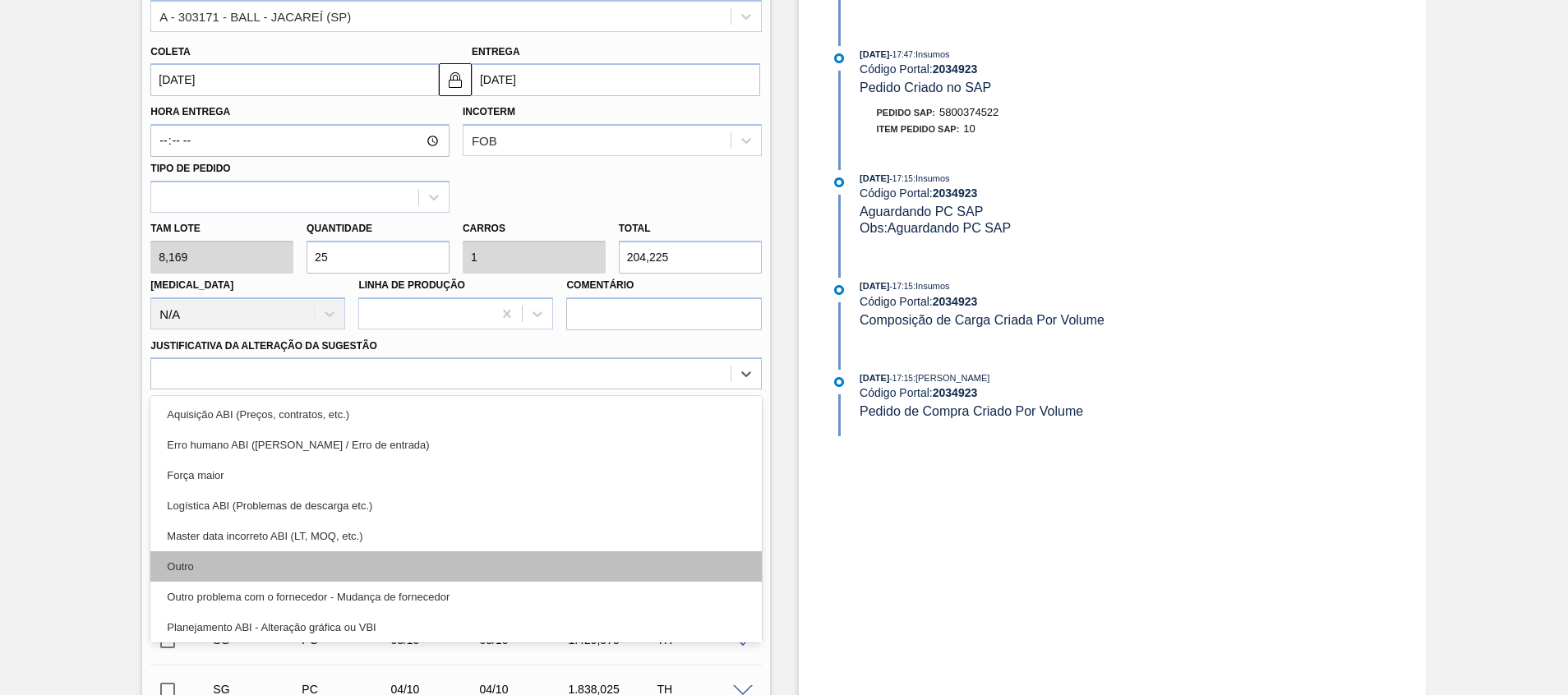
click at [426, 462] on div "Outro" at bounding box center [455, 566] width 611 height 31
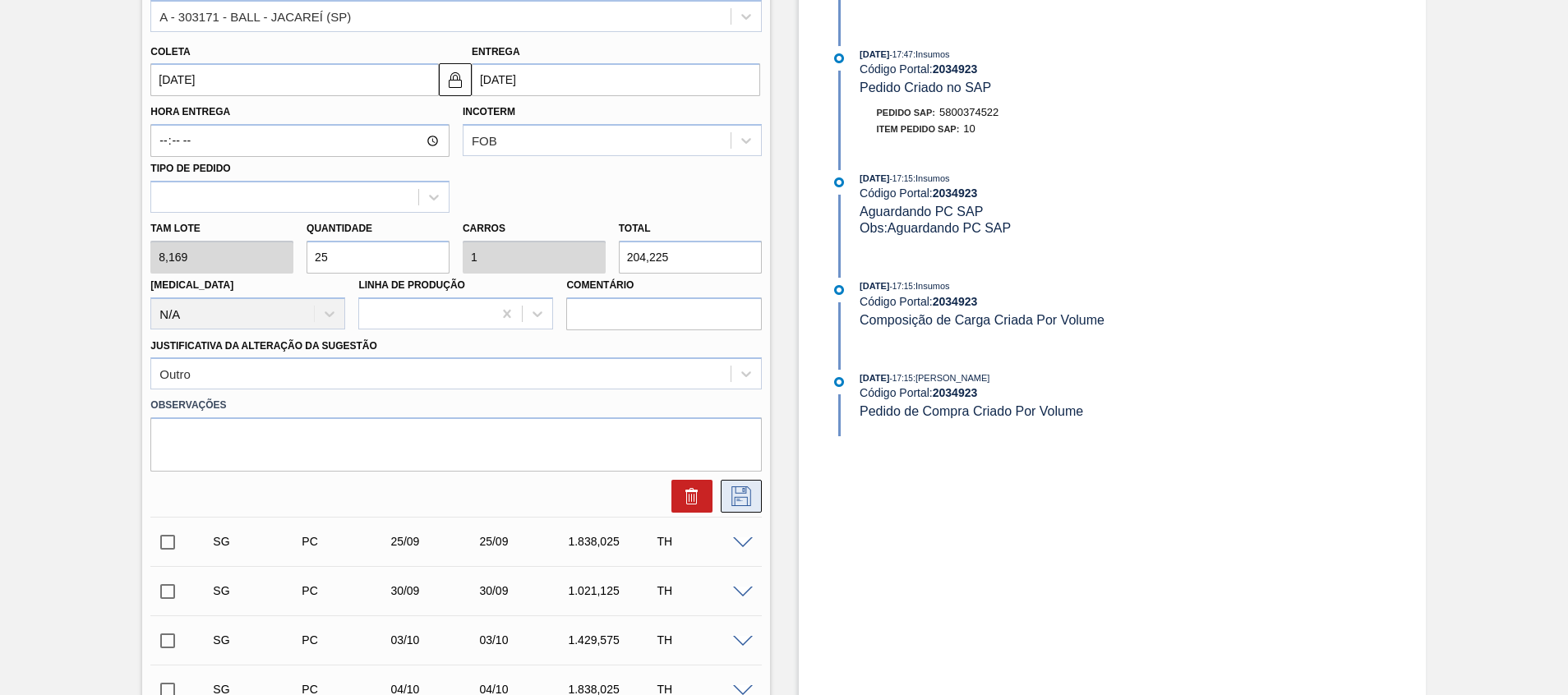
click at [739, 462] on icon at bounding box center [740, 496] width 26 height 20
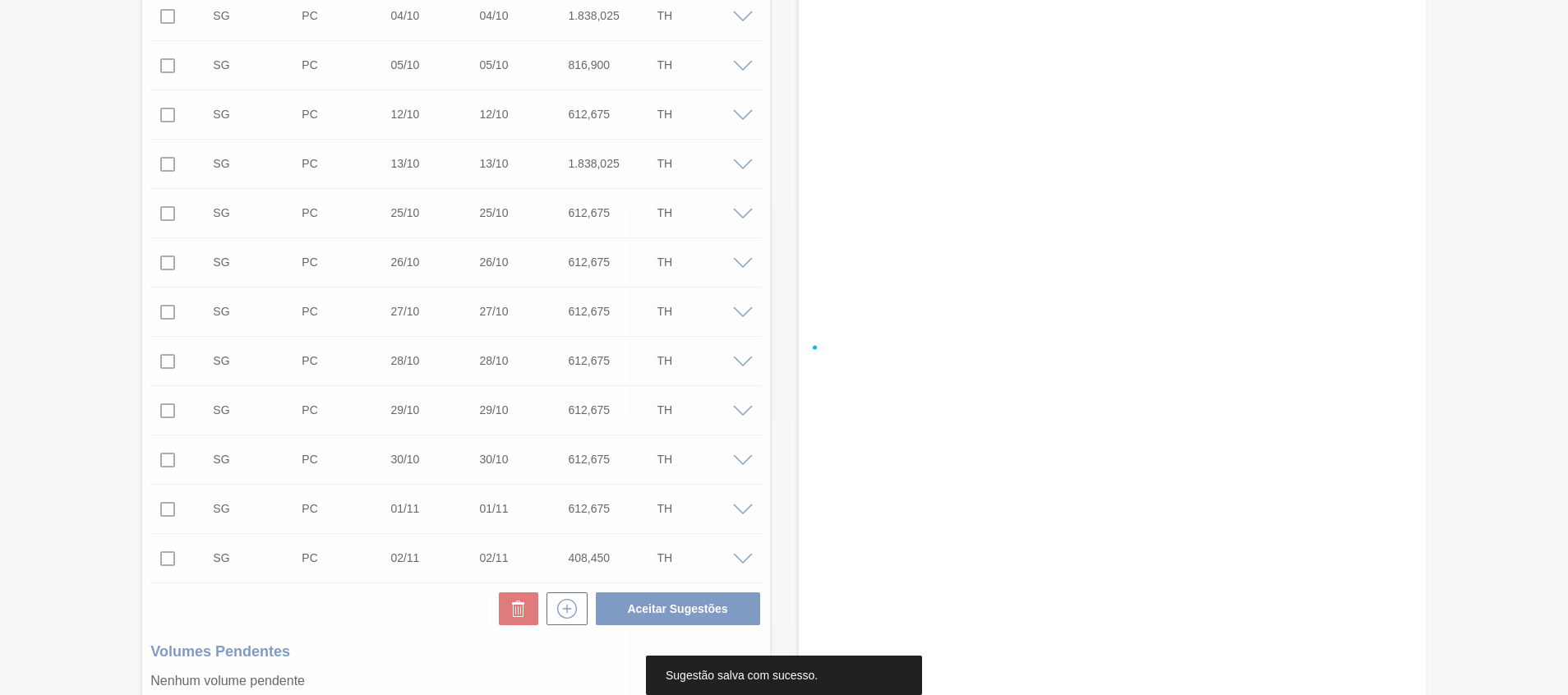
scroll to position [246, 0]
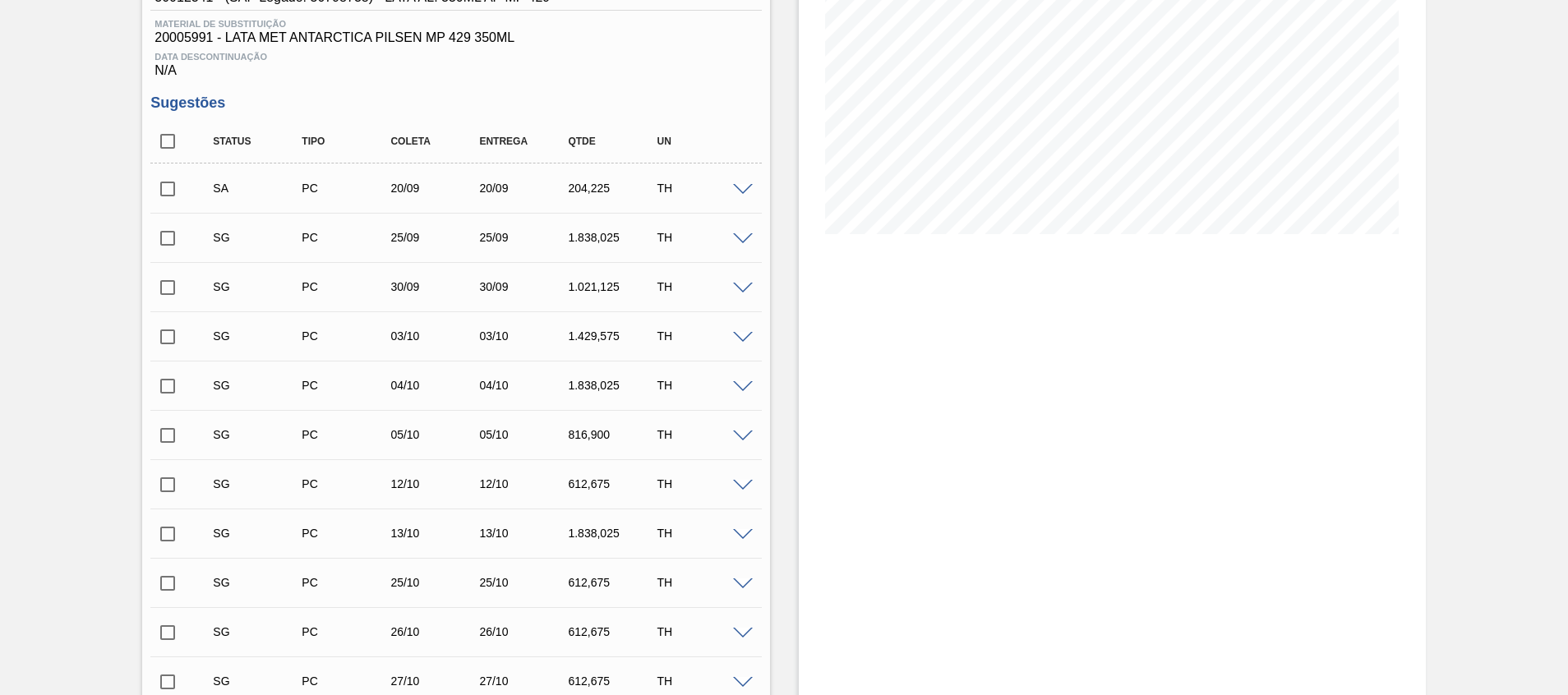
click at [743, 192] on span at bounding box center [743, 191] width 20 height 13
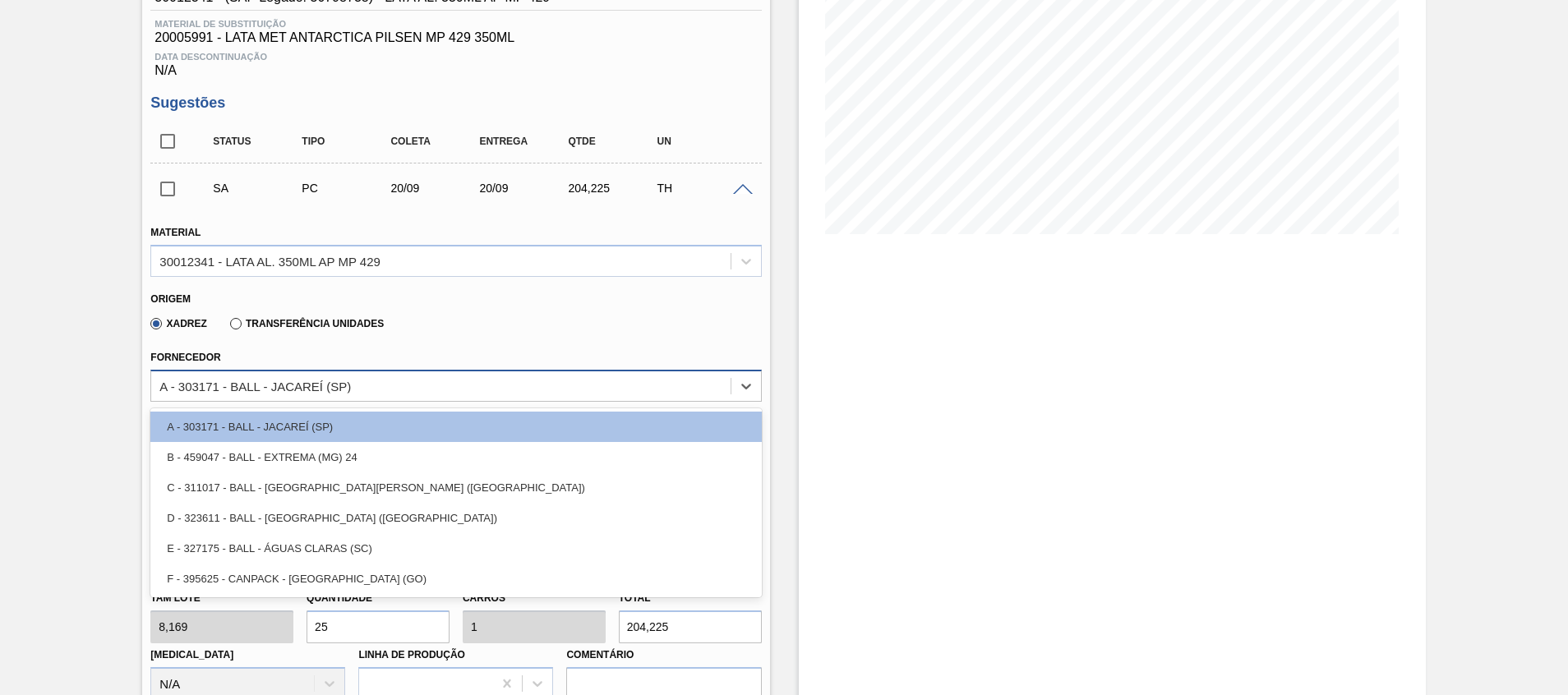
click at [381, 399] on div "A - 303171 - BALL - JACAREÍ (SP)" at bounding box center [455, 386] width 611 height 32
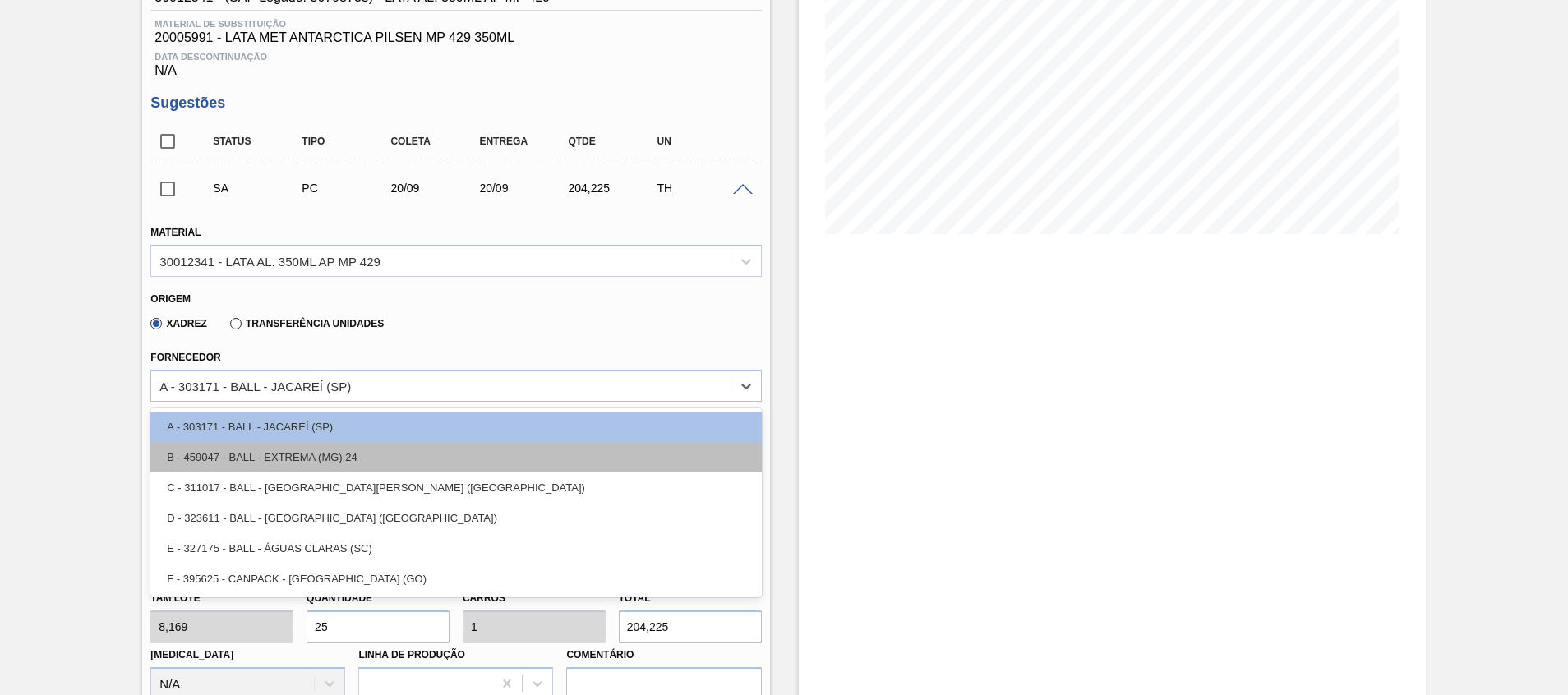
click at [377, 449] on div "B - 459047 - BALL - EXTREMA (MG) 24" at bounding box center [455, 457] width 611 height 31
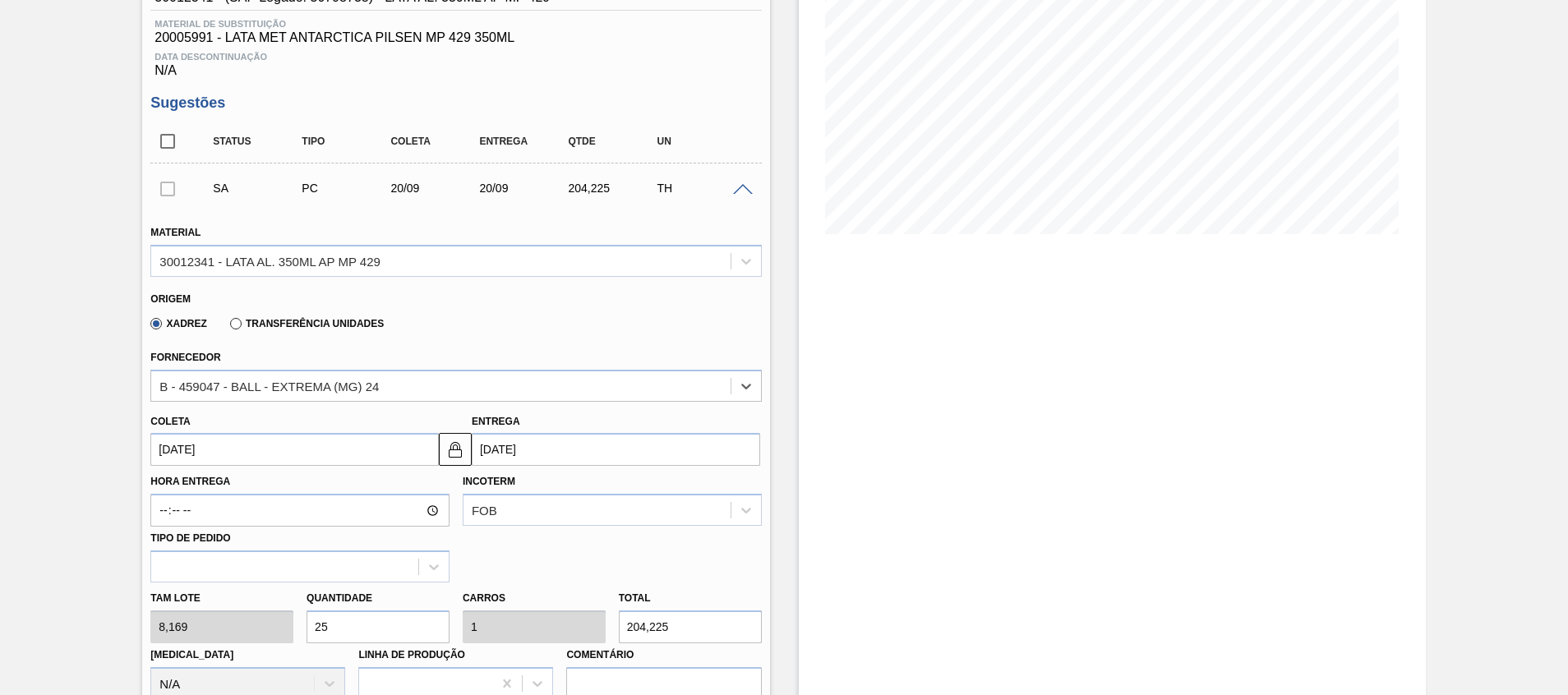
click at [233, 462] on label "Hora Entrega" at bounding box center [300, 481] width 299 height 23
click at [233, 462] on input "Hora Entrega" at bounding box center [300, 510] width 299 height 33
click at [235, 462] on div "Hora Entrega Incoterm FOB Tipo de pedido" at bounding box center [455, 524] width 623 height 117
click at [237, 451] on input "[DATE]" at bounding box center [294, 449] width 289 height 33
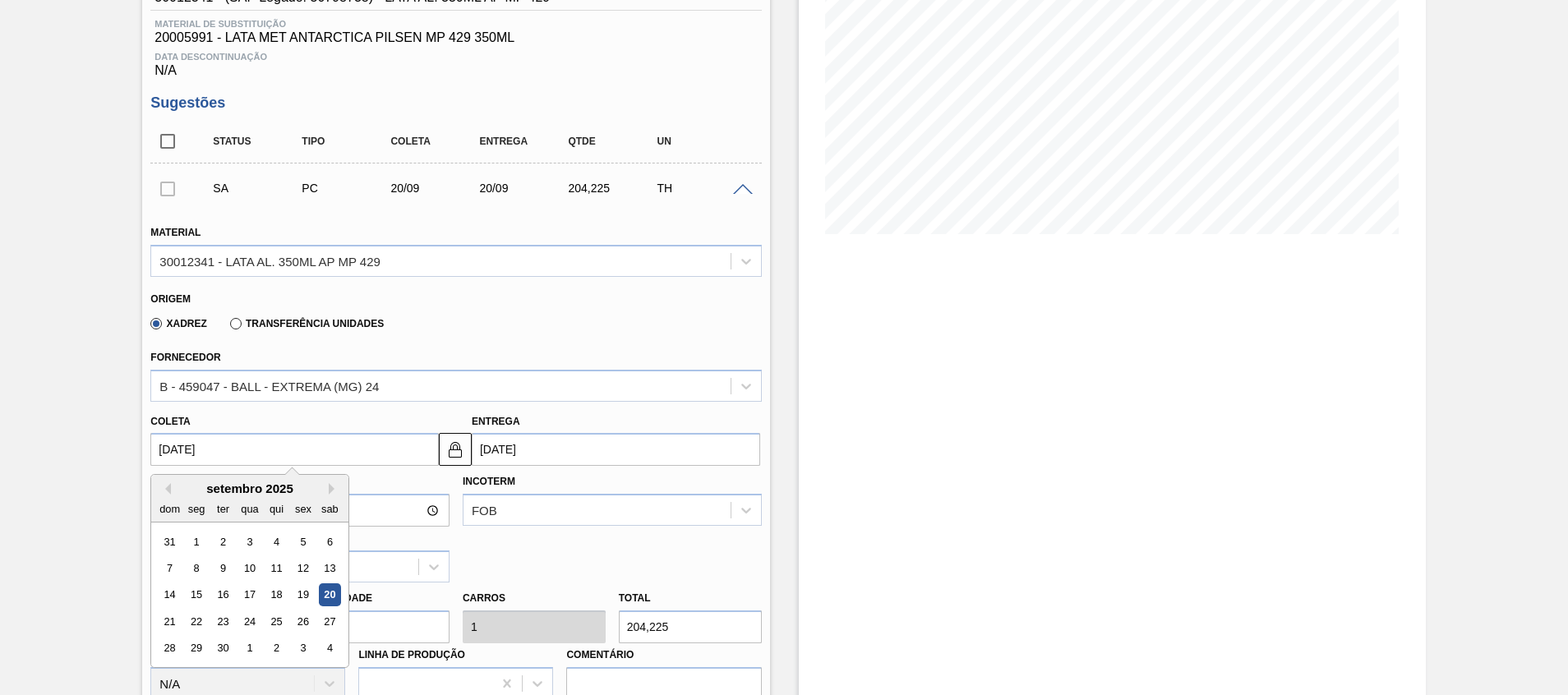
click at [334, 462] on div "20" at bounding box center [329, 594] width 22 height 22
click at [343, 433] on input "[DATE]" at bounding box center [294, 449] width 289 height 33
click at [299, 462] on div "21 22 23 24 25 26 27" at bounding box center [249, 621] width 186 height 26
click at [299, 462] on div "19" at bounding box center [303, 594] width 22 height 22
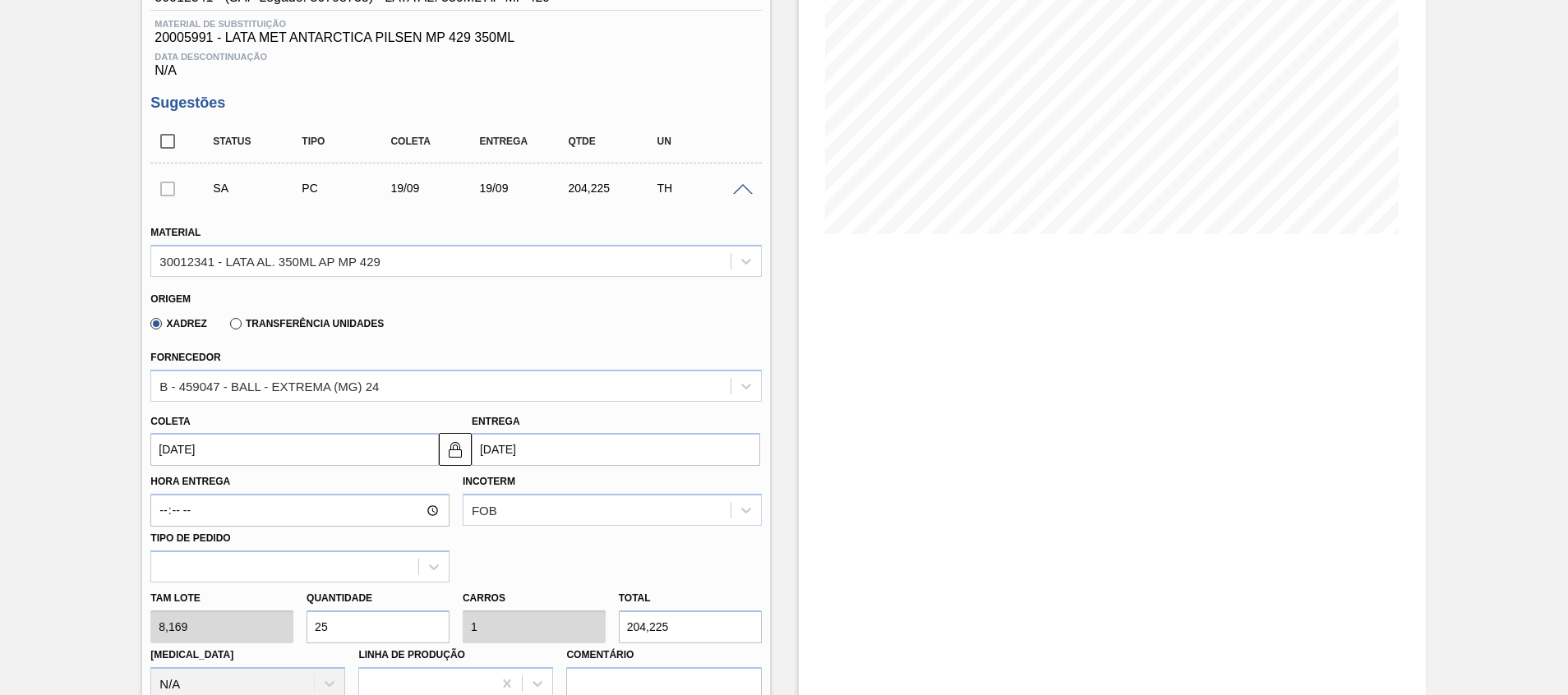
type input "[DATE]"
click at [320, 447] on input "[DATE]" at bounding box center [294, 449] width 289 height 33
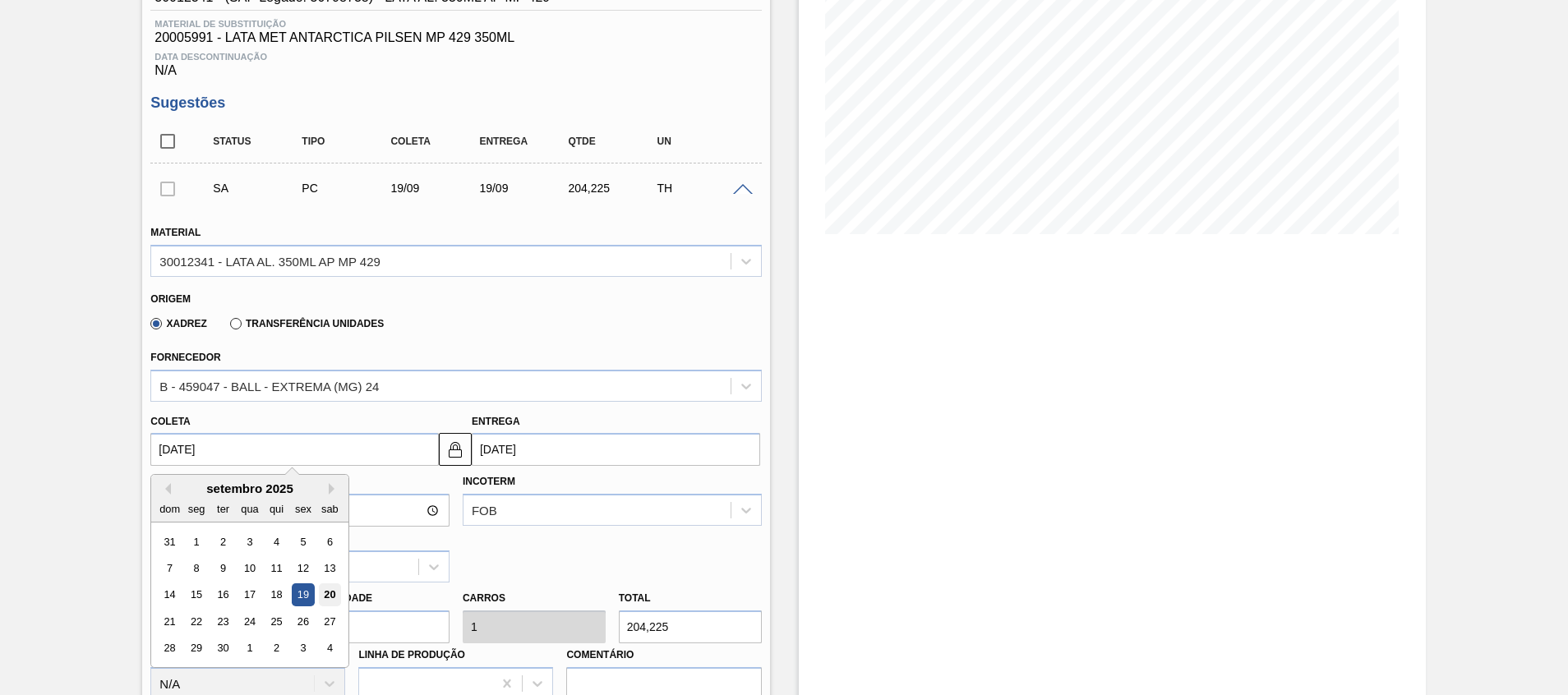
click at [327, 462] on div "20" at bounding box center [329, 594] width 22 height 22
type input "[DATE]"
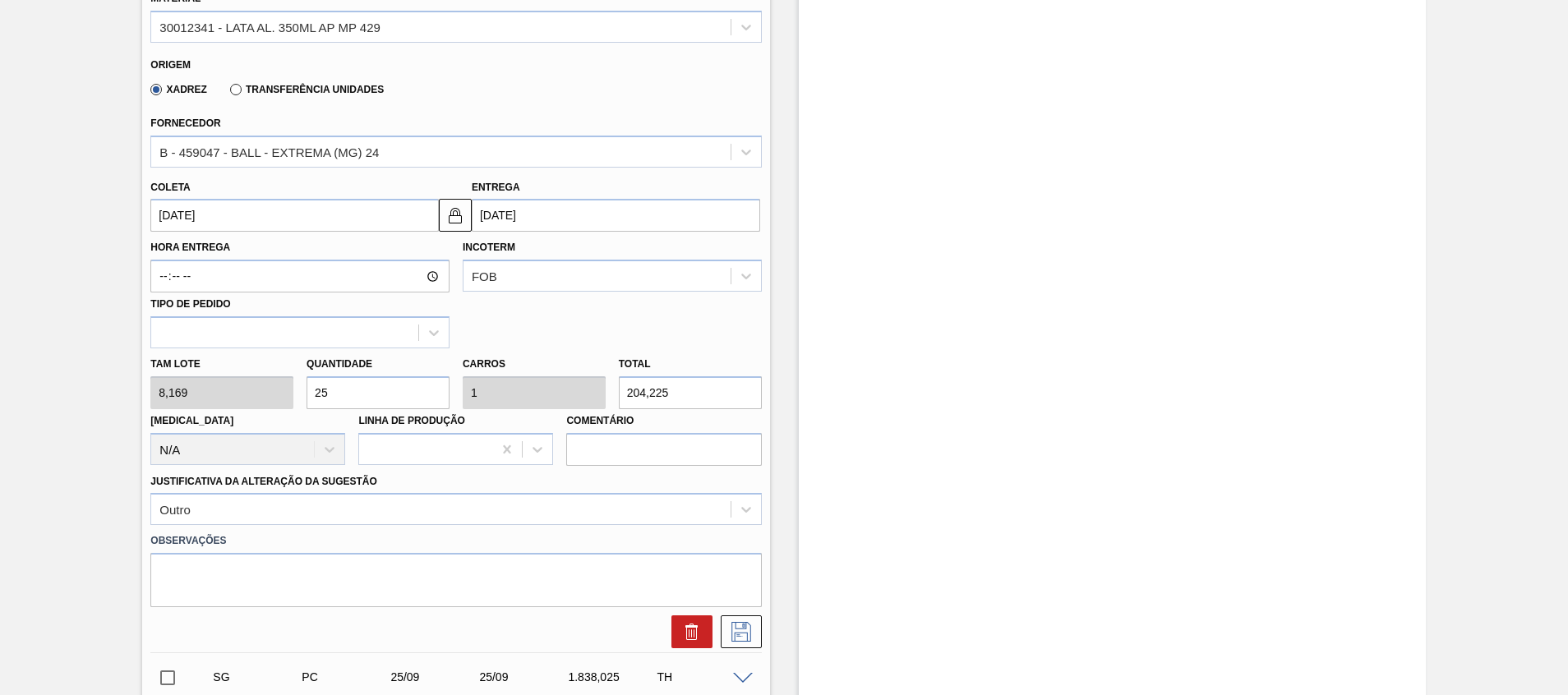
scroll to position [493, 0]
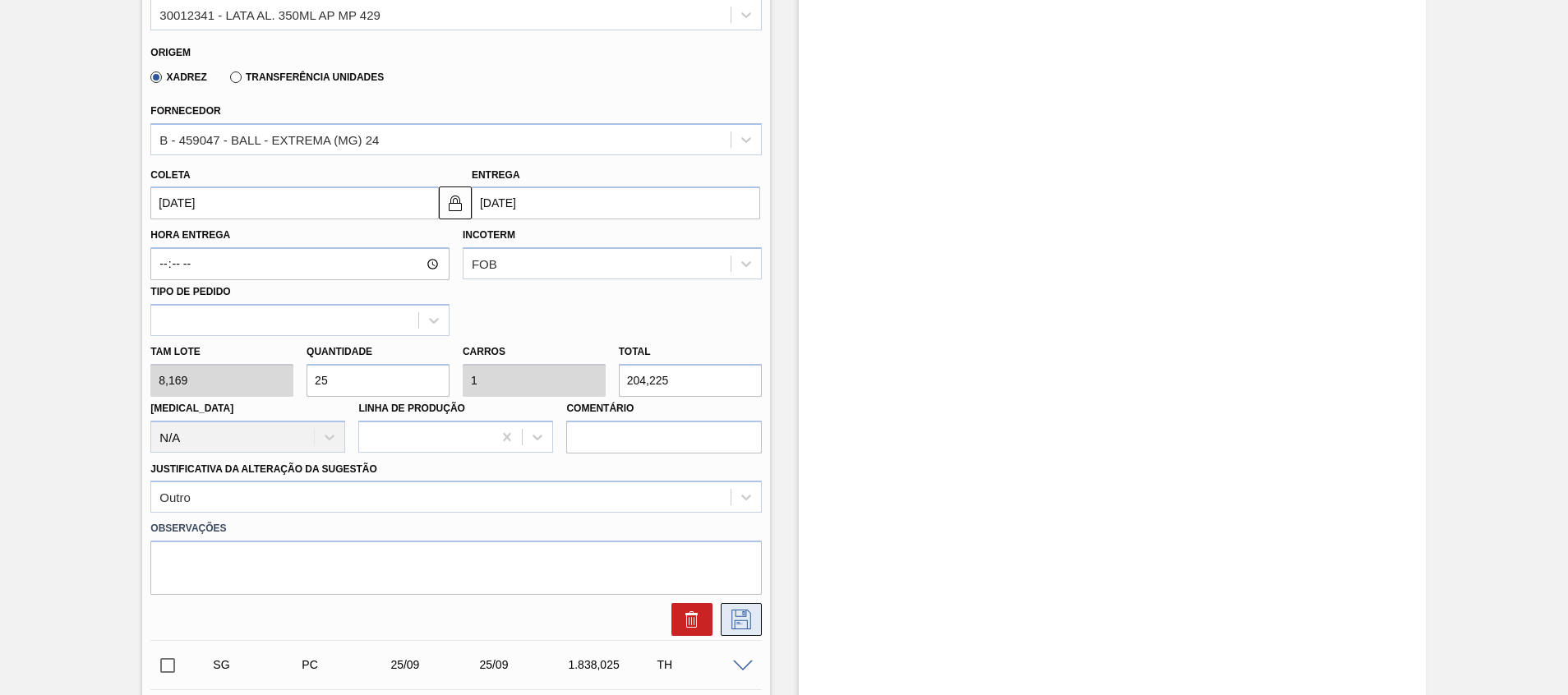
click at [735, 462] on icon at bounding box center [740, 619] width 26 height 20
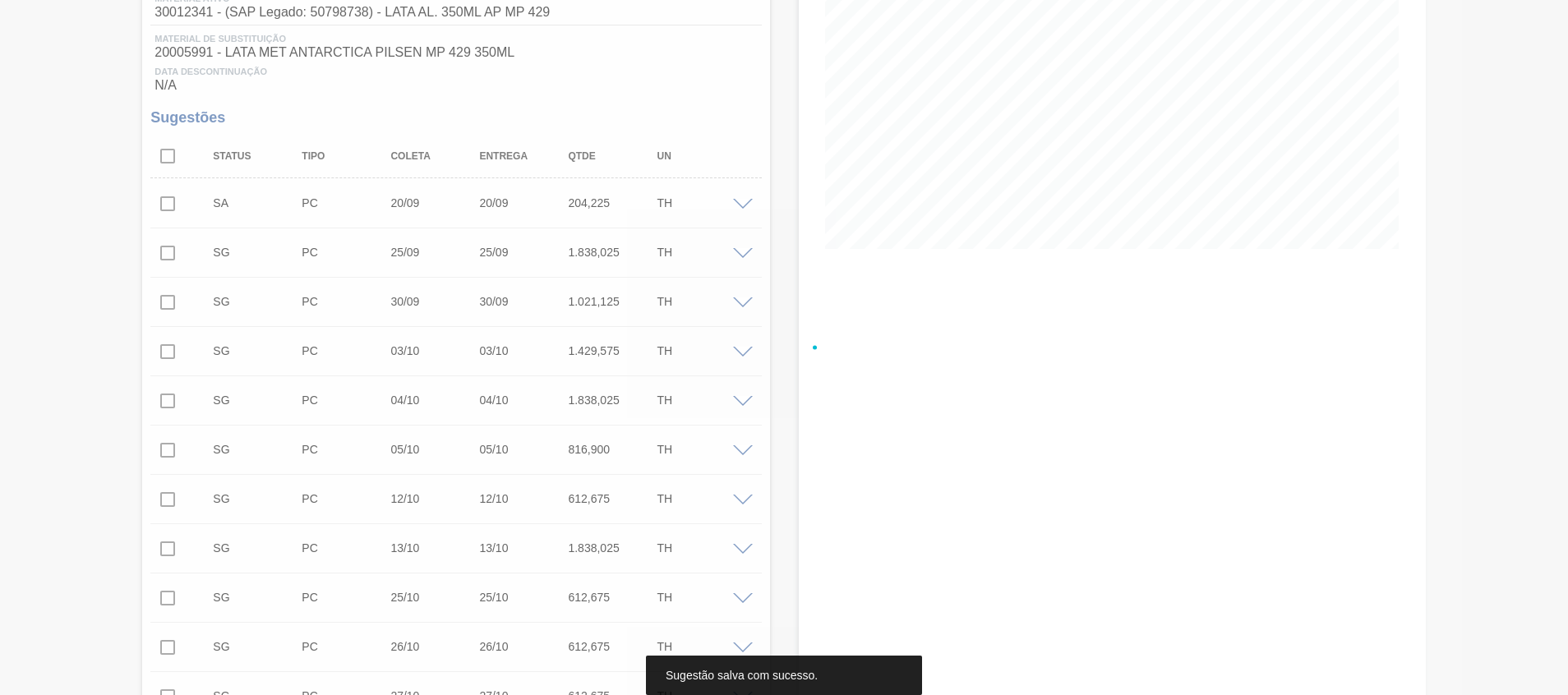
scroll to position [232, 0]
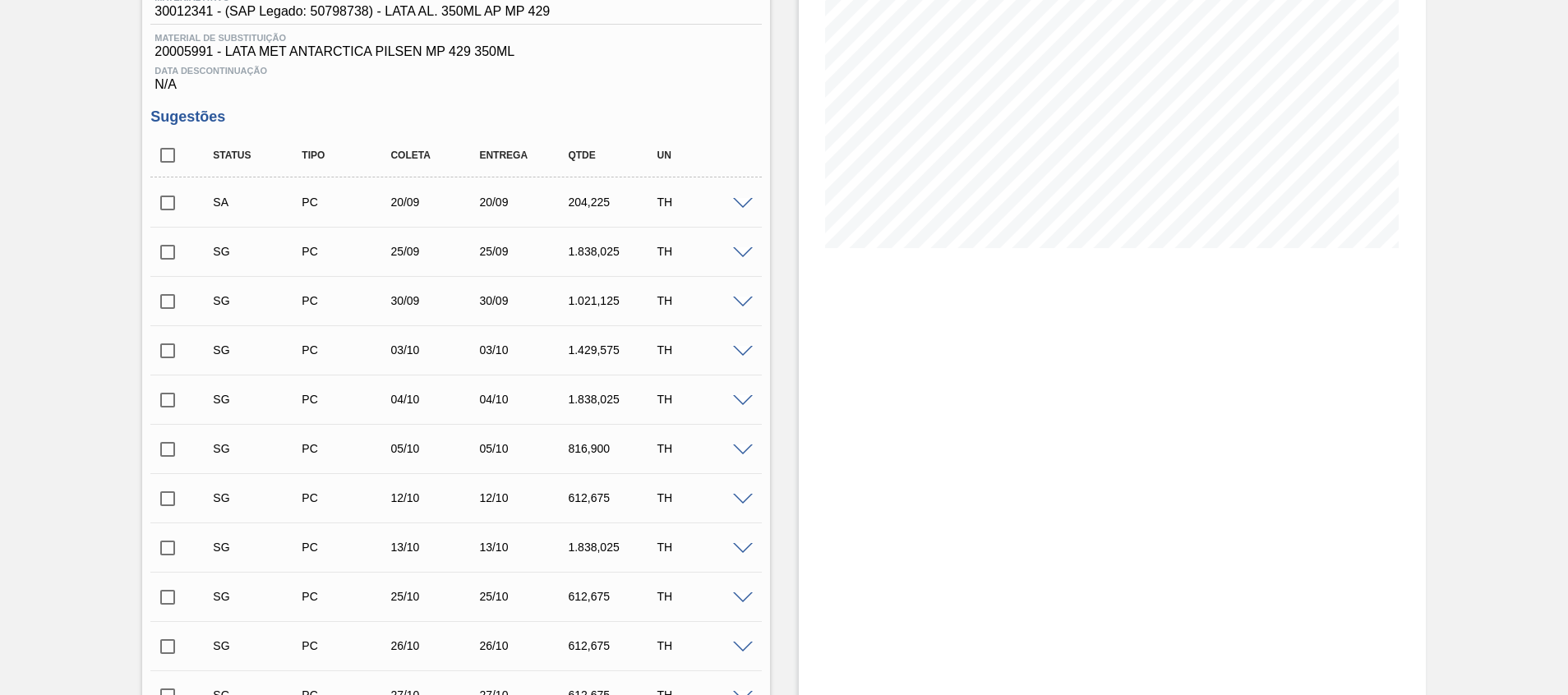
click at [166, 200] on input "checkbox" at bounding box center [167, 202] width 34 height 34
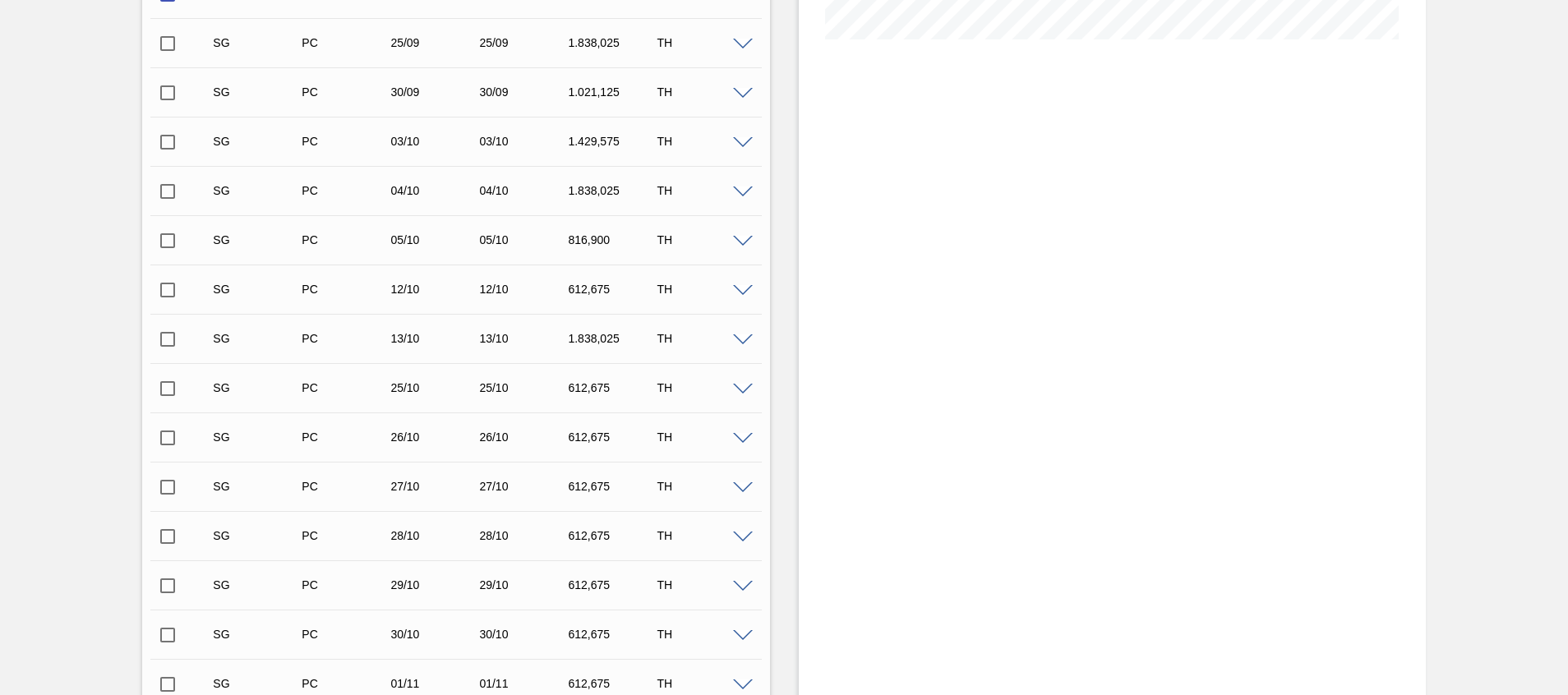
scroll to position [725, 0]
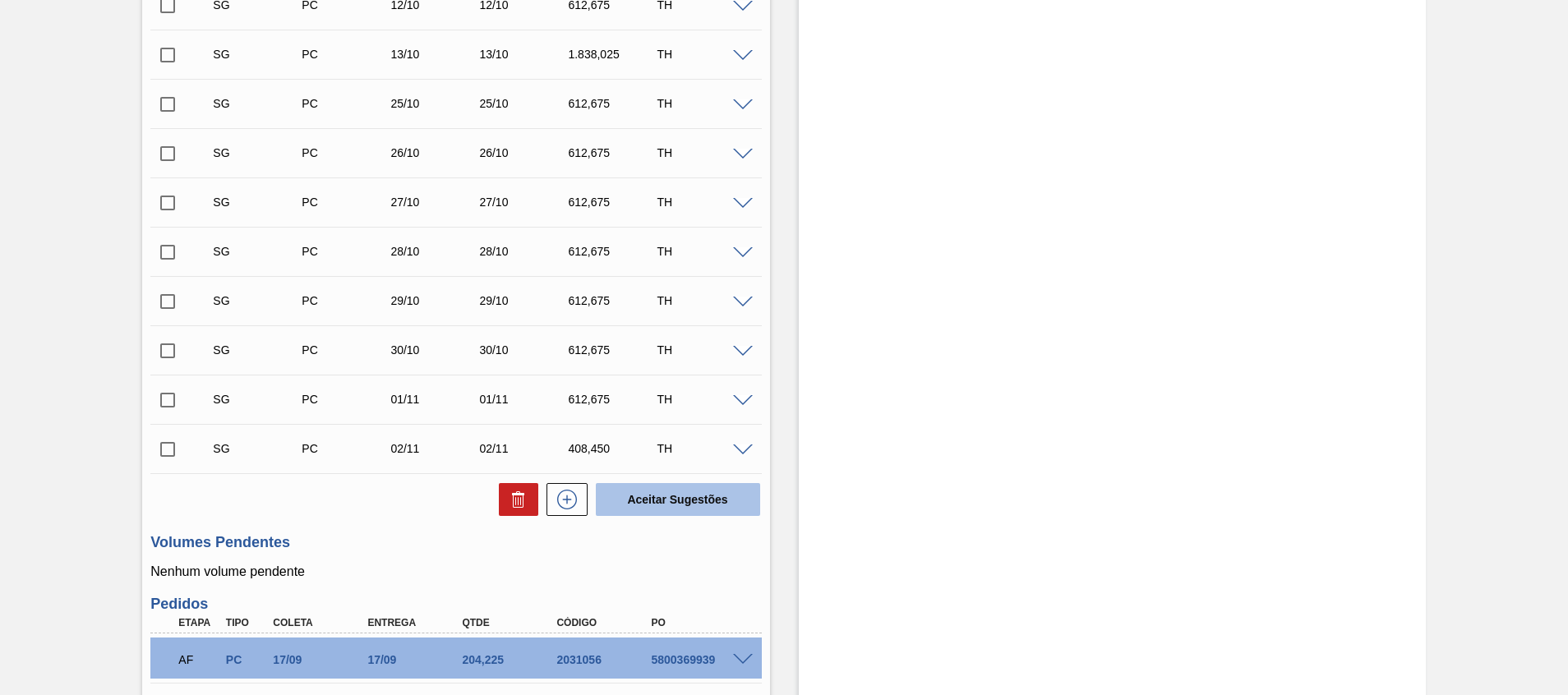
click at [717, 462] on button "Aceitar Sugestões" at bounding box center [677, 499] width 165 height 33
checkbox input "false"
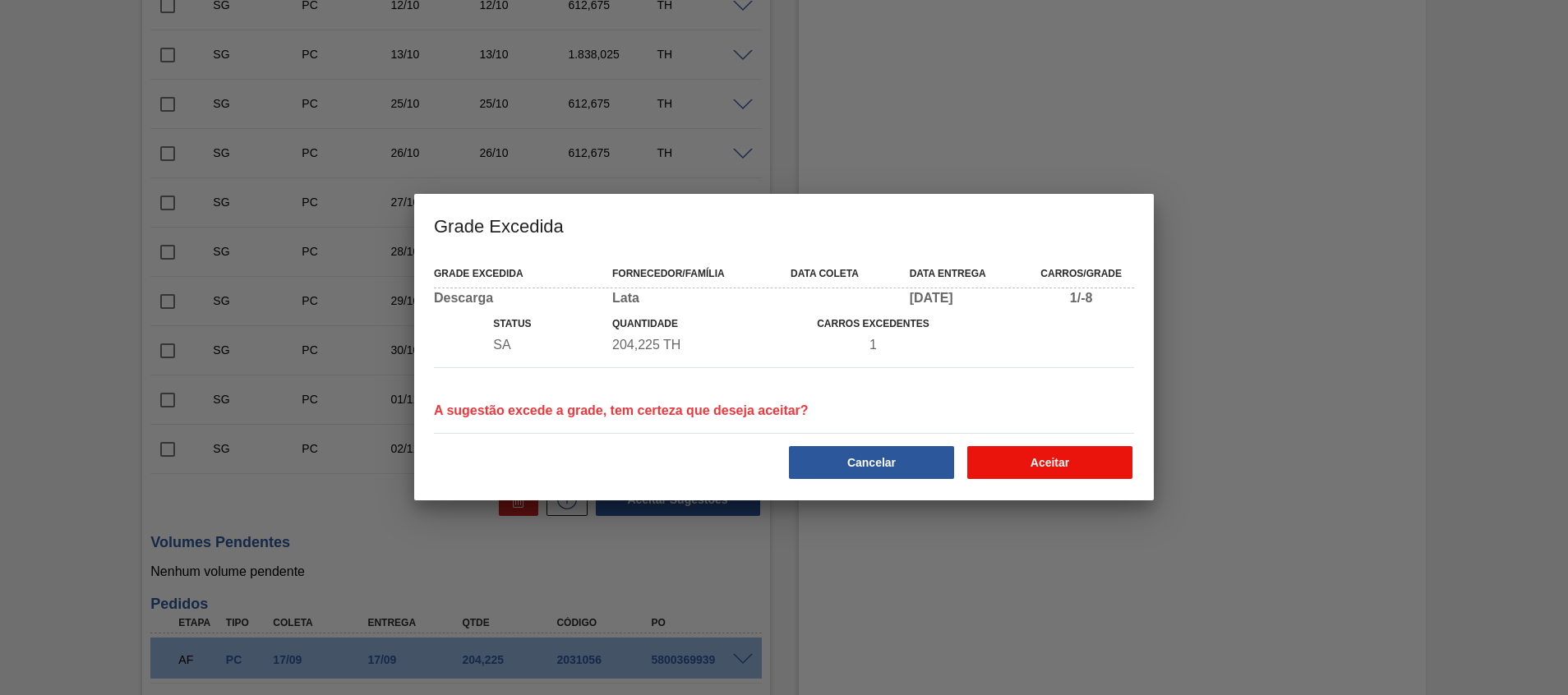
click at [1000, 455] on button "Aceitar" at bounding box center [1050, 462] width 166 height 33
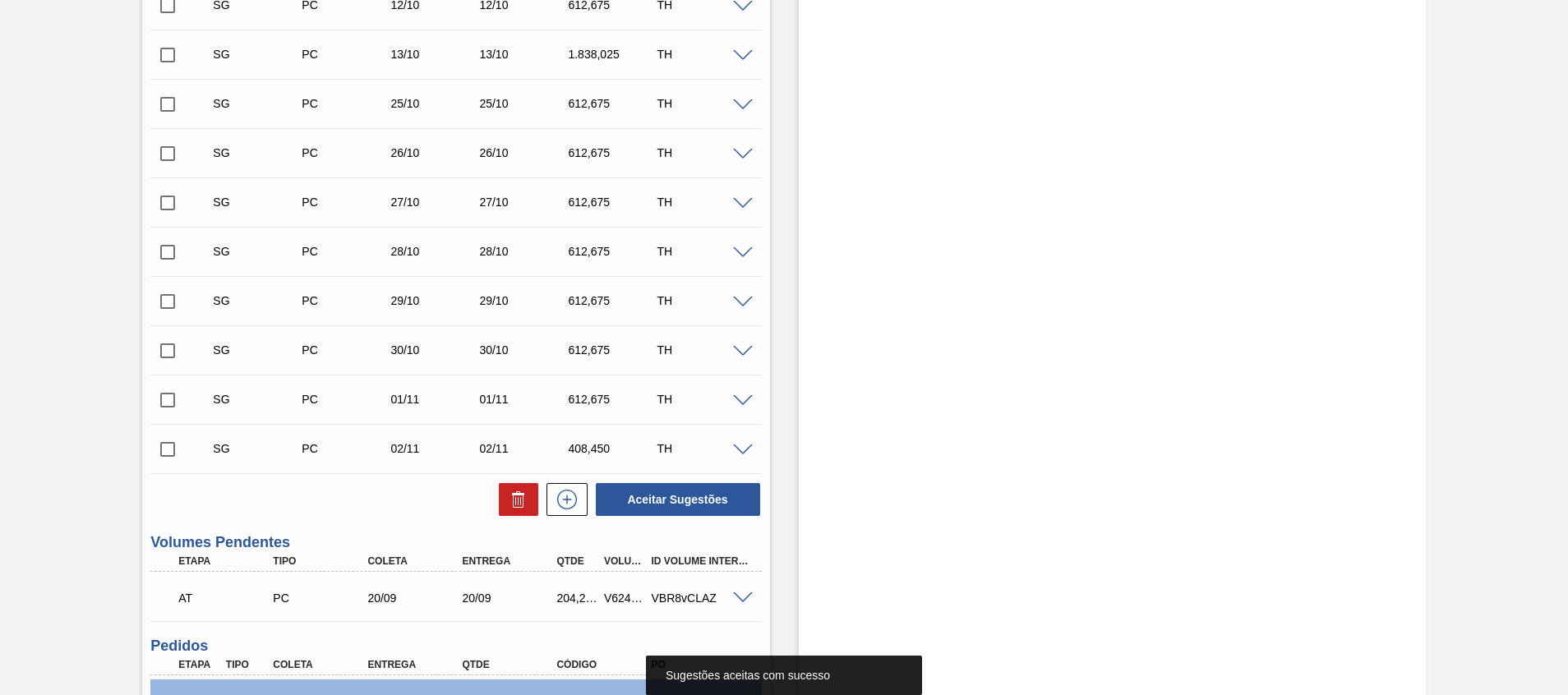
scroll to position [922, 0]
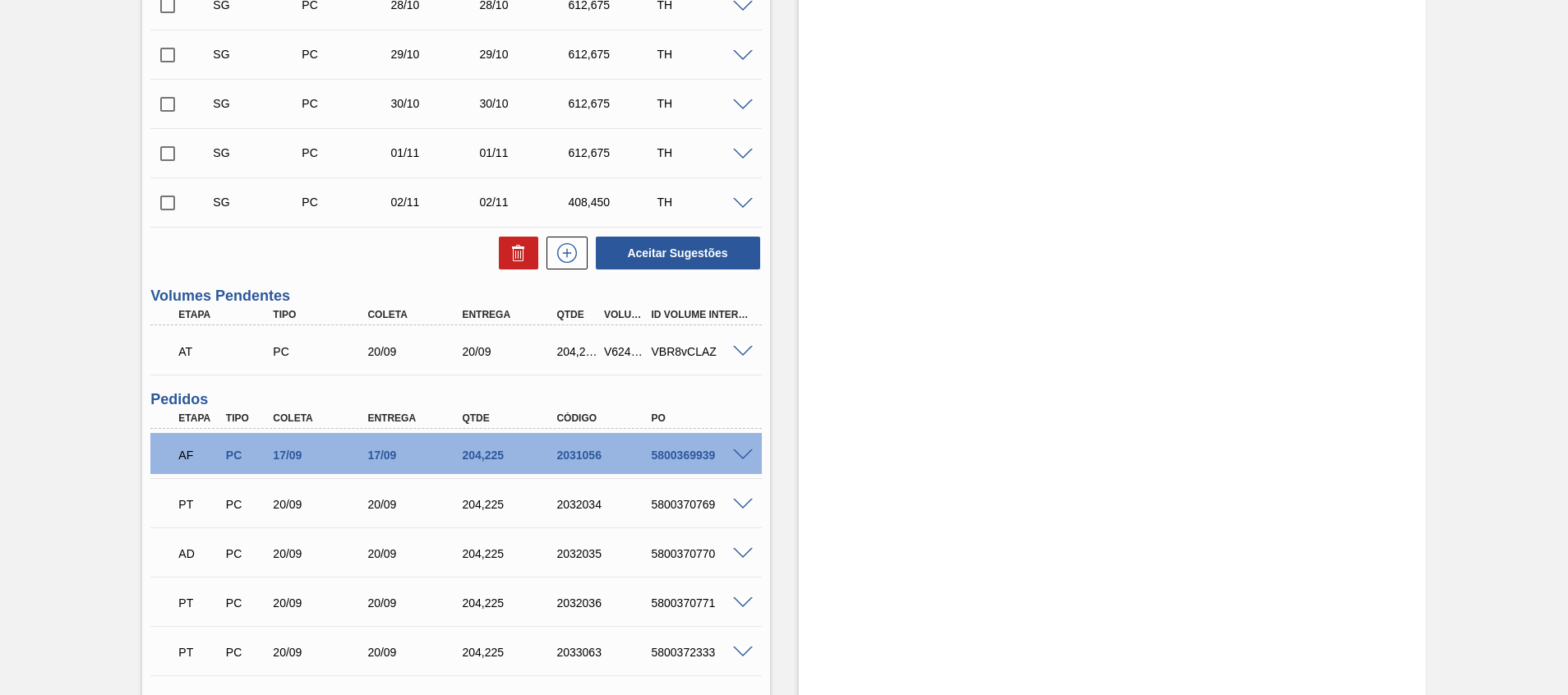
click at [740, 354] on span at bounding box center [743, 352] width 20 height 13
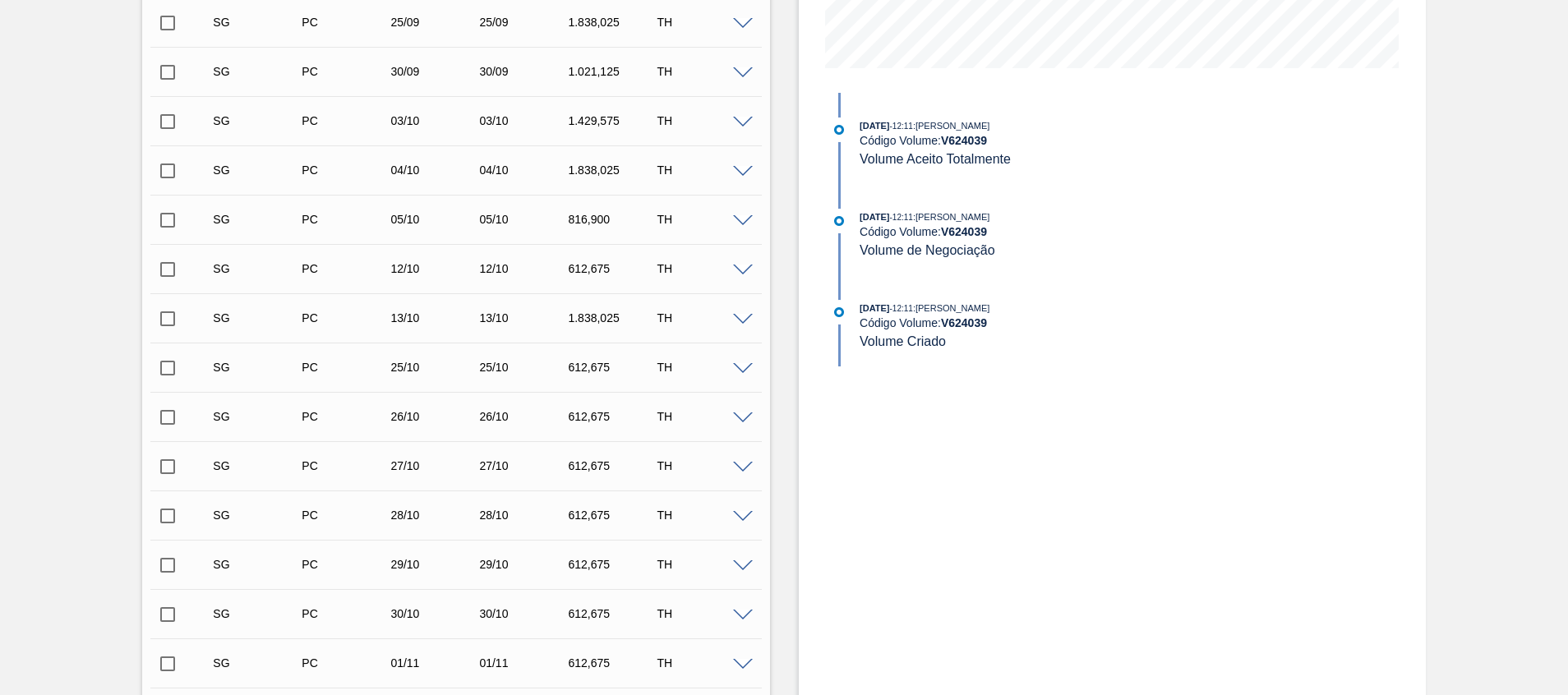
scroll to position [183, 0]
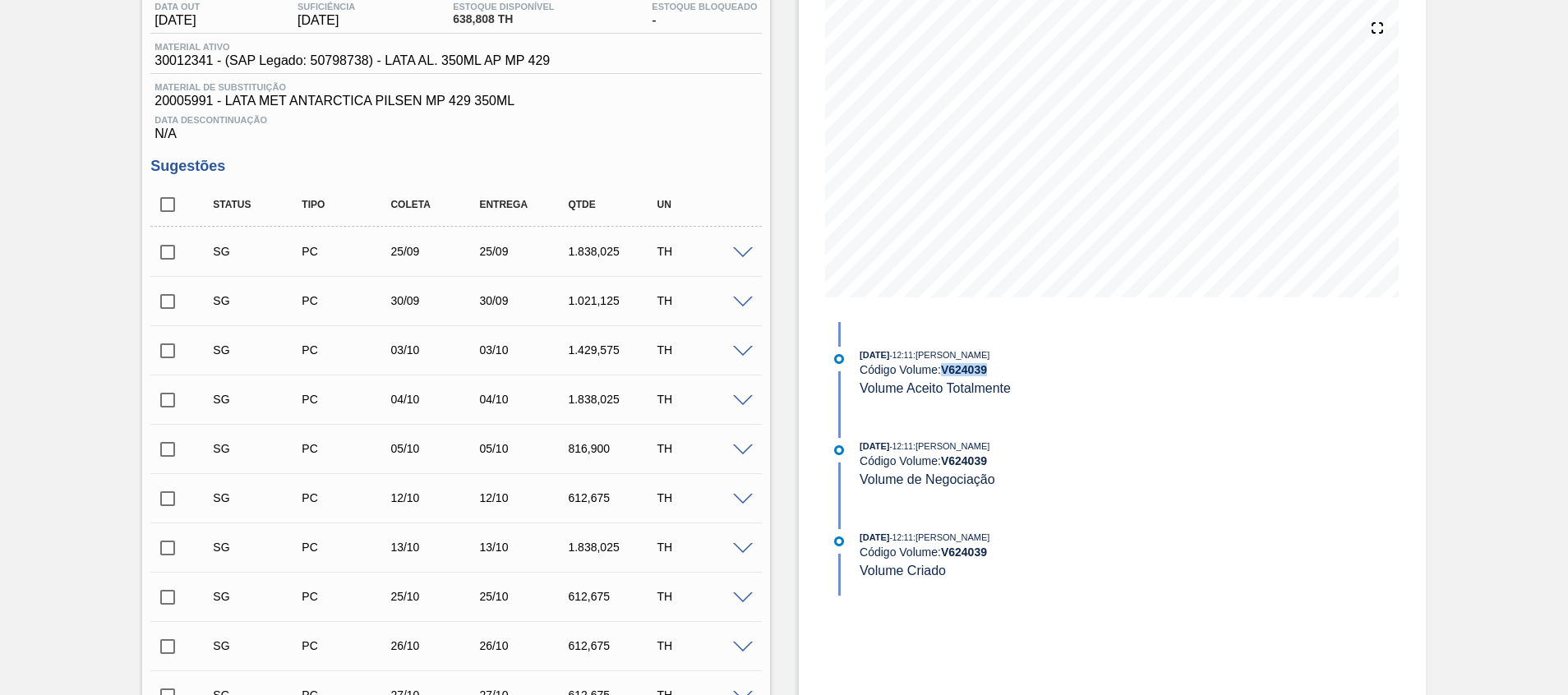
drag, startPoint x: 990, startPoint y: 365, endPoint x: 938, endPoint y: 370, distance: 52.2
click at [938, 370] on div "Código Volume: V 624039" at bounding box center [1054, 370] width 390 height 13
copy div "V 624039"
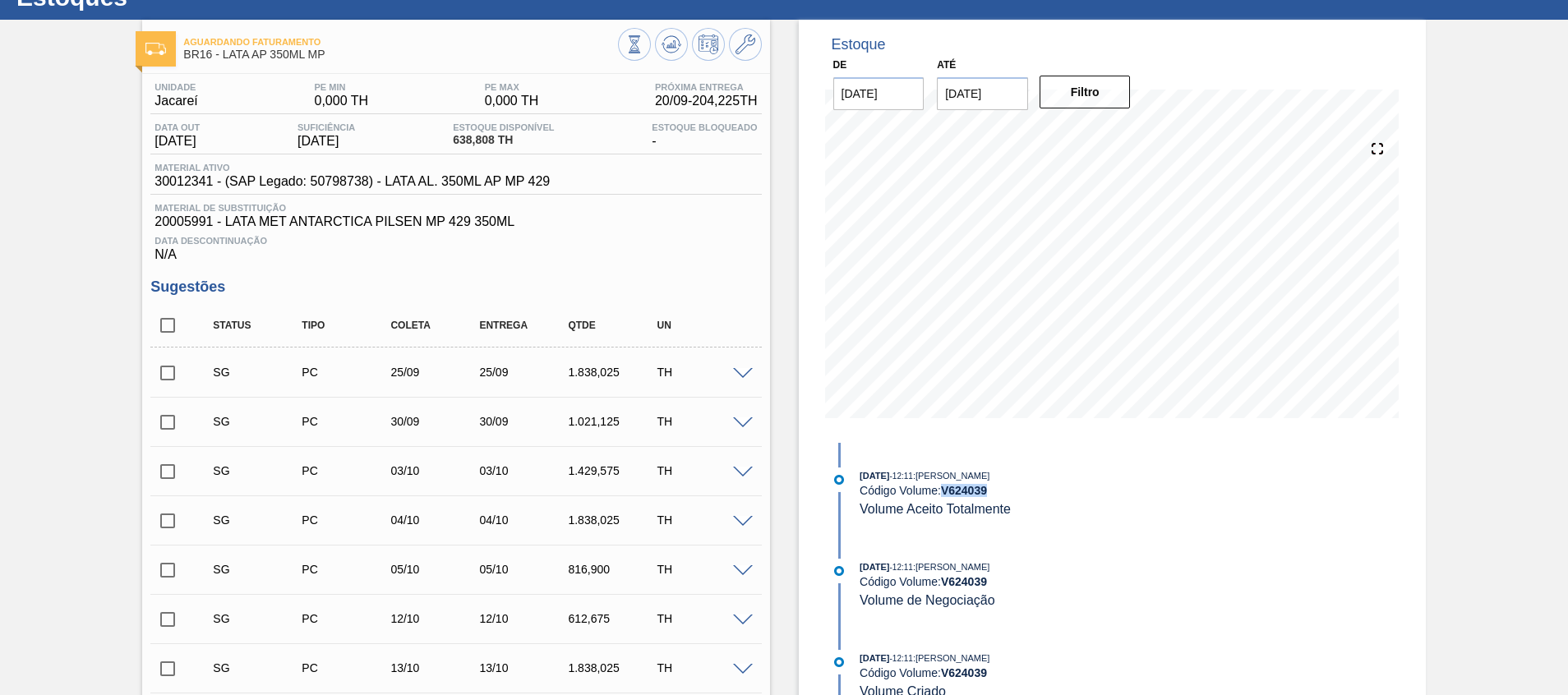
scroll to position [0, 0]
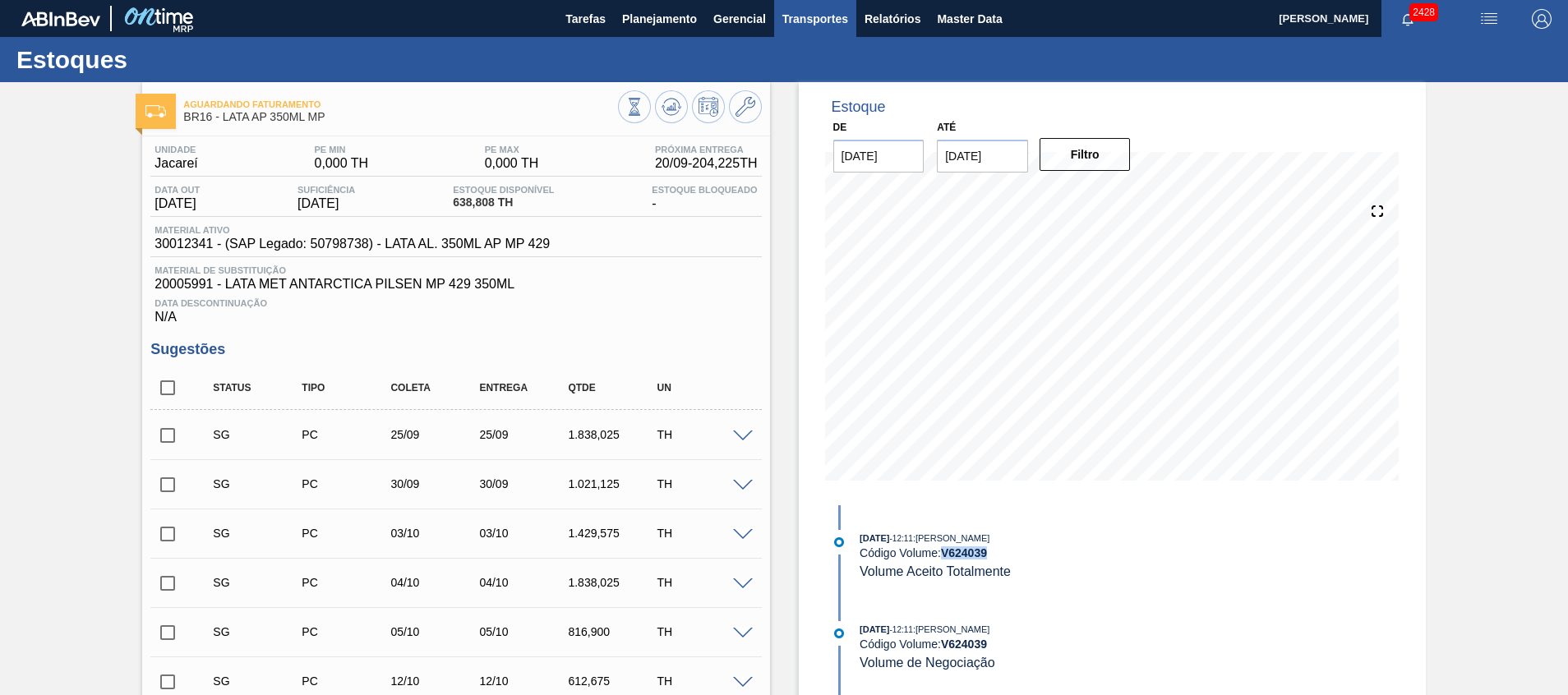
click at [842, 34] on button "Transportes" at bounding box center [814, 18] width 82 height 37
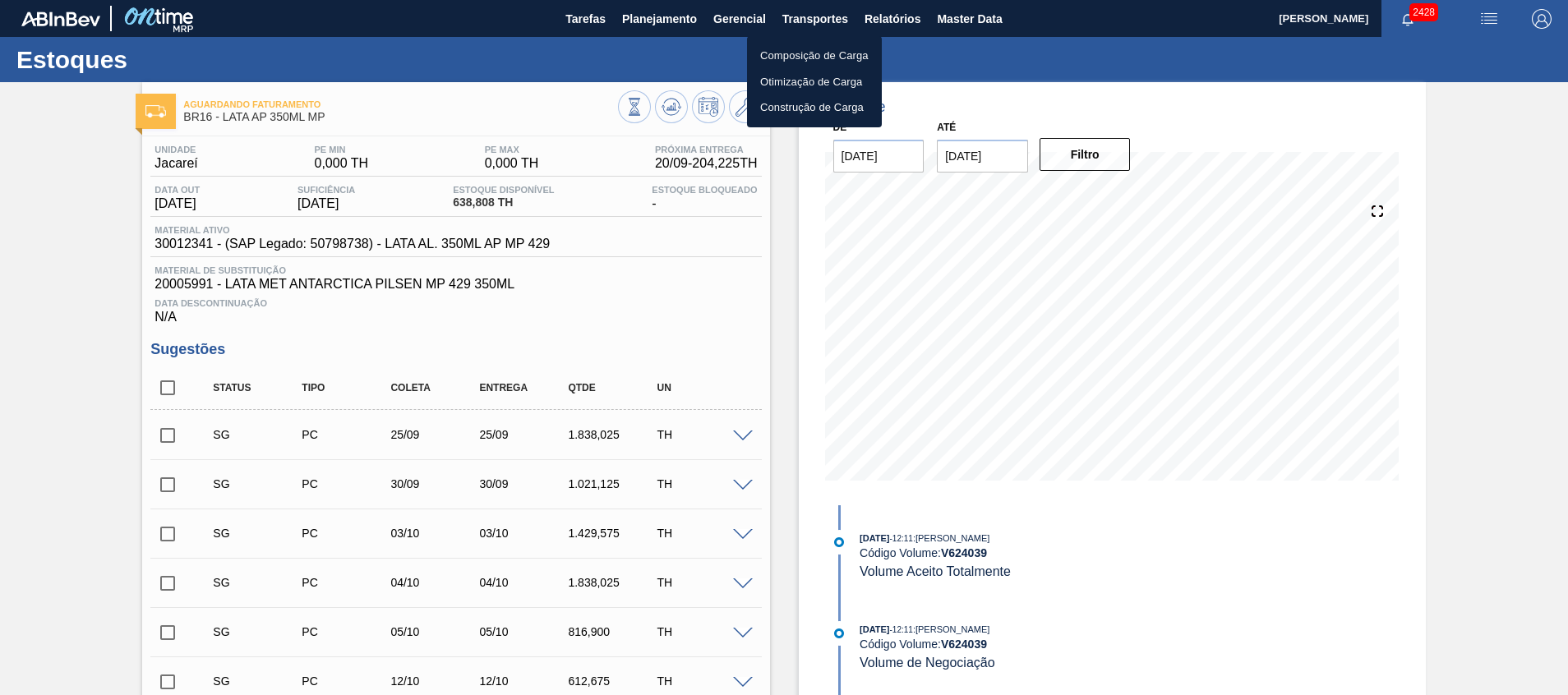
click at [787, 329] on div at bounding box center [784, 347] width 1568 height 695
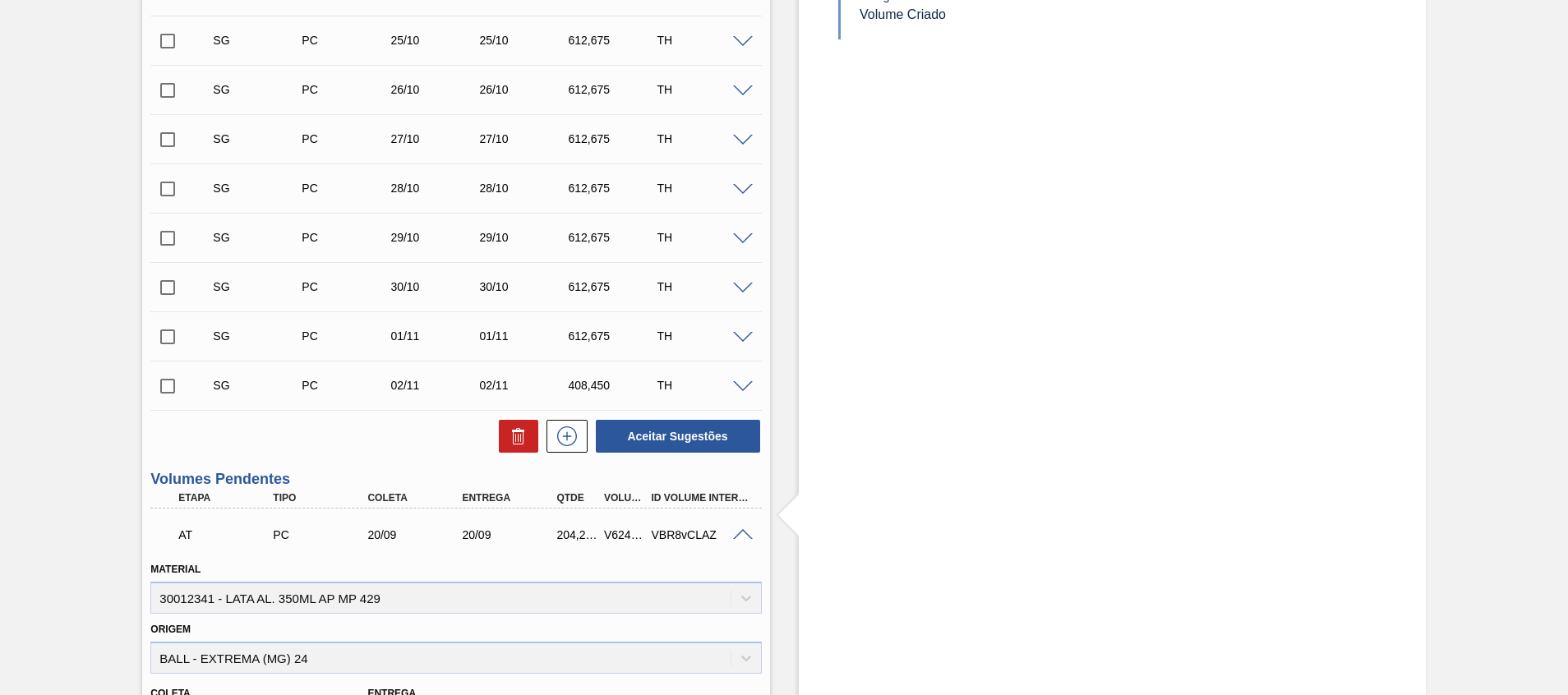
scroll to position [123, 0]
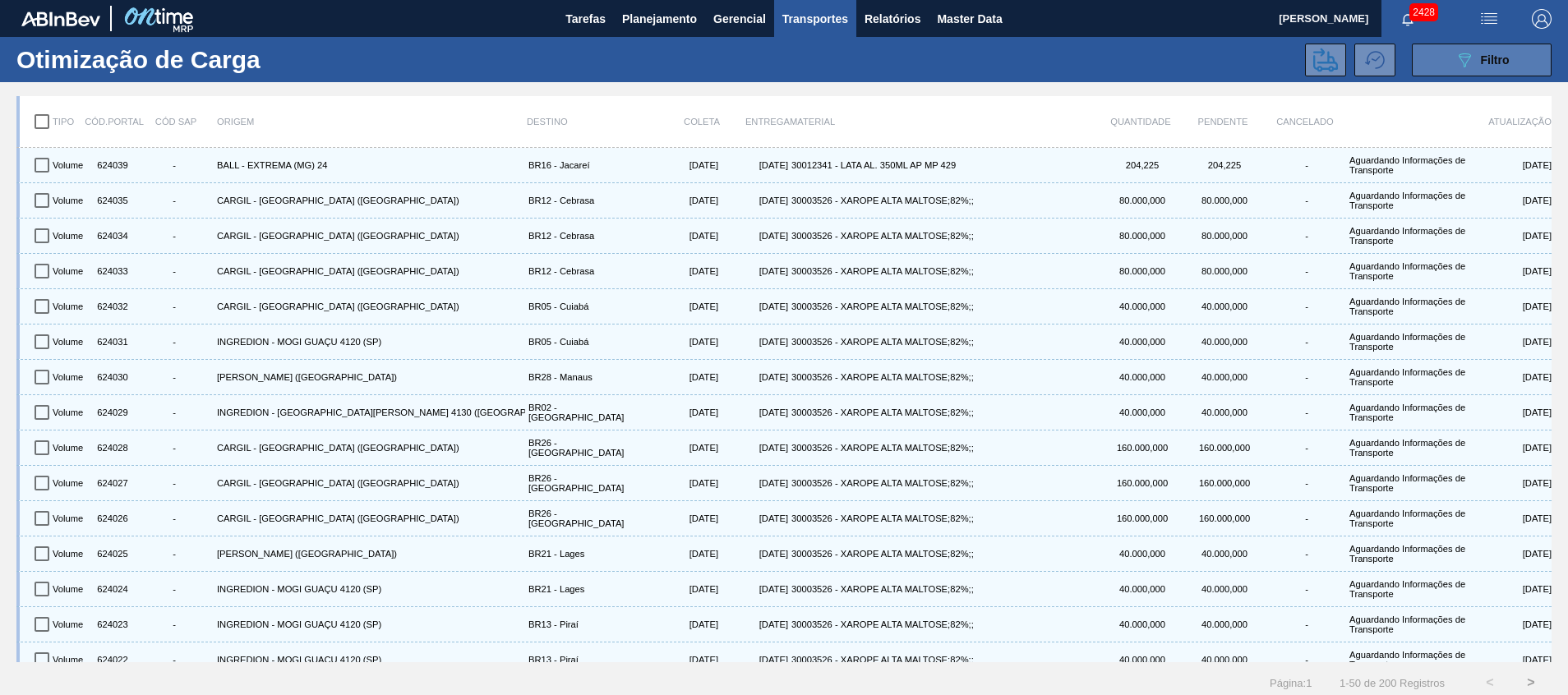
click at [1455, 66] on icon "089F7B8B-B2A5-4AFE-B5C0-19BA573D28AC" at bounding box center [1465, 60] width 20 height 20
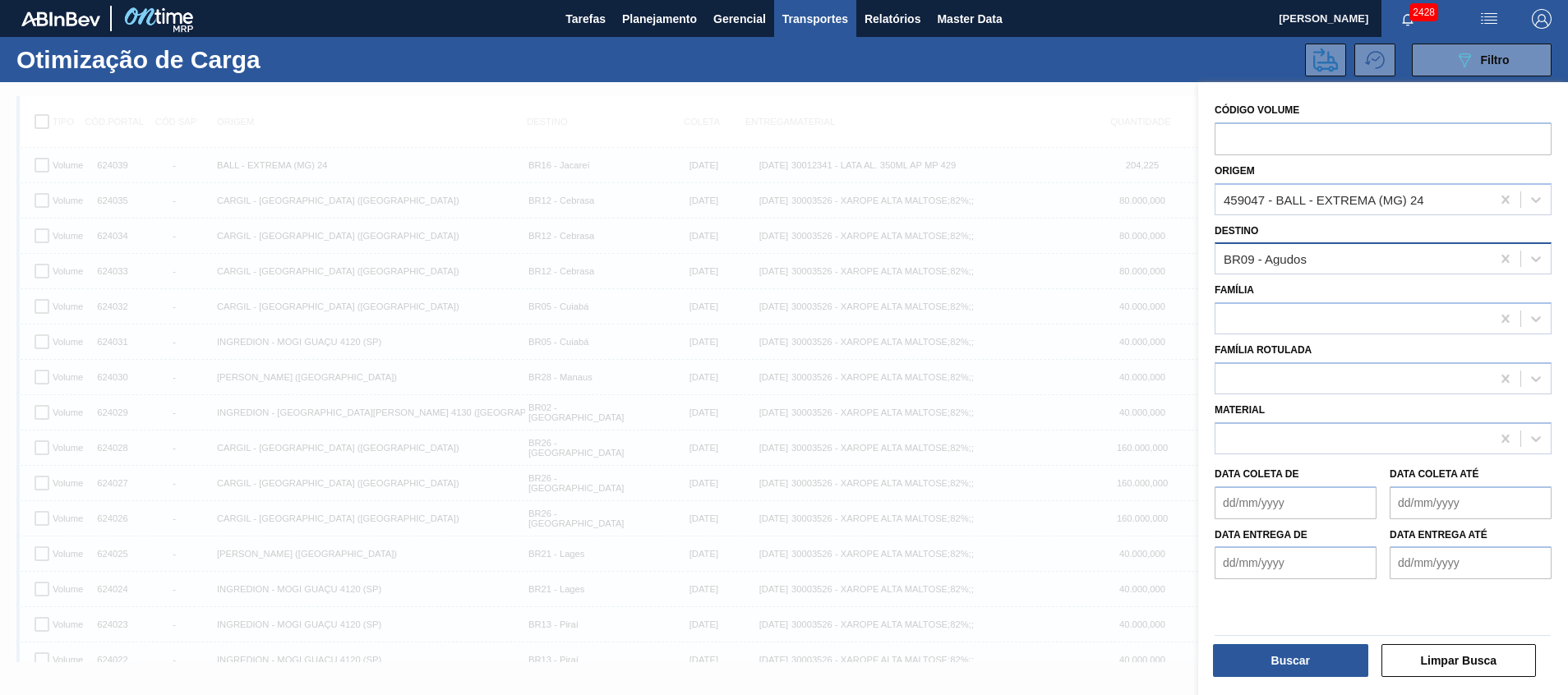
click at [1375, 270] on div "BR09 - Agudos" at bounding box center [1353, 259] width 275 height 23
type input "jaca"
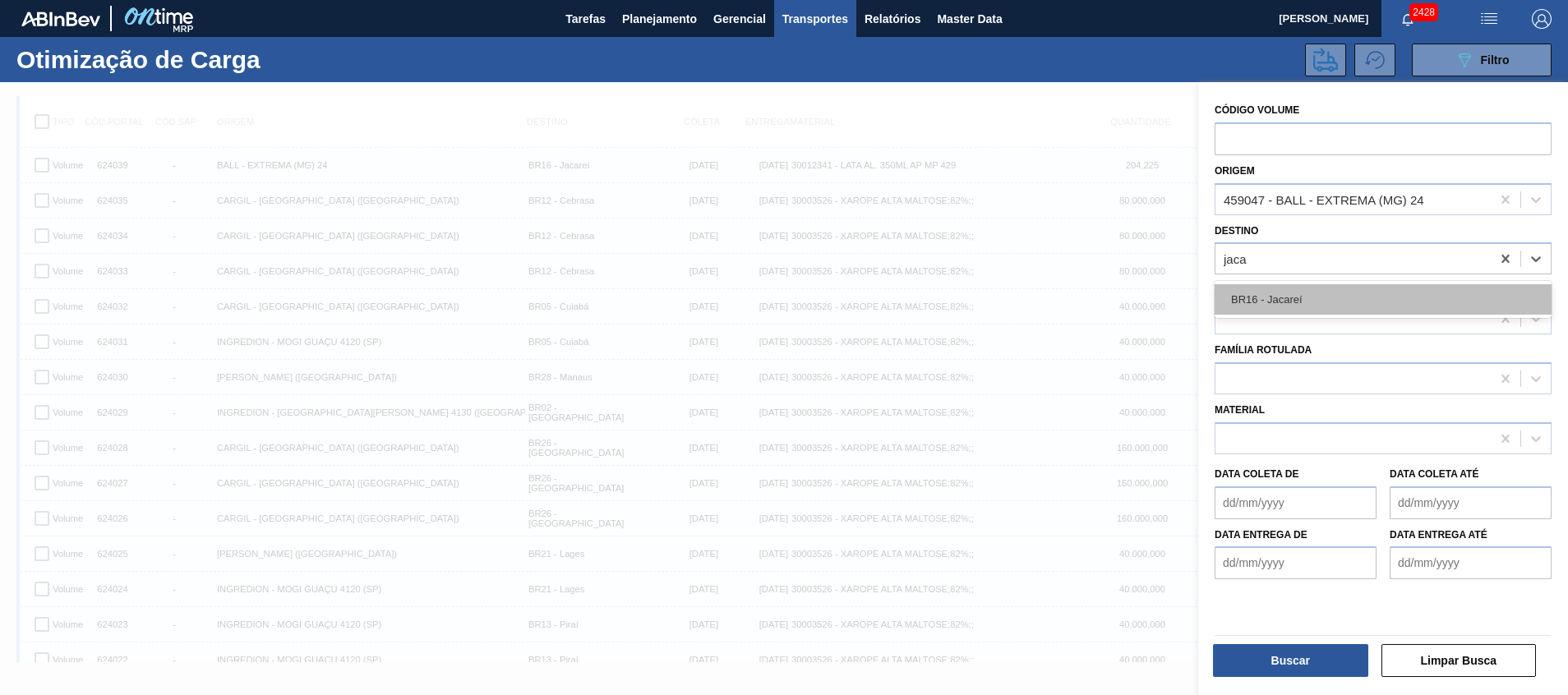
click at [1342, 287] on div "BR16 - Jacareí" at bounding box center [1383, 299] width 336 height 31
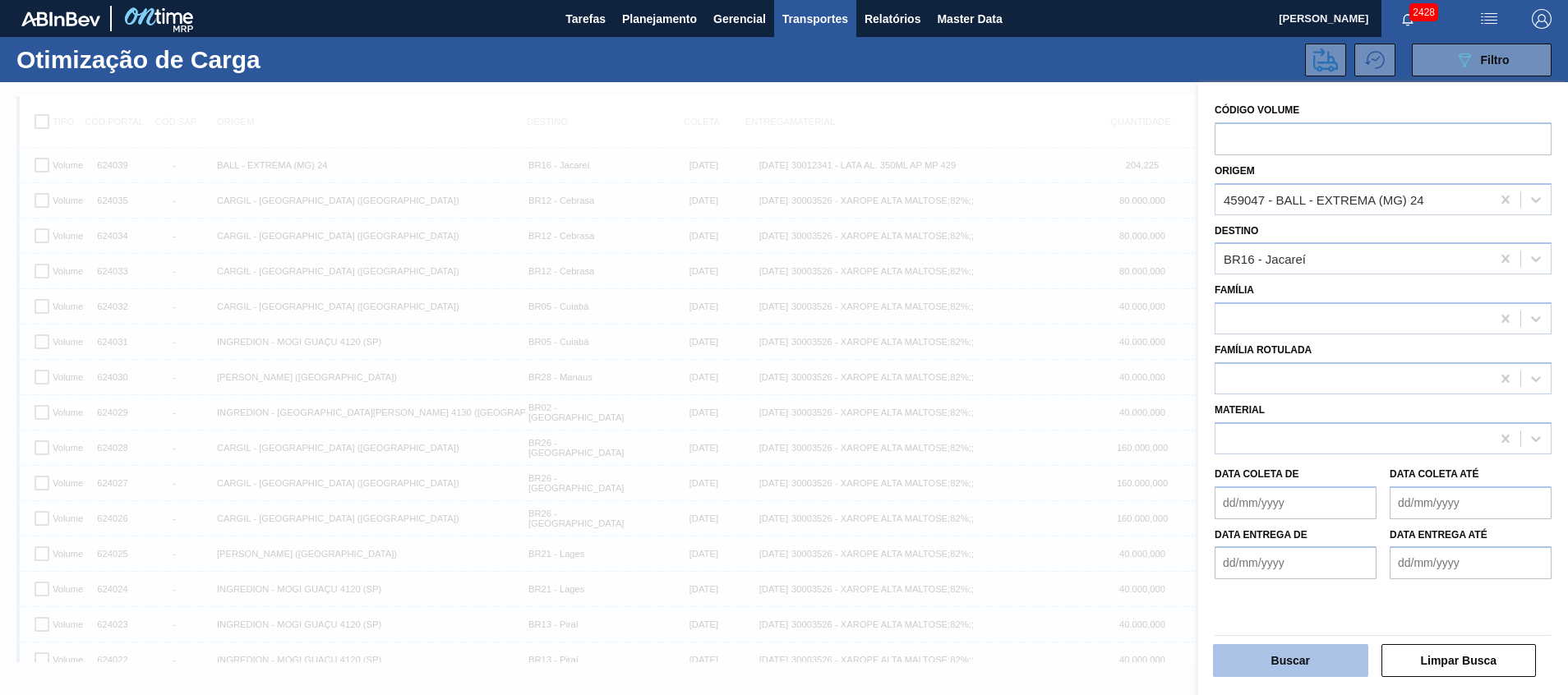
click at [1265, 665] on button "Buscar" at bounding box center [1290, 660] width 156 height 33
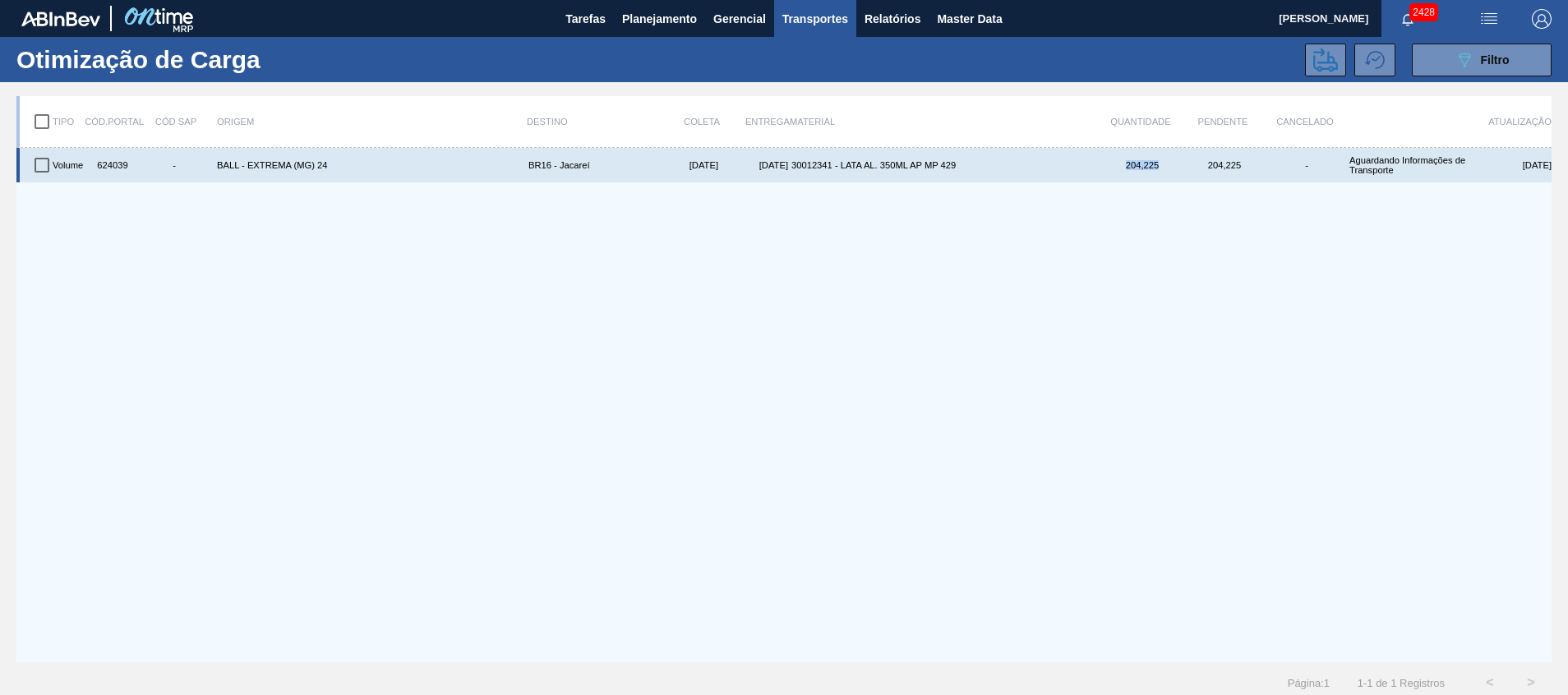
drag, startPoint x: 1167, startPoint y: 172, endPoint x: 1110, endPoint y: 171, distance: 57.0
click at [1110, 171] on div "204,225" at bounding box center [1140, 165] width 82 height 28
copy div "204,225"
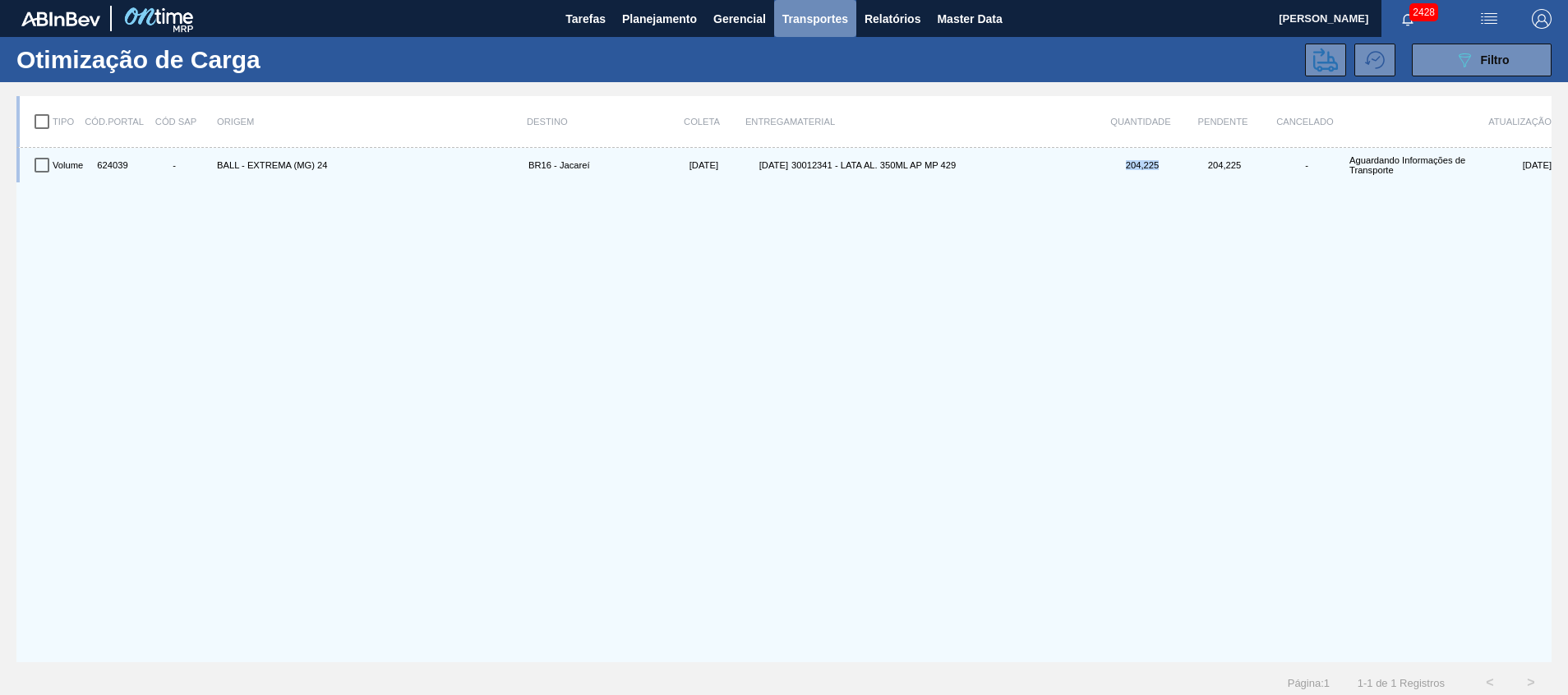
click at [816, 18] on span "Transportes" at bounding box center [814, 19] width 66 height 20
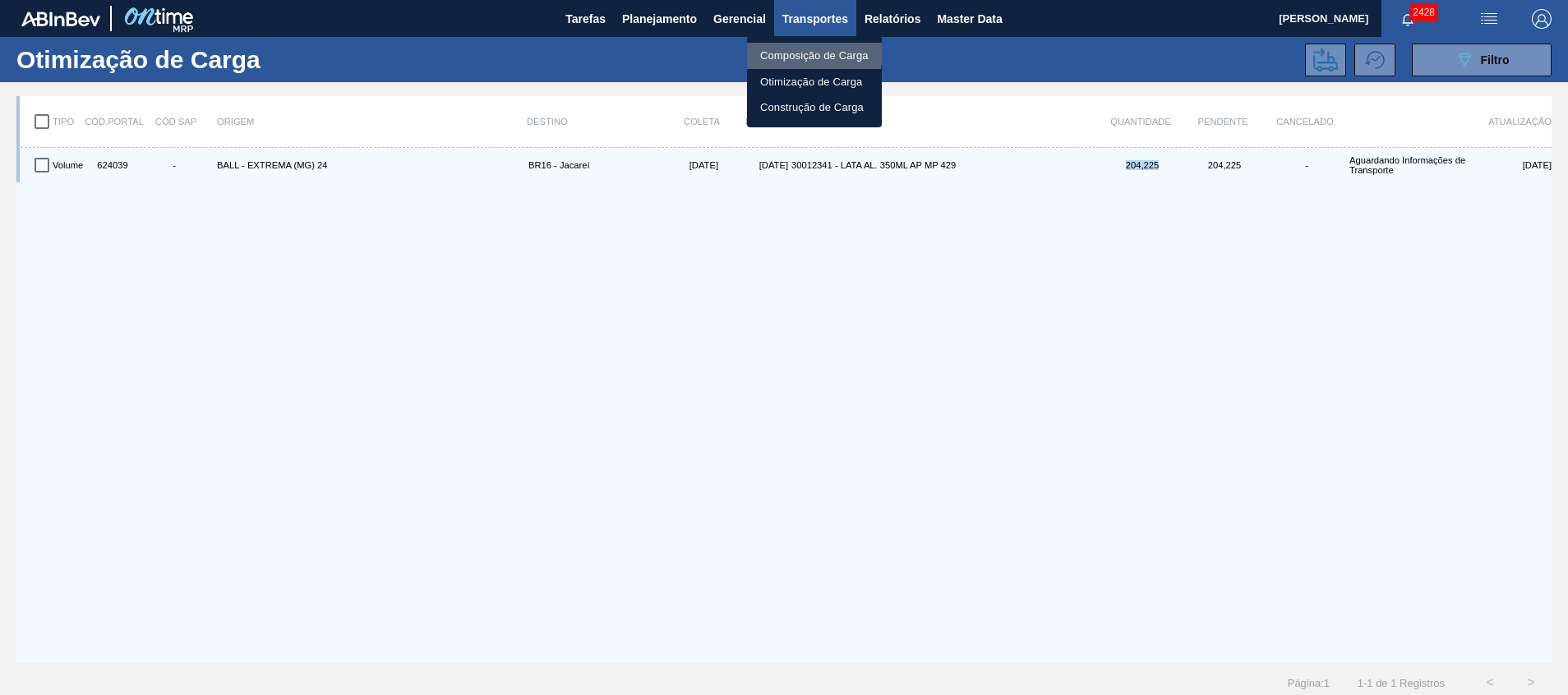
click at [802, 52] on li "Composição de Carga" at bounding box center [814, 55] width 135 height 26
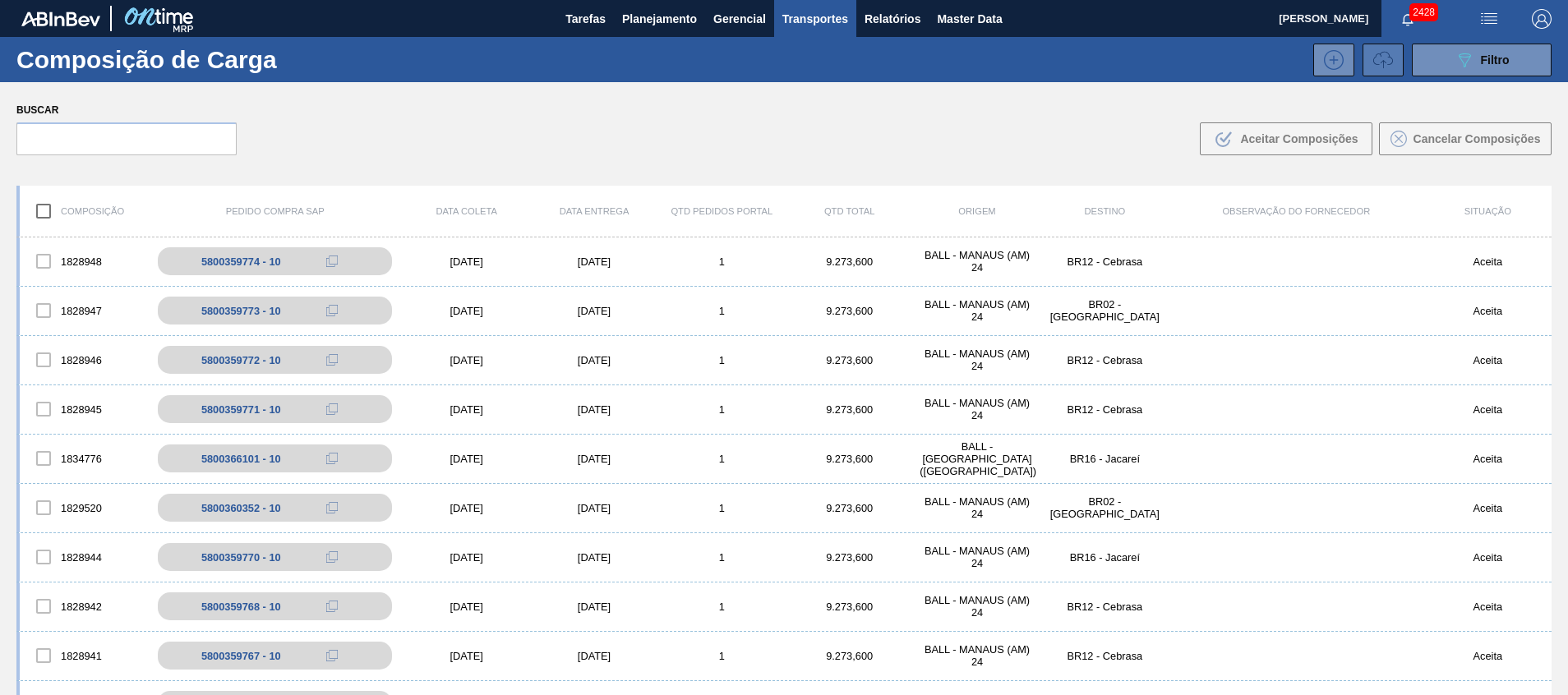
click at [1384, 62] on icon at bounding box center [1383, 60] width 20 height 20
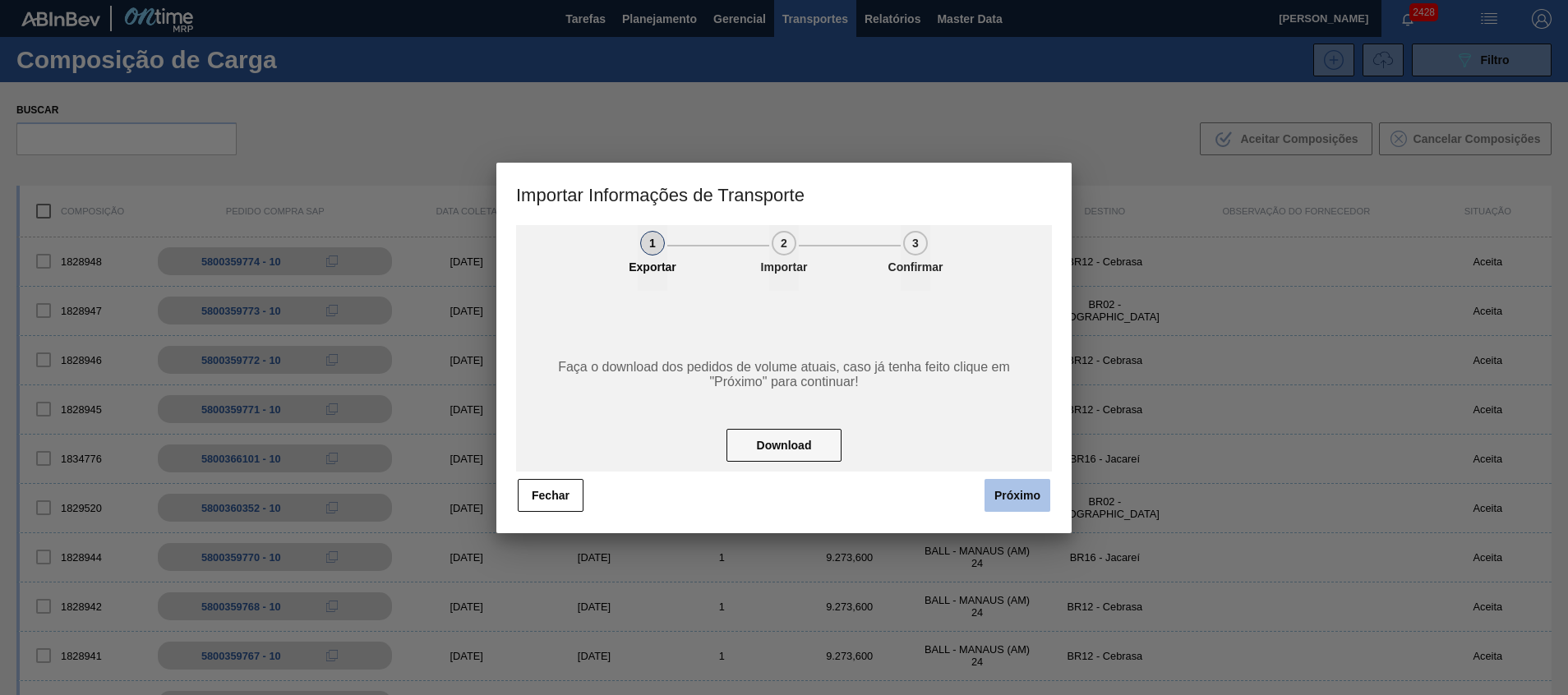
click at [1010, 506] on button "Próximo" at bounding box center [1017, 495] width 66 height 33
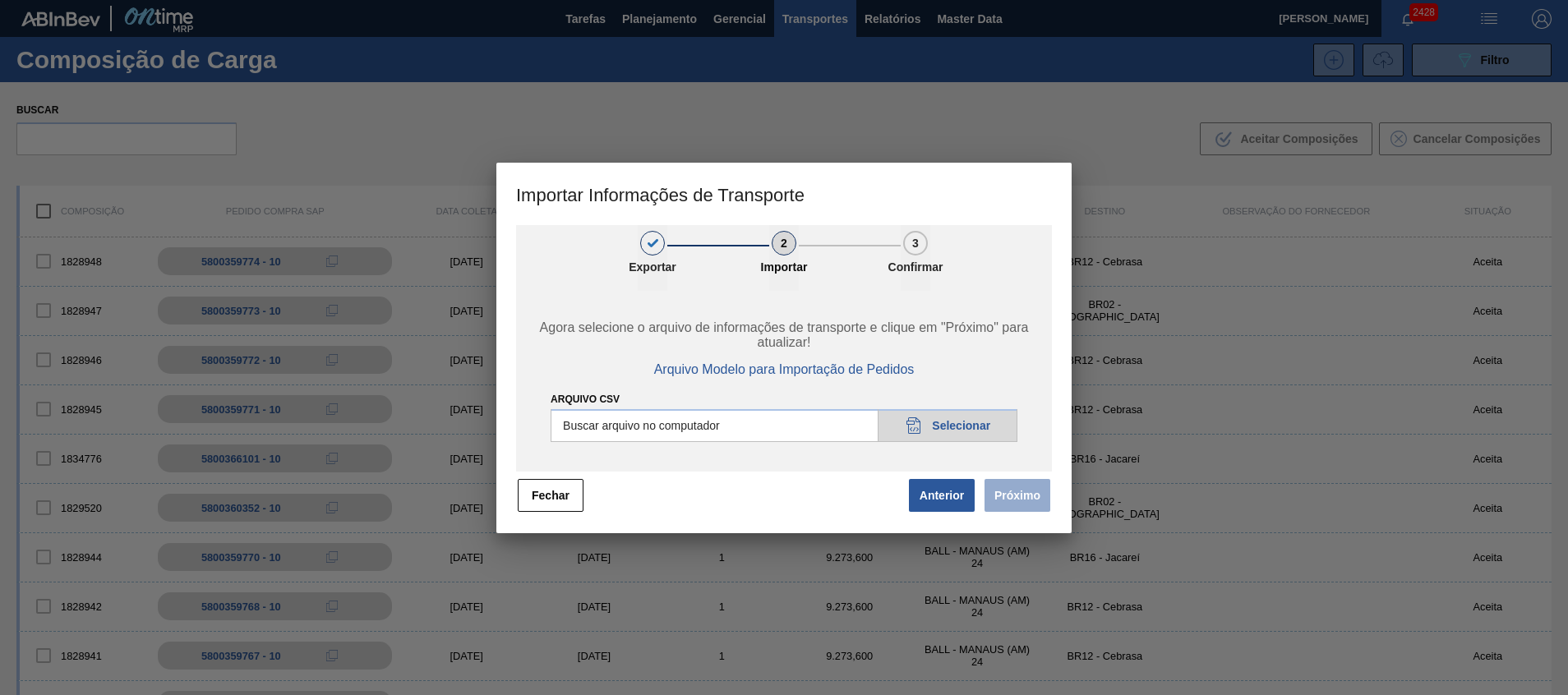
click at [920, 402] on div "Arquivo CSV Buscar arquivo no computador 20DAD902-3625-4257-8FDA-0C0CB19E2A3D S…" at bounding box center [784, 415] width 467 height 52
click at [940, 432] on input "Arquivo CSV" at bounding box center [784, 425] width 467 height 33
type input "C:\fakepath\IMP MG.csv"
click at [1028, 503] on button "Próximo" at bounding box center [1017, 495] width 66 height 33
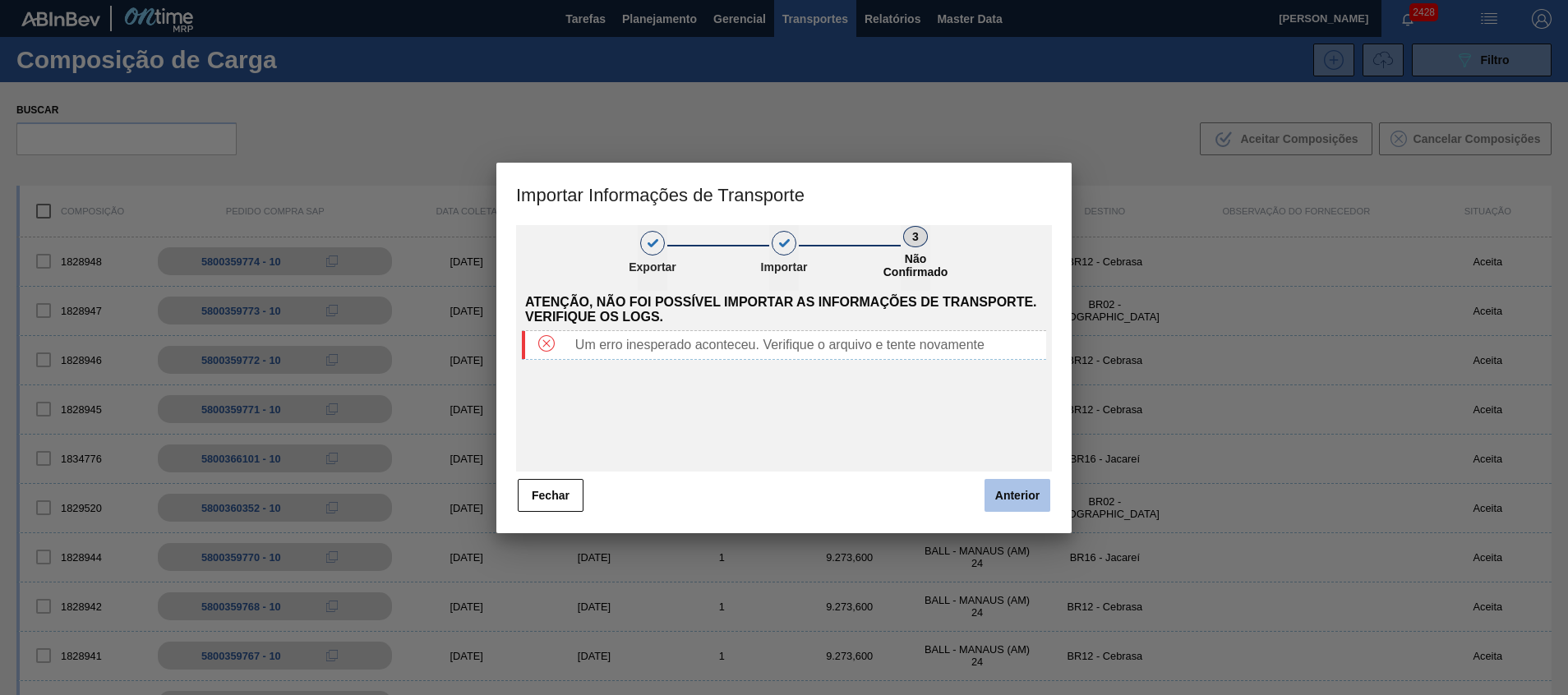
click at [1024, 491] on button "Anterior" at bounding box center [1017, 495] width 66 height 33
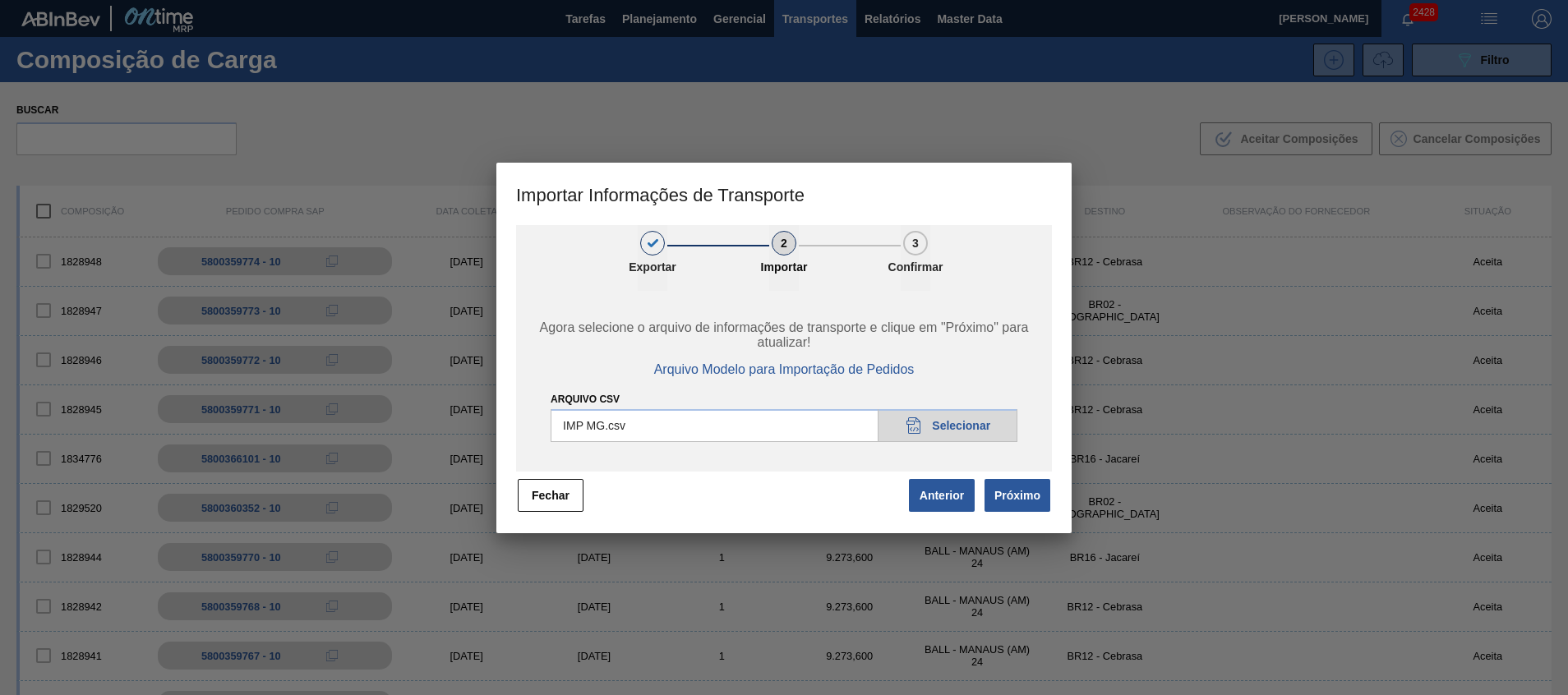
click at [936, 422] on input "Arquivo CSV" at bounding box center [784, 425] width 467 height 33
type input "C:\fakepath\IMP MG.csv"
click at [1005, 498] on button "Próximo" at bounding box center [1017, 495] width 66 height 33
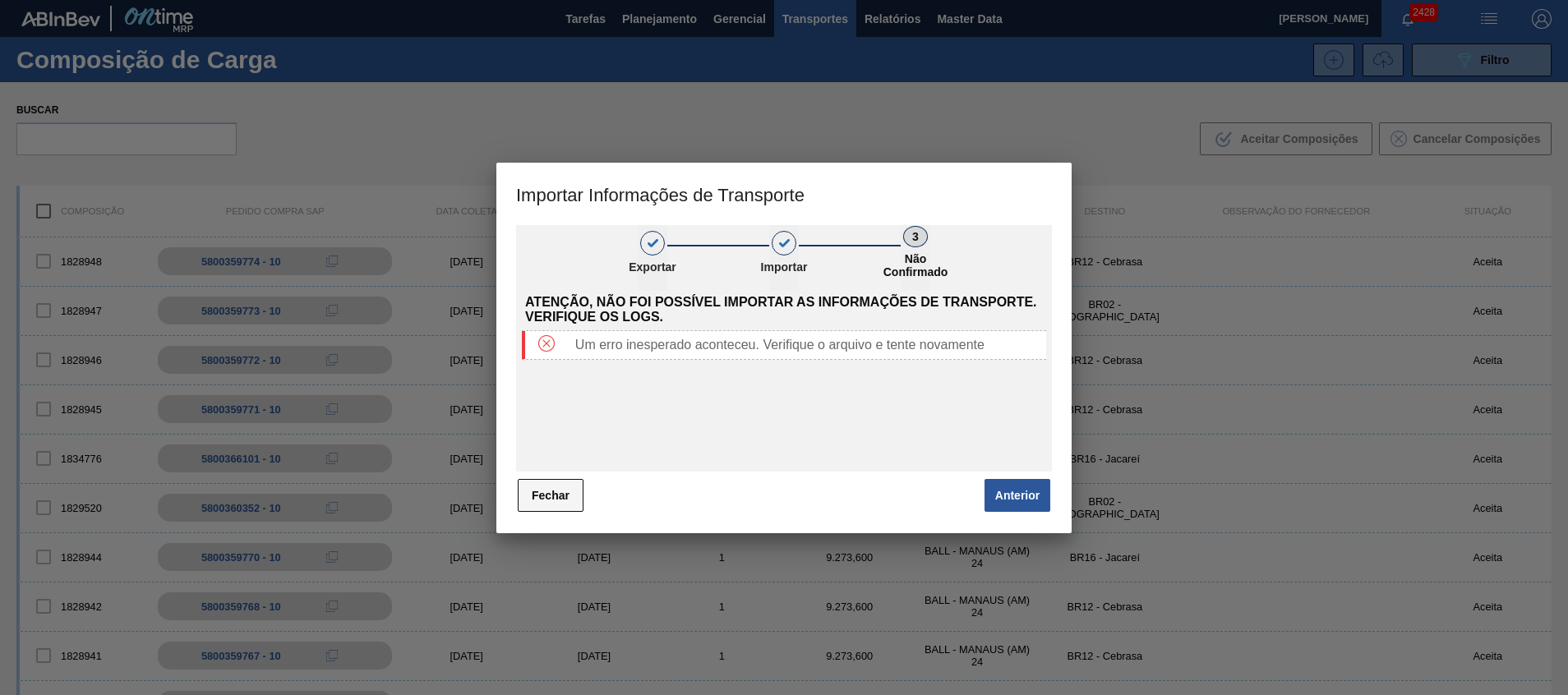
click at [557, 487] on button "Fechar" at bounding box center [550, 495] width 66 height 33
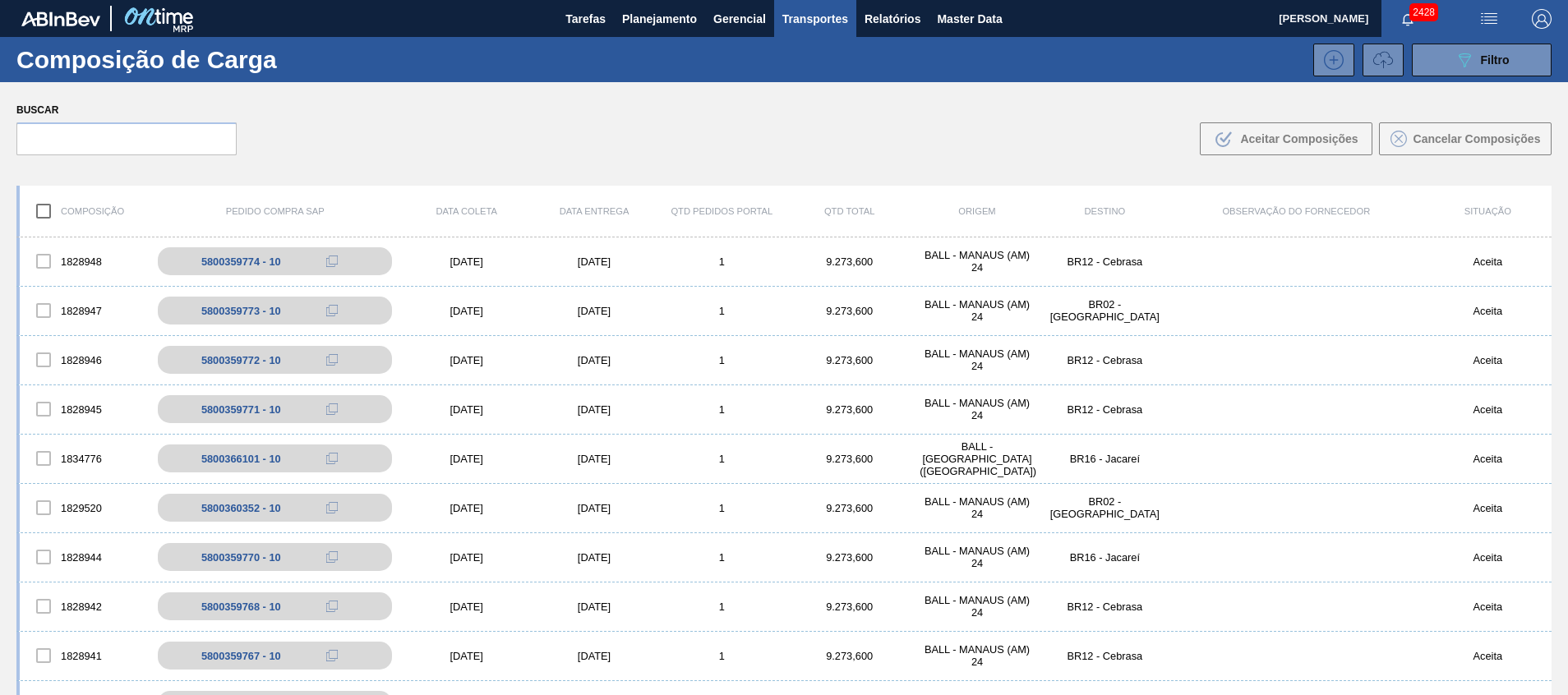
click at [828, 30] on button "Transportes" at bounding box center [814, 18] width 82 height 37
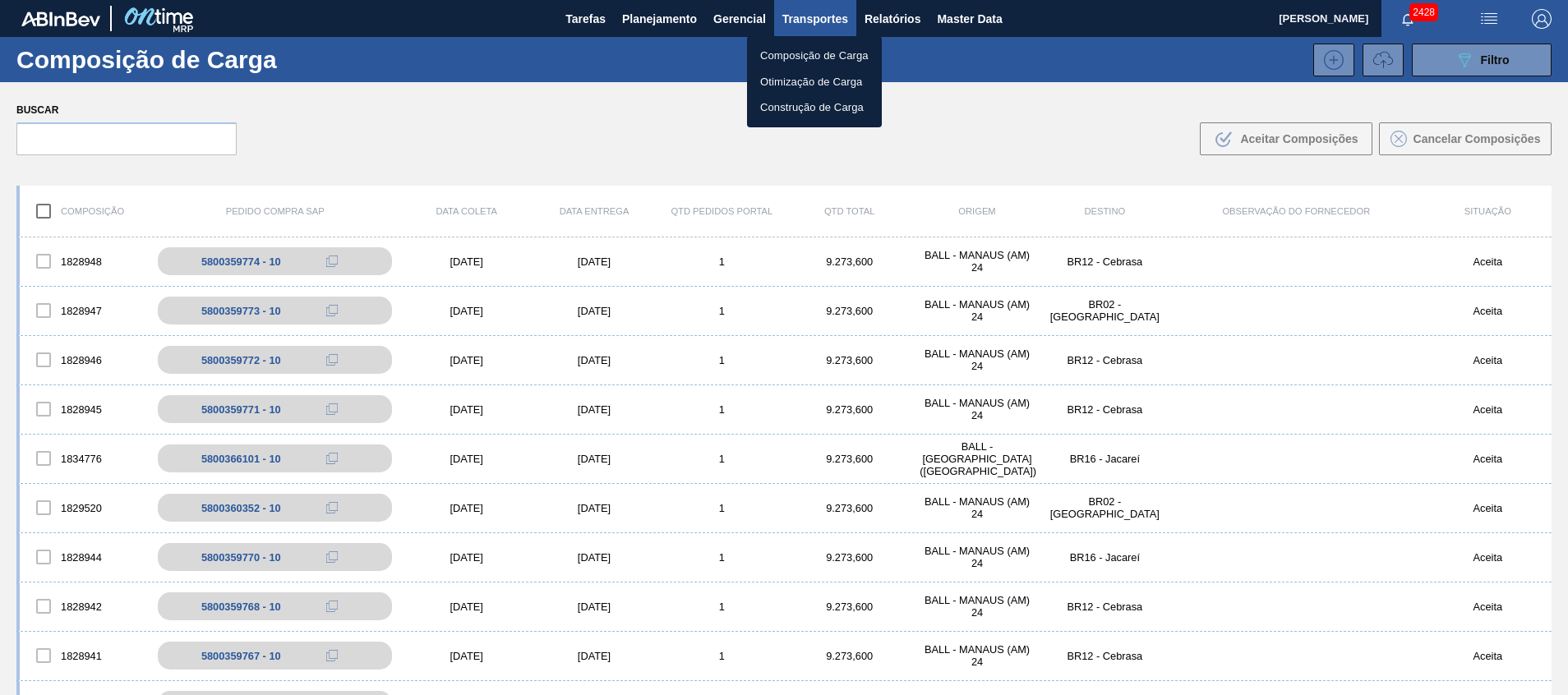
click at [799, 52] on li "Composição de Carga" at bounding box center [814, 55] width 135 height 26
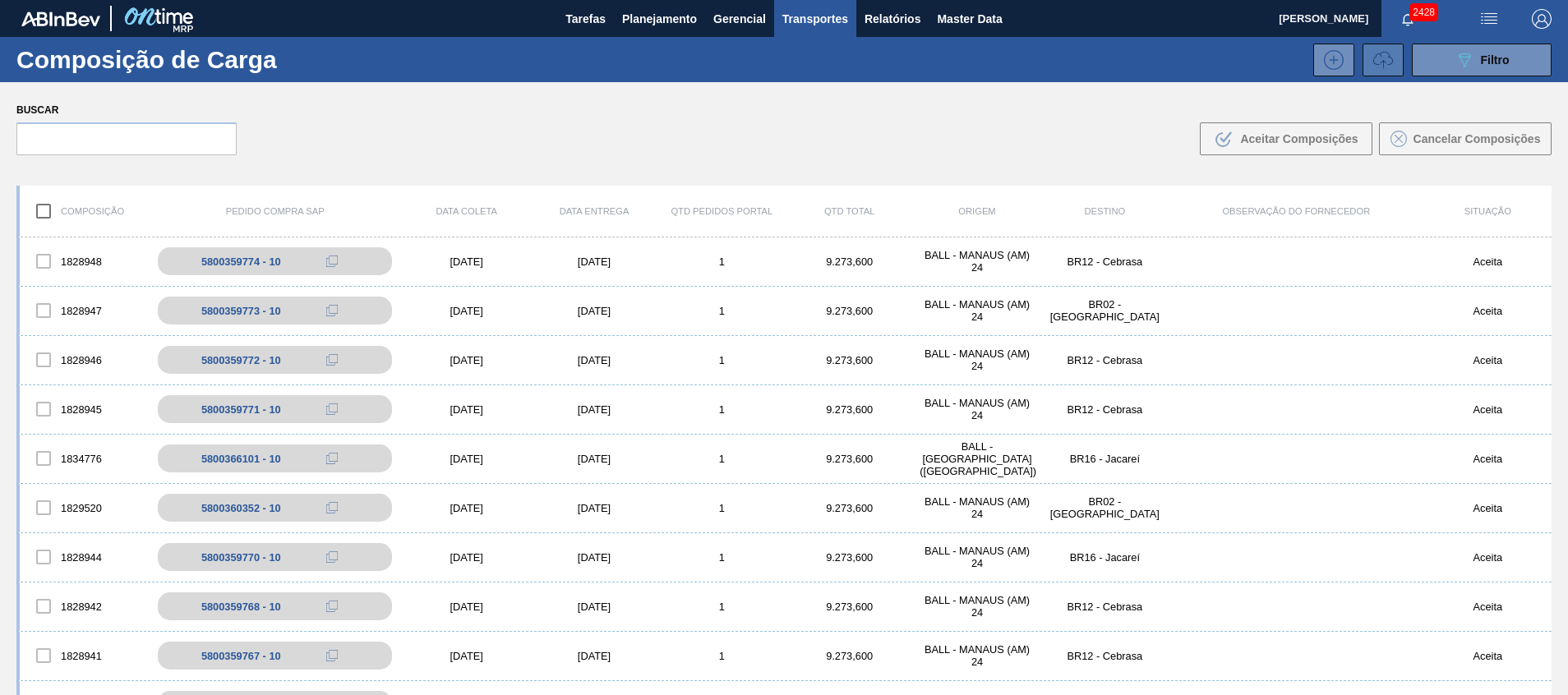
click at [1375, 59] on icon at bounding box center [1383, 60] width 20 height 20
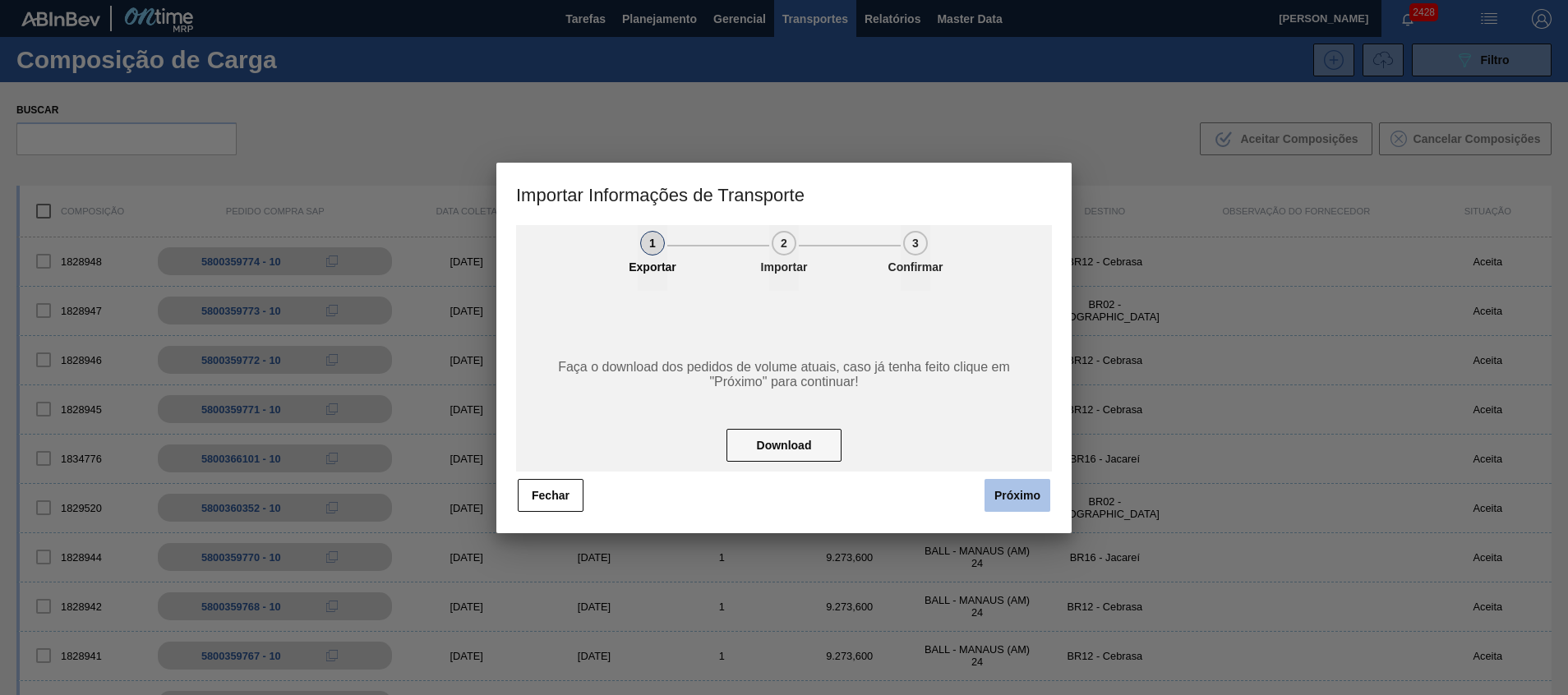
click at [1017, 495] on button "Próximo" at bounding box center [1017, 495] width 66 height 33
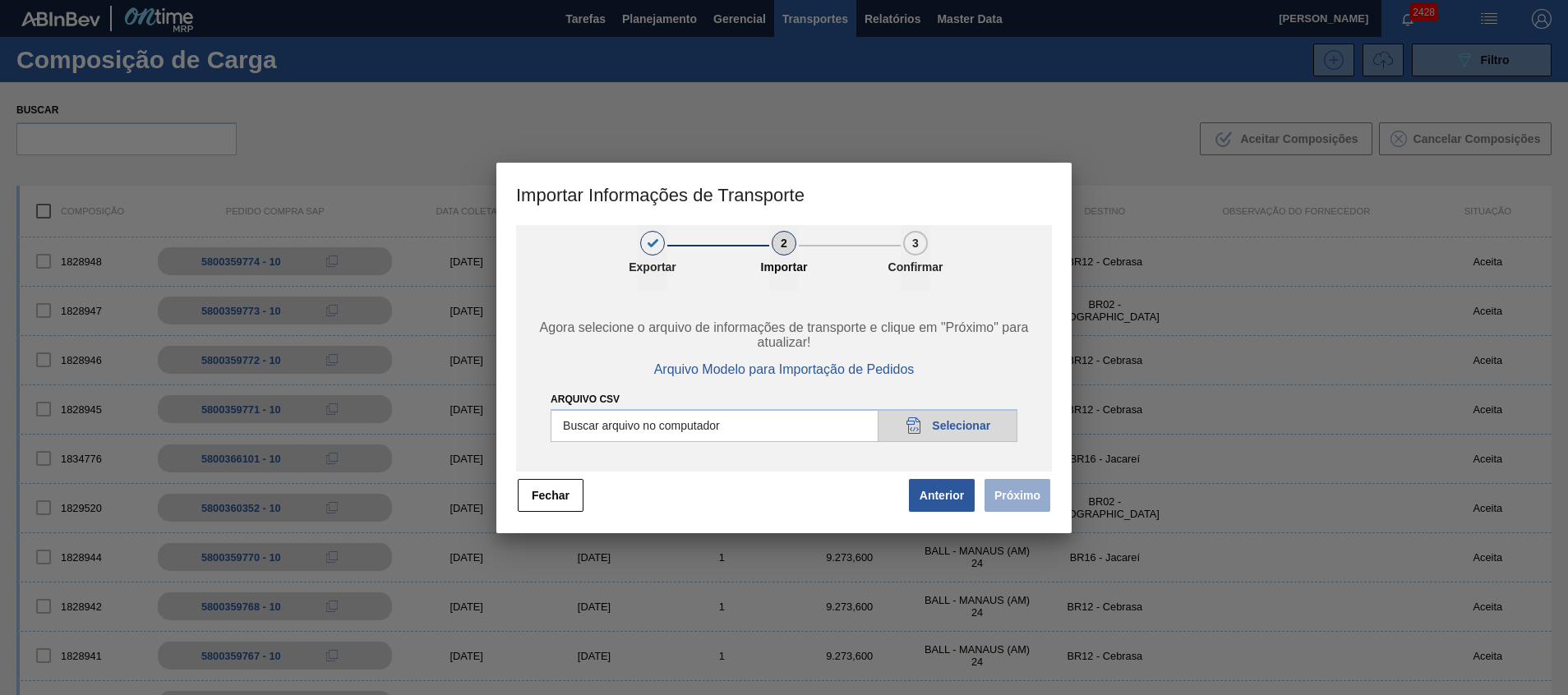
click at [936, 421] on input "Arquivo CSV" at bounding box center [784, 425] width 467 height 33
type input "C:\fakepath\IMP MG.csv"
click at [1027, 490] on button "Próximo" at bounding box center [1017, 495] width 66 height 33
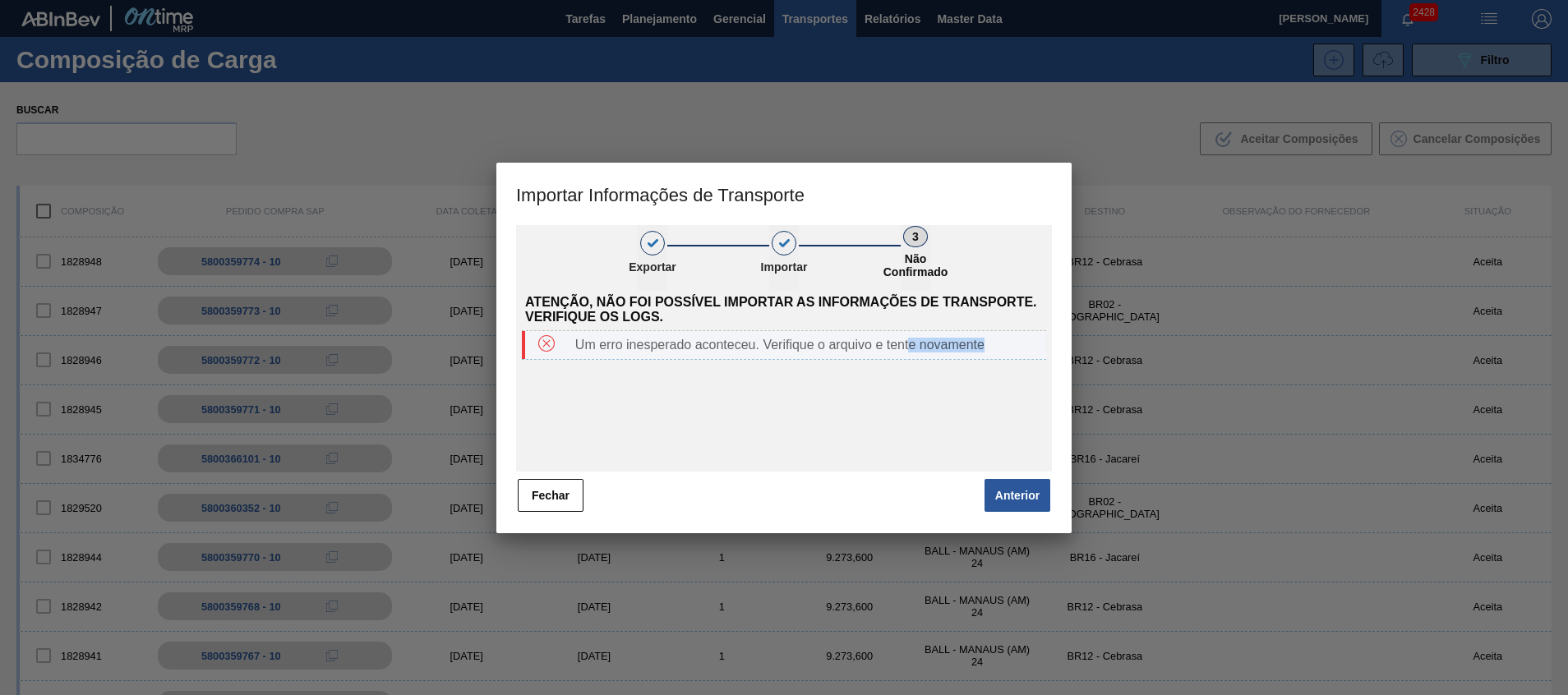
drag, startPoint x: 908, startPoint y: 343, endPoint x: 981, endPoint y: 355, distance: 74.0
click at [981, 355] on div "Um erro inesperado aconteceu. Verifique o arquivo e tente novamente" at bounding box center [784, 345] width 524 height 29
click at [556, 500] on button "Fechar" at bounding box center [550, 495] width 66 height 33
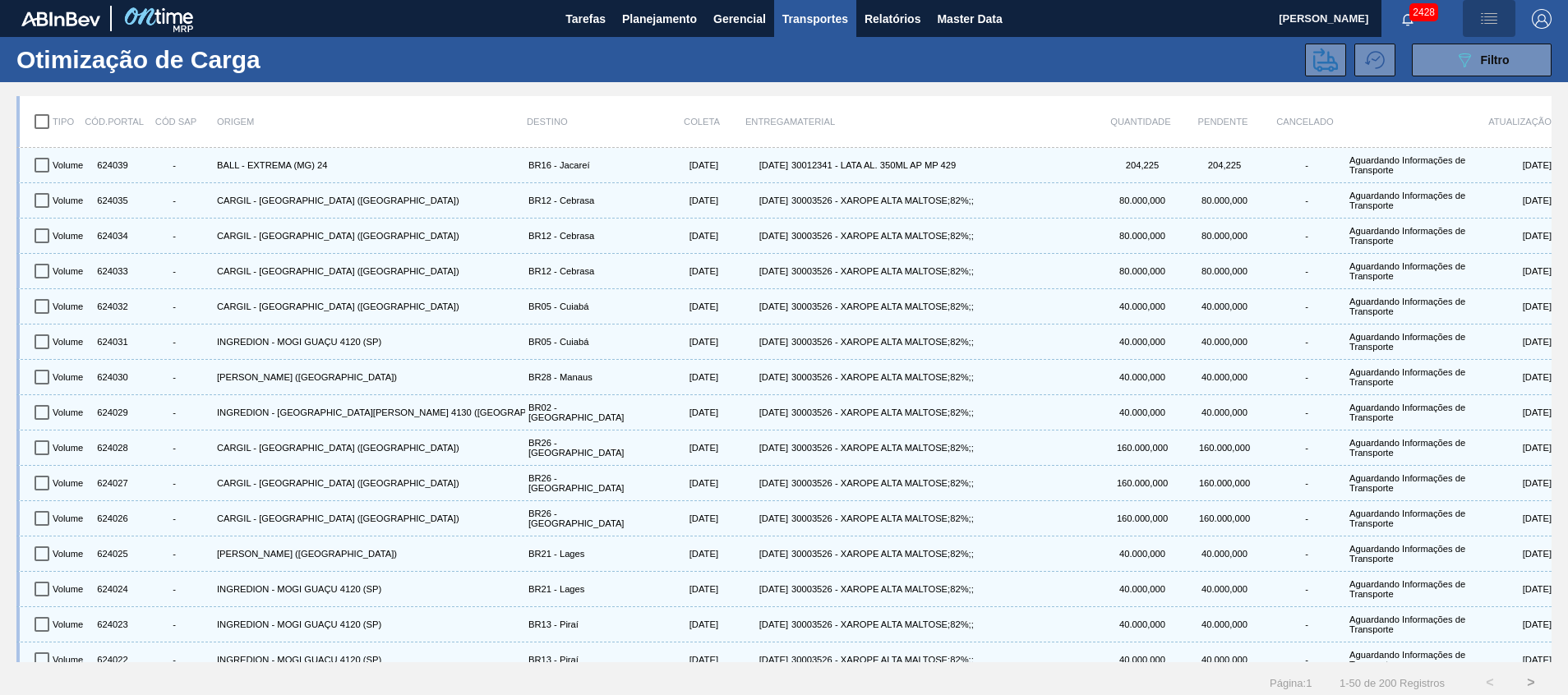
click at [1483, 22] on img "button" at bounding box center [1489, 19] width 20 height 20
click at [1417, 100] on div at bounding box center [784, 347] width 1568 height 695
click at [1493, 65] on span "Filtro" at bounding box center [1495, 59] width 29 height 13
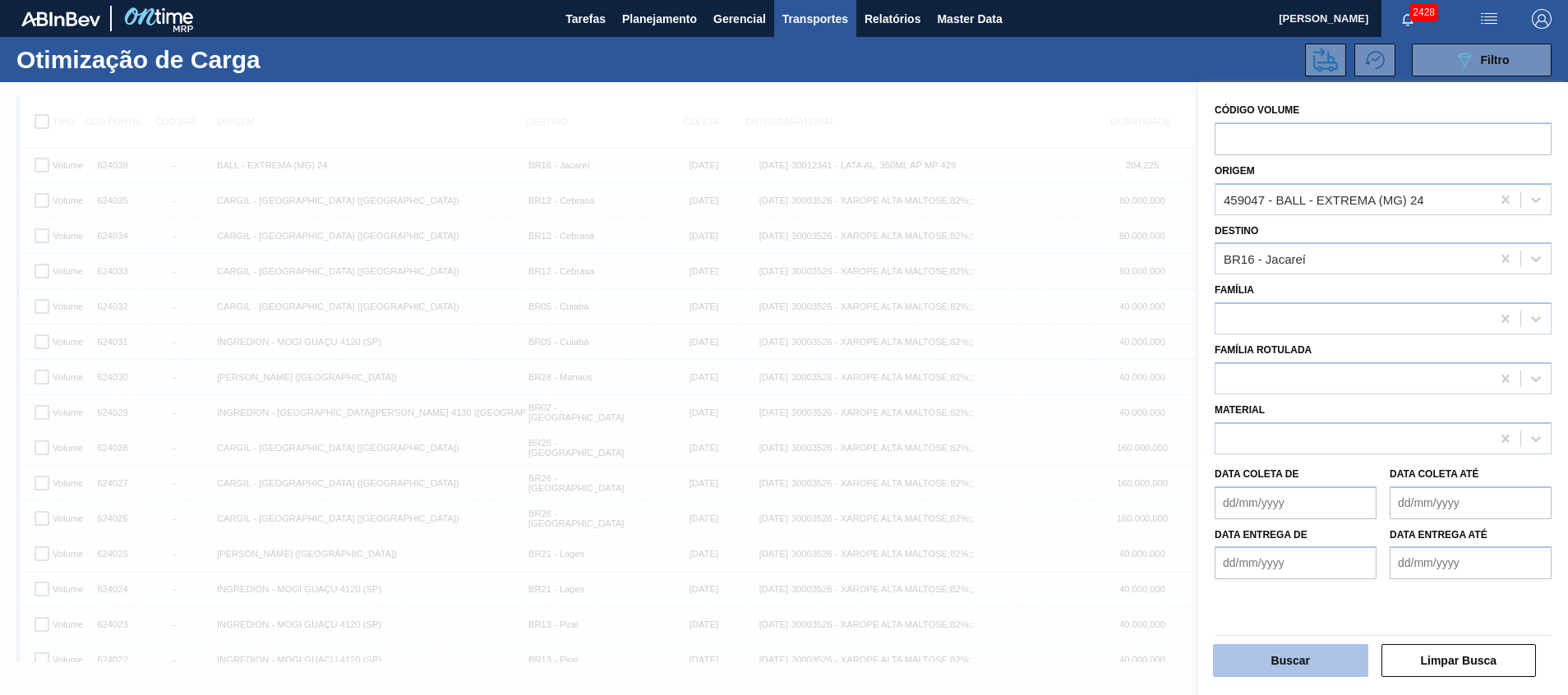
click at [1304, 657] on button "Buscar" at bounding box center [1290, 660] width 156 height 33
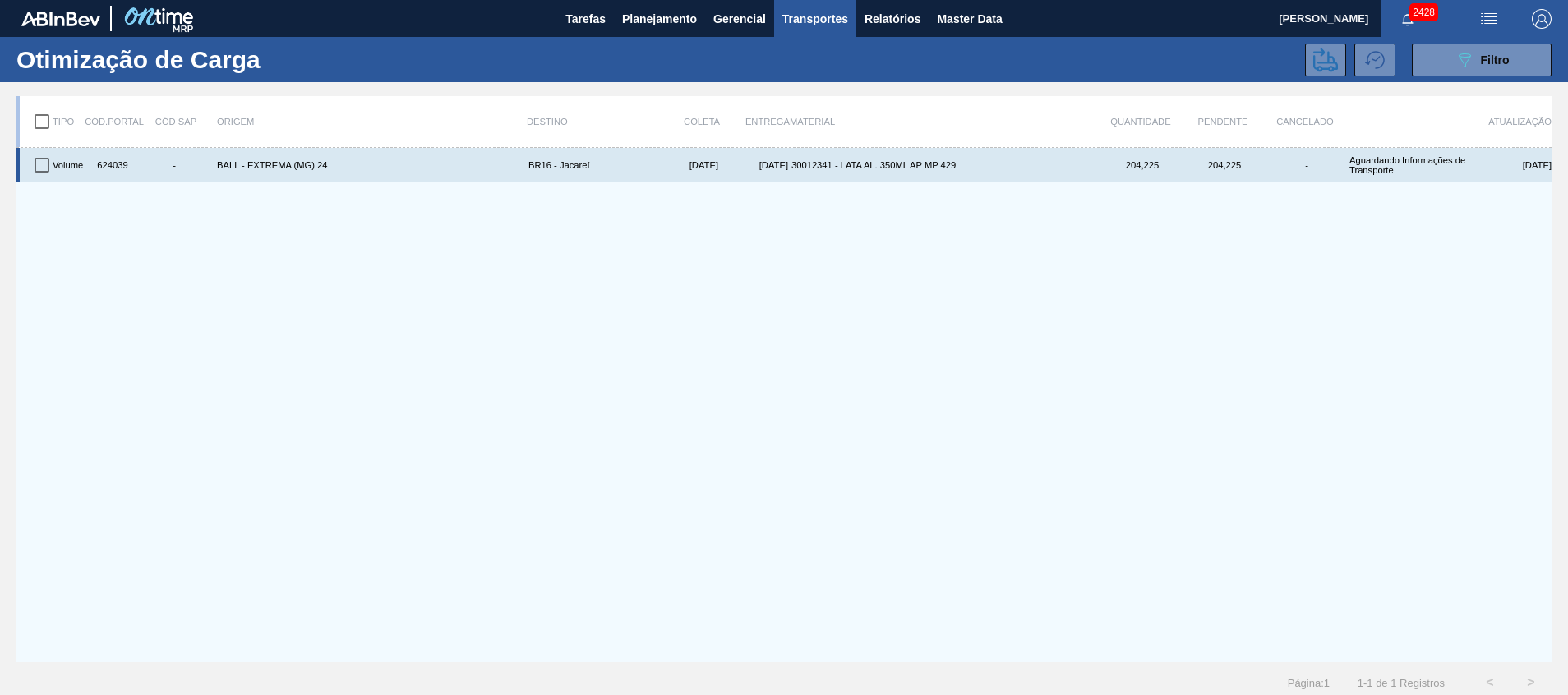
click at [33, 172] on input "checkbox" at bounding box center [41, 165] width 34 height 34
checkbox input "true"
drag, startPoint x: 124, startPoint y: 171, endPoint x: 98, endPoint y: 169, distance: 26.1
click at [98, 169] on div "624039" at bounding box center [111, 165] width 41 height 28
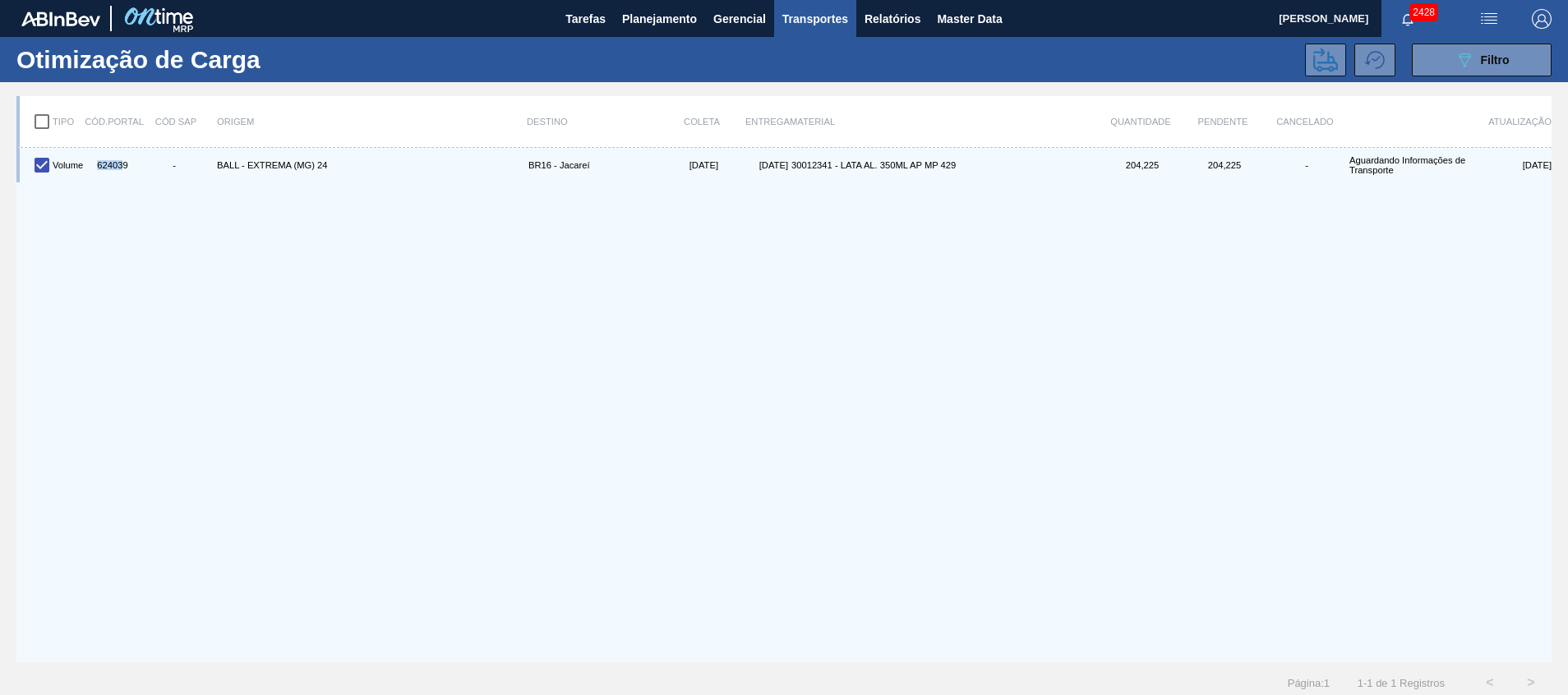
click at [110, 216] on div "Volume 624039 - BALL - EXTREMA (MG) 24 BR16 - Jacareí 20/09/2025 20/09/2025 300…" at bounding box center [784, 405] width 1535 height 514
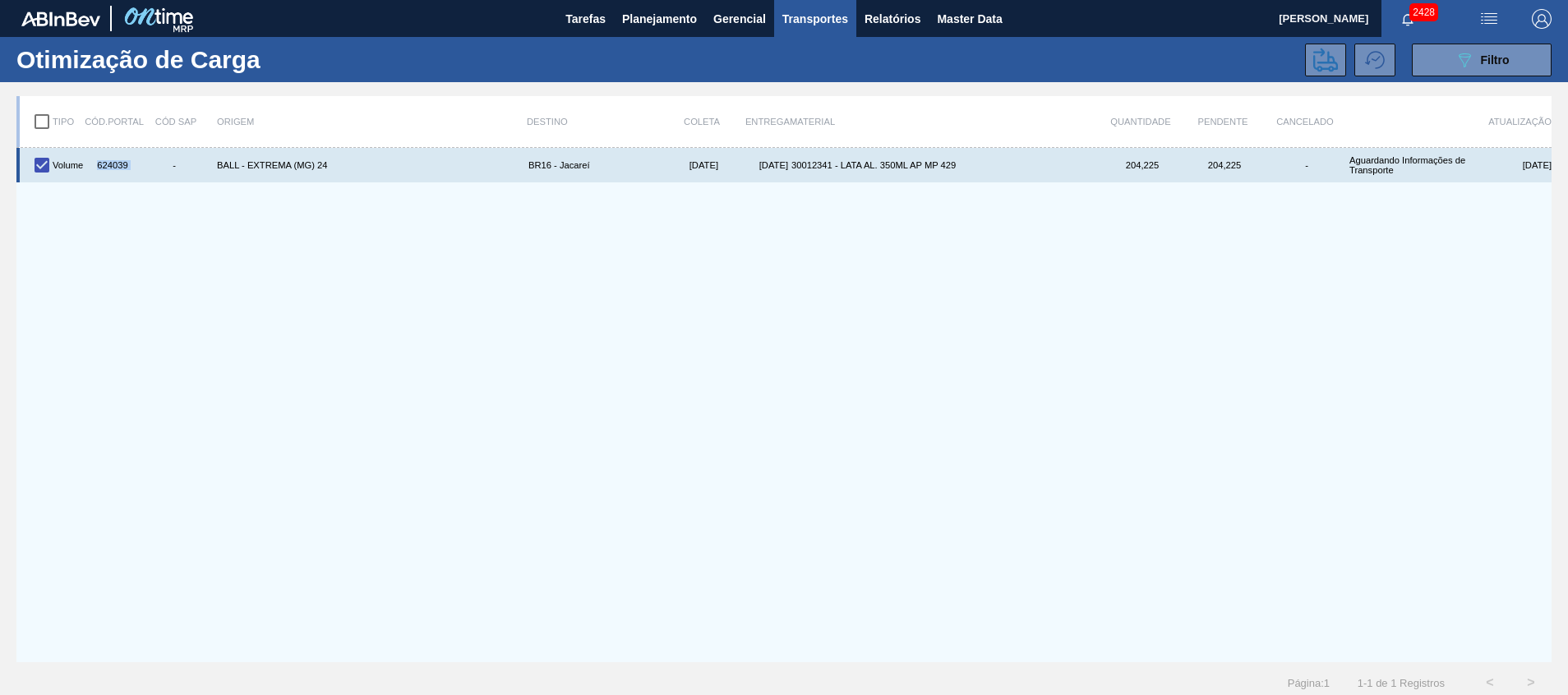
drag, startPoint x: 131, startPoint y: 171, endPoint x: 94, endPoint y: 173, distance: 37.1
click at [94, 173] on div "Volume 624039 - BALL - EXTREMA (MG) 24 BR16 - Jacareí 20/09/2025 20/09/2025 300…" at bounding box center [801, 165] width 1502 height 28
copy div "624039"
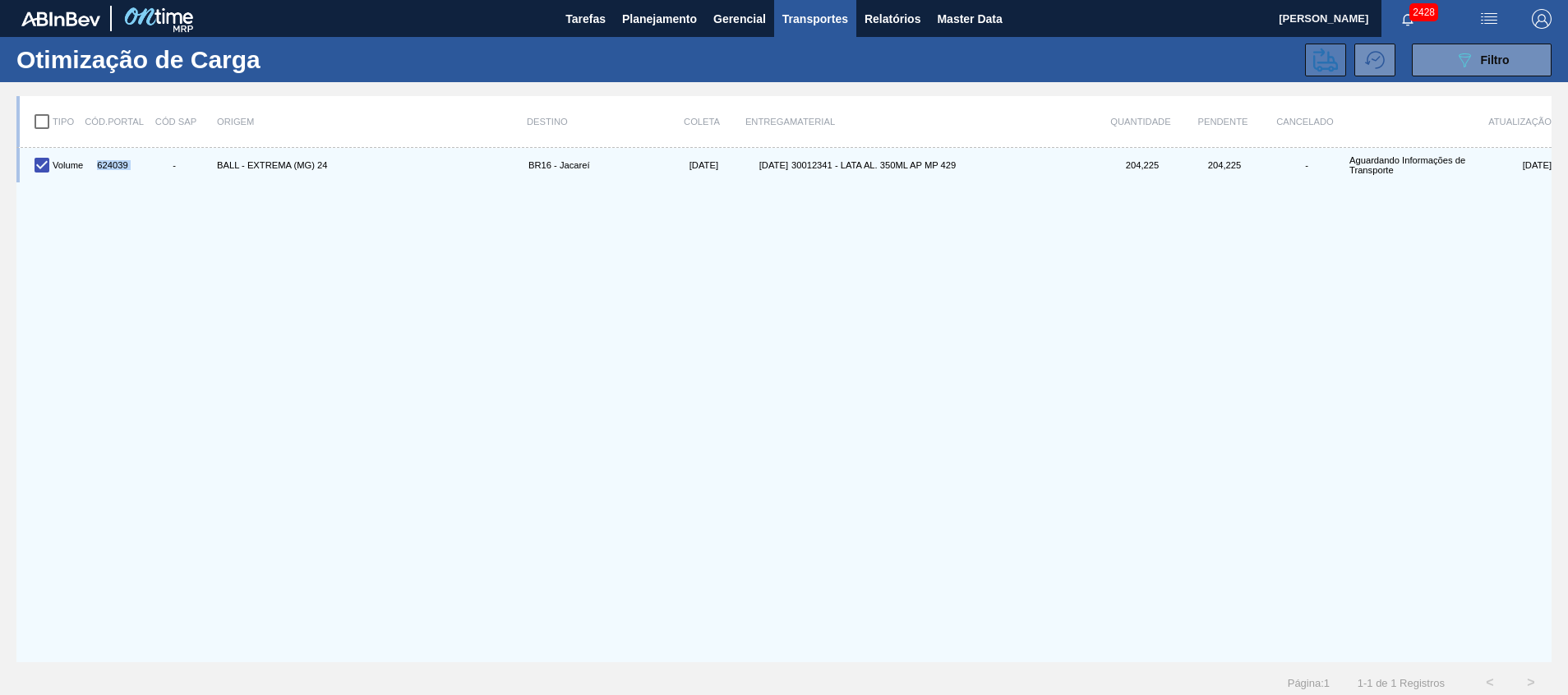
click at [1313, 58] on icon at bounding box center [1325, 59] width 24 height 24
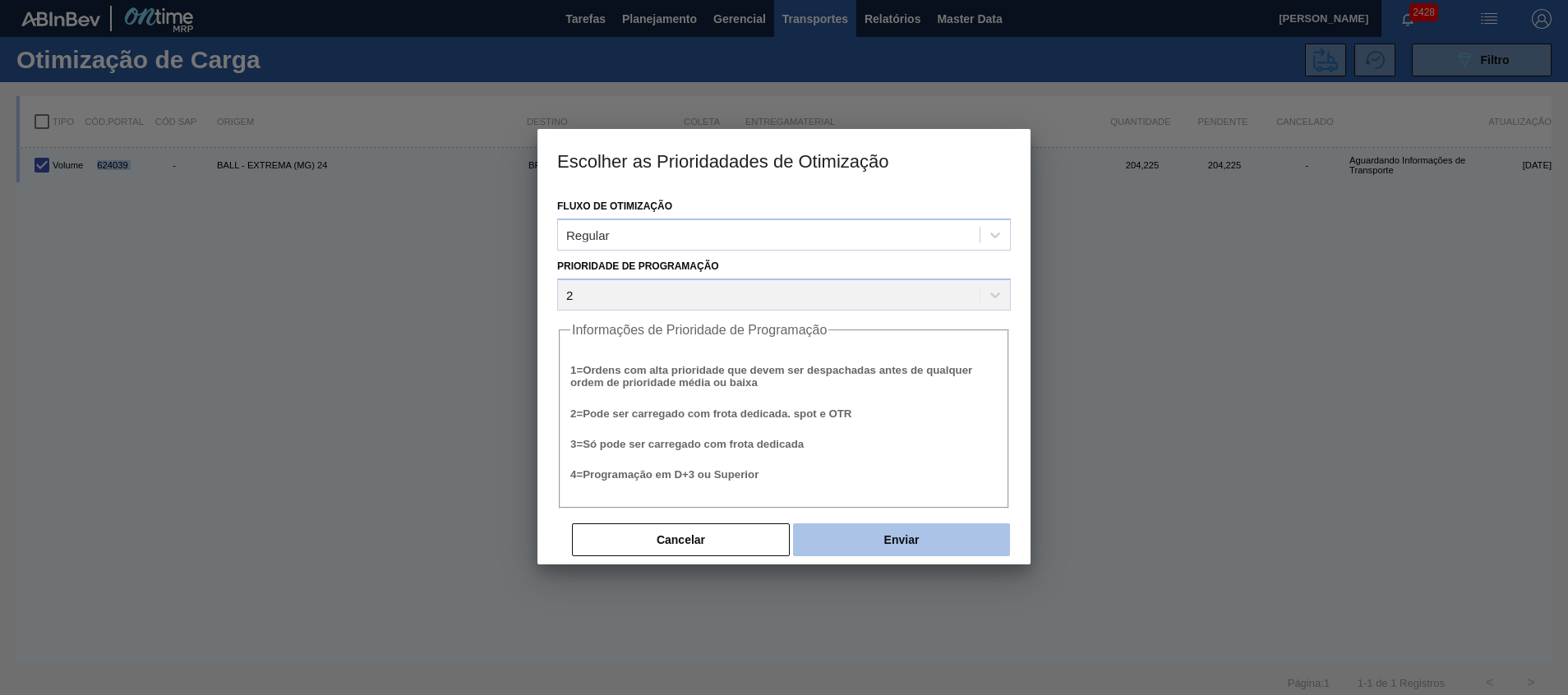
click at [864, 530] on button "Enviar" at bounding box center [900, 539] width 217 height 33
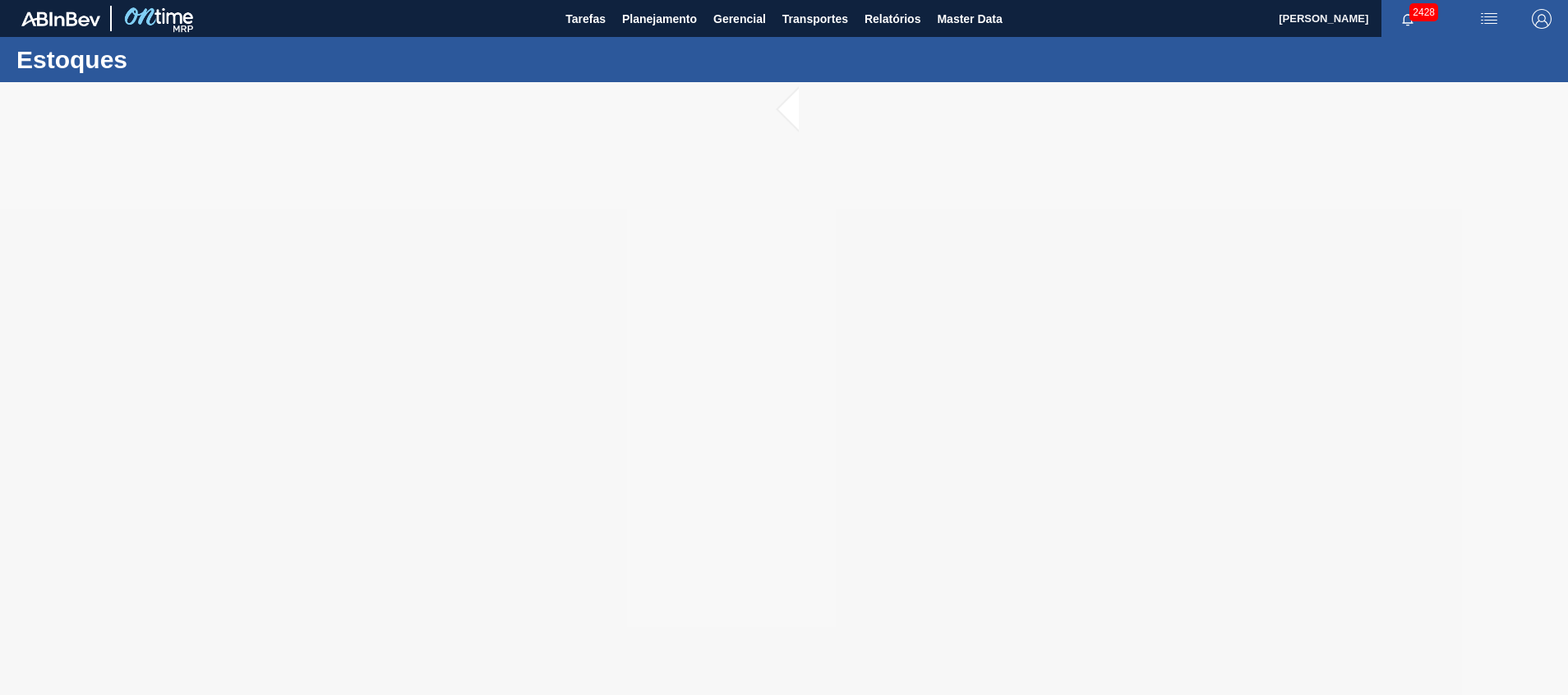
click at [936, 319] on div at bounding box center [784, 388] width 1568 height 612
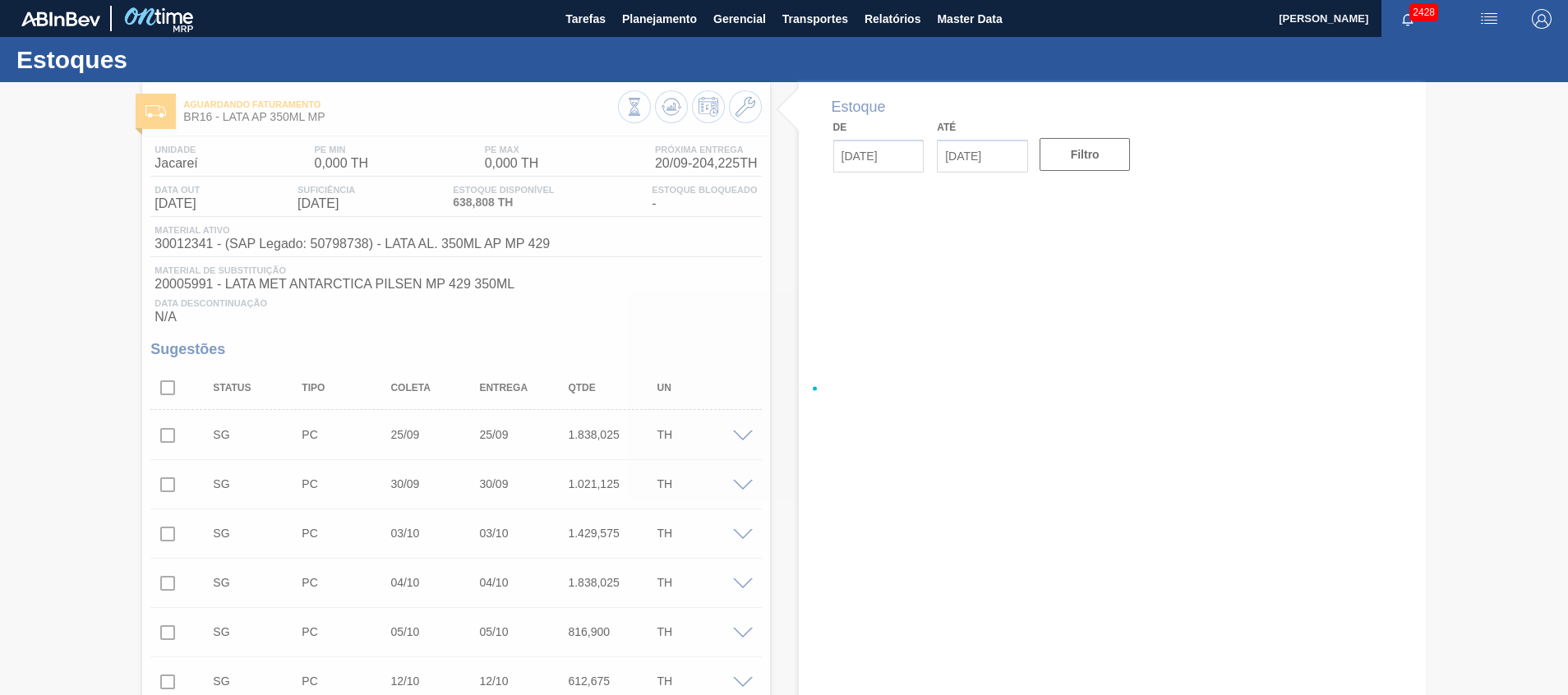
type input "[DATE]"
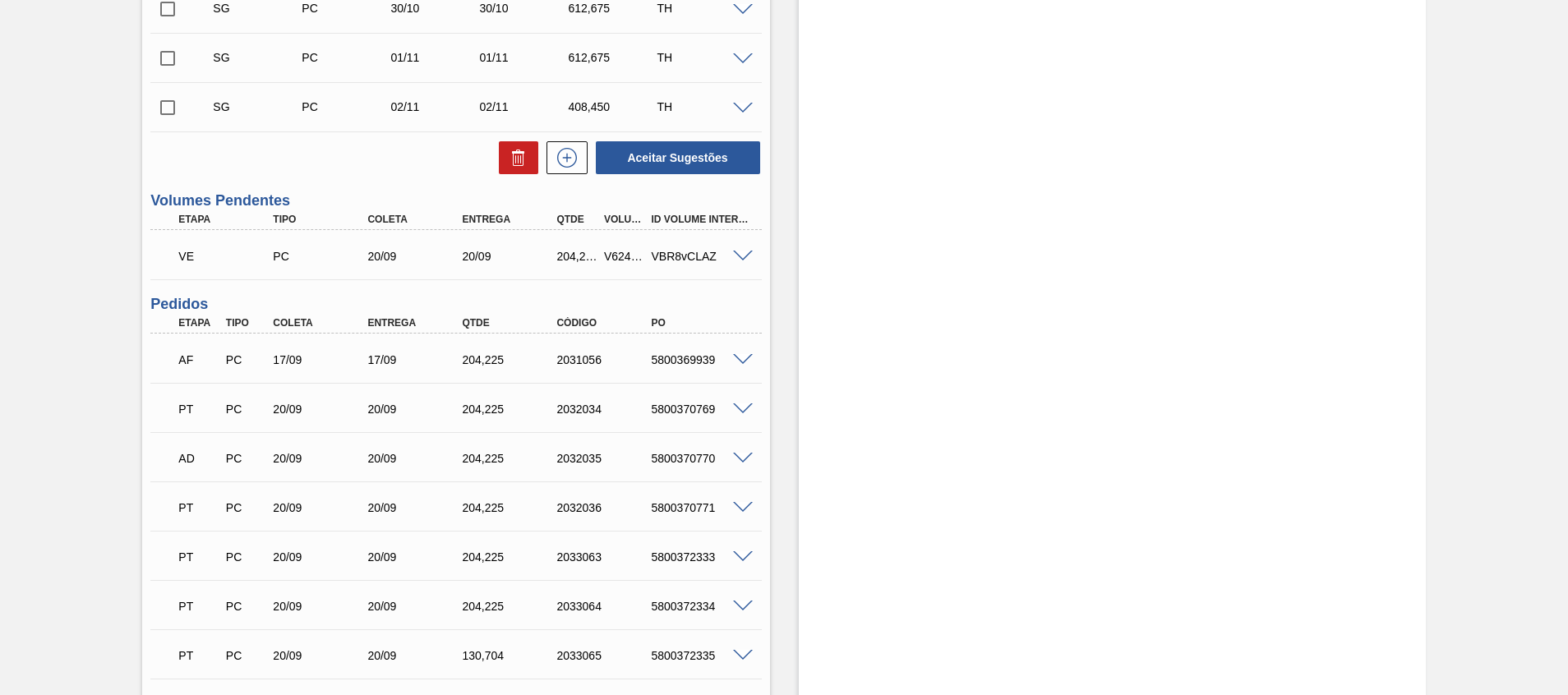
scroll to position [862, 0]
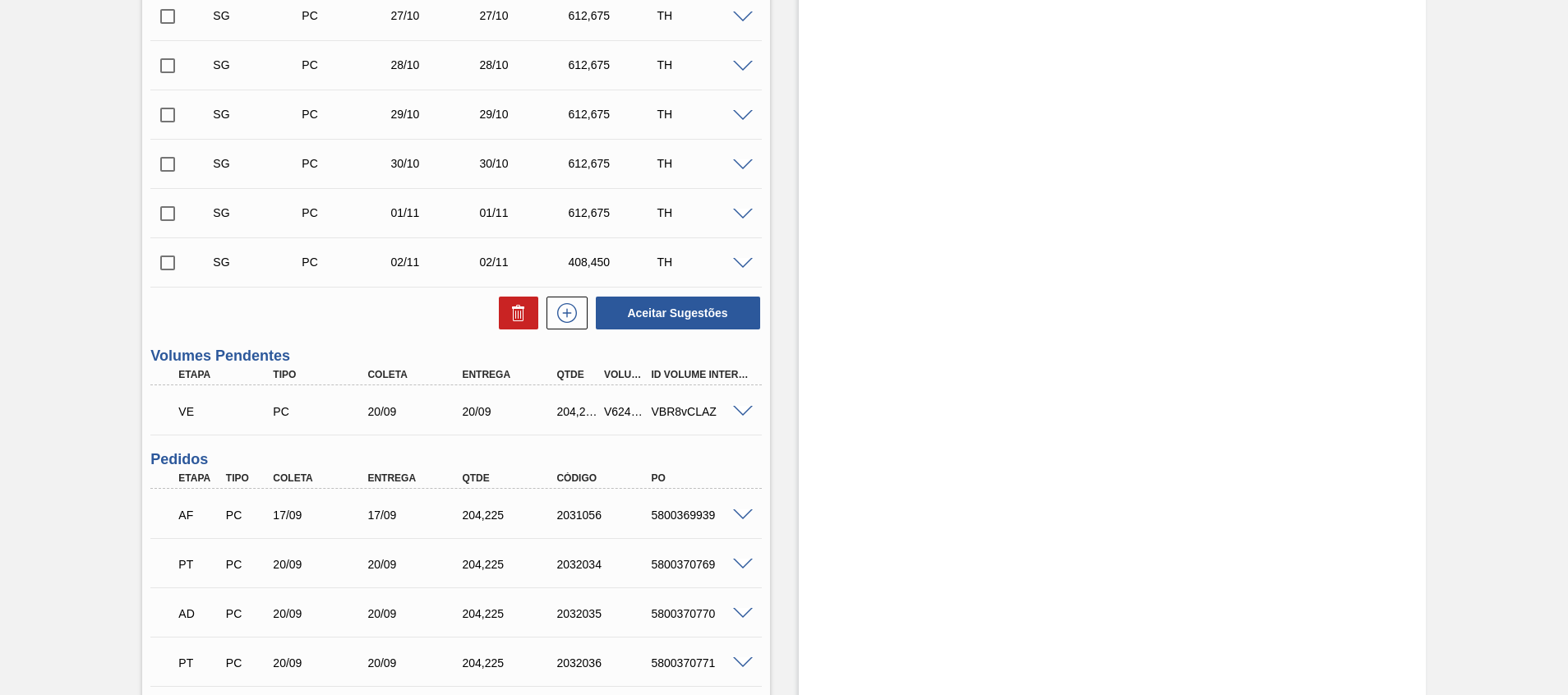
click at [744, 408] on span at bounding box center [743, 412] width 20 height 13
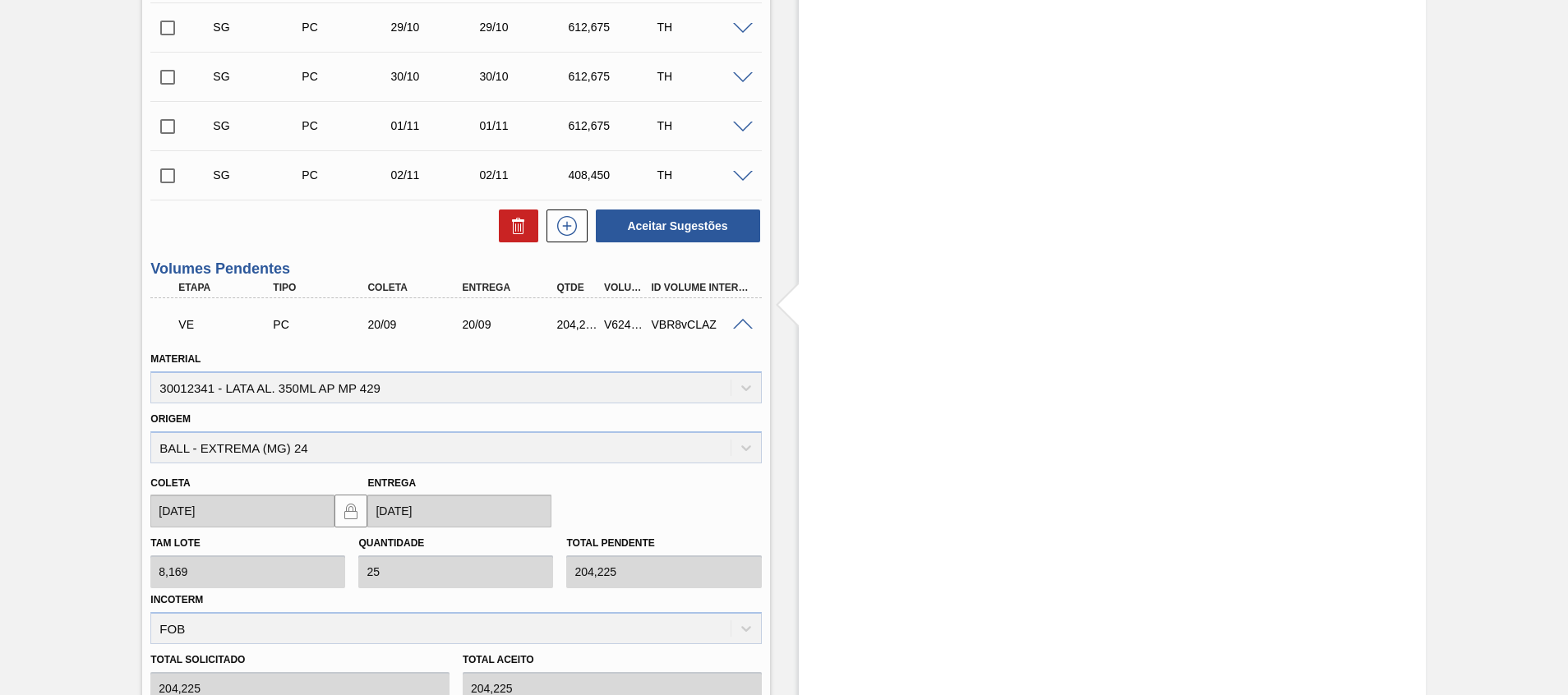
scroll to position [985, 0]
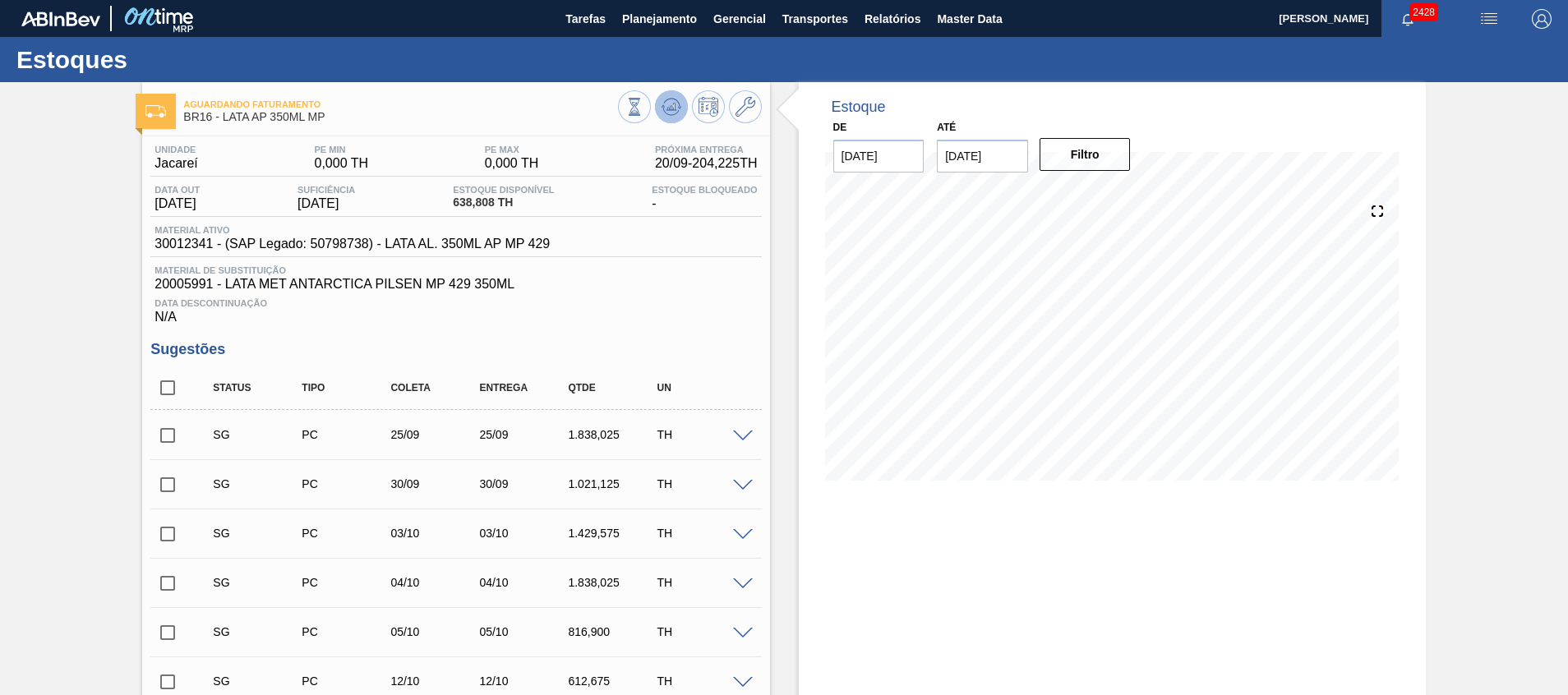
click at [668, 106] on icon at bounding box center [671, 106] width 11 height 7
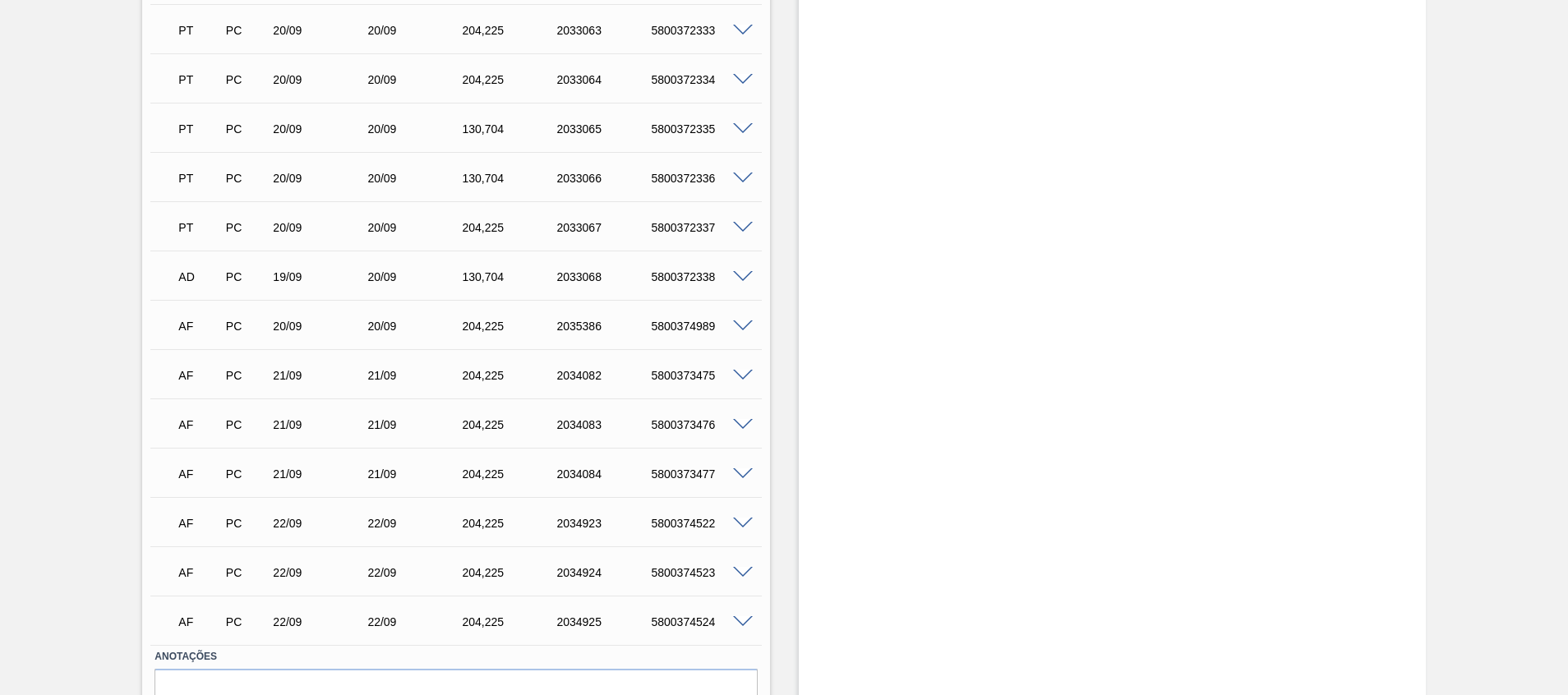
scroll to position [1512, 0]
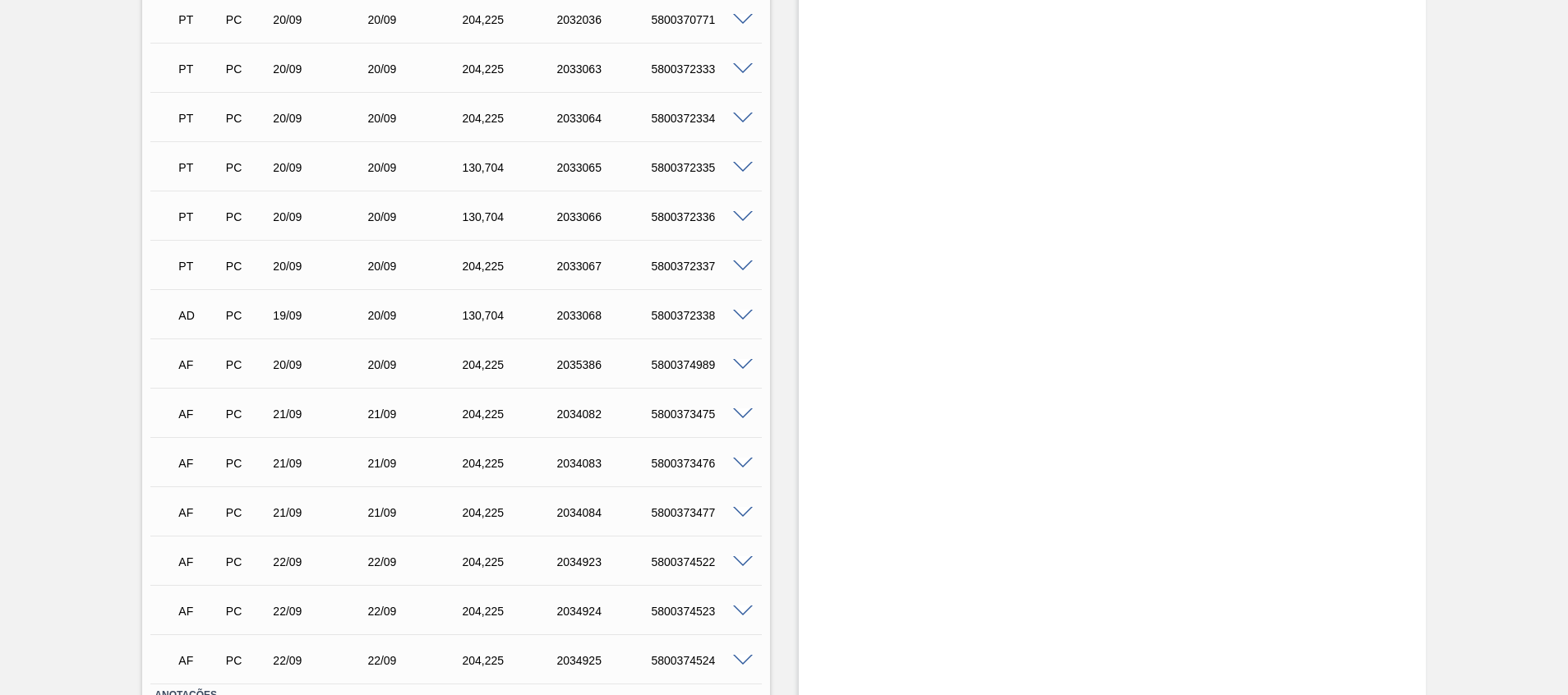
click at [744, 368] on span at bounding box center [743, 365] width 20 height 13
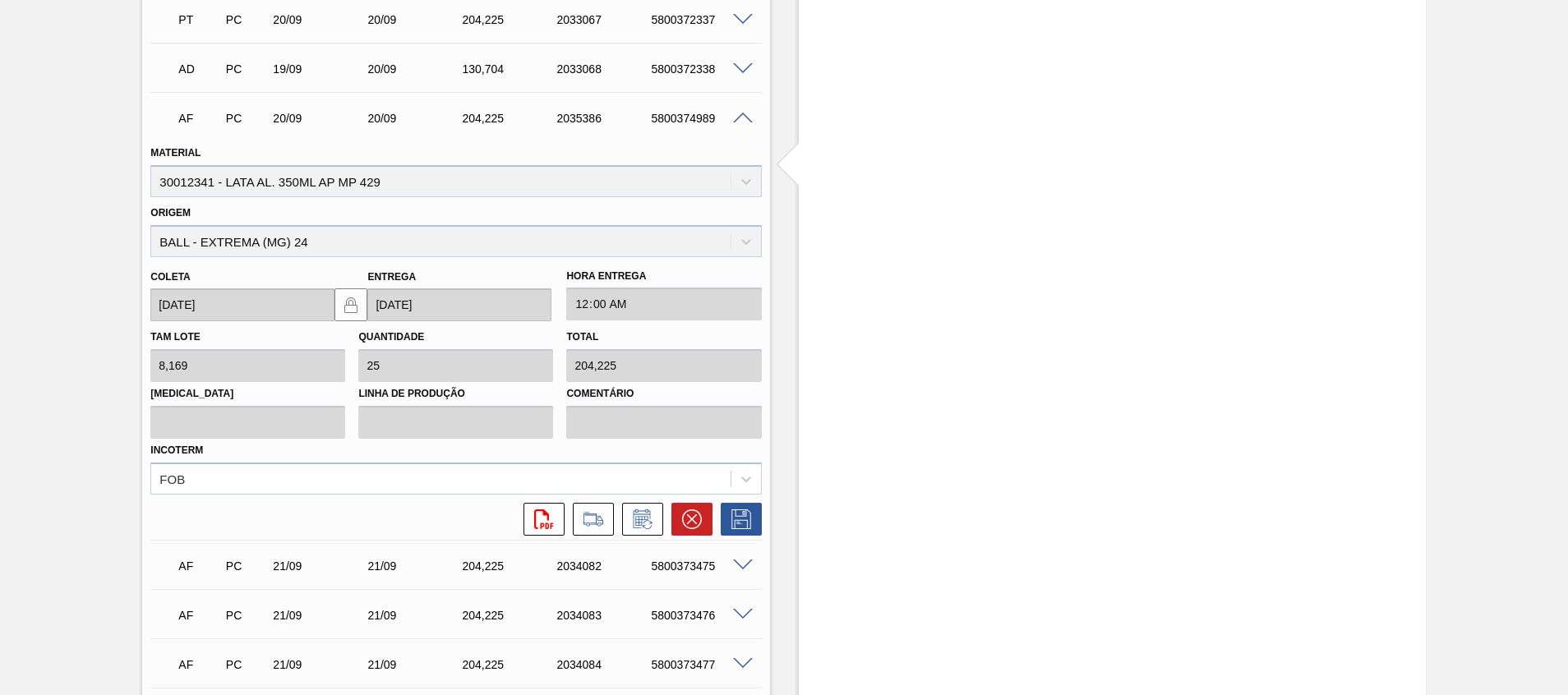
scroll to position [1635, 0]
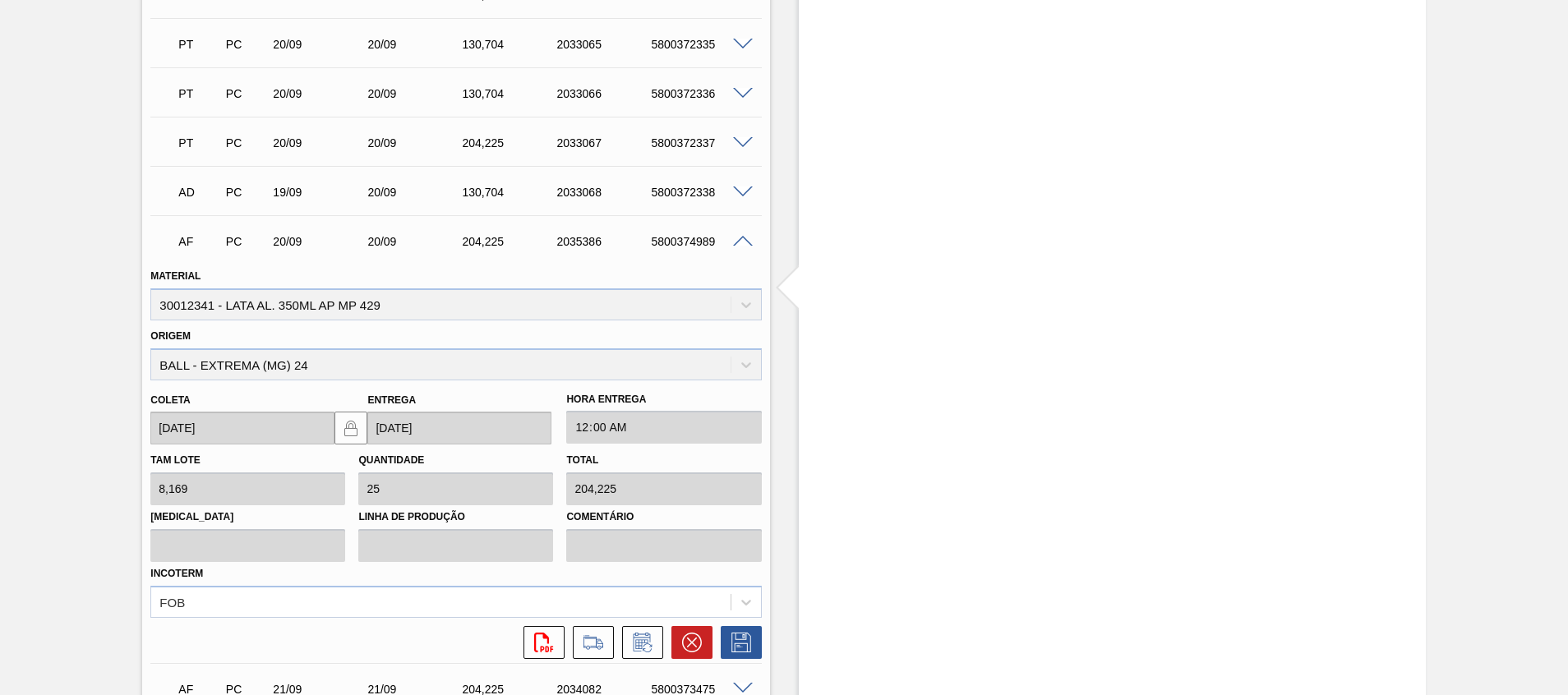
click at [688, 245] on div "5800374989" at bounding box center [700, 241] width 106 height 13
copy div "5800374989"
